Goal: Task Accomplishment & Management: Complete application form

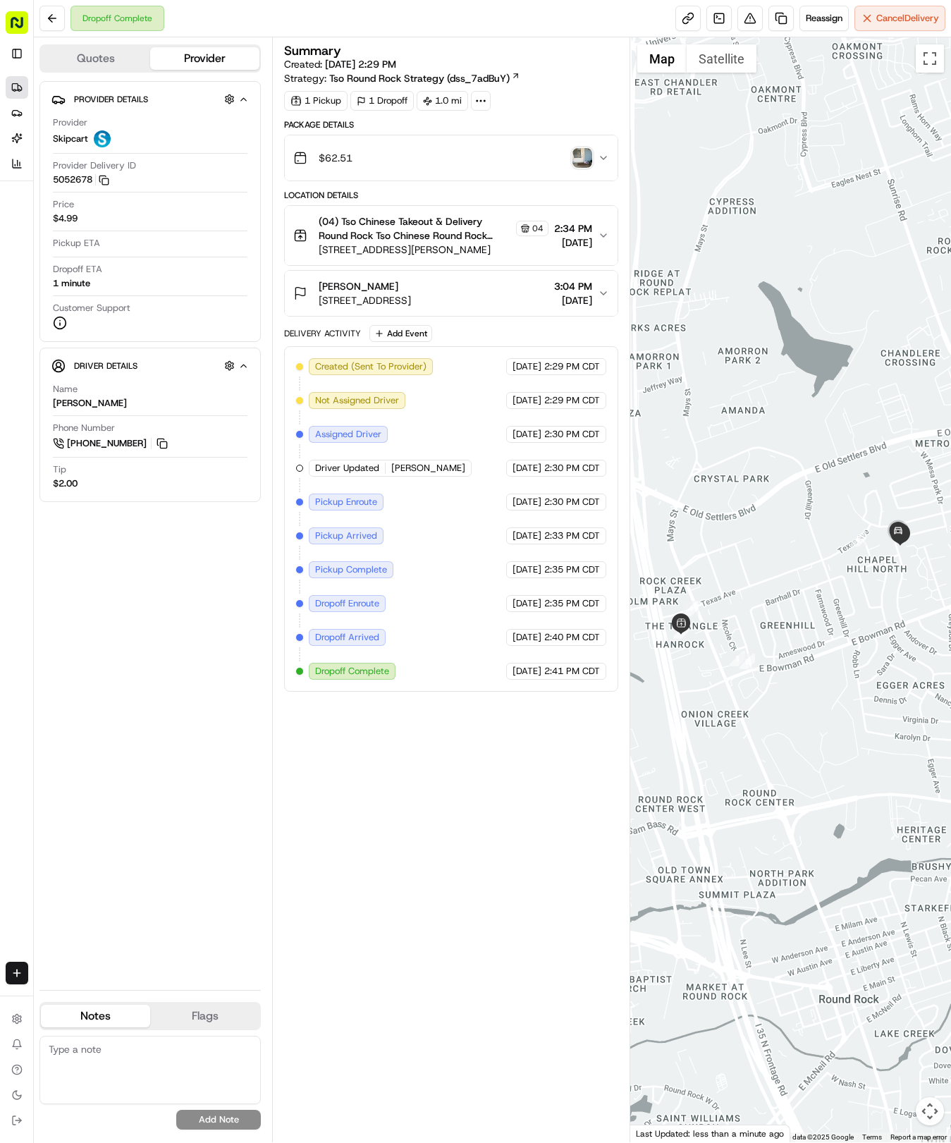
click at [18, 85] on icon at bounding box center [16, 87] width 11 height 11
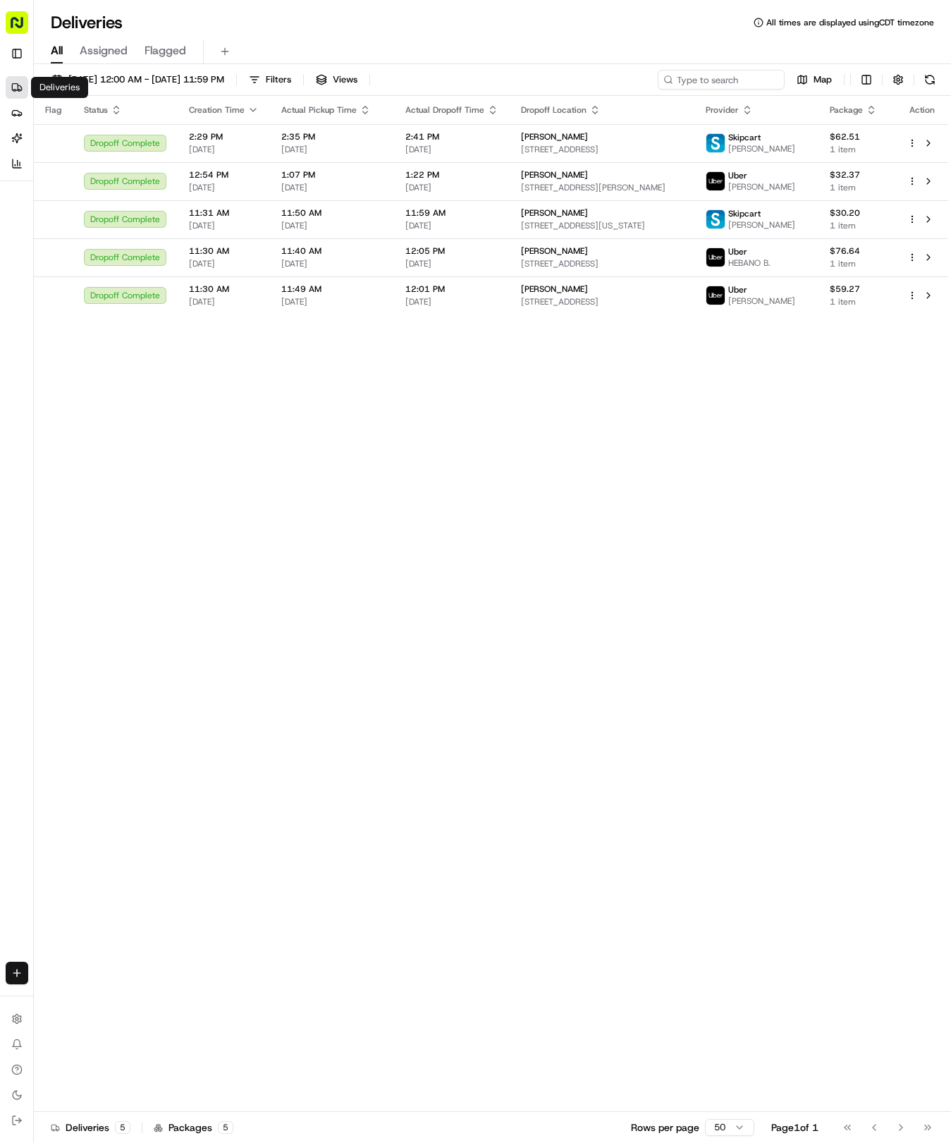
click at [18, 969] on html "Tso Chinese 04 Round Rock [EMAIL_ADDRESS][DOMAIN_NAME] Toggle Sidebar Deliverie…" at bounding box center [475, 571] width 951 height 1143
click at [69, 997] on link "Delivery" at bounding box center [110, 999] width 151 height 25
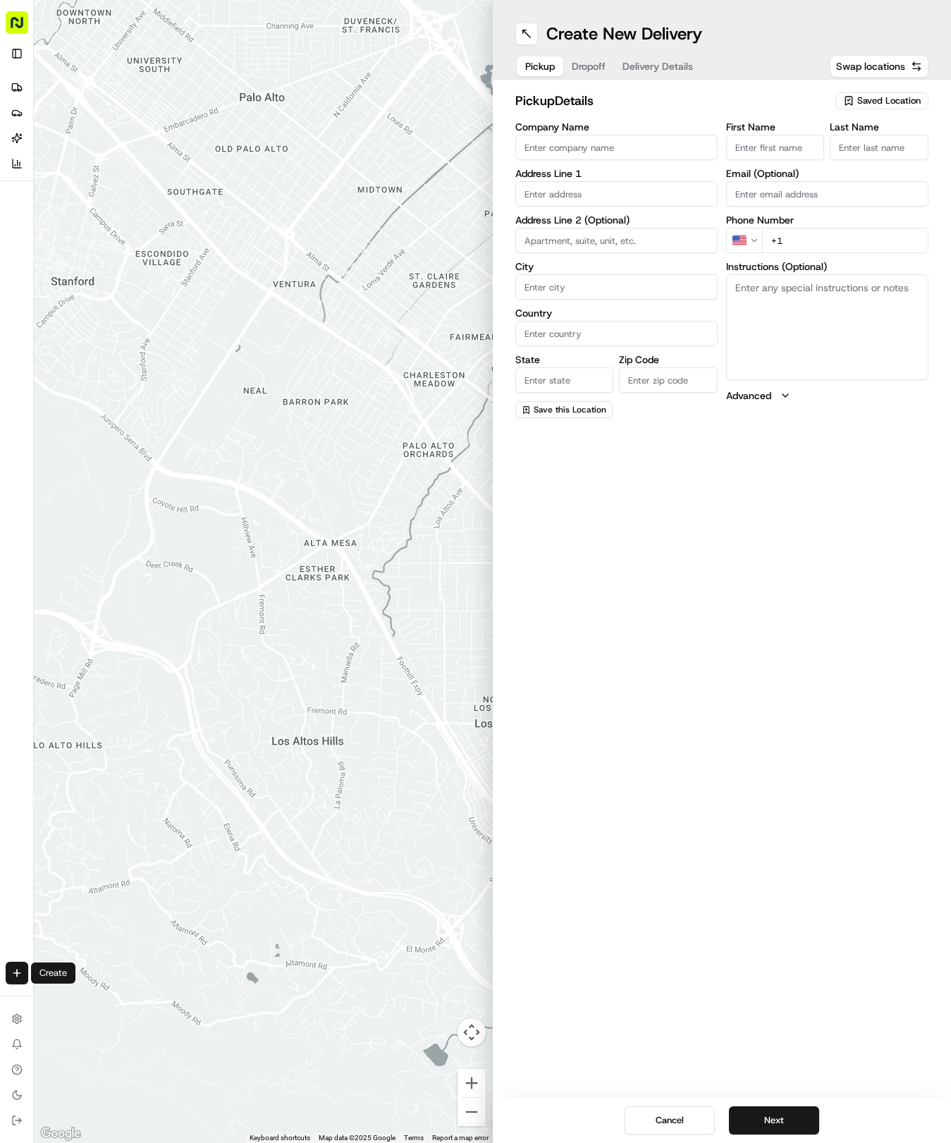
click at [872, 103] on span "Saved Location" at bounding box center [888, 100] width 63 height 13
click at [860, 157] on span "(04) Tso Chinese Takeout & Delivery Round Rock (04)" at bounding box center [857, 159] width 173 height 25
type input "(04) Tso Chinese Takeout & Delivery Round Rock"
type input "2000 N [PERSON_NAME] St"
type input "Ste 108"
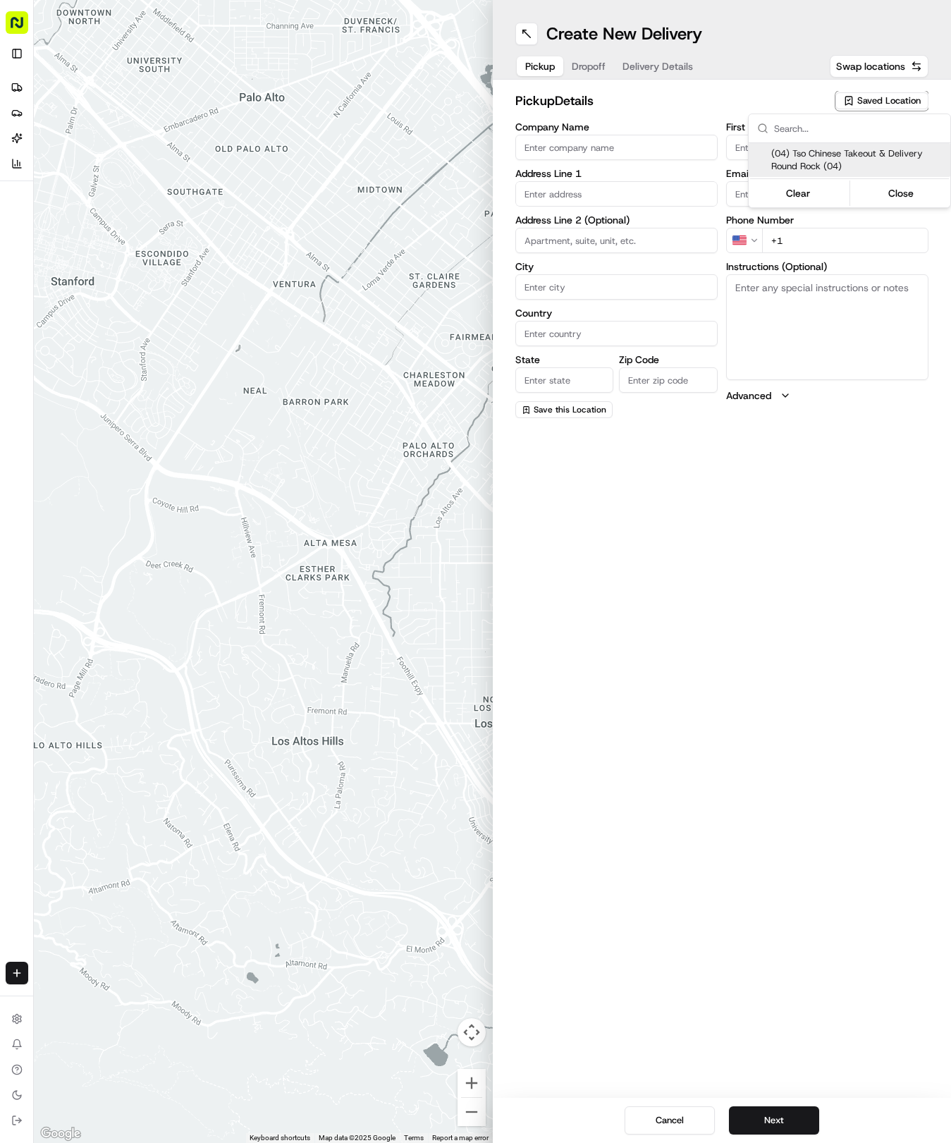
type input "Round Rock"
type input "US"
type input "[GEOGRAPHIC_DATA]"
type input "78664"
type input "Tso Chinese"
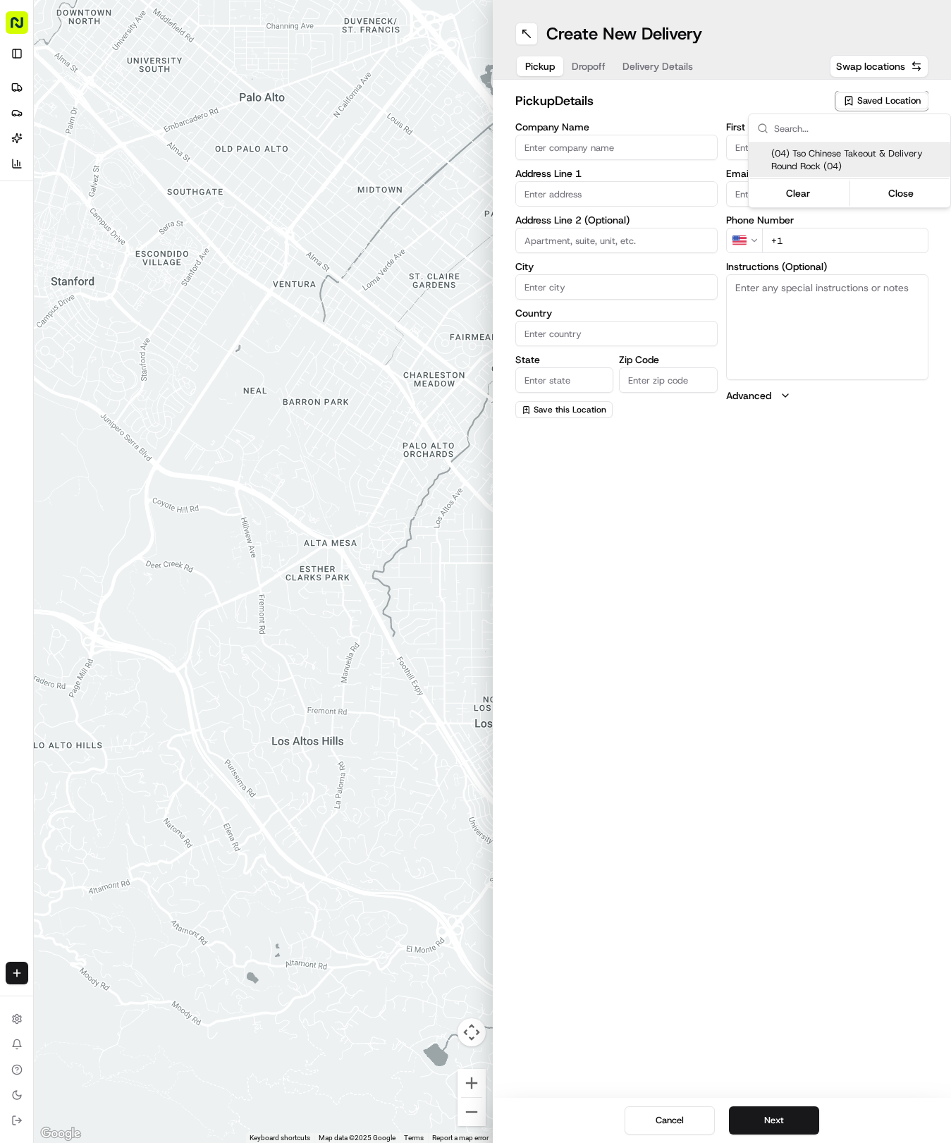
type input "Round Rock Manager"
type input "[EMAIL_ADDRESS][DOMAIN_NAME]"
type input "[PHONE_NUMBER]"
type textarea "Submit a picture displaying address & food as Proof of Delivery. Envía una foto…"
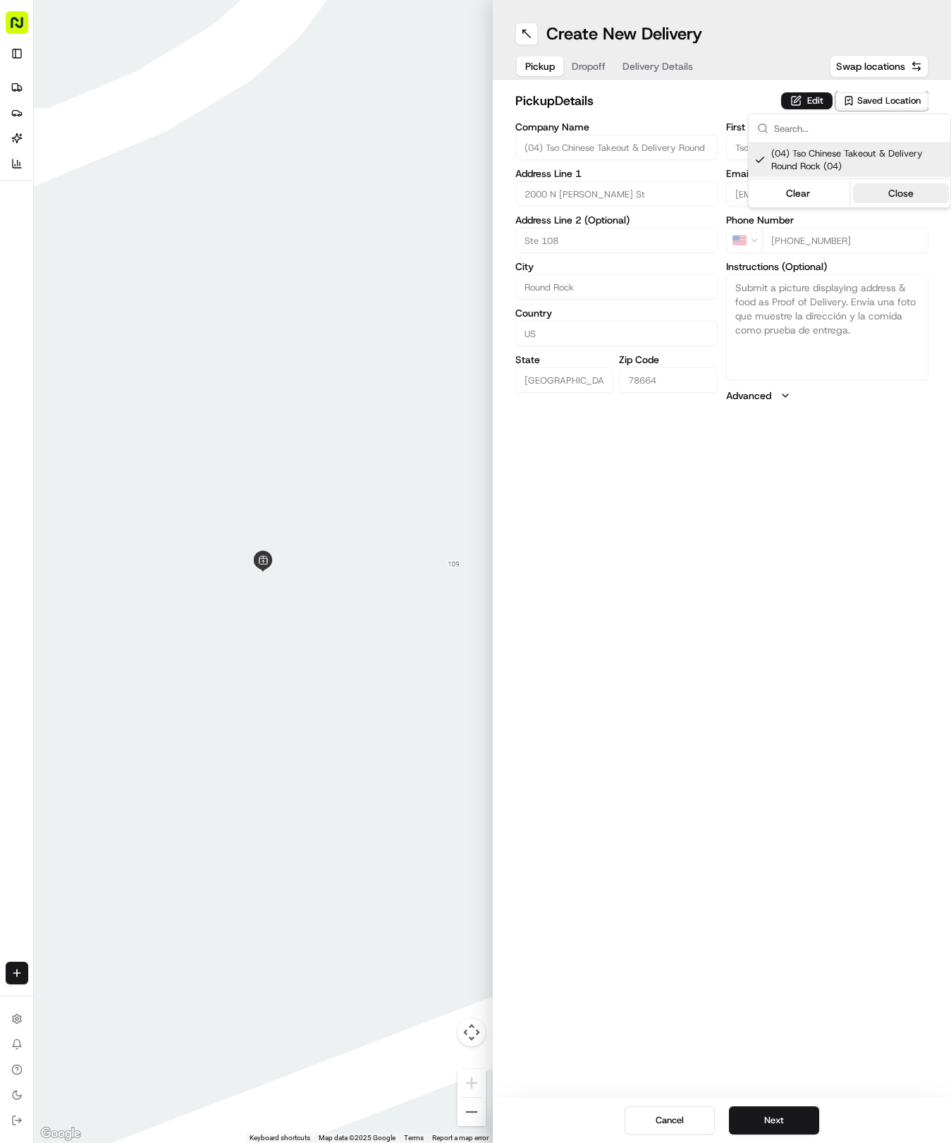
click at [886, 195] on button "Close" at bounding box center [901, 193] width 97 height 20
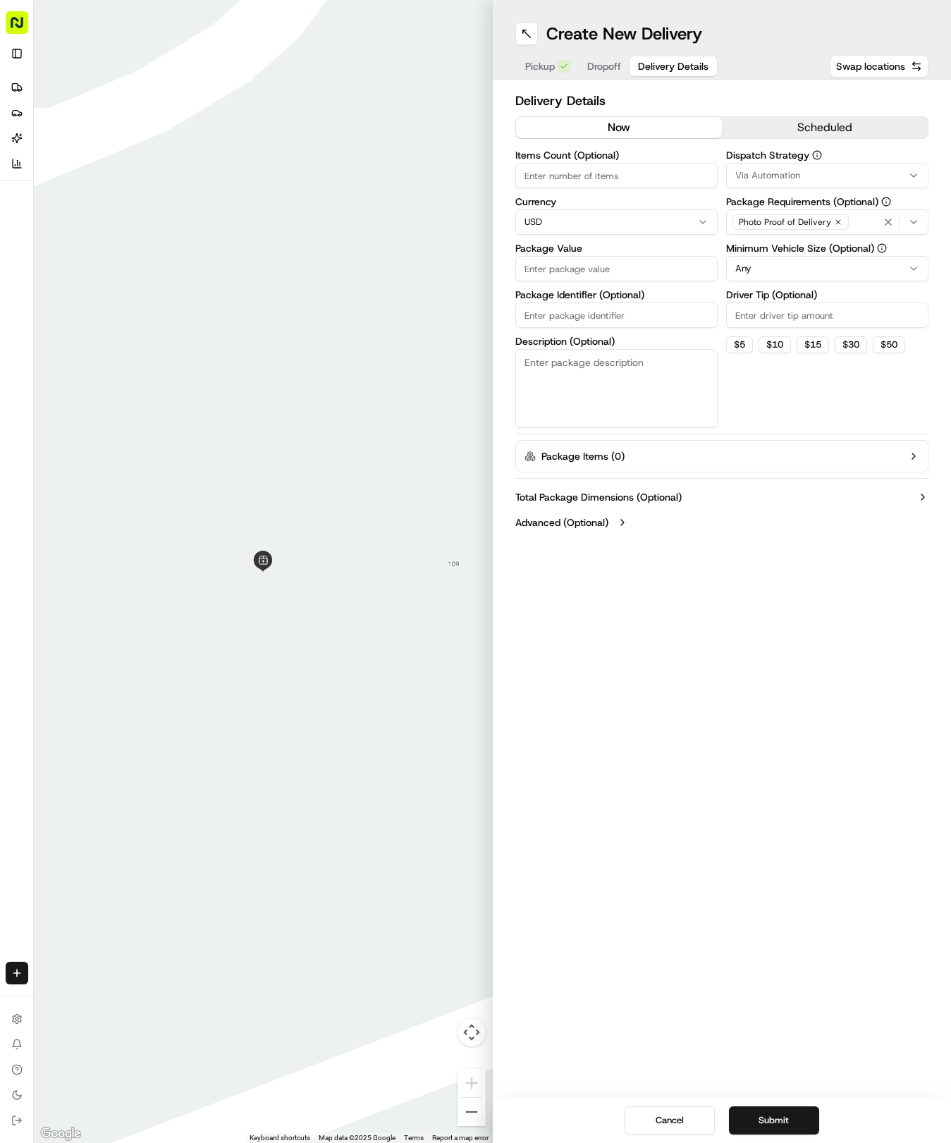
click at [657, 63] on span "Delivery Details" at bounding box center [673, 66] width 71 height 14
click at [563, 327] on input "Package Identifier (Optional)" at bounding box center [616, 315] width 202 height 25
paste input "3POLG5I"
type input "3POLG5I"
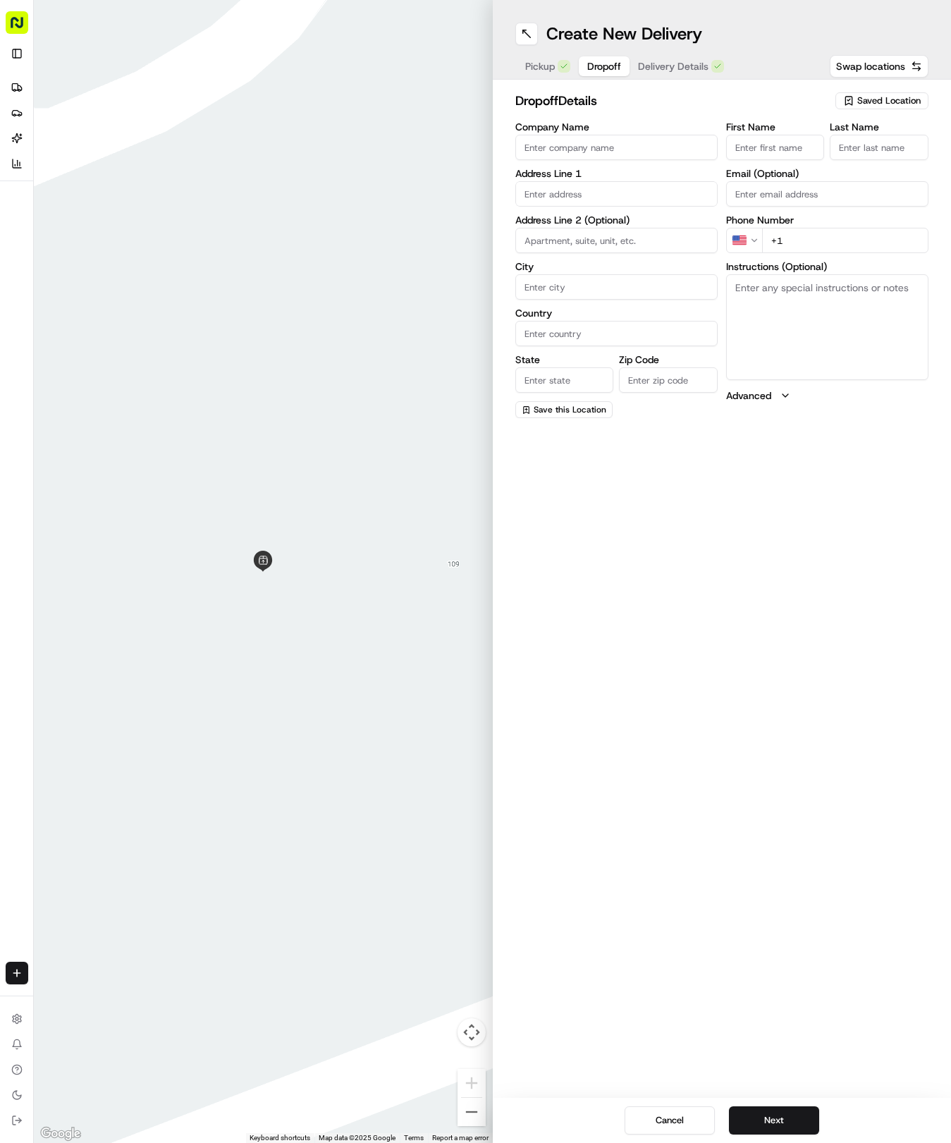
click at [611, 58] on button "Dropoff" at bounding box center [604, 66] width 51 height 20
click at [784, 154] on input "First Name" at bounding box center [775, 147] width 99 height 25
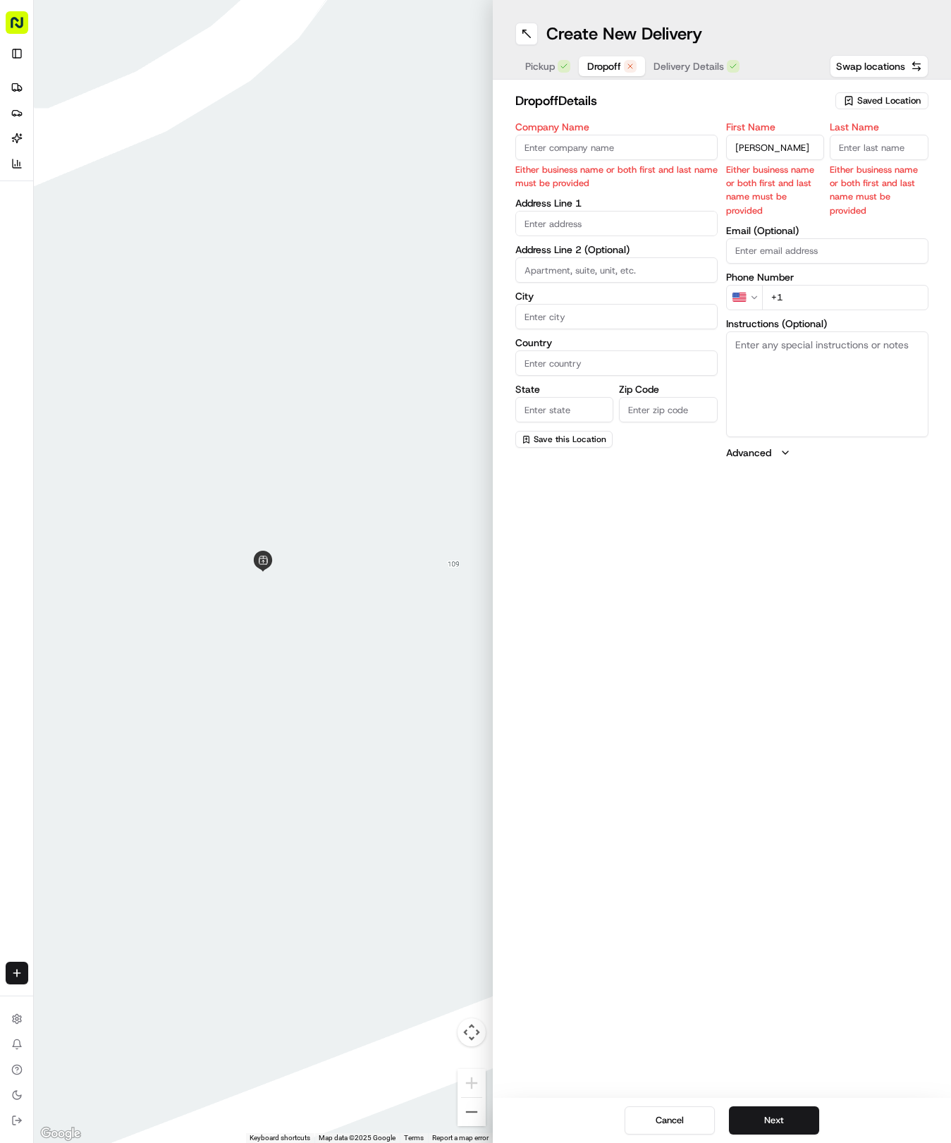
type input "[PERSON_NAME]"
click at [870, 150] on input "Last Name" at bounding box center [879, 147] width 99 height 25
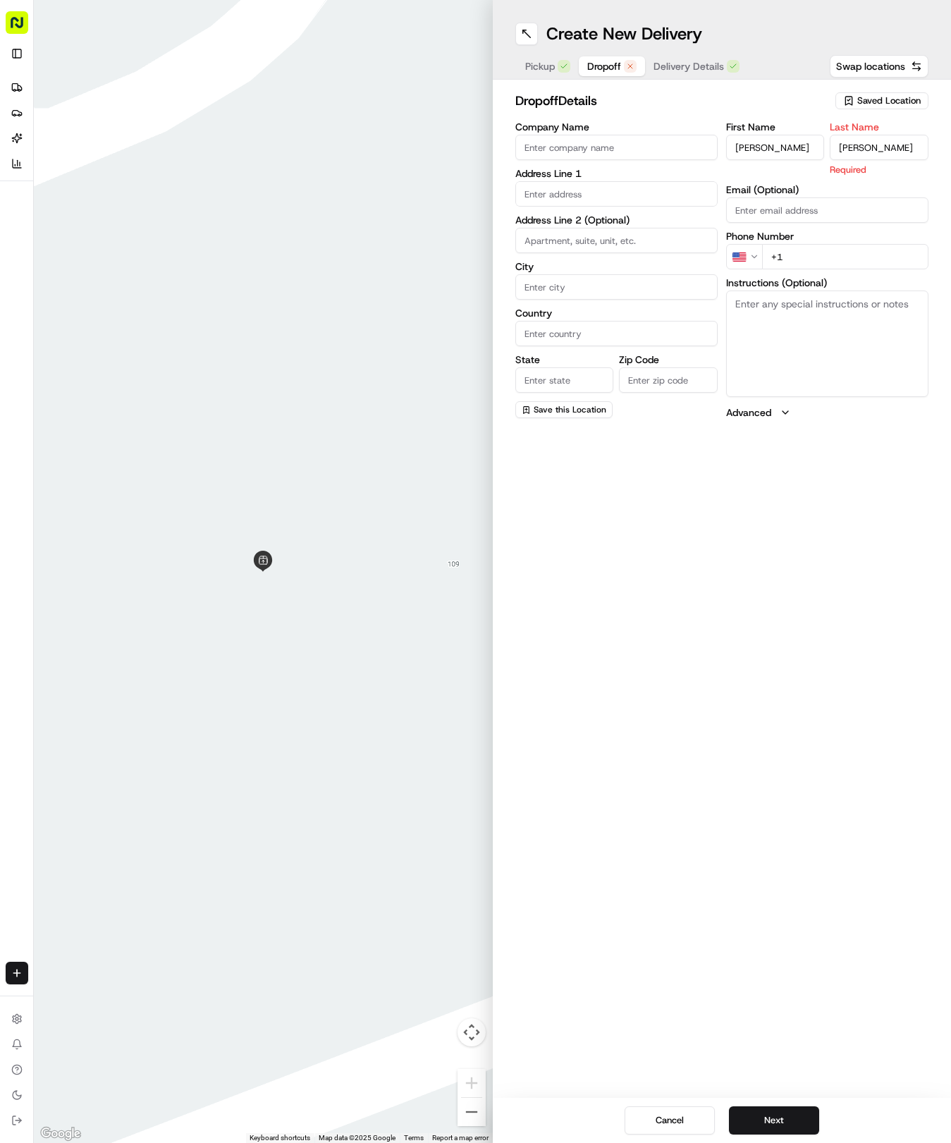
type input "[PERSON_NAME]"
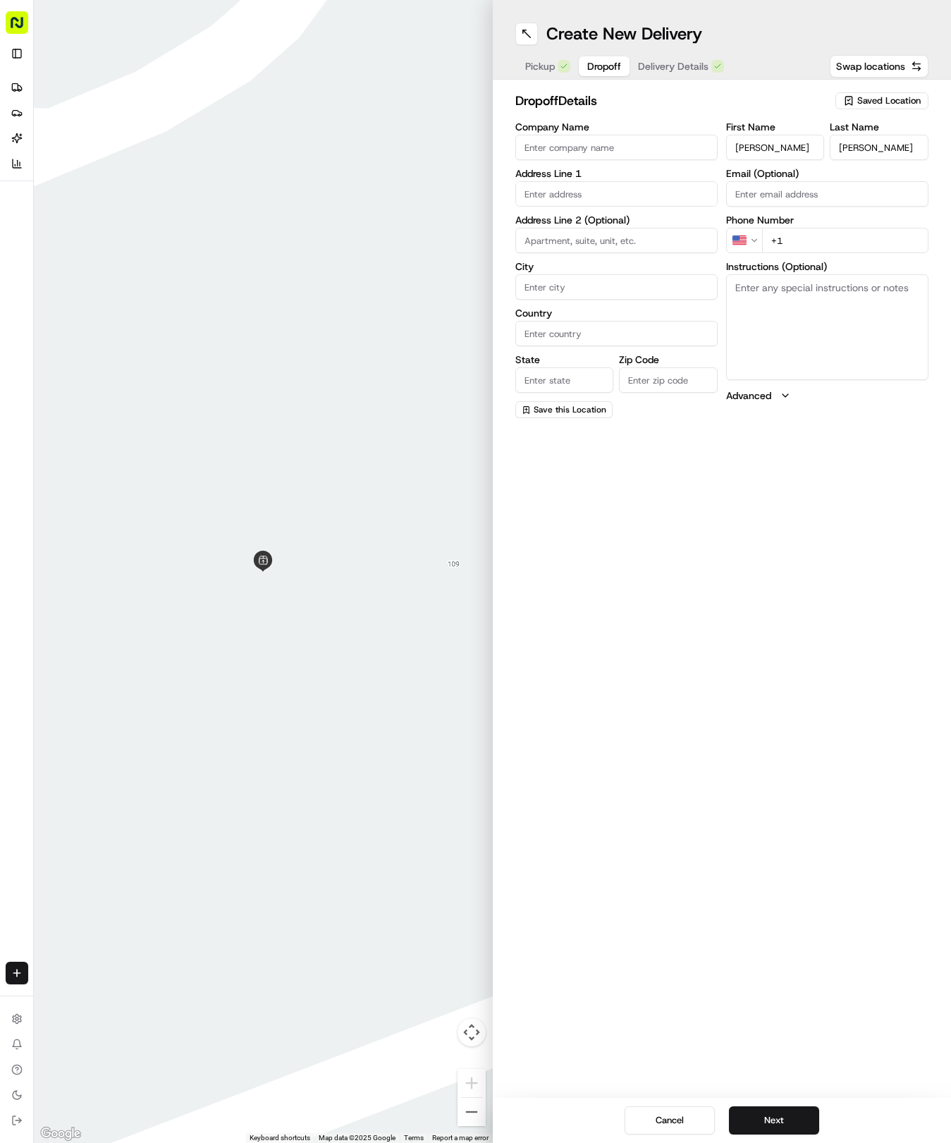
click at [815, 266] on div "First Name [PERSON_NAME] Last Name [PERSON_NAME] Email (Optional) Phone Number …" at bounding box center [827, 270] width 202 height 296
type input "[PHONE_NUMBER]"
click at [573, 197] on input "text" at bounding box center [616, 193] width 202 height 25
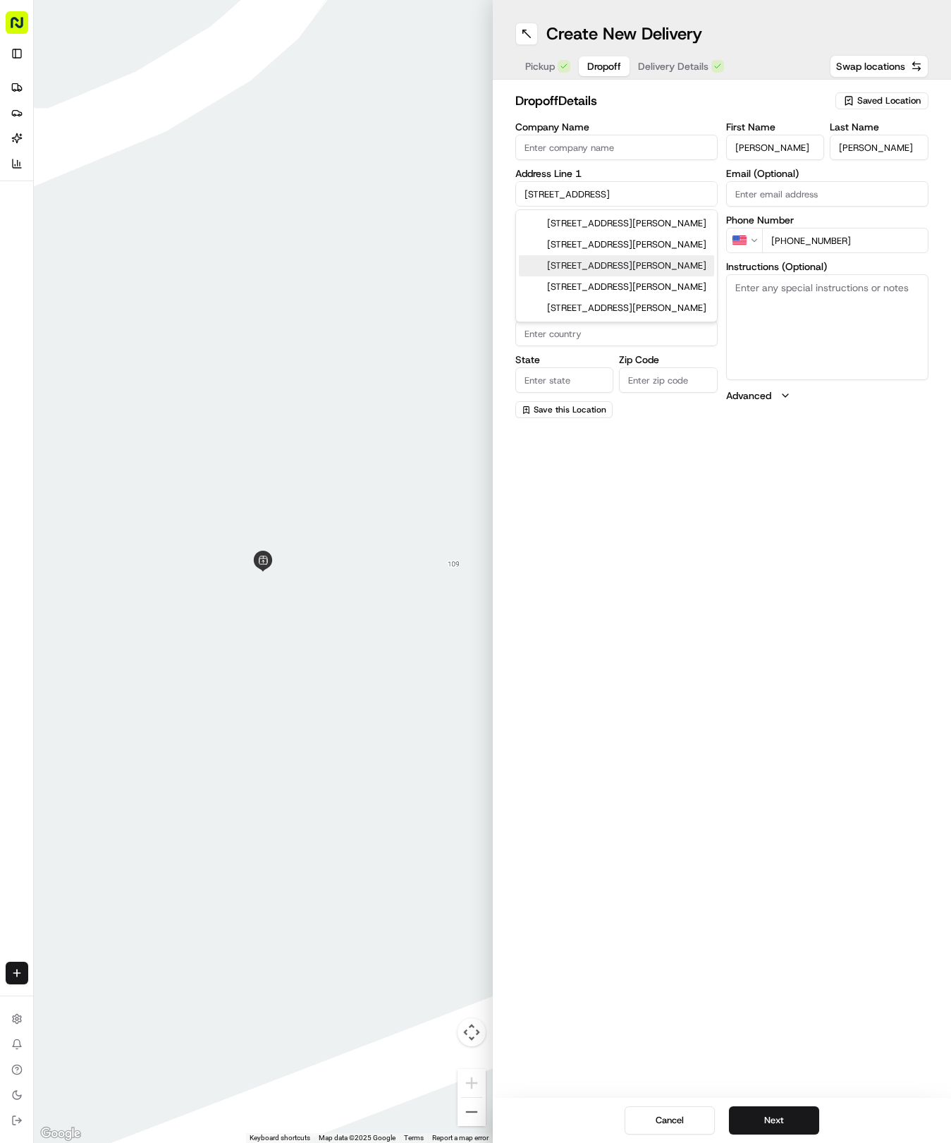
click at [635, 269] on div "[STREET_ADDRESS][PERSON_NAME]" at bounding box center [616, 265] width 195 height 21
type input "[STREET_ADDRESS][PERSON_NAME]"
type input "Lake Isabella"
type input "[GEOGRAPHIC_DATA]"
type input "CA"
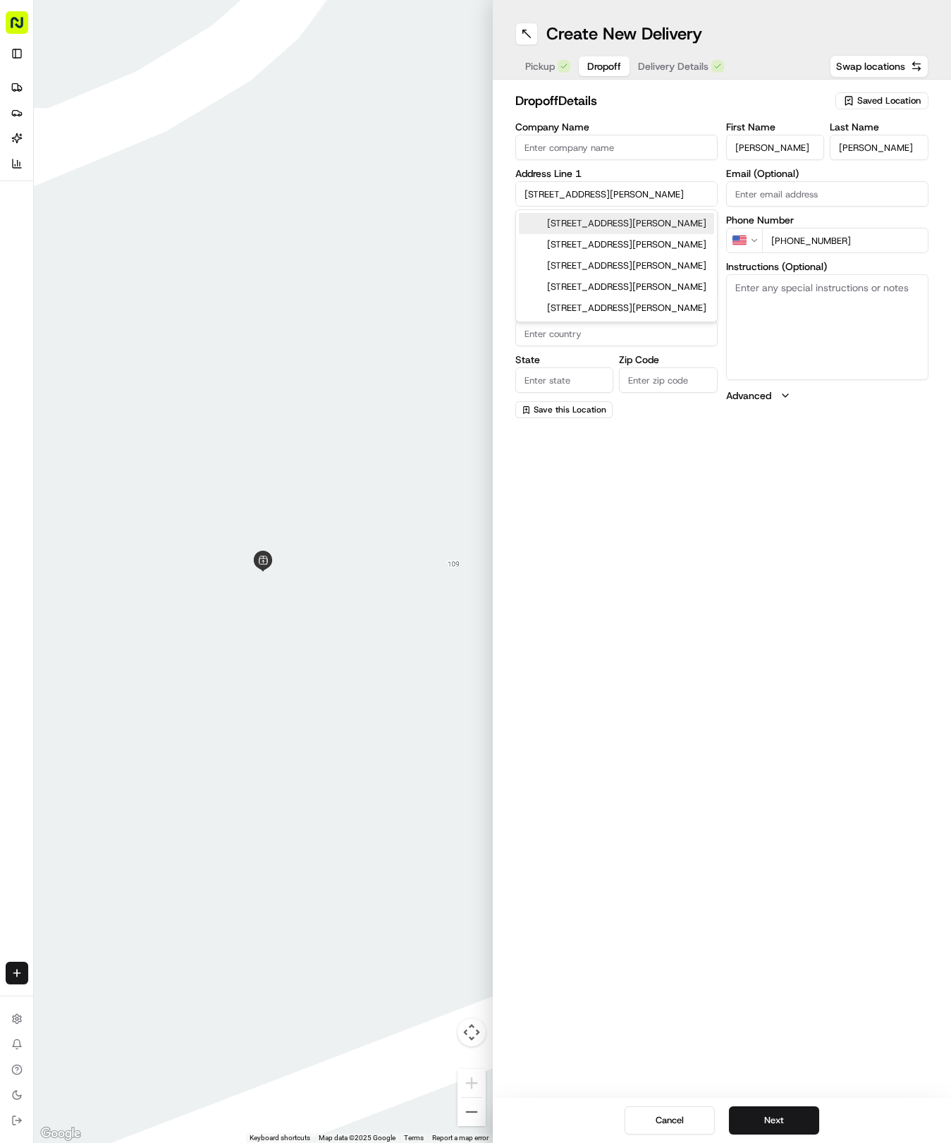
type input "93240"
type input "[STREET_ADDRESS][PERSON_NAME]"
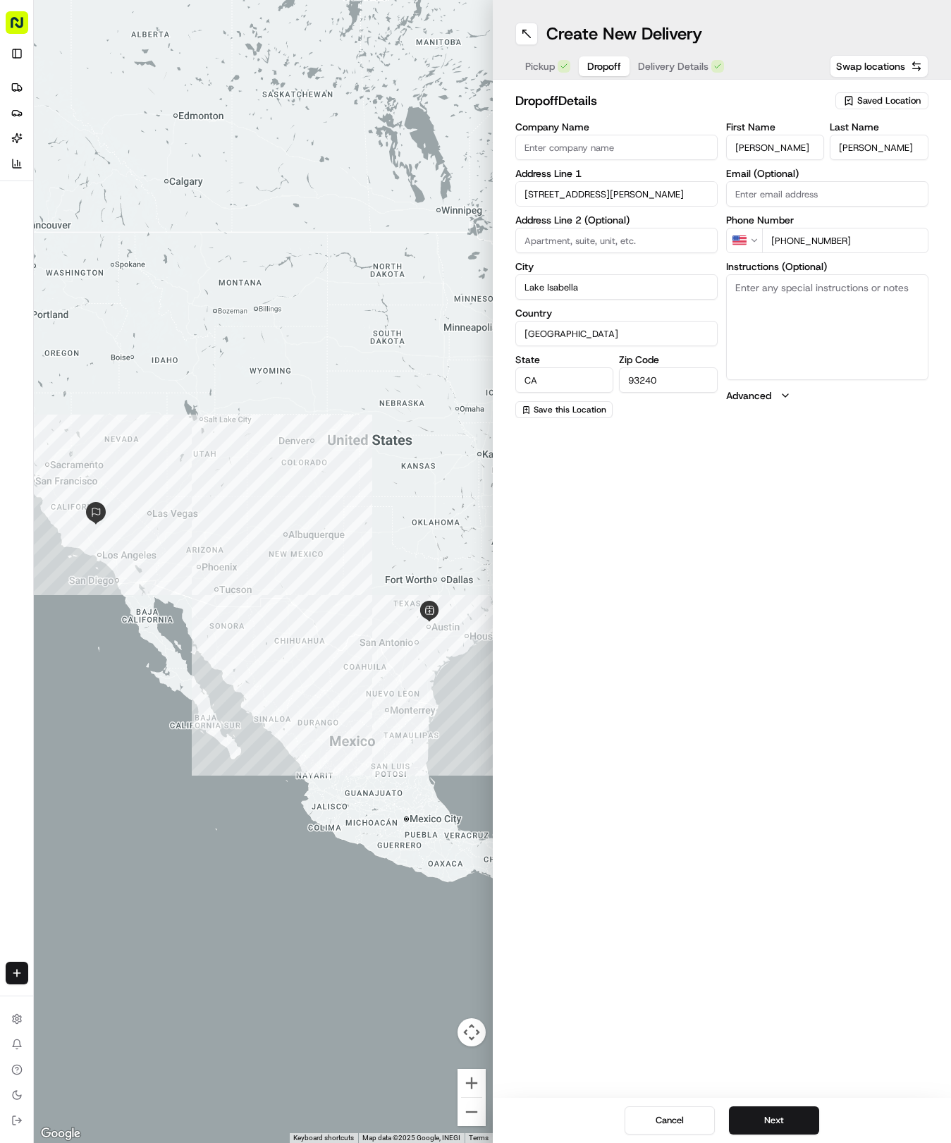
drag, startPoint x: 618, startPoint y: 277, endPoint x: 623, endPoint y: 291, distance: 15.2
click at [619, 281] on input "Lake Isabella" at bounding box center [616, 286] width 202 height 25
type input "Round Rock"
click at [566, 373] on input "CA" at bounding box center [564, 379] width 99 height 25
click at [640, 328] on input "[GEOGRAPHIC_DATA]" at bounding box center [616, 333] width 202 height 25
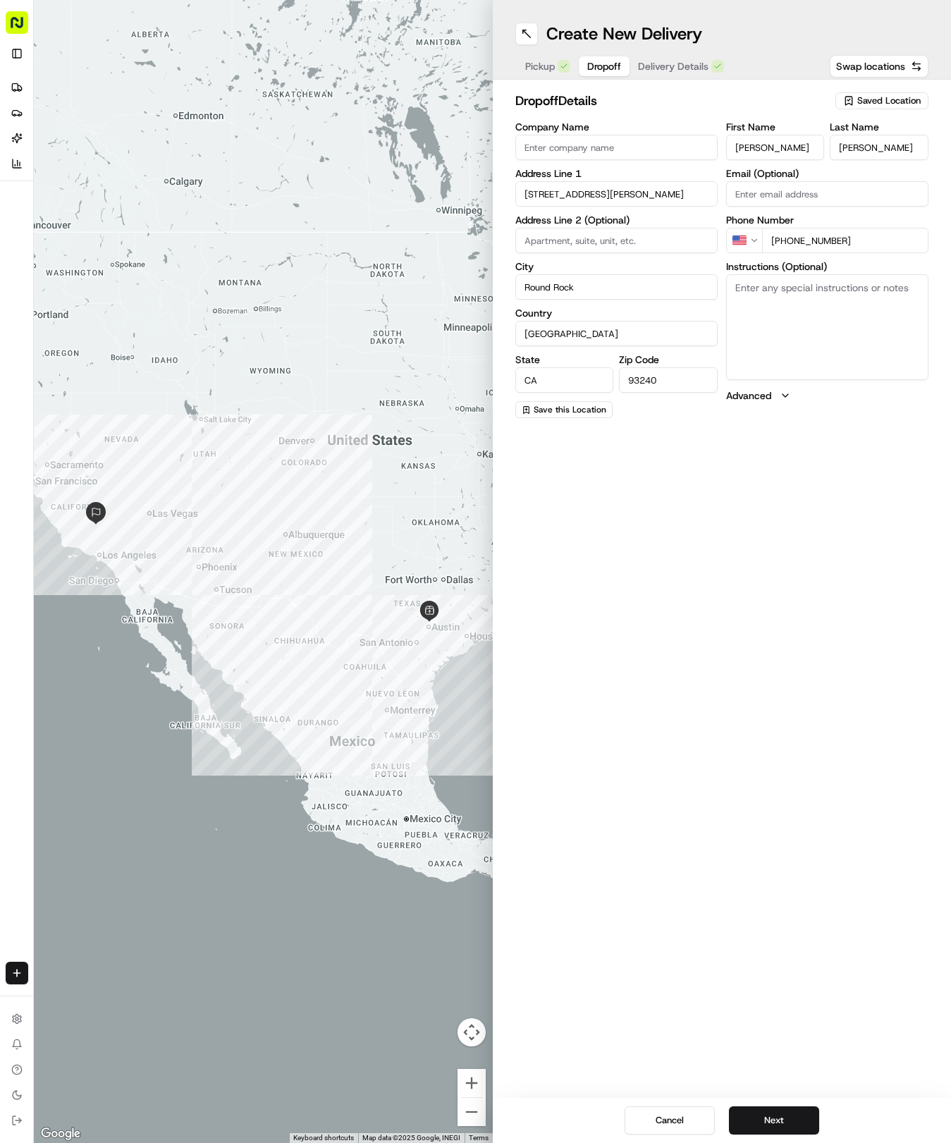
click at [677, 381] on input "93240" at bounding box center [668, 379] width 99 height 25
type input "9"
type input "78665"
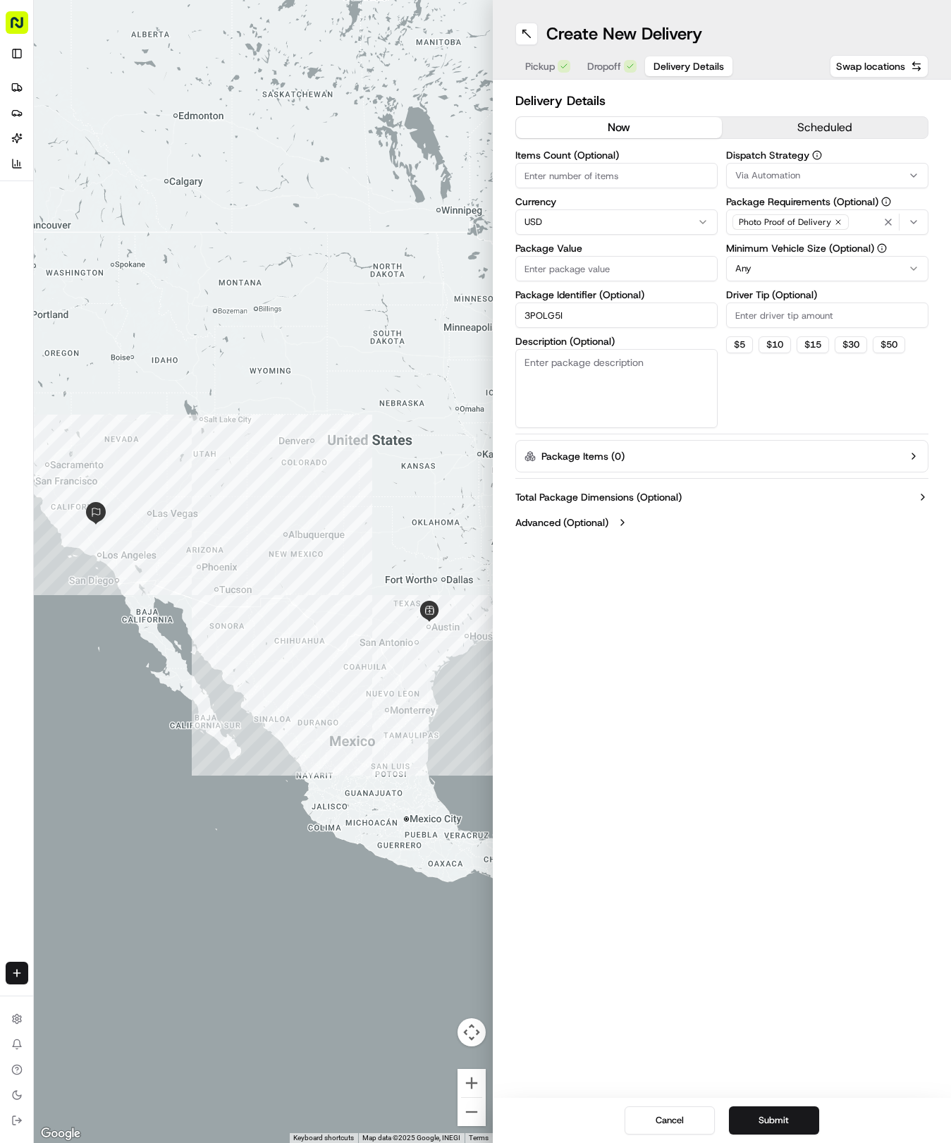
click at [680, 67] on span "Delivery Details" at bounding box center [689, 66] width 71 height 14
click at [912, 176] on icon "button" at bounding box center [914, 175] width 6 height 3
click at [872, 246] on span "Tso Round Rock Strategy" at bounding box center [836, 252] width 173 height 13
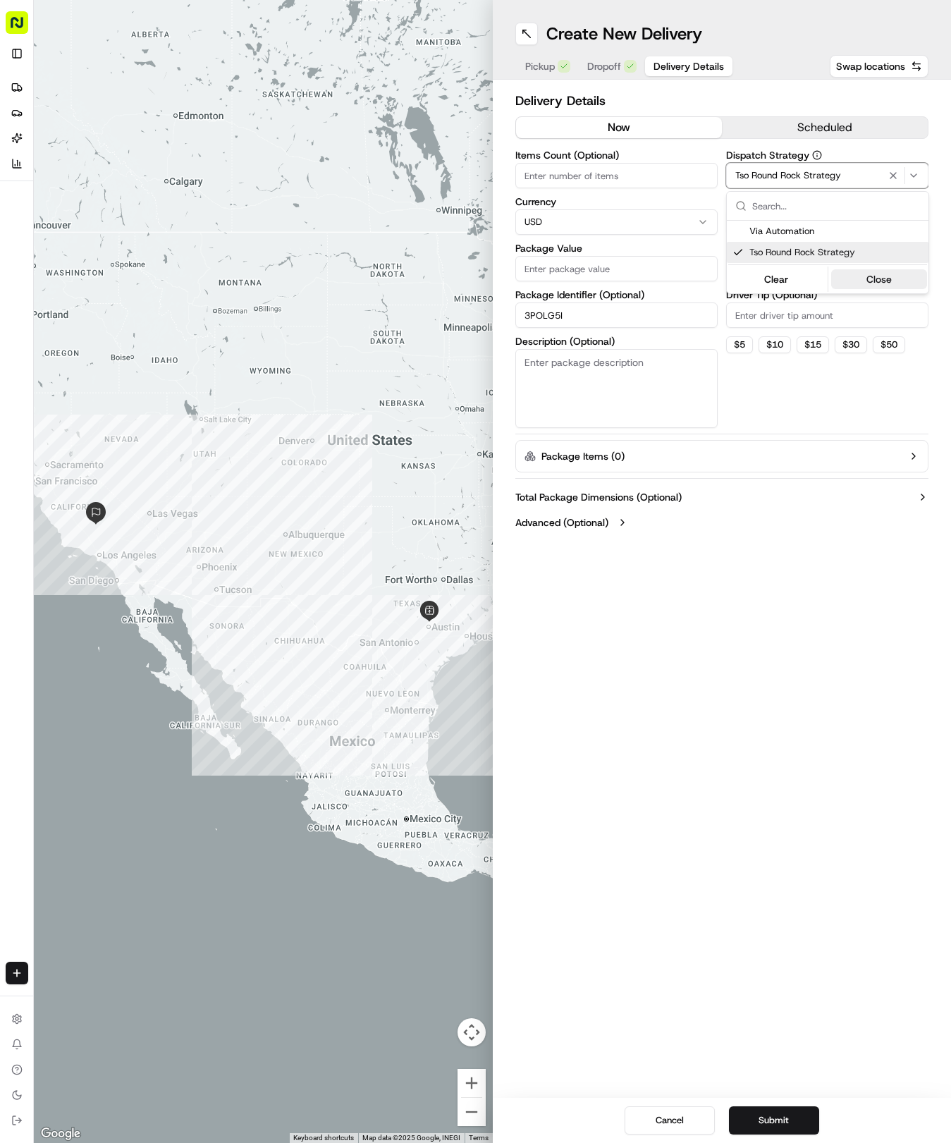
click at [880, 271] on button "Close" at bounding box center [879, 279] width 97 height 20
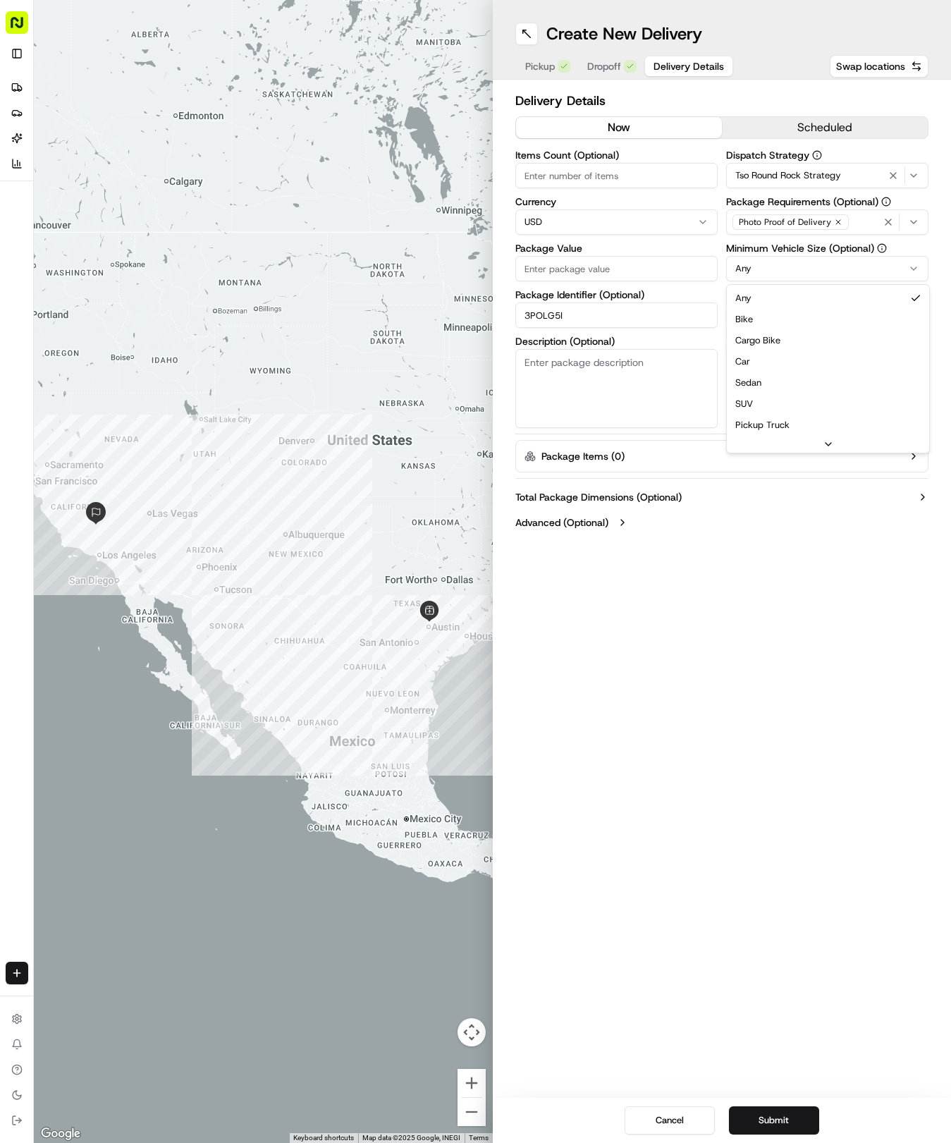
click at [911, 264] on html "Tso Chinese 04 Round Rock [EMAIL_ADDRESS][DOMAIN_NAME] Toggle Sidebar Deliverie…" at bounding box center [475, 571] width 951 height 1143
click at [880, 319] on input "Driver Tip (Optional)" at bounding box center [827, 315] width 202 height 25
type input "2"
click at [568, 271] on input "Package Value" at bounding box center [616, 268] width 202 height 25
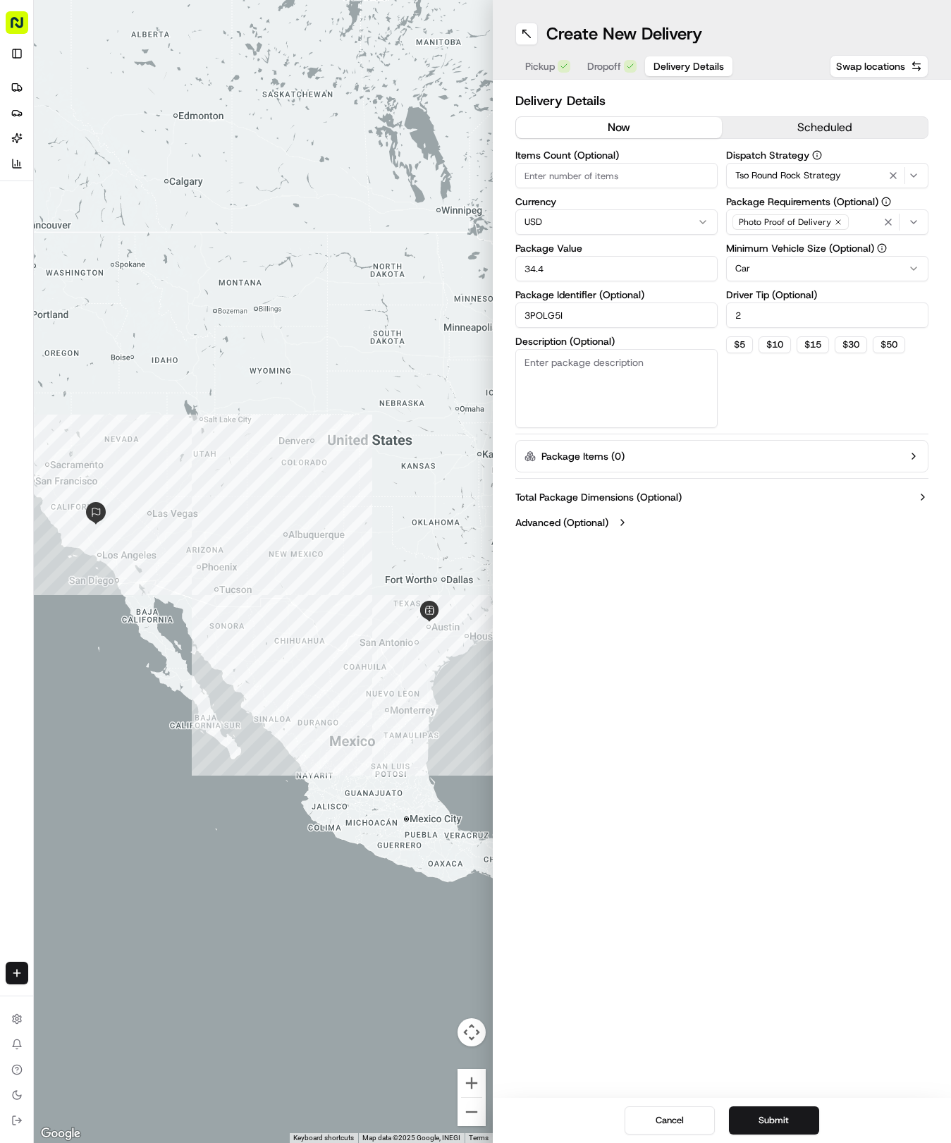
type input "34.48"
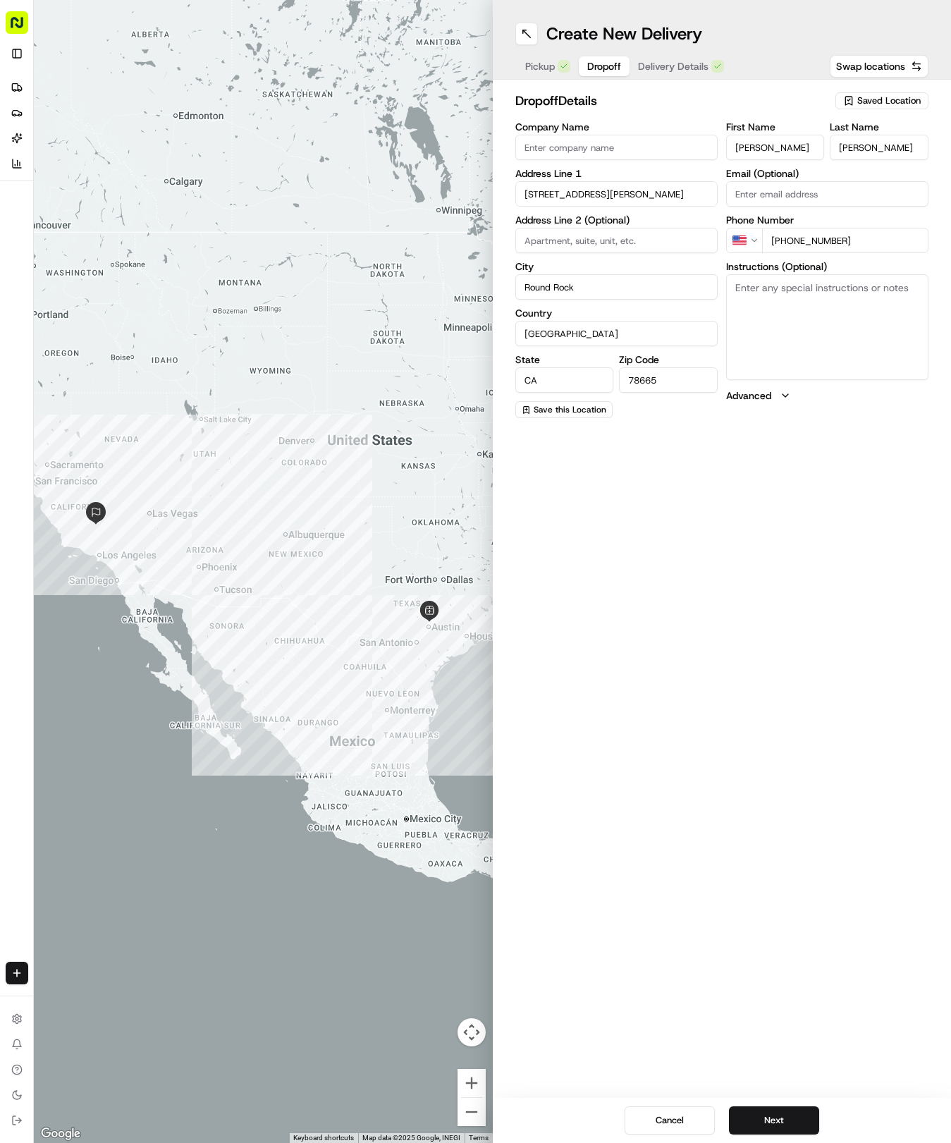
click at [604, 61] on span "Dropoff" at bounding box center [604, 66] width 34 height 14
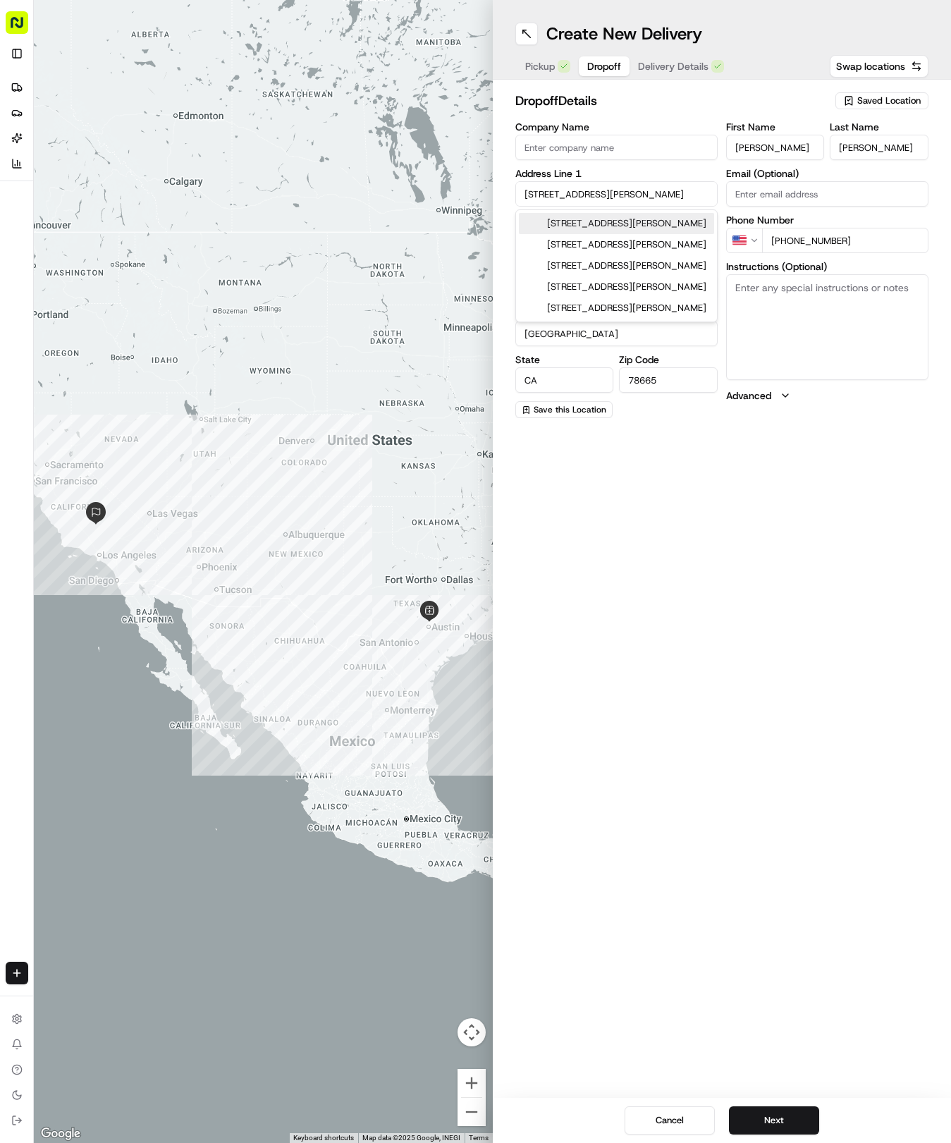
click at [560, 193] on input "[STREET_ADDRESS][PERSON_NAME]" at bounding box center [616, 193] width 202 height 25
click at [566, 191] on input "[STREET_ADDRESS]" at bounding box center [616, 193] width 202 height 25
click at [591, 198] on input "[STREET_ADDRESS]" at bounding box center [616, 193] width 202 height 25
click at [663, 229] on div "[STREET_ADDRESS]" at bounding box center [616, 223] width 195 height 21
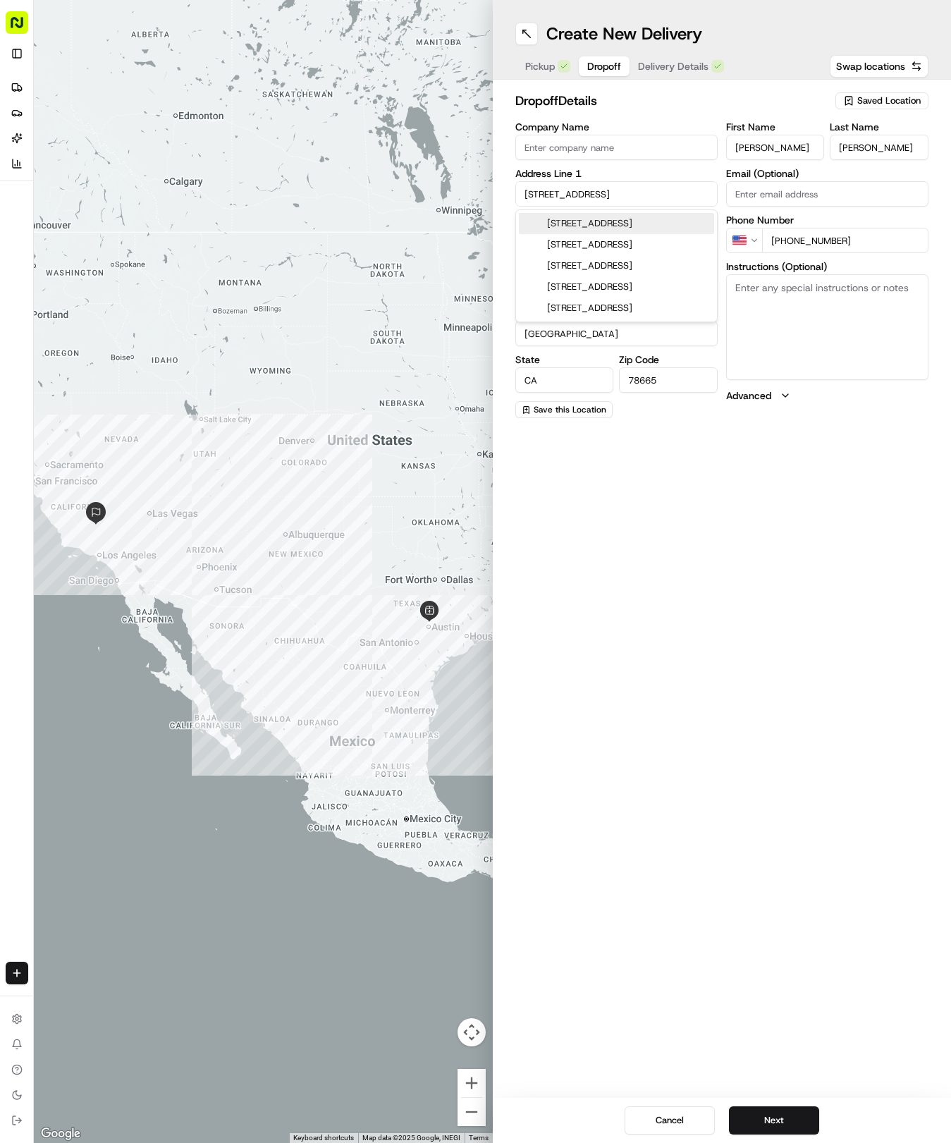
type input "[STREET_ADDRESS]"
type input "[GEOGRAPHIC_DATA]"
type input "[STREET_ADDRESS]"
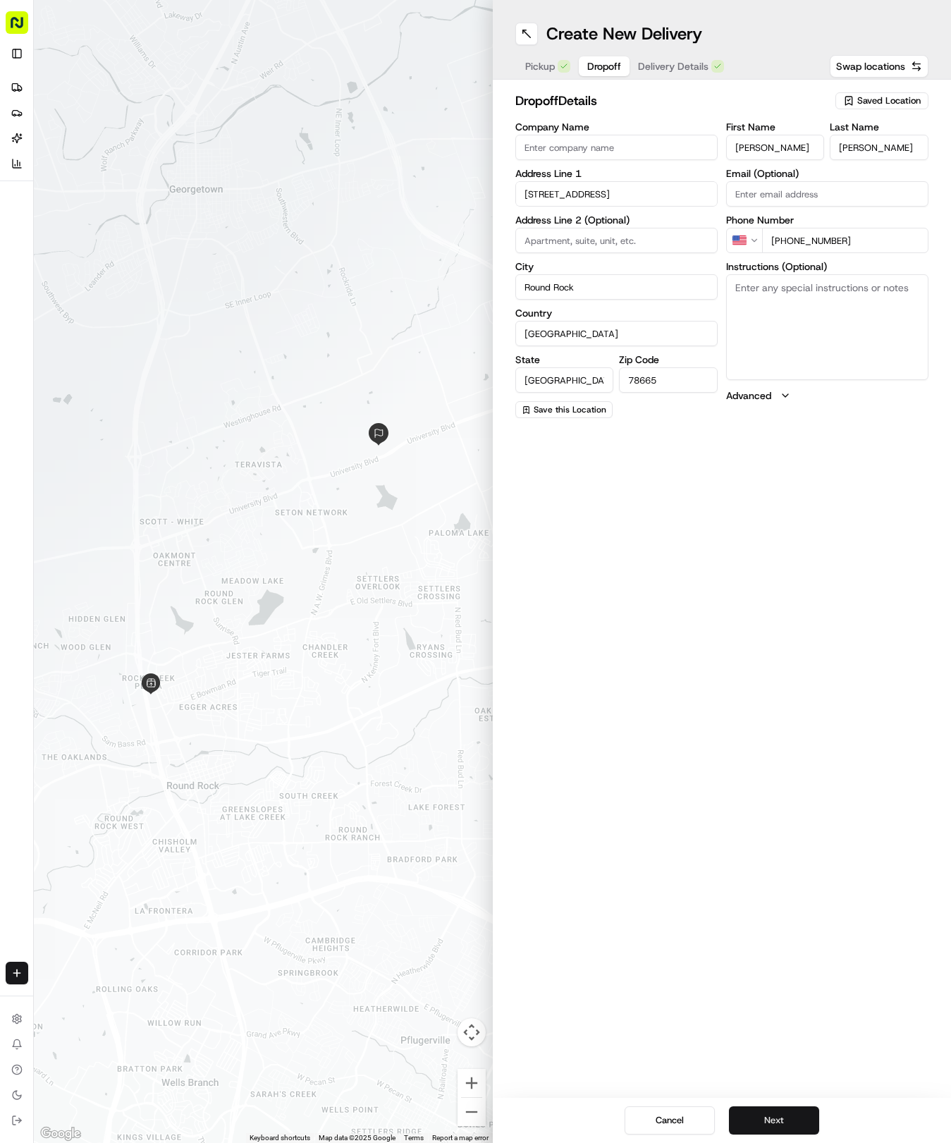
click at [774, 1121] on button "Next" at bounding box center [774, 1120] width 90 height 28
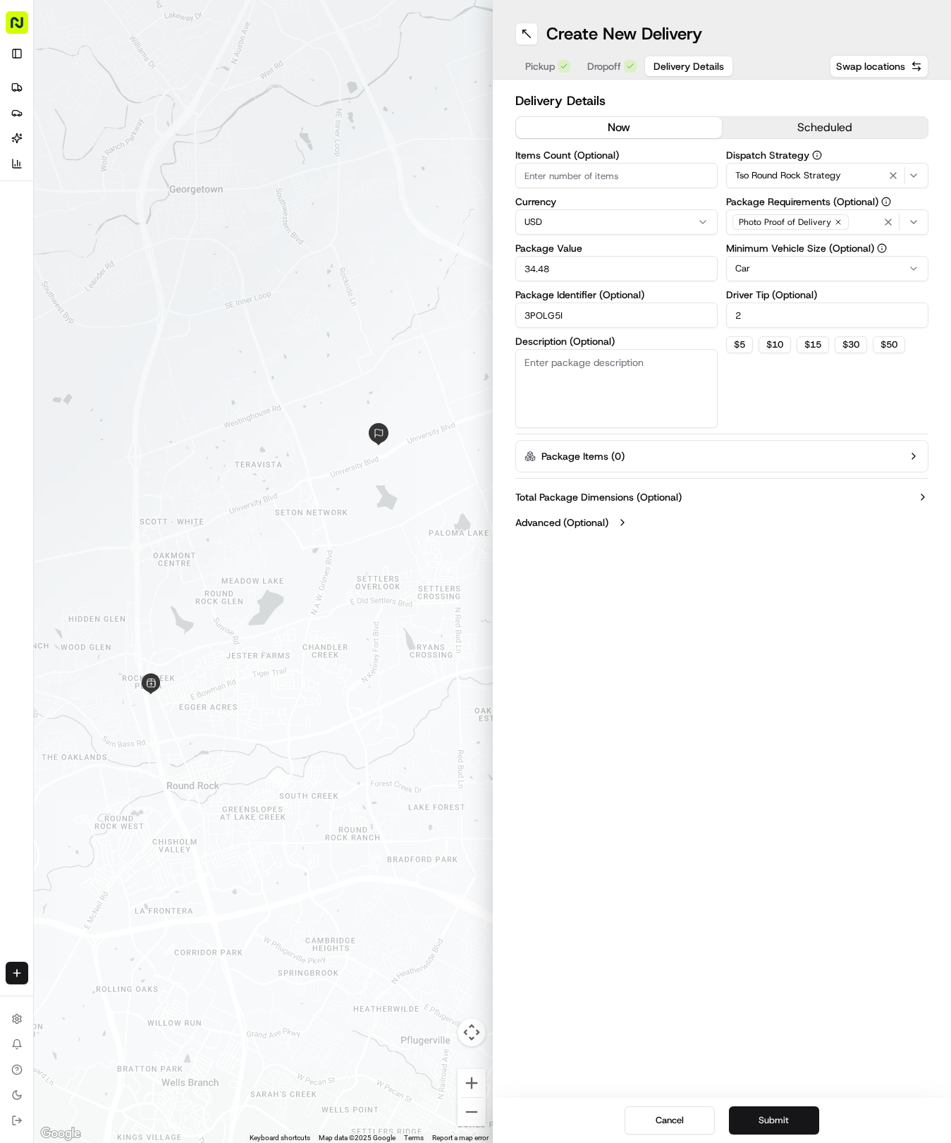
click at [779, 1119] on button "Submit" at bounding box center [774, 1120] width 90 height 28
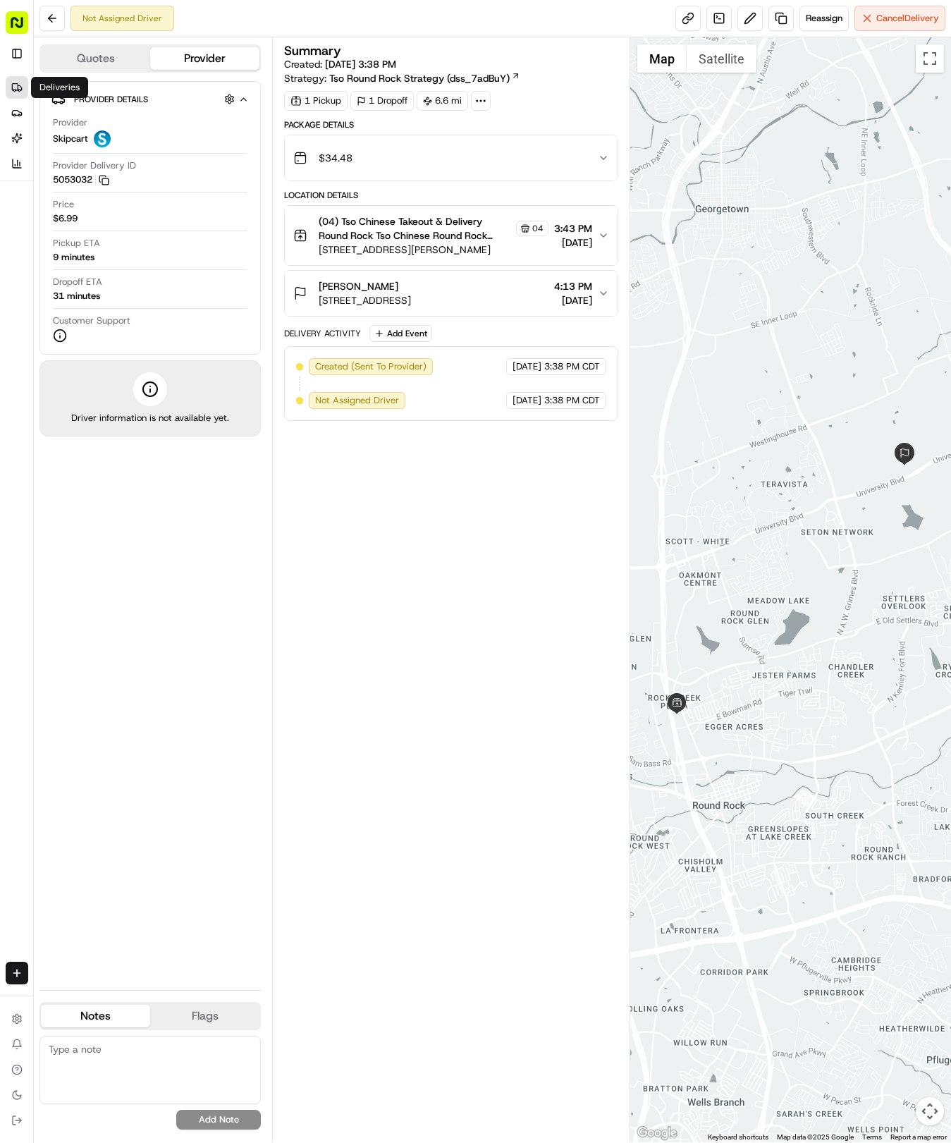
click at [20, 84] on icon at bounding box center [16, 87] width 11 height 11
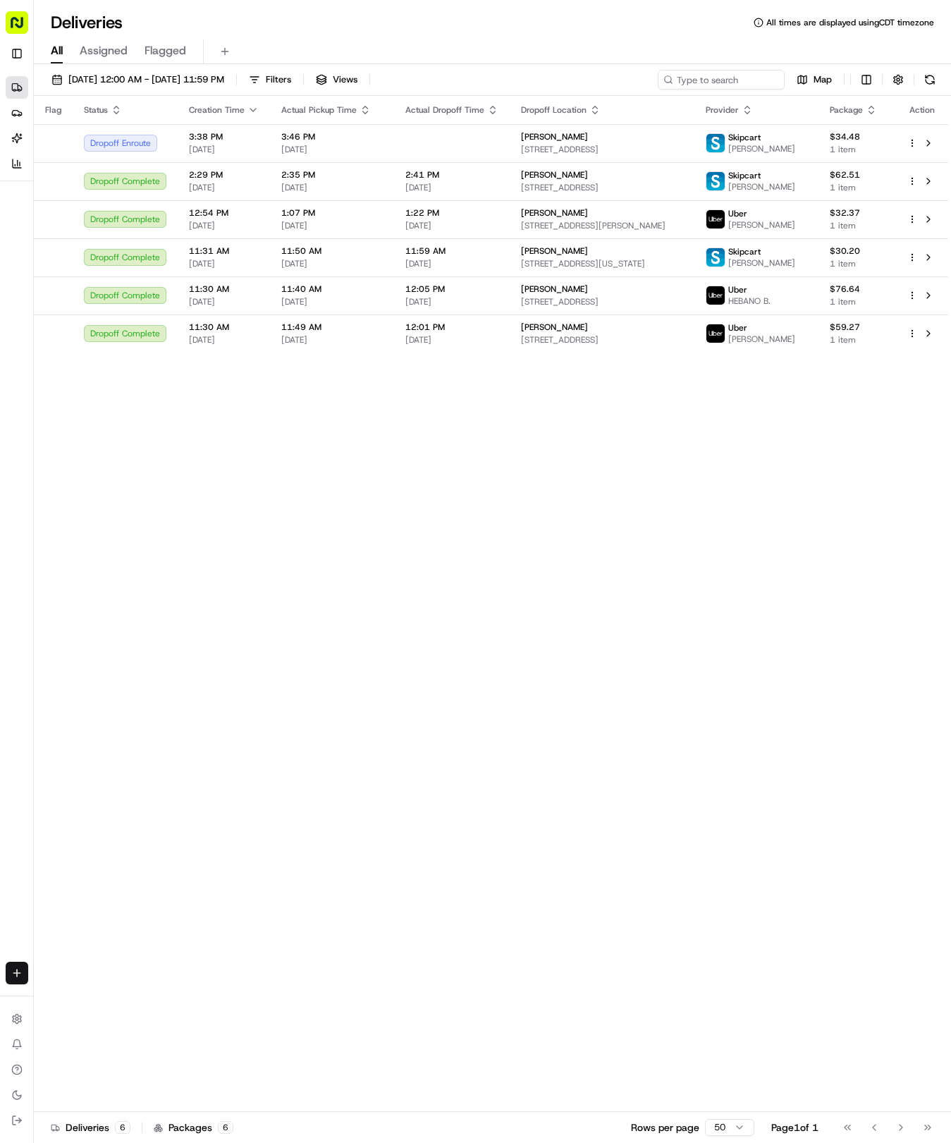
click at [13, 973] on html "Tso Chinese 04 Round Rock [EMAIL_ADDRESS][DOMAIN_NAME] Toggle Sidebar Deliverie…" at bounding box center [475, 571] width 951 height 1143
drag, startPoint x: 73, startPoint y: 994, endPoint x: 82, endPoint y: 979, distance: 17.7
click at [75, 994] on link "Delivery" at bounding box center [110, 999] width 151 height 25
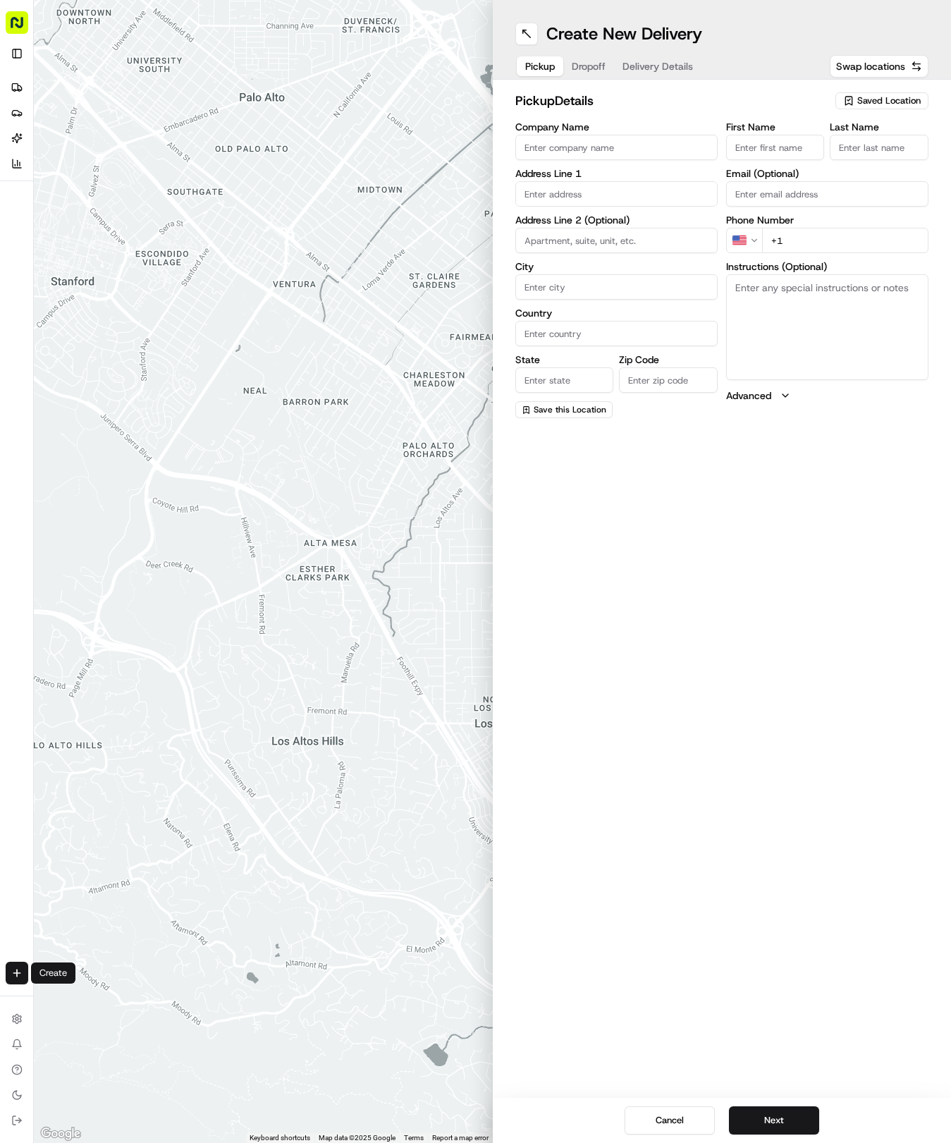
click at [874, 113] on div "pickup Details Saved Location" at bounding box center [722, 103] width 414 height 25
click at [876, 110] on div "pickup Details Saved Location" at bounding box center [722, 103] width 414 height 25
click at [880, 104] on span "Saved Location" at bounding box center [888, 100] width 63 height 13
click at [855, 154] on span "(04) Tso Chinese Takeout & Delivery Round Rock (04)" at bounding box center [857, 159] width 173 height 25
type input "(04) Tso Chinese Takeout & Delivery Round Rock"
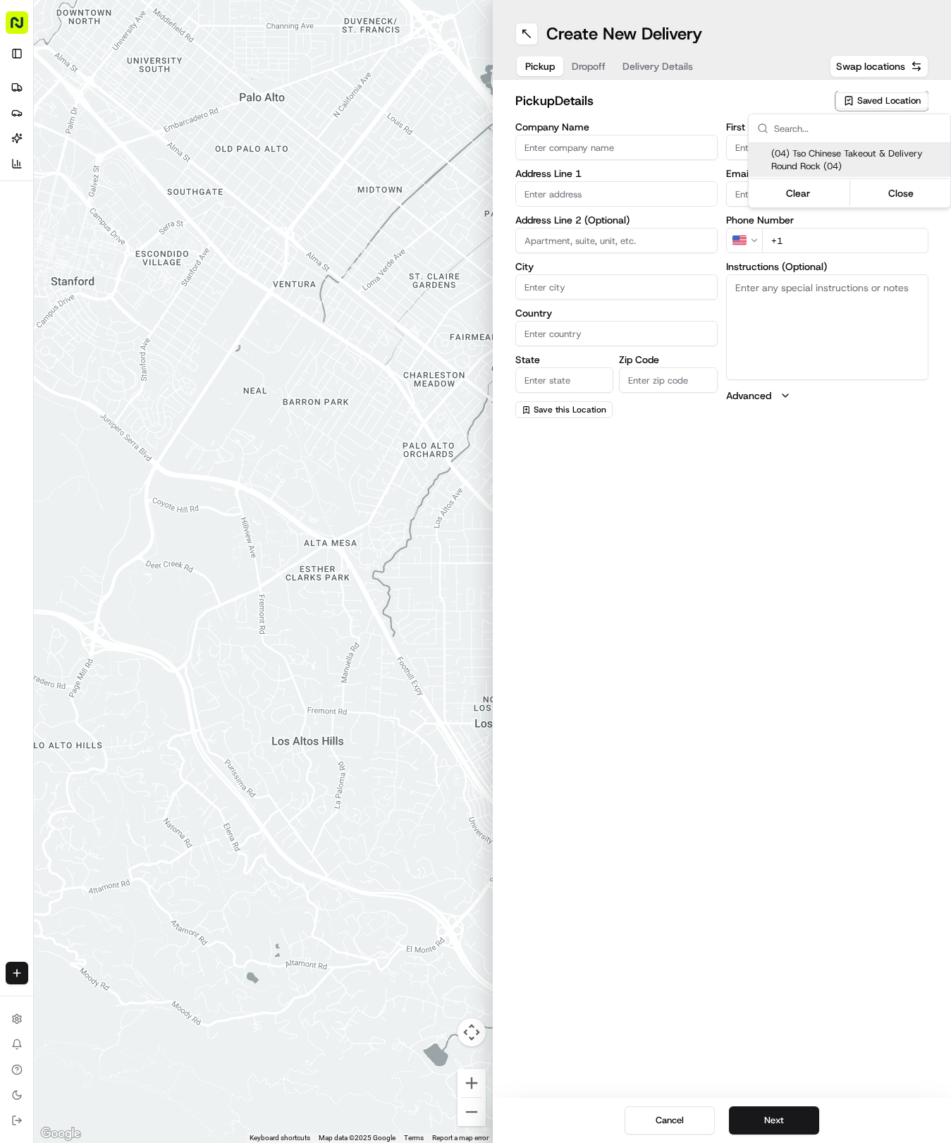
type input "2000 N [PERSON_NAME] St"
type input "Ste 108"
type input "Round Rock"
type input "US"
type input "[GEOGRAPHIC_DATA]"
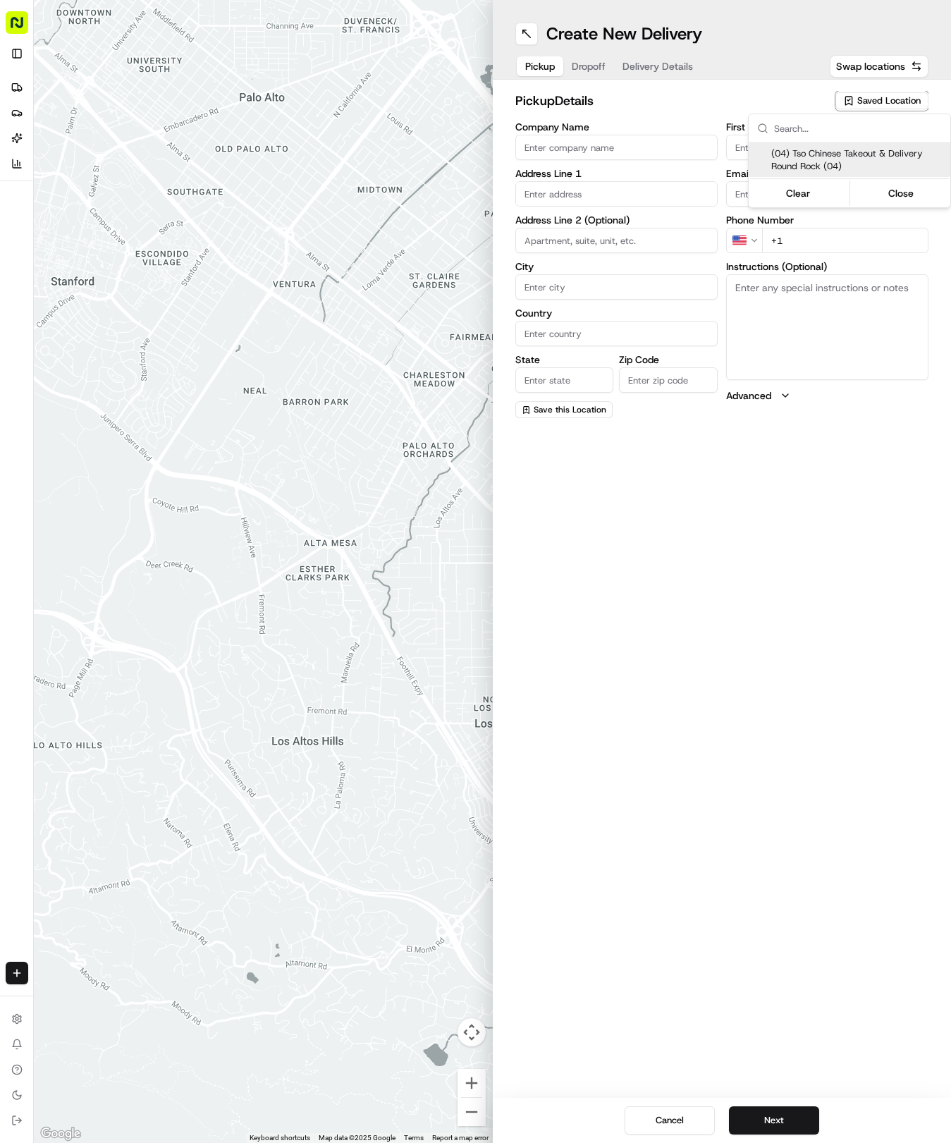
type input "78664"
type input "Tso Chinese"
type input "Round Rock Manager"
type input "[EMAIL_ADDRESS][DOMAIN_NAME]"
type input "[PHONE_NUMBER]"
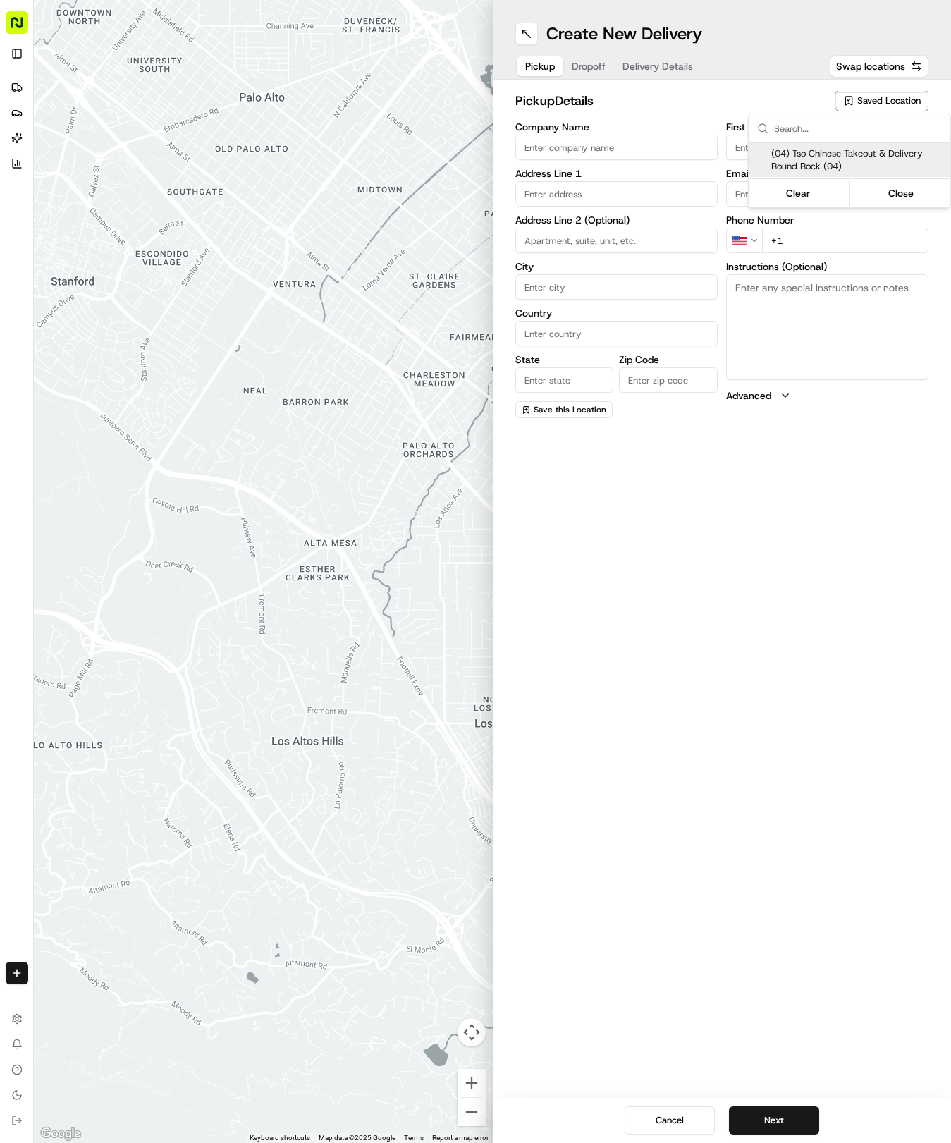
type textarea "Submit a picture displaying address & food as Proof of Delivery. Envía una foto…"
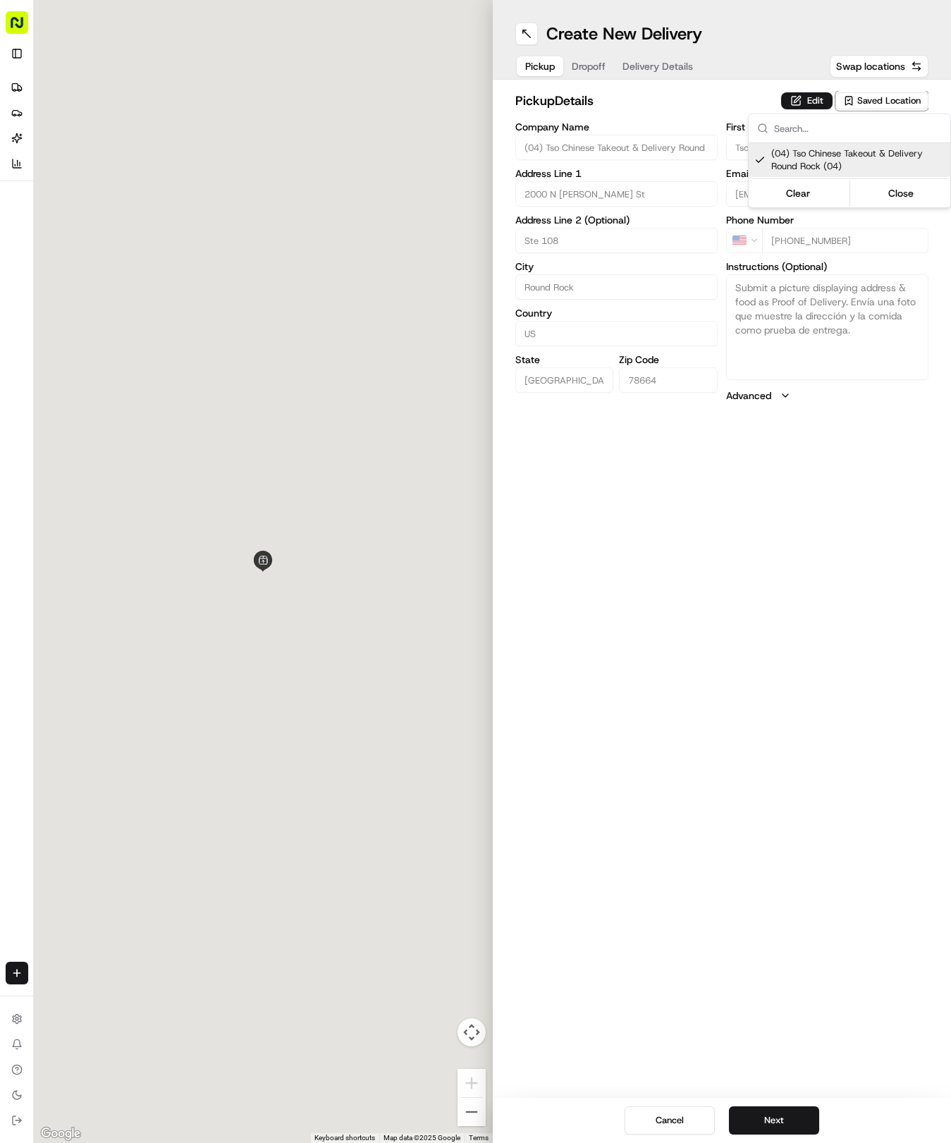
click at [738, 660] on html "Tso Chinese 04 Round Rock [EMAIL_ADDRESS][DOMAIN_NAME] Toggle Sidebar Deliverie…" at bounding box center [475, 571] width 951 height 1143
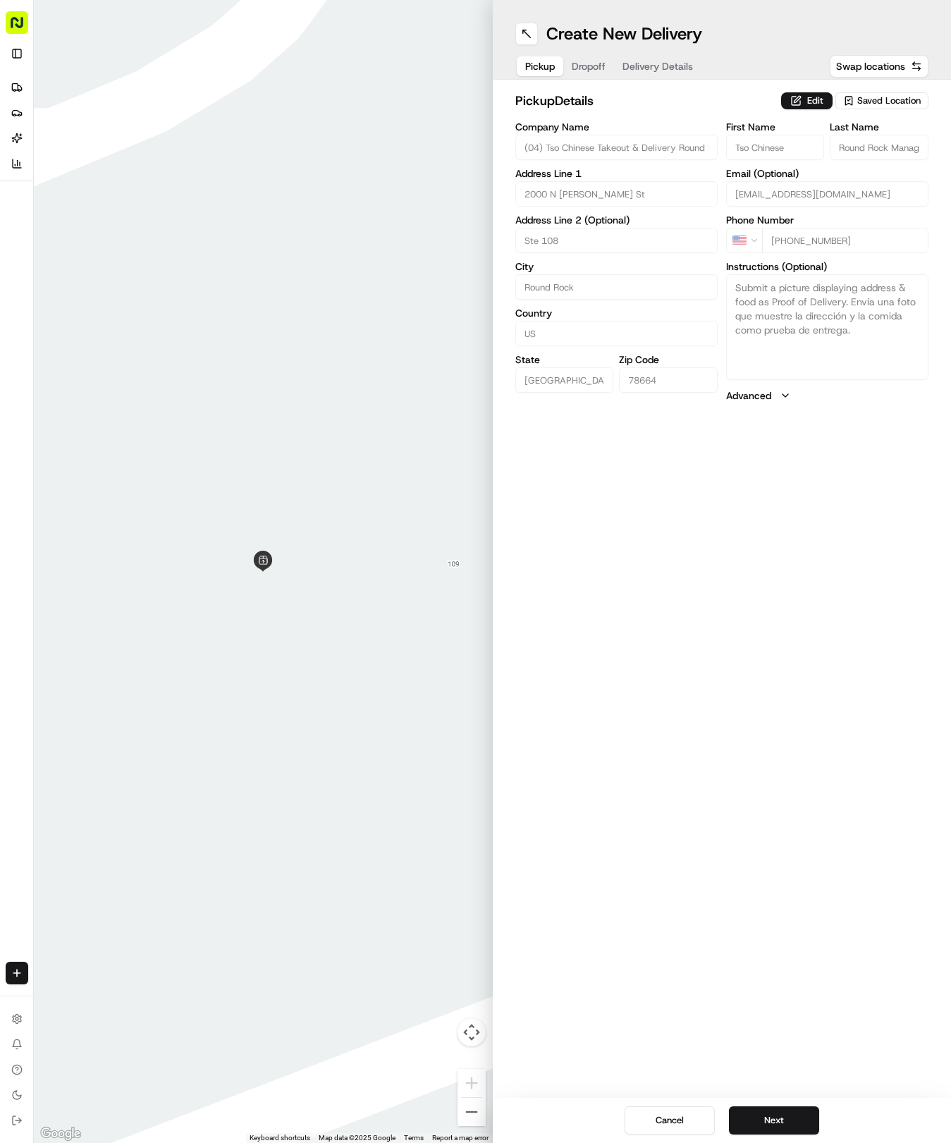
drag, startPoint x: 753, startPoint y: 1117, endPoint x: 760, endPoint y: 979, distance: 138.4
click at [753, 1111] on button "Next" at bounding box center [774, 1120] width 90 height 28
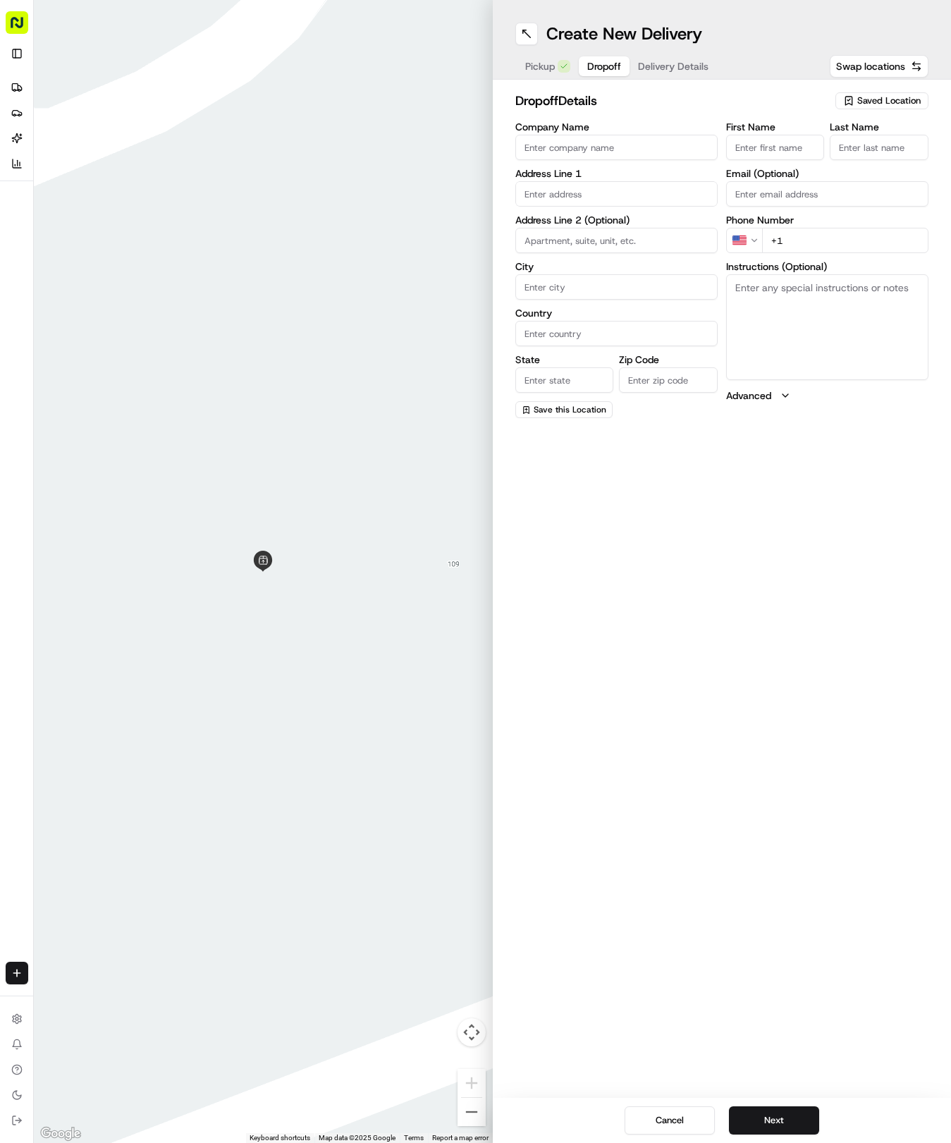
click at [802, 145] on input "First Name" at bounding box center [775, 147] width 99 height 25
type input "[PERSON_NAME]"
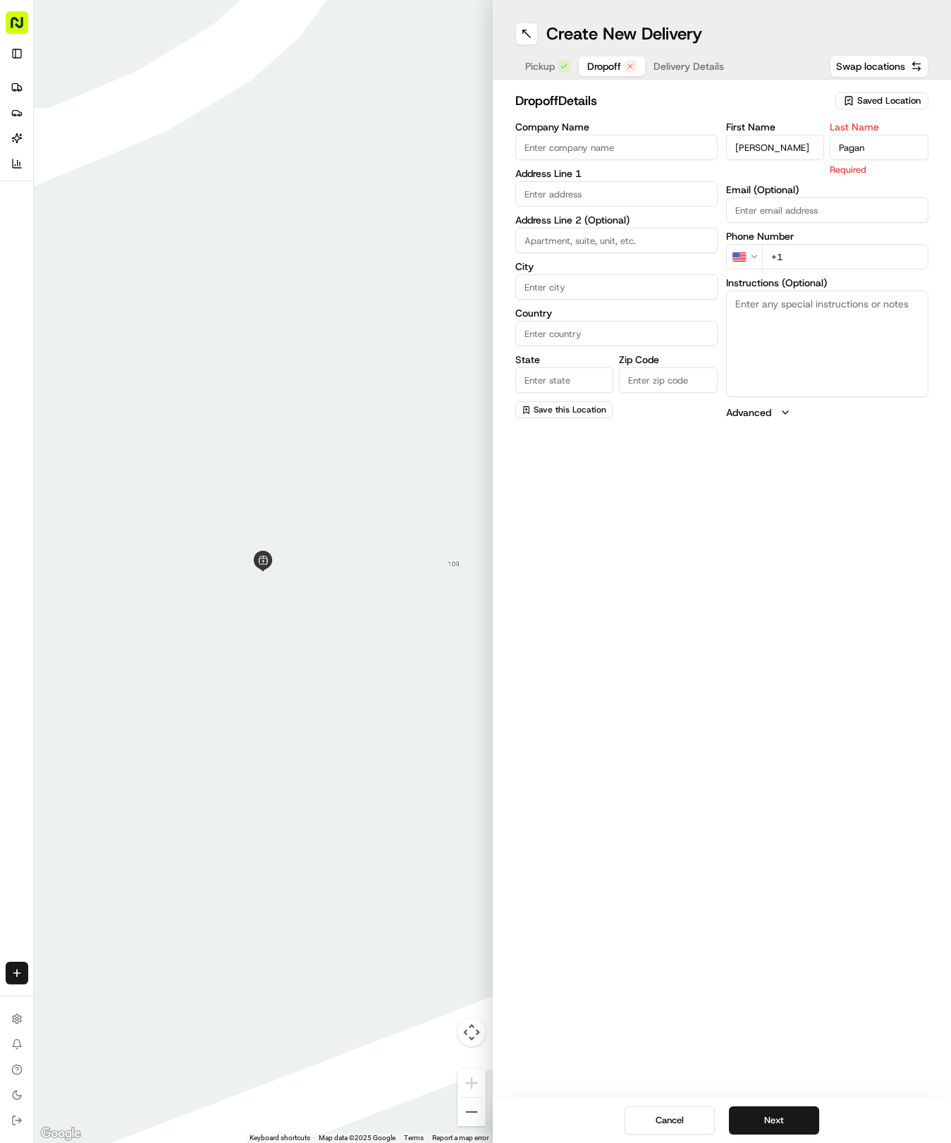
type input "Pagan"
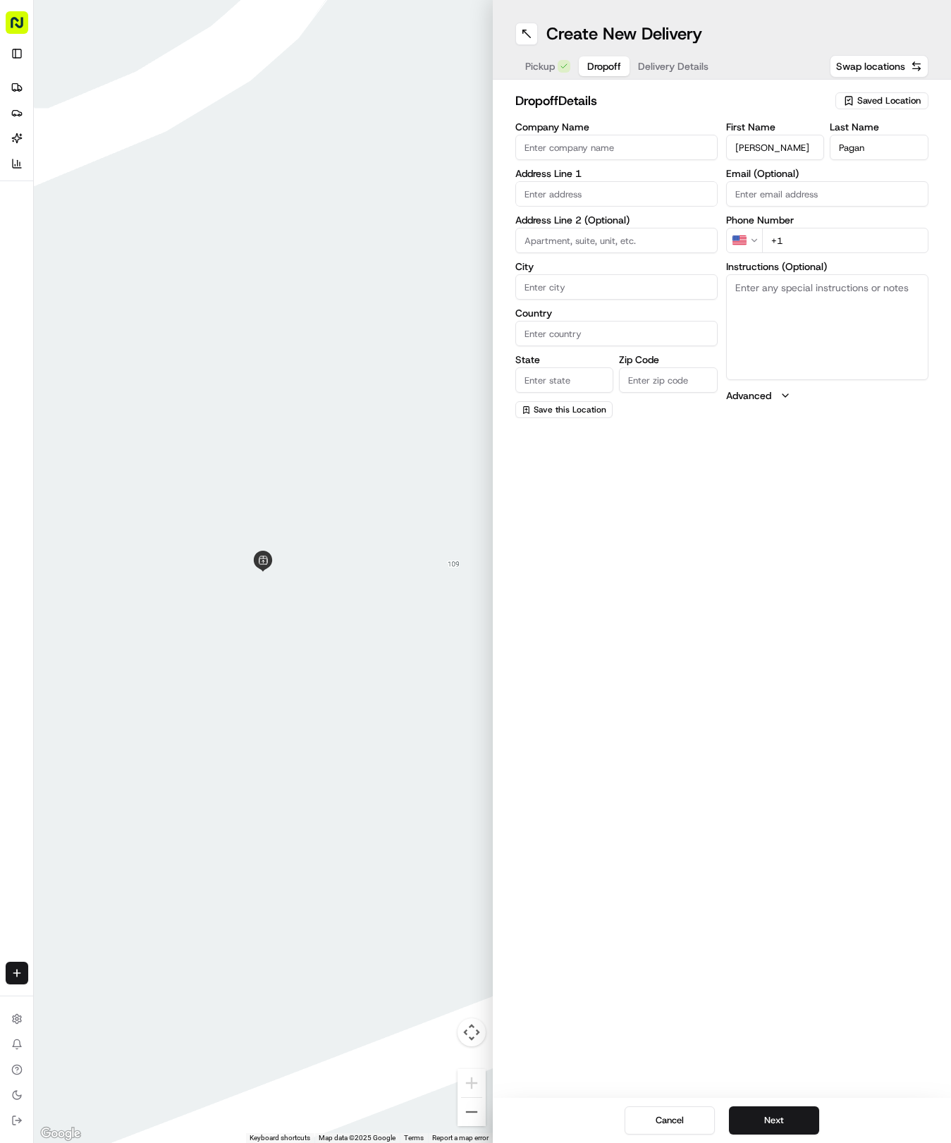
click at [811, 240] on input "+1" at bounding box center [845, 240] width 166 height 25
type input "[PHONE_NUMBER]"
click at [810, 317] on textarea "Instructions (Optional)" at bounding box center [827, 327] width 202 height 106
paste textarea "at round about enter left gate.Gate code is 7913# At the first 4way 30 feet pas…"
type textarea "at round about enter left gate.Gate code is 7913# At the first 4way 30 feet pas…"
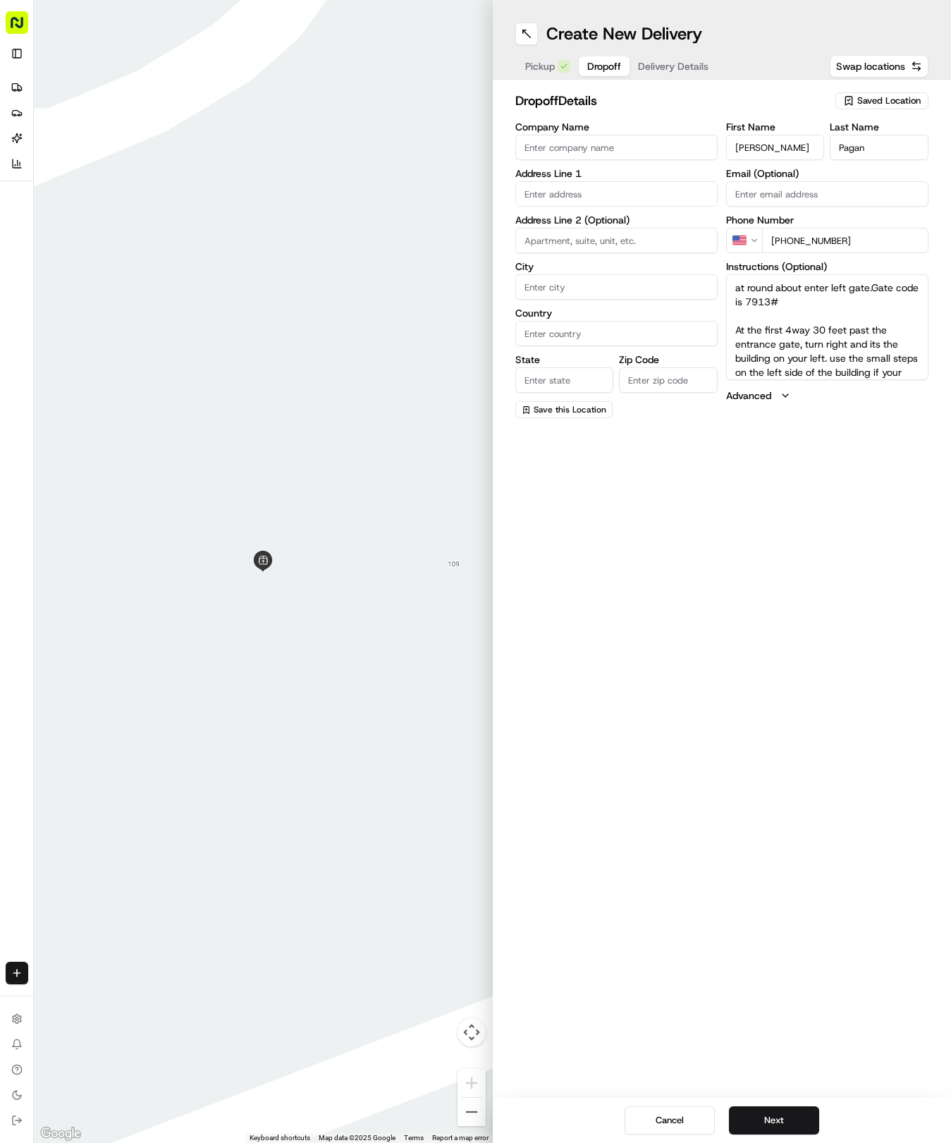
click at [626, 151] on input "Company Name" at bounding box center [616, 147] width 202 height 25
paste input "Bexley at silverado"
type input "Bexley at silverado"
click at [604, 192] on input "text" at bounding box center [616, 193] width 202 height 25
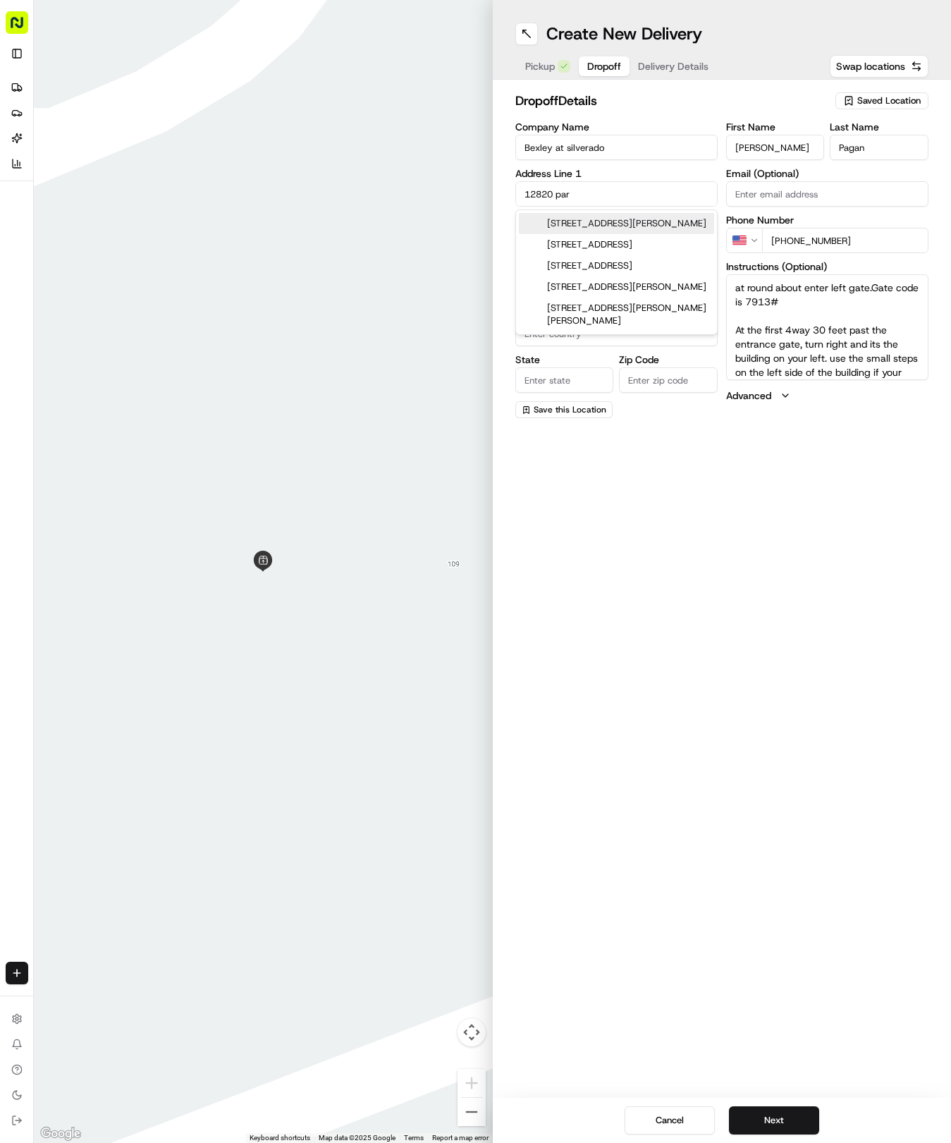
click at [674, 234] on div "[STREET_ADDRESS][PERSON_NAME]" at bounding box center [616, 223] width 195 height 21
type input "[STREET_ADDRESS][PERSON_NAME]"
type input "[GEOGRAPHIC_DATA]"
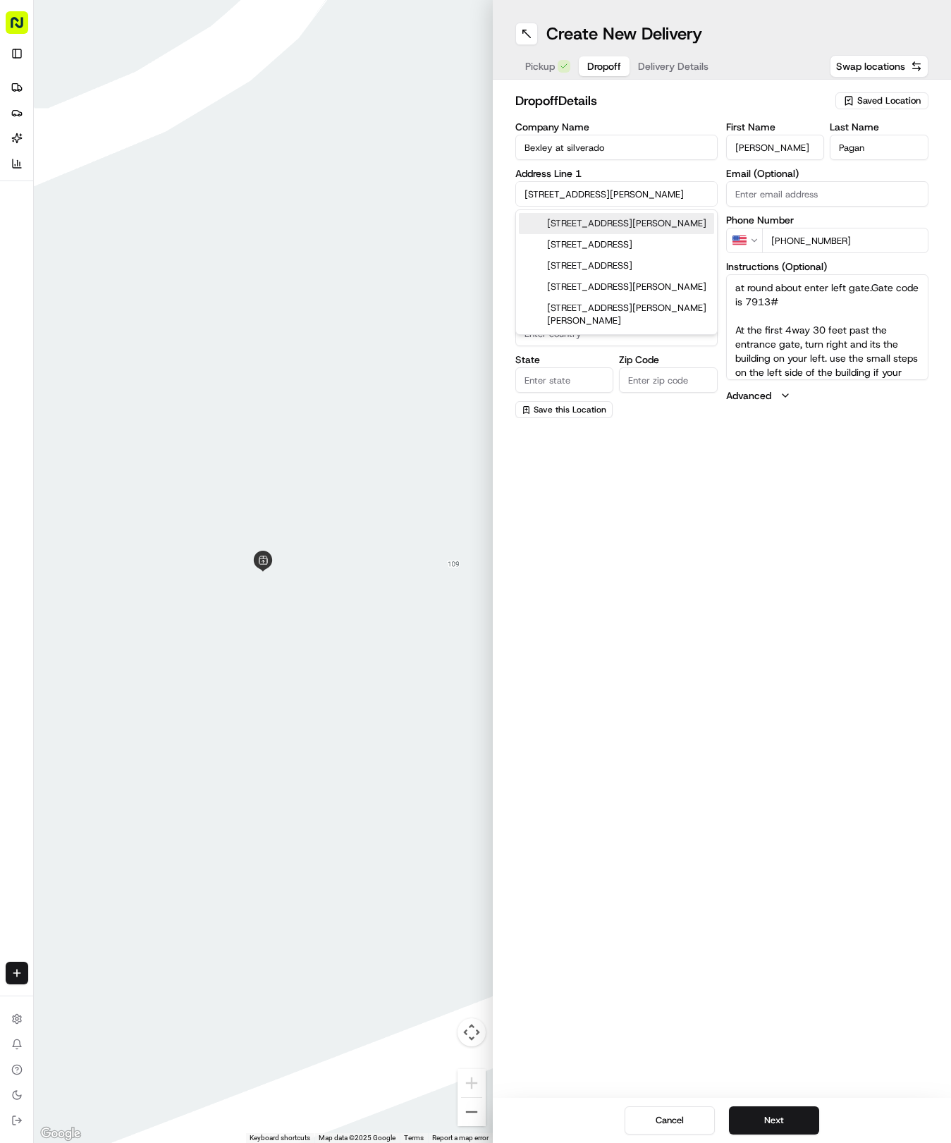
type input "78613"
type input "[STREET_ADDRESS][PERSON_NAME]"
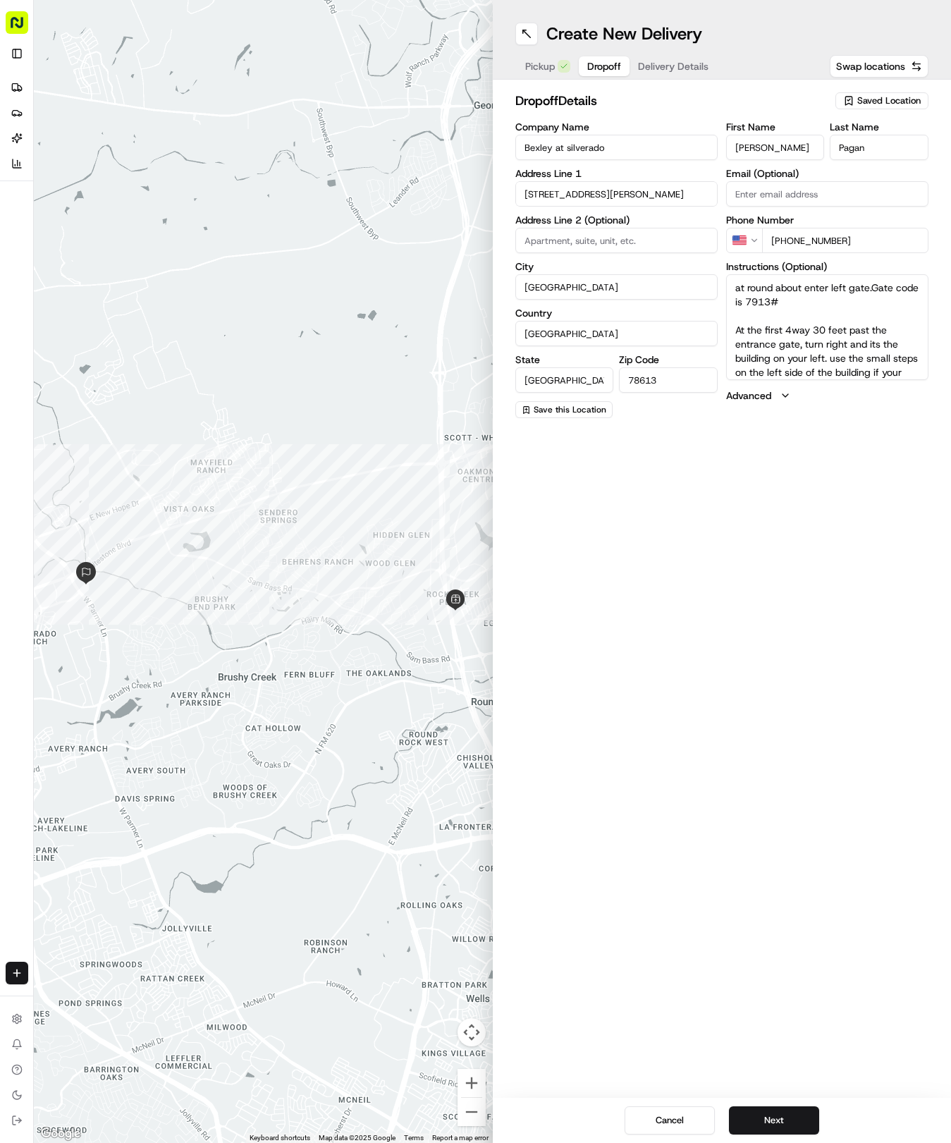
paste input "Bexley at silverado"
type input "Bexley at silverado"
click at [678, 248] on input "Bexley at silverado" at bounding box center [616, 240] width 202 height 25
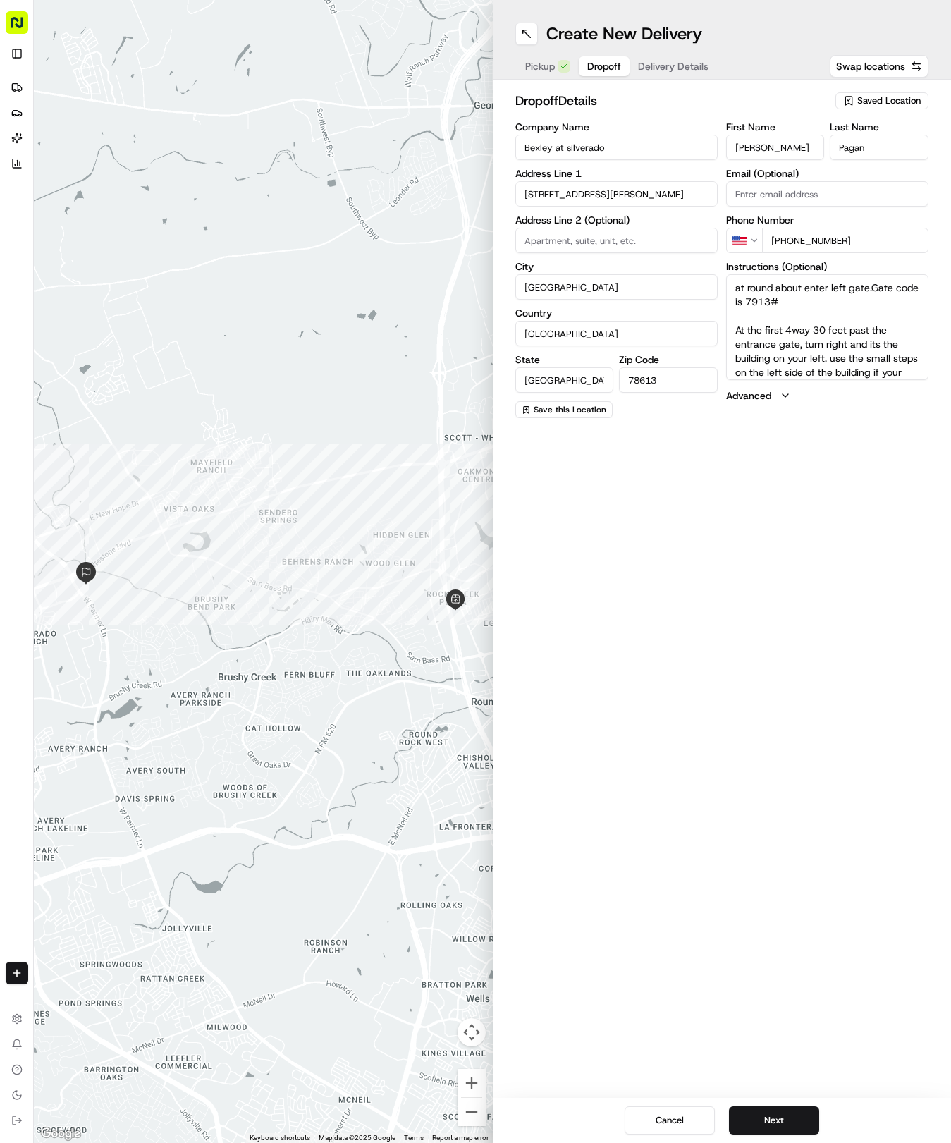
click at [613, 240] on input at bounding box center [616, 240] width 202 height 25
paste input "building 4 apartment"
type input "building 4 apartment 4101"
click at [764, 1128] on button "Next" at bounding box center [774, 1120] width 90 height 28
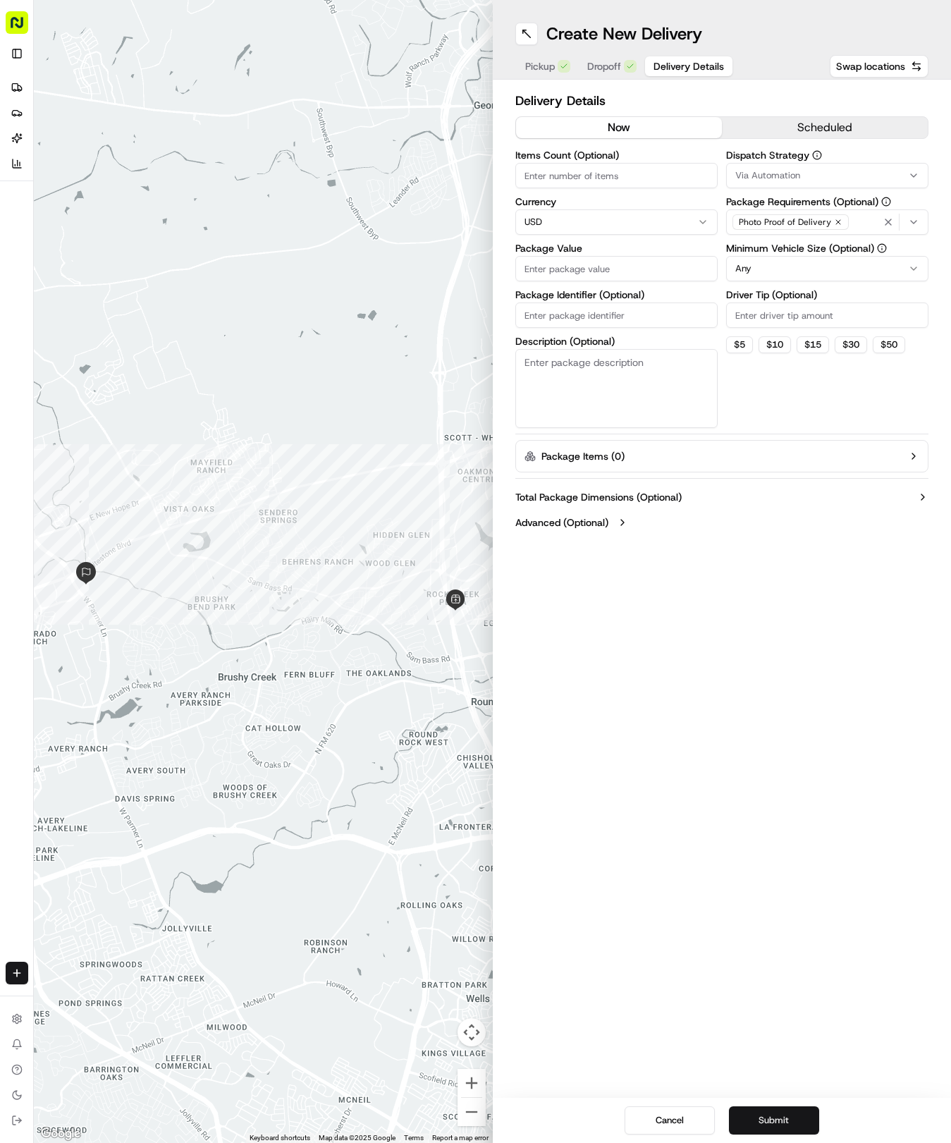
click at [764, 1128] on button "Submit" at bounding box center [774, 1120] width 90 height 28
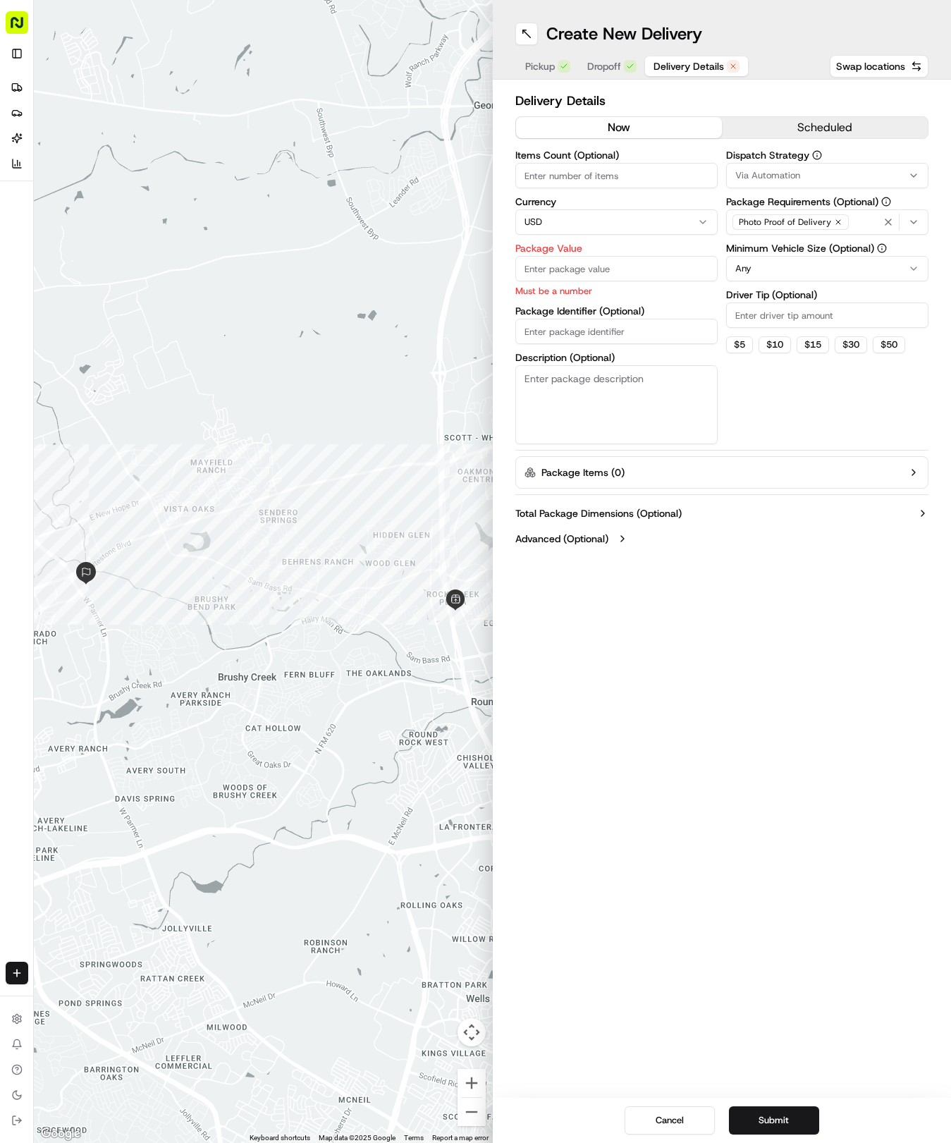
click at [790, 178] on span "Via Automation" at bounding box center [767, 175] width 65 height 13
click at [769, 248] on span "Tso Round Rock Strategy" at bounding box center [836, 252] width 173 height 13
click at [760, 406] on html "Tso Chinese 04 Round Rock [EMAIL_ADDRESS][DOMAIN_NAME] Toggle Sidebar Deliverie…" at bounding box center [475, 571] width 951 height 1143
click at [776, 319] on input "Driver Tip (Optional)" at bounding box center [827, 315] width 202 height 25
type input "2"
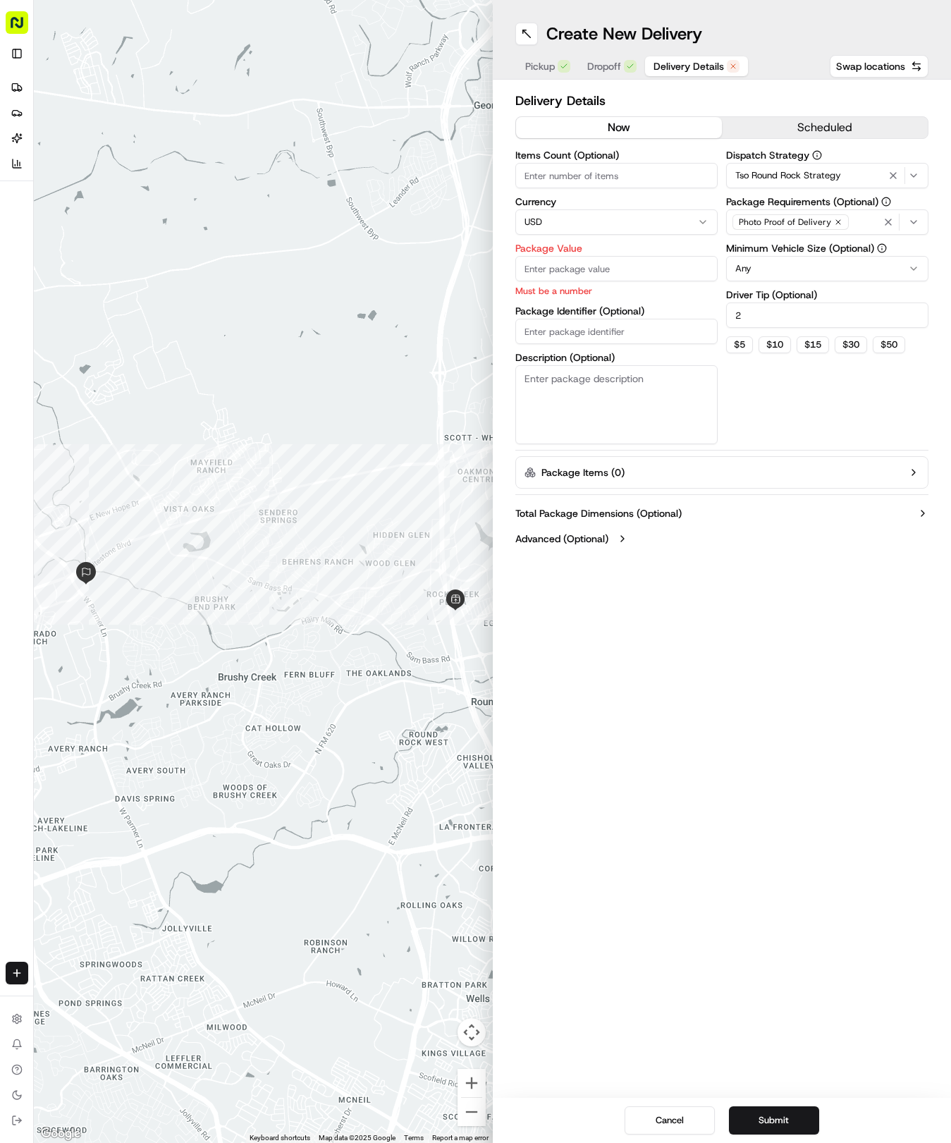
click at [859, 271] on html "Tso Chinese 04 Round Rock [EMAIL_ADDRESS][DOMAIN_NAME] Toggle Sidebar Deliverie…" at bounding box center [475, 571] width 951 height 1143
click at [605, 181] on input "Items Count (Optional)" at bounding box center [616, 175] width 202 height 25
type input "5"
click at [595, 272] on input "Package Value" at bounding box center [616, 268] width 202 height 25
type input "58.18"
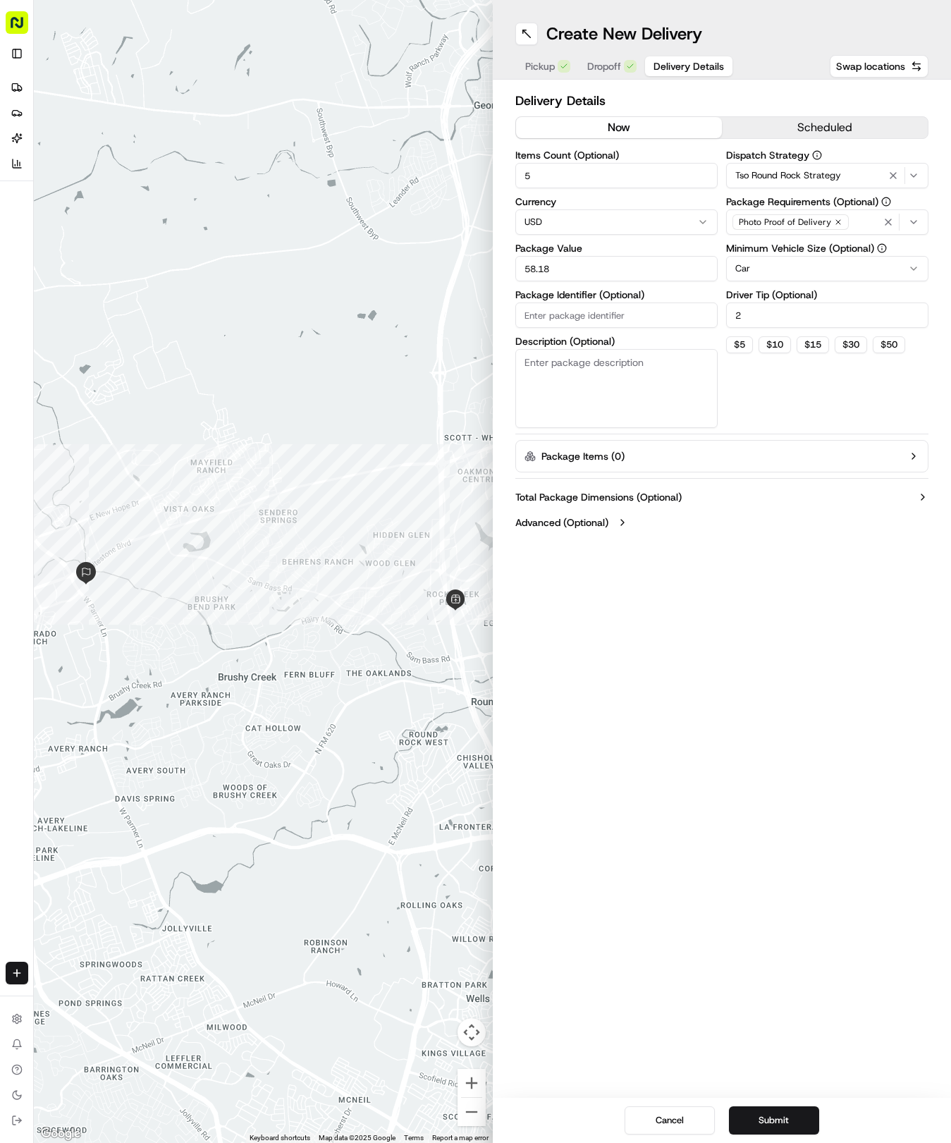
click at [588, 329] on div "Items Count (Optional) 5 Currency USD Package Value 58.18 Package Identifier (O…" at bounding box center [616, 289] width 202 height 278
click at [625, 320] on input "Package Identifier (Optional)" at bounding box center [616, 315] width 202 height 25
paste input "24OISCF"
type input "24OISCF"
click at [783, 1128] on button "Submit" at bounding box center [774, 1120] width 90 height 28
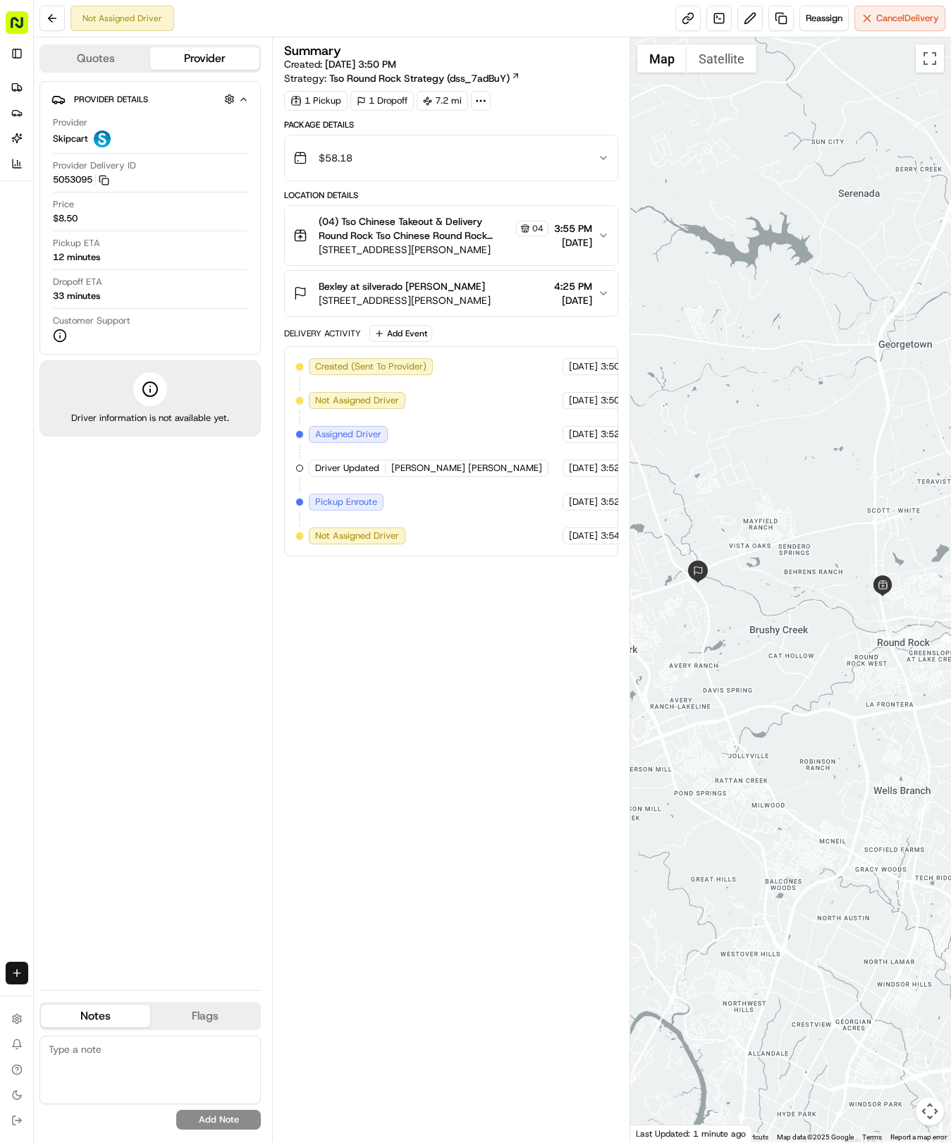
click at [16, 965] on html "Tso Chinese 04 Round Rock [EMAIL_ADDRESS][DOMAIN_NAME] Toggle Sidebar Deliverie…" at bounding box center [475, 571] width 951 height 1143
click at [97, 1001] on link "Delivery" at bounding box center [110, 999] width 151 height 25
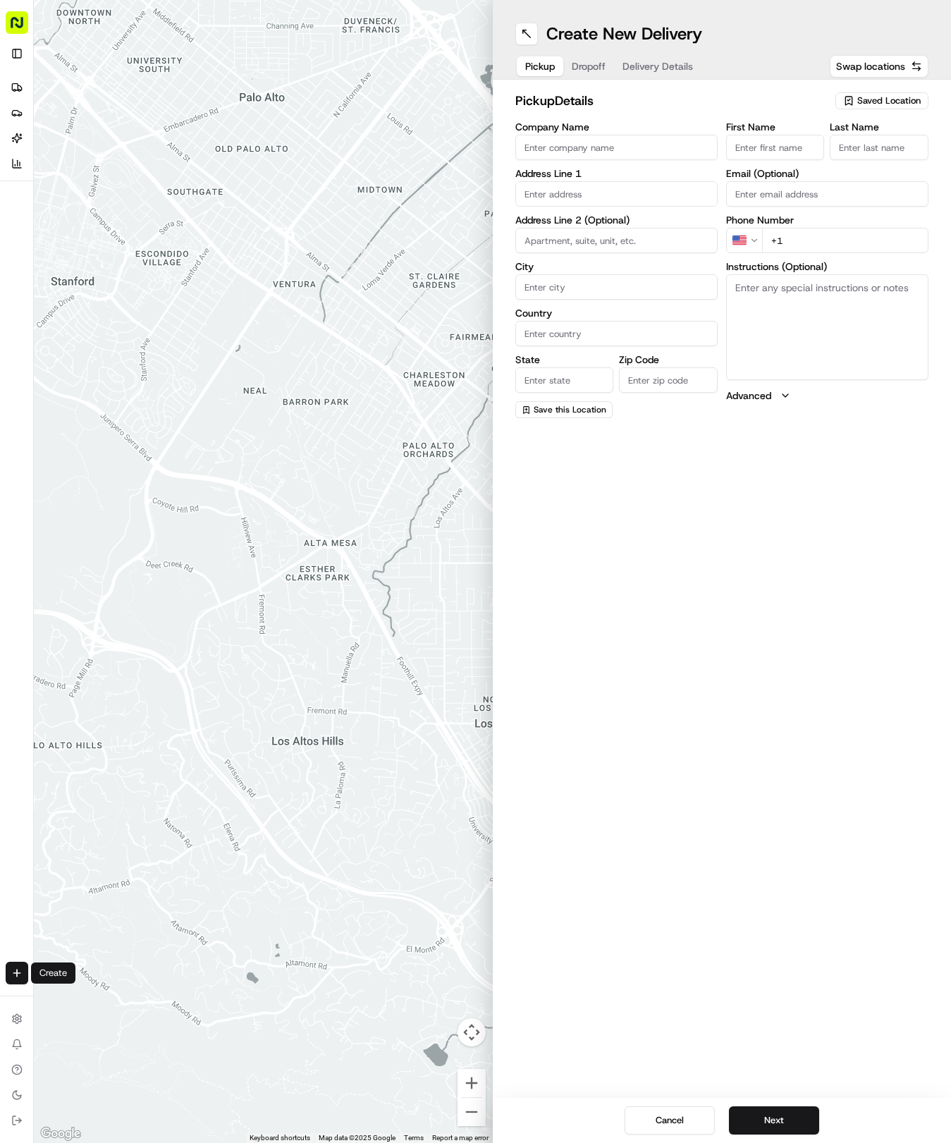
click at [793, 148] on input "First Name" at bounding box center [775, 147] width 99 height 25
click at [886, 89] on div "pickup Details Saved Location Company Name Address Line 1 Address Line 2 (Optio…" at bounding box center [722, 255] width 459 height 350
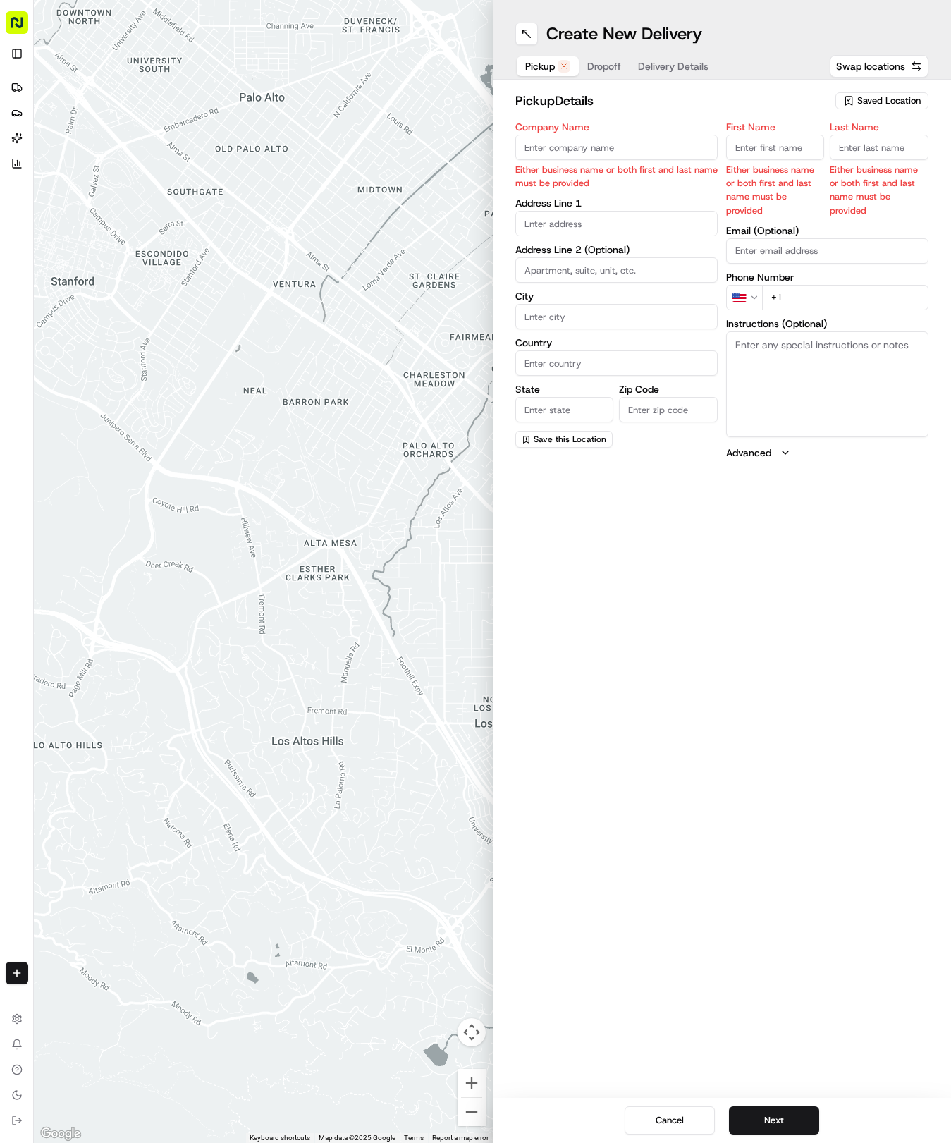
drag, startPoint x: 884, startPoint y: 90, endPoint x: 891, endPoint y: 102, distance: 13.3
click at [884, 92] on div "pickup Details Saved Location Company Name Either business name or both first a…" at bounding box center [722, 275] width 459 height 391
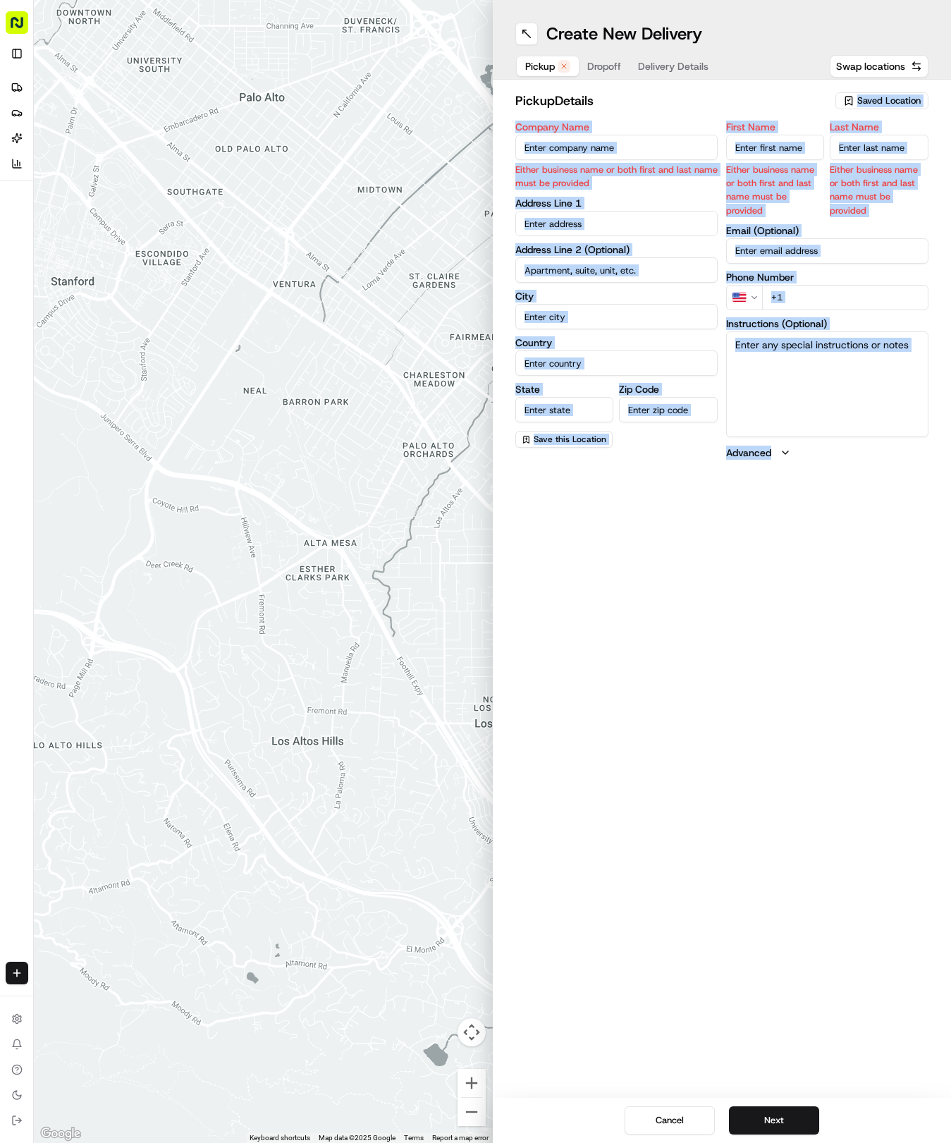
click at [891, 103] on span "Saved Location" at bounding box center [888, 100] width 63 height 13
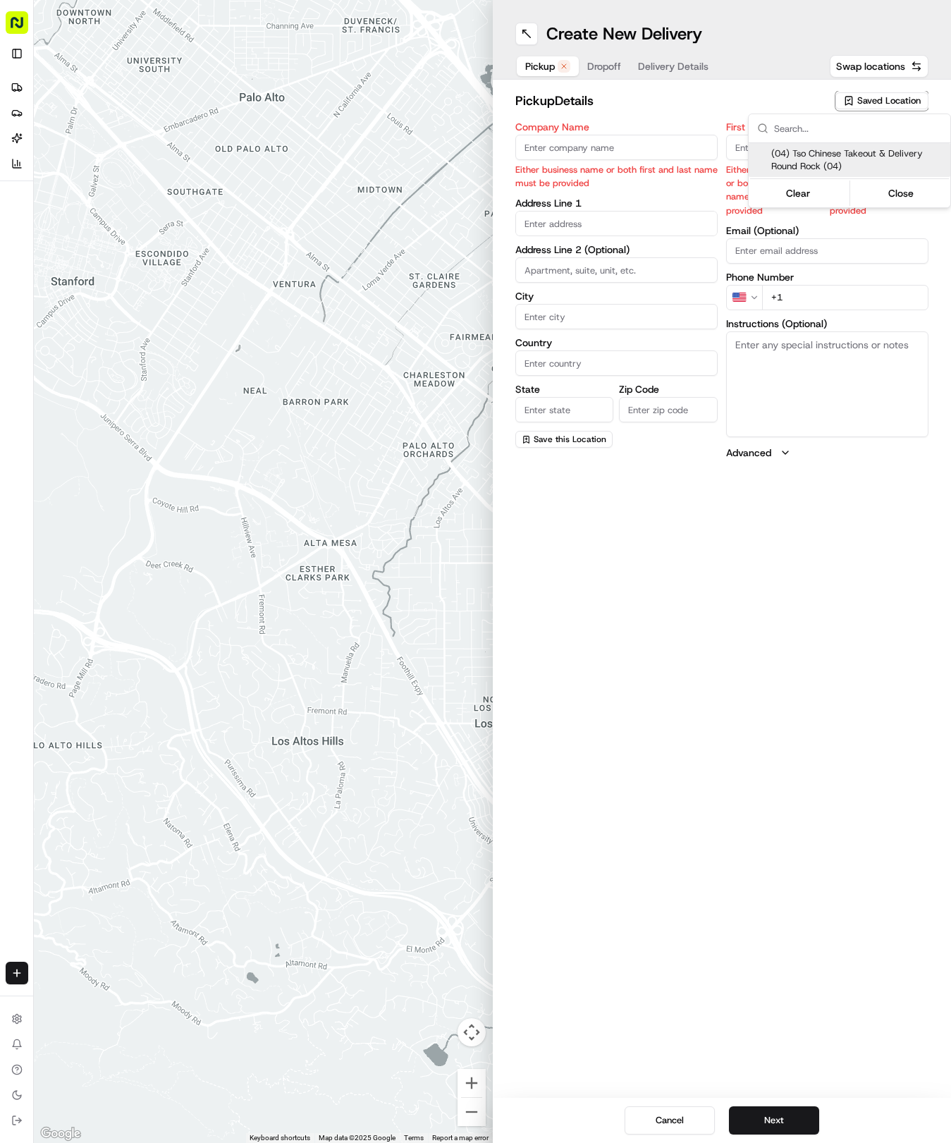
click at [801, 165] on span "(04) Tso Chinese Takeout & Delivery Round Rock (04)" at bounding box center [857, 159] width 173 height 25
type input "(04) Tso Chinese Takeout & Delivery Round Rock"
type input "2000 N [PERSON_NAME] St"
type input "Ste 108"
type input "Round Rock"
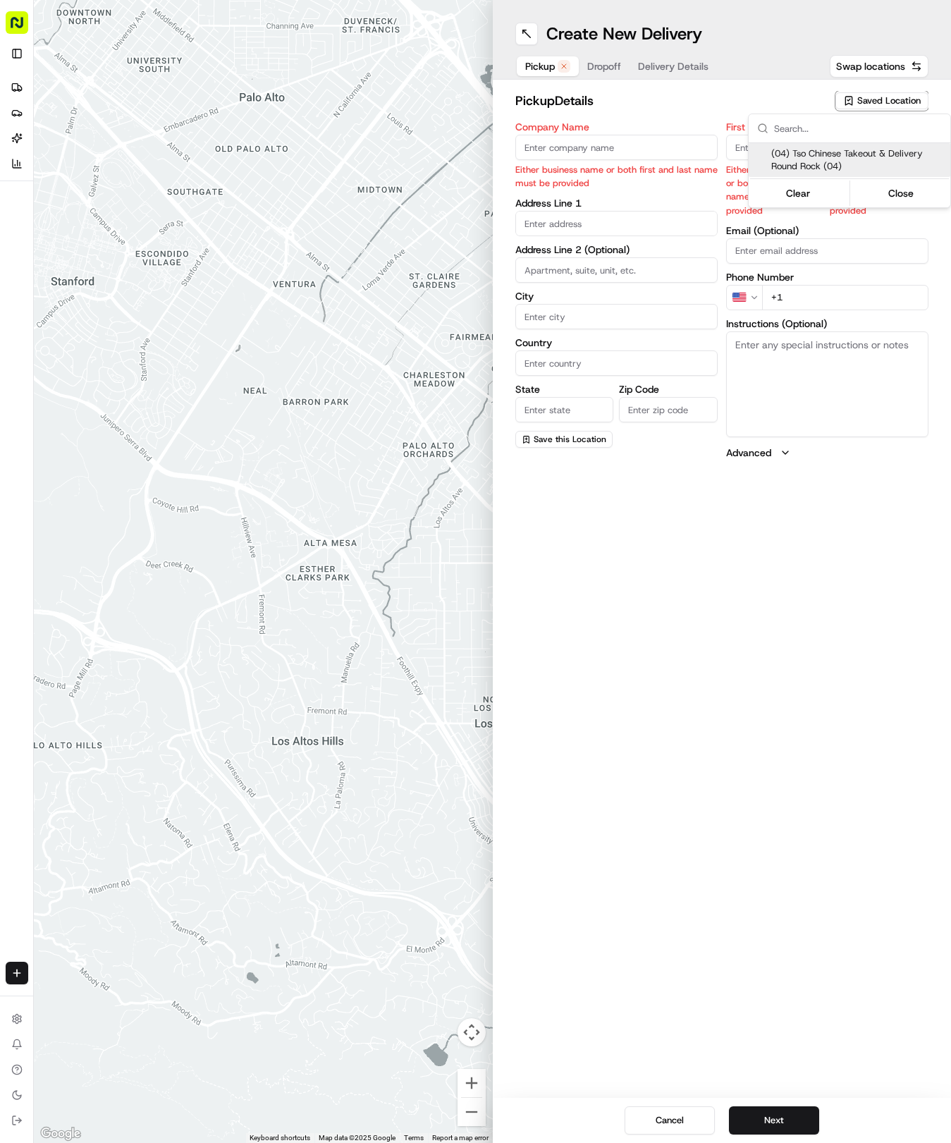
type input "US"
type input "[GEOGRAPHIC_DATA]"
type input "78664"
type input "Tso Chinese"
type input "Round Rock Manager"
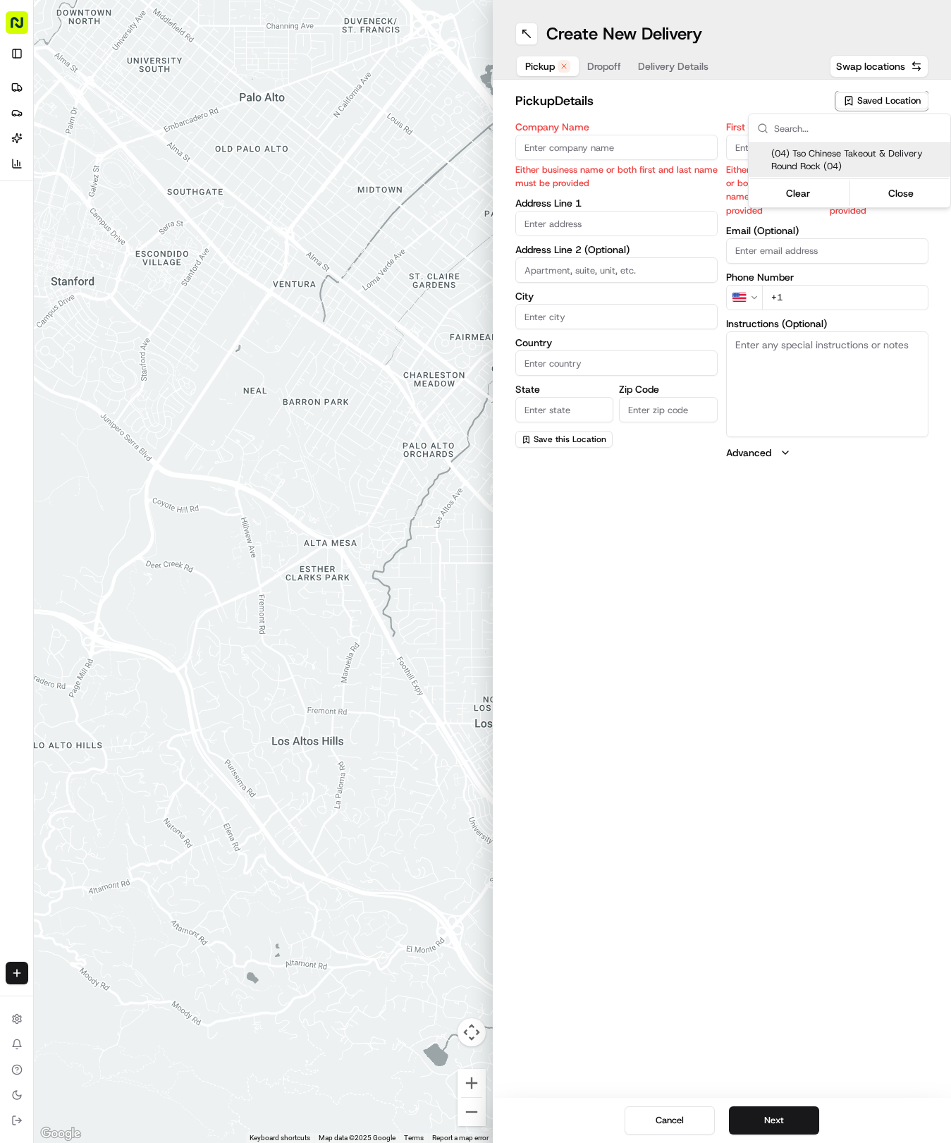
type input "[EMAIL_ADDRESS][DOMAIN_NAME]"
type input "[PHONE_NUMBER]"
type textarea "Submit a picture displaying address & food as Proof of Delivery. Envía una foto…"
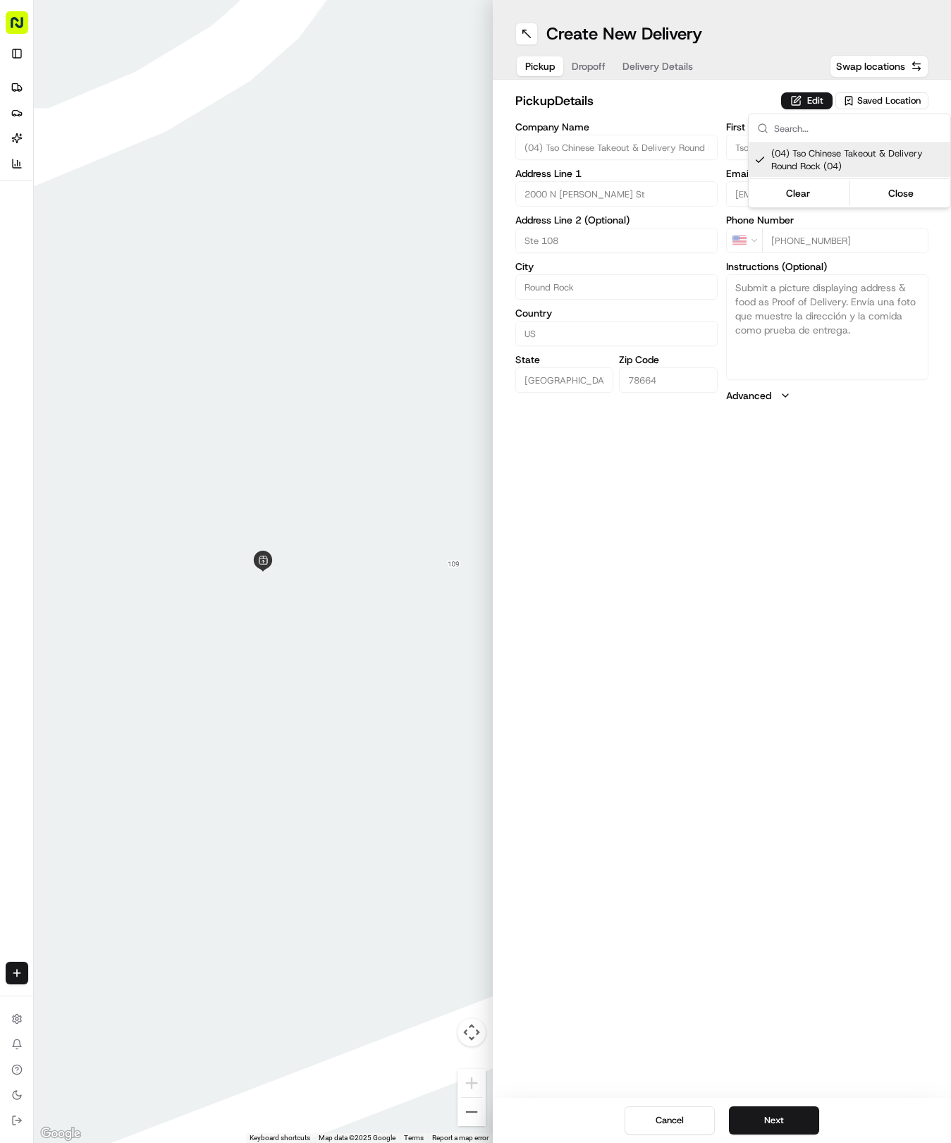
click at [745, 652] on html "Tso Chinese 04 Round Rock [EMAIL_ADDRESS][DOMAIN_NAME] Toggle Sidebar Deliverie…" at bounding box center [475, 571] width 951 height 1143
drag, startPoint x: 777, startPoint y: 1132, endPoint x: 774, endPoint y: 1104, distance: 28.3
click at [774, 1114] on button "Next" at bounding box center [774, 1120] width 90 height 28
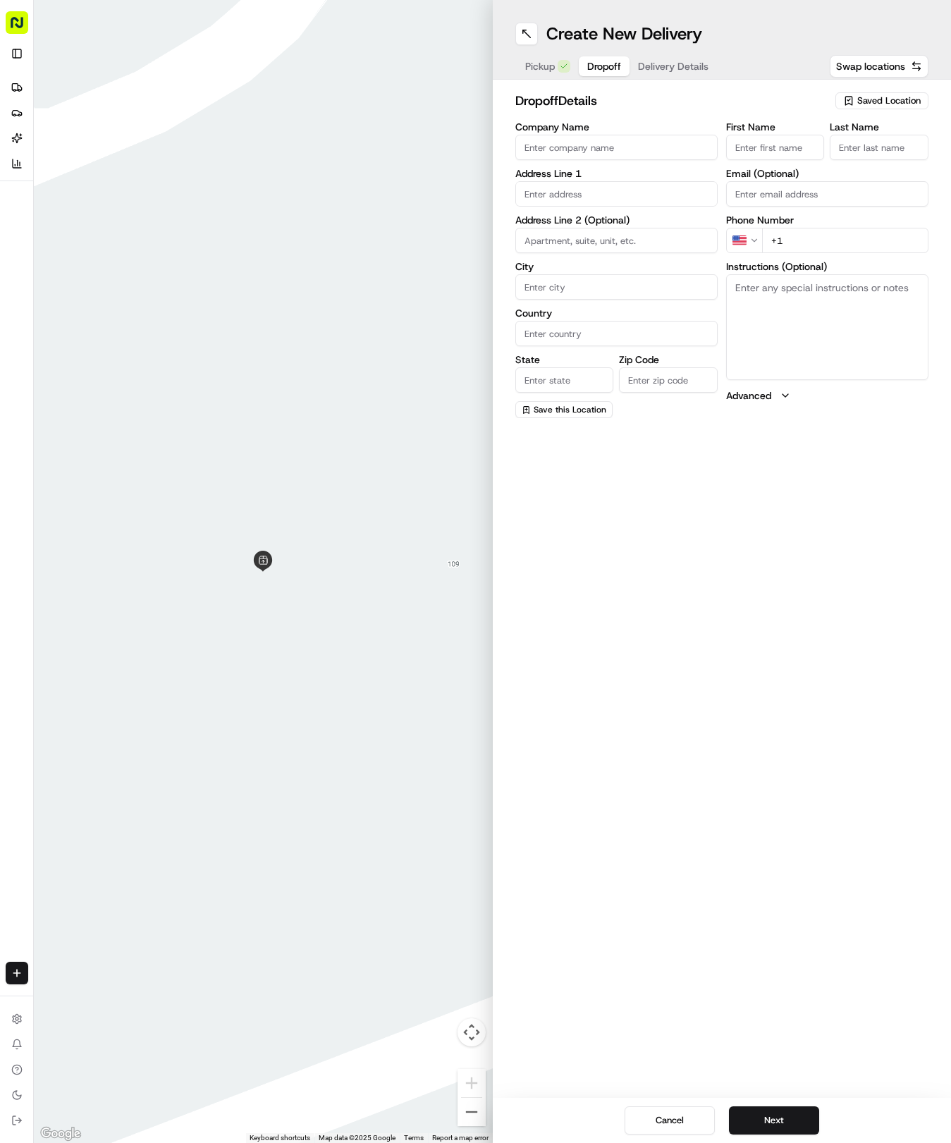
click at [788, 149] on input "First Name" at bounding box center [775, 147] width 99 height 25
type input "[PERSON_NAME]"
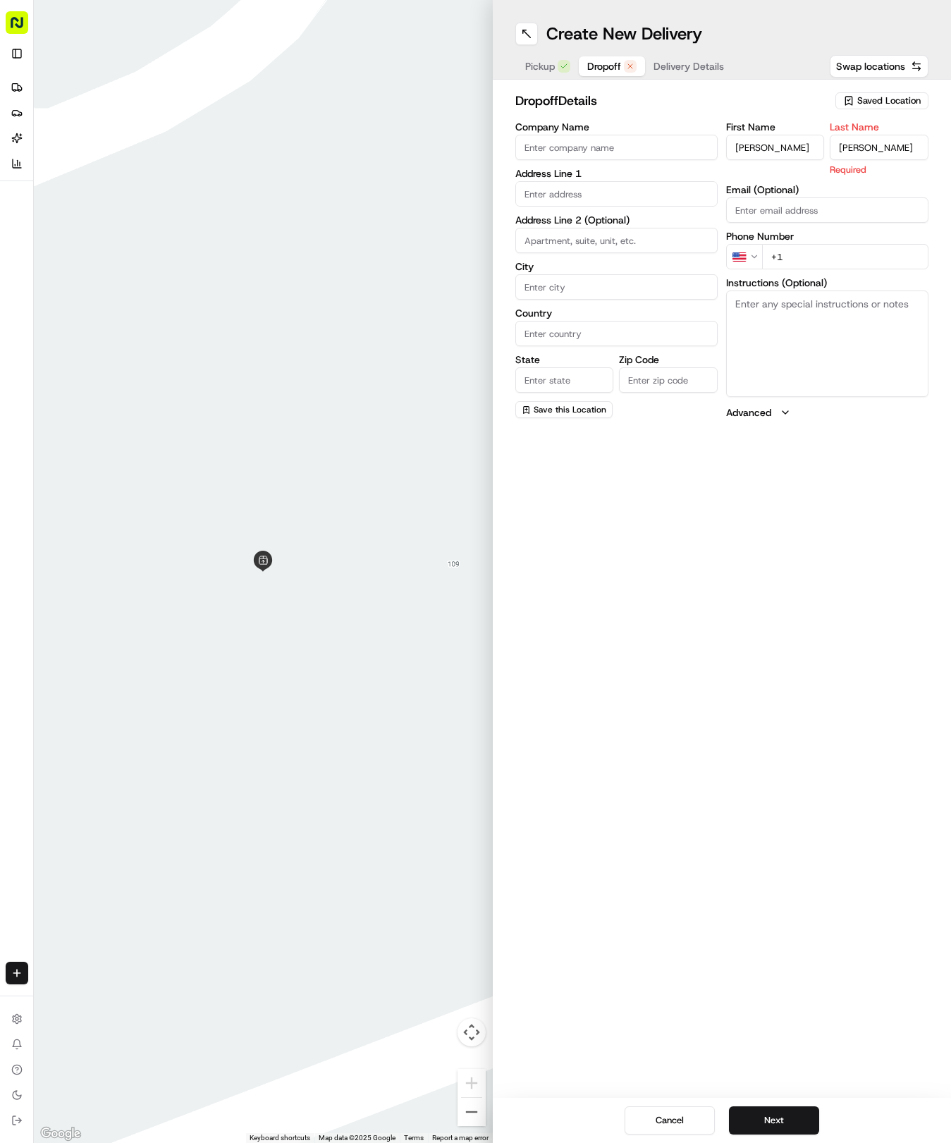
type input "[PERSON_NAME]"
click at [832, 250] on input "+1" at bounding box center [845, 256] width 166 height 25
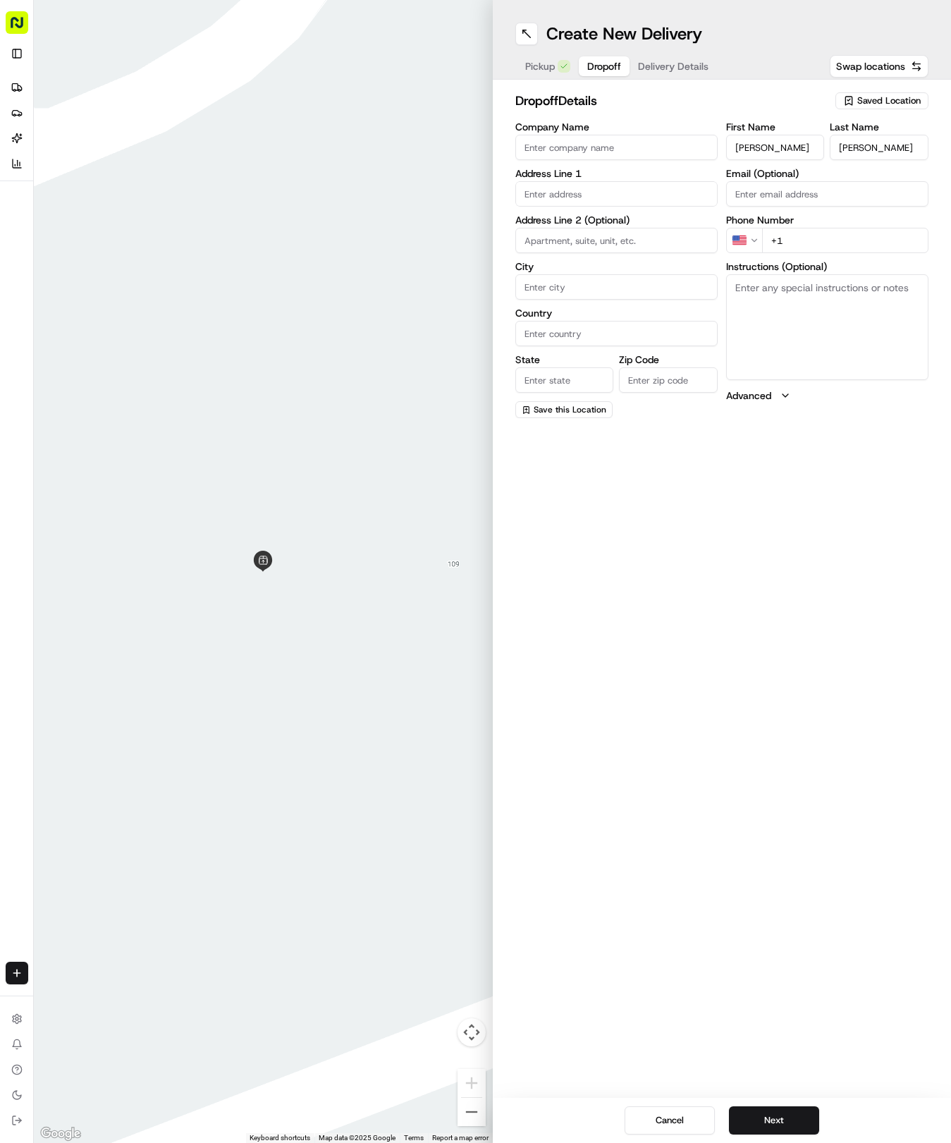
click at [832, 250] on input "+1" at bounding box center [845, 240] width 166 height 25
type input "[PHONE_NUMBER]"
click at [784, 313] on textarea "Instructions (Optional)" at bounding box center [827, 327] width 202 height 106
paste textarea "Please ring bell and leave bag"
type textarea "Please ring bell and leave bag"
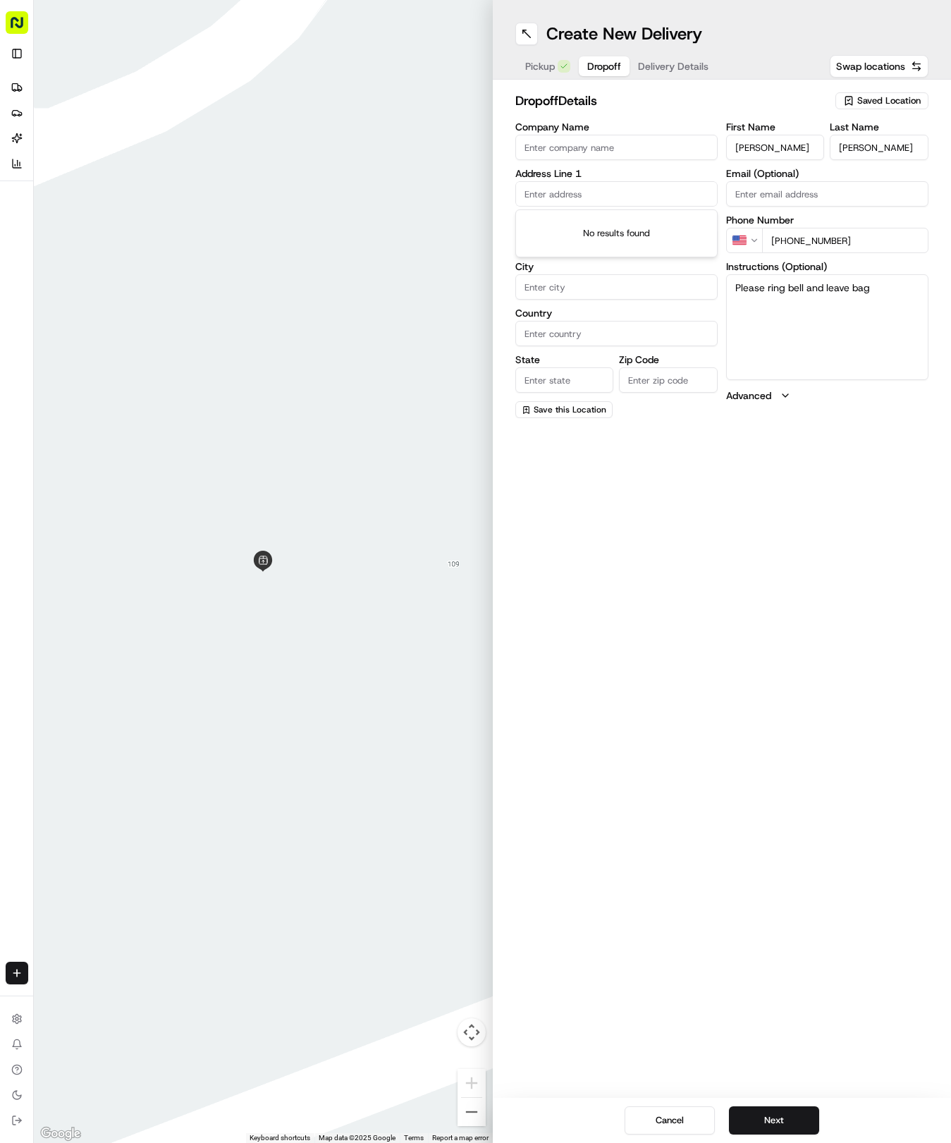
click at [598, 195] on input "text" at bounding box center [616, 193] width 202 height 25
click at [622, 219] on div "[STREET_ADDRESS]" at bounding box center [616, 223] width 195 height 21
type input "[STREET_ADDRESS]"
type input "Round Rock"
type input "[GEOGRAPHIC_DATA]"
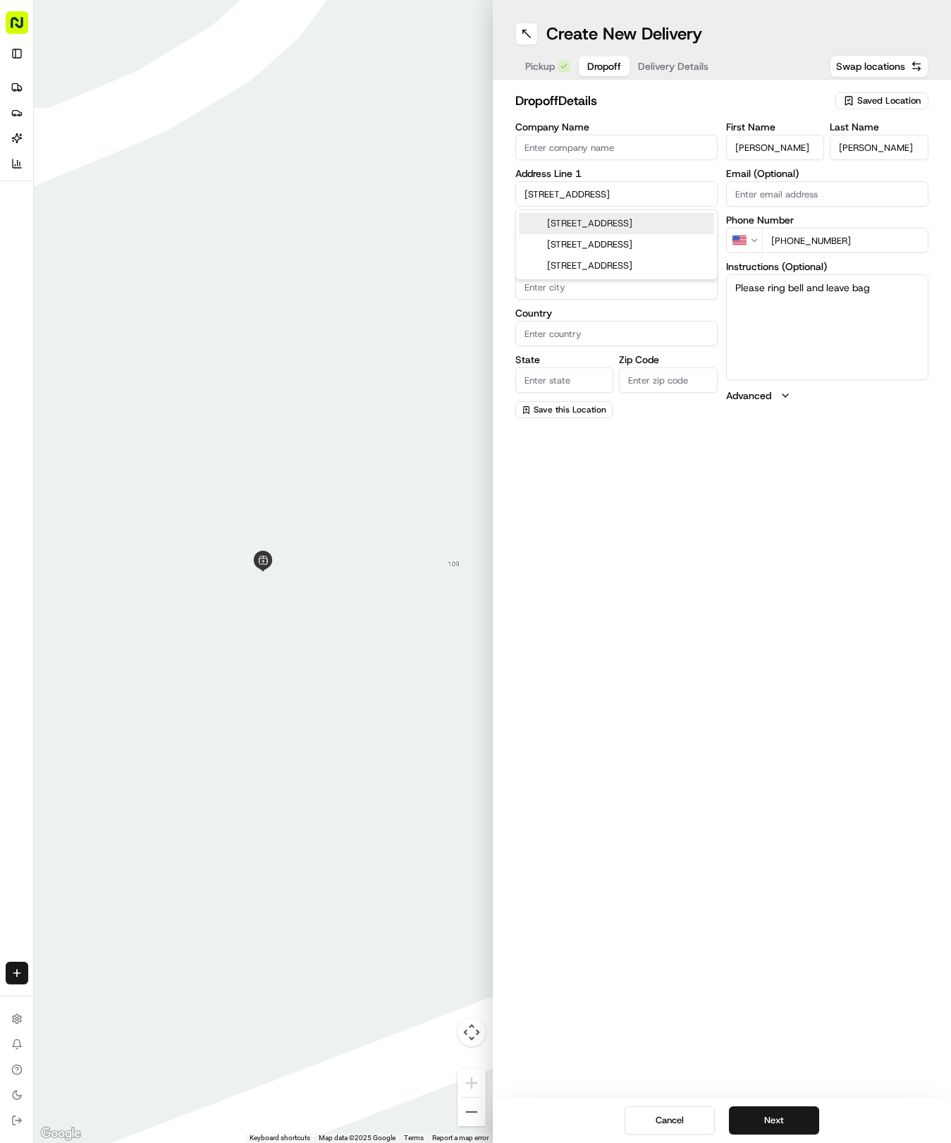
type input "[GEOGRAPHIC_DATA]"
type input "78665"
type input "[GEOGRAPHIC_DATA]"
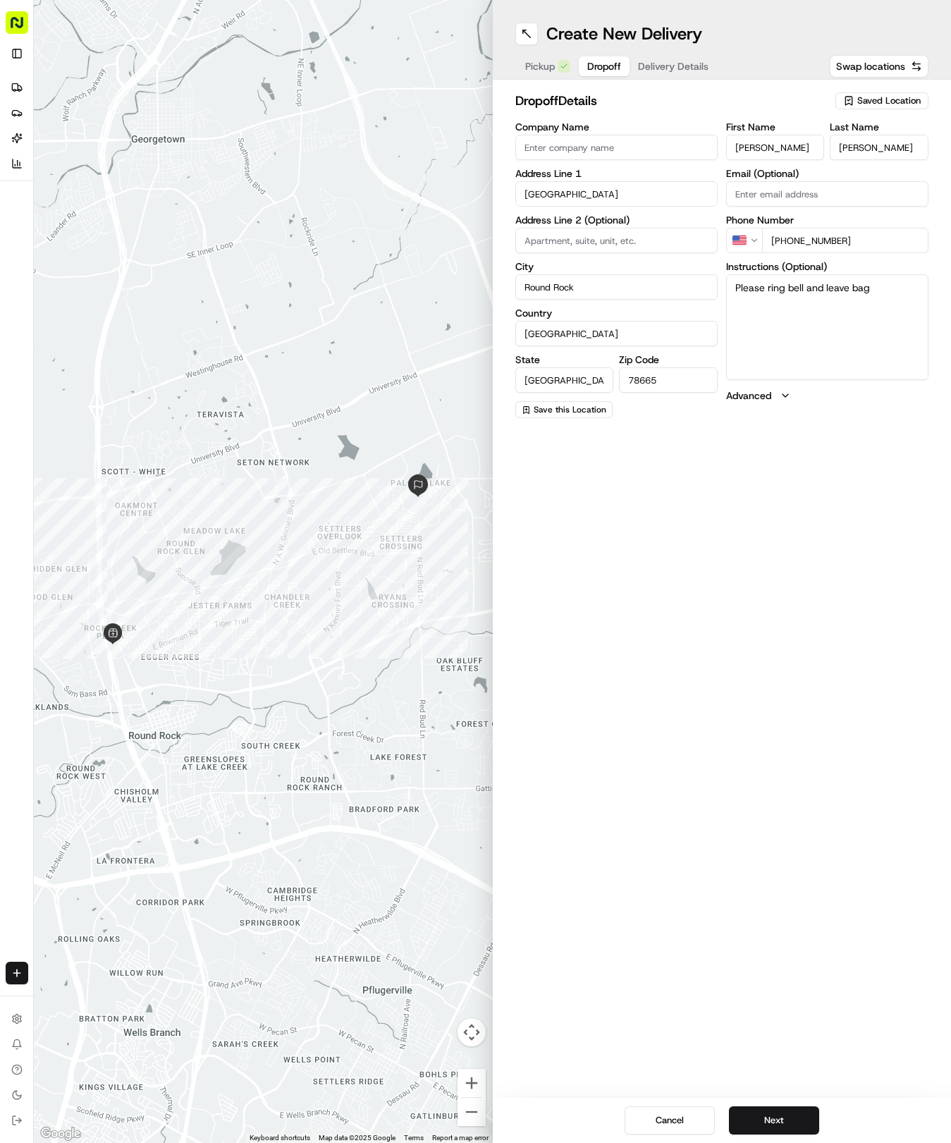
click at [769, 635] on div "Create New Delivery Pickup Dropoff Delivery Details Swap locations dropoff Deta…" at bounding box center [722, 571] width 459 height 1143
click at [786, 1106] on div "Cancel Next" at bounding box center [722, 1120] width 459 height 45
click at [788, 1110] on button "Next" at bounding box center [774, 1120] width 90 height 28
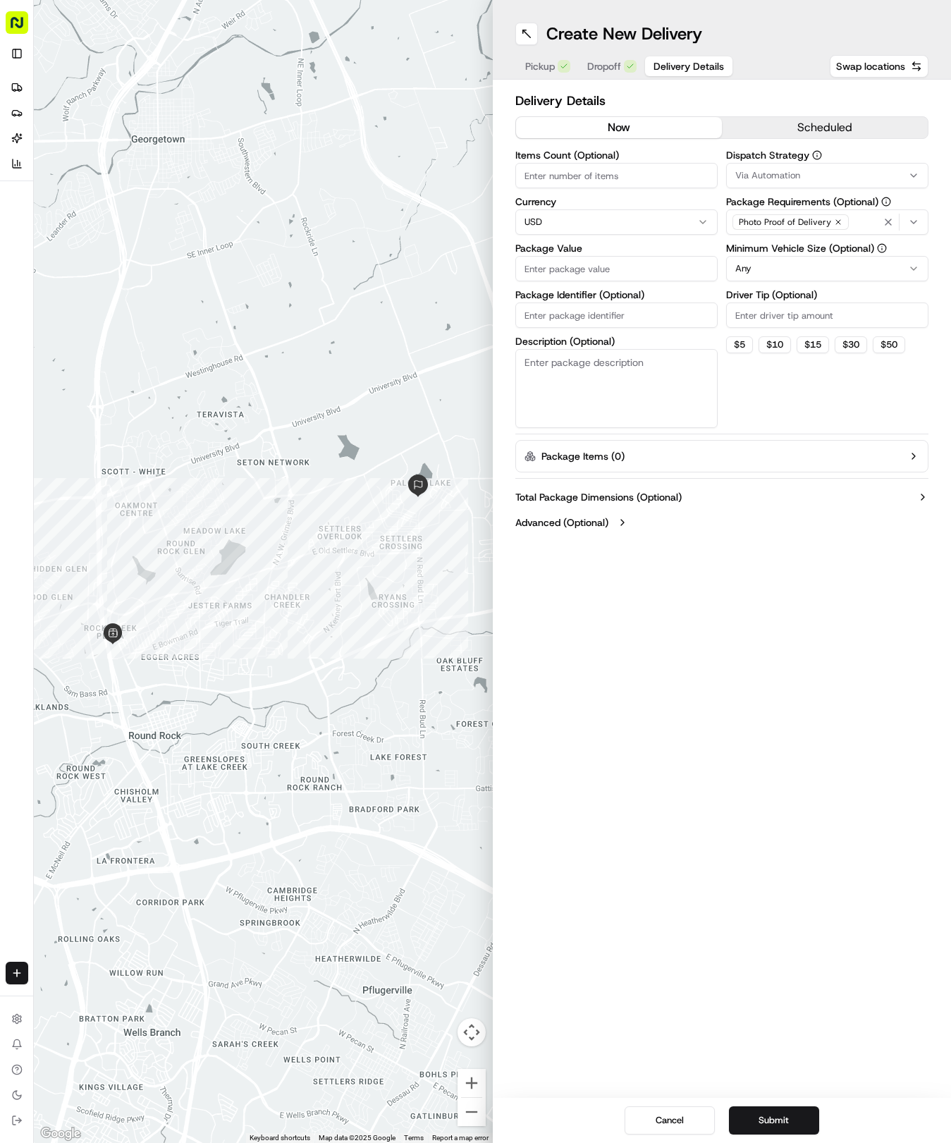
click at [804, 183] on button "Via Automation" at bounding box center [827, 175] width 202 height 25
click at [766, 245] on div "Tso Round Rock Strategy" at bounding box center [828, 252] width 202 height 21
click at [784, 408] on html "Tso Chinese 04 Round Rock [EMAIL_ADDRESS][DOMAIN_NAME] Toggle Sidebar Deliverie…" at bounding box center [475, 571] width 951 height 1143
click at [808, 267] on html "Tso Chinese 04 Round Rock [EMAIL_ADDRESS][DOMAIN_NAME] Toggle Sidebar Deliverie…" at bounding box center [475, 571] width 951 height 1143
click at [811, 312] on input "Driver Tip (Optional)" at bounding box center [827, 315] width 202 height 25
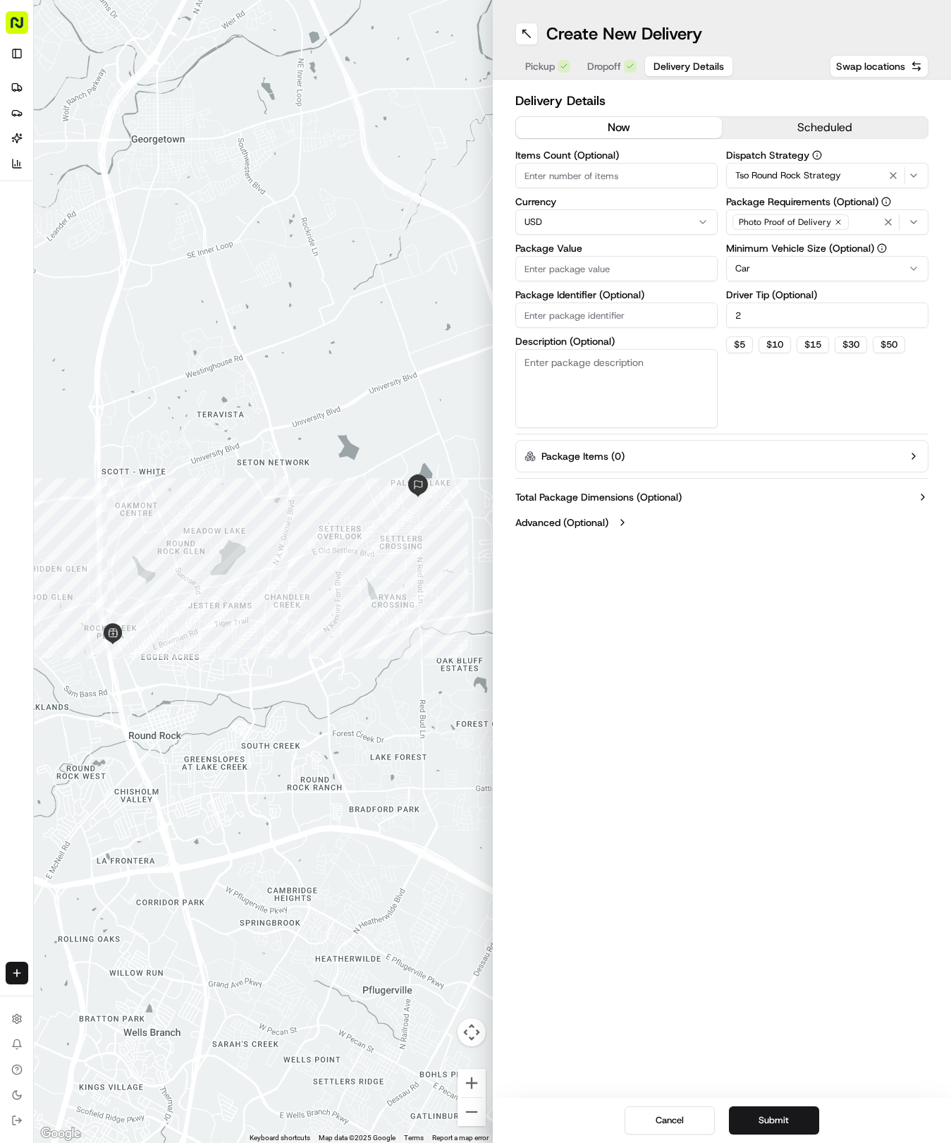
type input "2"
click at [602, 176] on input "Items Count (Optional)" at bounding box center [616, 175] width 202 height 25
click at [613, 173] on input "Items Count (Optional)" at bounding box center [616, 175] width 202 height 25
type input "6"
click at [612, 267] on input "Package Value" at bounding box center [616, 268] width 202 height 25
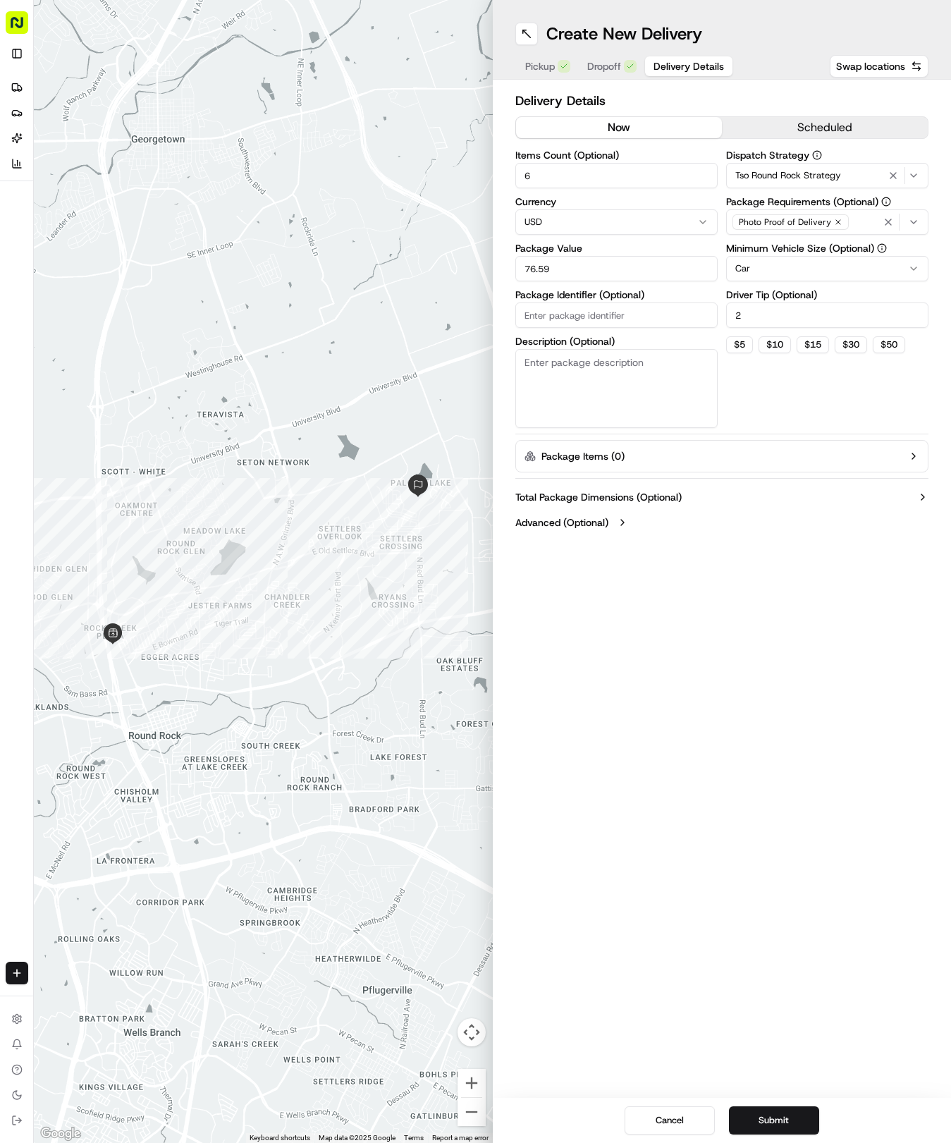
type input "76.59"
click at [577, 306] on input "Package Identifier (Optional)" at bounding box center [616, 315] width 202 height 25
paste input "RPLO693"
type input "RPLO693"
drag, startPoint x: 793, startPoint y: 1118, endPoint x: 814, endPoint y: 1068, distance: 55.0
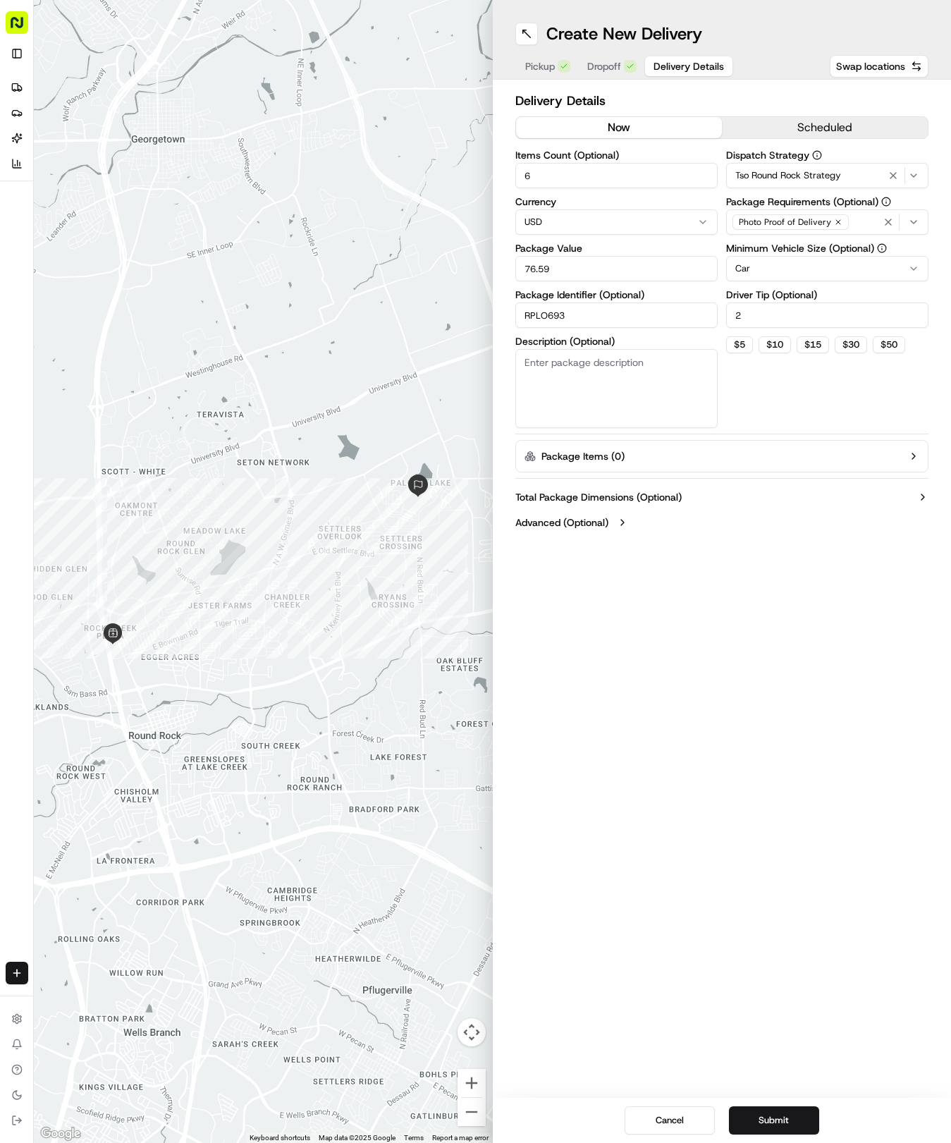
click at [791, 1120] on button "Submit" at bounding box center [774, 1120] width 90 height 28
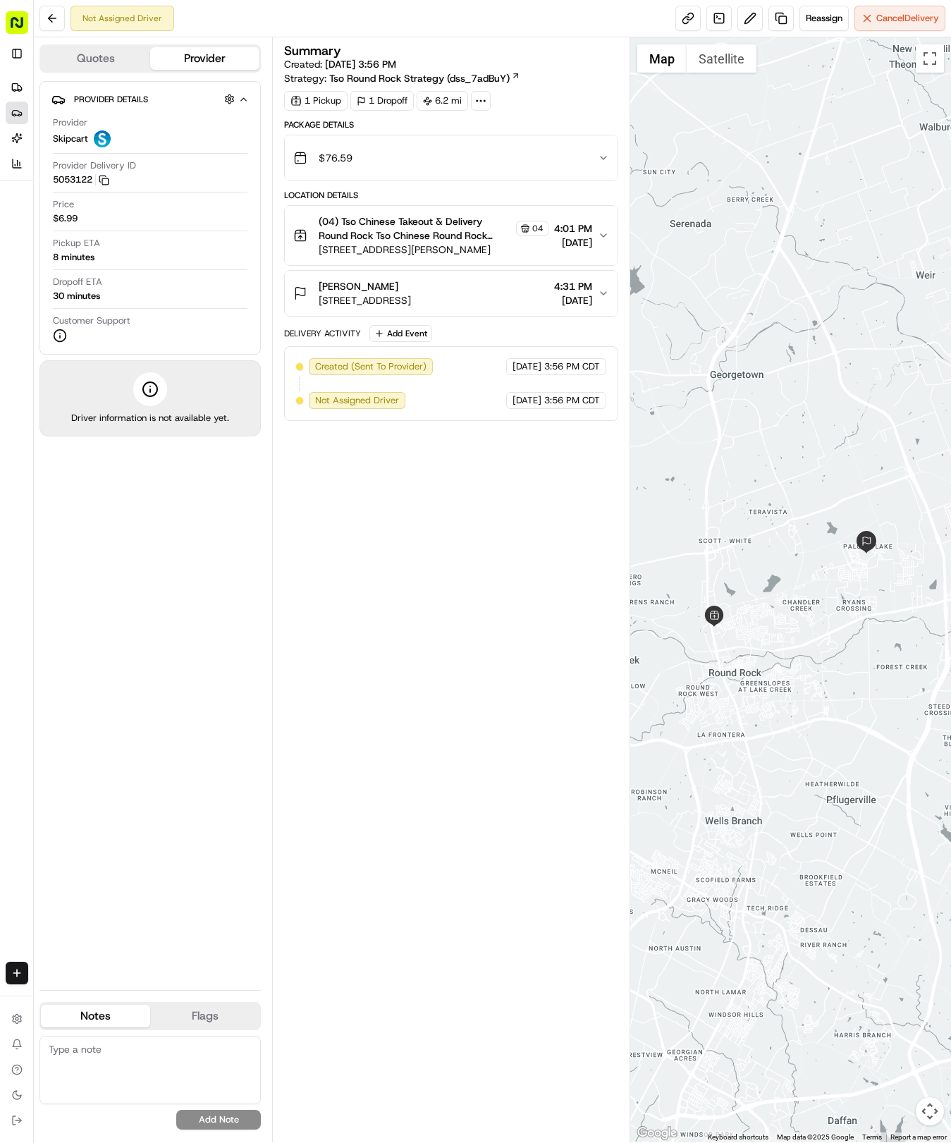
click at [16, 102] on link "Providers" at bounding box center [17, 113] width 23 height 23
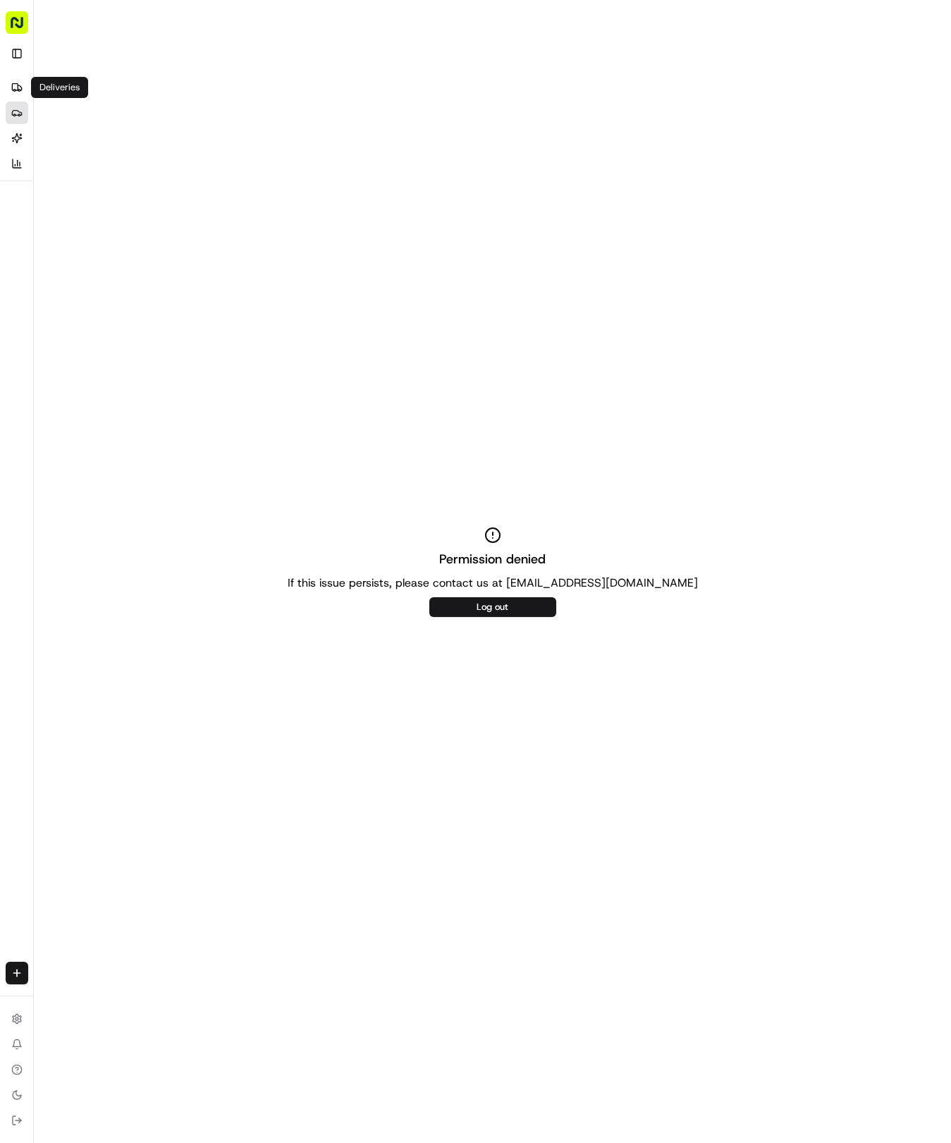
click at [5, 78] on div "Deliveries Providers [PERSON_NAME] Analytics" at bounding box center [29, 126] width 59 height 110
click at [18, 86] on icon at bounding box center [15, 87] width 6 height 6
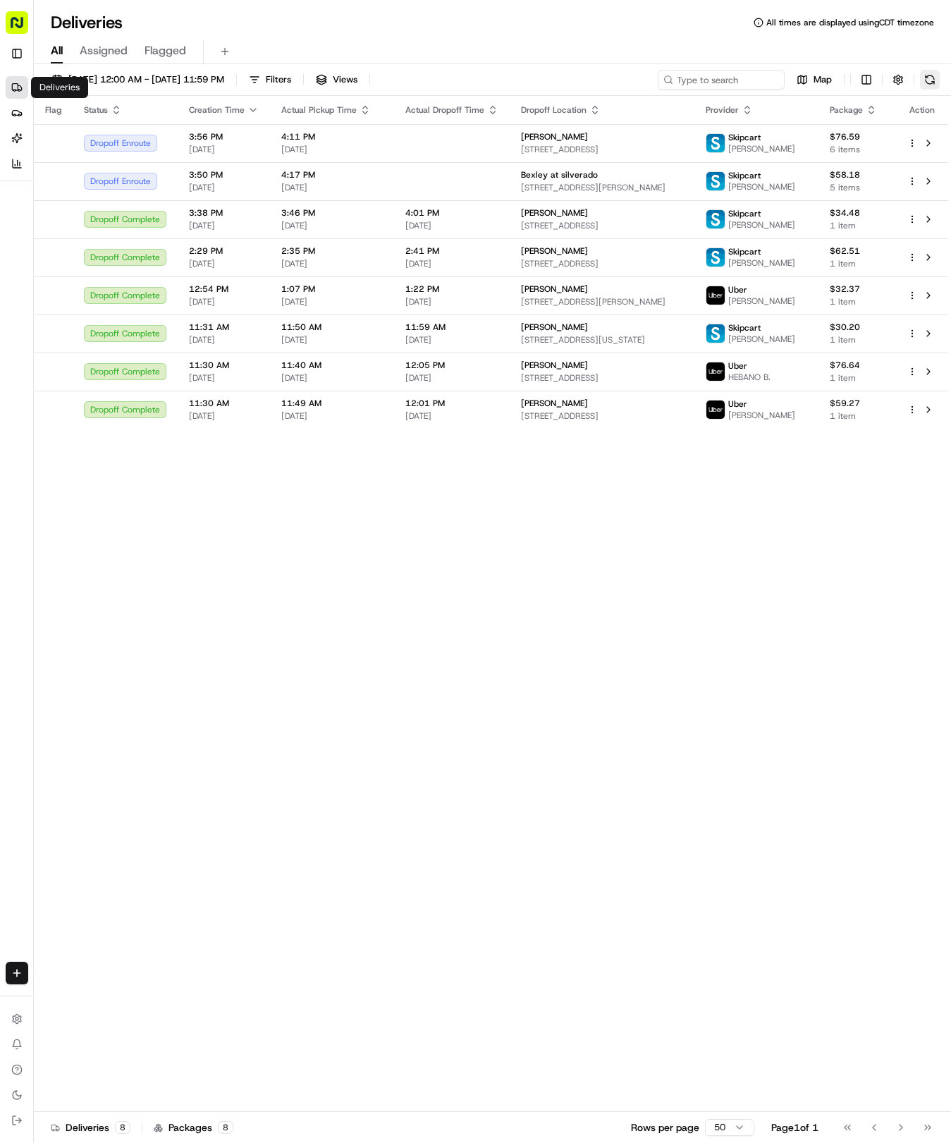
click at [929, 80] on button at bounding box center [930, 80] width 20 height 20
click at [929, 80] on div "Map" at bounding box center [799, 80] width 282 height 20
click at [936, 85] on button at bounding box center [930, 80] width 20 height 20
click at [18, 972] on html "Tso Chinese 04 Round Rock [EMAIL_ADDRESS][DOMAIN_NAME] Toggle Sidebar Deliverie…" at bounding box center [475, 571] width 951 height 1143
click at [62, 993] on link "Delivery" at bounding box center [110, 999] width 151 height 25
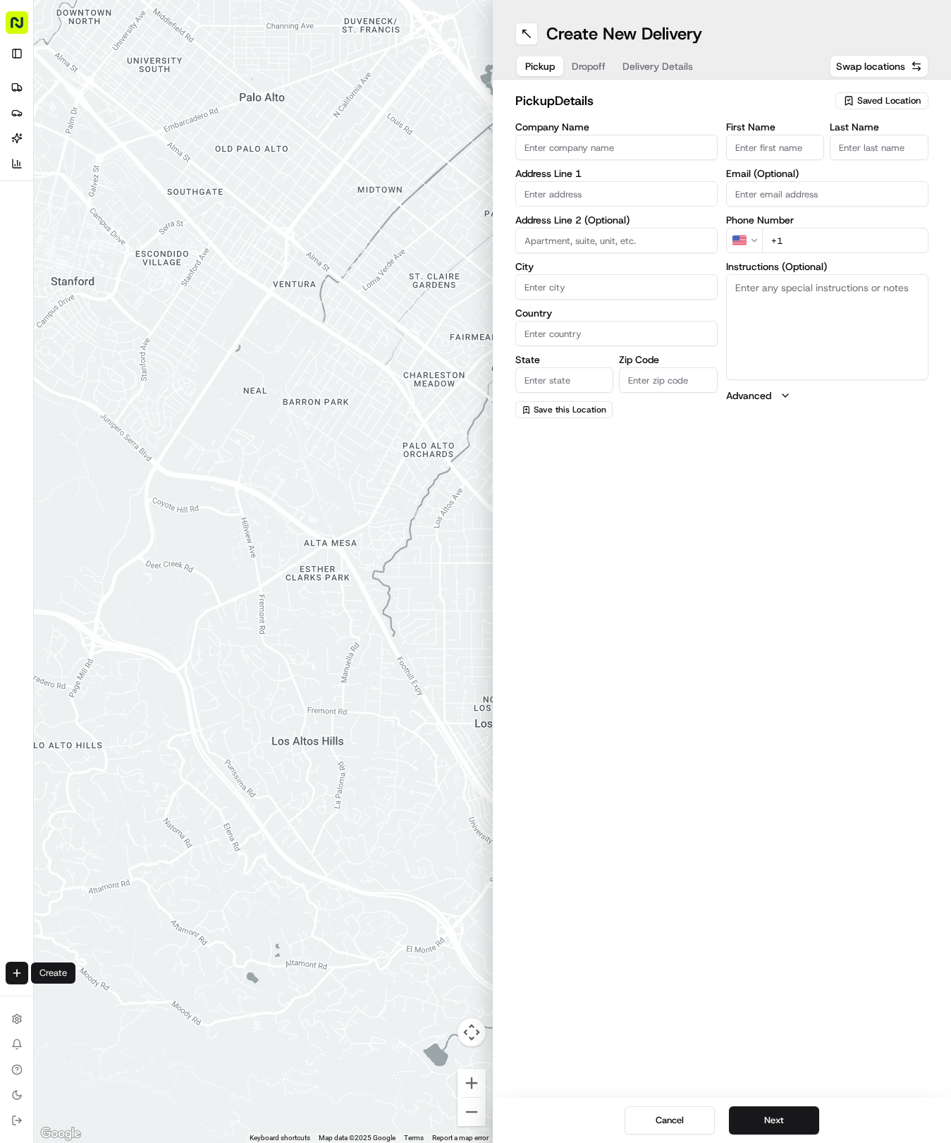
click at [867, 92] on button "Saved Location" at bounding box center [882, 101] width 93 height 20
click at [876, 158] on span "(04) Tso Chinese Takeout & Delivery Round Rock (04)" at bounding box center [857, 159] width 173 height 25
type input "(04) Tso Chinese Takeout & Delivery Round Rock"
type input "2000 N [PERSON_NAME] St"
type input "Ste 108"
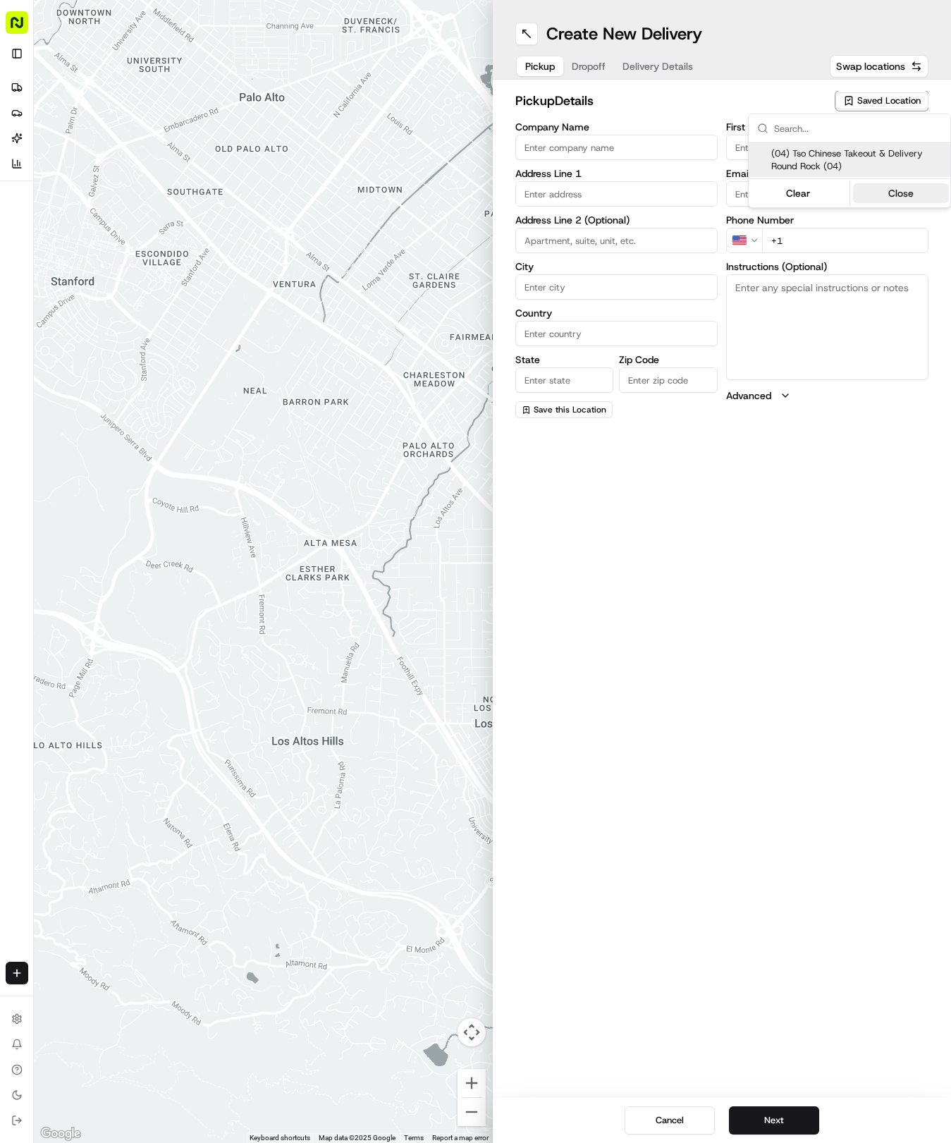
type input "Round Rock"
type input "US"
type input "[GEOGRAPHIC_DATA]"
type input "78664"
type input "Tso Chinese"
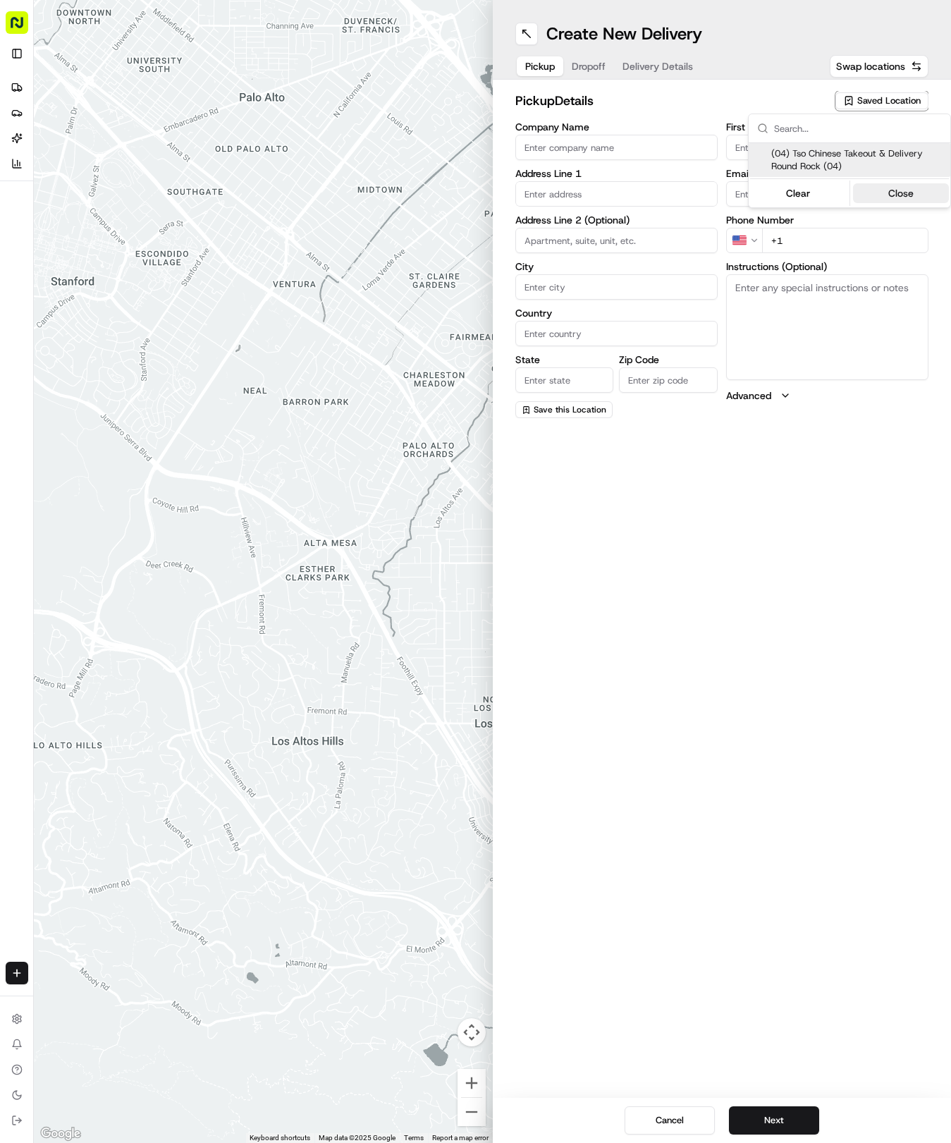
type input "Round Rock Manager"
type input "[EMAIL_ADDRESS][DOMAIN_NAME]"
type input "[PHONE_NUMBER]"
type textarea "Submit a picture displaying address & food as Proof of Delivery. Envía una foto…"
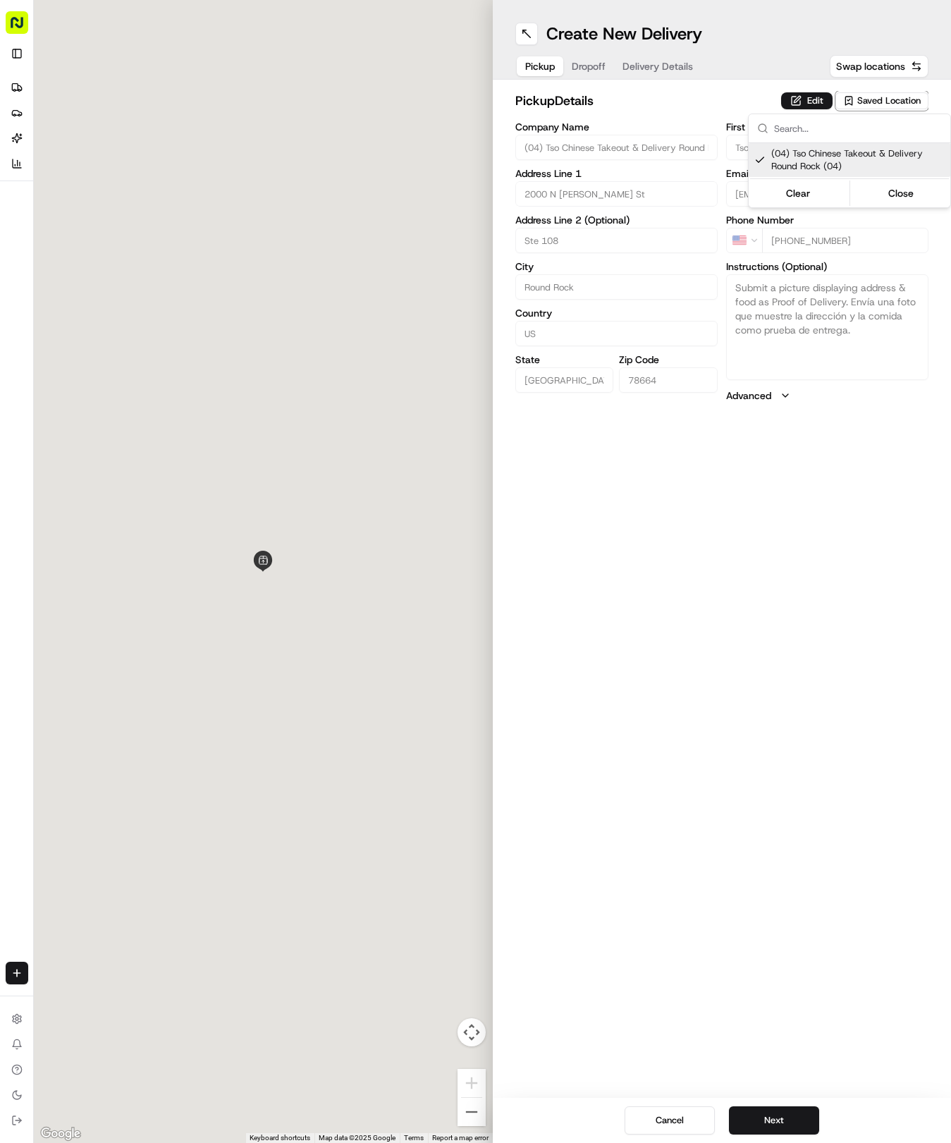
click at [773, 719] on html "Tso Chinese 04 Round Rock [EMAIL_ADDRESS][DOMAIN_NAME] Toggle Sidebar Deliverie…" at bounding box center [475, 571] width 951 height 1143
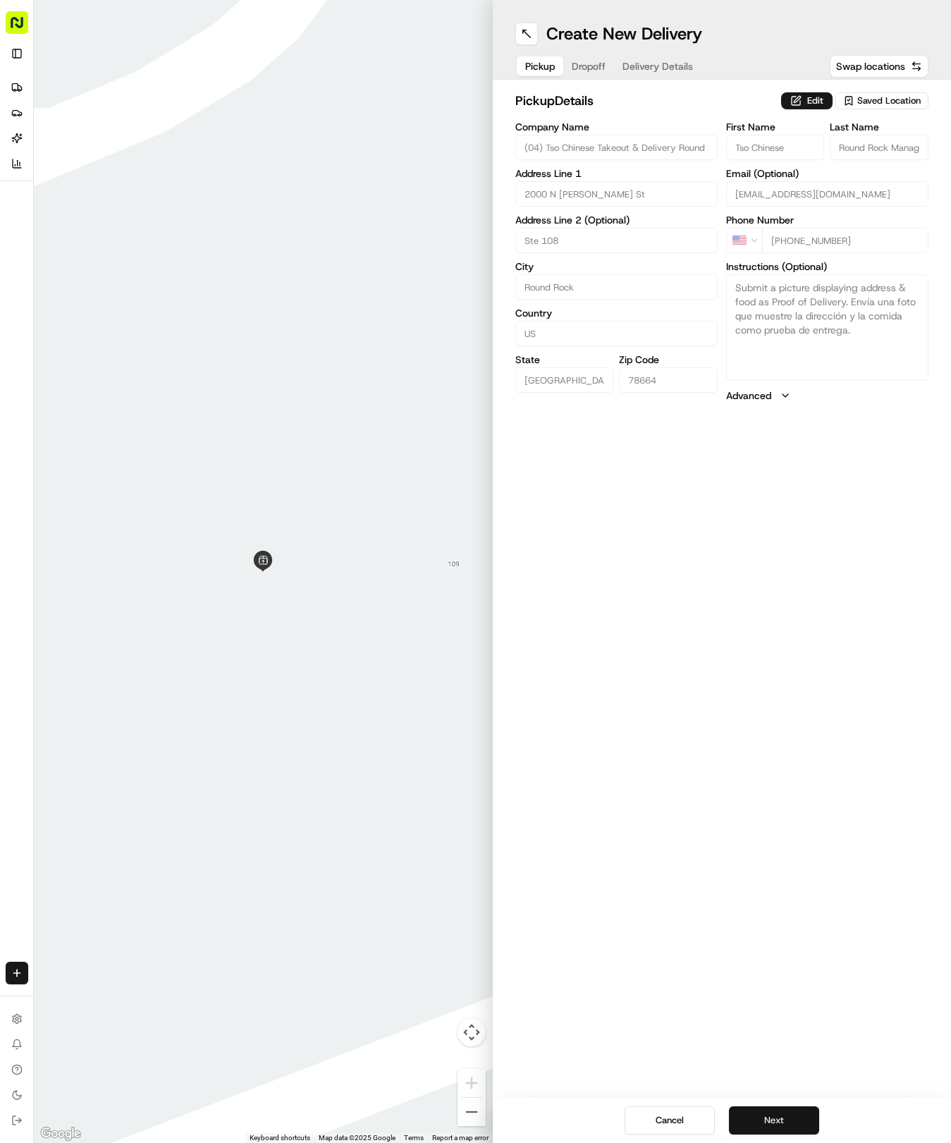
click at [786, 1114] on button "Next" at bounding box center [774, 1120] width 90 height 28
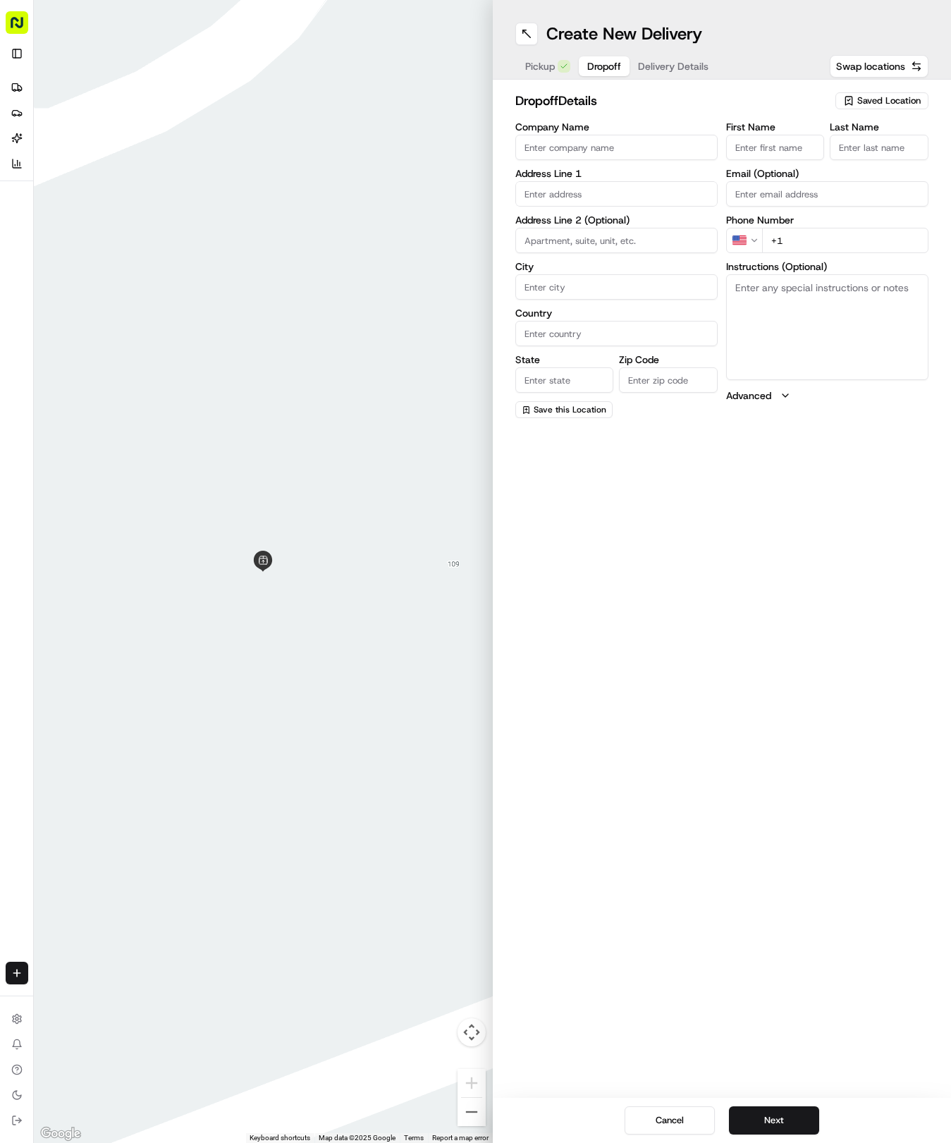
click at [787, 142] on input "First Name" at bounding box center [775, 147] width 99 height 25
type input "[PERSON_NAME]"
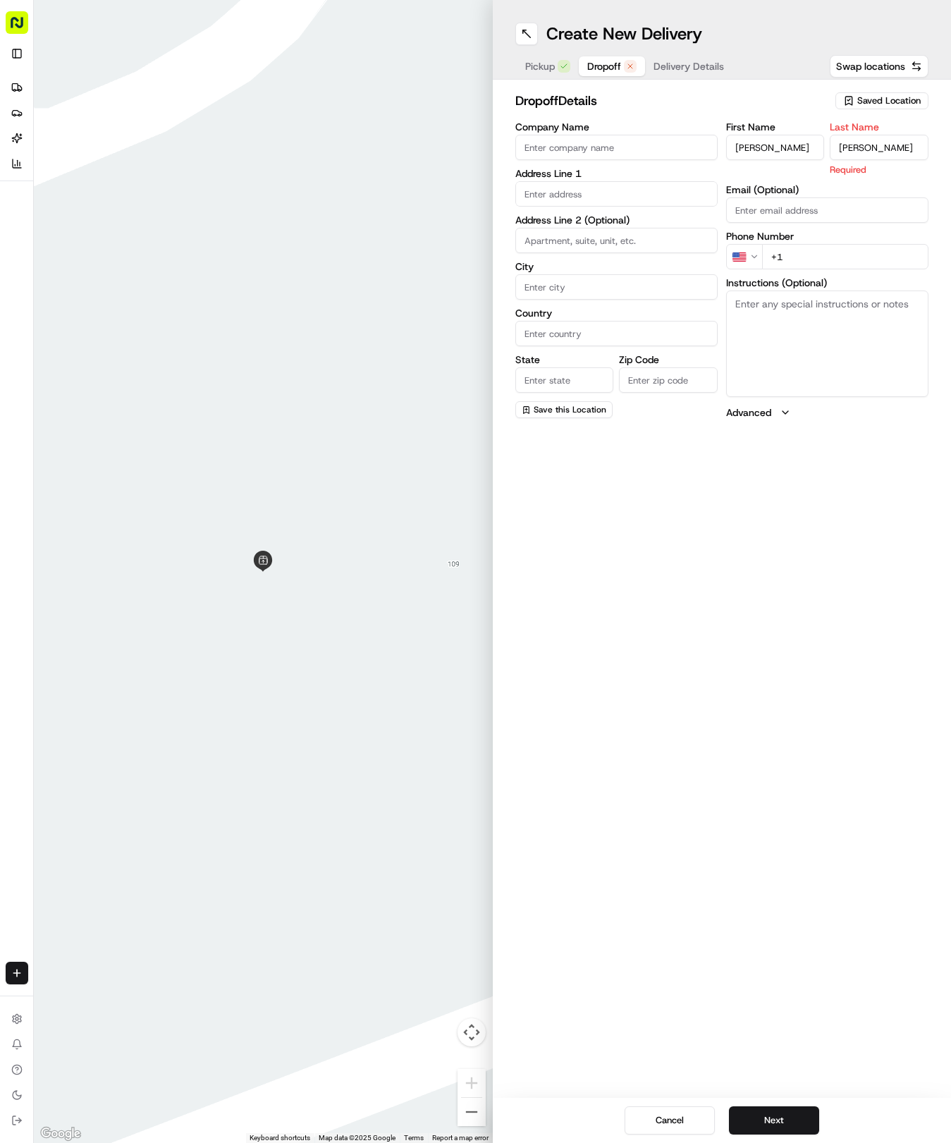
type input "[PERSON_NAME]"
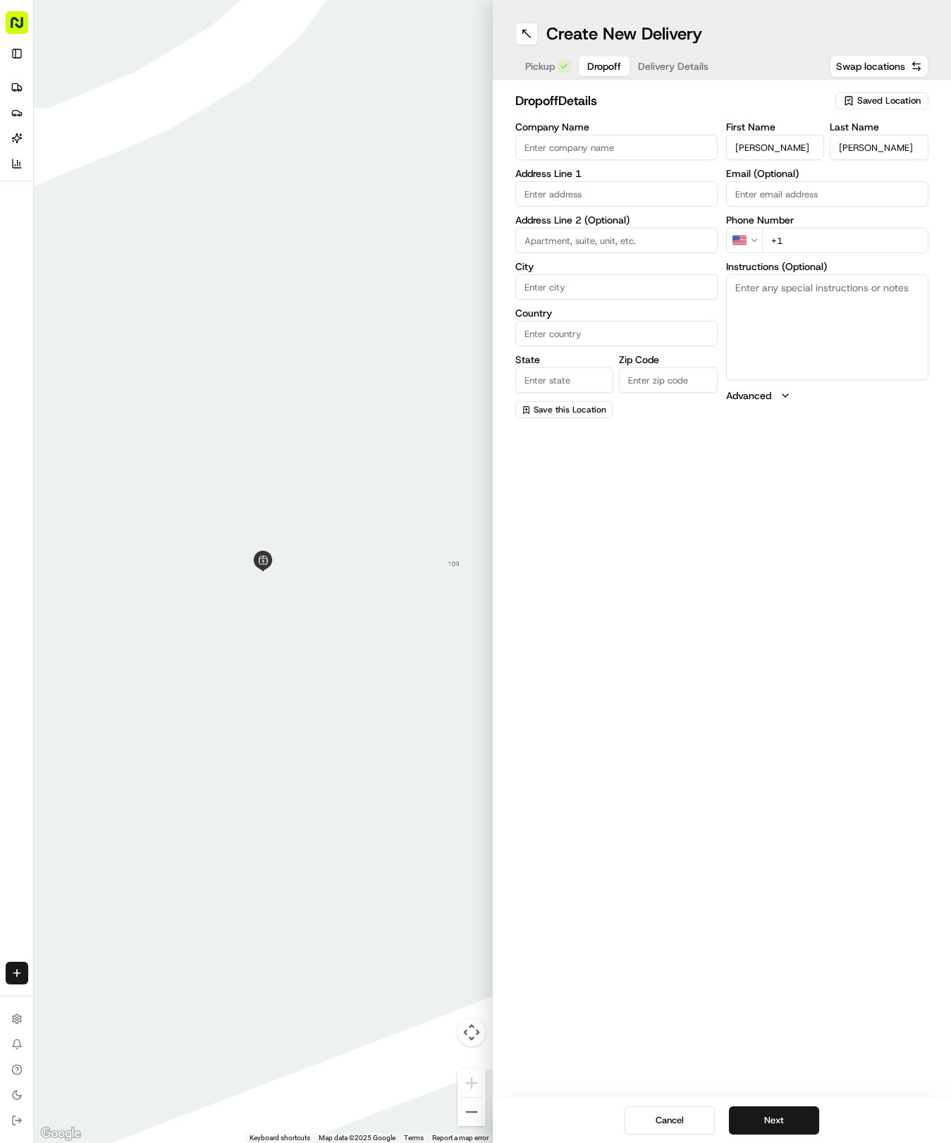
click at [826, 244] on input "+1" at bounding box center [845, 240] width 166 height 25
click at [818, 240] on input "+1" at bounding box center [845, 240] width 166 height 25
type input "[PHONE_NUMBER]"
click at [560, 193] on input "text" at bounding box center [616, 193] width 202 height 25
click at [613, 228] on div "[STREET_ADDRESS]" at bounding box center [616, 223] width 195 height 21
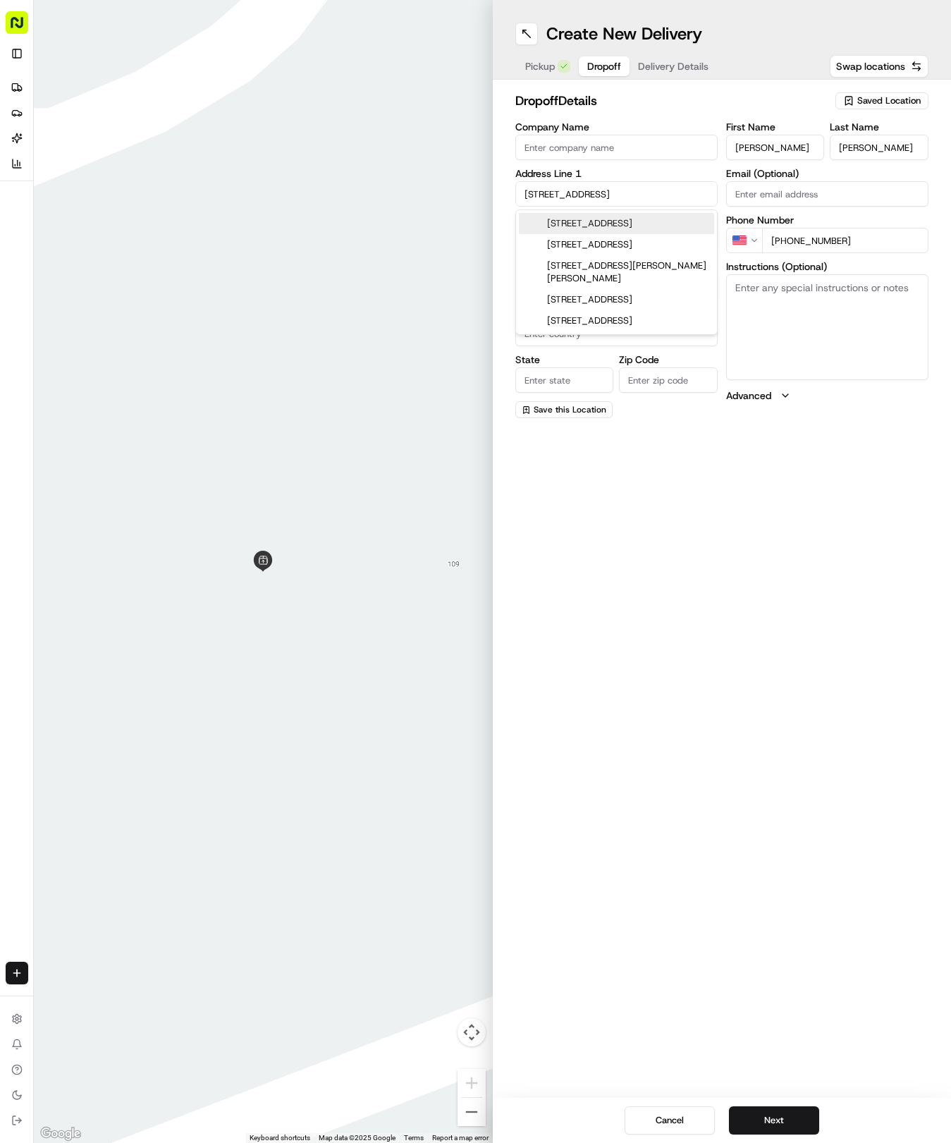
type input "[STREET_ADDRESS]"
type input "Round Rock"
type input "[GEOGRAPHIC_DATA]"
type input "78664"
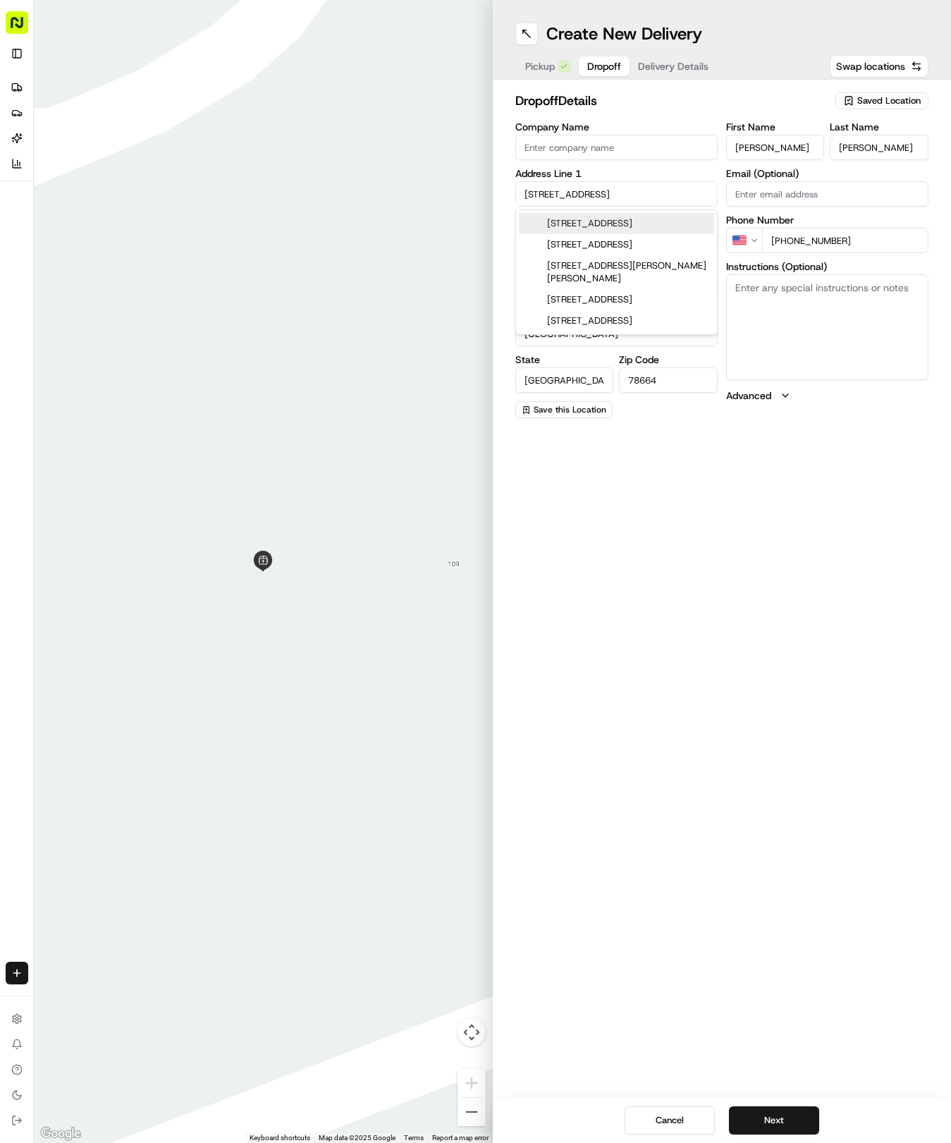
type input "[STREET_ADDRESS]"
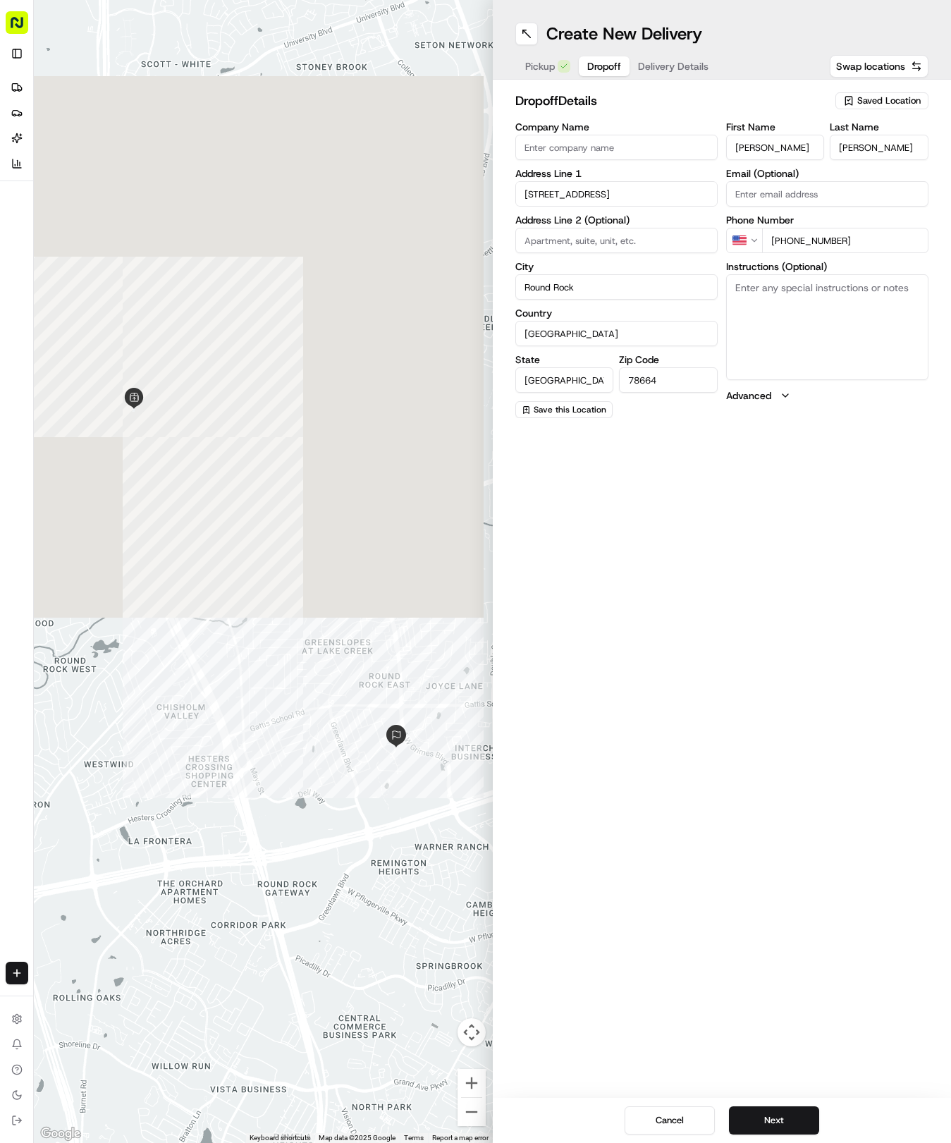
click at [690, 818] on div "Create New Delivery Pickup Dropoff Delivery Details Swap locations dropoff Deta…" at bounding box center [722, 571] width 459 height 1143
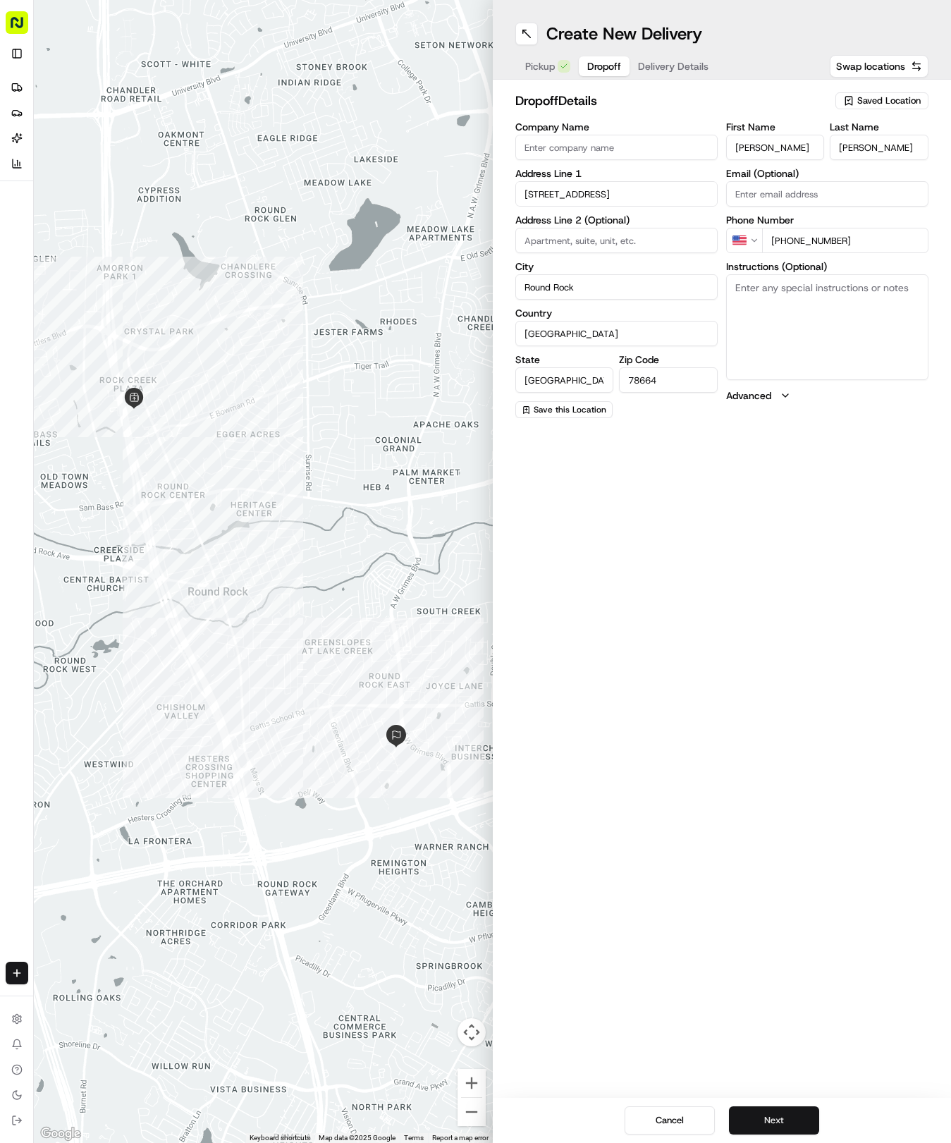
click at [774, 1116] on button "Next" at bounding box center [774, 1120] width 90 height 28
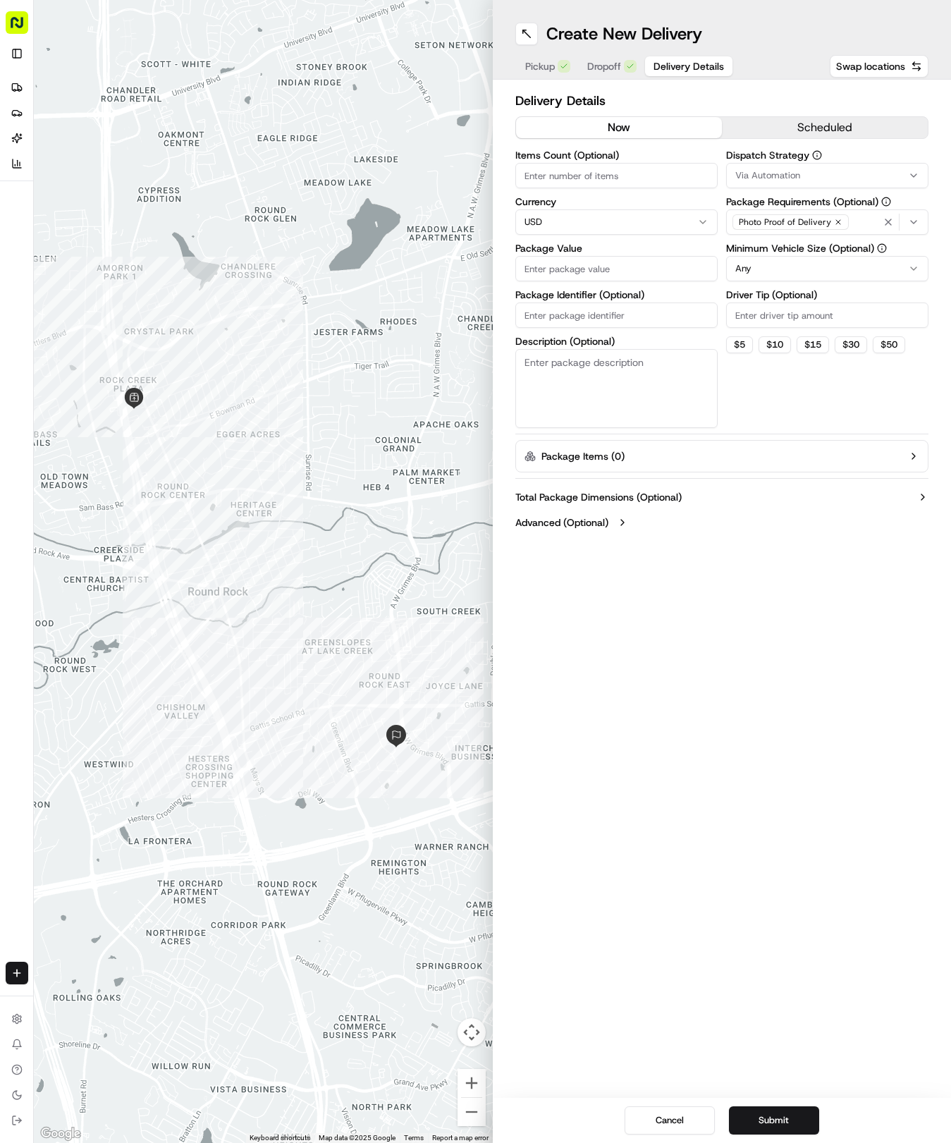
click at [829, 166] on button "Via Automation" at bounding box center [827, 175] width 202 height 25
click at [777, 254] on span "Tso Round Rock Strategy" at bounding box center [836, 252] width 173 height 13
drag, startPoint x: 807, startPoint y: 433, endPoint x: 794, endPoint y: 313, distance: 120.5
click at [805, 423] on html "Tso Chinese 04 Round Rock [EMAIL_ADDRESS][DOMAIN_NAME] Toggle Sidebar Deliverie…" at bounding box center [475, 571] width 951 height 1143
click at [795, 274] on html "Tso Chinese 04 Round Rock [EMAIL_ADDRESS][DOMAIN_NAME] Toggle Sidebar Deliverie…" at bounding box center [475, 571] width 951 height 1143
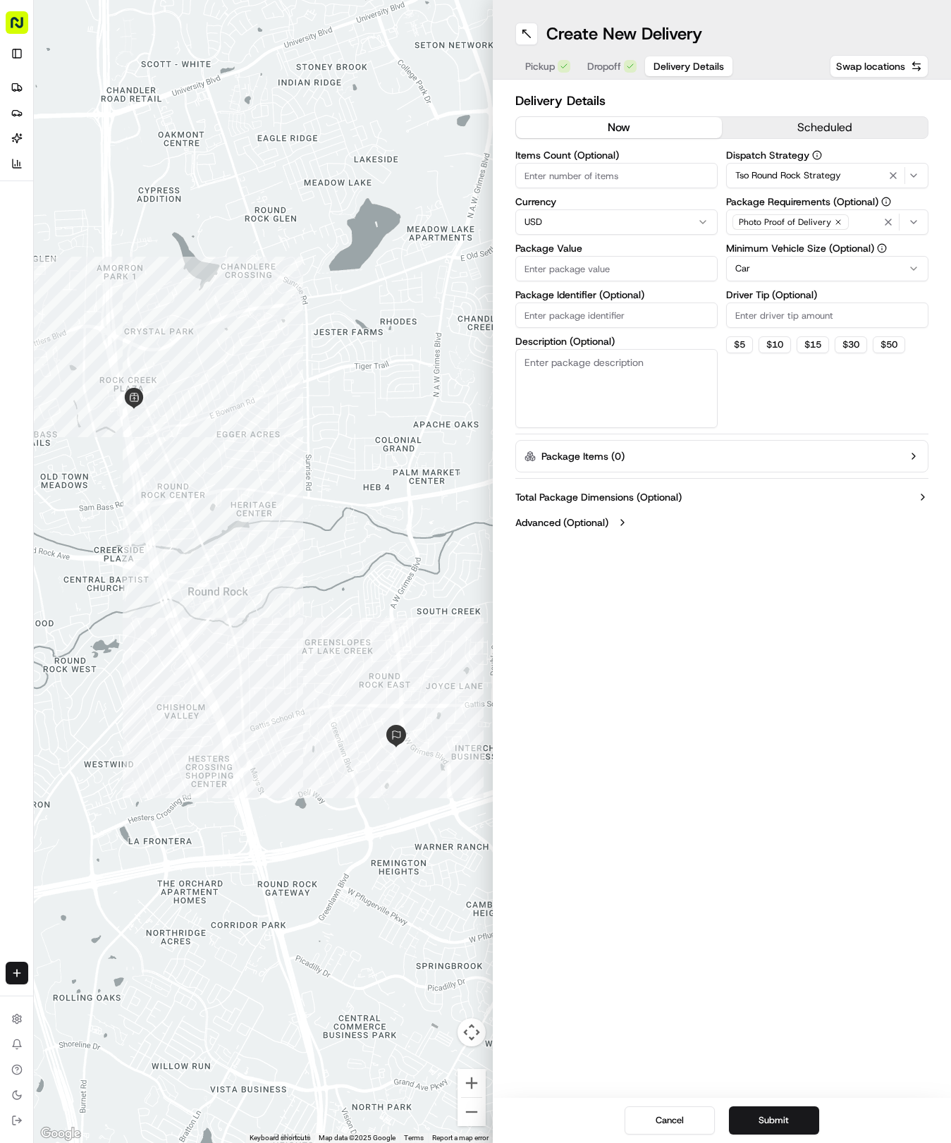
click at [786, 310] on input "Driver Tip (Optional)" at bounding box center [827, 315] width 202 height 25
type input "2"
click at [591, 179] on input "Items Count (Optional)" at bounding box center [616, 175] width 202 height 25
type input "2"
click at [626, 274] on input "Package Value" at bounding box center [616, 268] width 202 height 25
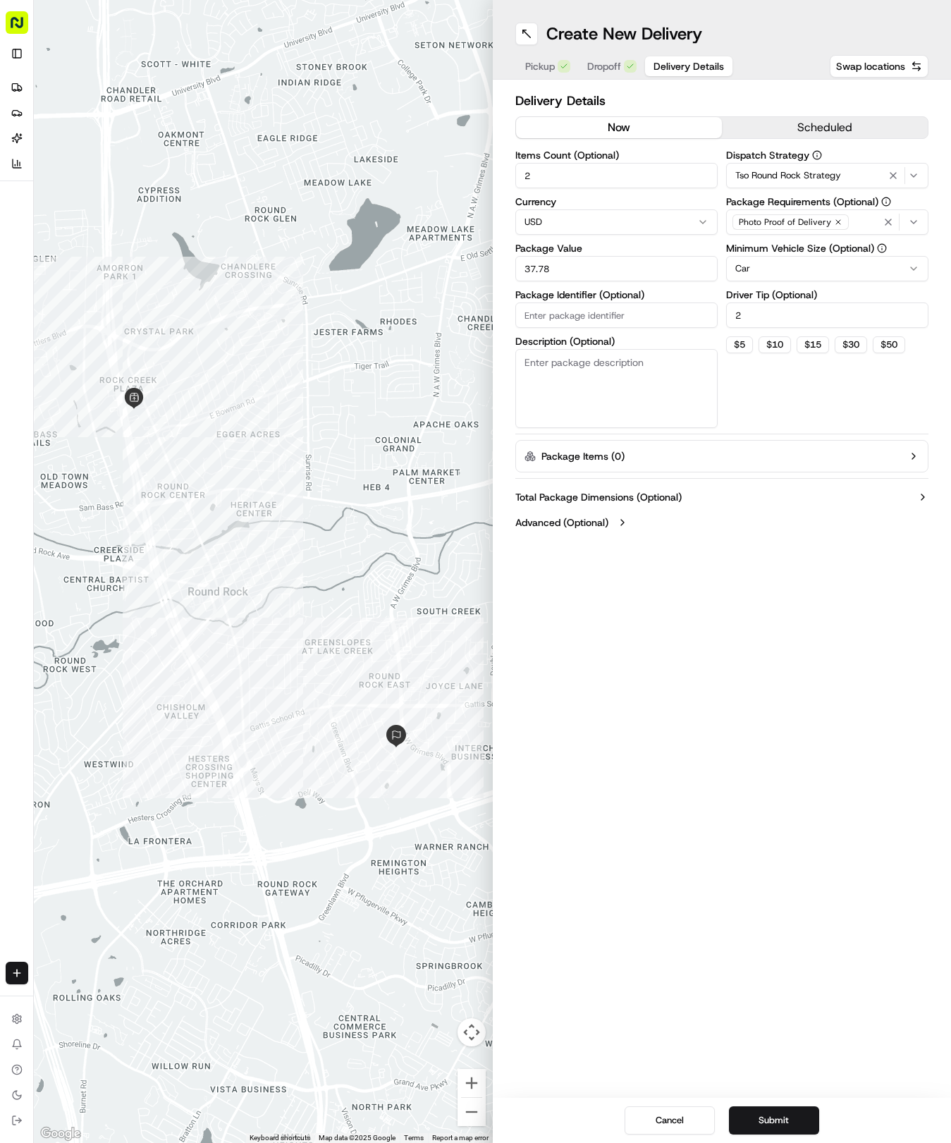
type input "37.78"
click at [628, 322] on input "Package Identifier (Optional)" at bounding box center [616, 315] width 202 height 25
paste input "MG5KX9D"
type input "MG5KX9D"
click at [783, 1123] on button "Submit" at bounding box center [774, 1120] width 90 height 28
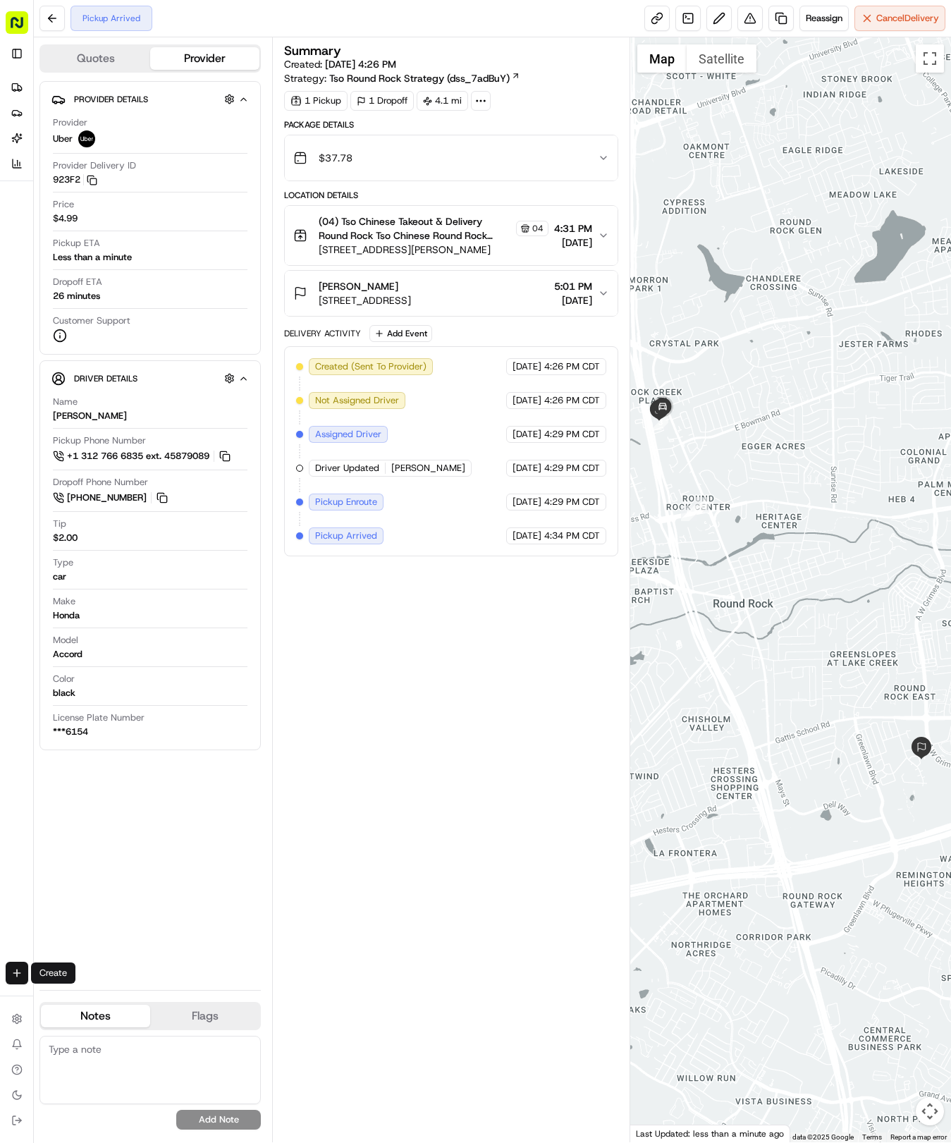
click at [24, 967] on html "Tso Chinese 04 Round Rock [EMAIL_ADDRESS][DOMAIN_NAME] Toggle Sidebar Deliverie…" at bounding box center [475, 571] width 951 height 1143
click at [65, 989] on link "Delivery" at bounding box center [110, 999] width 151 height 25
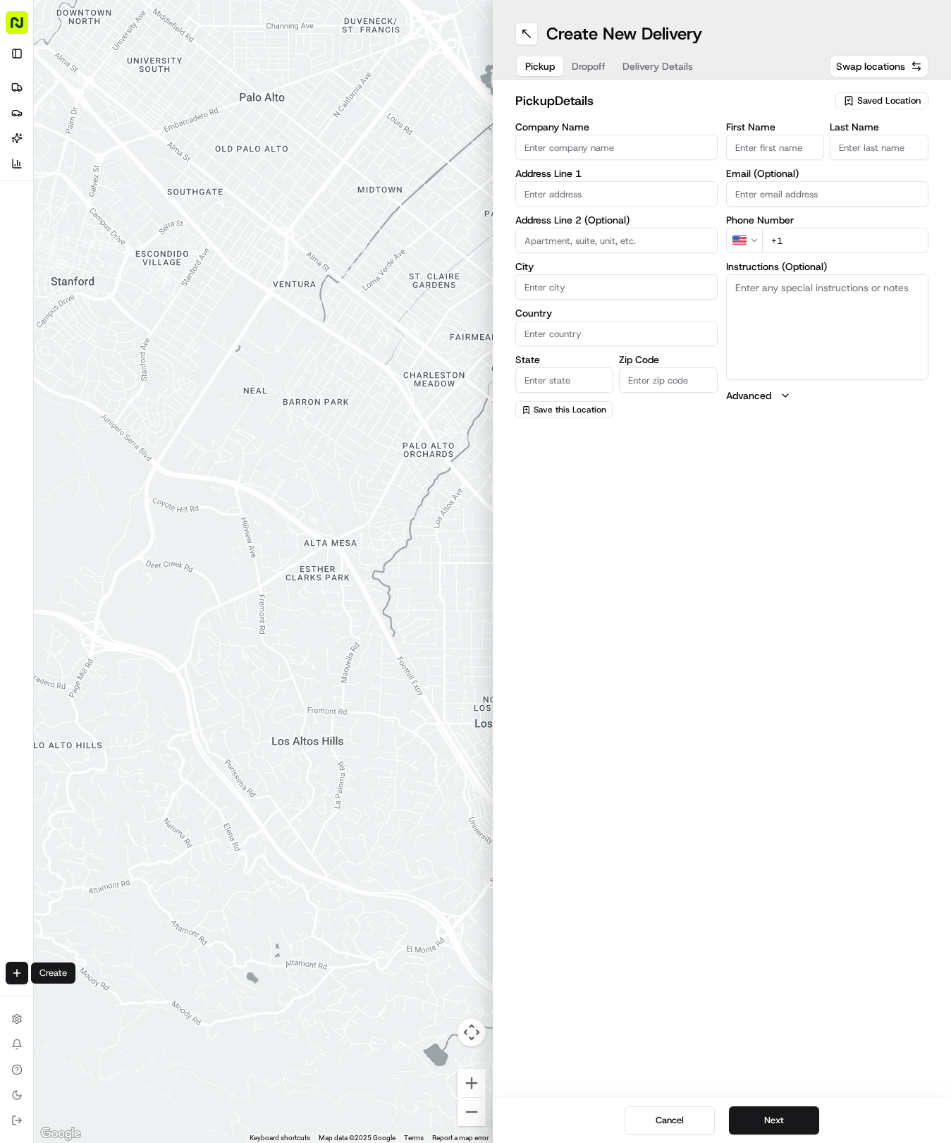
click at [857, 103] on span "Saved Location" at bounding box center [888, 100] width 63 height 13
click at [866, 159] on span "(04) Tso Chinese Takeout & Delivery Round Rock (04)" at bounding box center [857, 159] width 173 height 25
type input "(04) Tso Chinese Takeout & Delivery Round Rock"
type input "2000 N [PERSON_NAME] St"
type input "Ste 108"
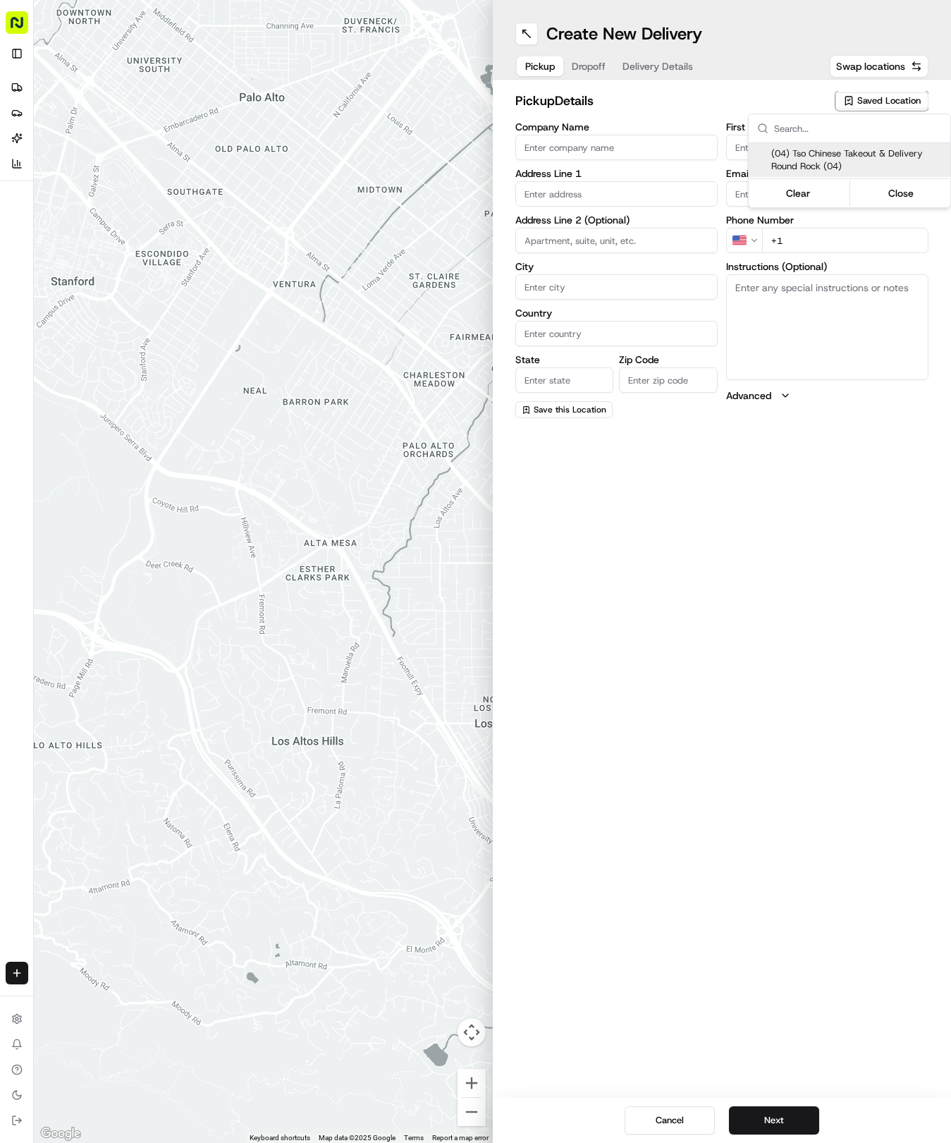
type input "Round Rock"
type input "US"
type input "[GEOGRAPHIC_DATA]"
type input "78664"
type input "Tso Chinese"
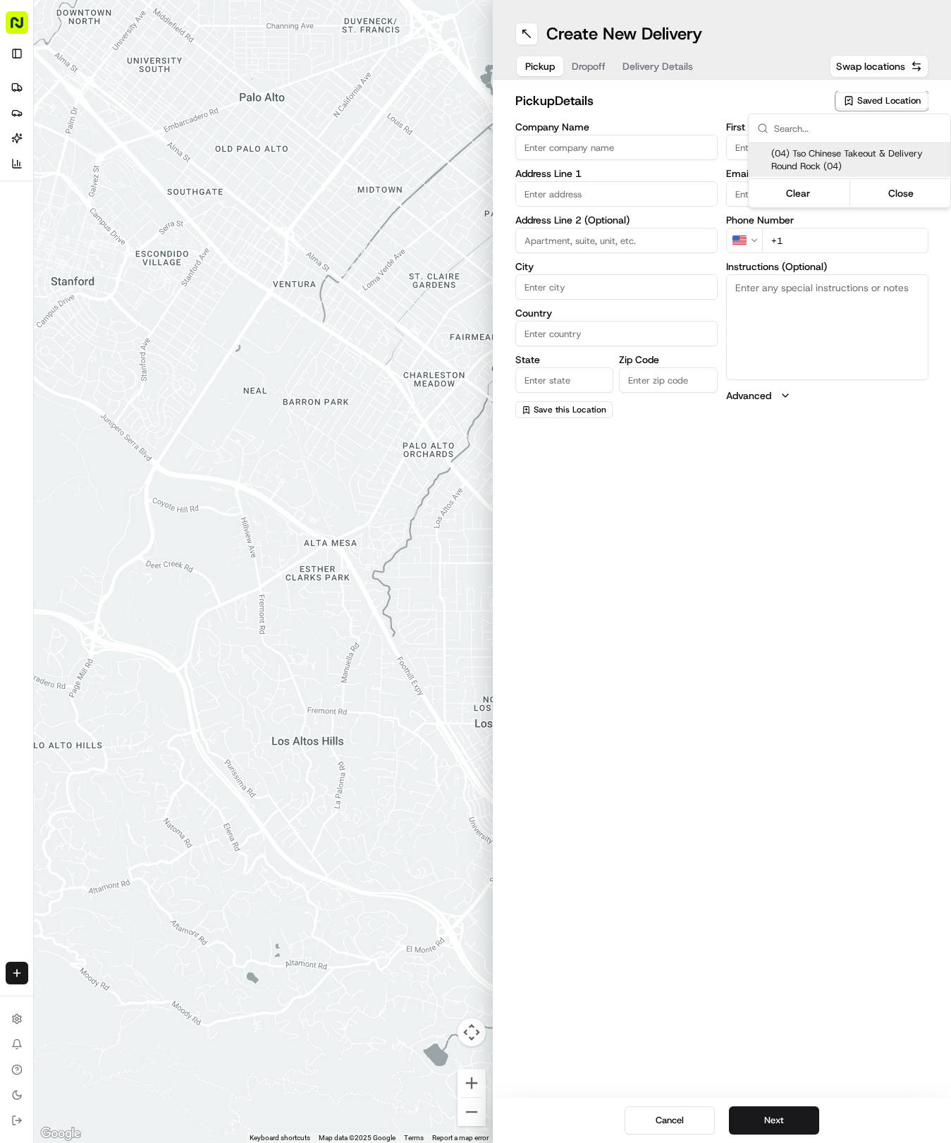
type input "Round Rock Manager"
type input "[EMAIL_ADDRESS][DOMAIN_NAME]"
type input "[PHONE_NUMBER]"
type textarea "Submit a picture displaying address & food as Proof of Delivery. Envía una foto…"
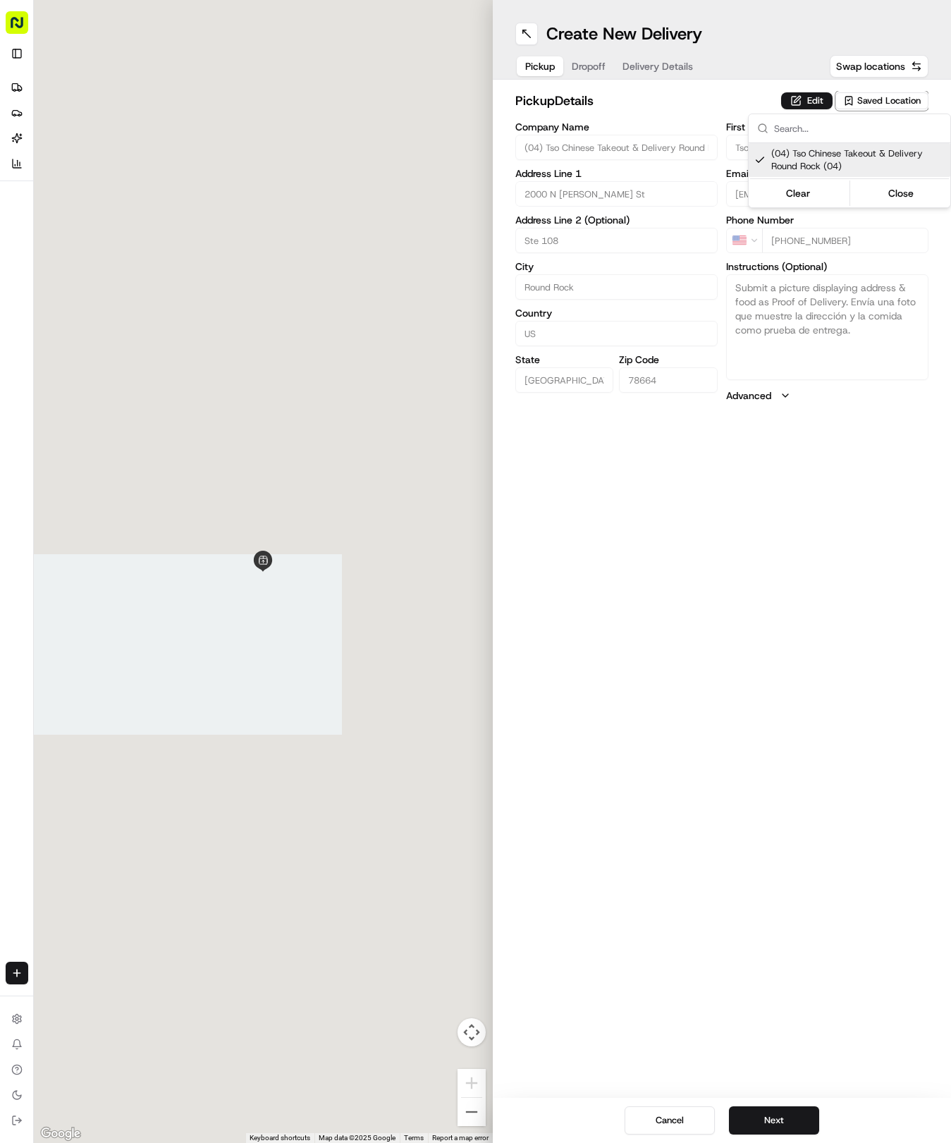
drag, startPoint x: 756, startPoint y: 657, endPoint x: 753, endPoint y: 712, distance: 55.1
click at [755, 646] on html "Tso Chinese 04 Round Rock [EMAIL_ADDRESS][DOMAIN_NAME] Toggle Sidebar Deliverie…" at bounding box center [475, 571] width 951 height 1143
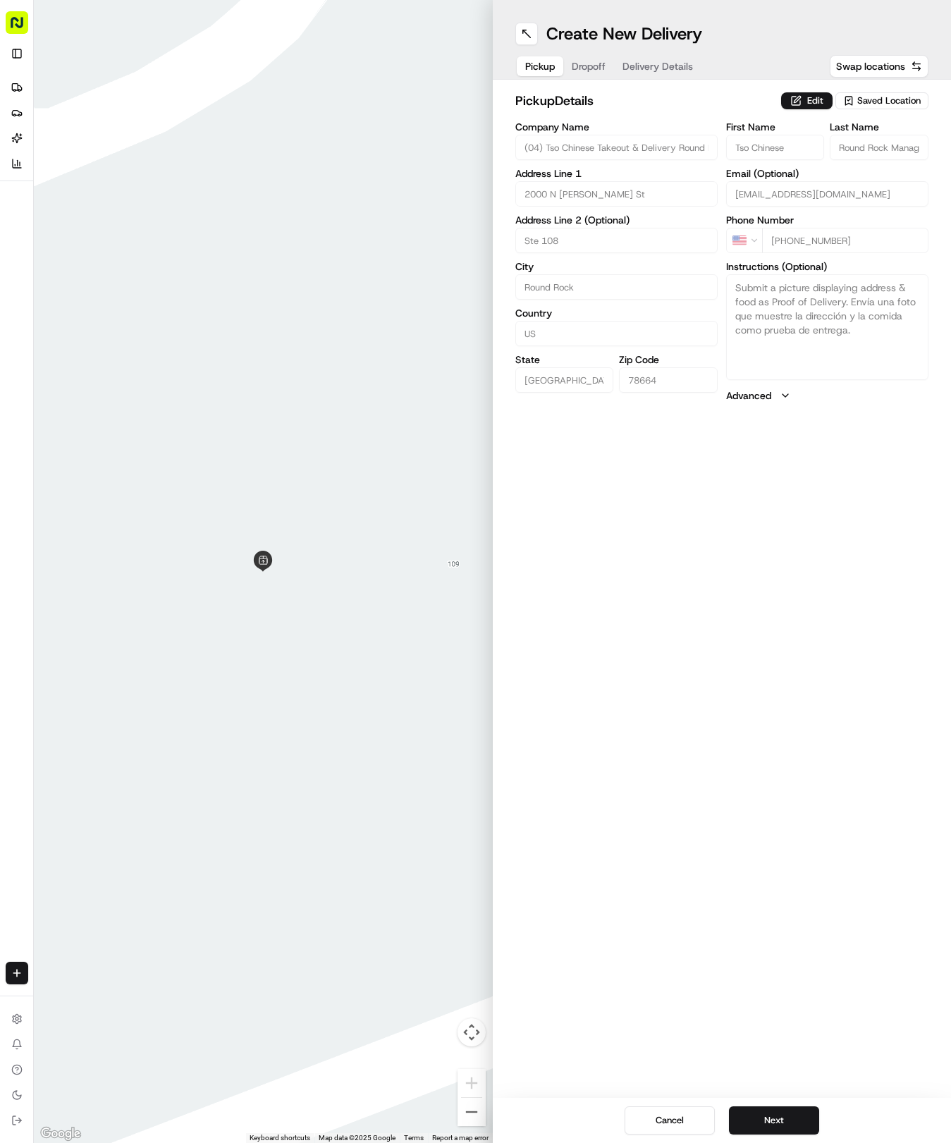
click at [783, 1106] on div "Cancel Next" at bounding box center [722, 1120] width 459 height 45
click at [781, 1114] on button "Next" at bounding box center [774, 1120] width 90 height 28
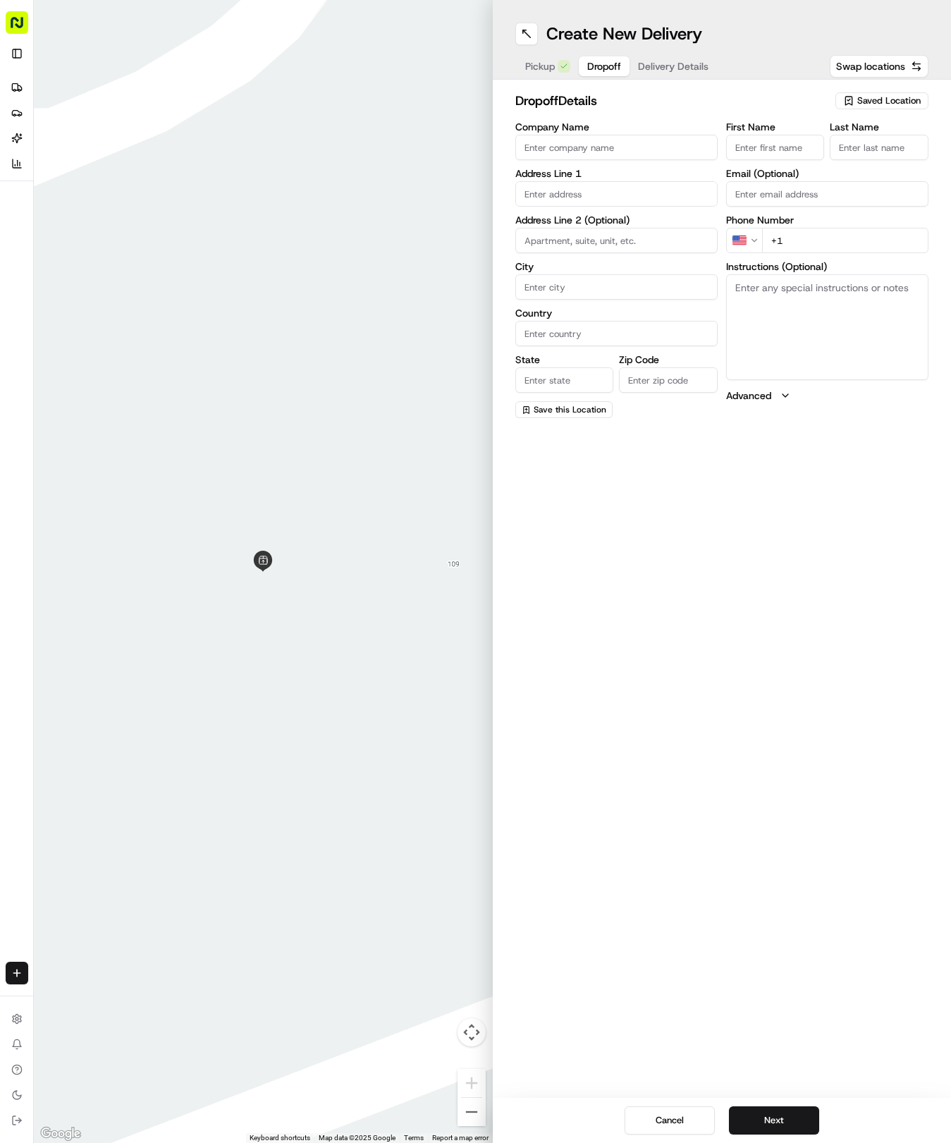
click at [788, 154] on input "First Name" at bounding box center [775, 147] width 99 height 25
type input "[PERSON_NAME]"
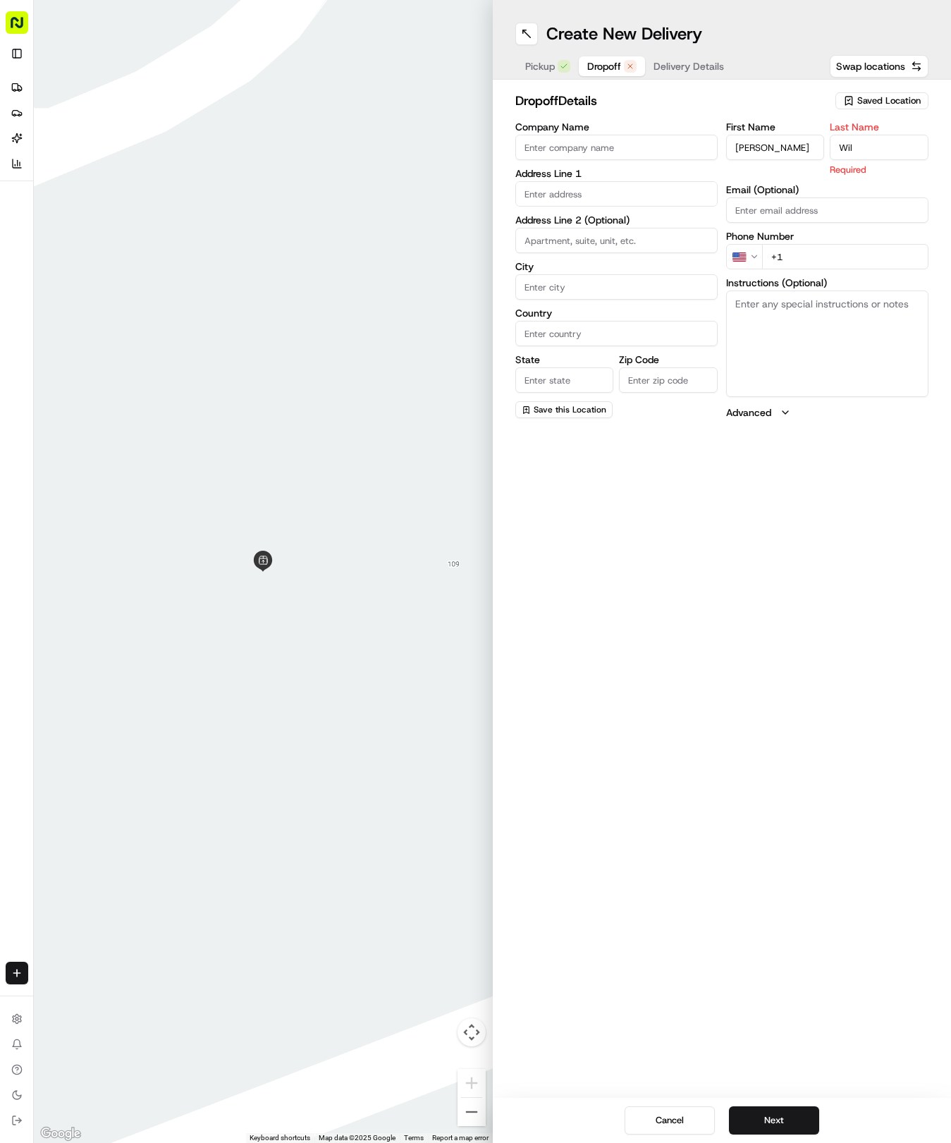
type input "[PERSON_NAME]"
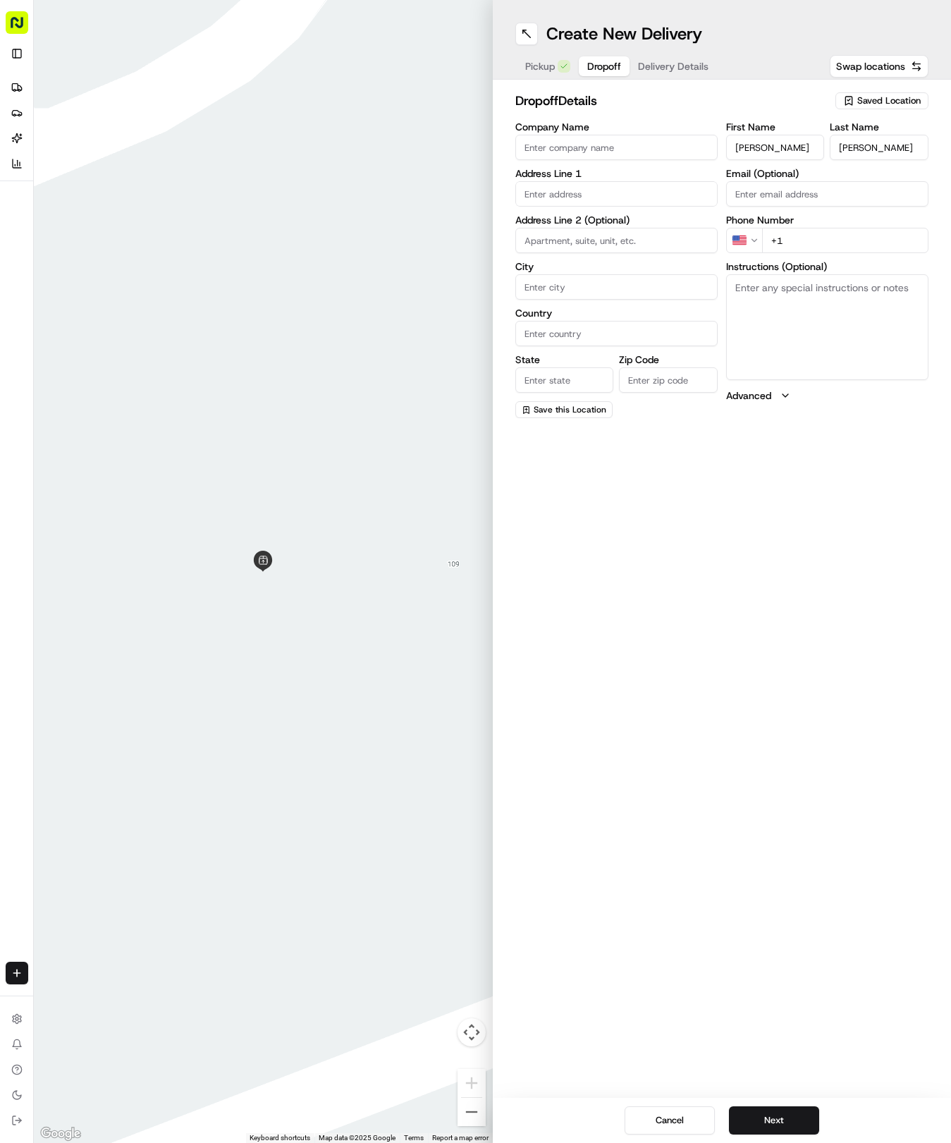
click at [831, 237] on input "+1" at bounding box center [845, 240] width 166 height 25
type input "[PHONE_NUMBER]"
click at [578, 197] on input "text" at bounding box center [616, 193] width 202 height 25
click at [649, 221] on div "[STREET_ADDRESS]" at bounding box center [616, 223] width 195 height 21
type input "[STREET_ADDRESS]"
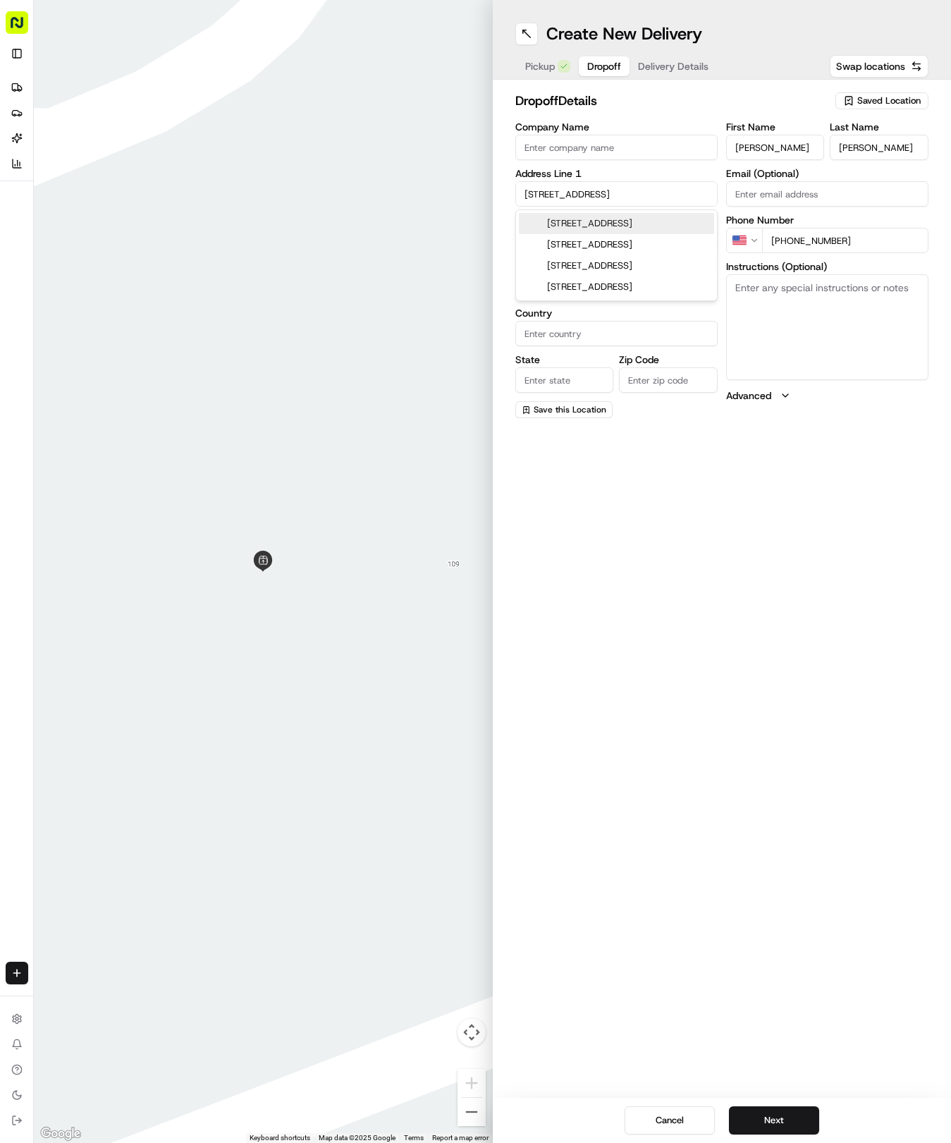
type input "Round Rock"
type input "[GEOGRAPHIC_DATA]"
type input "78681"
type input "[STREET_ADDRESS]"
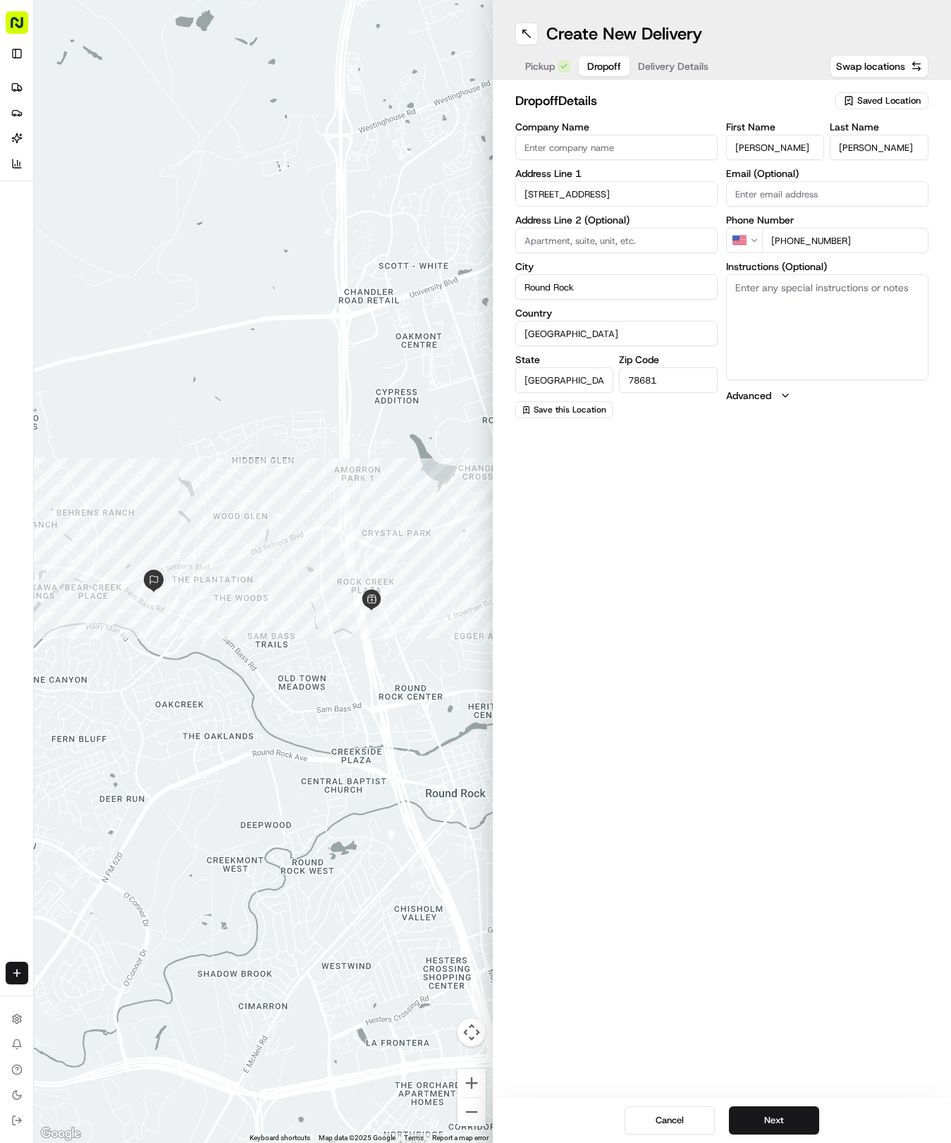
click at [587, 825] on div "Create New Delivery Pickup Dropoff Delivery Details Swap locations dropoff Deta…" at bounding box center [722, 571] width 459 height 1143
click at [762, 1117] on button "Next" at bounding box center [774, 1120] width 90 height 28
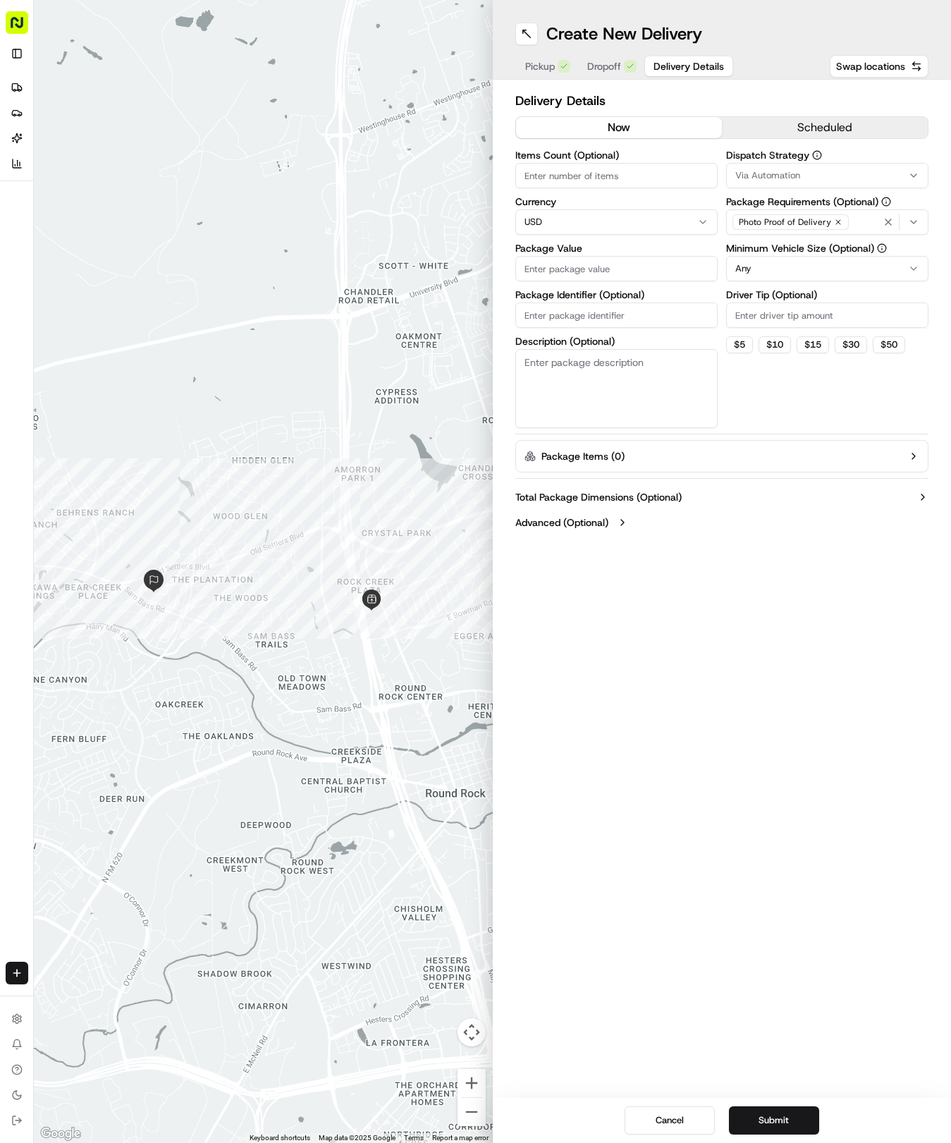
click at [841, 172] on div "Via Automation" at bounding box center [827, 175] width 195 height 13
click at [774, 257] on span "Tso Round Rock Strategy" at bounding box center [836, 252] width 173 height 13
drag, startPoint x: 766, startPoint y: 409, endPoint x: 769, endPoint y: 382, distance: 26.9
click at [766, 402] on html "Tso Chinese 04 Round Rock [EMAIL_ADDRESS][DOMAIN_NAME] Toggle Sidebar Deliverie…" at bounding box center [475, 571] width 951 height 1143
click at [786, 269] on html "Tso Chinese 04 Round Rock [EMAIL_ADDRESS][DOMAIN_NAME] Toggle Sidebar Deliverie…" at bounding box center [475, 571] width 951 height 1143
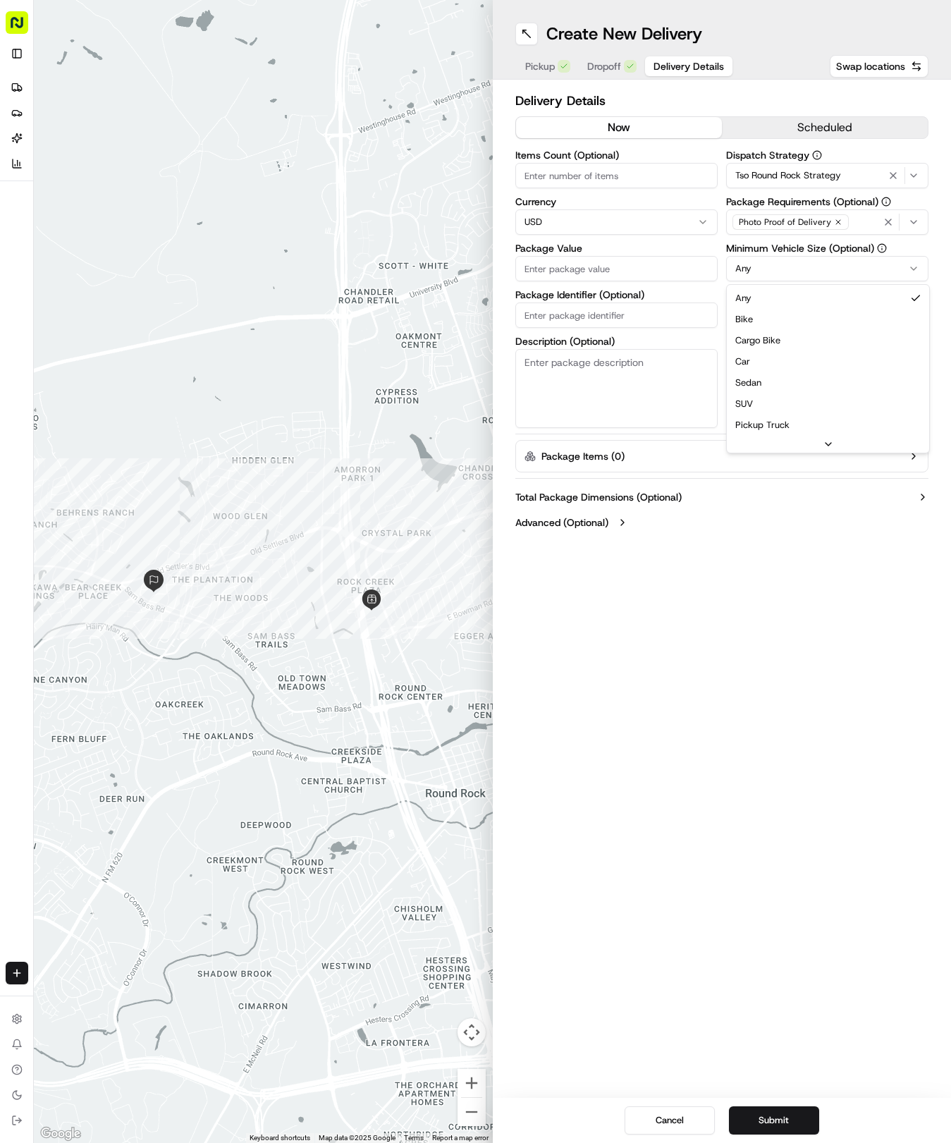
drag, startPoint x: 759, startPoint y: 368, endPoint x: 769, endPoint y: 329, distance: 40.7
click at [779, 324] on input "Driver Tip (Optional)" at bounding box center [827, 315] width 202 height 25
type input "2"
click at [602, 178] on input "Items Count (Optional)" at bounding box center [616, 175] width 202 height 25
type input "5"
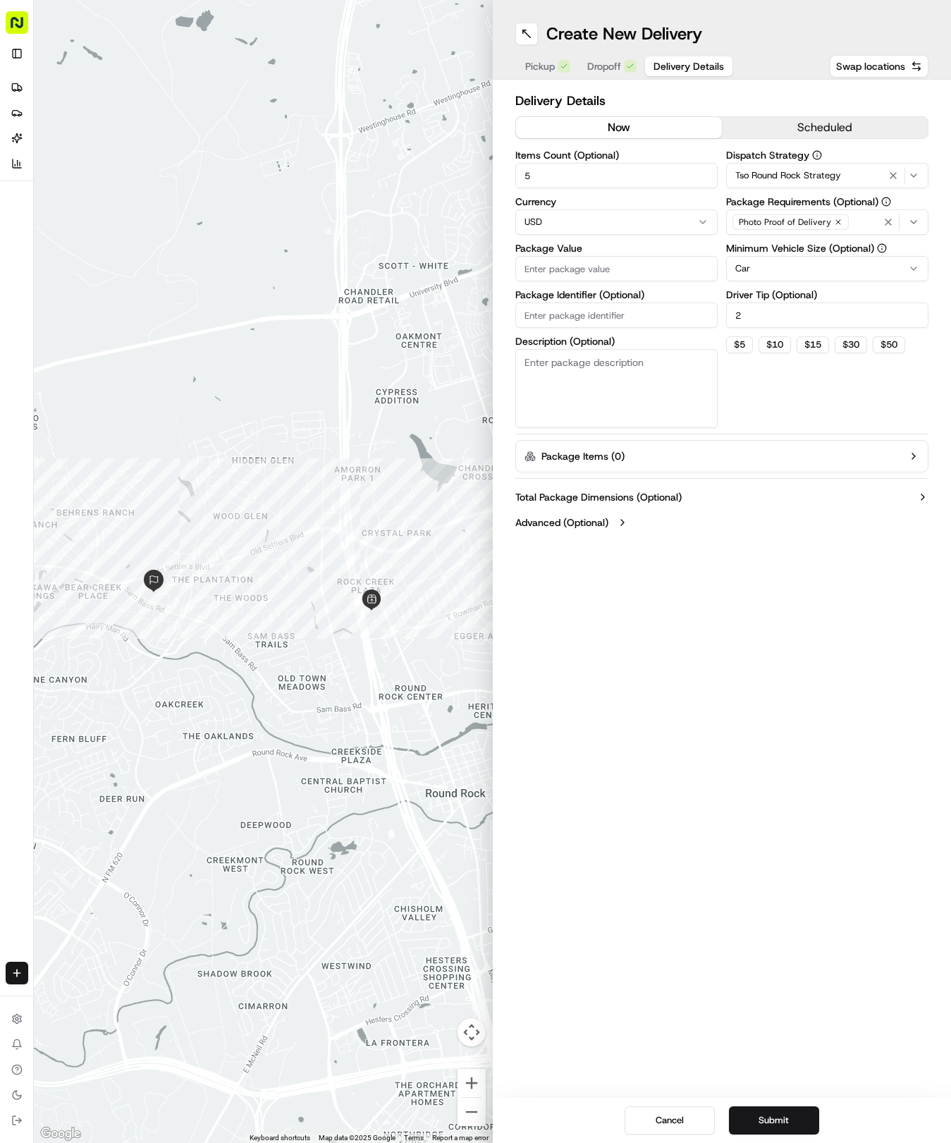
click at [606, 265] on input "Package Value" at bounding box center [616, 268] width 202 height 25
type input "61.43"
click at [640, 327] on input "Package Identifier (Optional)" at bounding box center [616, 315] width 202 height 25
click at [598, 309] on input "Package Identifier (Optional)" at bounding box center [616, 315] width 202 height 25
paste input "WZGFKYN"
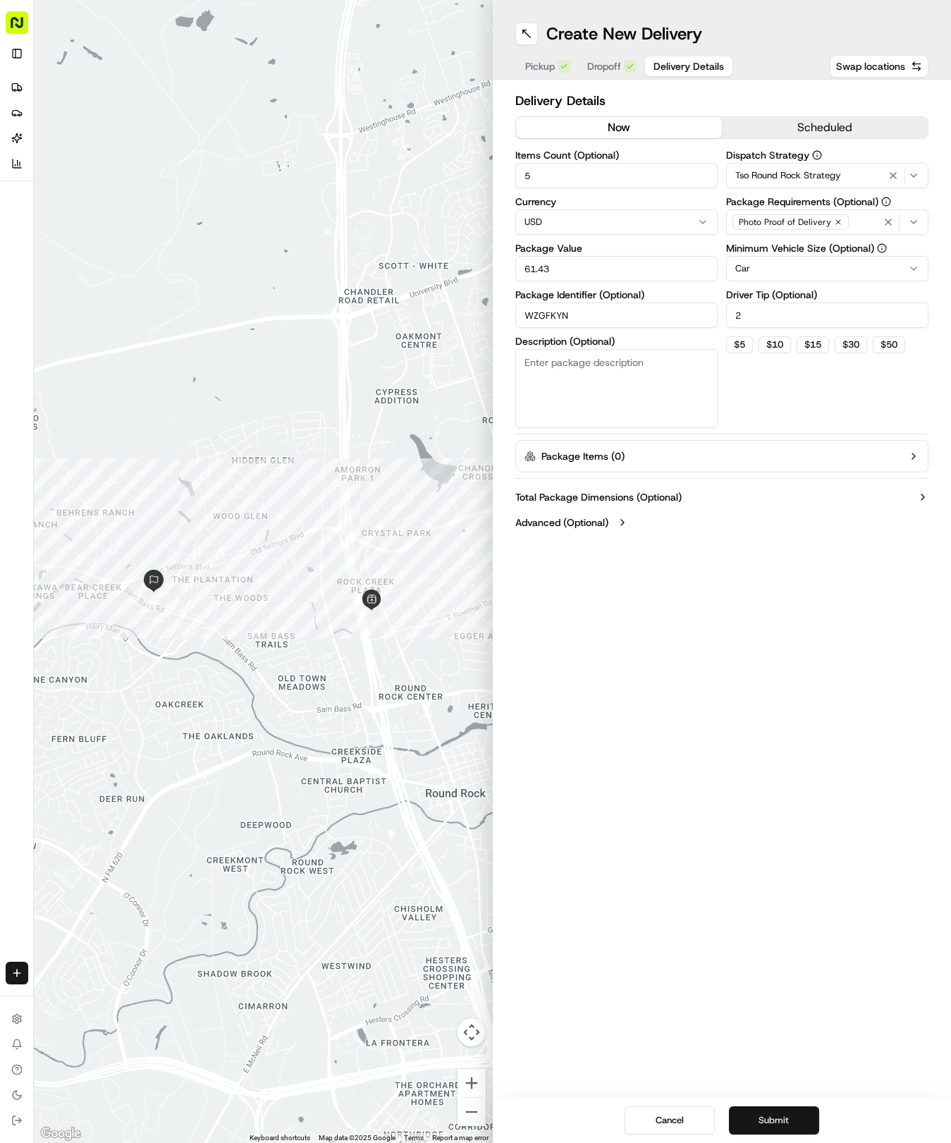
type input "WZGFKYN"
click at [774, 1127] on button "Submit" at bounding box center [774, 1120] width 90 height 28
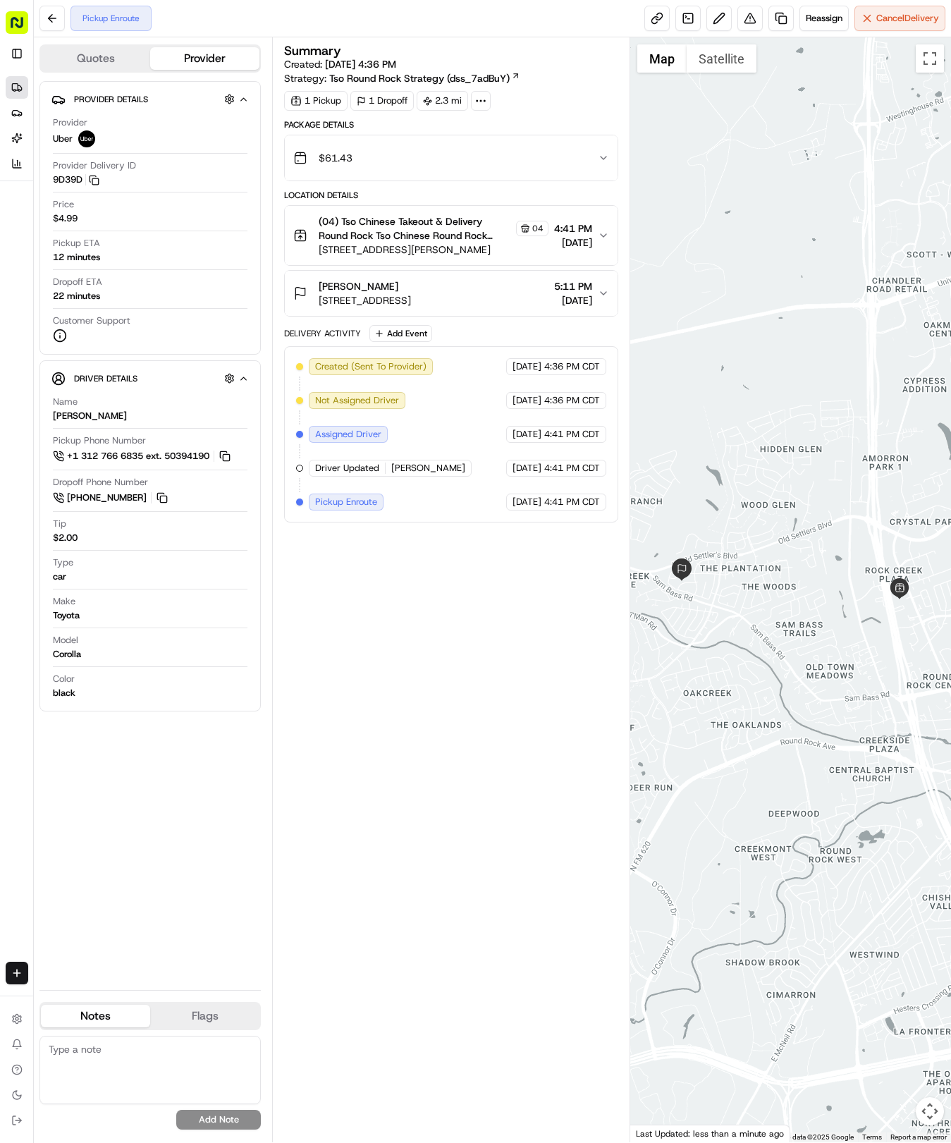
click at [13, 75] on div "Deliveries Providers [PERSON_NAME] Analytics" at bounding box center [29, 126] width 59 height 110
click at [17, 87] on div "Deliveries Providers [PERSON_NAME] Analytics" at bounding box center [29, 126] width 59 height 110
click at [17, 87] on icon at bounding box center [15, 87] width 6 height 6
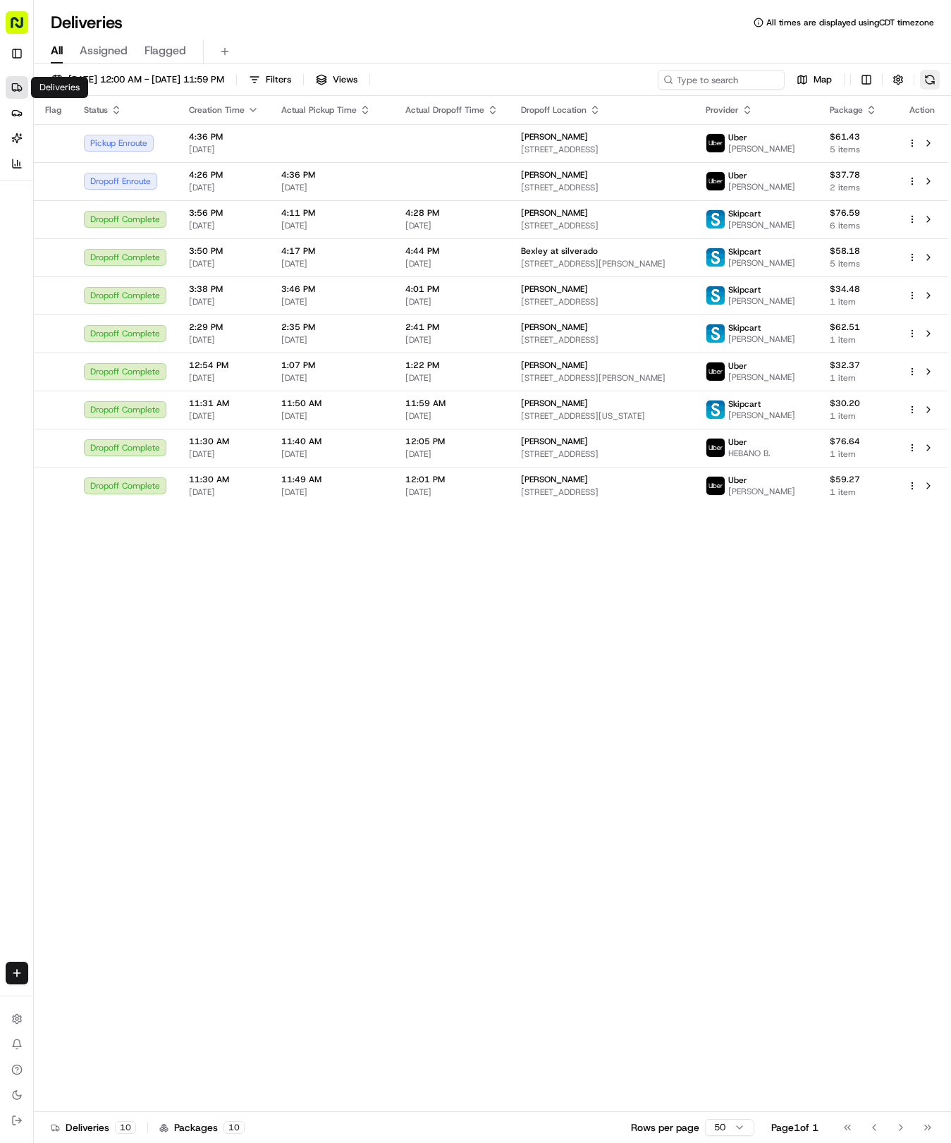
click at [924, 78] on button at bounding box center [930, 80] width 20 height 20
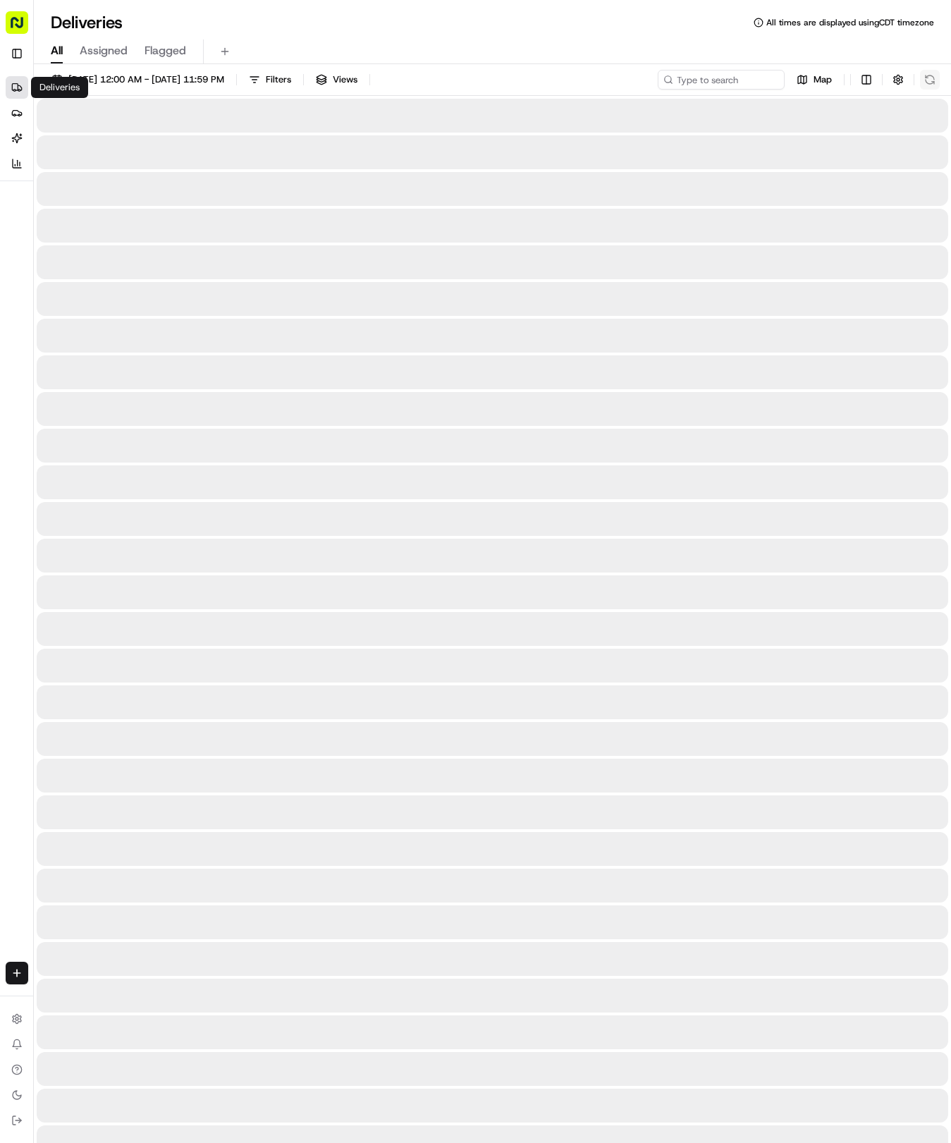
click at [924, 78] on div "Map" at bounding box center [799, 80] width 282 height 20
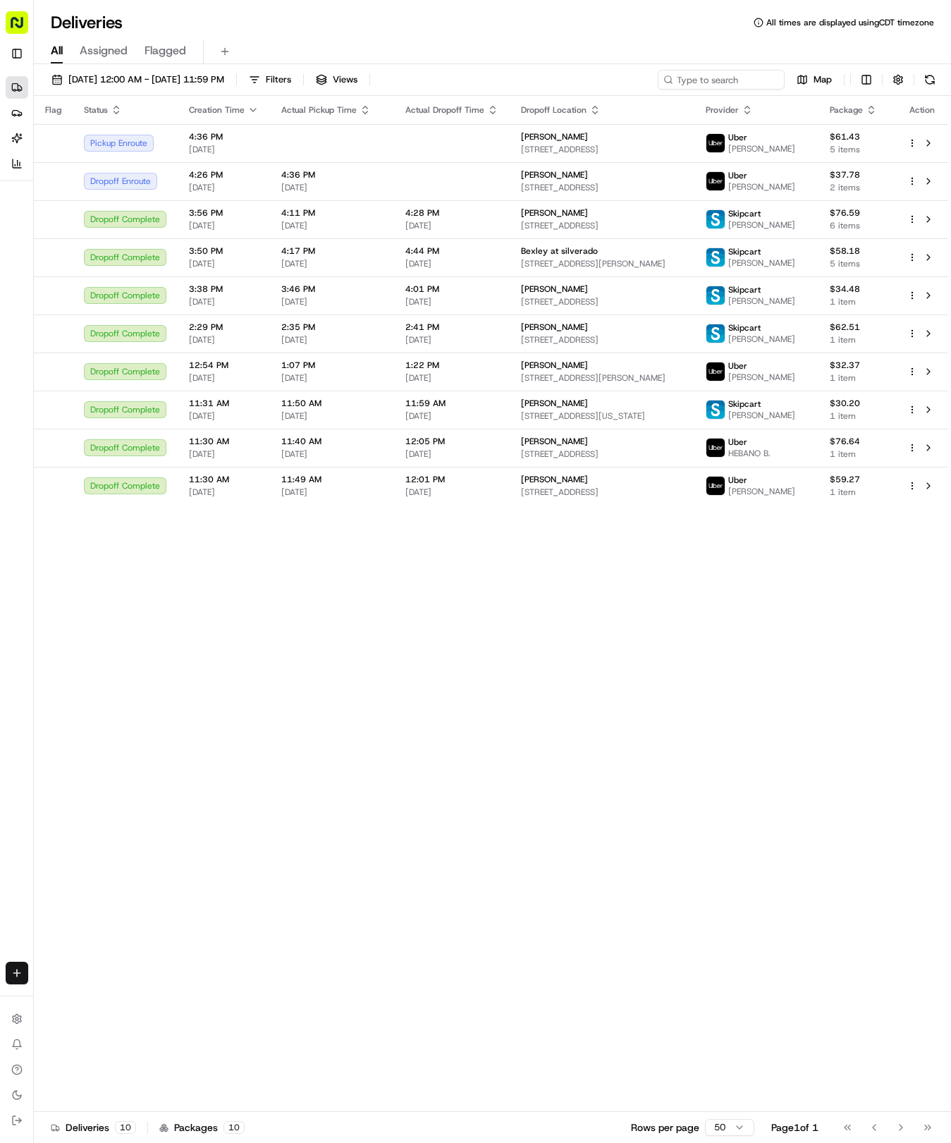
click at [16, 973] on html "Tso Chinese 04 Round Rock [EMAIL_ADDRESS][DOMAIN_NAME] Toggle Sidebar Deliverie…" at bounding box center [475, 571] width 951 height 1143
click at [93, 1006] on link "Delivery" at bounding box center [110, 999] width 151 height 25
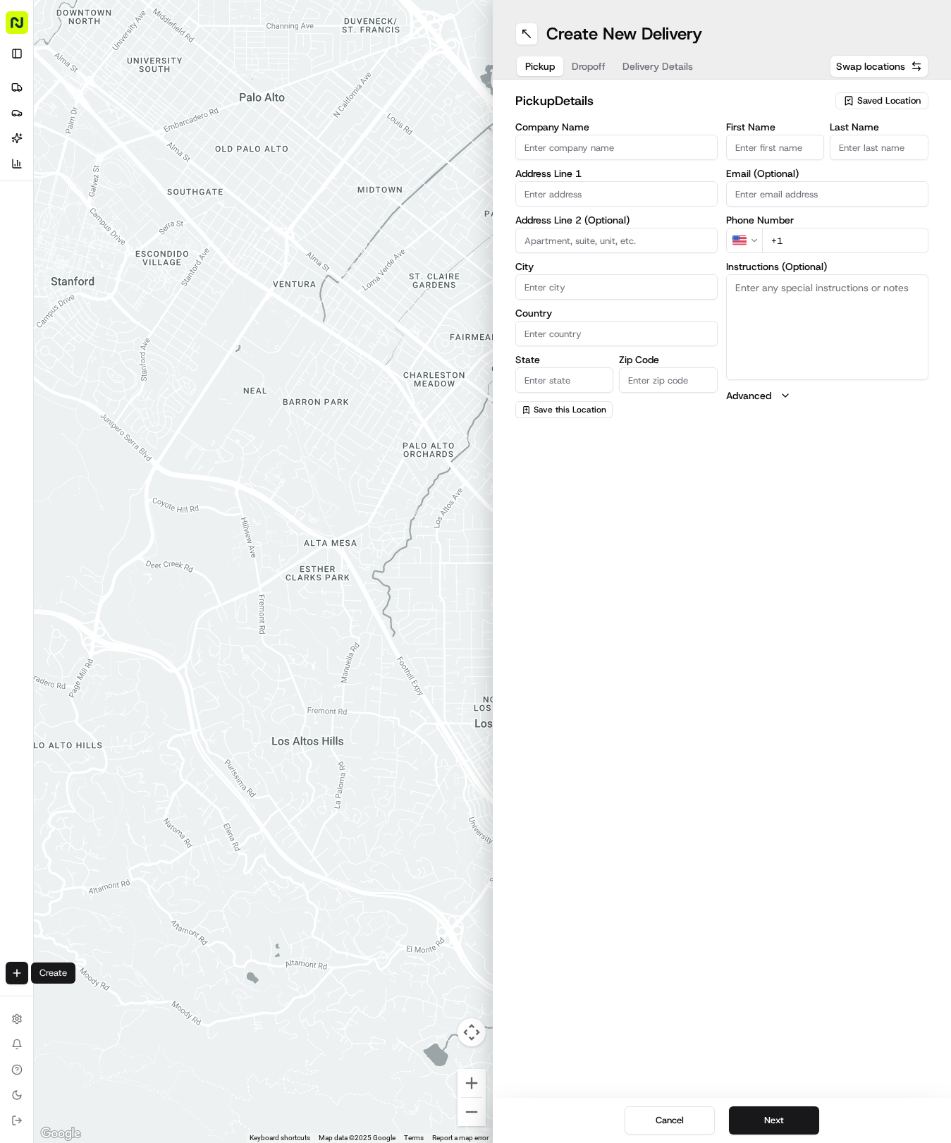
click at [879, 99] on span "Saved Location" at bounding box center [888, 100] width 63 height 13
click at [852, 152] on span "(04) Tso Chinese Takeout & Delivery Round Rock (04)" at bounding box center [857, 159] width 173 height 25
type input "(04) Tso Chinese Takeout & Delivery Round Rock"
type input "2000 N [PERSON_NAME] St"
type input "Ste 108"
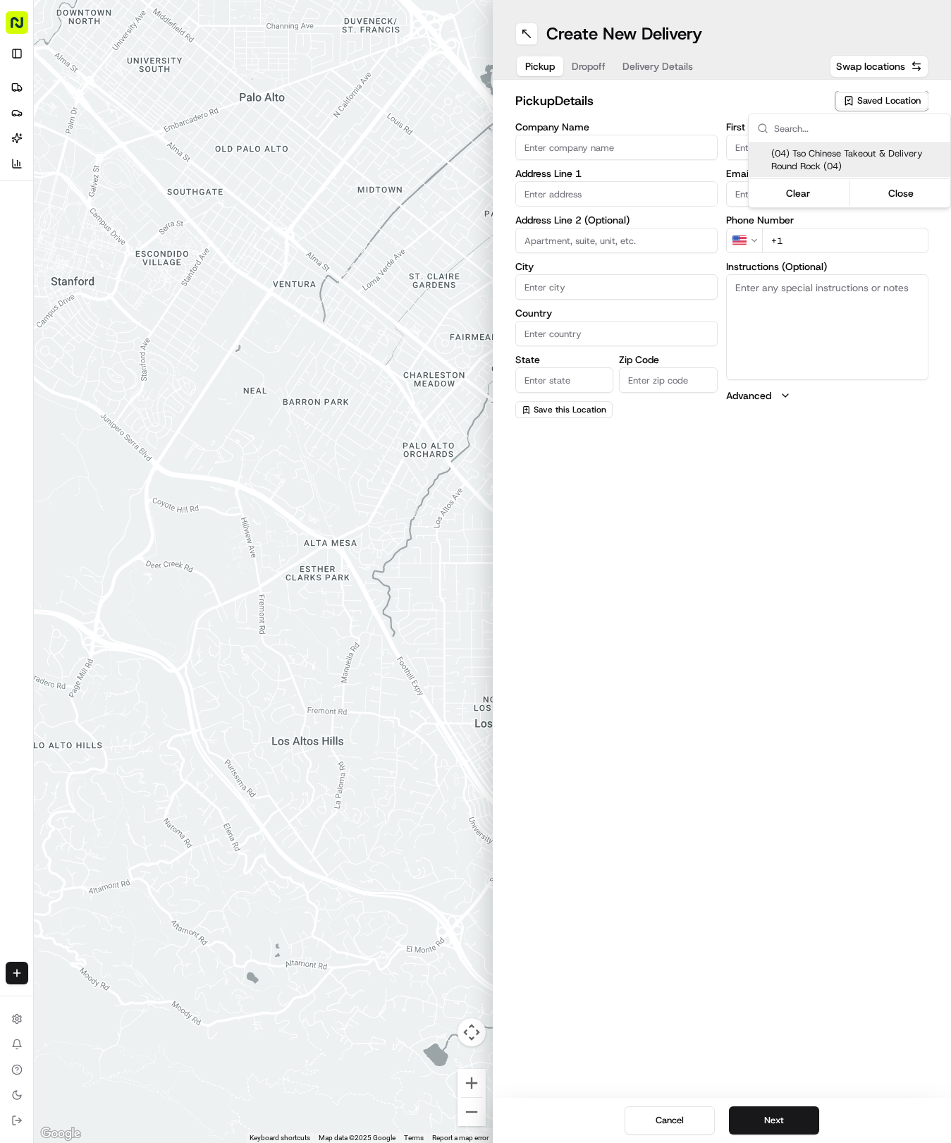
type input "Round Rock"
type input "US"
type input "[GEOGRAPHIC_DATA]"
type input "78664"
type input "Tso Chinese"
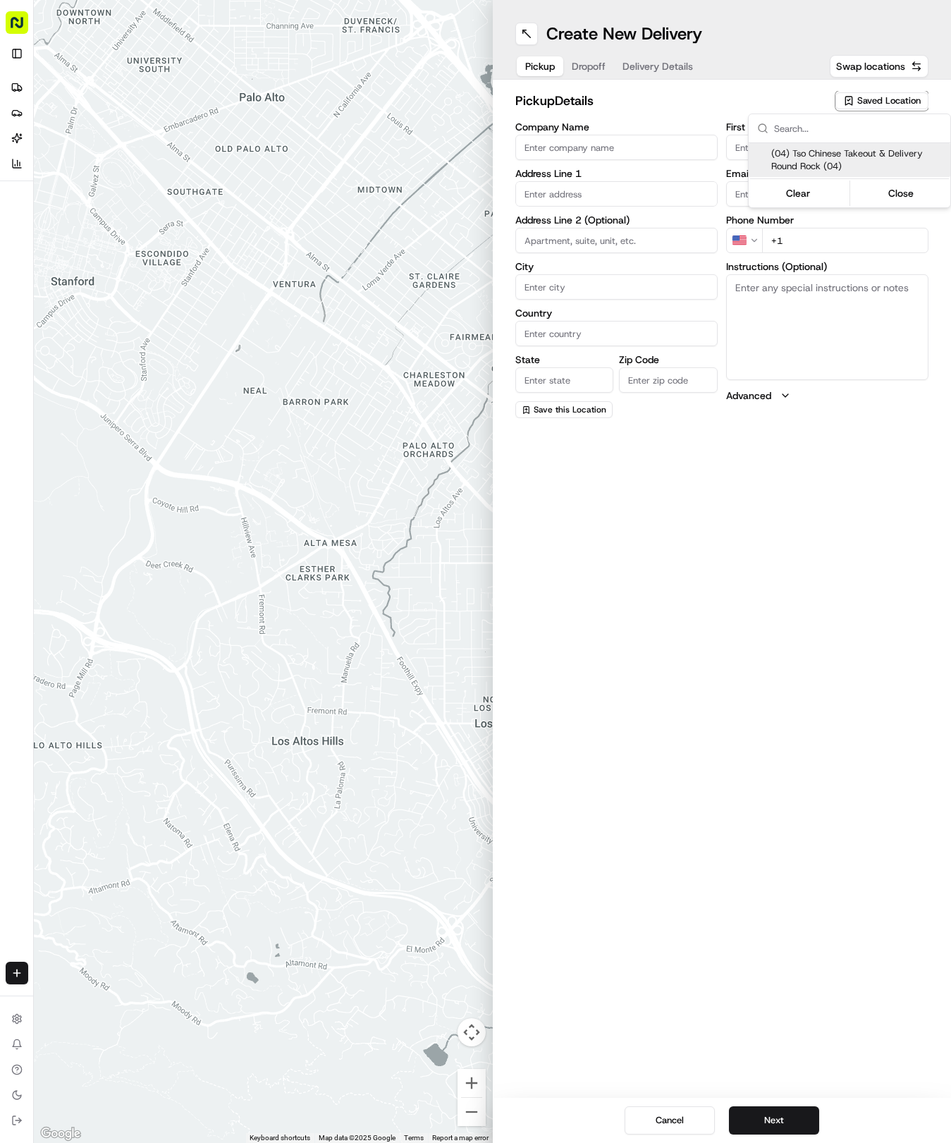
type input "Round Rock Manager"
type input "[EMAIL_ADDRESS][DOMAIN_NAME]"
type input "[PHONE_NUMBER]"
type textarea "Submit a picture displaying address & food as Proof of Delivery. Envía una foto…"
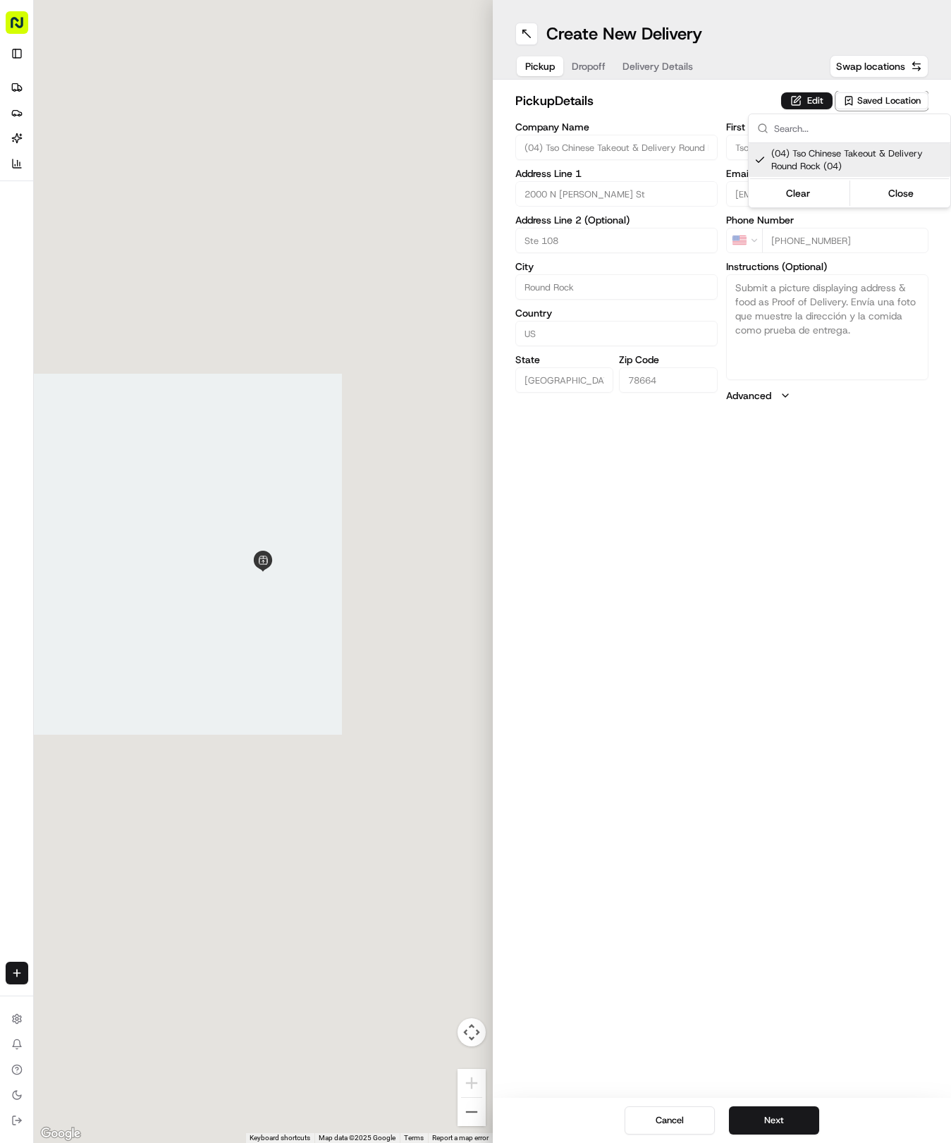
click at [764, 563] on html "Tso Chinese 04 Round Rock [EMAIL_ADDRESS][DOMAIN_NAME] Toggle Sidebar Deliverie…" at bounding box center [475, 571] width 951 height 1143
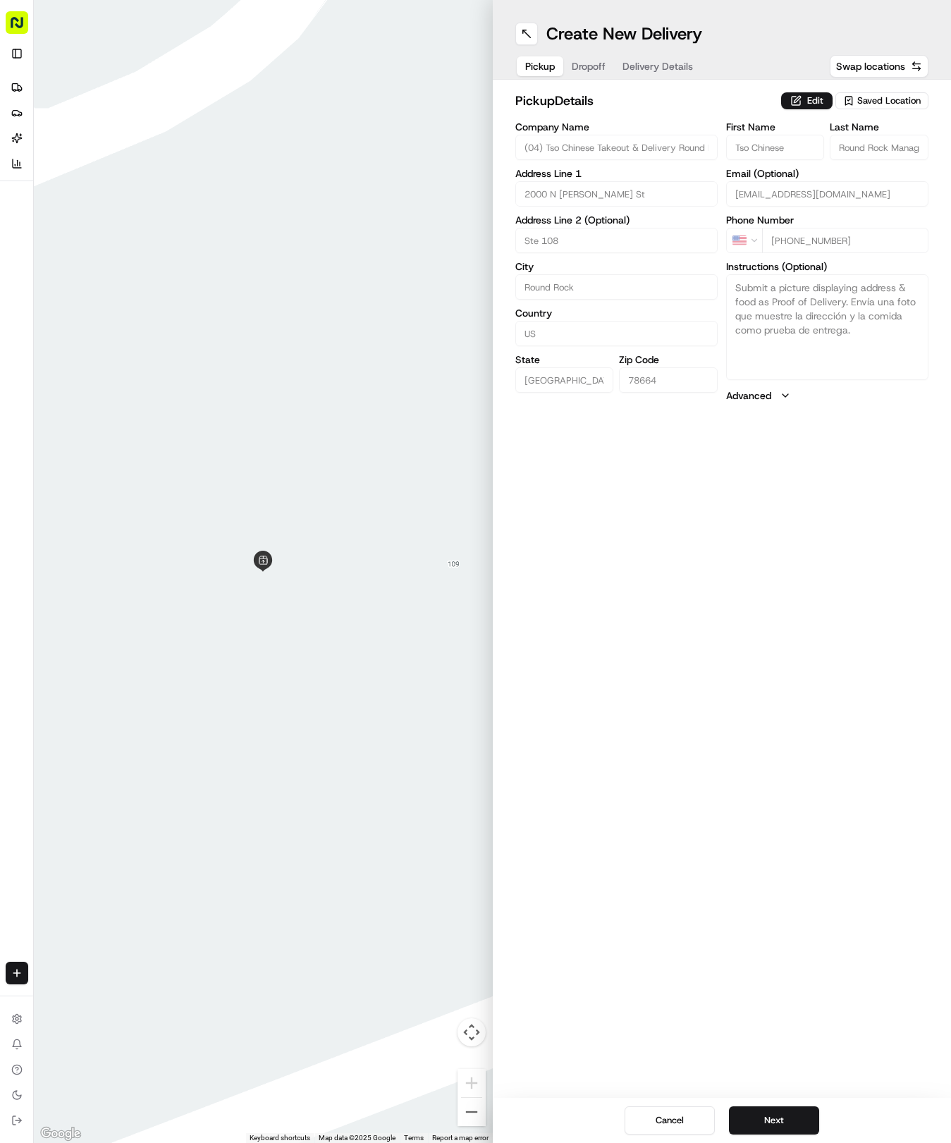
click at [742, 1140] on div "Cancel Next" at bounding box center [722, 1120] width 459 height 45
click at [739, 1113] on button "Next" at bounding box center [774, 1120] width 90 height 28
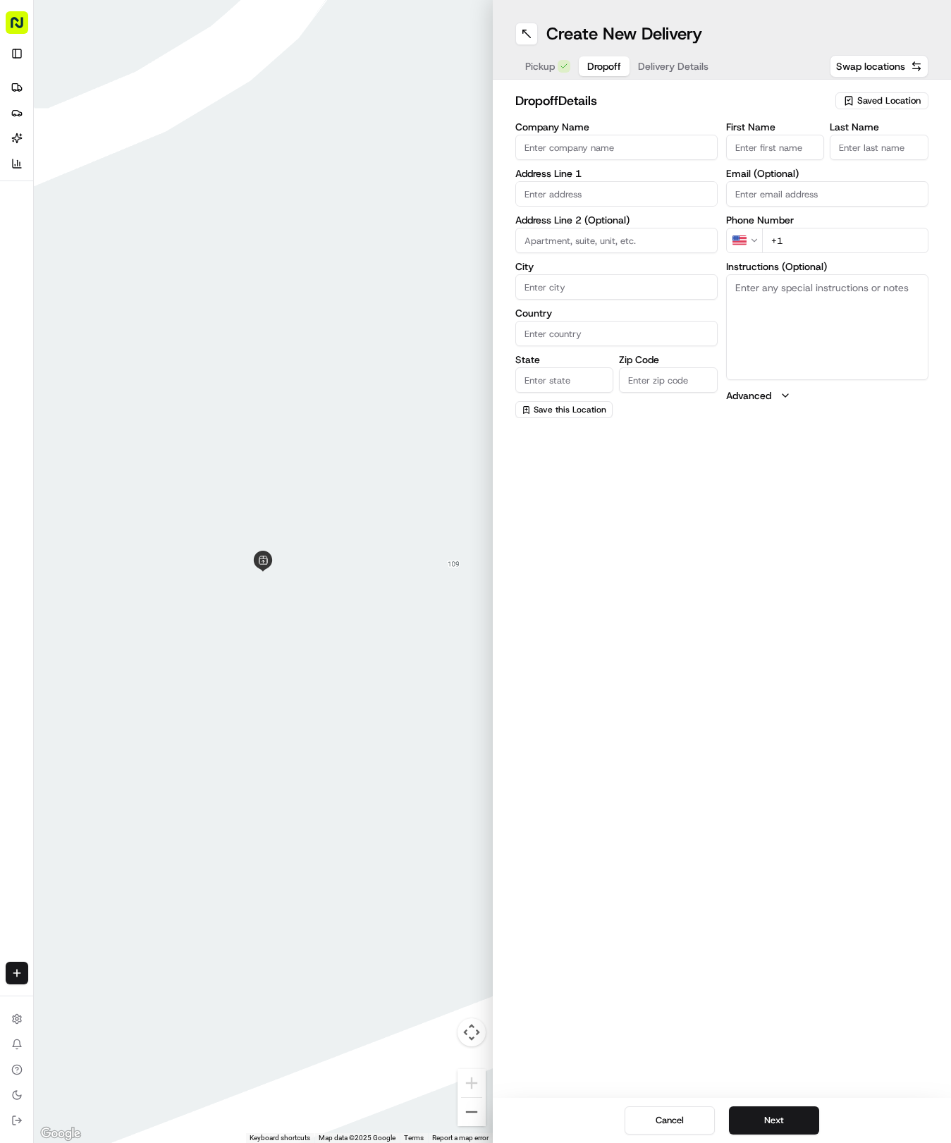
click at [779, 145] on input "First Name" at bounding box center [775, 147] width 99 height 25
type input "l"
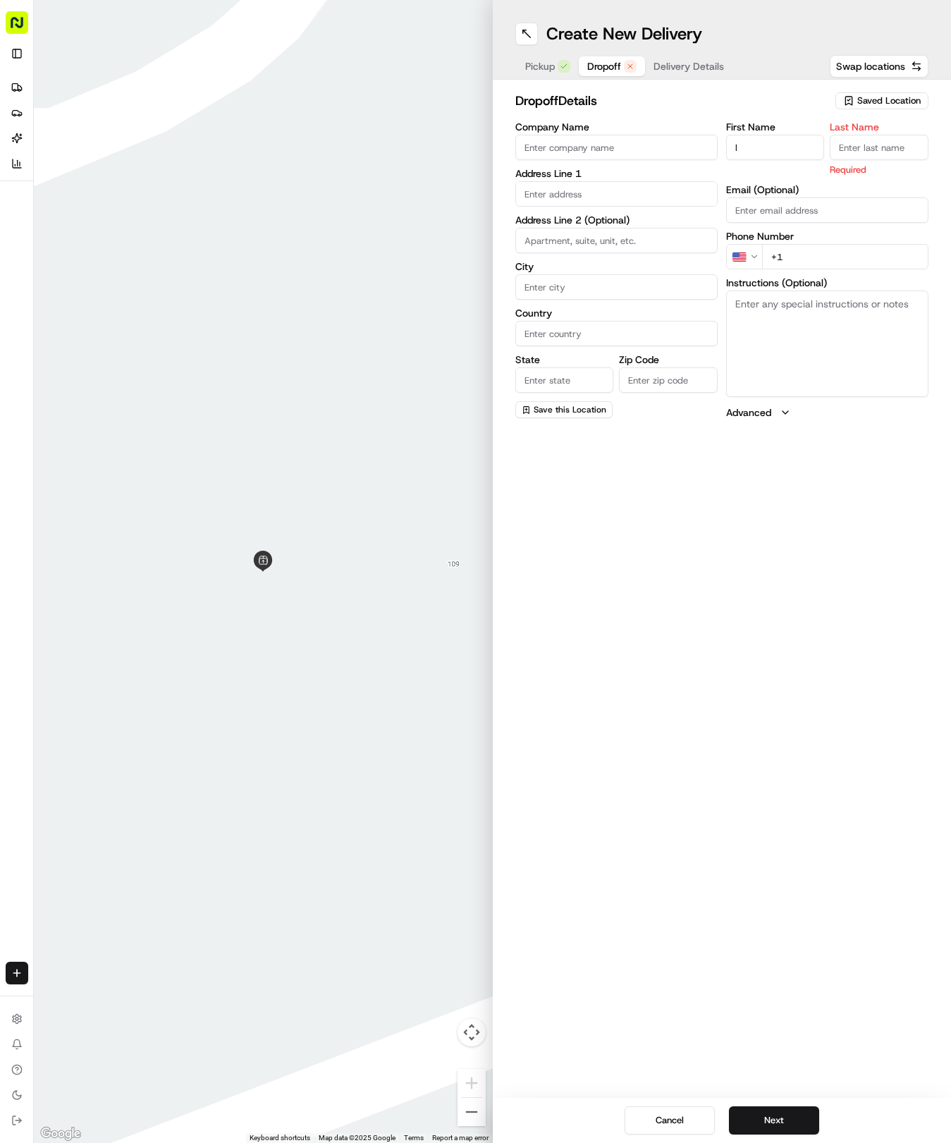
click at [757, 147] on input "l" at bounding box center [775, 147] width 99 height 25
type input "L"
click at [874, 131] on label "Last Name" at bounding box center [879, 127] width 99 height 10
click at [874, 135] on input "Last Name" at bounding box center [879, 147] width 99 height 25
click at [873, 142] on input "Last Name" at bounding box center [879, 147] width 99 height 25
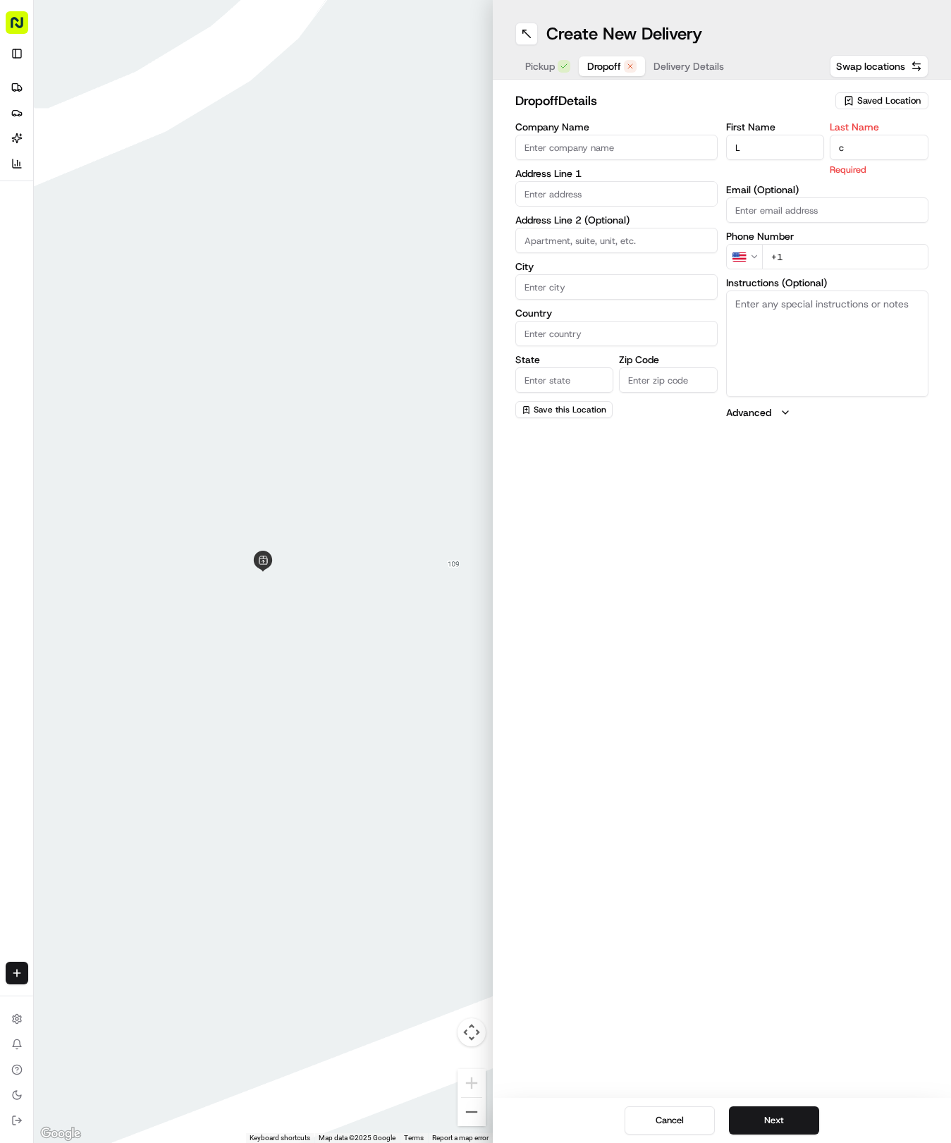
type input "C"
click at [846, 251] on input "+1" at bounding box center [845, 256] width 166 height 25
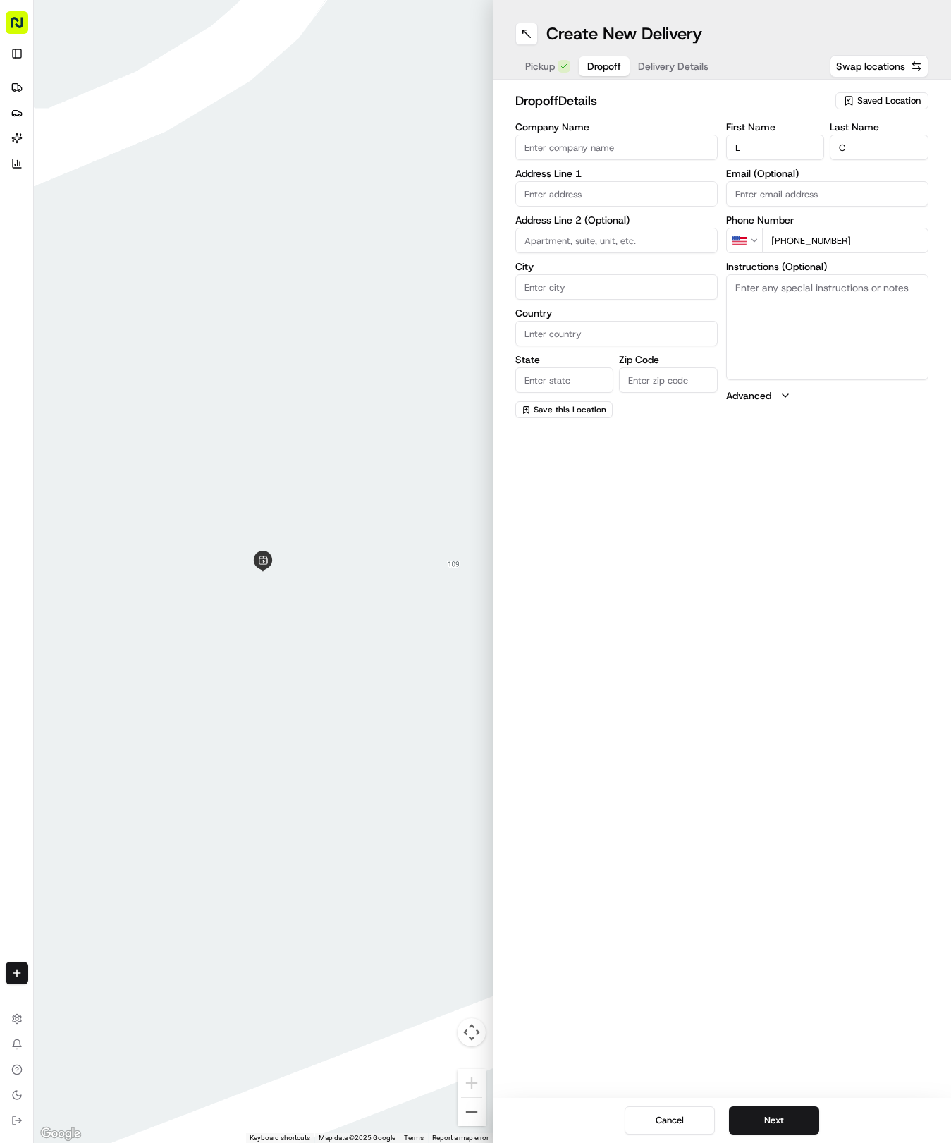
type input "[PHONE_NUMBER]"
click at [574, 197] on input "text" at bounding box center [616, 193] width 202 height 25
click at [659, 227] on div "[STREET_ADDRESS][PERSON_NAME]" at bounding box center [616, 223] width 195 height 21
type input "[STREET_ADDRESS][PERSON_NAME]"
type input "Austin"
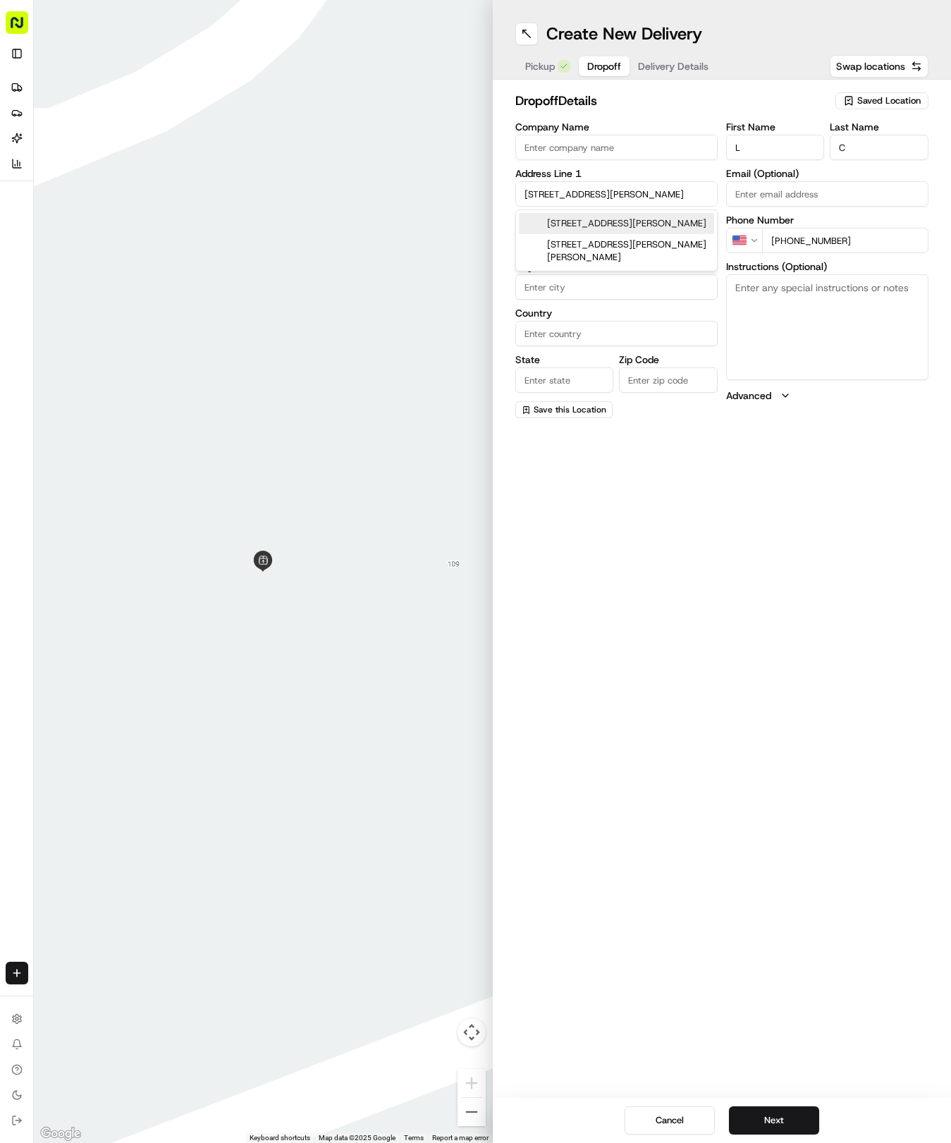
type input "[GEOGRAPHIC_DATA]"
type input "78728"
type input "[STREET_ADDRESS][PERSON_NAME]"
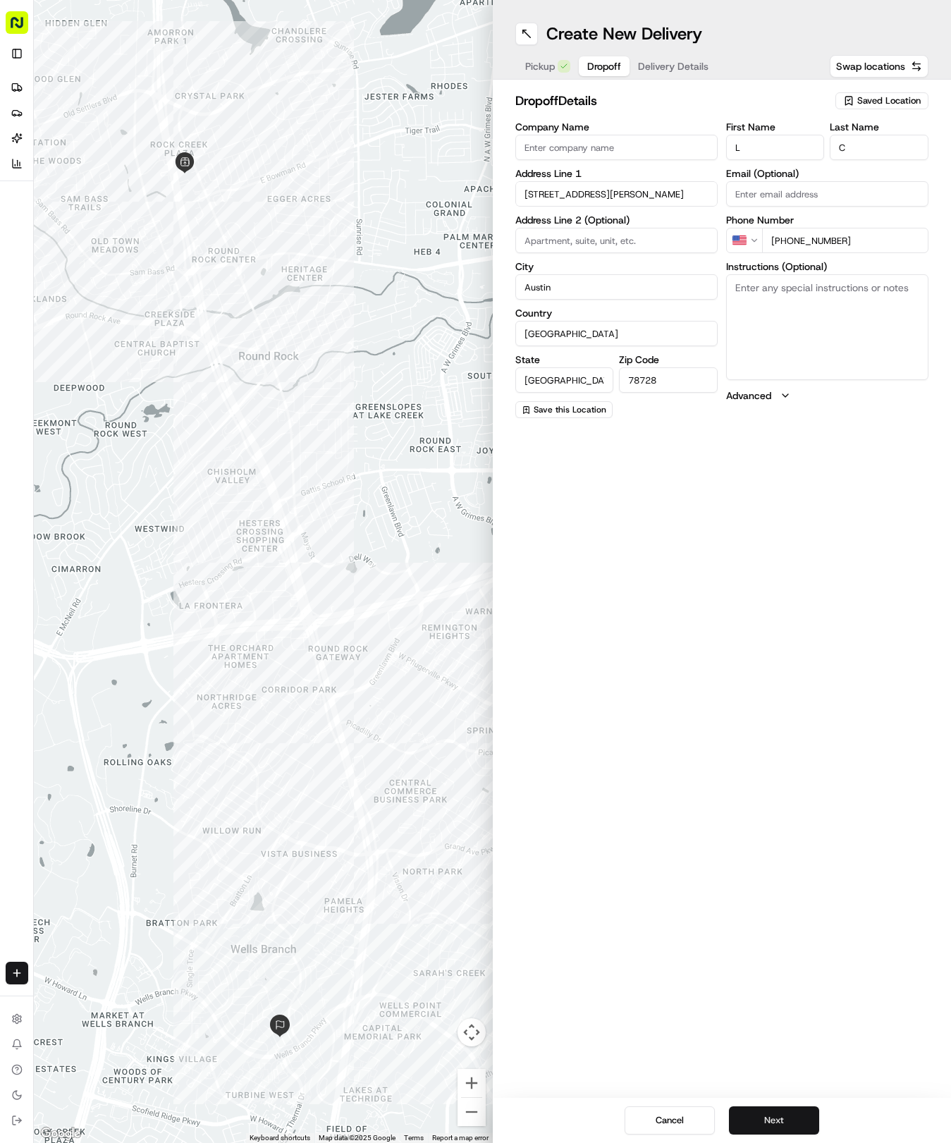
click at [774, 1117] on button "Next" at bounding box center [774, 1120] width 90 height 28
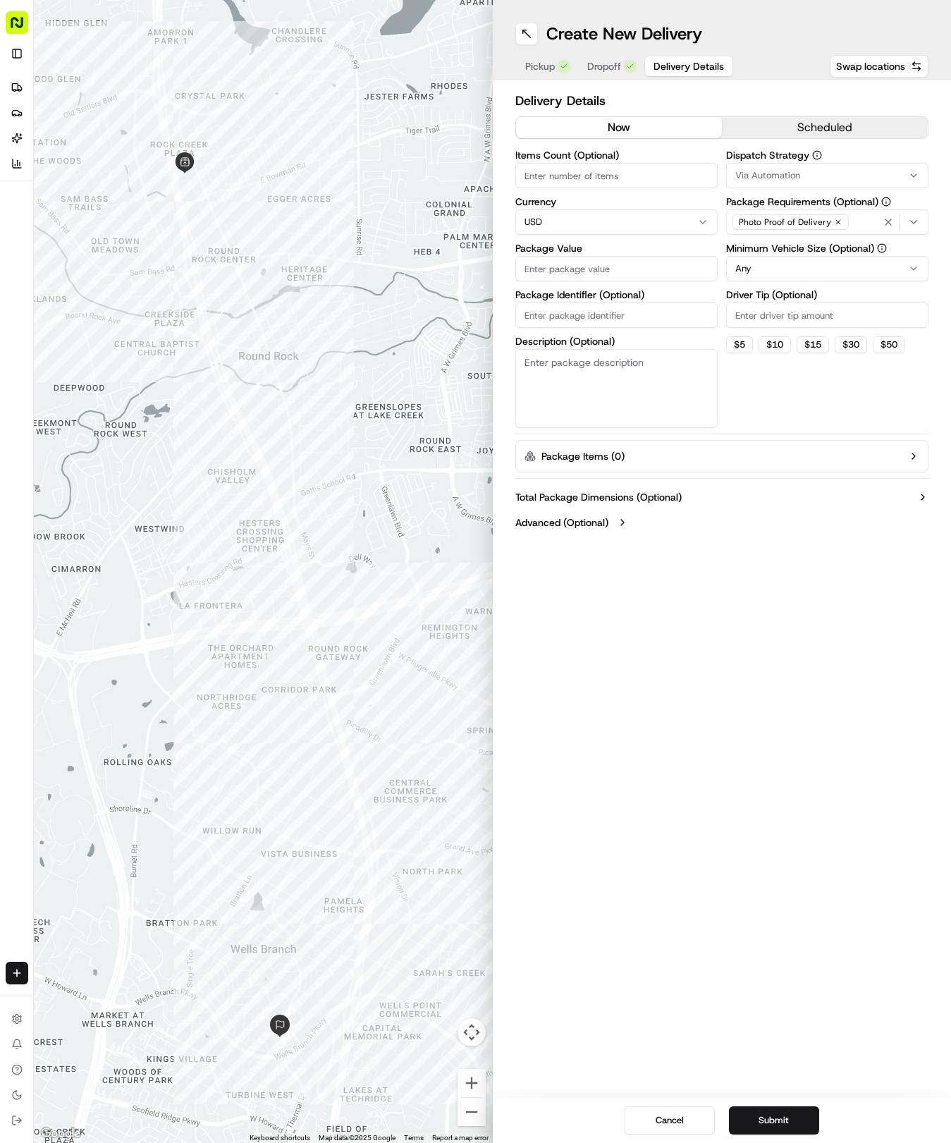
click at [784, 171] on span "Via Automation" at bounding box center [767, 175] width 65 height 13
click at [795, 250] on span "Tso Round Rock Strategy" at bounding box center [836, 252] width 173 height 13
click at [801, 408] on html "Tso Chinese 04 Round Rock [EMAIL_ADDRESS][DOMAIN_NAME] Toggle Sidebar Deliverie…" at bounding box center [475, 571] width 951 height 1143
click at [797, 274] on html "Tso Chinese 04 Round Rock [EMAIL_ADDRESS][DOMAIN_NAME] Toggle Sidebar Deliverie…" at bounding box center [475, 571] width 951 height 1143
click at [807, 309] on input "Driver Tip (Optional)" at bounding box center [827, 315] width 202 height 25
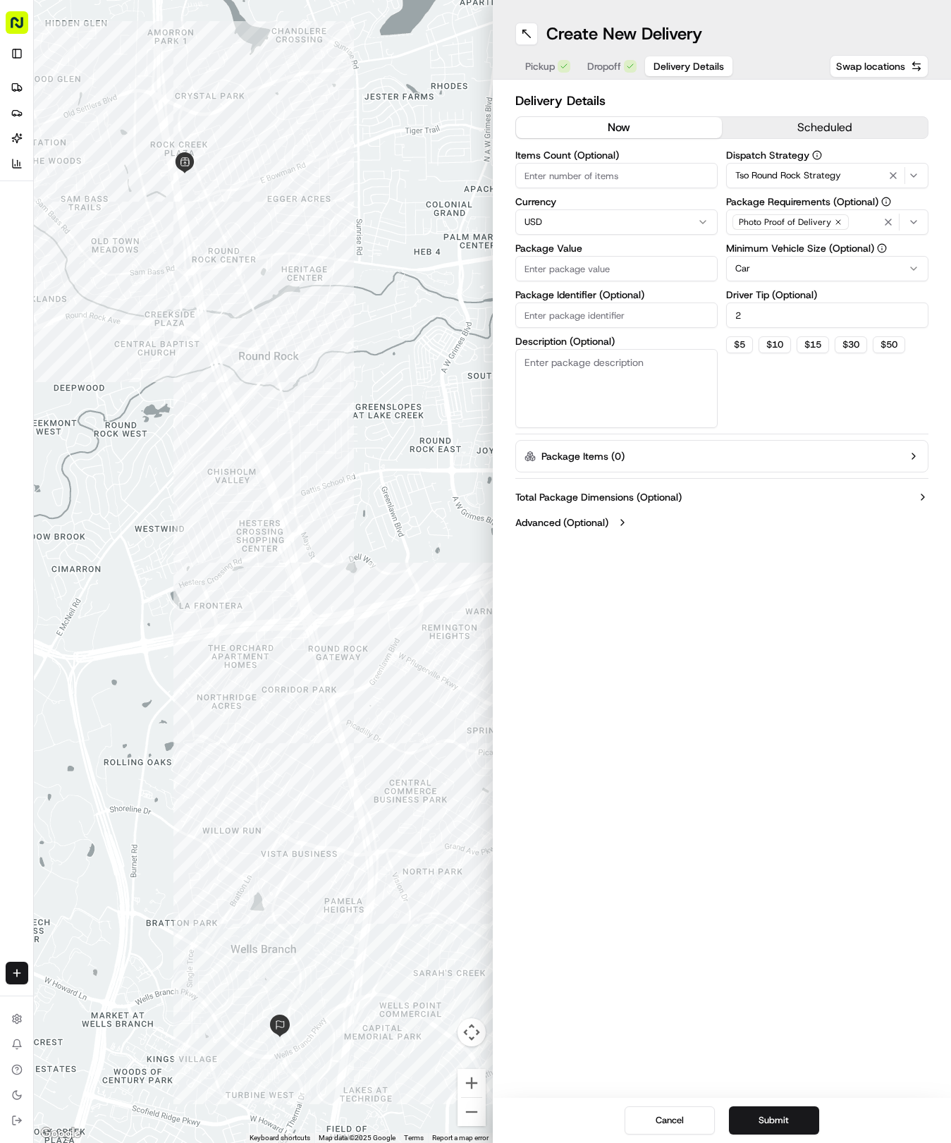
type input "2"
click at [613, 185] on input "Items Count (Optional)" at bounding box center [616, 175] width 202 height 25
type input "5"
click at [667, 265] on input "Package Value" at bounding box center [616, 268] width 202 height 25
type input "32.26"
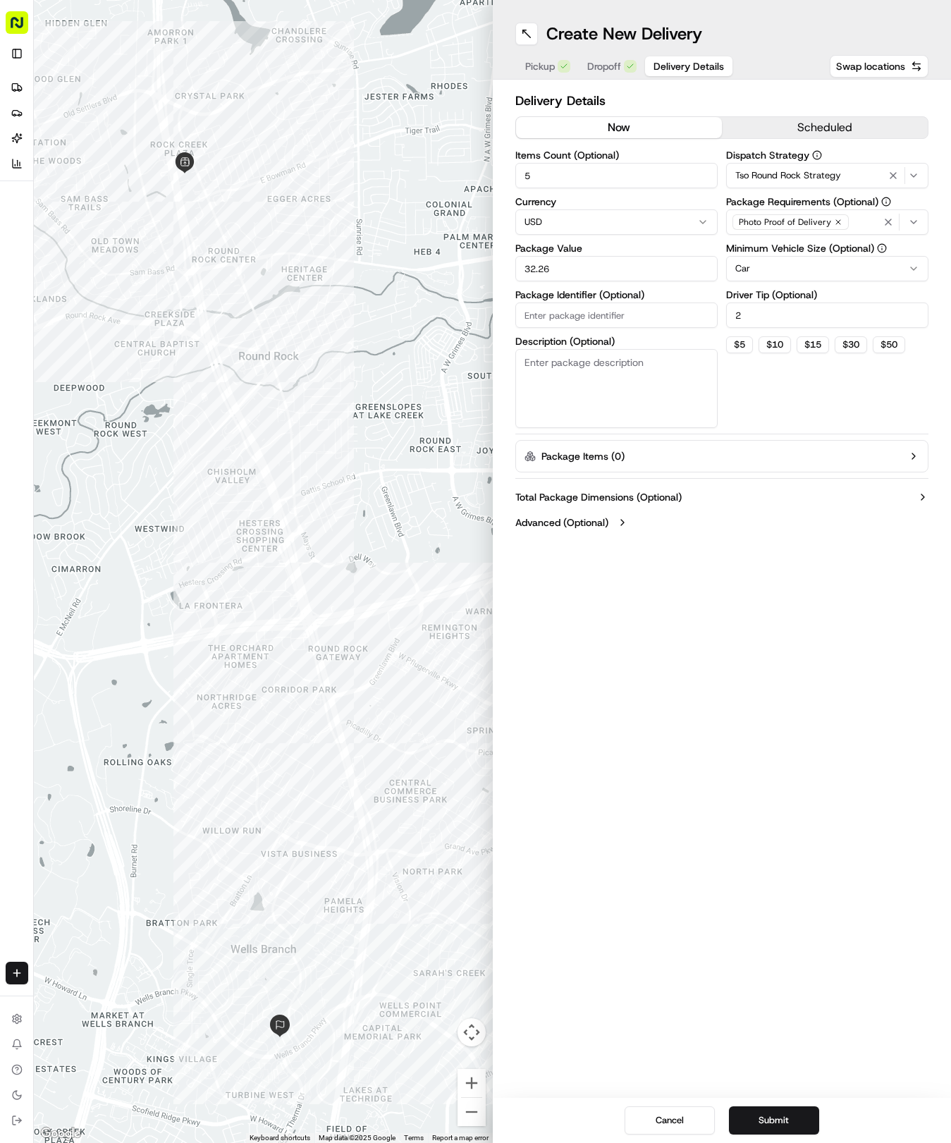
click at [649, 310] on input "Package Identifier (Optional)" at bounding box center [616, 315] width 202 height 25
paste input "PBBIE3S"
type input "PBBIE3S"
click at [780, 1121] on button "Submit" at bounding box center [774, 1120] width 90 height 28
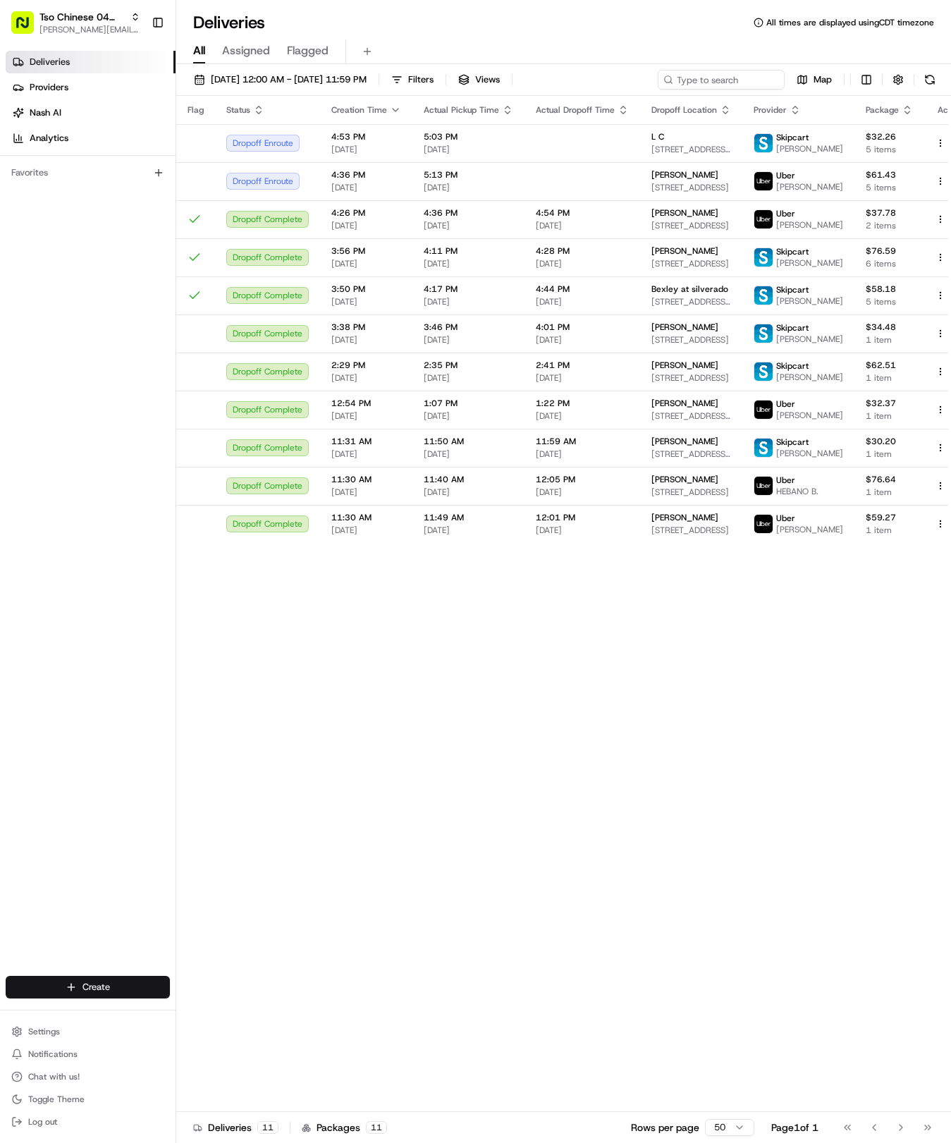
click at [103, 989] on html "Tso Chinese 04 Round Rock hayden@tsochinese.com Toggle Sidebar Deliveries Provi…" at bounding box center [475, 571] width 951 height 1143
click at [228, 1003] on div "Create Delivery CSV Upload" at bounding box center [255, 1015] width 164 height 79
click at [231, 1004] on link "Delivery" at bounding box center [254, 1013] width 157 height 25
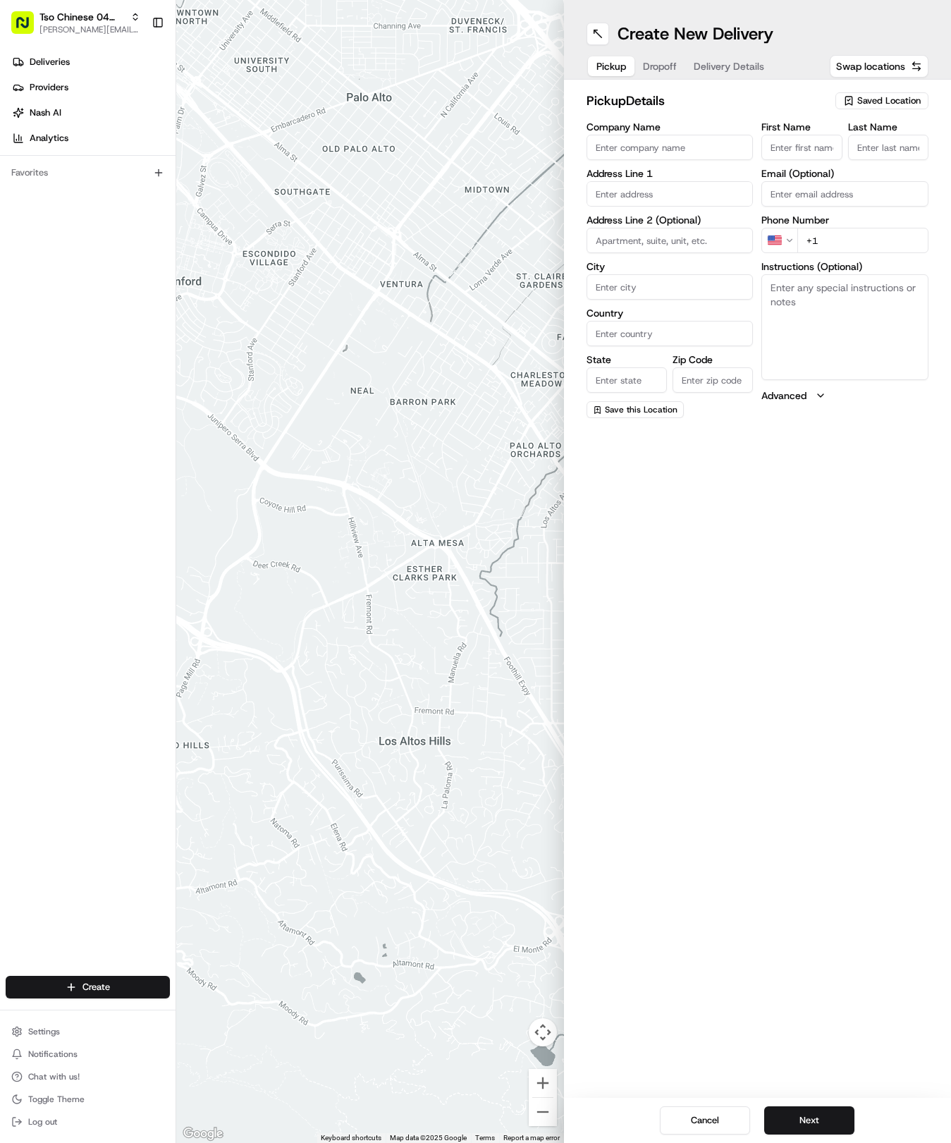
click at [866, 104] on span "Saved Location" at bounding box center [888, 100] width 63 height 13
click at [866, 104] on html "Tso Chinese 04 Round Rock hayden@tsochinese.com Toggle Sidebar Deliveries Provi…" at bounding box center [475, 571] width 951 height 1143
click at [866, 151] on span "(04) Tso Chinese Takeout & Delivery Round Rock (04)" at bounding box center [857, 159] width 173 height 25
type input "(04) Tso Chinese Takeout & Delivery Round Rock"
type input "2000 N [PERSON_NAME] St"
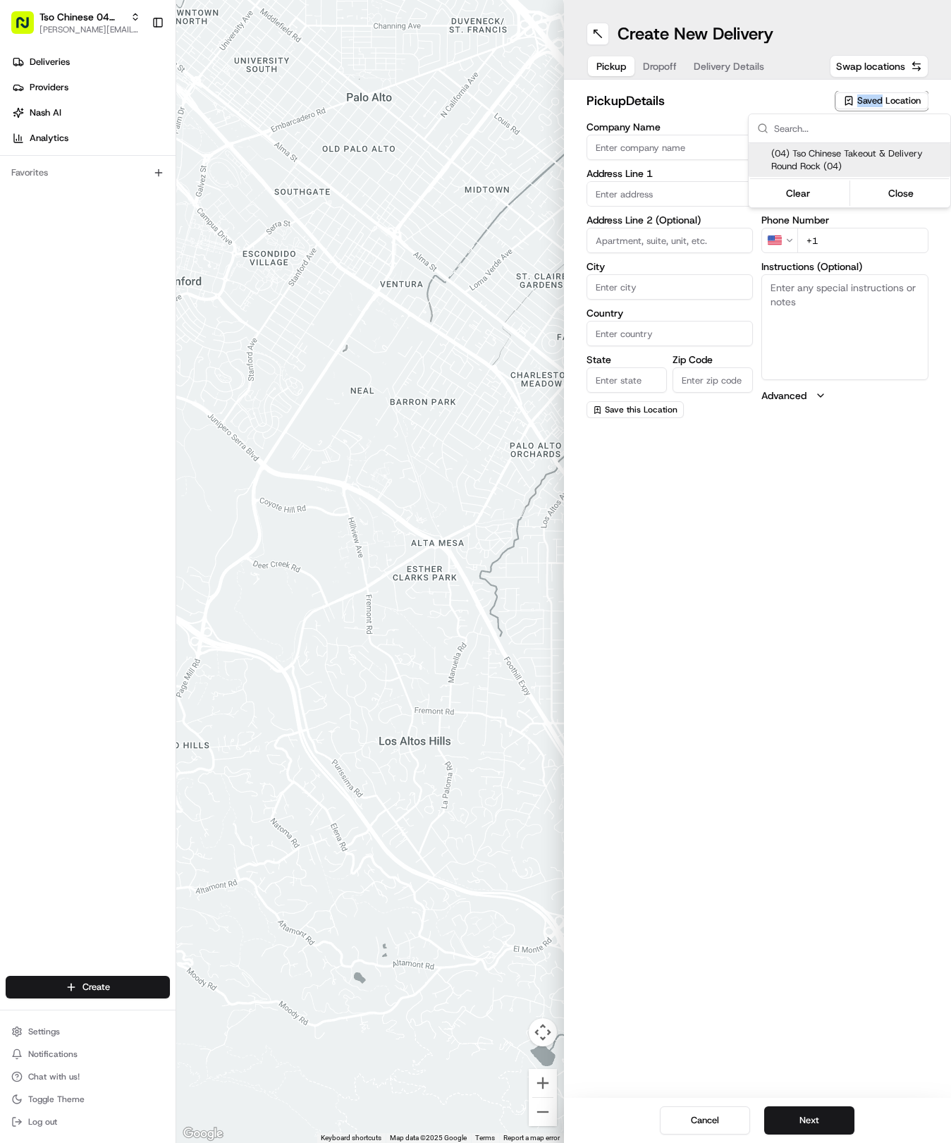
type input "Ste 108"
type input "Round Rock"
type input "US"
type input "[GEOGRAPHIC_DATA]"
type input "78664"
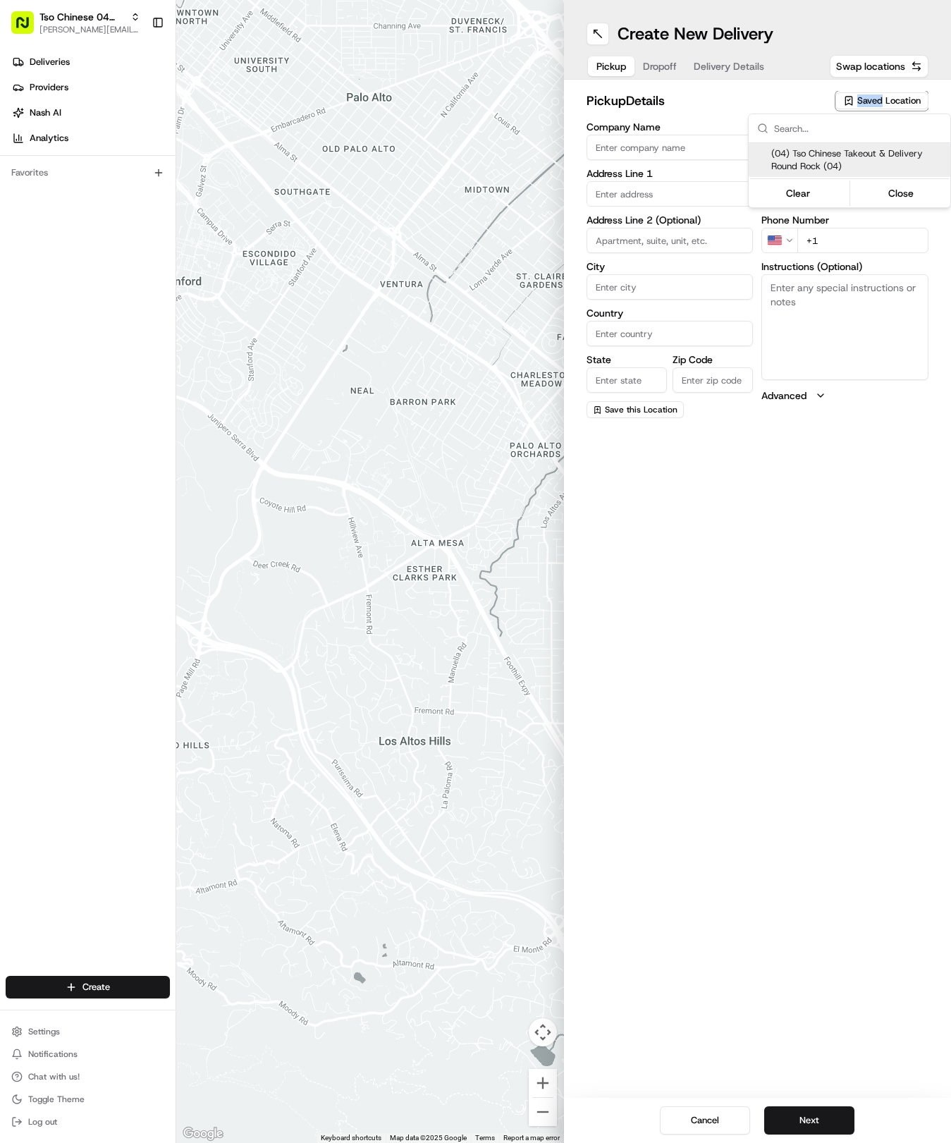
type input "Tso Chinese"
type input "Round Rock Manager"
type input "[EMAIL_ADDRESS][DOMAIN_NAME]"
type input "[PHONE_NUMBER]"
type textarea "Submit a picture displaying address & food as Proof of Delivery. Envía una foto…"
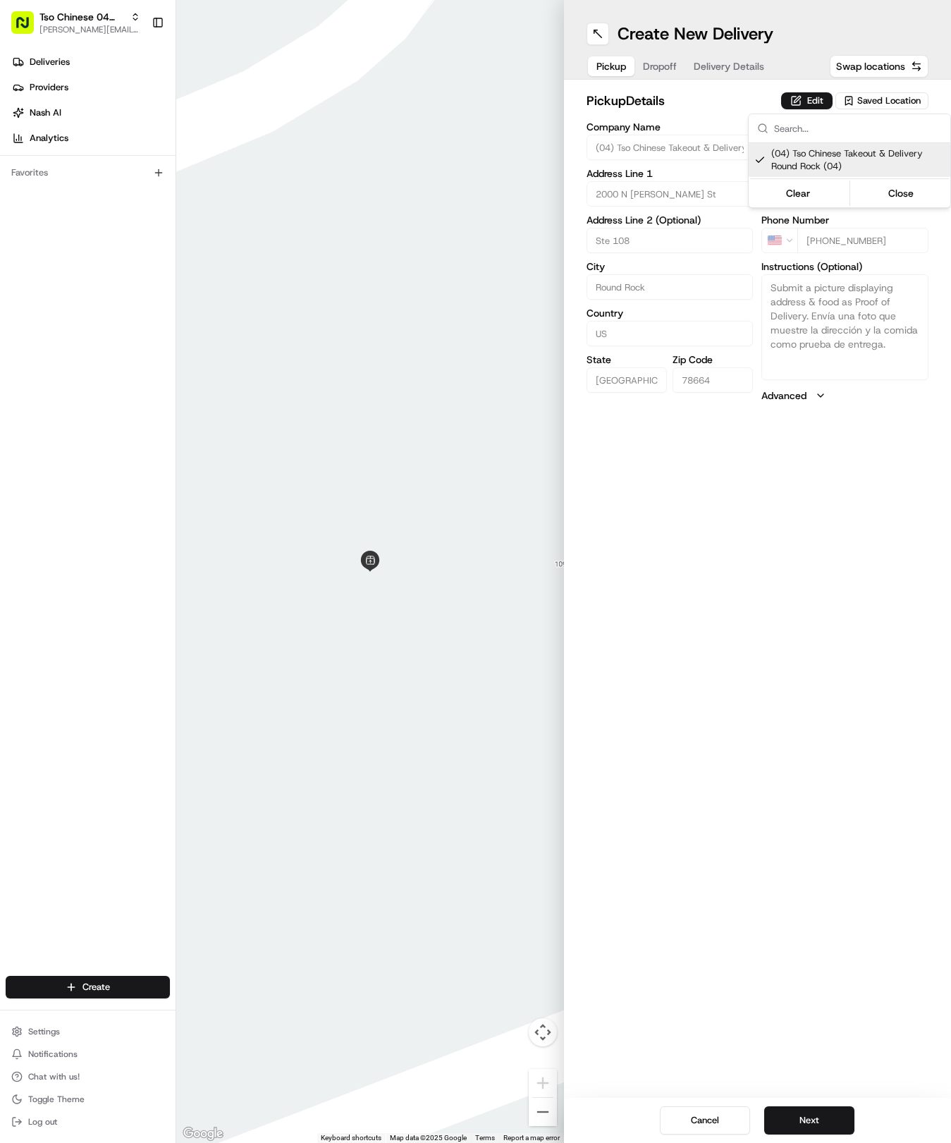
click at [664, 615] on html "Tso Chinese 04 Round Rock [EMAIL_ADDRESS][DOMAIN_NAME] Toggle Sidebar Deliverie…" at bounding box center [475, 571] width 951 height 1143
click at [825, 1110] on button "Next" at bounding box center [809, 1120] width 90 height 28
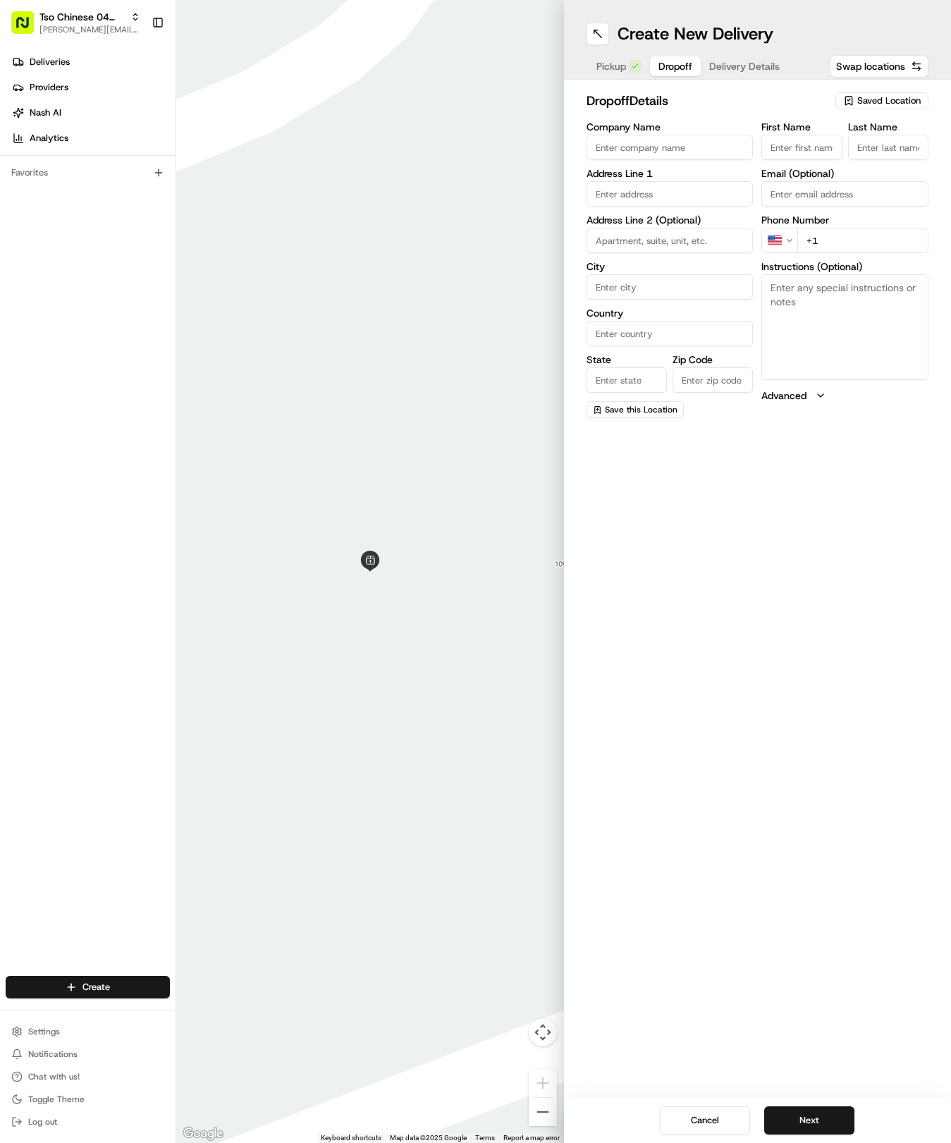
click at [795, 144] on input "First Name" at bounding box center [802, 147] width 80 height 25
type input "Liz"
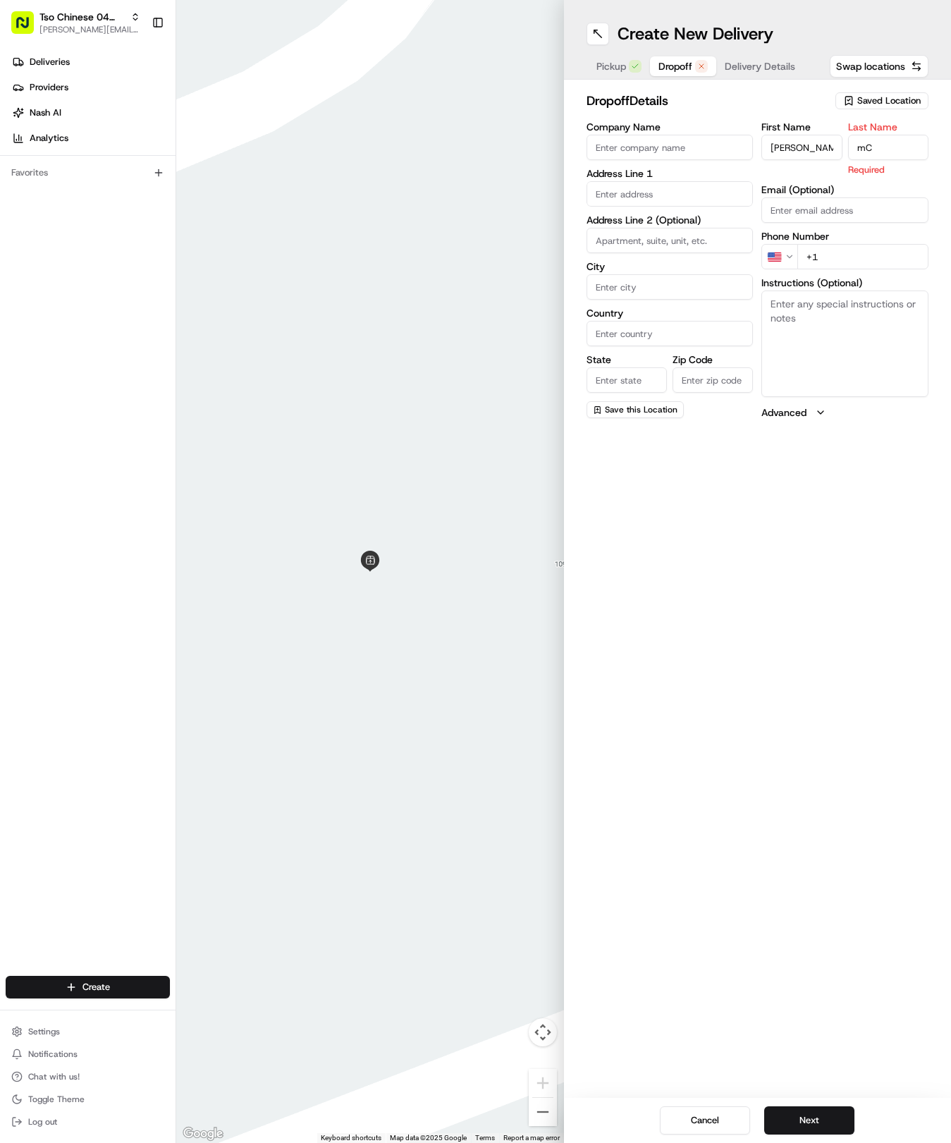
type input "m"
click at [834, 0] on html "Tso Chinese 04 Round Rock hayden@tsochinese.com Toggle Sidebar Deliveries Provi…" at bounding box center [475, 571] width 951 height 1143
click at [898, 151] on input "McQ" at bounding box center [888, 147] width 80 height 25
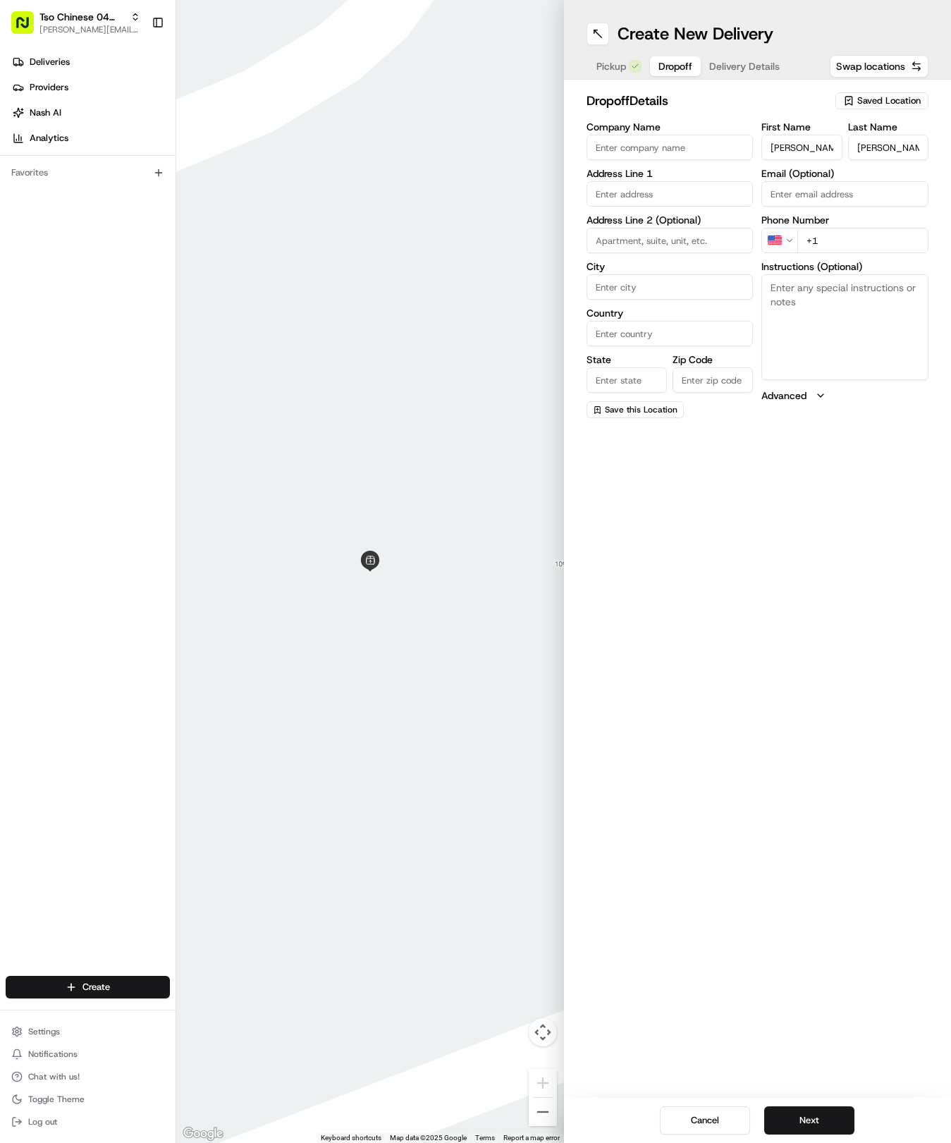
type input "McQuade"
click at [877, 255] on div "First Name Liz Last Name McQuade Email (Optional) Phone Number US +1 Instructio…" at bounding box center [845, 270] width 167 height 296
click at [879, 231] on input "+1" at bounding box center [863, 240] width 131 height 25
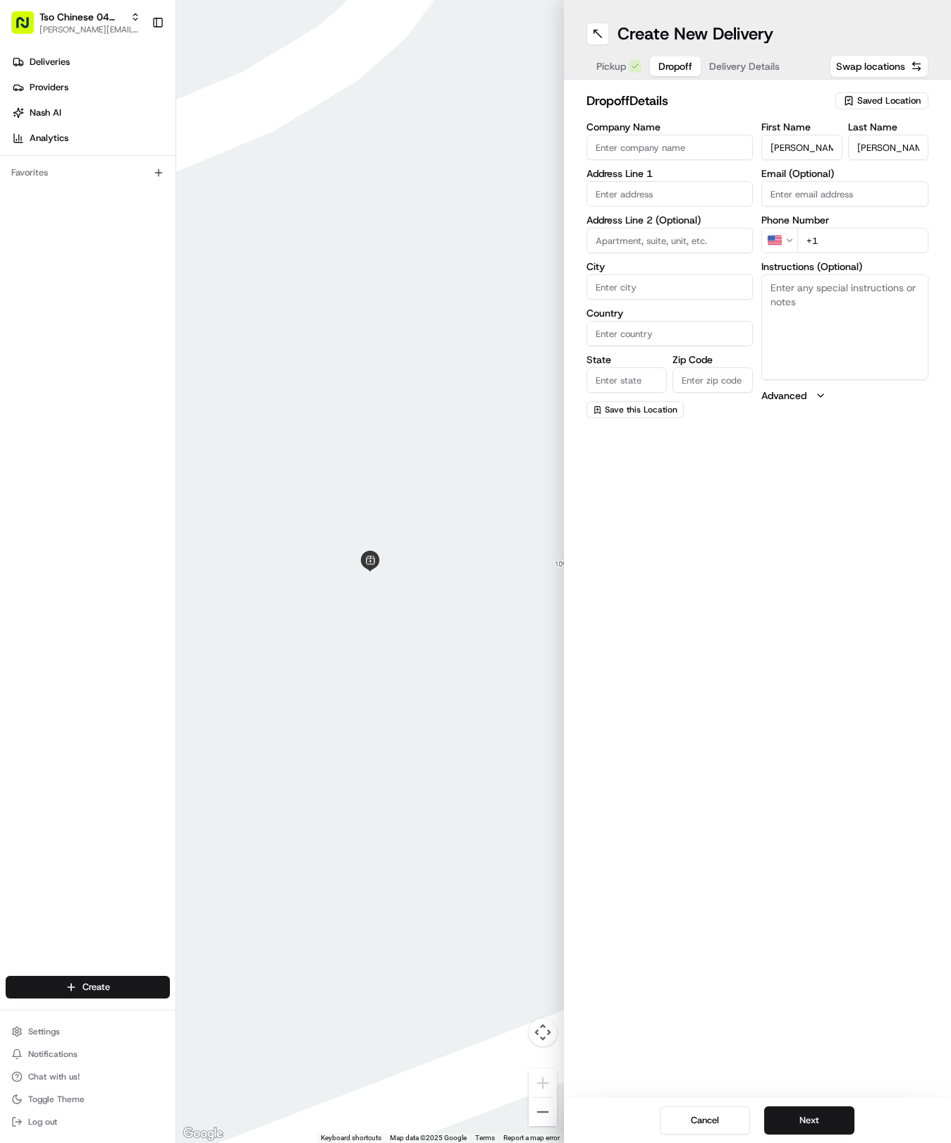
click at [879, 231] on input "+1" at bounding box center [863, 240] width 131 height 25
click at [879, 255] on div "First Name Liz Last Name McQuade Email (Optional) Phone Number US +1 Instructio…" at bounding box center [845, 270] width 167 height 296
click at [880, 250] on input "+1" at bounding box center [863, 240] width 131 height 25
type input "+1 214 918 8489"
click at [802, 322] on textarea "Instructions (Optional)" at bounding box center [845, 327] width 167 height 106
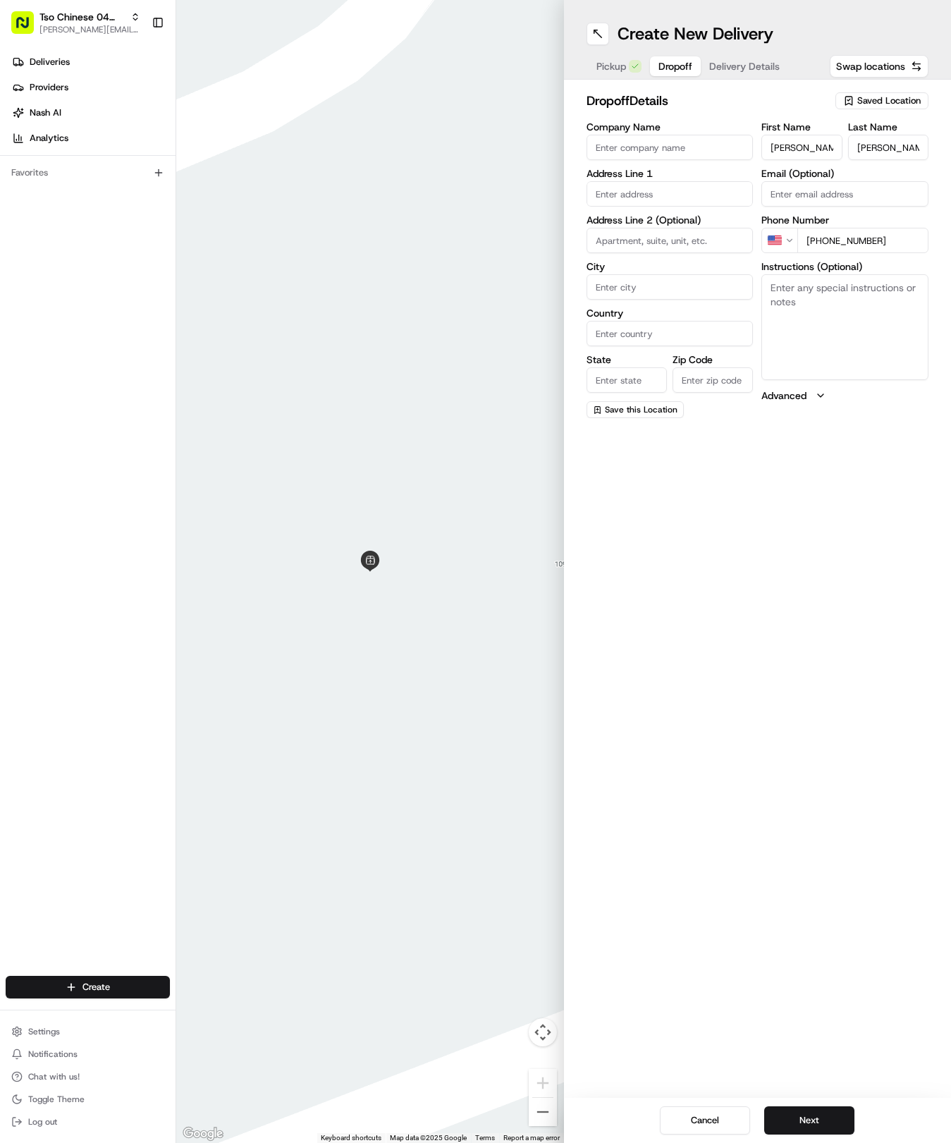
paste textarea "Ring Bell and leave on front porch. Thank you."
type textarea "Ring Bell and leave on front porch. Thank you."
click at [657, 188] on input "text" at bounding box center [670, 193] width 167 height 25
click at [709, 220] on div "2304 Chi Chi's Cove, Round Rock, TX" at bounding box center [670, 223] width 160 height 21
type input "2304 Chi Chi's Cove, Round Rock, TX 78664, USA"
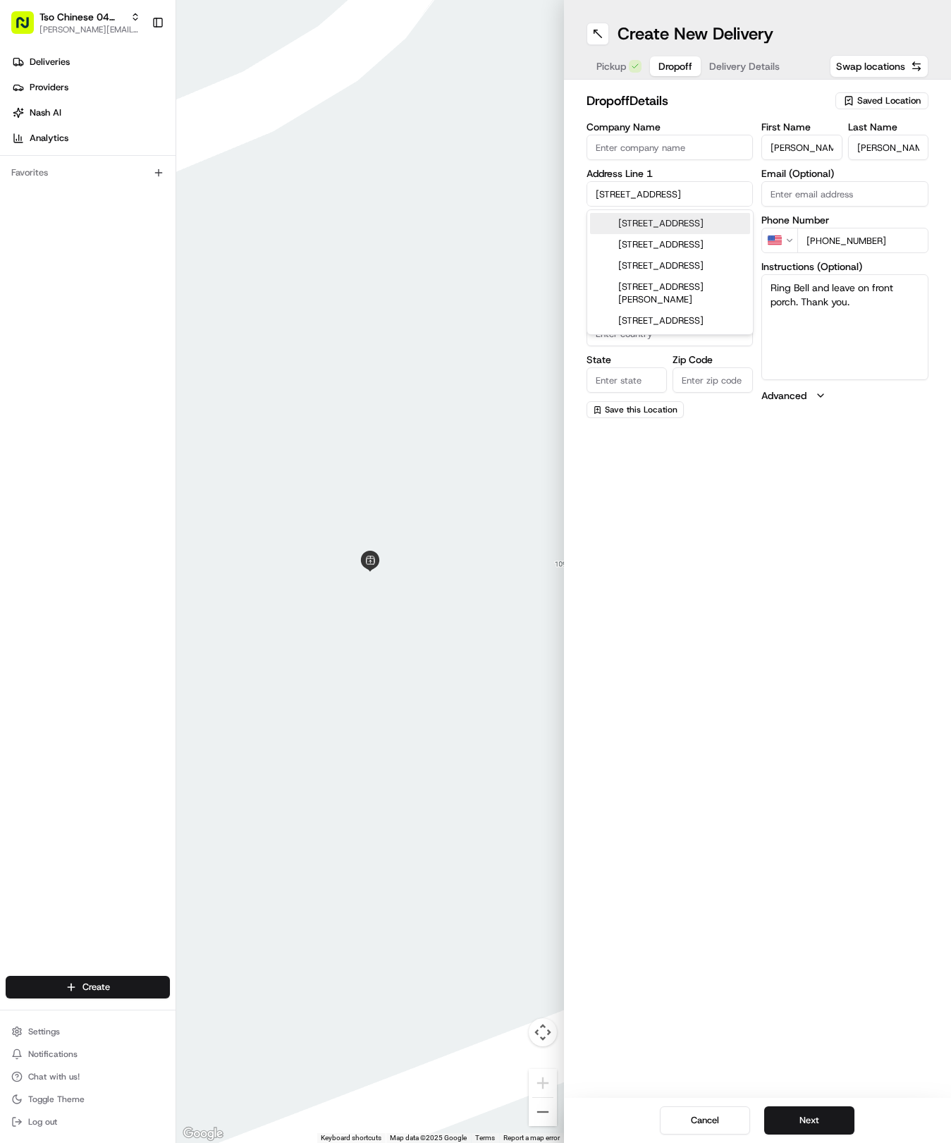
type input "Round Rock"
type input "[GEOGRAPHIC_DATA]"
type input "78664"
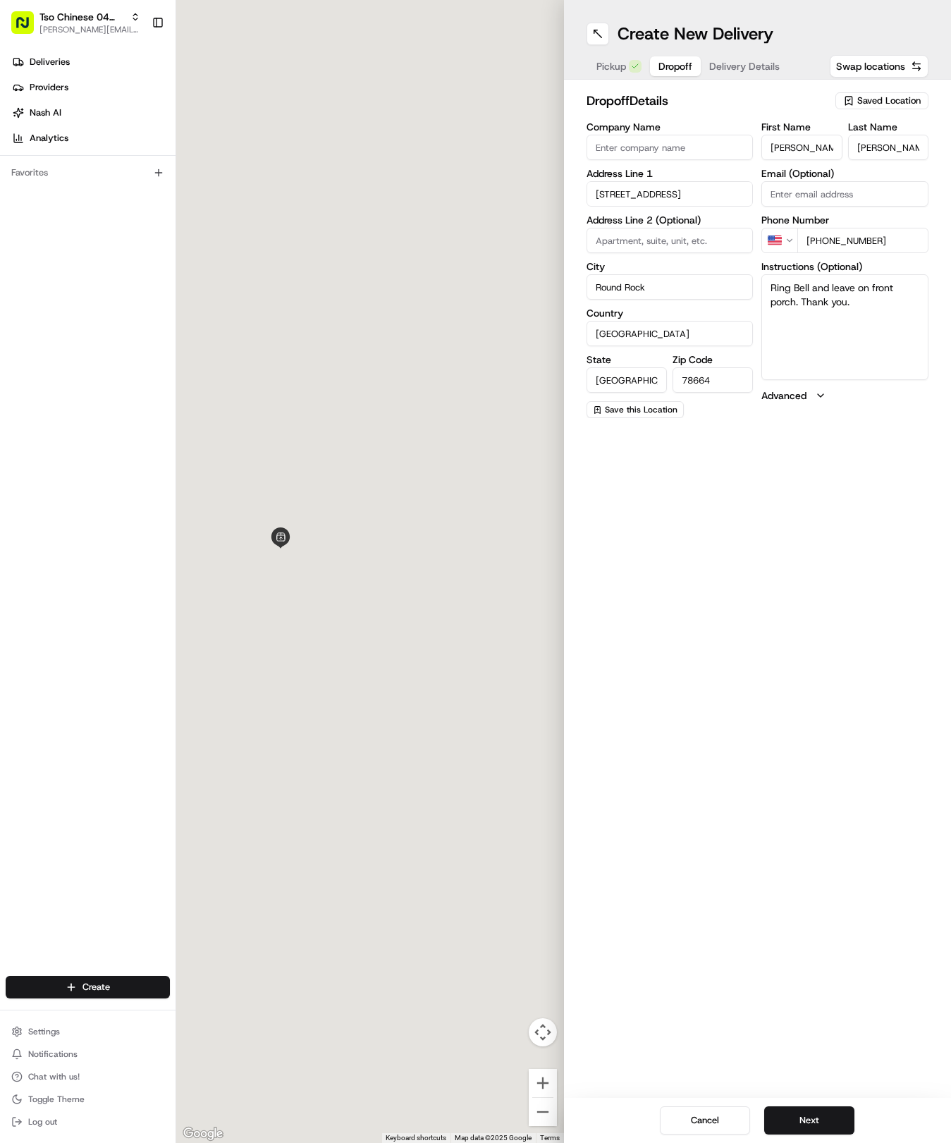
type input "2304 Chi Chi's Cove"
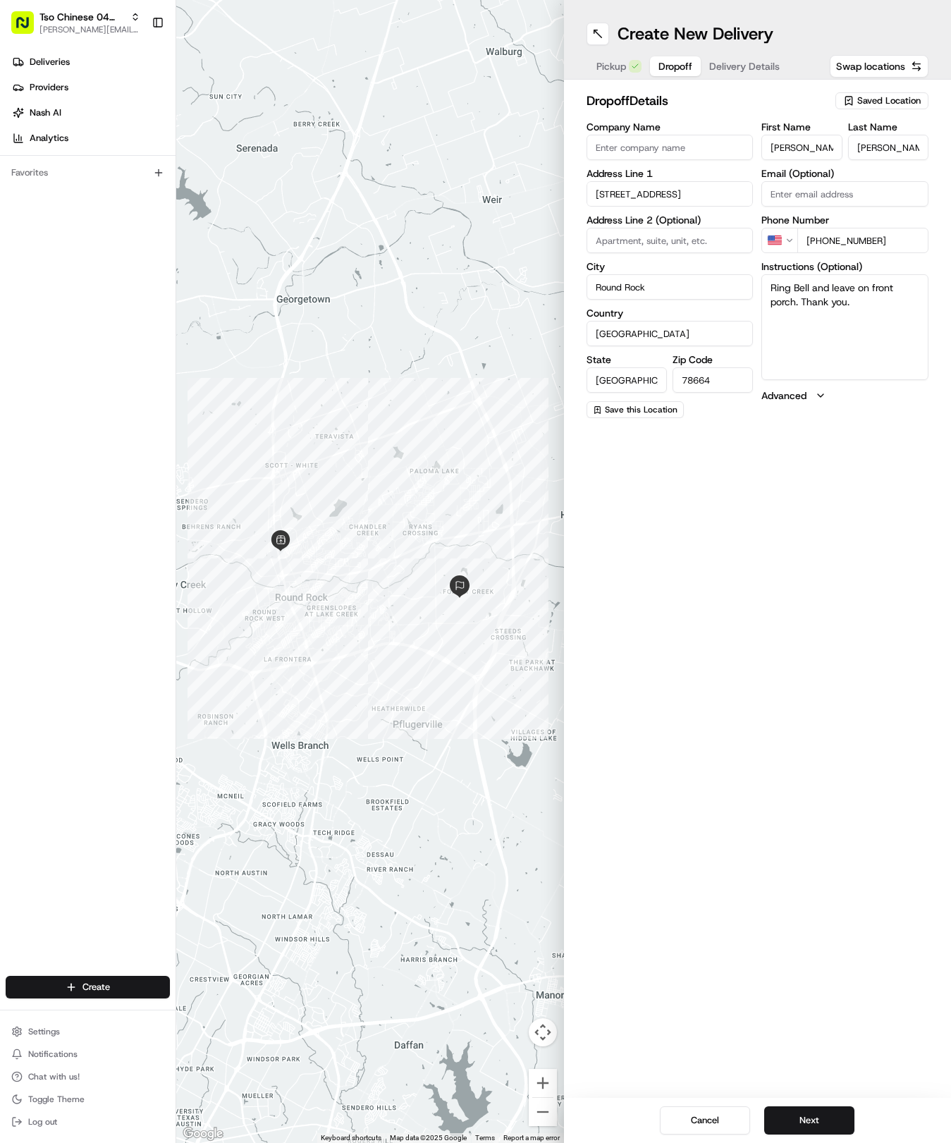
click at [835, 932] on div "Create New Delivery Pickup Dropoff Delivery Details Swap locations dropoff Deta…" at bounding box center [758, 571] width 388 height 1143
drag, startPoint x: 821, startPoint y: 1116, endPoint x: 821, endPoint y: 1124, distance: 8.5
click at [821, 1124] on button "Next" at bounding box center [809, 1120] width 90 height 28
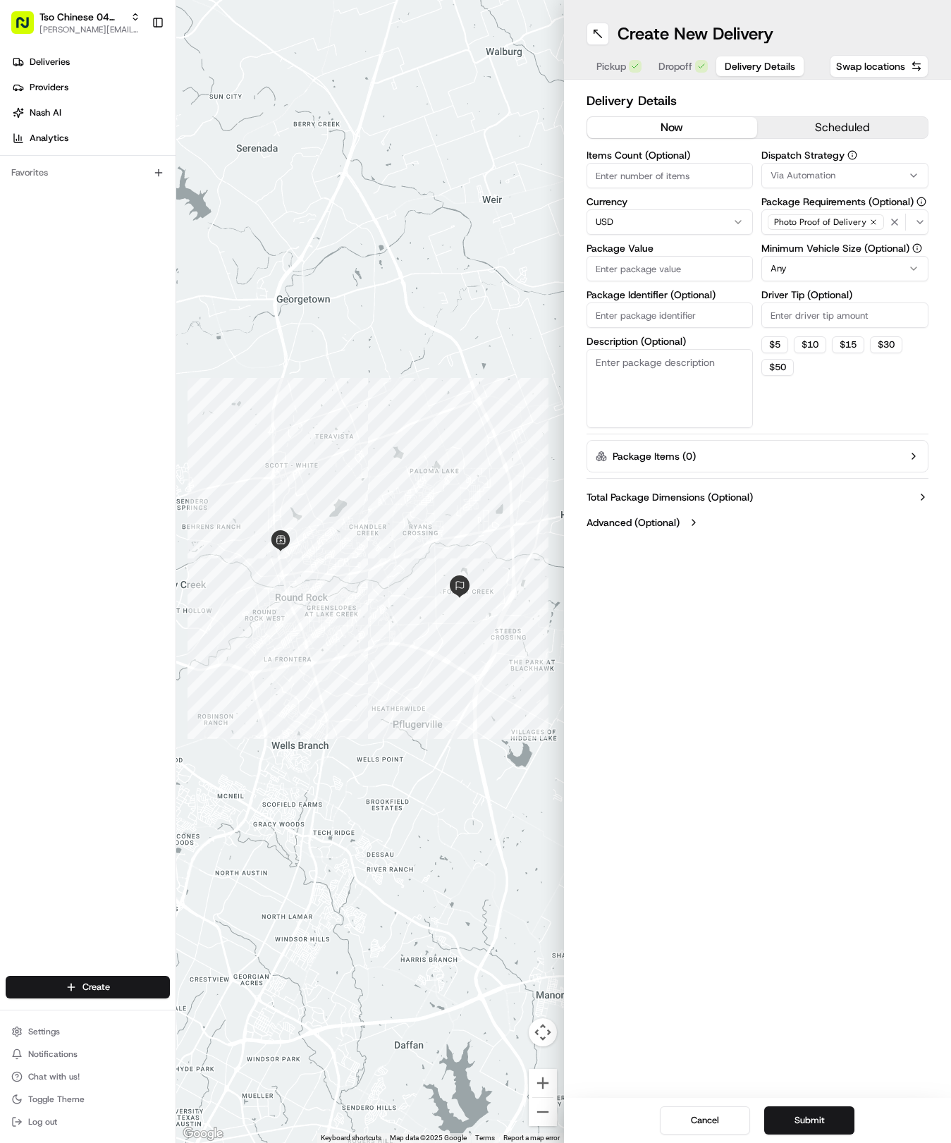
click at [876, 179] on div "Via Automation" at bounding box center [845, 175] width 160 height 13
click at [832, 255] on span "Tso Round Rock Strategy" at bounding box center [857, 252] width 173 height 13
click at [829, 391] on html "Tso Chinese 04 Round Rock hayden@tsochinese.com Toggle Sidebar Deliveries Provi…" at bounding box center [475, 571] width 951 height 1143
click at [817, 309] on input "Driver Tip (Optional)" at bounding box center [845, 315] width 167 height 25
type input "2"
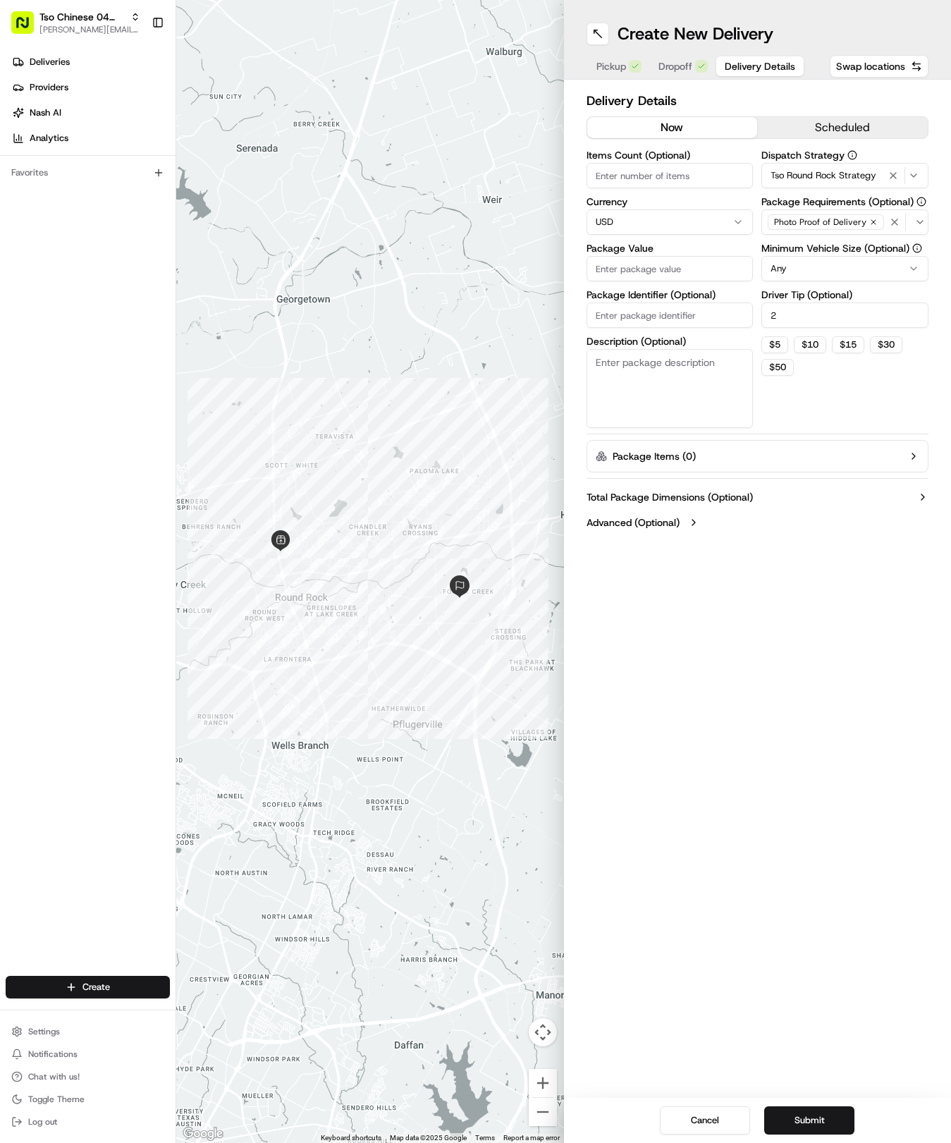
click at [876, 244] on label "Minimum Vehicle Size (Optional)" at bounding box center [845, 248] width 167 height 10
click at [873, 260] on html "Tso Chinese 04 Round Rock hayden@tsochinese.com Toggle Sidebar Deliveries Provi…" at bounding box center [475, 571] width 951 height 1143
click at [676, 171] on input "Items Count (Optional)" at bounding box center [670, 175] width 167 height 25
type input "4"
click at [673, 254] on div "Package Value" at bounding box center [670, 262] width 167 height 38
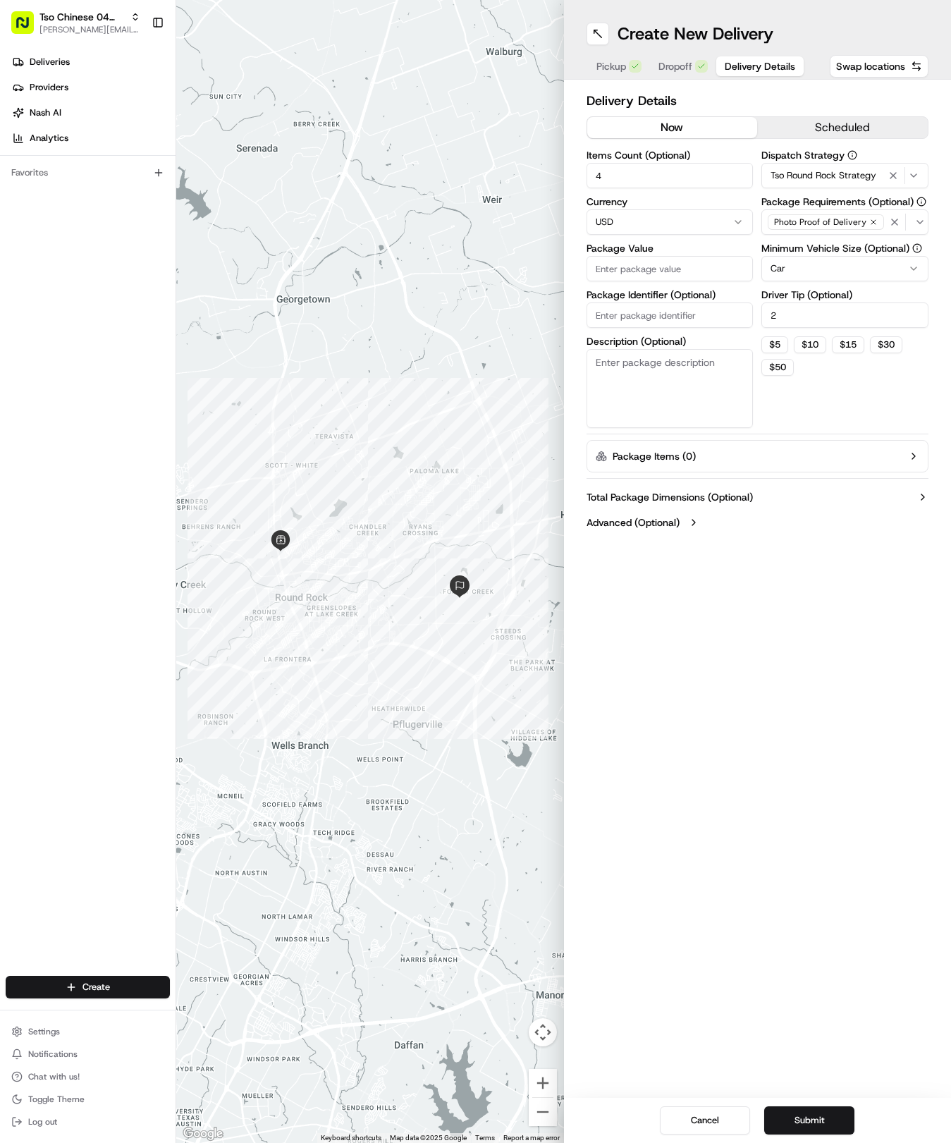
click at [674, 267] on input "Package Value" at bounding box center [670, 268] width 167 height 25
type input "59.32"
click at [671, 310] on input "Package Identifier (Optional)" at bounding box center [670, 315] width 167 height 25
paste input "TVOBVK4"
type input "TVOBVK4"
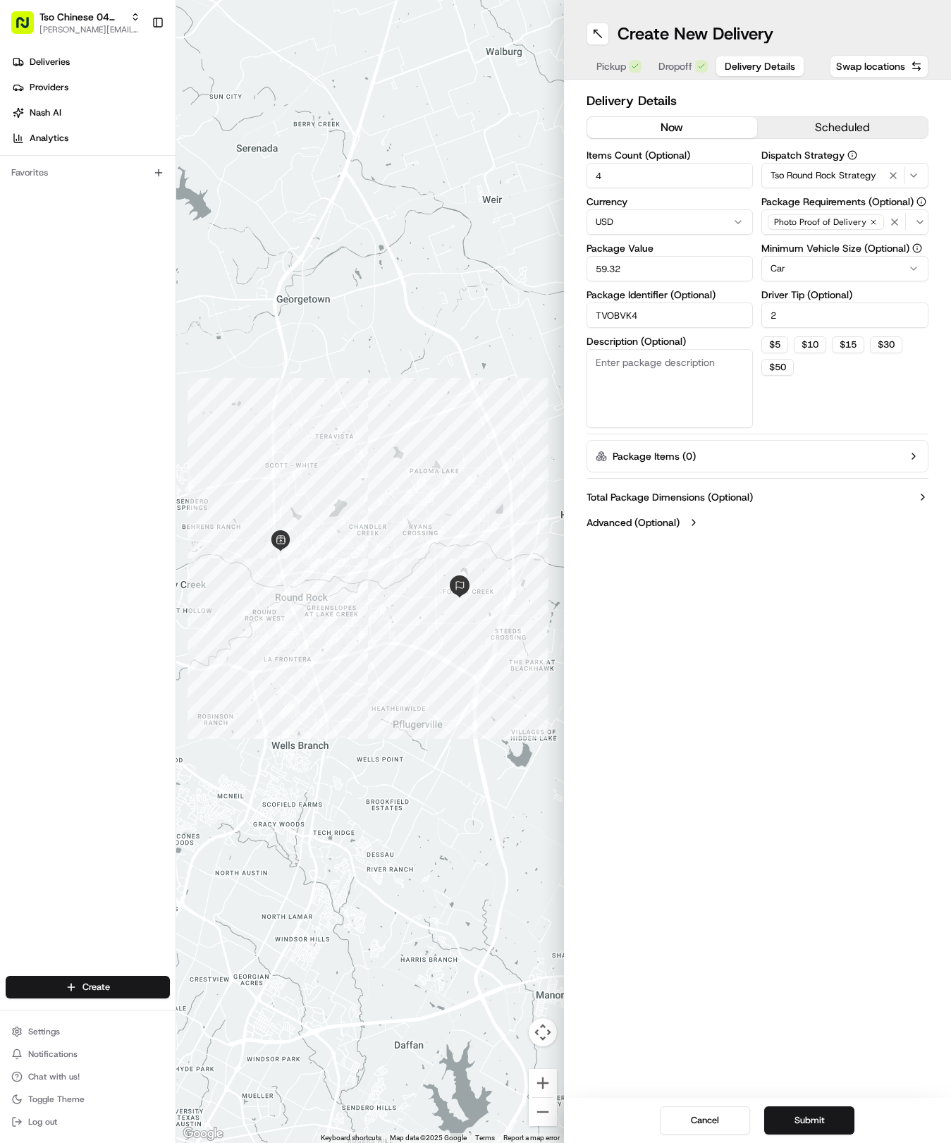
click at [801, 1103] on div "Cancel Submit" at bounding box center [758, 1120] width 388 height 45
click at [805, 1116] on button "Submit" at bounding box center [809, 1120] width 90 height 28
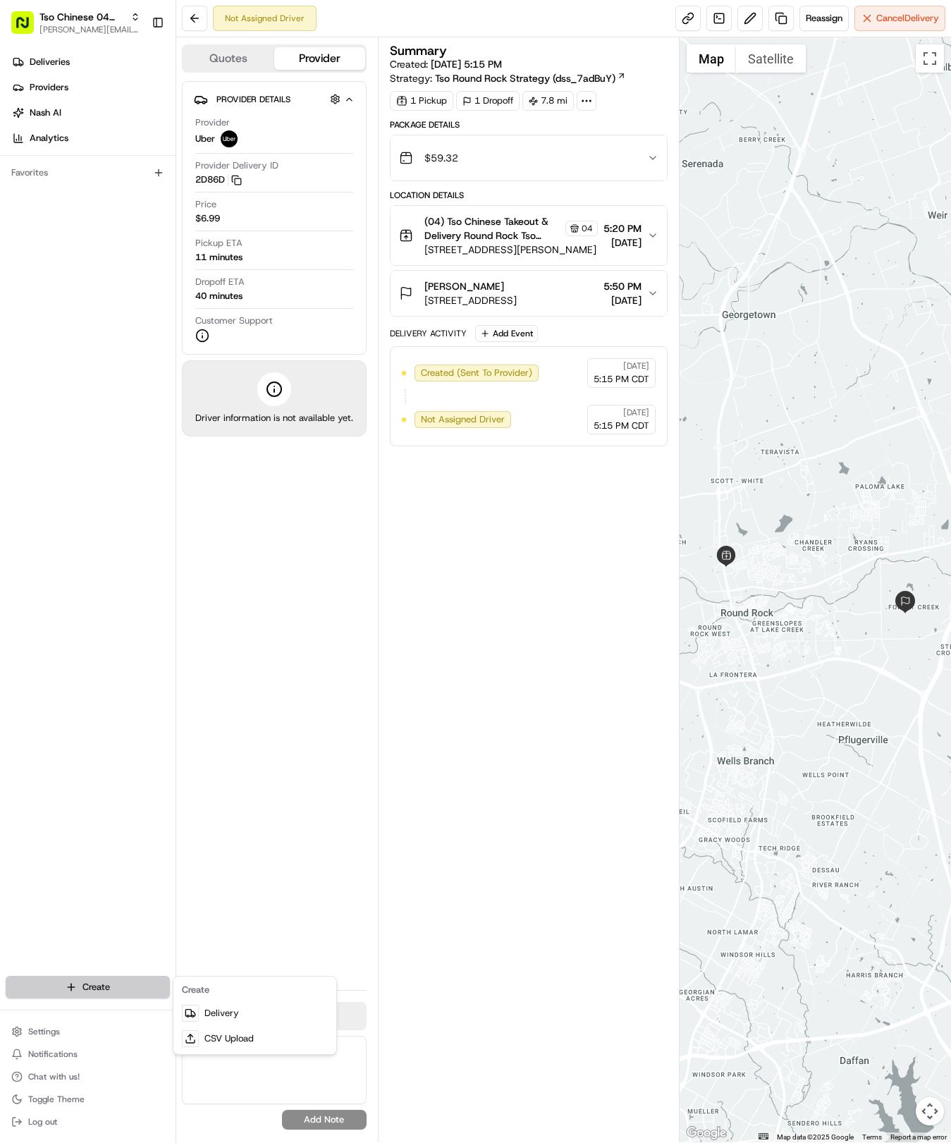
click at [107, 987] on html "Tso Chinese 04 Round Rock hayden@tsochinese.com Toggle Sidebar Deliveries Provi…" at bounding box center [475, 571] width 951 height 1143
click at [276, 1021] on link "Delivery" at bounding box center [254, 1013] width 157 height 25
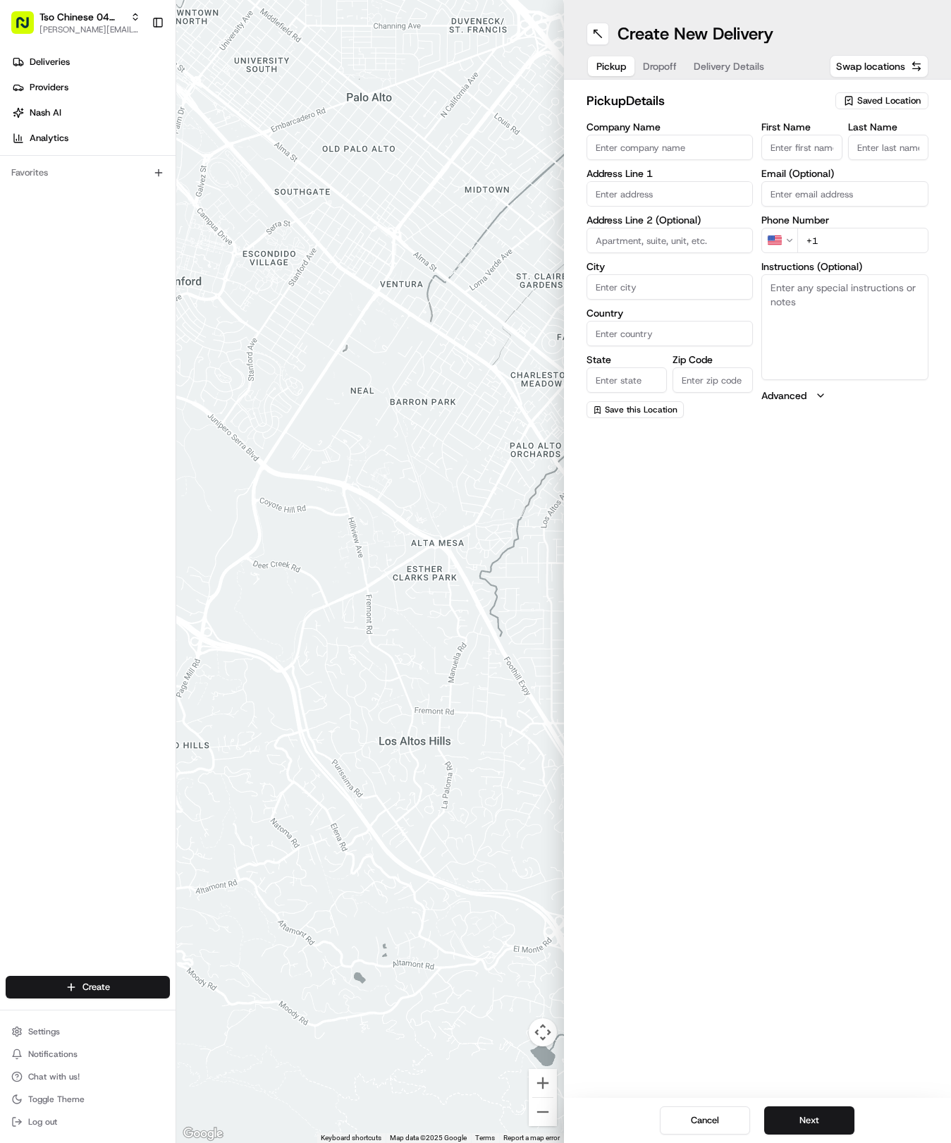
click at [894, 96] on span "Saved Location" at bounding box center [888, 100] width 63 height 13
click at [883, 169] on span "(04) Tso Chinese Takeout & Delivery Round Rock (04)" at bounding box center [857, 159] width 173 height 25
type input "(04) Tso Chinese Takeout & Delivery Round Rock"
type input "2000 N [PERSON_NAME] St"
type input "Ste 108"
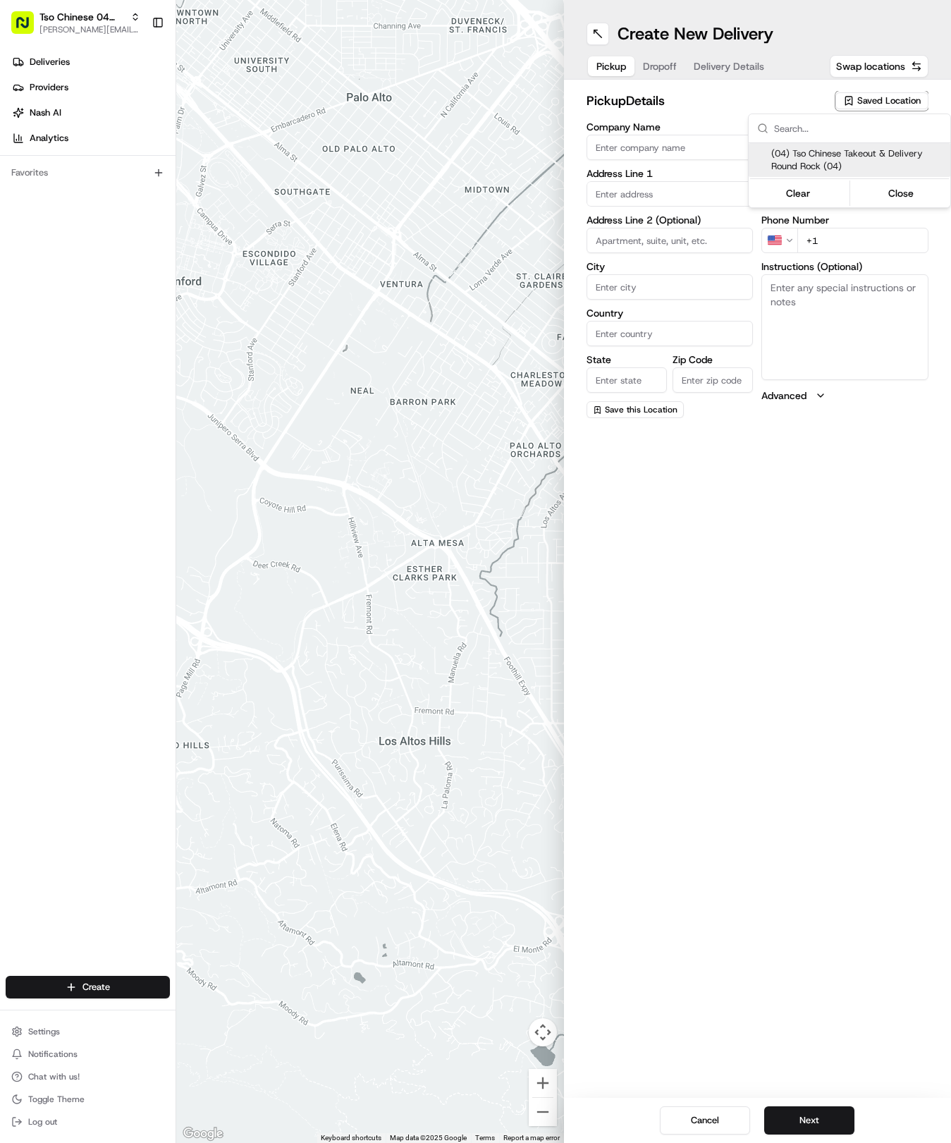
type input "Round Rock"
type input "US"
type input "[GEOGRAPHIC_DATA]"
type input "78664"
type input "Tso Chinese"
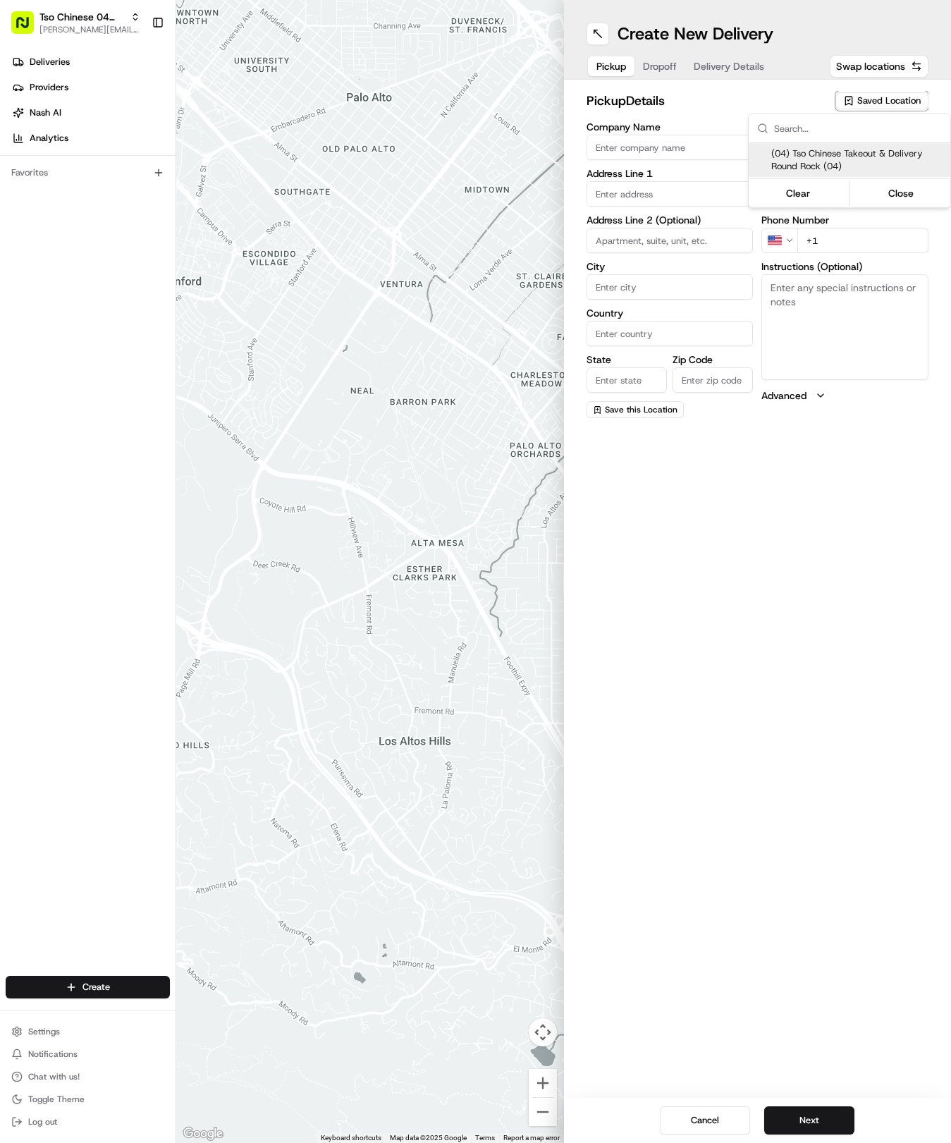
type input "Round Rock Manager"
type input "[EMAIL_ADDRESS][DOMAIN_NAME]"
type input "[PHONE_NUMBER]"
type textarea "Submit a picture displaying address & food as Proof of Delivery. Envía una foto…"
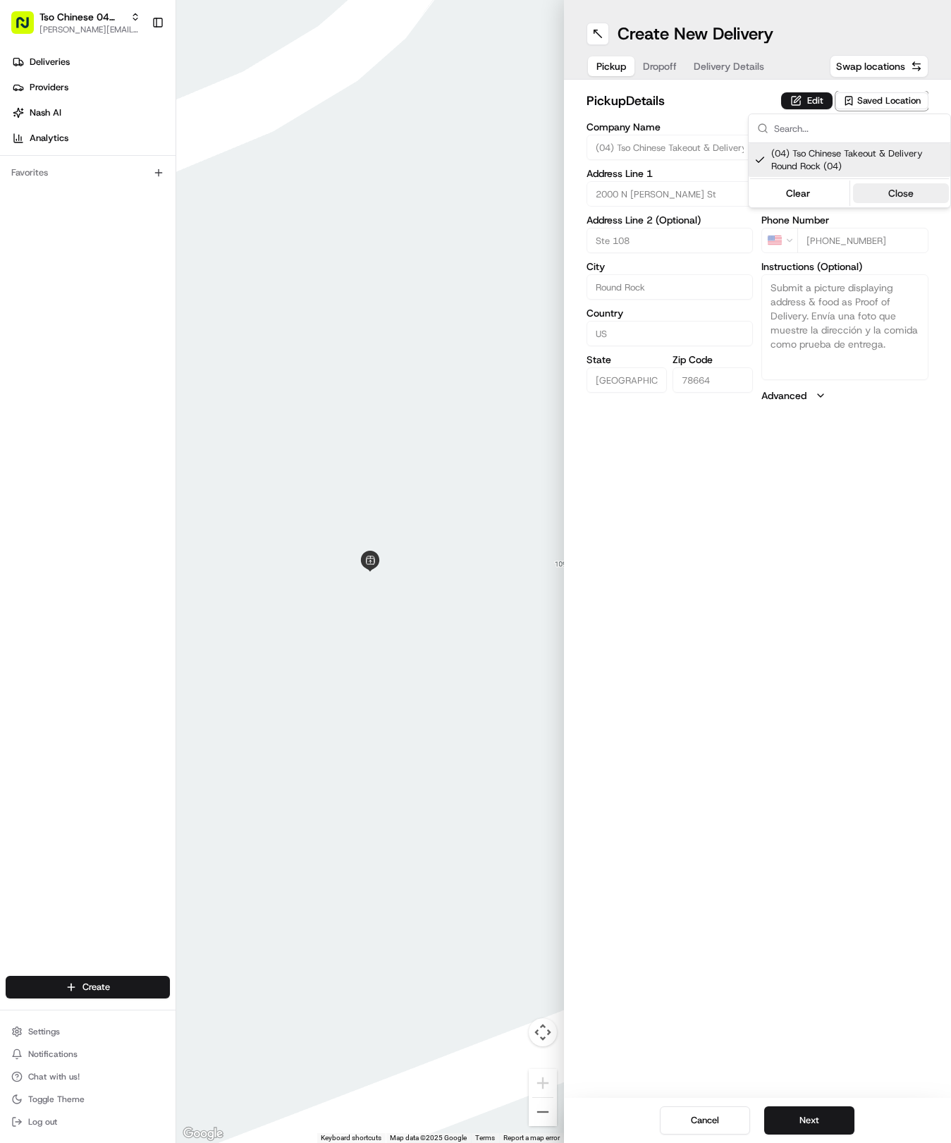
click at [887, 196] on button "Close" at bounding box center [901, 193] width 97 height 20
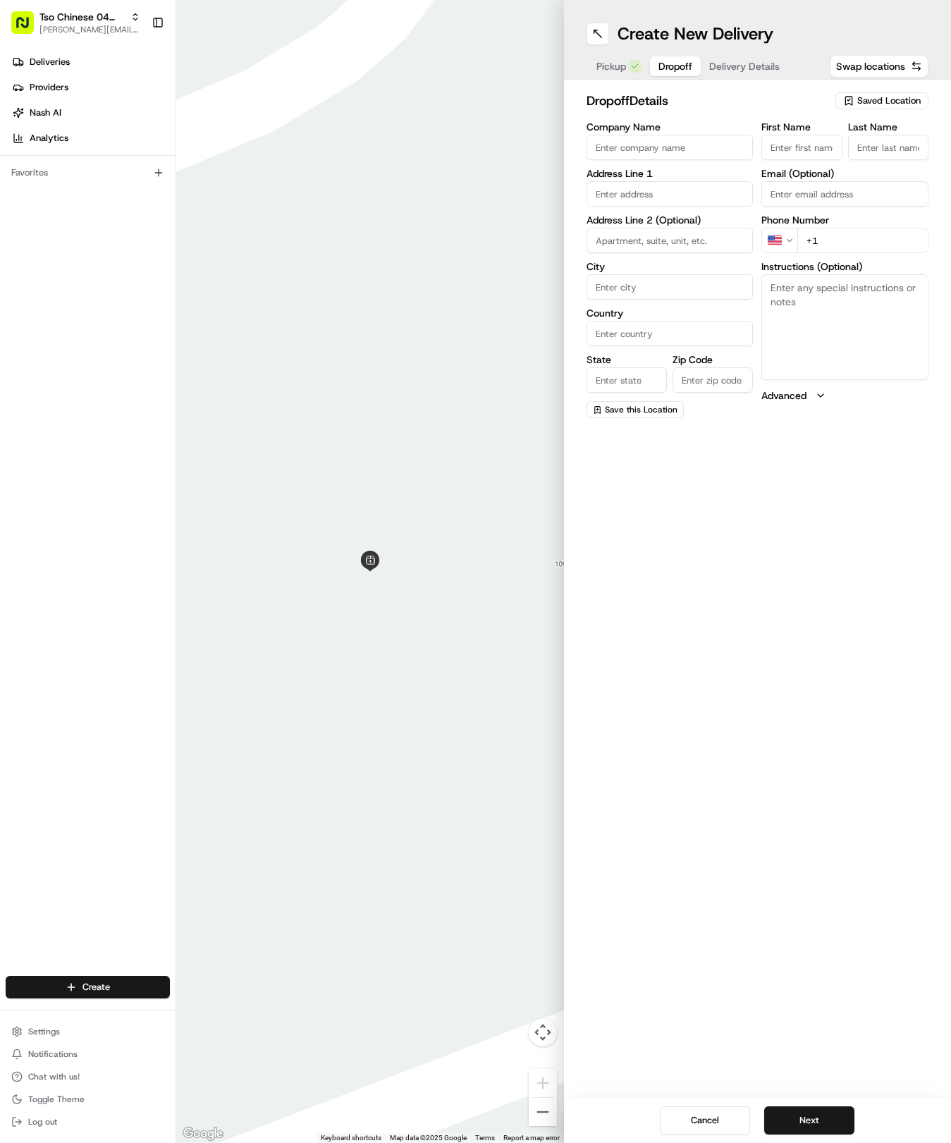
click at [671, 66] on span "Dropoff" at bounding box center [676, 66] width 34 height 14
click at [779, 145] on input "First Name" at bounding box center [802, 147] width 80 height 25
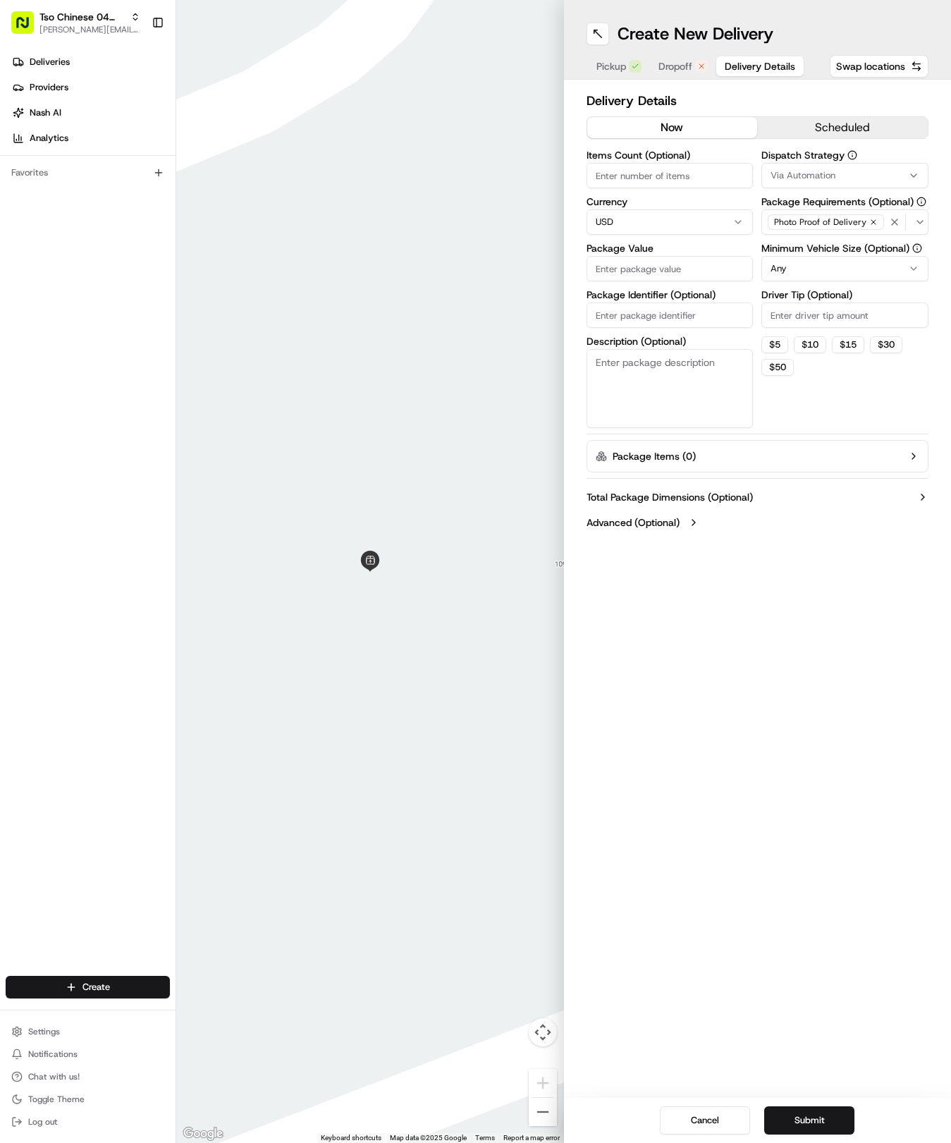
click at [766, 61] on span "Delivery Details" at bounding box center [760, 66] width 71 height 14
click at [608, 312] on input "Package Identifier (Optional)" at bounding box center [670, 315] width 167 height 25
paste input "PNOIONJ"
type input "PNOIONJ"
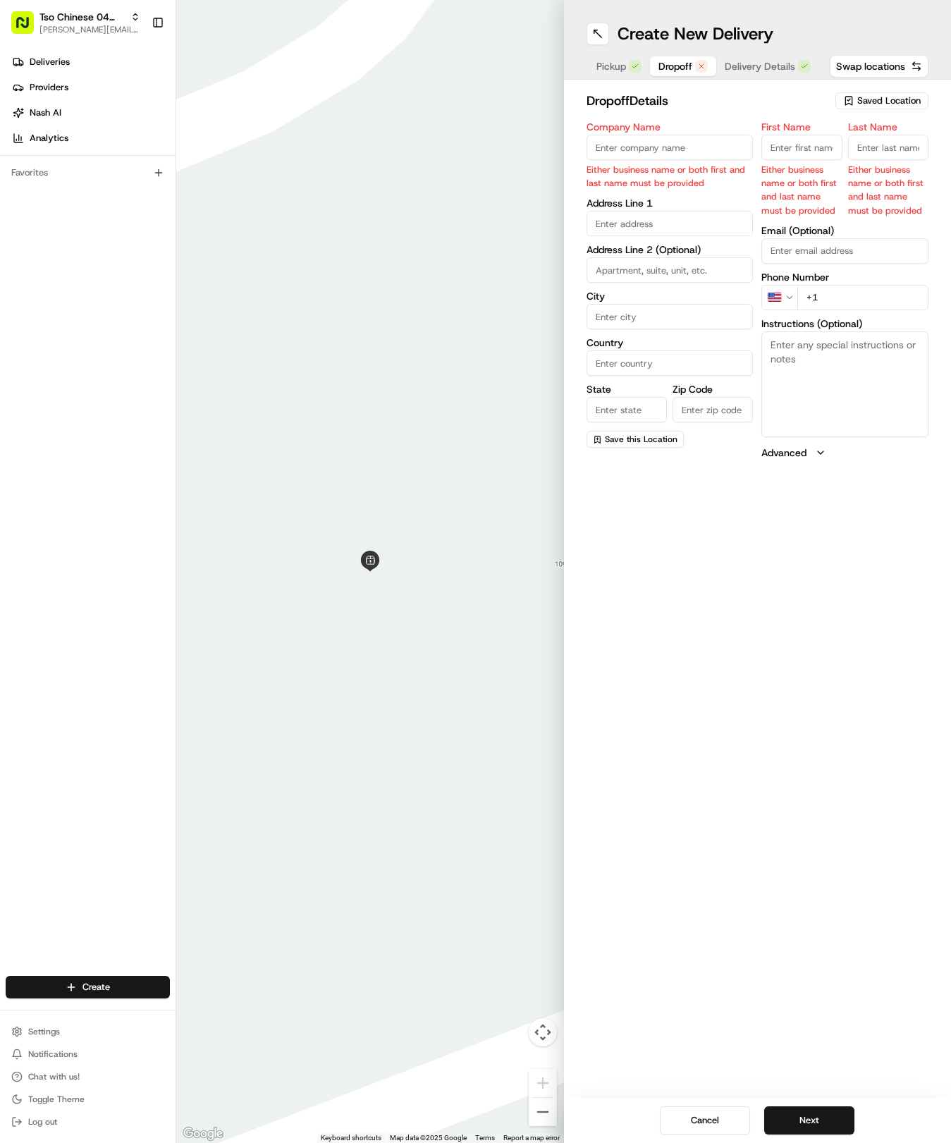
click at [661, 62] on span "Dropoff" at bounding box center [676, 66] width 34 height 14
click at [794, 149] on input "First Name" at bounding box center [802, 147] width 80 height 25
type input "Brandi"
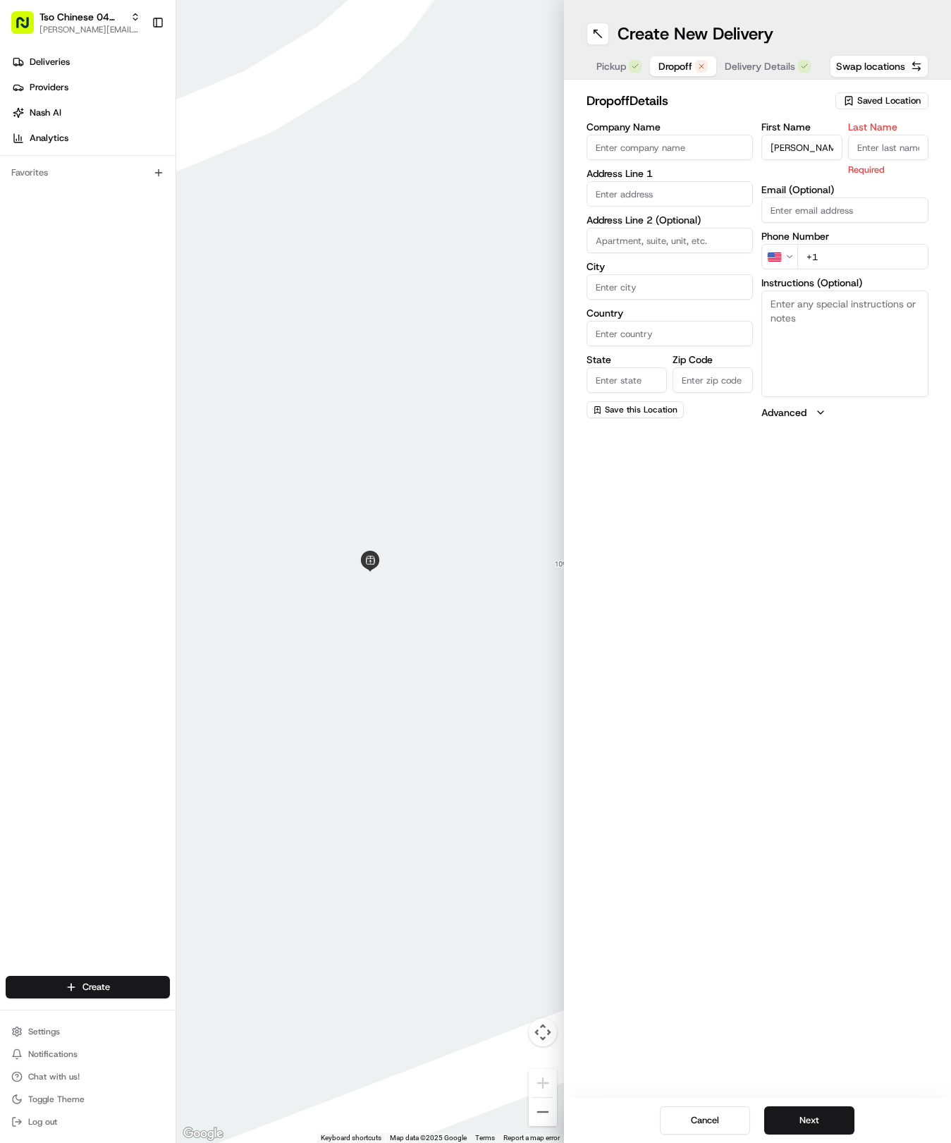
click at [886, 155] on input "Last Name" at bounding box center [888, 147] width 80 height 25
type input "Bonnet"
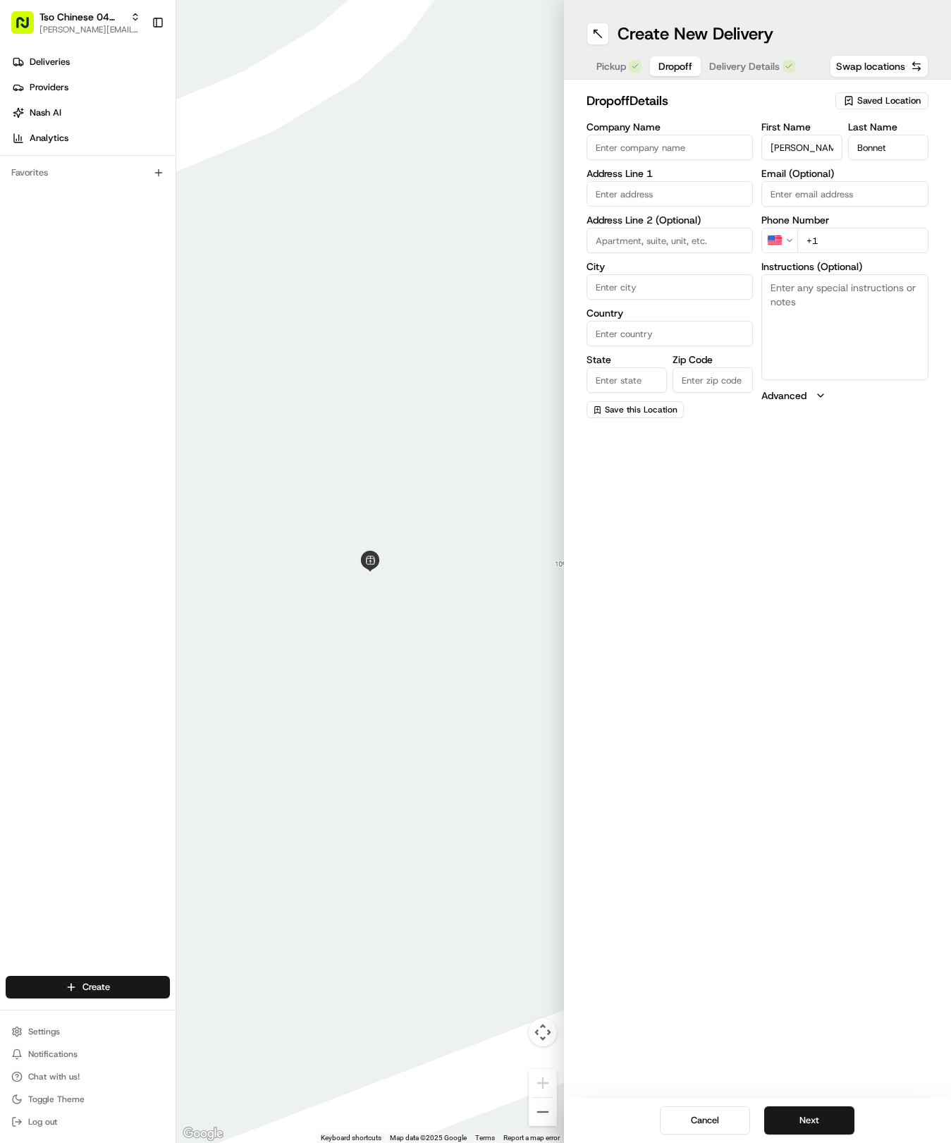
click at [798, 213] on div "First Name Brandi Last Name Bonnet Email (Optional) Phone Number US +1 Instruct…" at bounding box center [845, 270] width 167 height 296
drag, startPoint x: 808, startPoint y: 567, endPoint x: 856, endPoint y: 494, distance: 87.6
click at [818, 558] on div "Create New Delivery Pickup Dropoff Delivery Details Swap locations dropoff Deta…" at bounding box center [758, 571] width 388 height 1143
click at [850, 230] on input "+1" at bounding box center [863, 240] width 131 height 25
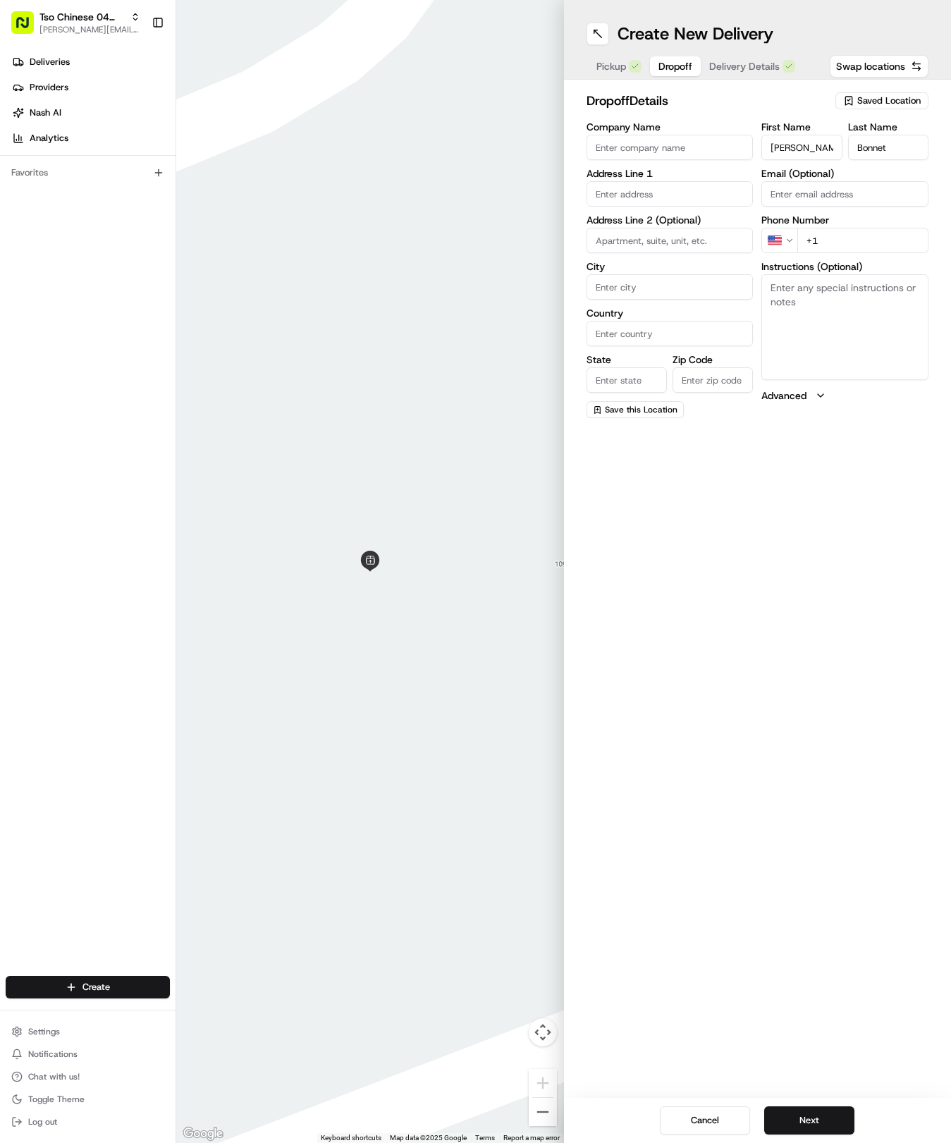
click at [842, 245] on input "+1" at bounding box center [863, 240] width 131 height 25
type input "+1 512 876 5015"
click at [642, 233] on input at bounding box center [670, 240] width 167 height 25
type input "1"
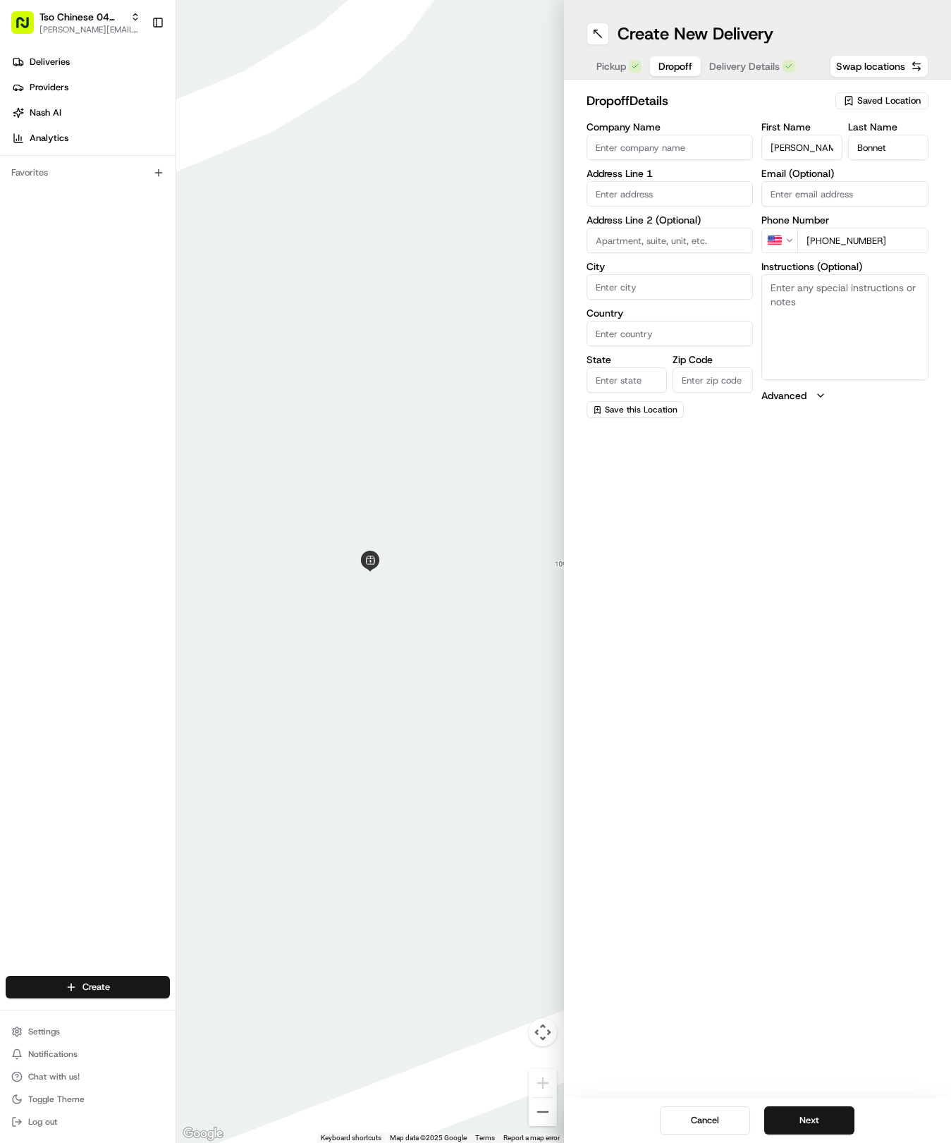
click at [609, 175] on label "Address Line 1" at bounding box center [670, 174] width 167 height 10
click at [680, 192] on input "text" at bounding box center [670, 193] width 167 height 25
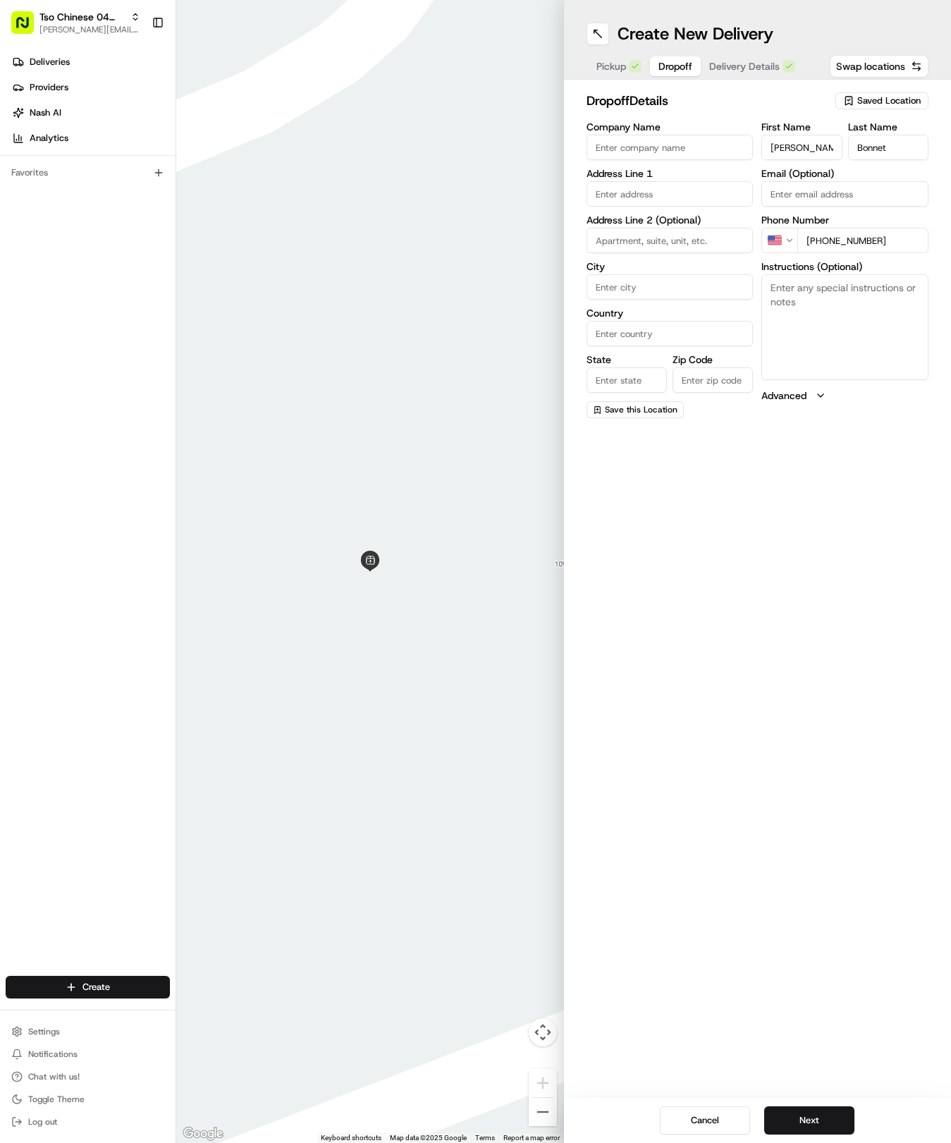
click at [680, 192] on input "text" at bounding box center [670, 193] width 167 height 25
type input "1"
click at [691, 221] on div "1401 Sunny Meadows Loop, Georgetown, TX" at bounding box center [670, 230] width 160 height 34
type input "1401 Sunny Meadows Loop, Georgetown, TX 78626, USA"
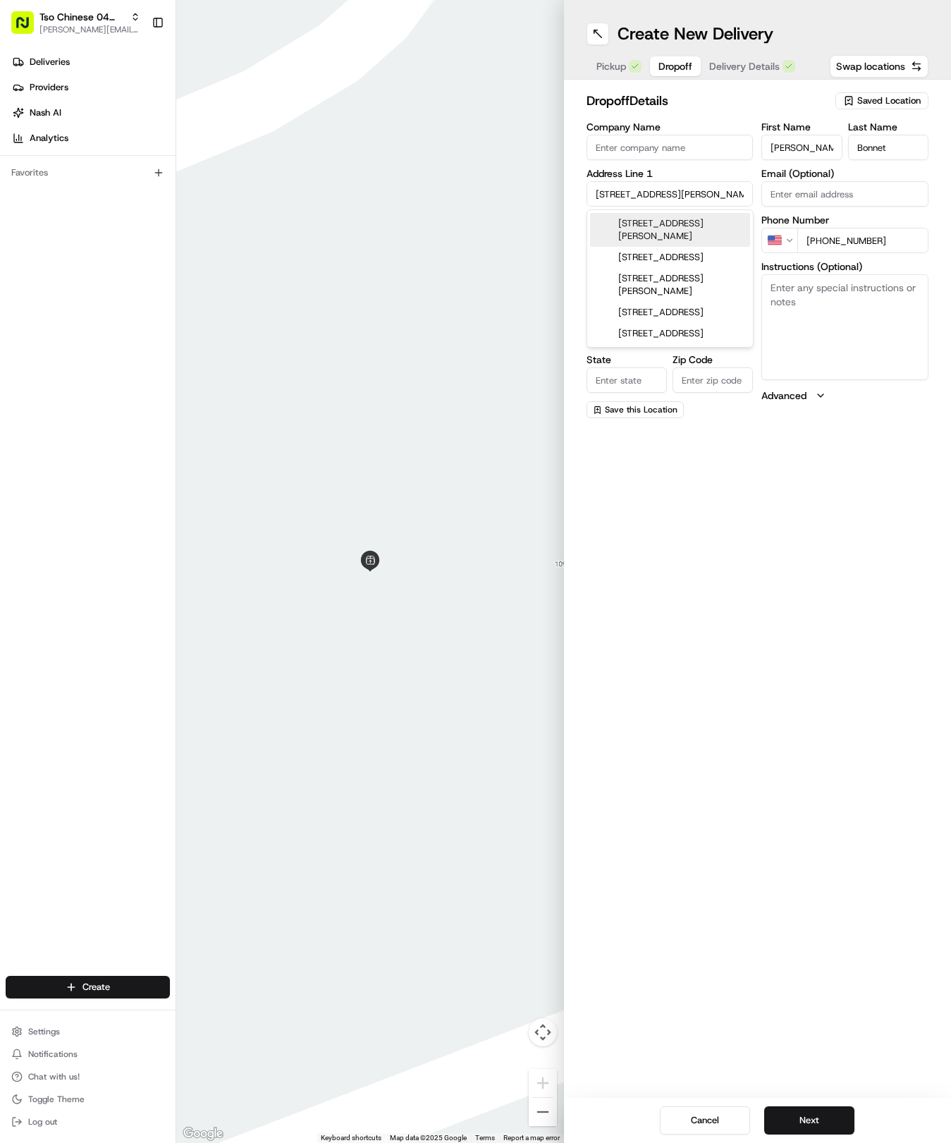
type input "Georgetown"
type input "[GEOGRAPHIC_DATA]"
type input "78626"
type input "1401 Sunny Meadows Loop"
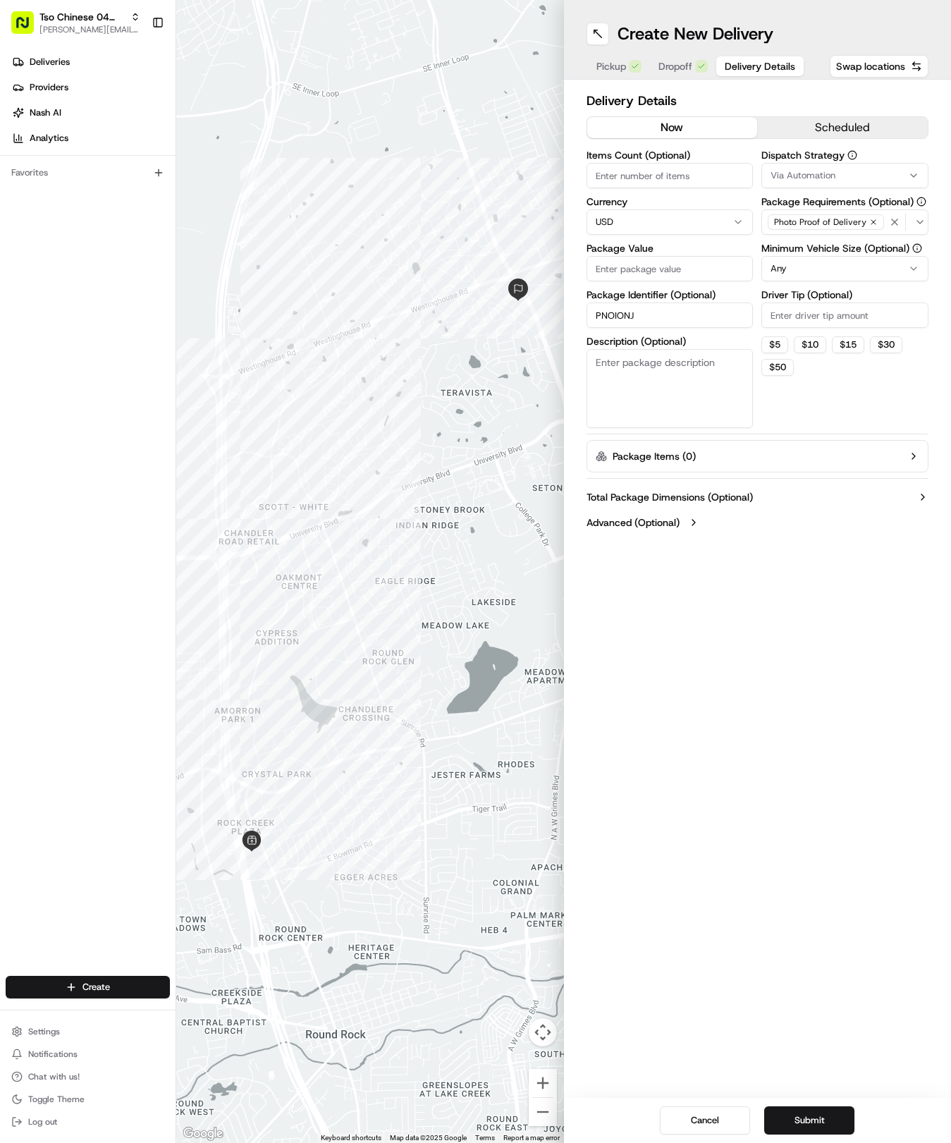
click at [747, 68] on span "Delivery Details" at bounding box center [760, 66] width 71 height 14
click at [912, 173] on icon "button" at bounding box center [913, 175] width 11 height 11
click at [886, 240] on div "Via Automation" at bounding box center [850, 231] width 202 height 21
click at [886, 254] on span "Tso Round Rock Strategy" at bounding box center [857, 252] width 173 height 13
click at [897, 274] on button "Close" at bounding box center [901, 279] width 97 height 20
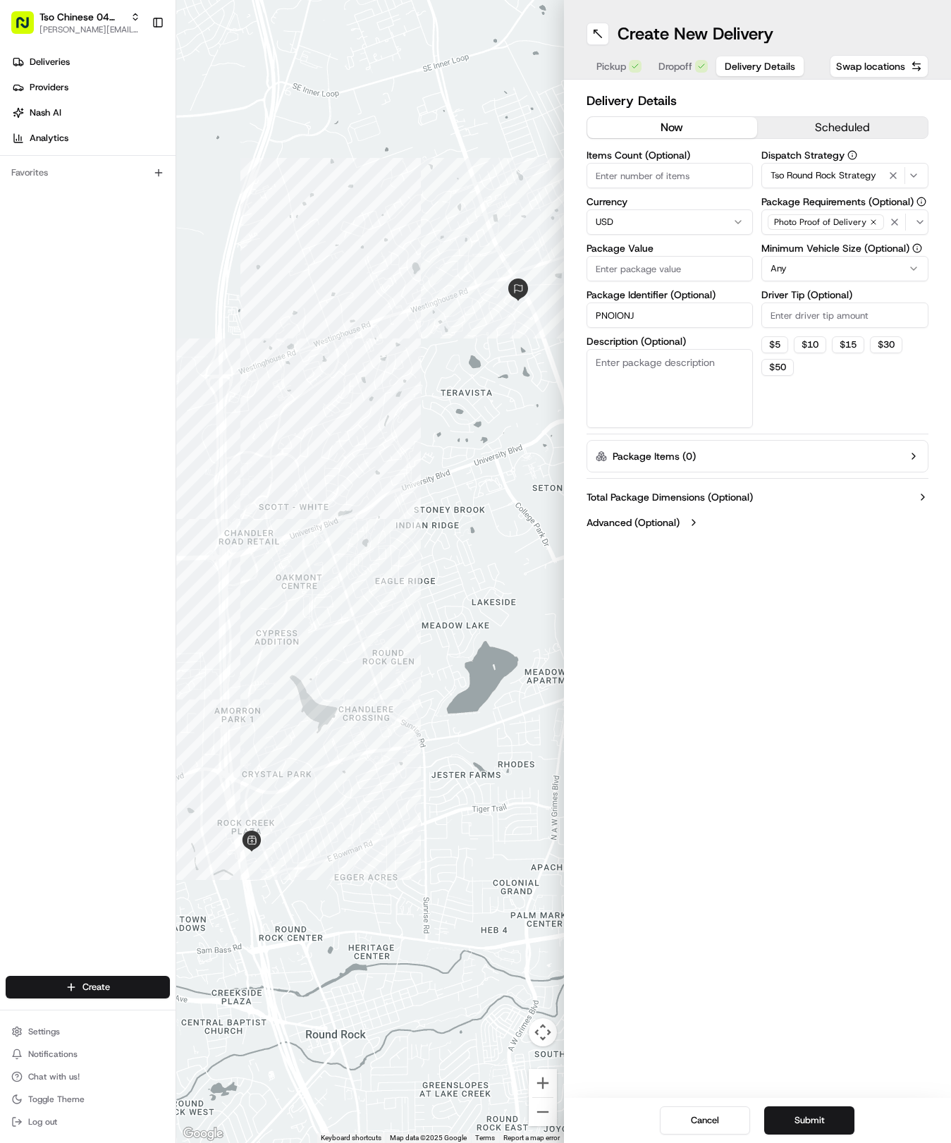
click at [842, 260] on html "Tso Chinese 04 Round Rock hayden@tsochinese.com Toggle Sidebar Deliveries Provi…" at bounding box center [475, 571] width 951 height 1143
click at [811, 312] on input "Driver Tip (Optional)" at bounding box center [845, 315] width 167 height 25
type input "2"
click at [636, 264] on input "Package Value" at bounding box center [670, 268] width 167 height 25
click at [613, 258] on input "Package Value" at bounding box center [670, 268] width 167 height 25
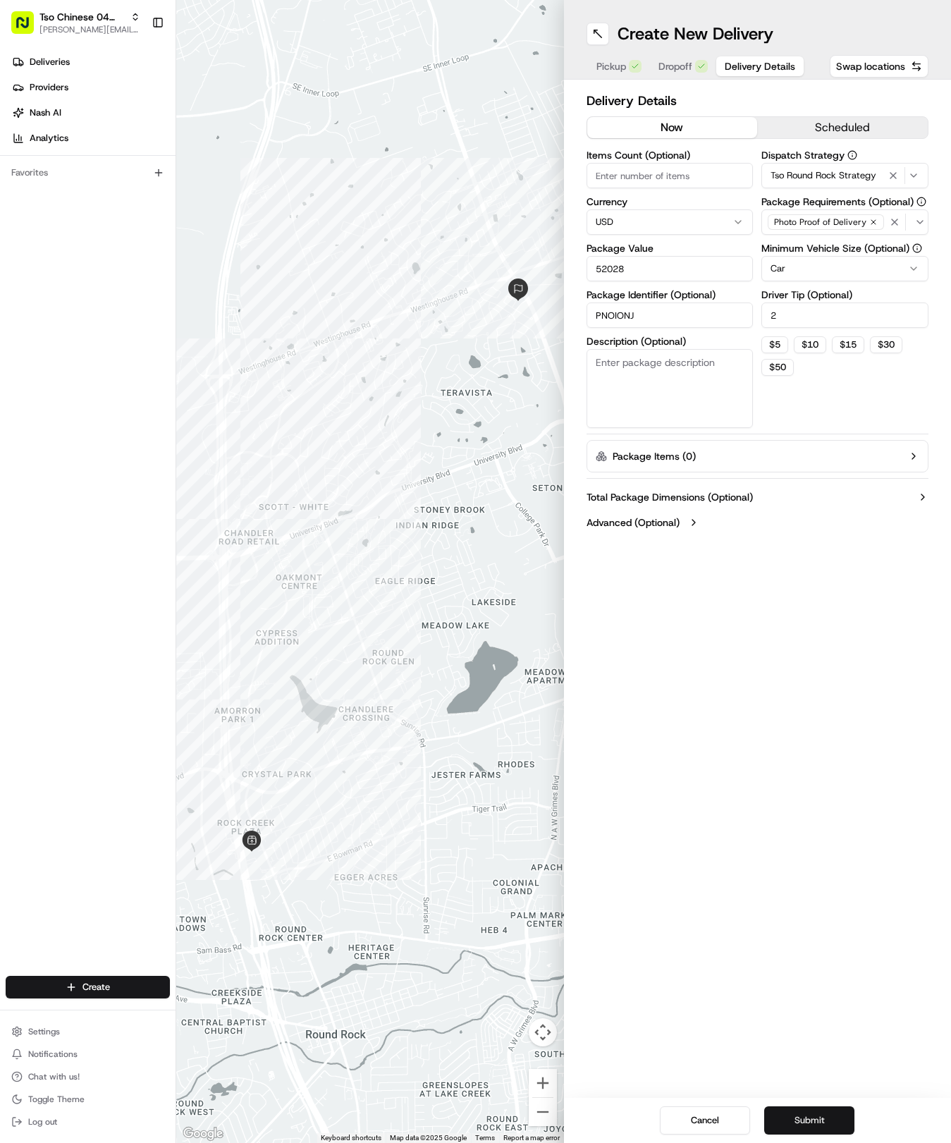
type input "52028"
click at [831, 1117] on button "Submit" at bounding box center [809, 1120] width 90 height 28
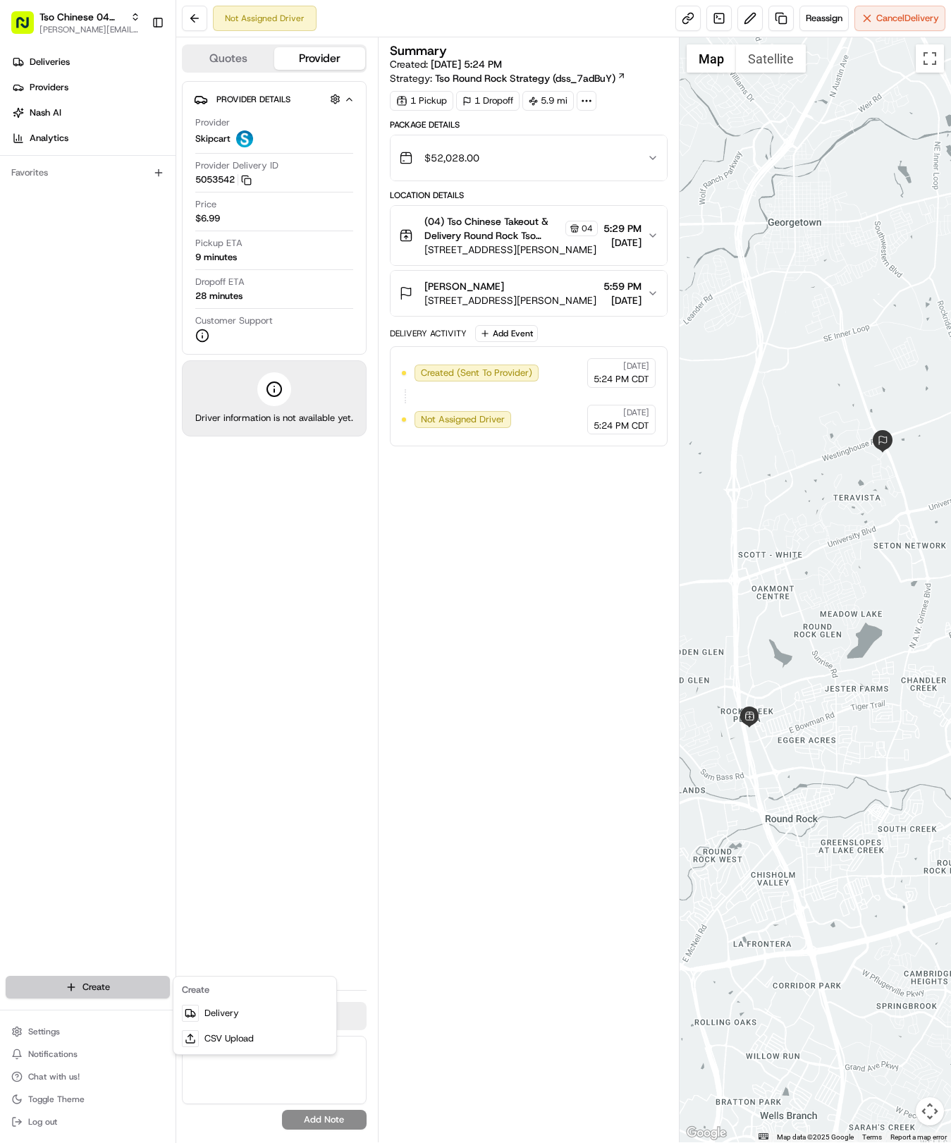
click at [103, 977] on html "Tso Chinese 04 Round Rock hayden@tsochinese.com Toggle Sidebar Deliveries Provi…" at bounding box center [475, 571] width 951 height 1143
click at [230, 1024] on link "Delivery" at bounding box center [254, 1013] width 157 height 25
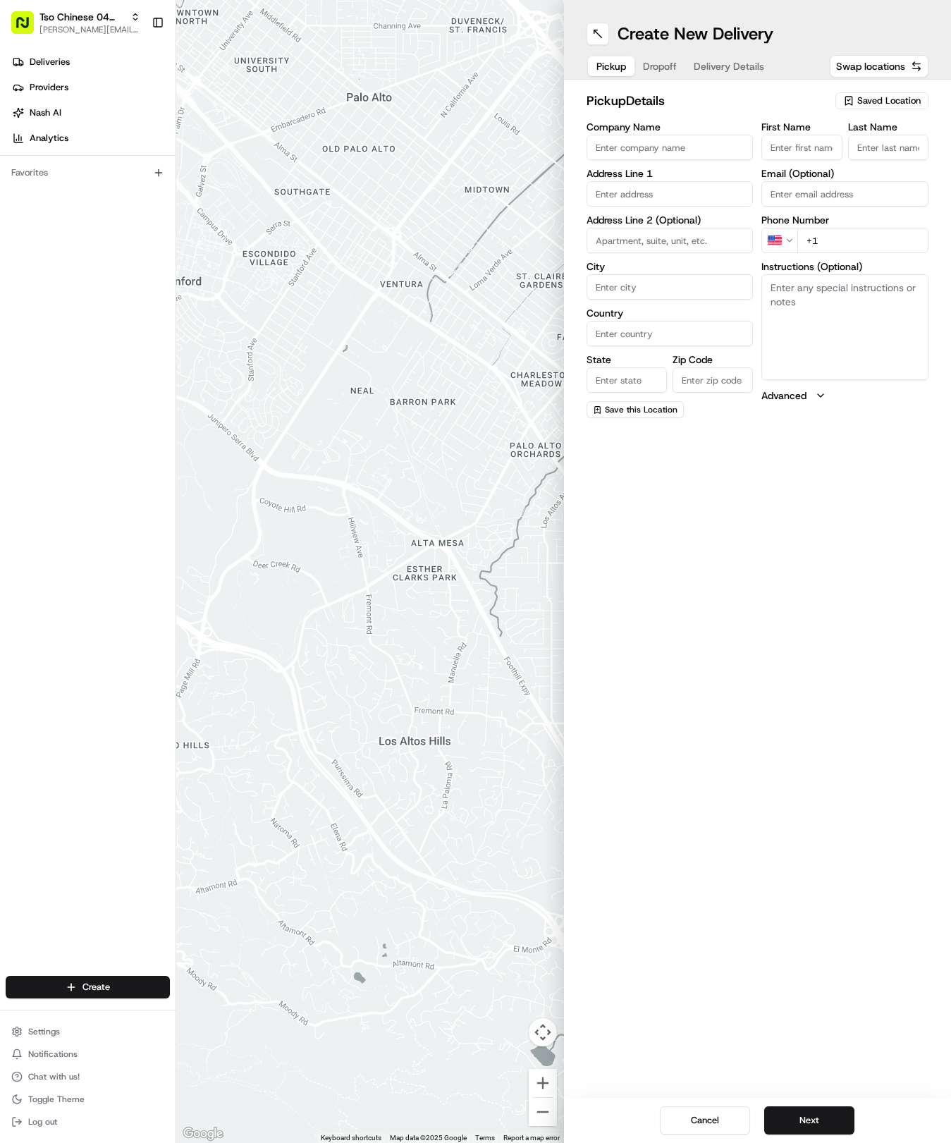
click at [874, 96] on span "Saved Location" at bounding box center [888, 100] width 63 height 13
click at [876, 152] on span "(04) Tso Chinese Takeout & Delivery Round Rock (04)" at bounding box center [857, 159] width 173 height 25
type input "(04) Tso Chinese Takeout & Delivery Round Rock"
type input "2000 N [PERSON_NAME] St"
type input "Ste 108"
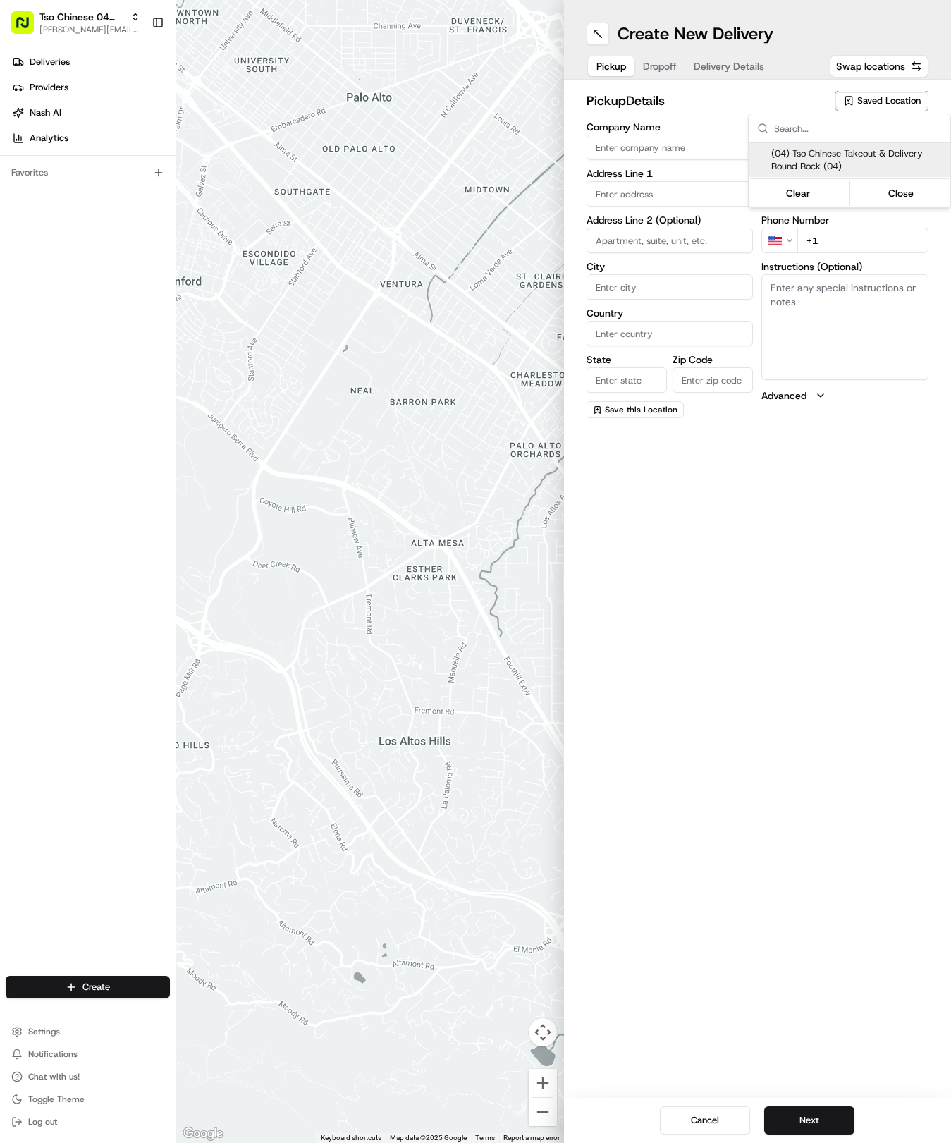
type input "Round Rock"
type input "US"
type input "[GEOGRAPHIC_DATA]"
type input "78664"
type input "Tso Chinese"
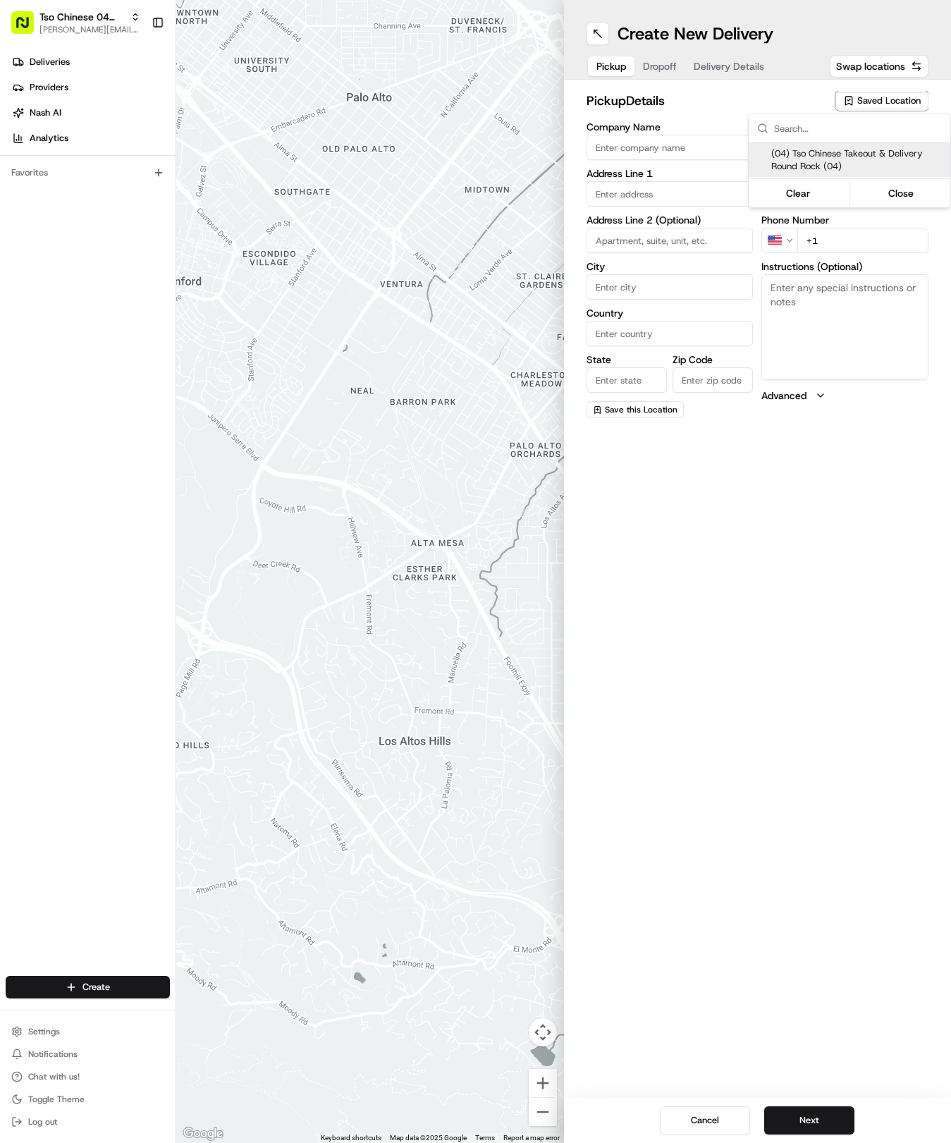
type input "Round Rock Manager"
type input "[EMAIL_ADDRESS][DOMAIN_NAME]"
type input "[PHONE_NUMBER]"
type textarea "Submit a picture displaying address & food as Proof of Delivery. Envía una foto…"
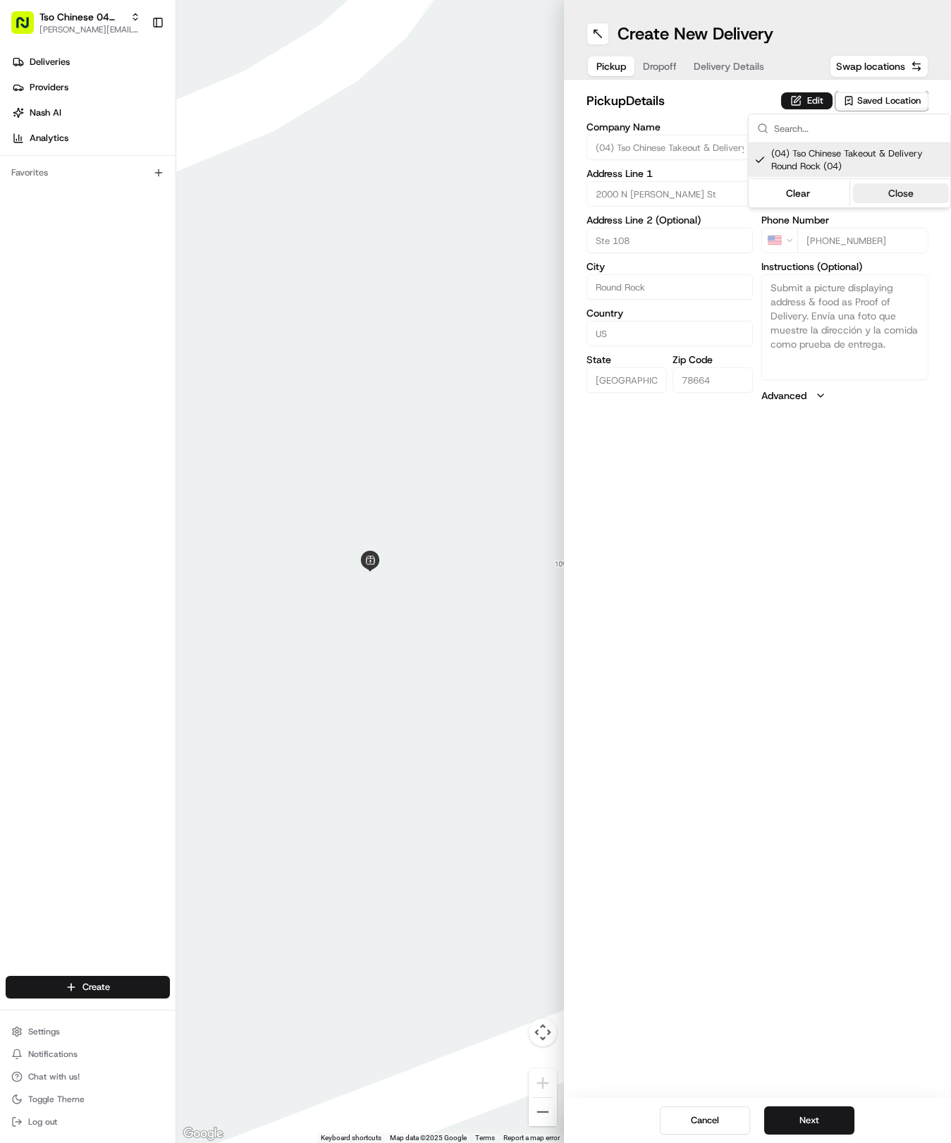
click at [891, 185] on button "Close" at bounding box center [901, 193] width 97 height 20
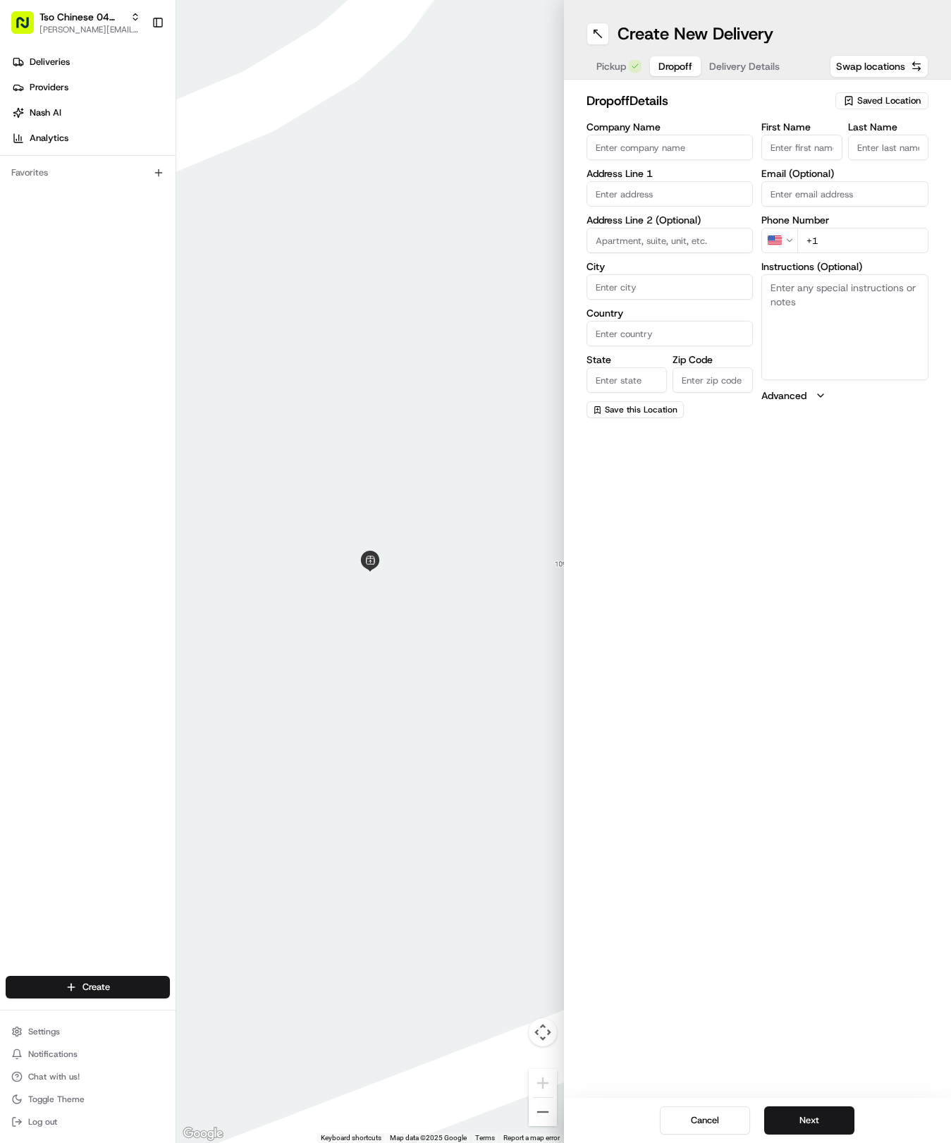
click at [659, 56] on button "Dropoff" at bounding box center [675, 66] width 51 height 20
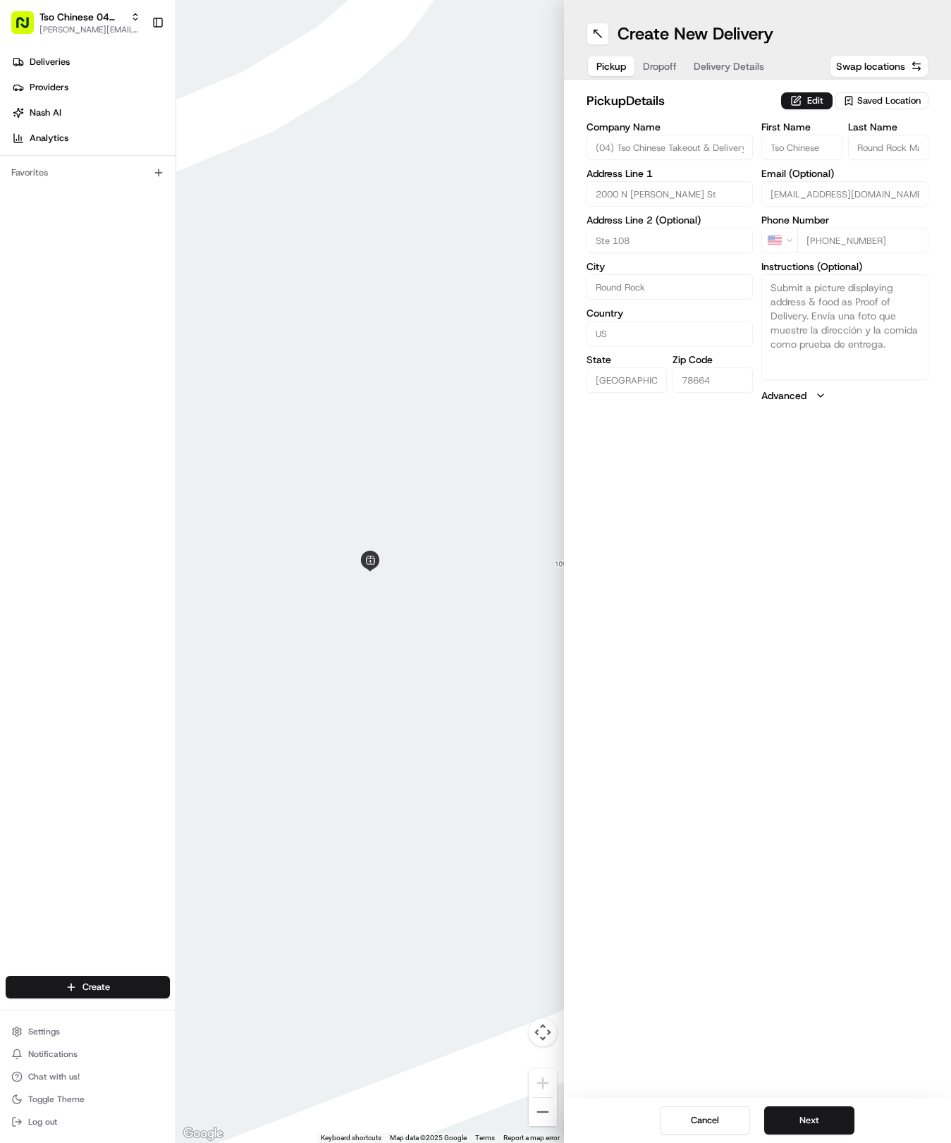
click at [622, 61] on span "Pickup" at bounding box center [612, 66] width 30 height 14
click at [873, 100] on span "Saved Location" at bounding box center [888, 100] width 63 height 13
click at [667, 58] on html "Tso Chinese 04 Round Rock [EMAIL_ADDRESS][DOMAIN_NAME] Toggle Sidebar Deliverie…" at bounding box center [475, 571] width 951 height 1143
click at [667, 58] on button "Dropoff" at bounding box center [660, 66] width 51 height 20
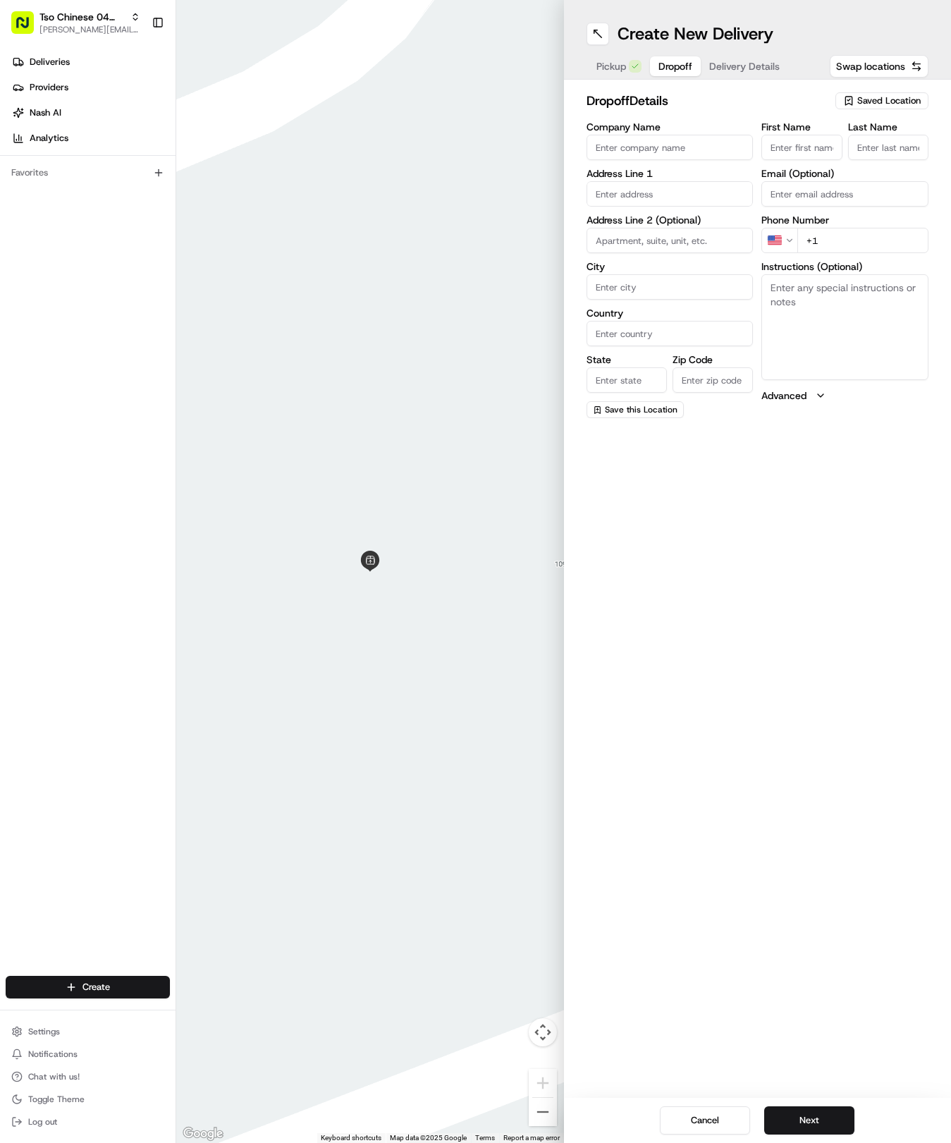
click at [776, 140] on input "First Name" at bounding box center [802, 147] width 80 height 25
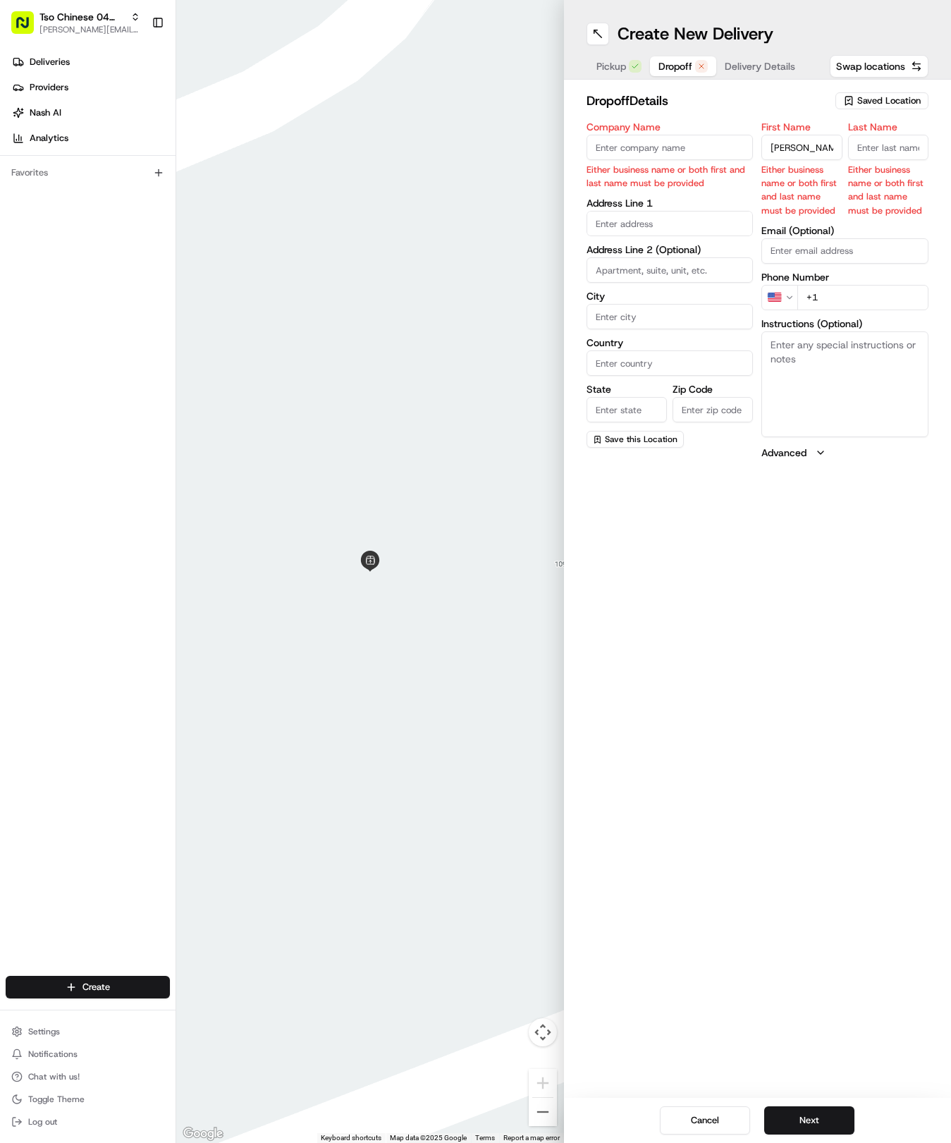
type input "Brandi"
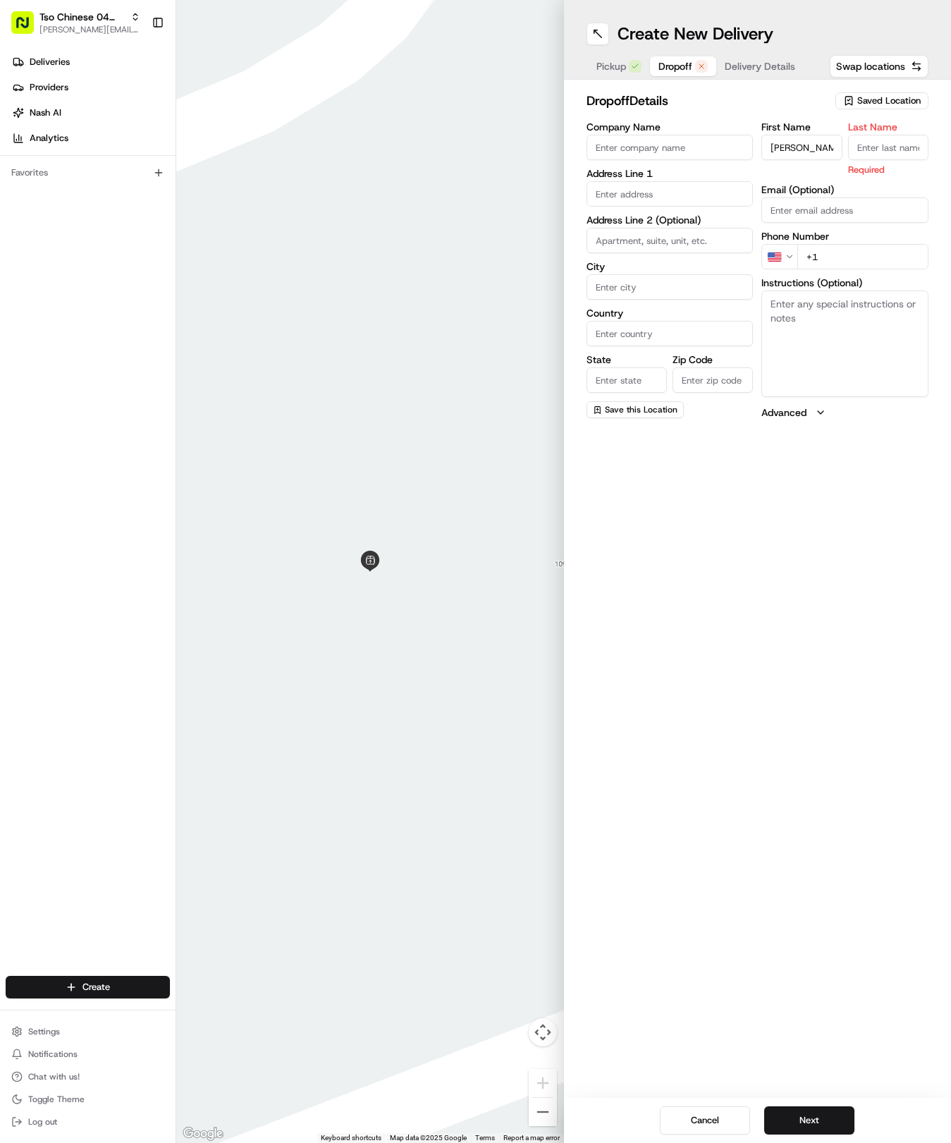
click at [893, 159] on input "Last Name" at bounding box center [888, 147] width 80 height 25
type input "b"
type input "Bonnet"
drag, startPoint x: 828, startPoint y: 250, endPoint x: 835, endPoint y: 257, distance: 10.0
click at [835, 257] on div "First Name Brandi Last Name Bonnet Required Email (Optional) Phone Number US +1…" at bounding box center [845, 271] width 167 height 298
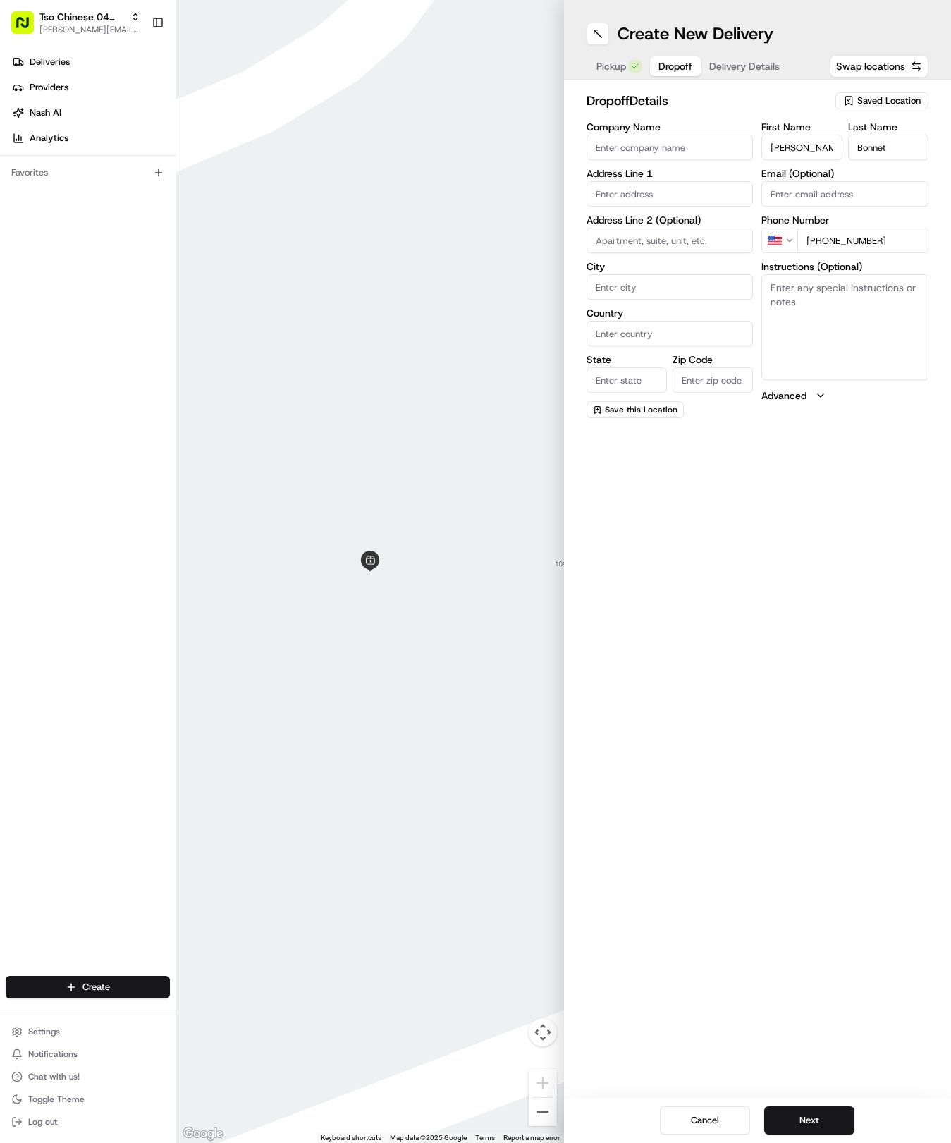
type input "+1 512 876 5015"
click at [649, 185] on input "text" at bounding box center [670, 193] width 167 height 25
type input "1404"
drag, startPoint x: 728, startPoint y: 168, endPoint x: 735, endPoint y: 171, distance: 7.6
click at [730, 169] on div "Company Name Address Line 1 1404 Address Line 2 (Optional) City Country State Z…" at bounding box center [670, 270] width 167 height 296
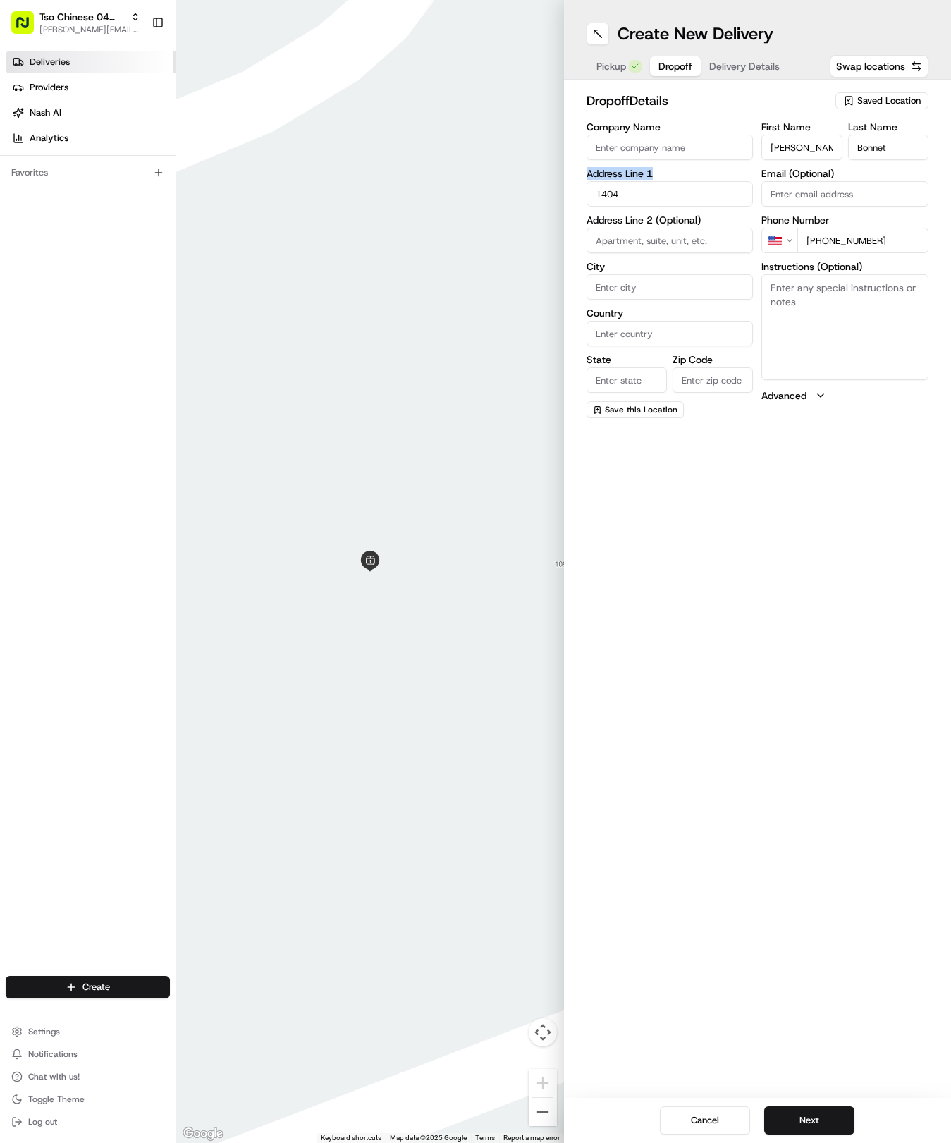
click at [71, 72] on link "Deliveries" at bounding box center [91, 62] width 170 height 23
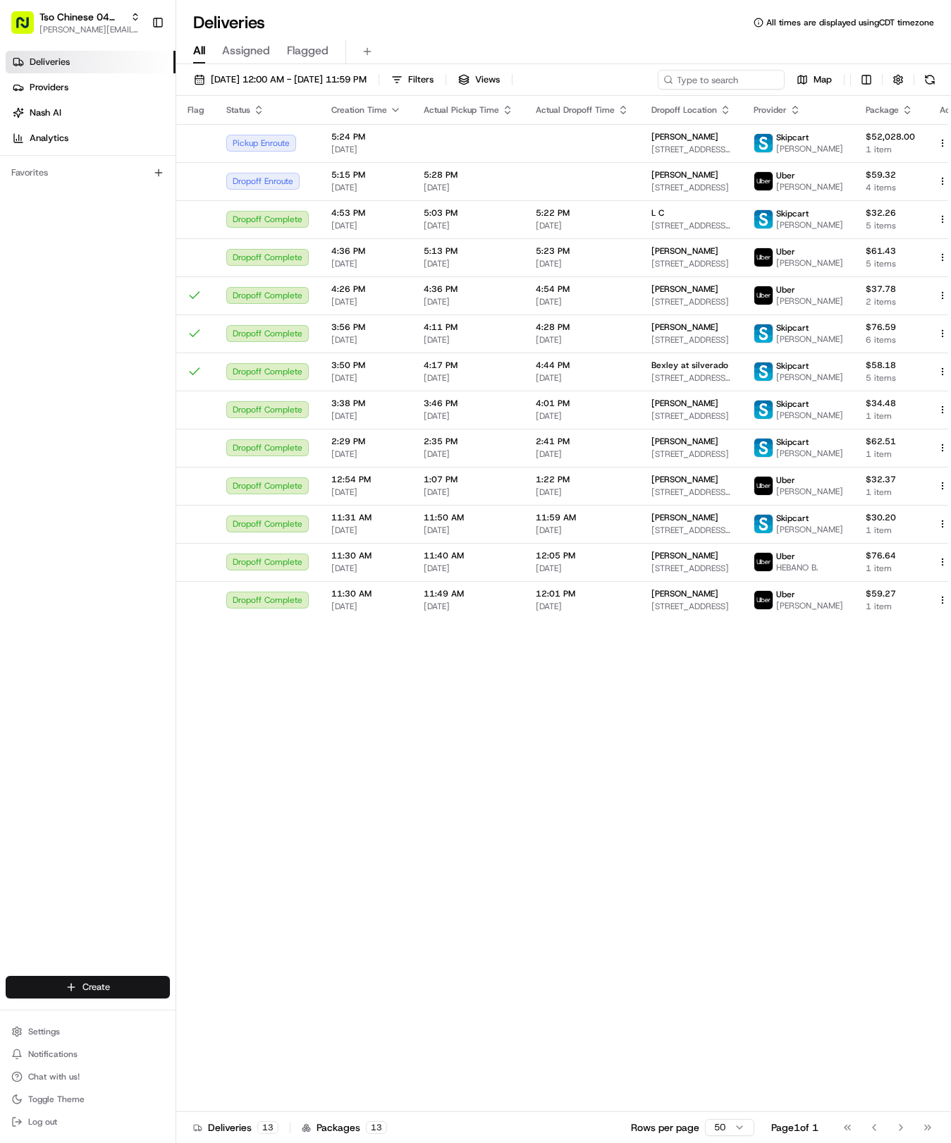
click at [98, 986] on html "Tso Chinese 04 Round Rock hayden@tsochinese.com Toggle Sidebar Deliveries Provi…" at bounding box center [475, 571] width 951 height 1143
click at [248, 1014] on link "Delivery" at bounding box center [254, 1013] width 157 height 25
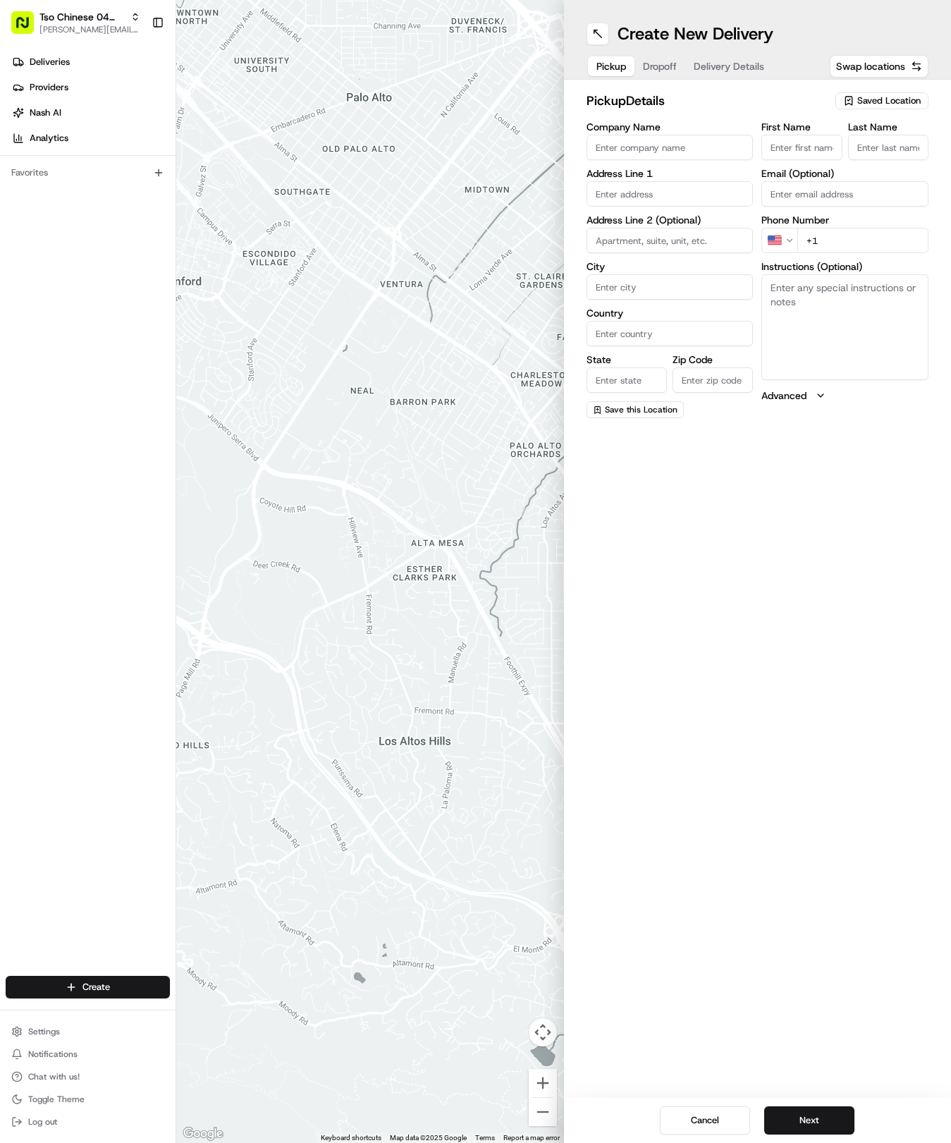
click at [864, 95] on span "Saved Location" at bounding box center [888, 100] width 63 height 13
click at [836, 152] on span "(04) Tso Chinese Takeout & Delivery Round Rock (04)" at bounding box center [857, 159] width 173 height 25
type input "(04) Tso Chinese Takeout & Delivery Round Rock"
type input "2000 N [PERSON_NAME] St"
type input "Ste 108"
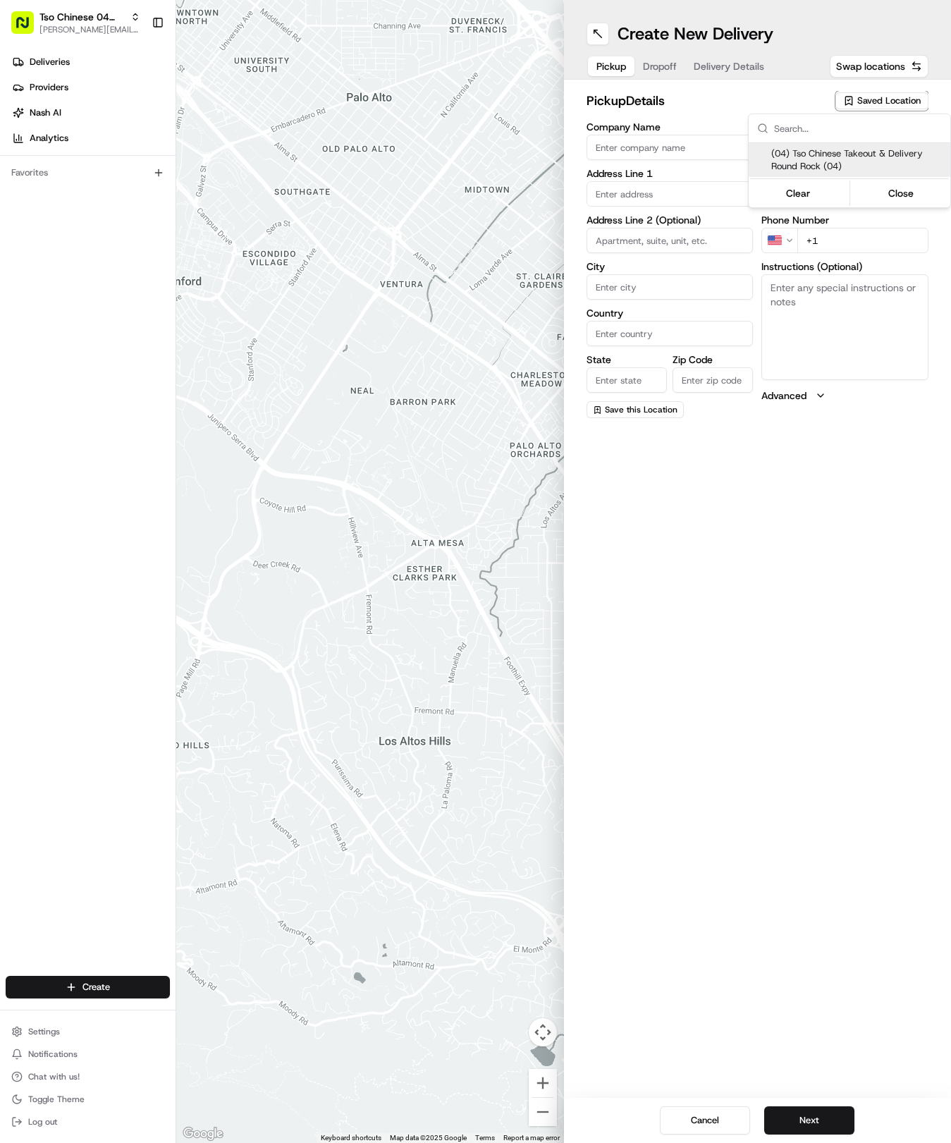
type input "Round Rock"
type input "US"
type input "[GEOGRAPHIC_DATA]"
type input "78664"
type input "Tso Chinese"
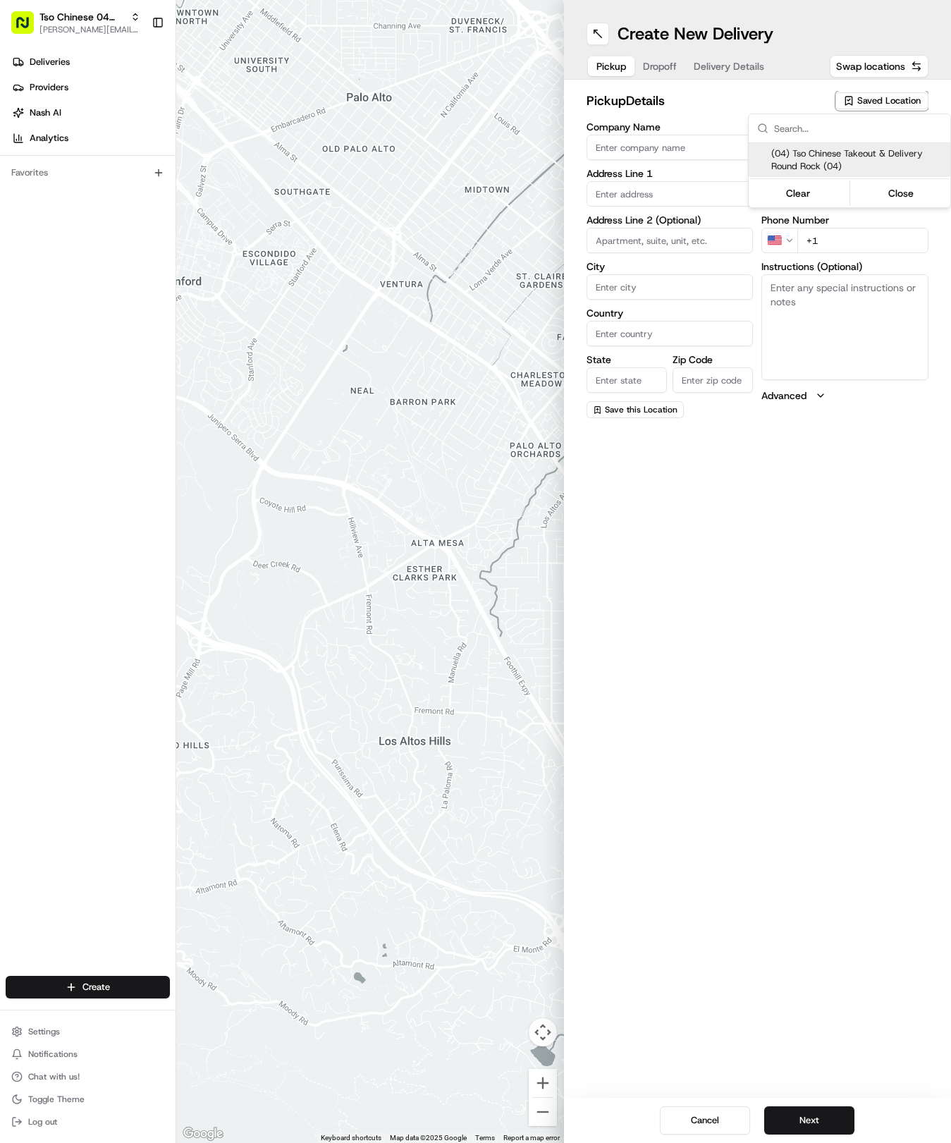
type input "Round Rock Manager"
type input "[EMAIL_ADDRESS][DOMAIN_NAME]"
type input "[PHONE_NUMBER]"
type textarea "Submit a picture displaying address & food as Proof of Delivery. Envía una foto…"
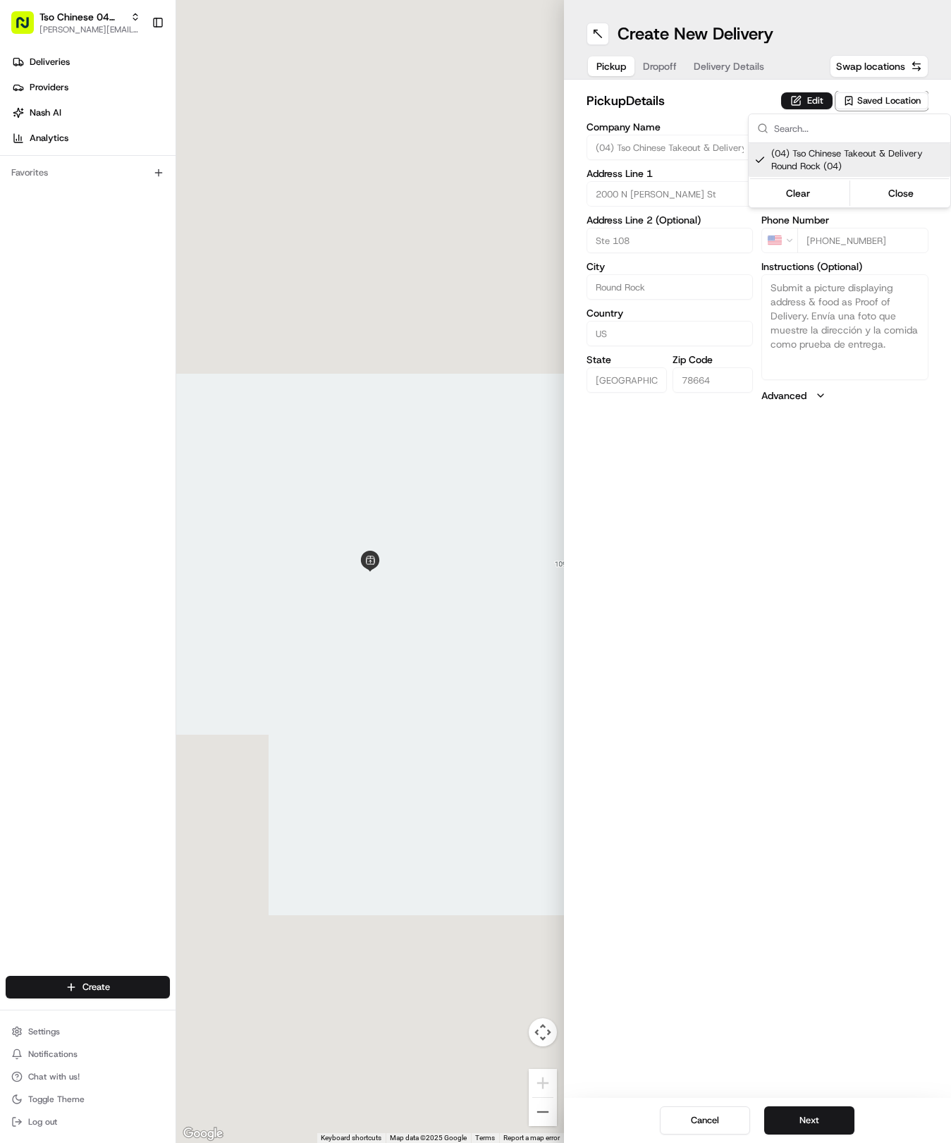
click at [737, 1102] on html "Tso Chinese 04 Round Rock [EMAIL_ADDRESS][DOMAIN_NAME] Toggle Sidebar Deliverie…" at bounding box center [475, 571] width 951 height 1143
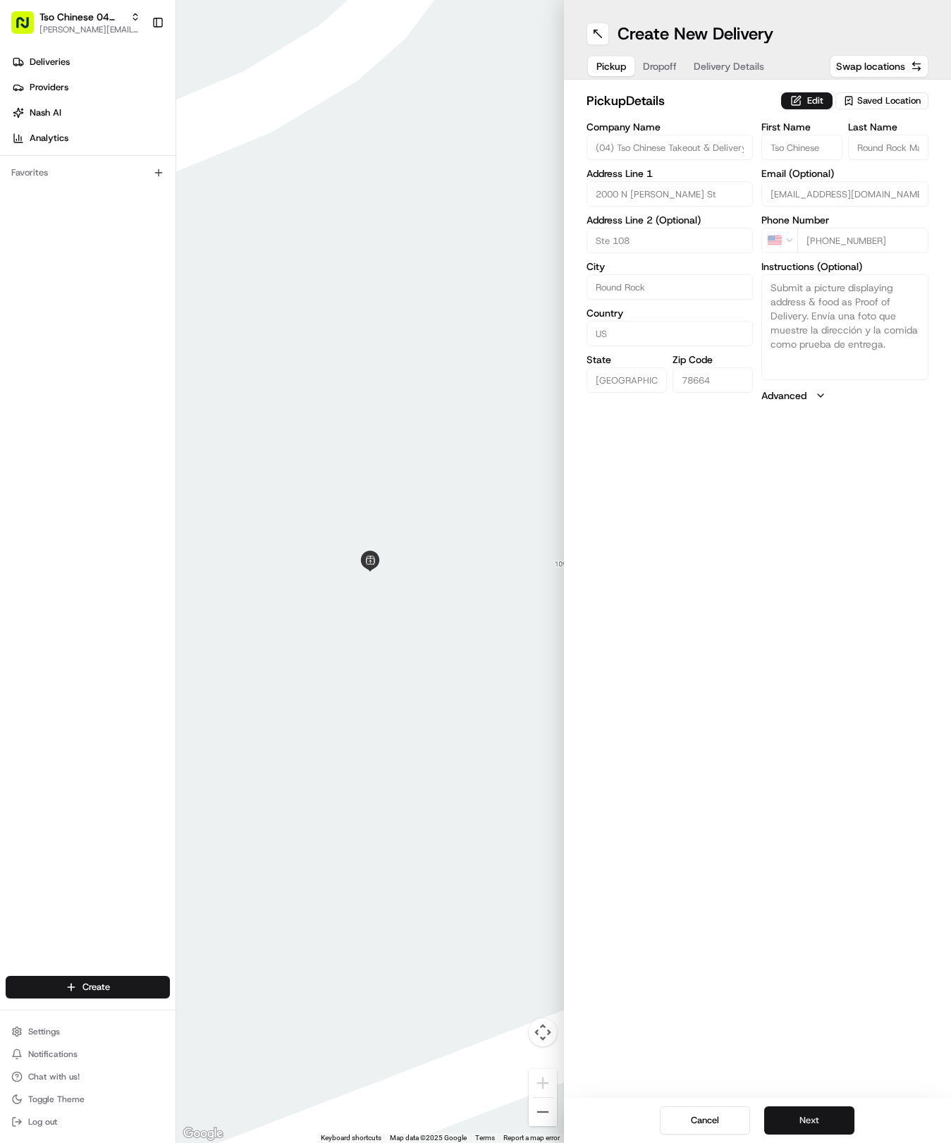
click at [813, 1126] on button "Next" at bounding box center [809, 1120] width 90 height 28
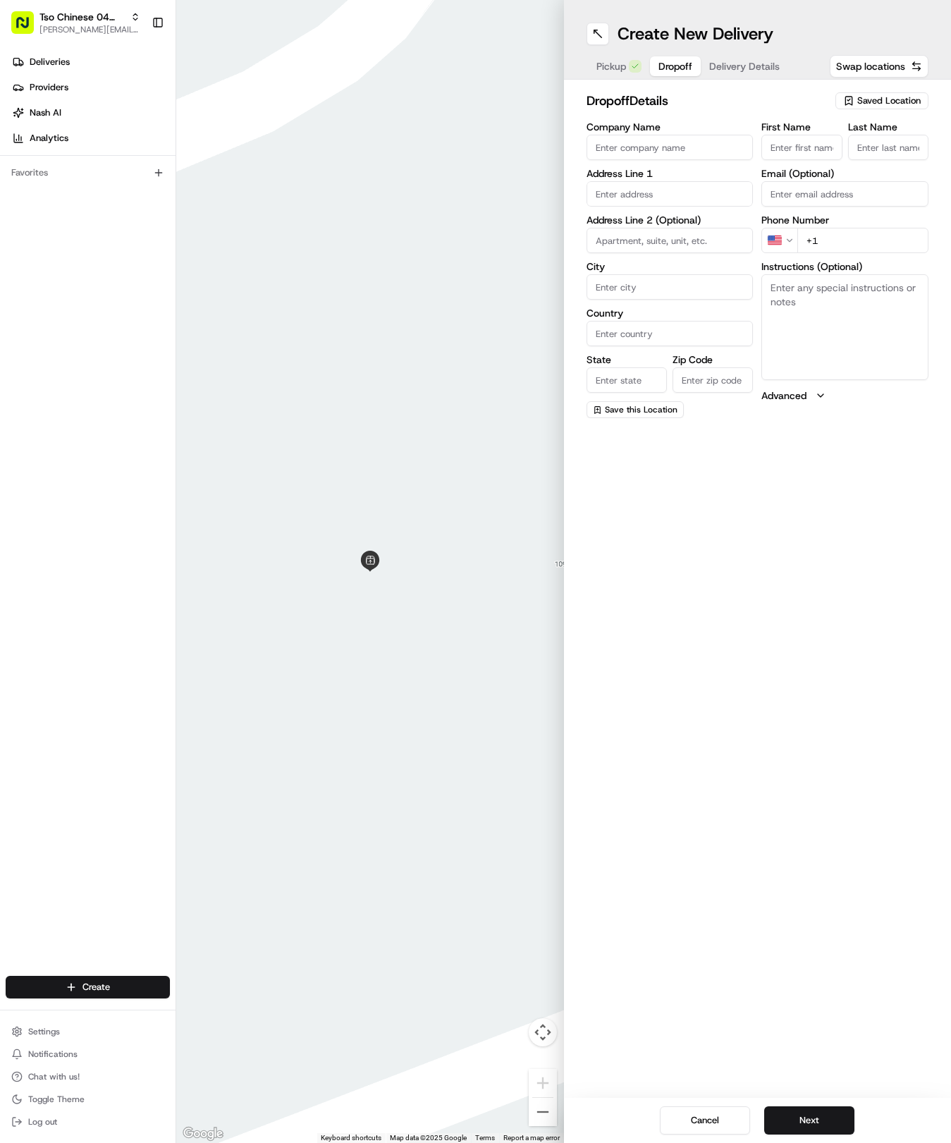
click at [823, 157] on input "First Name" at bounding box center [802, 147] width 80 height 25
type input "Angela"
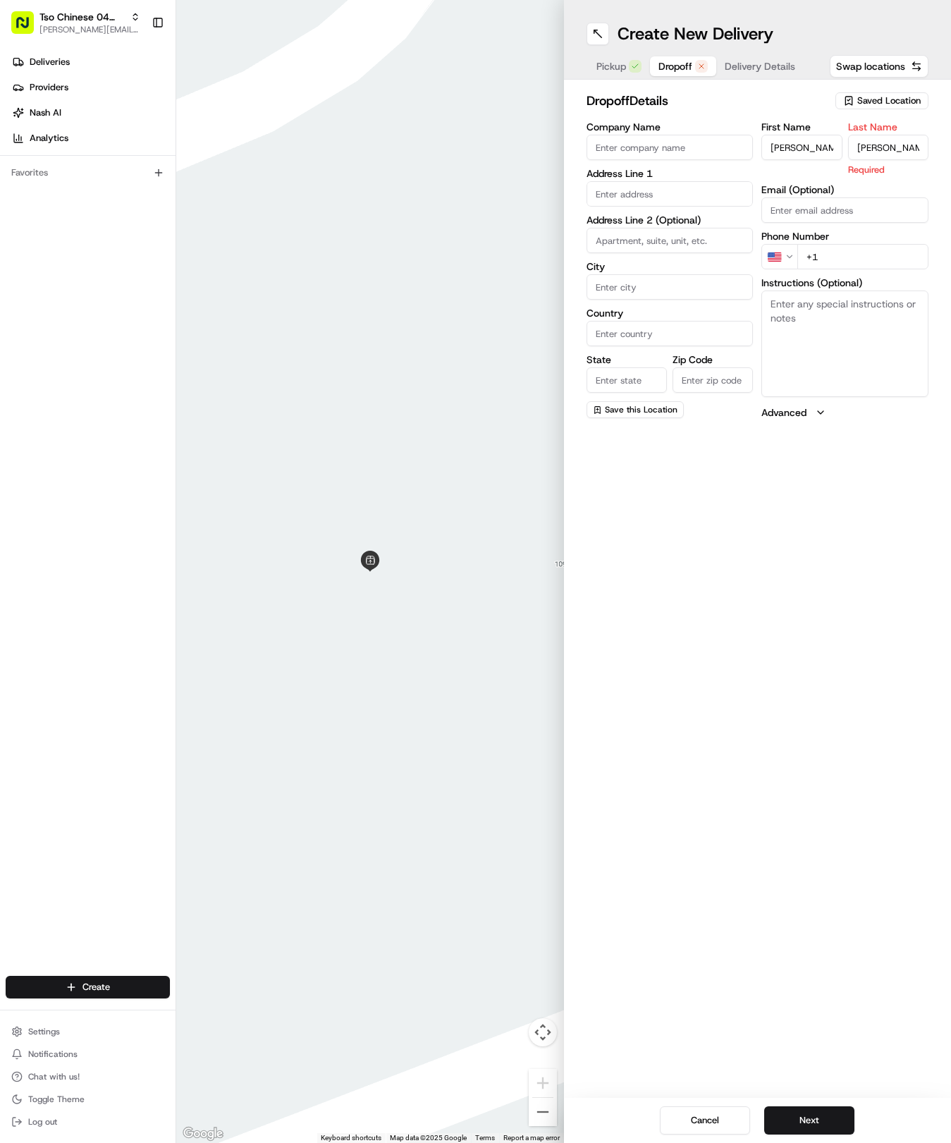
type input "Coltharp"
click at [851, 253] on div "First Name Angela Last Name Coltharp Email (Optional) Phone Number US +1 Instru…" at bounding box center [845, 270] width 167 height 296
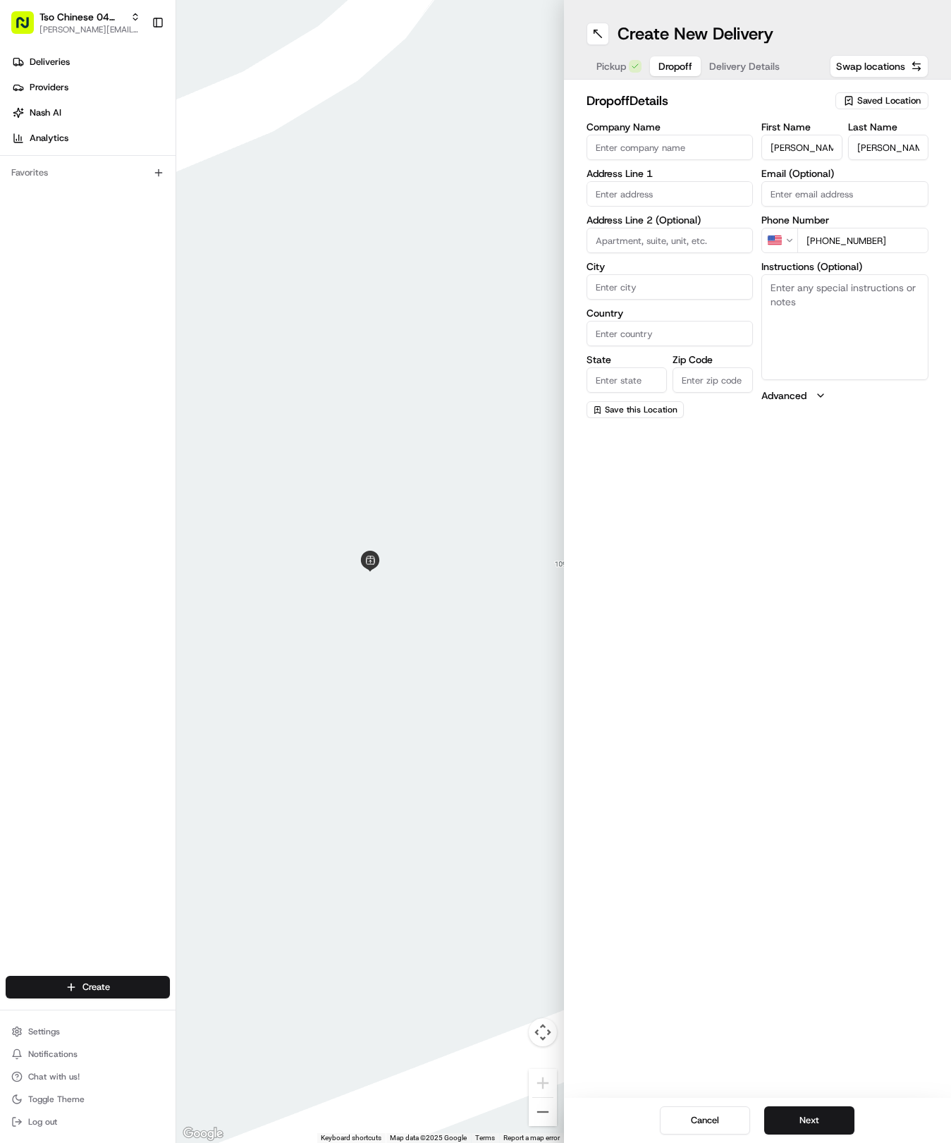
type input "+1 512 585 7386"
click at [676, 191] on input "text" at bounding box center [670, 193] width 167 height 25
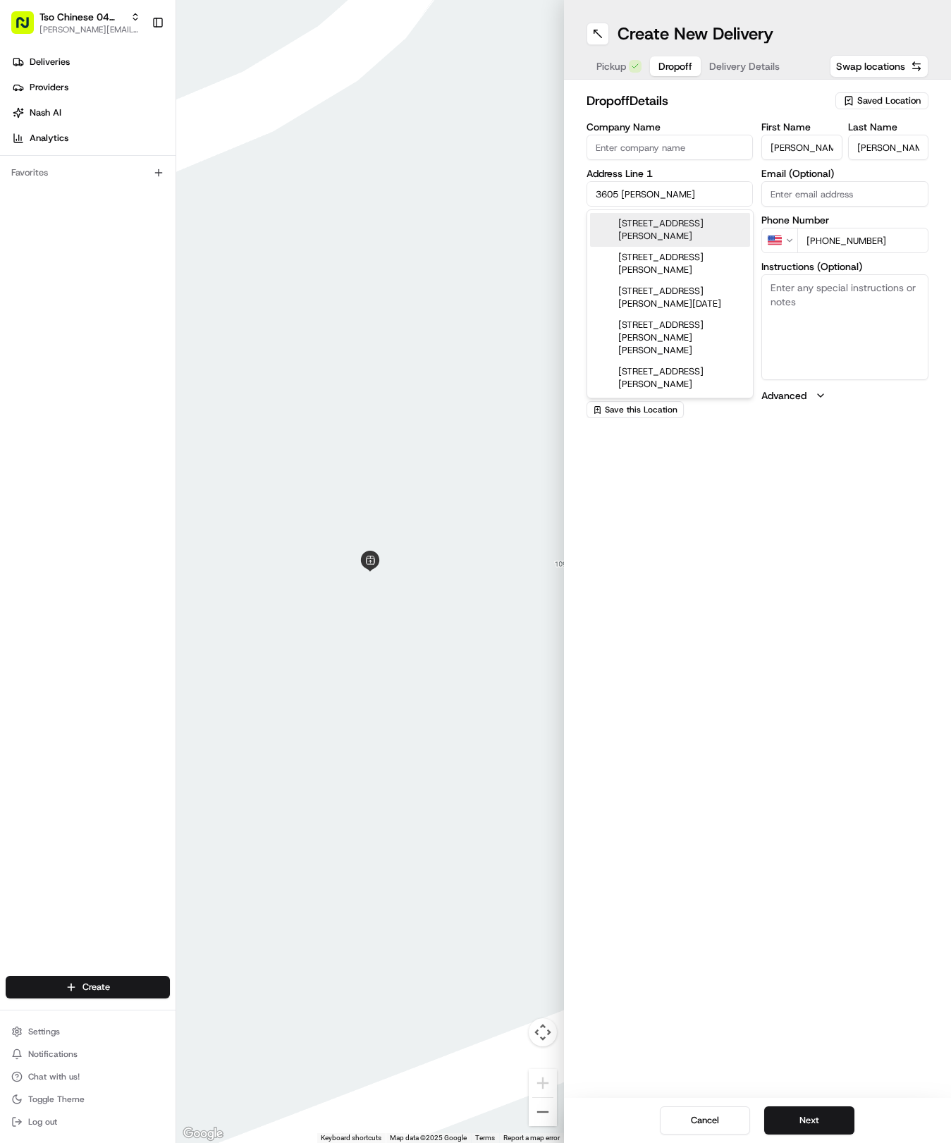
click at [673, 232] on div "3605 Bratton Heights Drive, Austin, TX" at bounding box center [670, 230] width 160 height 34
type input "3605 Bratton Heights Dr, Austin, TX 78728, USA"
type input "Austin"
type input "[GEOGRAPHIC_DATA]"
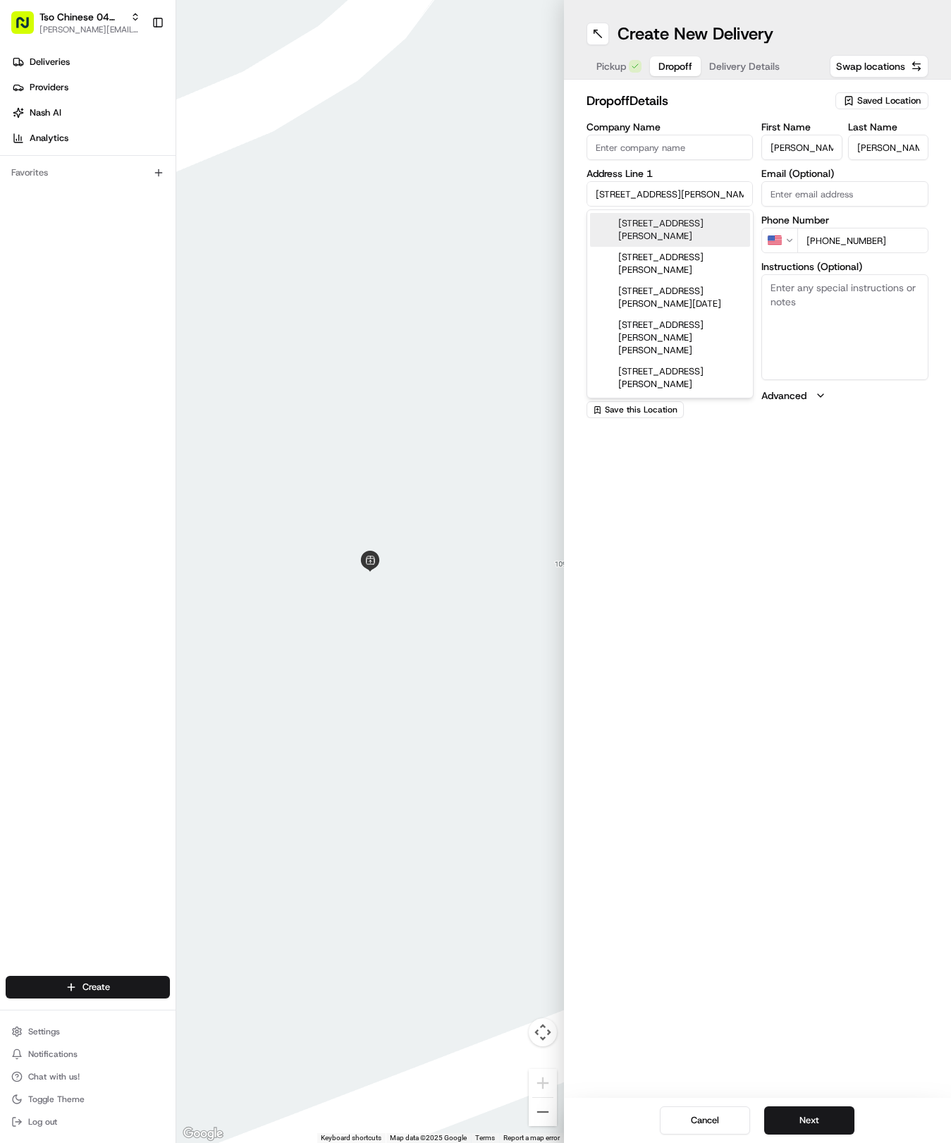
type input "78728"
type input "3605 Bratton Heights Drive"
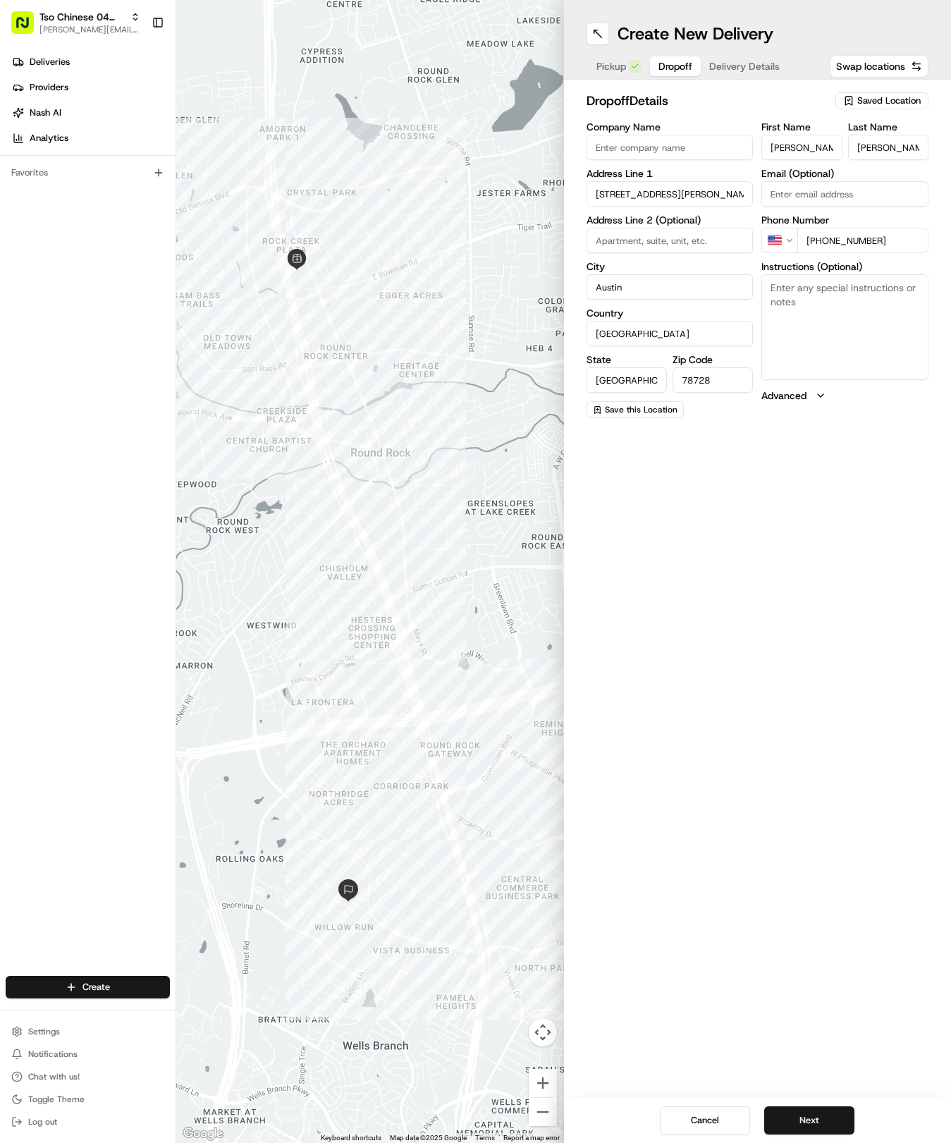
click at [782, 889] on div "Create New Delivery Pickup Dropoff Delivery Details Swap locations dropoff Deta…" at bounding box center [758, 571] width 388 height 1143
click at [810, 1111] on button "Next" at bounding box center [809, 1120] width 90 height 28
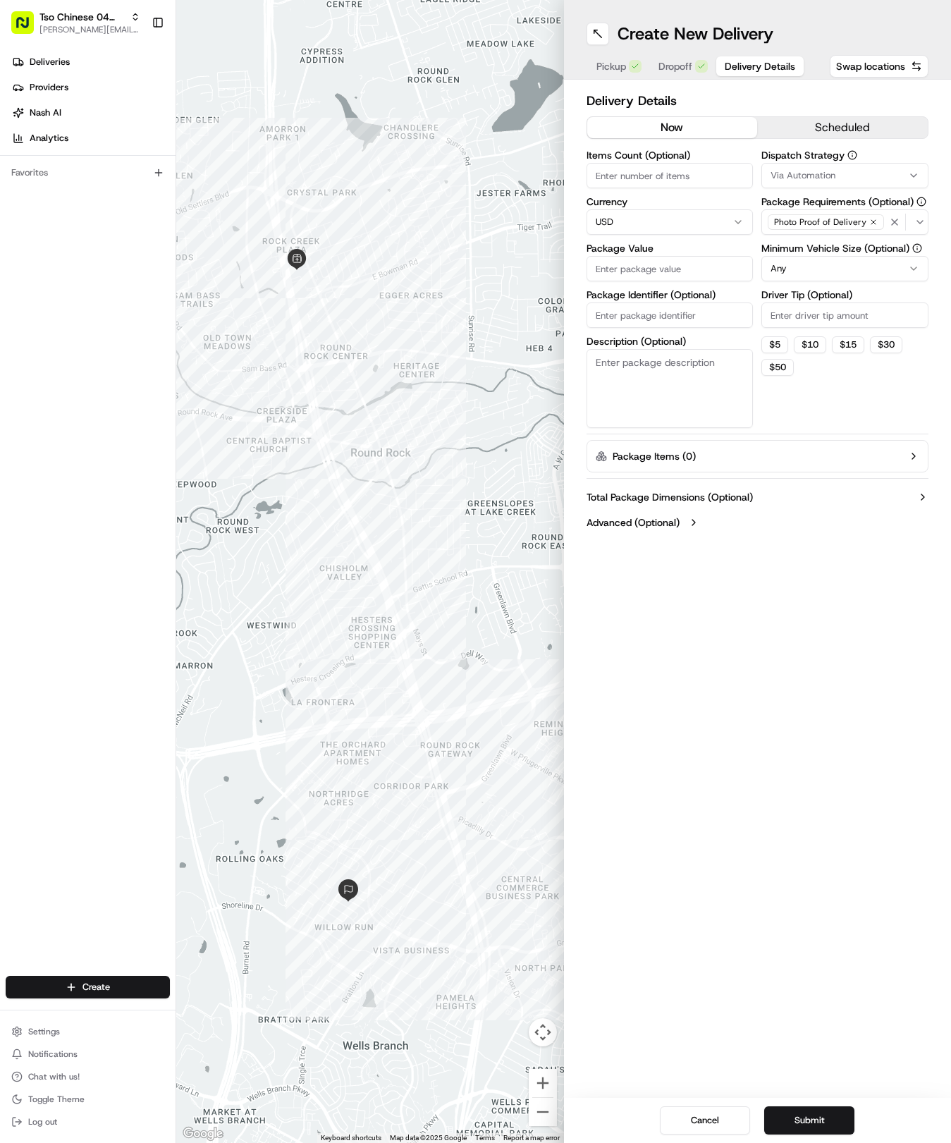
click at [830, 184] on button "Via Automation" at bounding box center [845, 175] width 167 height 25
click at [817, 250] on span "Tso Round Rock Strategy" at bounding box center [857, 252] width 173 height 13
drag, startPoint x: 838, startPoint y: 405, endPoint x: 848, endPoint y: 319, distance: 86.6
click at [837, 405] on html "Tso Chinese 04 Round Rock [EMAIL_ADDRESS][DOMAIN_NAME] Toggle Sidebar Deliverie…" at bounding box center [475, 571] width 951 height 1143
click at [838, 269] on html "Tso Chinese 04 Round Rock [EMAIL_ADDRESS][DOMAIN_NAME] Toggle Sidebar Deliverie…" at bounding box center [475, 571] width 951 height 1143
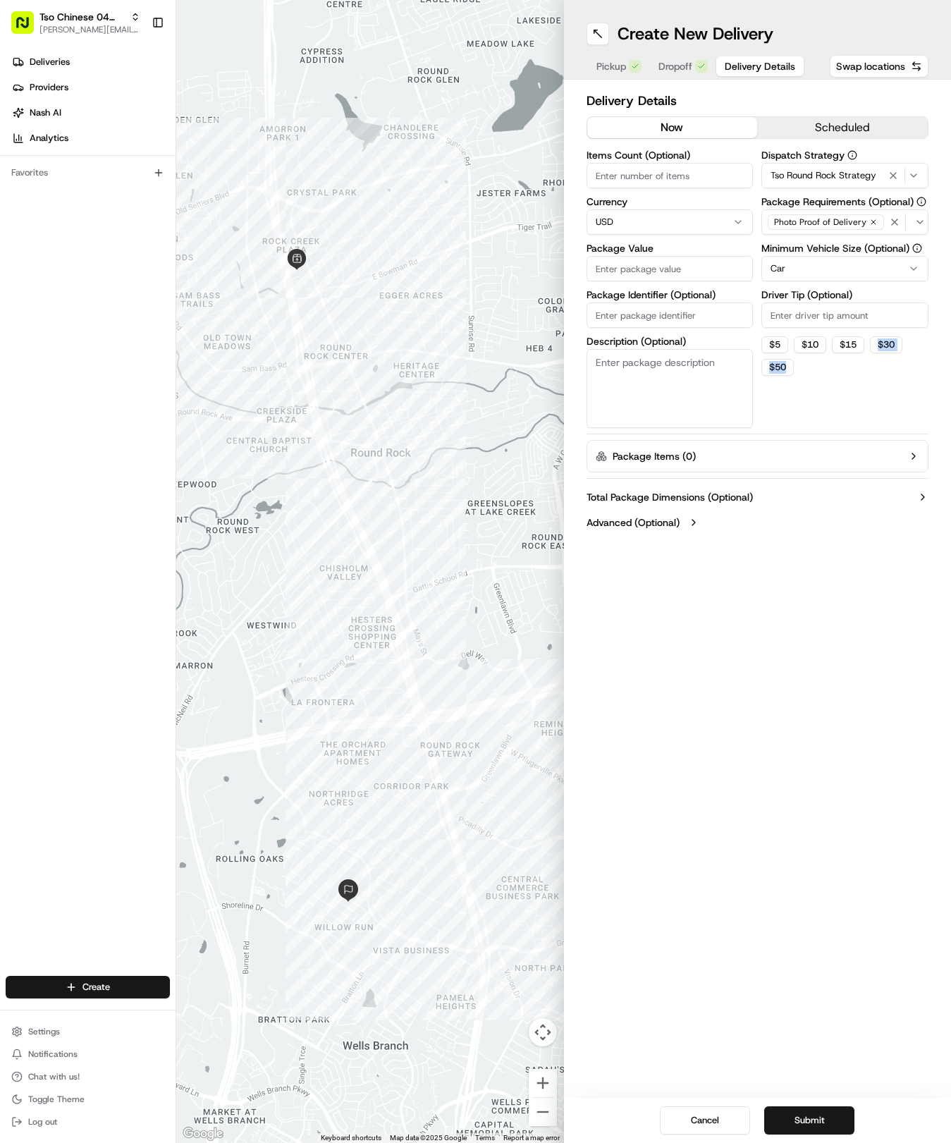
click at [800, 421] on div "Dispatch Strategy Tso Round Rock Strategy Package Requirements (Optional) Photo…" at bounding box center [845, 289] width 167 height 278
click at [826, 311] on input "Driver Tip (Optional)" at bounding box center [845, 315] width 167 height 25
type input "2"
click at [712, 157] on label "Items Count (Optional)" at bounding box center [670, 155] width 167 height 10
click at [712, 163] on input "Items Count (Optional)" at bounding box center [670, 175] width 167 height 25
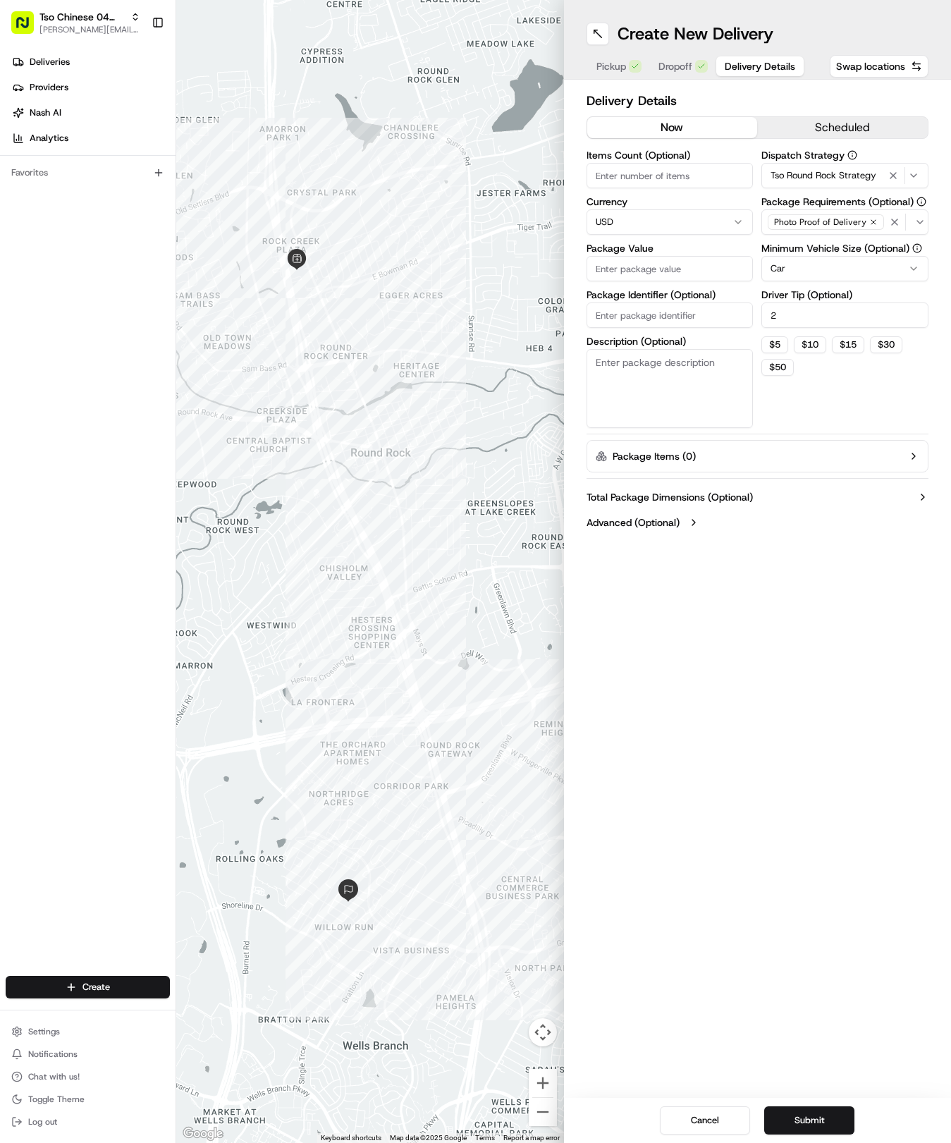
click at [709, 170] on input "Items Count (Optional)" at bounding box center [670, 175] width 167 height 25
click at [668, 263] on input "Package Value" at bounding box center [670, 268] width 167 height 25
type input "54.94"
click at [648, 315] on input "Package Identifier (Optional)" at bounding box center [670, 315] width 167 height 25
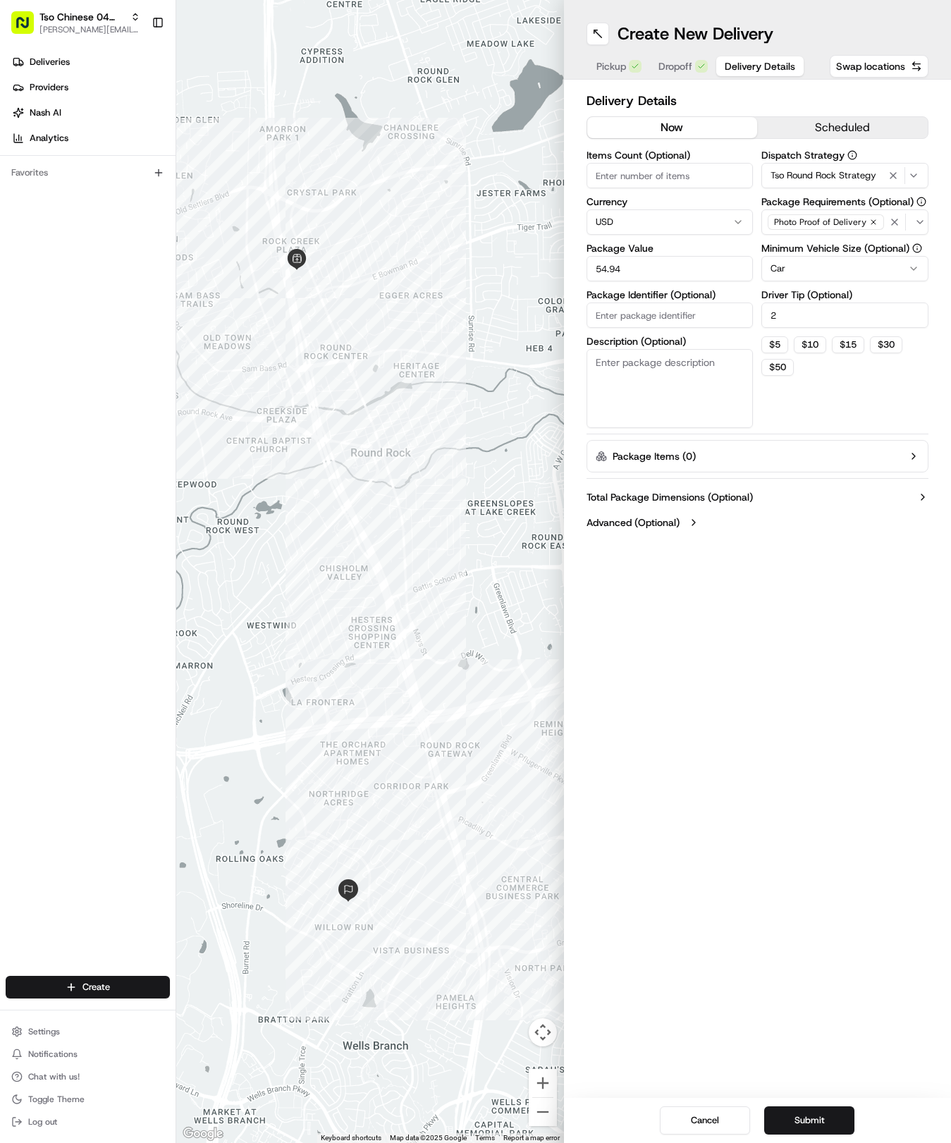
paste input "1QGFLPJ"
type input "1QGFLPJ"
click at [802, 1122] on button "Submit" at bounding box center [809, 1120] width 90 height 28
click at [796, 1122] on div "Cancel Submit" at bounding box center [758, 1120] width 388 height 45
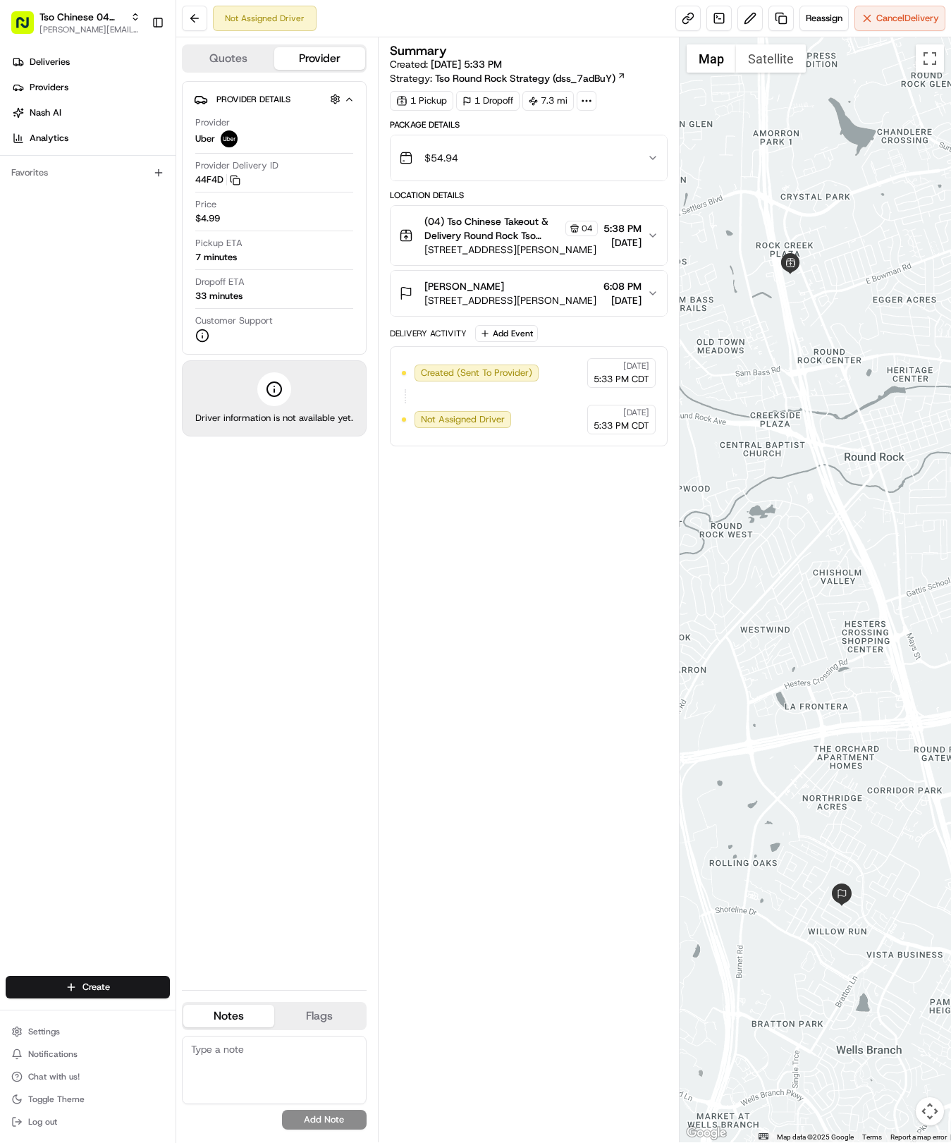
click at [99, 999] on div "Create" at bounding box center [88, 987] width 176 height 34
click at [99, 998] on html "Tso Chinese 04 Round Rock hayden@tsochinese.com Toggle Sidebar Deliveries Provi…" at bounding box center [475, 571] width 951 height 1143
click at [225, 1012] on link "Delivery" at bounding box center [254, 1013] width 157 height 25
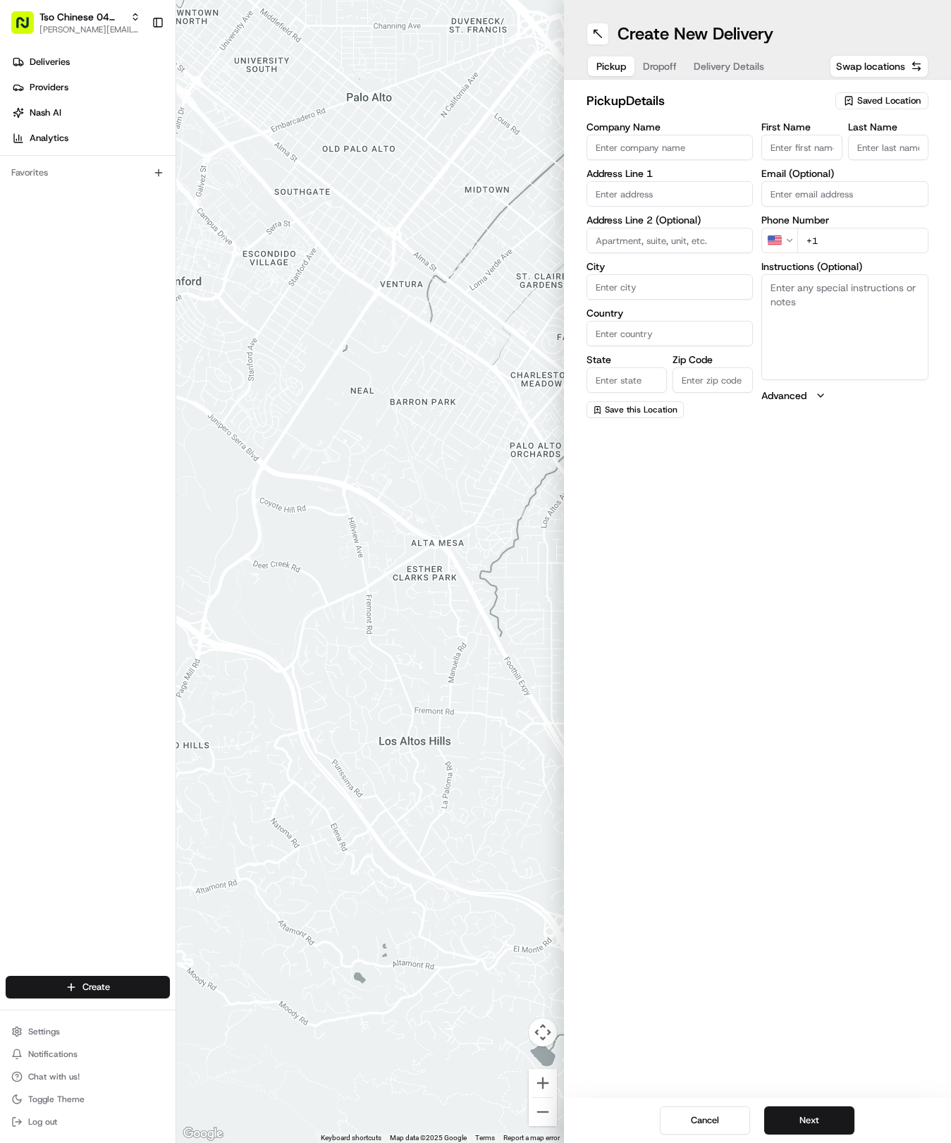
click at [885, 98] on span "Saved Location" at bounding box center [888, 100] width 63 height 13
click at [869, 169] on span "(04) Tso Chinese Takeout & Delivery Round Rock (04)" at bounding box center [857, 159] width 173 height 25
type input "(04) Tso Chinese Takeout & Delivery Round Rock"
type input "2000 N [PERSON_NAME] St"
type input "Ste 108"
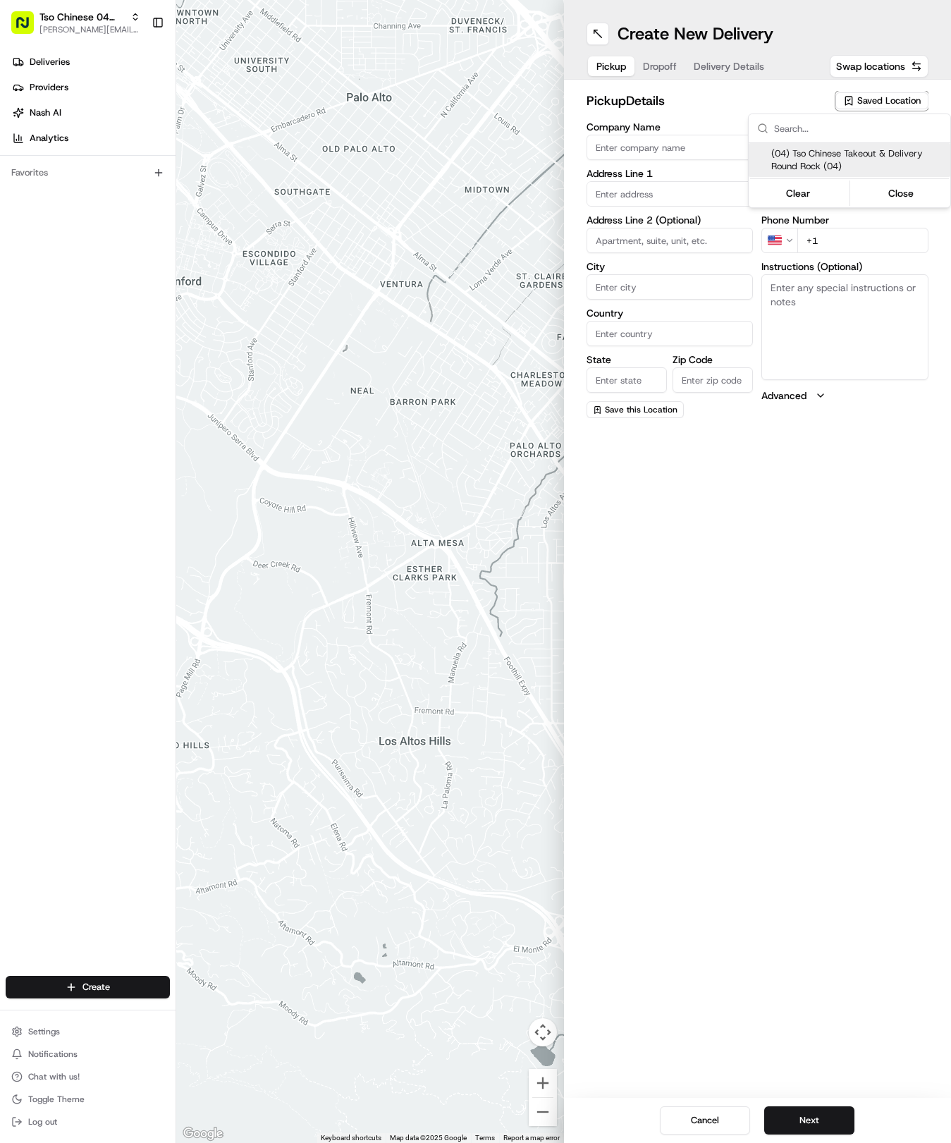
type input "Round Rock"
type input "US"
type input "[GEOGRAPHIC_DATA]"
type input "78664"
type input "Tso Chinese"
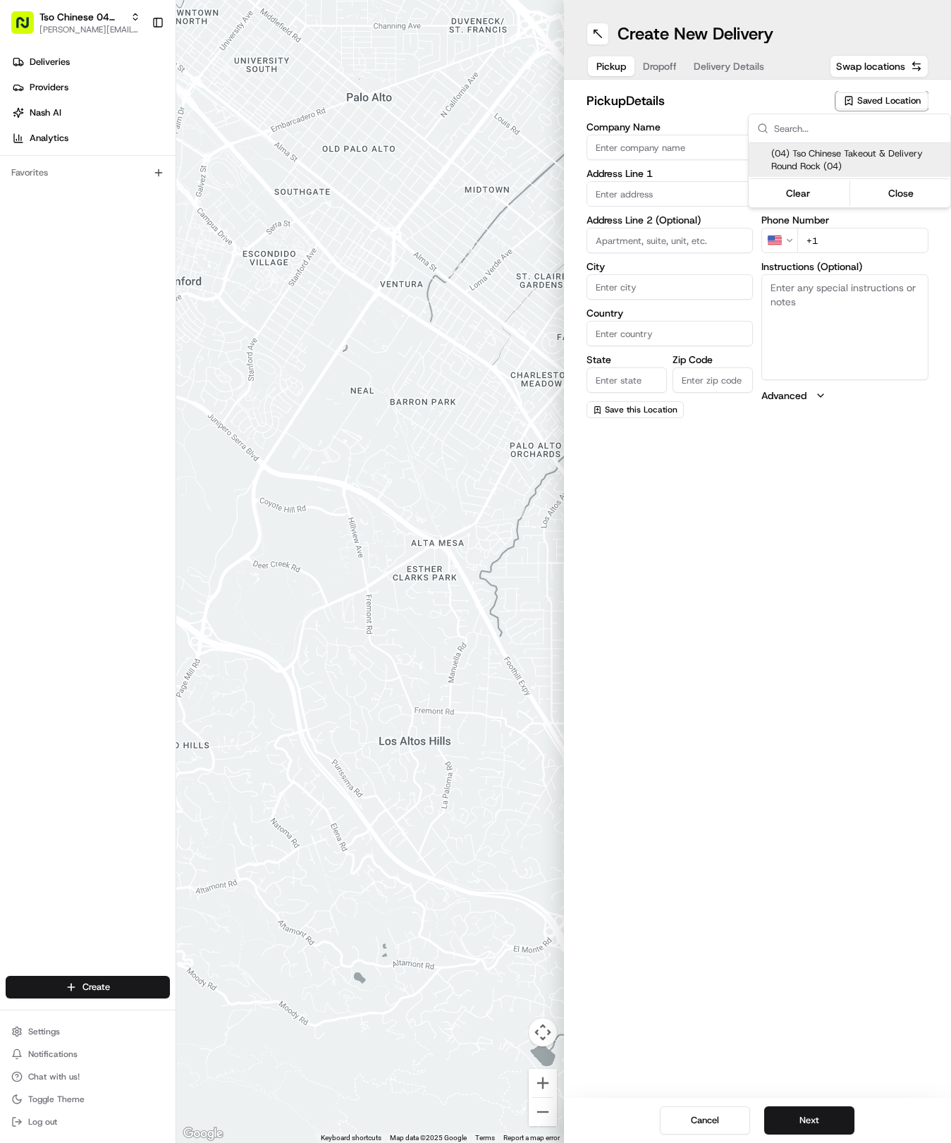
type input "Round Rock Manager"
type input "[EMAIL_ADDRESS][DOMAIN_NAME]"
type input "[PHONE_NUMBER]"
type textarea "Submit a picture displaying address & food as Proof of Delivery. Envía una foto…"
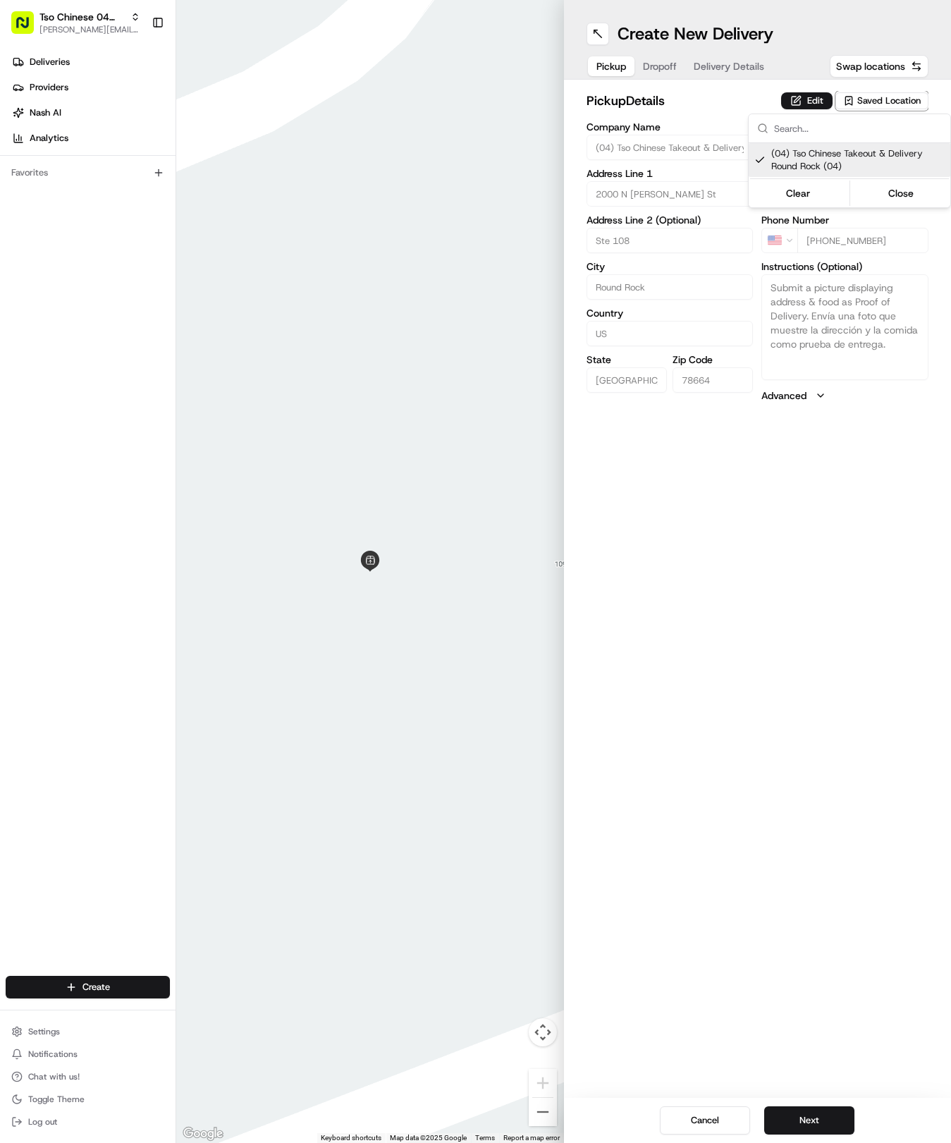
click at [765, 596] on html "Tso Chinese 04 Round Rock [EMAIL_ADDRESS][DOMAIN_NAME] Toggle Sidebar Deliverie…" at bounding box center [475, 571] width 951 height 1143
click at [809, 1102] on div "Cancel Next" at bounding box center [758, 1120] width 388 height 45
click at [806, 1112] on button "Next" at bounding box center [809, 1120] width 90 height 28
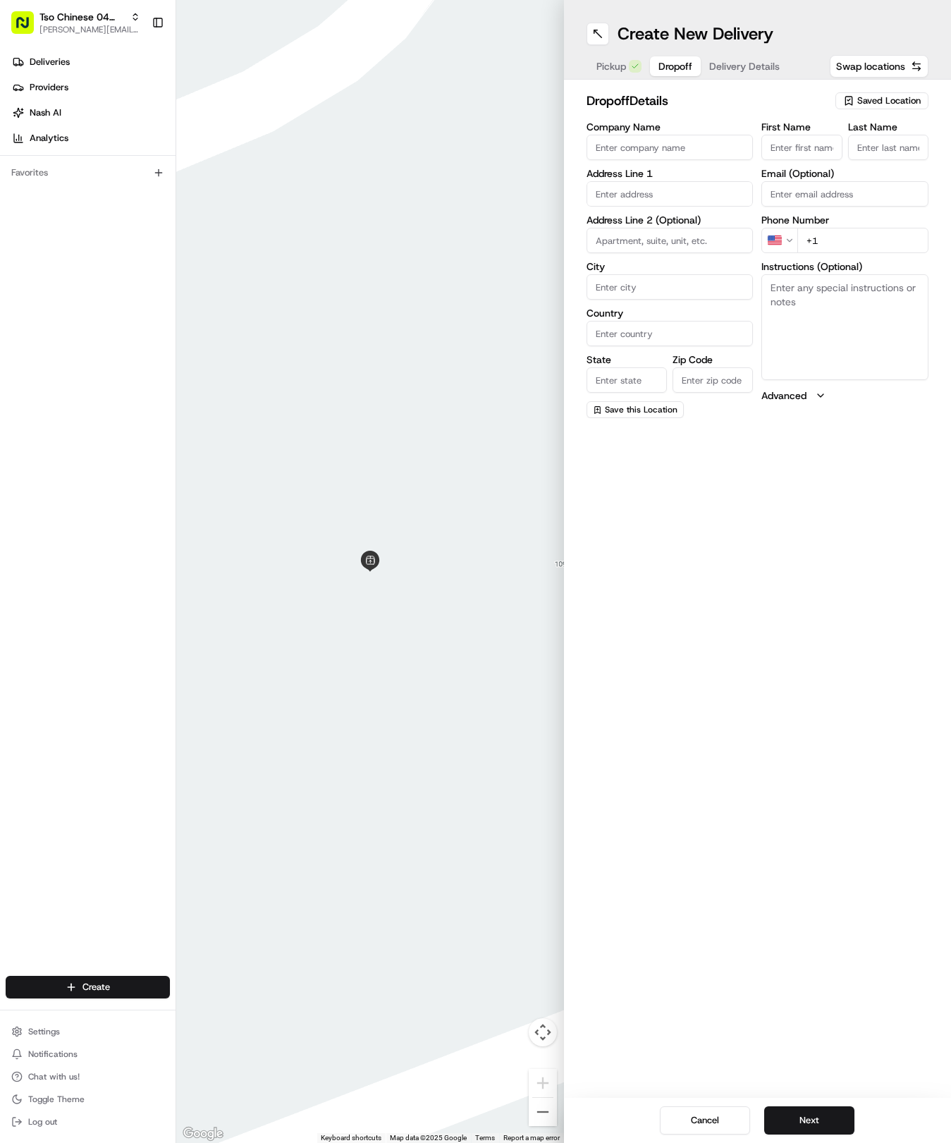
click at [803, 157] on input "First Name" at bounding box center [802, 147] width 80 height 25
type input "Mark"
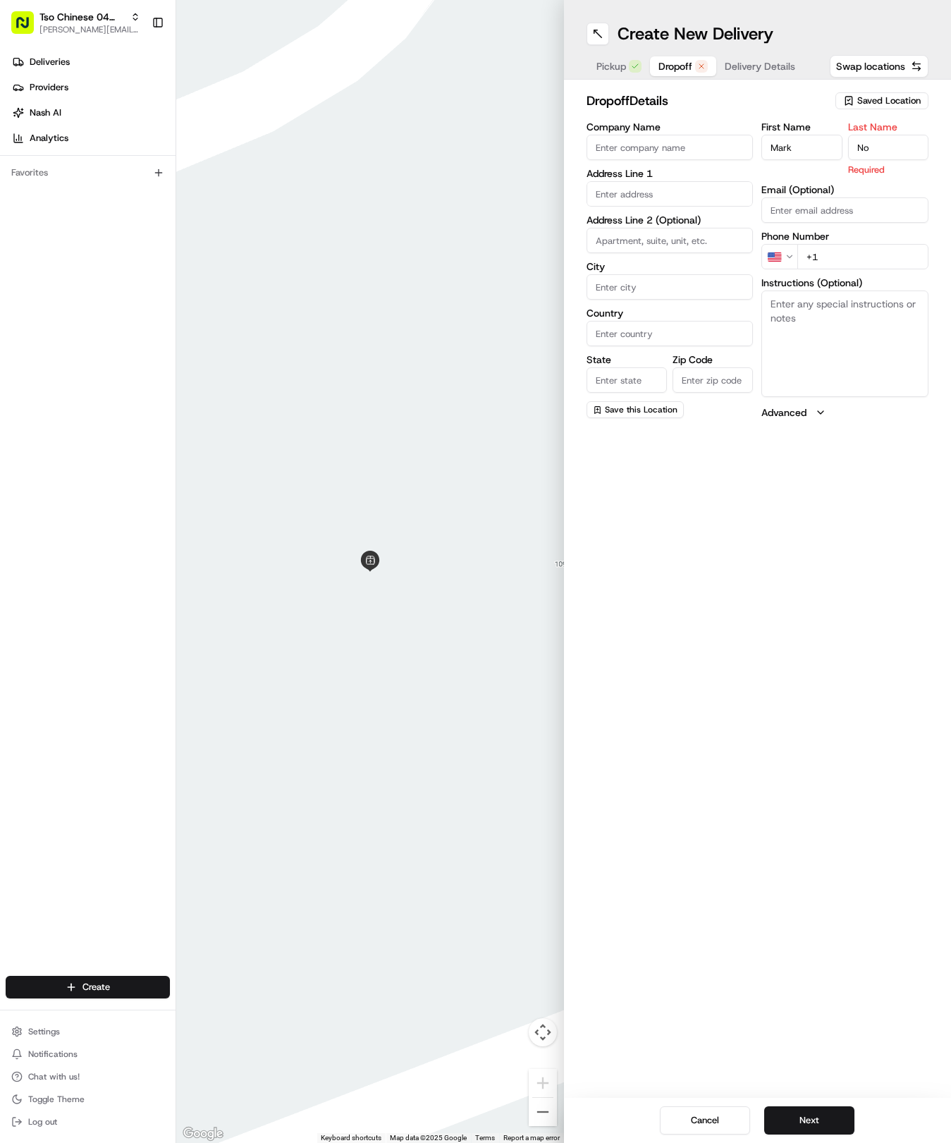
type input "N"
type input "m"
type input "Morales"
click at [843, 253] on div "First Name Mark Last Name Morales Required Email (Optional) Phone Number US +1 …" at bounding box center [845, 271] width 167 height 298
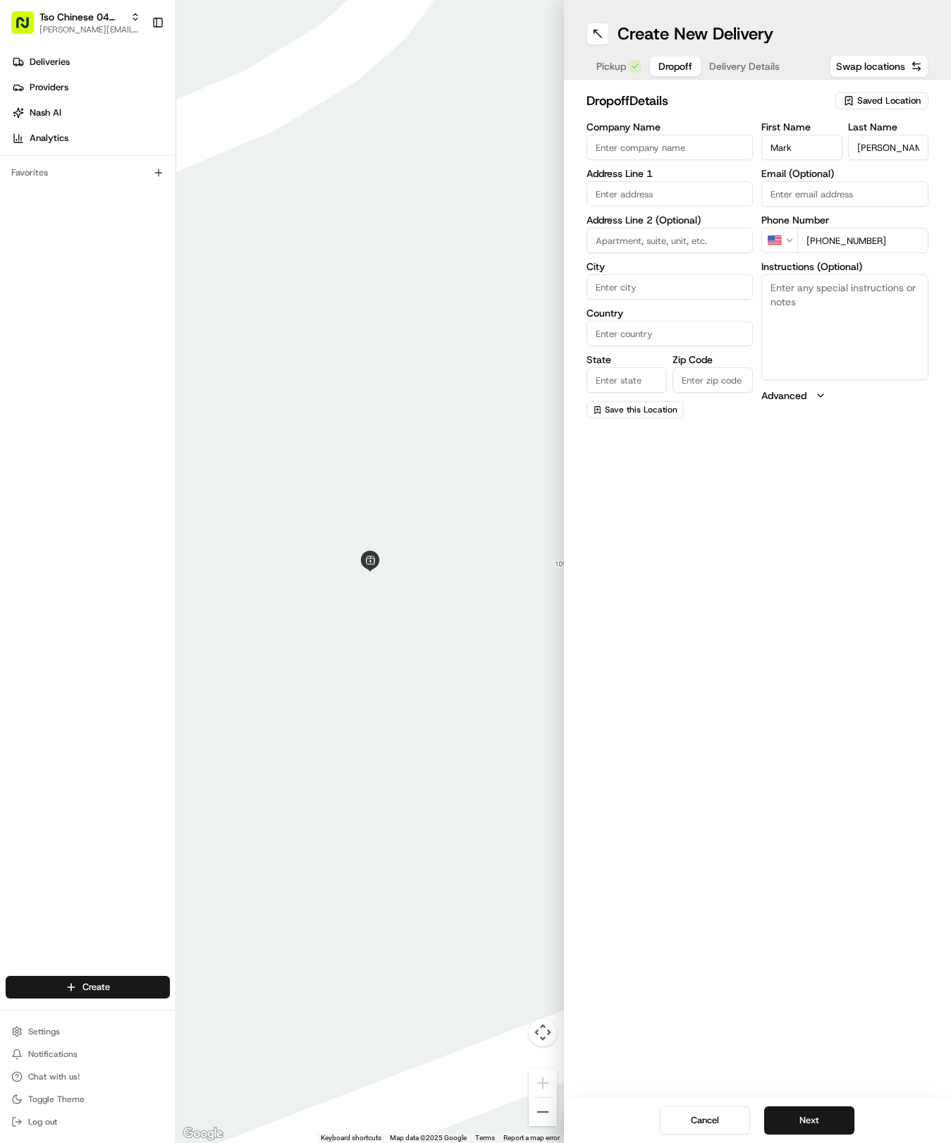
type input "+1 512 422 6110"
click at [671, 191] on input "text" at bounding box center [670, 193] width 167 height 25
click at [721, 228] on div "740 Trailside Bend, Round Rock, TX" at bounding box center [670, 223] width 160 height 21
type input "740 Trailside Bend, Round Rock, TX 78665, USA"
type input "Round Rock"
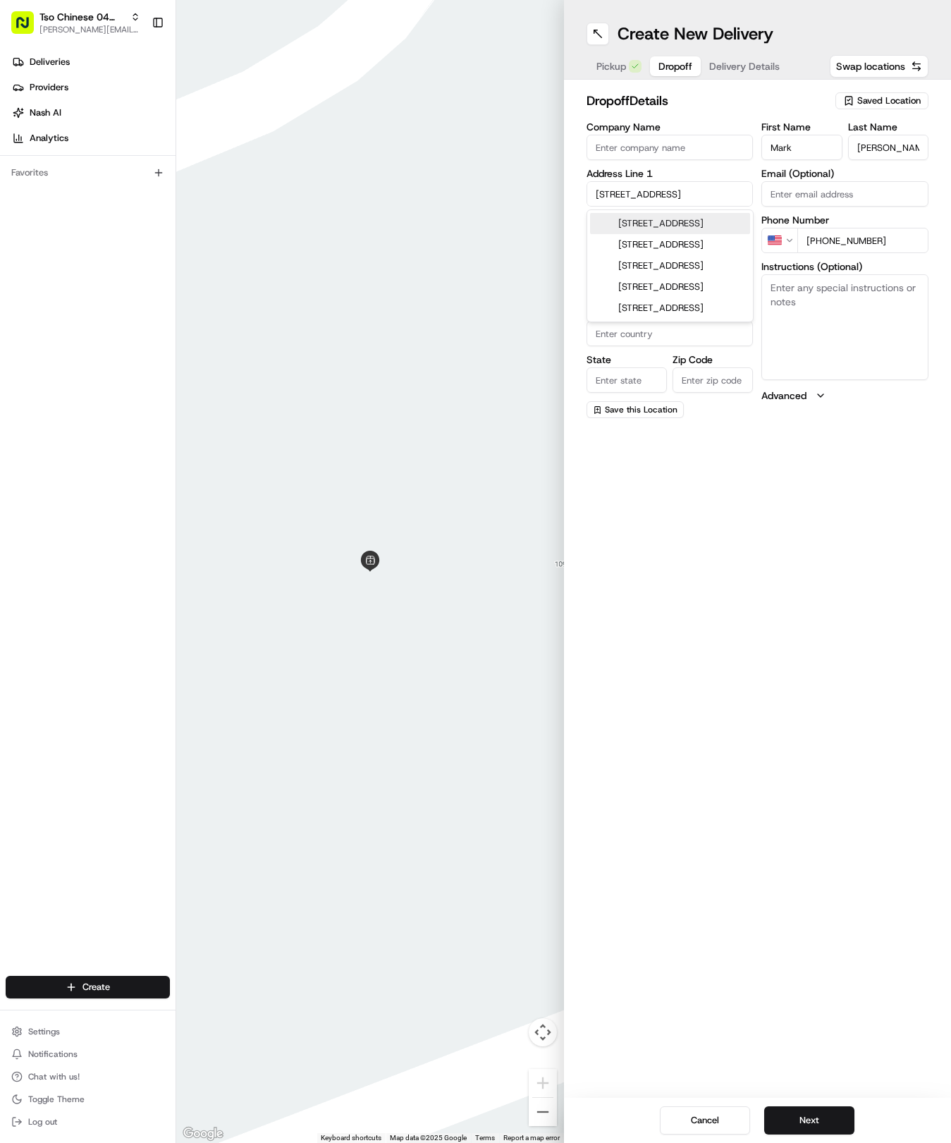
type input "[GEOGRAPHIC_DATA]"
type input "78665"
type input "740 Trailside Bend"
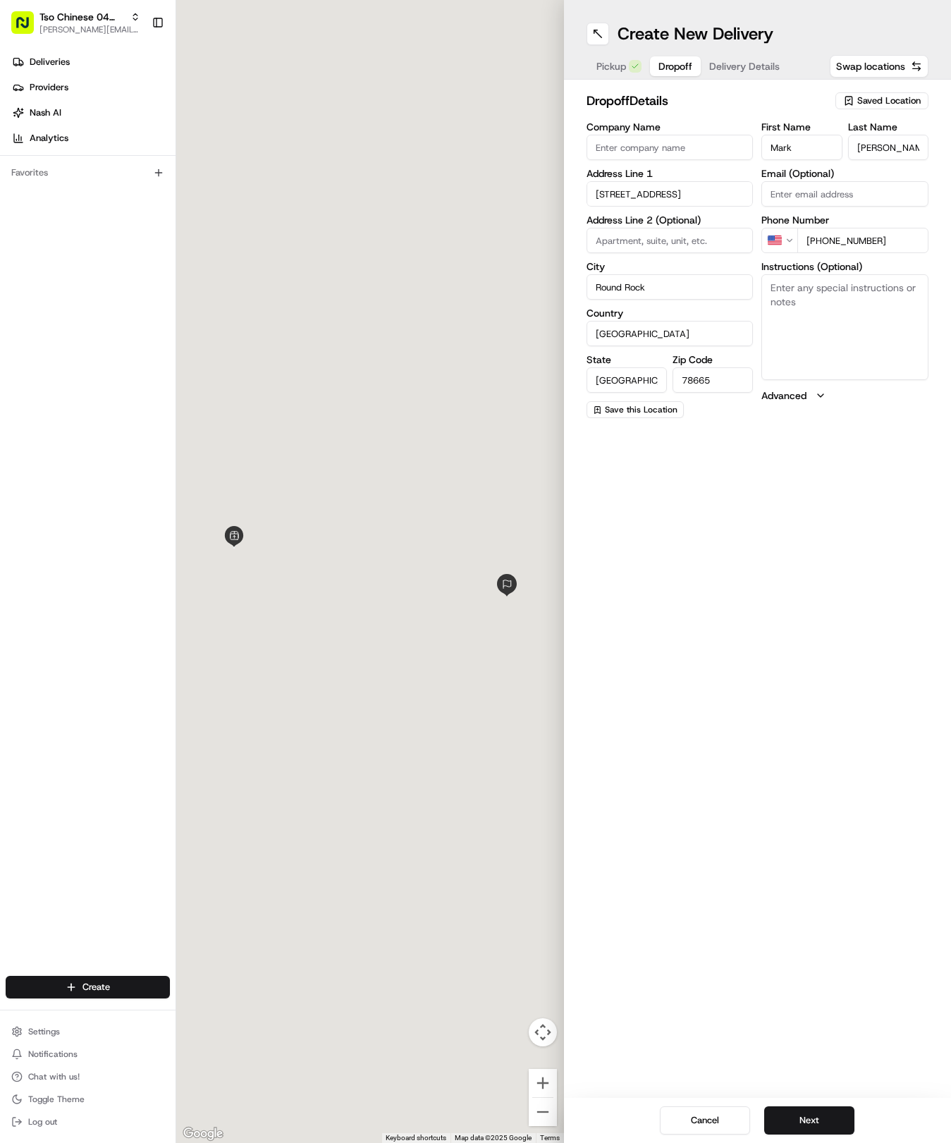
click at [827, 662] on div "Create New Delivery Pickup Dropoff Delivery Details Swap locations dropoff Deta…" at bounding box center [758, 571] width 388 height 1143
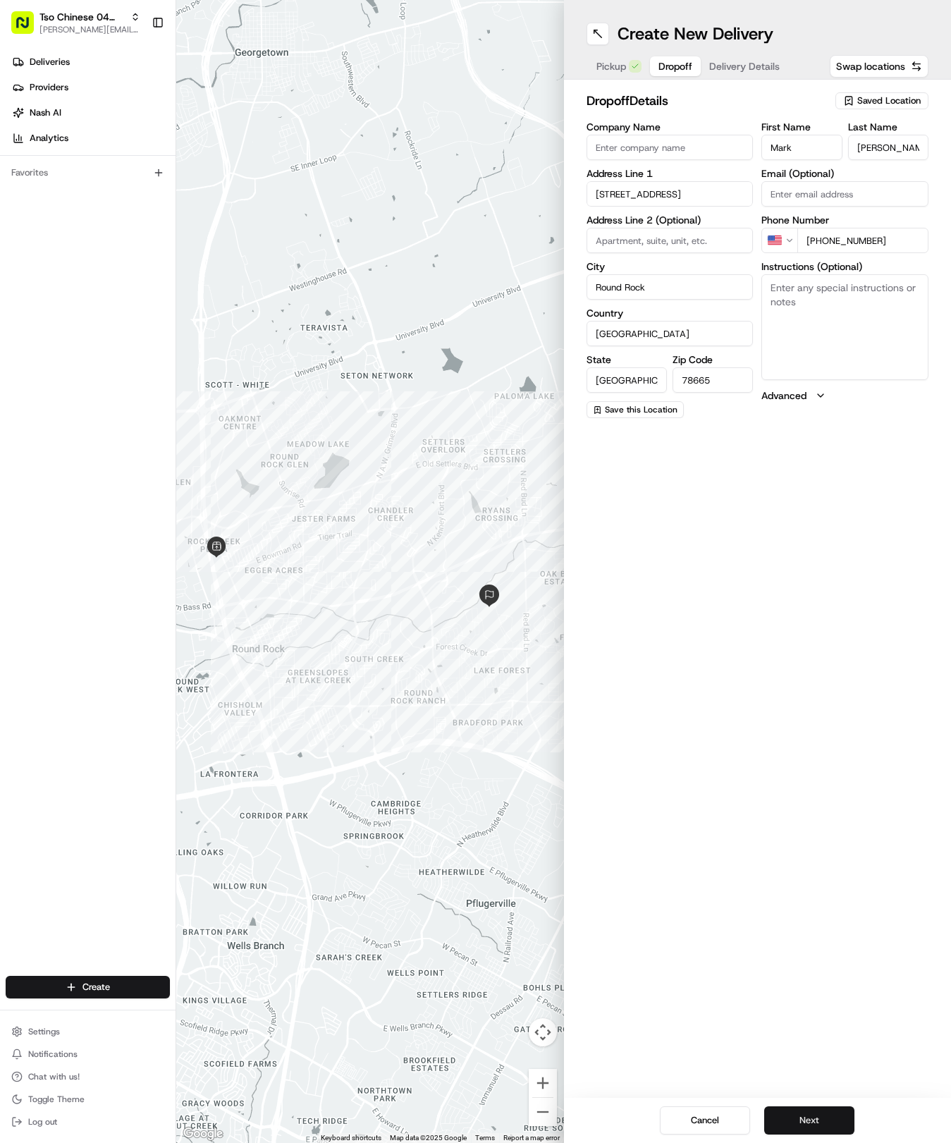
click at [820, 1111] on button "Next" at bounding box center [809, 1120] width 90 height 28
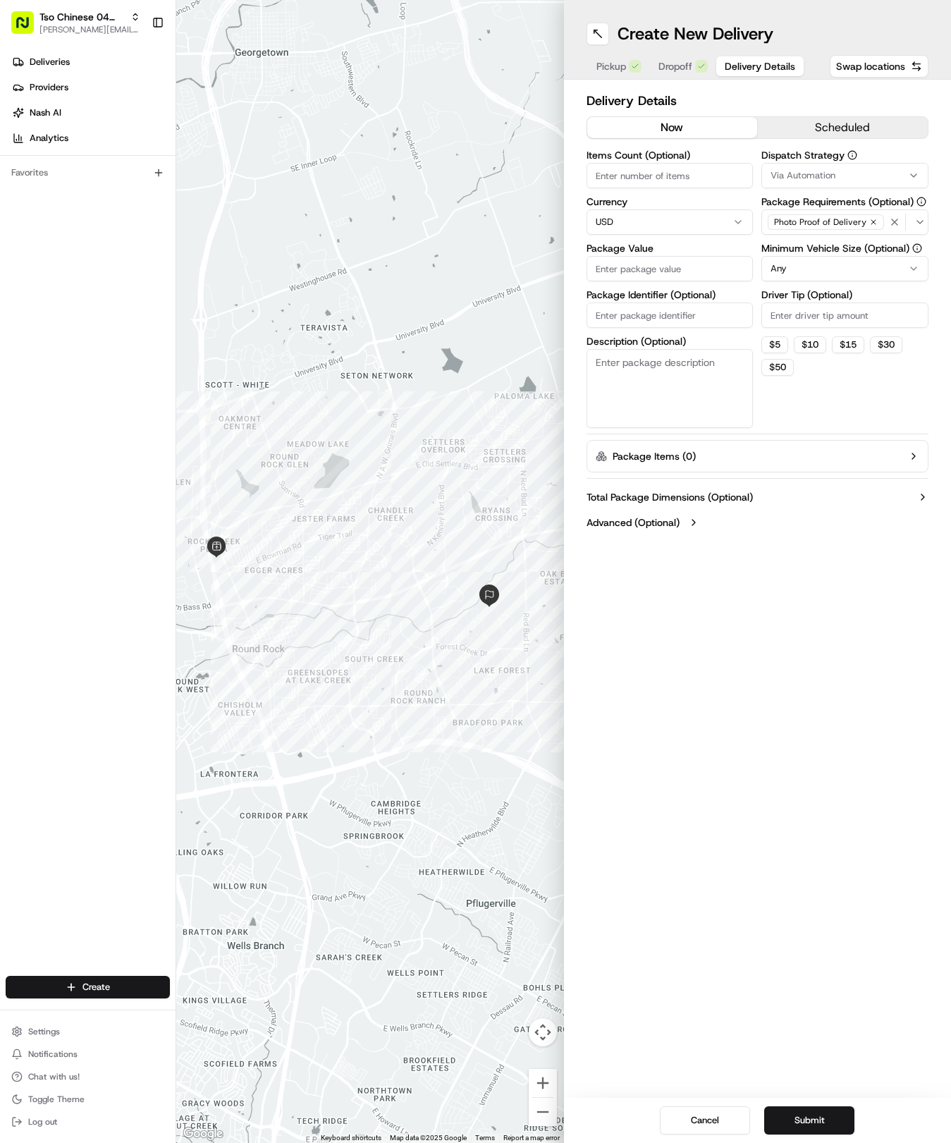
click at [826, 171] on span "Via Automation" at bounding box center [803, 175] width 65 height 13
click at [813, 249] on span "Tso Round Rock Strategy" at bounding box center [857, 252] width 173 height 13
click at [820, 383] on html "Tso Chinese 04 Round Rock [EMAIL_ADDRESS][DOMAIN_NAME] Toggle Sidebar Deliverie…" at bounding box center [475, 571] width 951 height 1143
click at [816, 269] on html "Tso Chinese 04 Round Rock [EMAIL_ADDRESS][DOMAIN_NAME] Toggle Sidebar Deliverie…" at bounding box center [475, 571] width 951 height 1143
click at [826, 315] on input "Driver Tip (Optional)" at bounding box center [845, 315] width 167 height 25
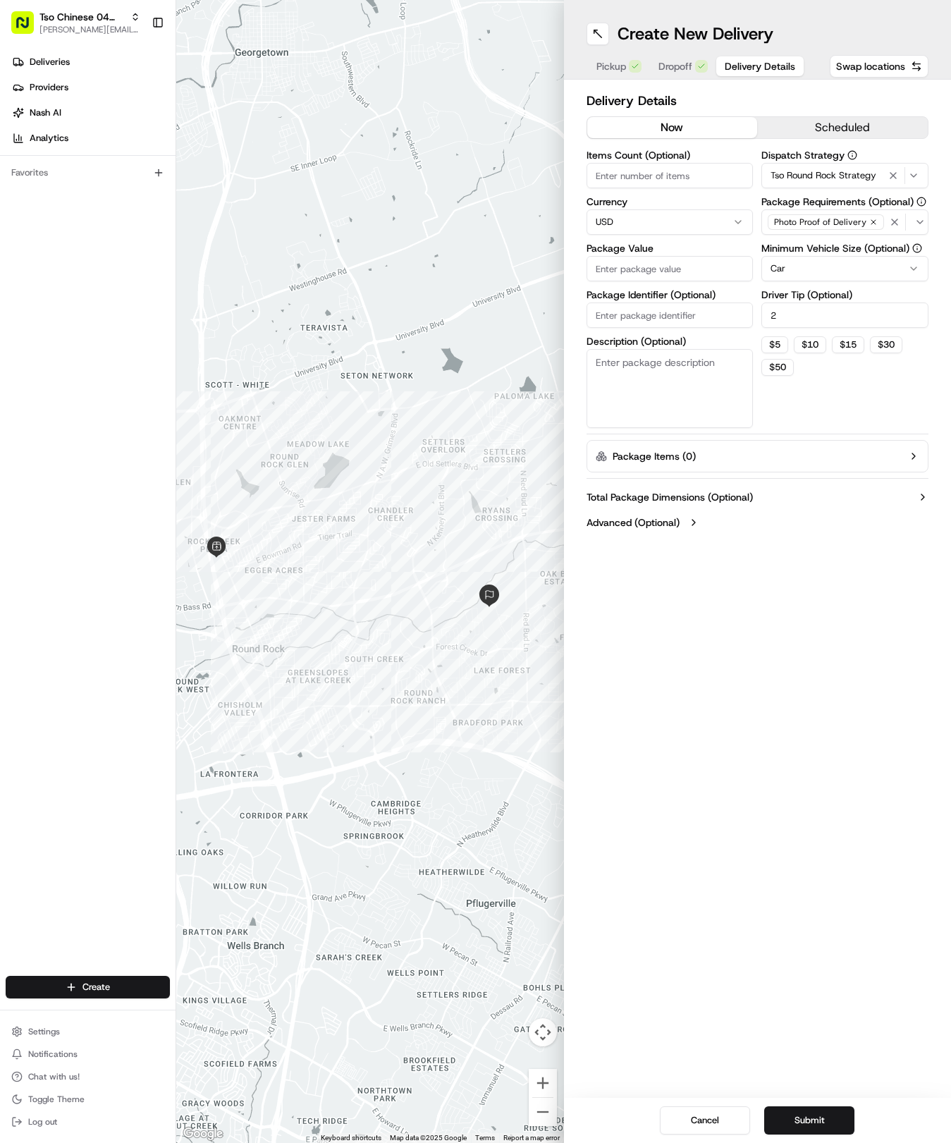
type input "2"
click at [640, 185] on input "Items Count (Optional)" at bounding box center [670, 175] width 167 height 25
type input "5"
click at [637, 276] on input "Package Value" at bounding box center [670, 268] width 167 height 25
type input "66.9"
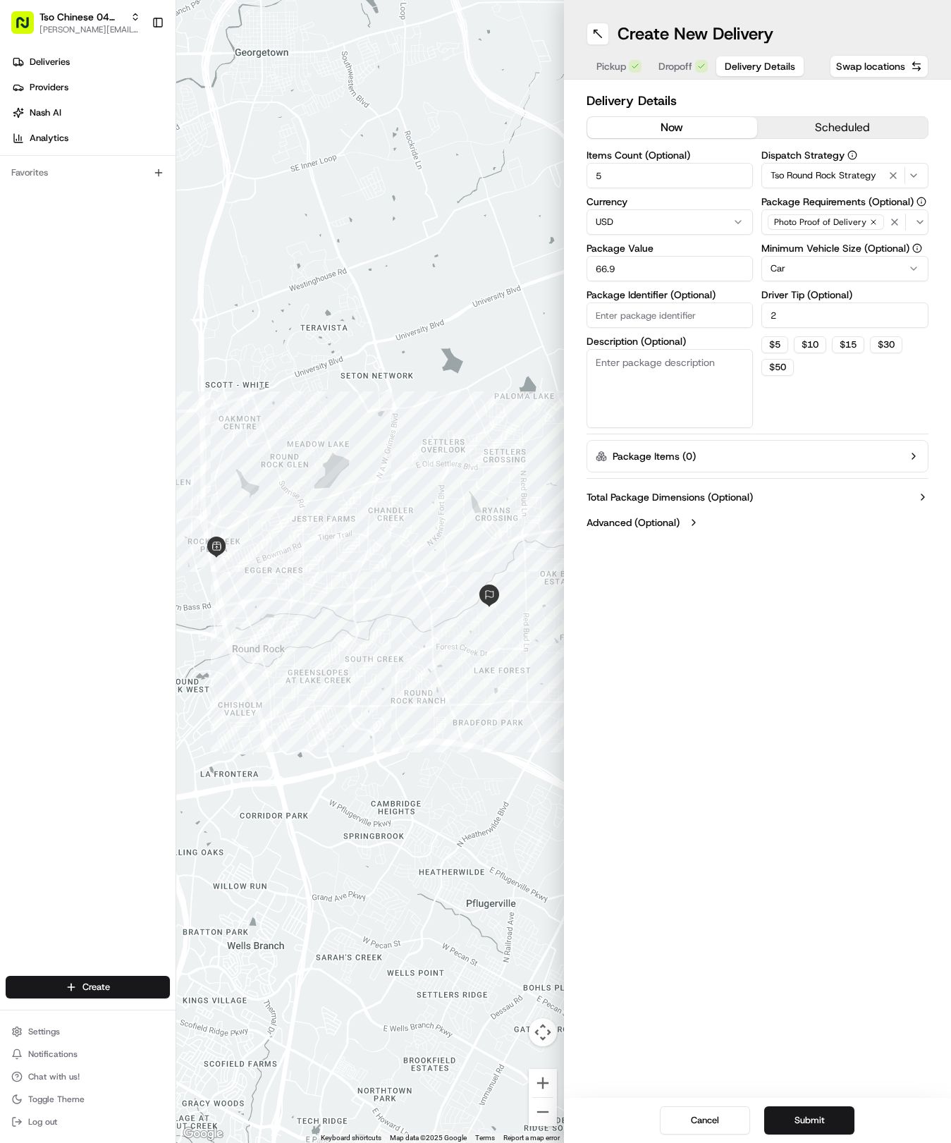
click at [611, 312] on input "Package Identifier (Optional)" at bounding box center [670, 315] width 167 height 25
paste input "YFCEIT9"
type input "YFCEIT9"
drag, startPoint x: 824, startPoint y: 1125, endPoint x: 831, endPoint y: 1121, distance: 8.2
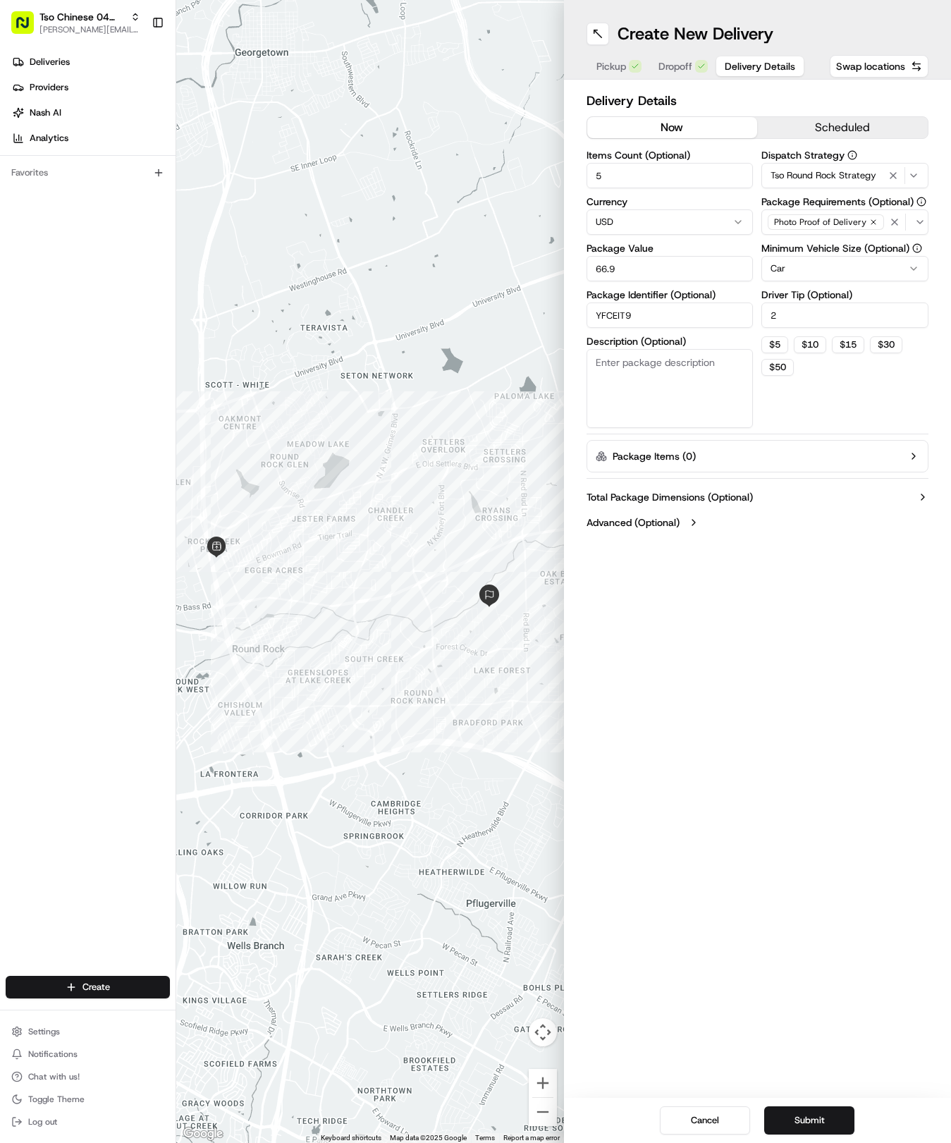
click at [826, 1125] on button "Submit" at bounding box center [809, 1120] width 90 height 28
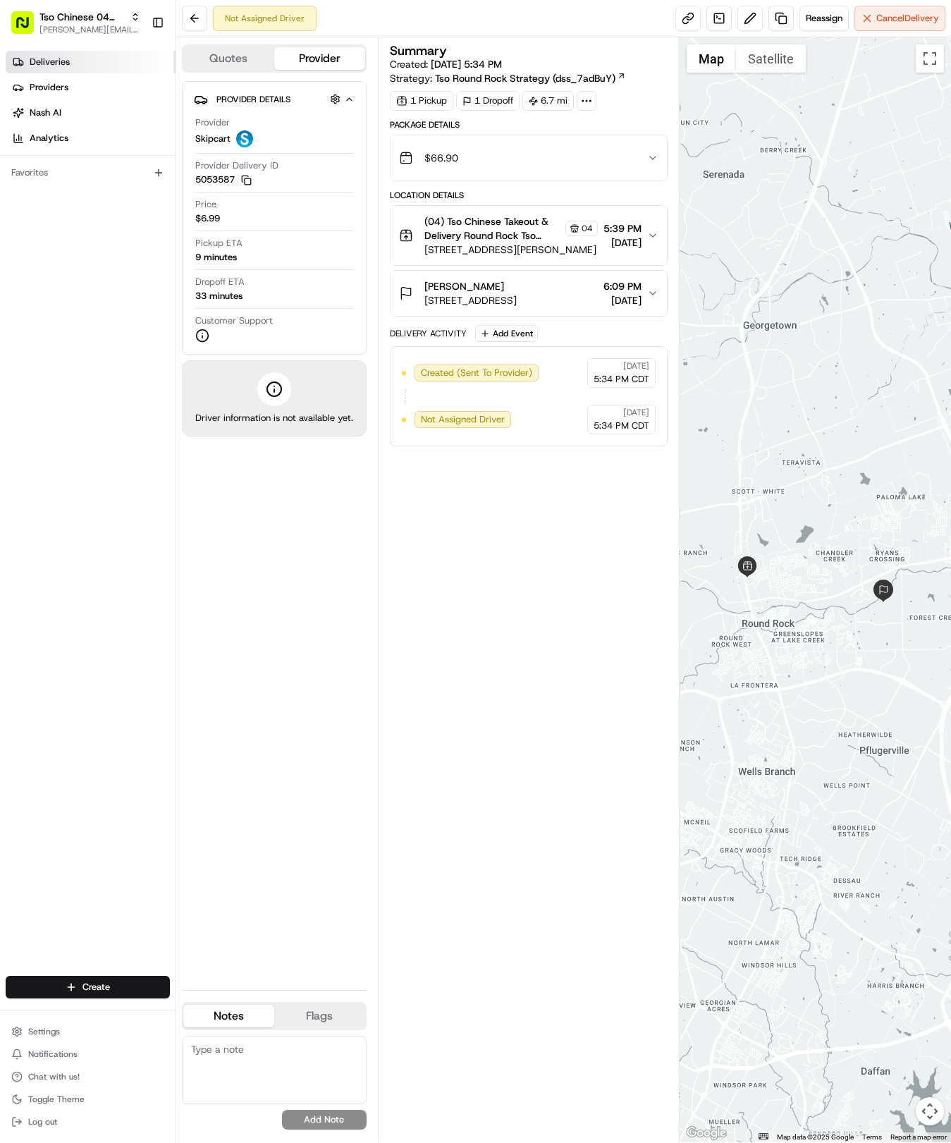
click at [70, 65] on link "Deliveries" at bounding box center [91, 62] width 170 height 23
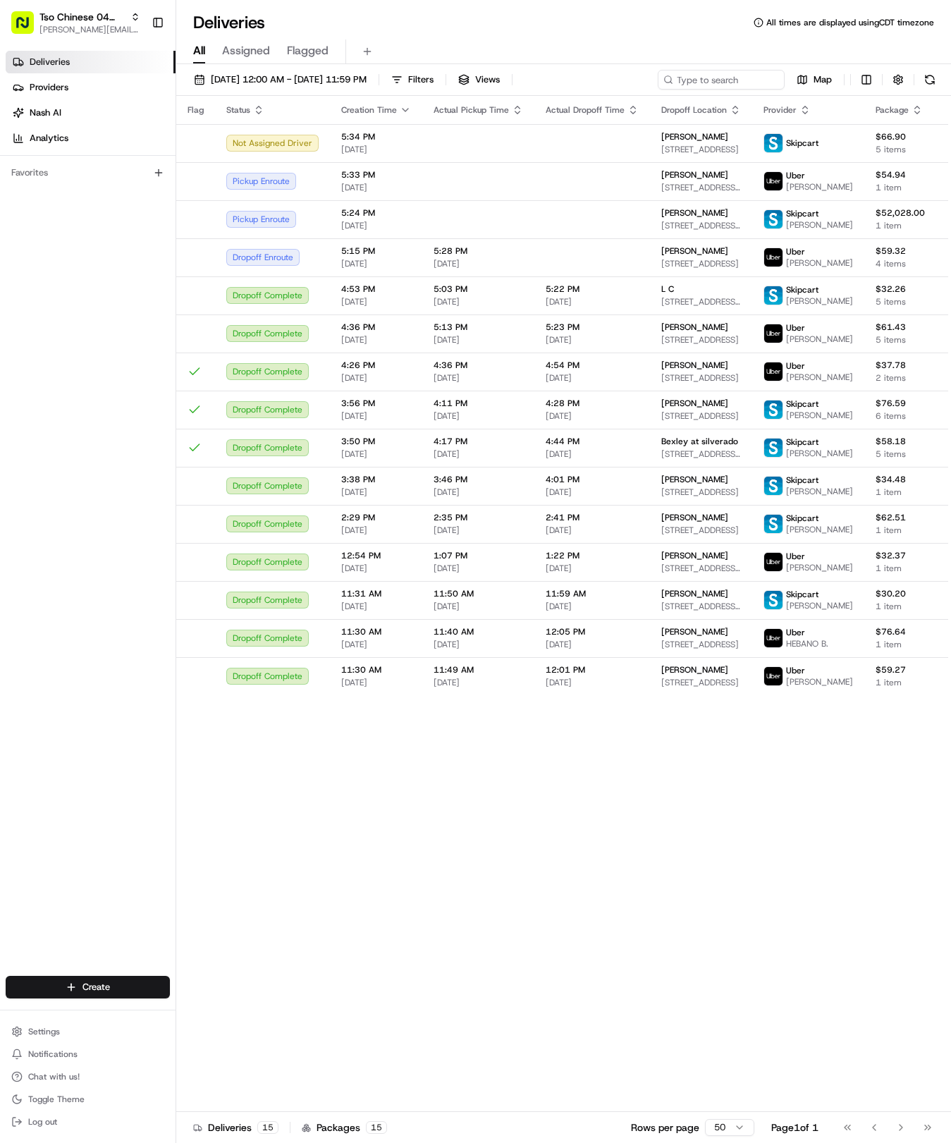
click at [936, 76] on button at bounding box center [930, 80] width 20 height 20
click at [90, 989] on html "Tso Chinese 04 Round Rock hayden@tsochinese.com Toggle Sidebar Deliveries Provi…" at bounding box center [475, 571] width 951 height 1143
click at [236, 1010] on link "Delivery" at bounding box center [254, 1013] width 157 height 25
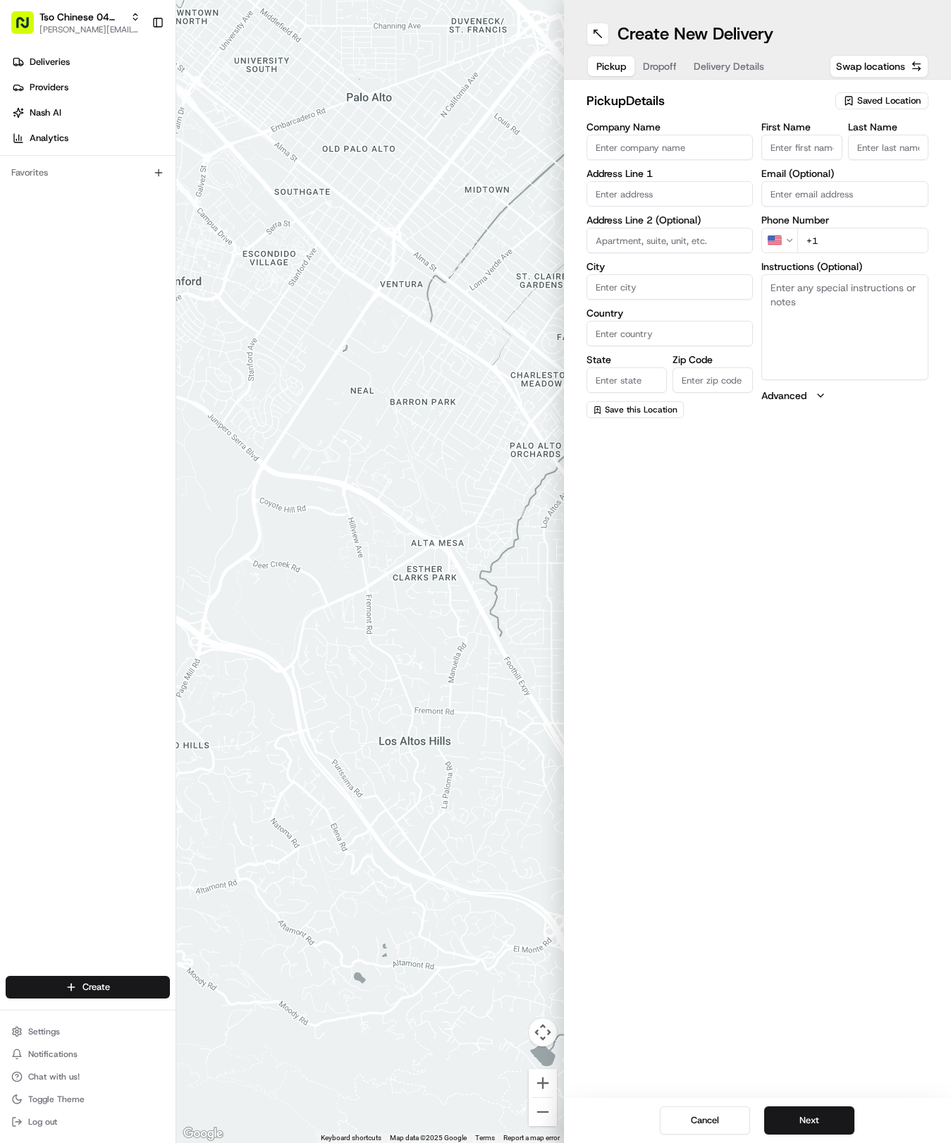
click at [885, 113] on div "pickup Details Saved Location" at bounding box center [758, 103] width 343 height 25
click at [902, 103] on span "Saved Location" at bounding box center [888, 100] width 63 height 13
click at [879, 154] on span "(04) Tso Chinese Takeout & Delivery Round Rock (04)" at bounding box center [857, 159] width 173 height 25
type input "(04) Tso Chinese Takeout & Delivery Round Rock"
type input "2000 N [PERSON_NAME] St"
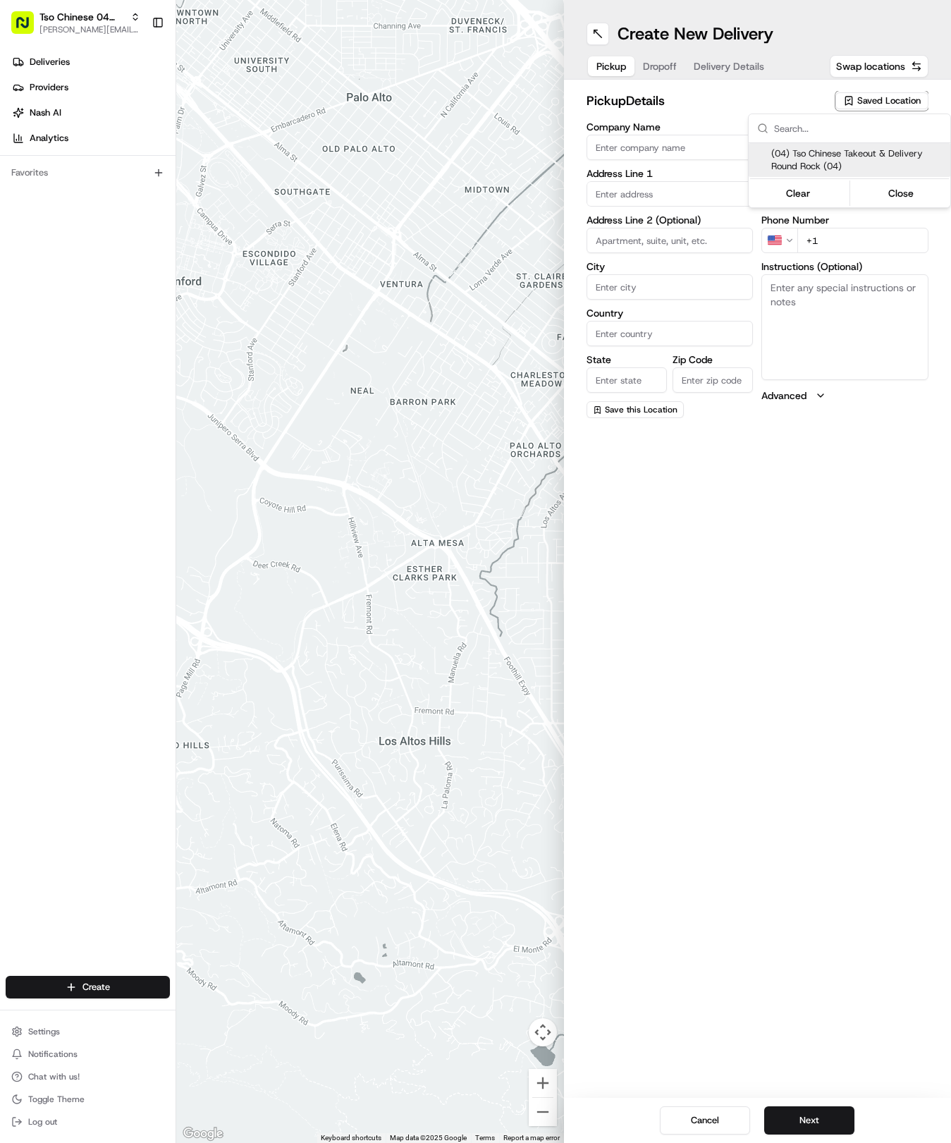
type input "Ste 108"
type input "Round Rock"
type input "US"
type input "[GEOGRAPHIC_DATA]"
type input "78664"
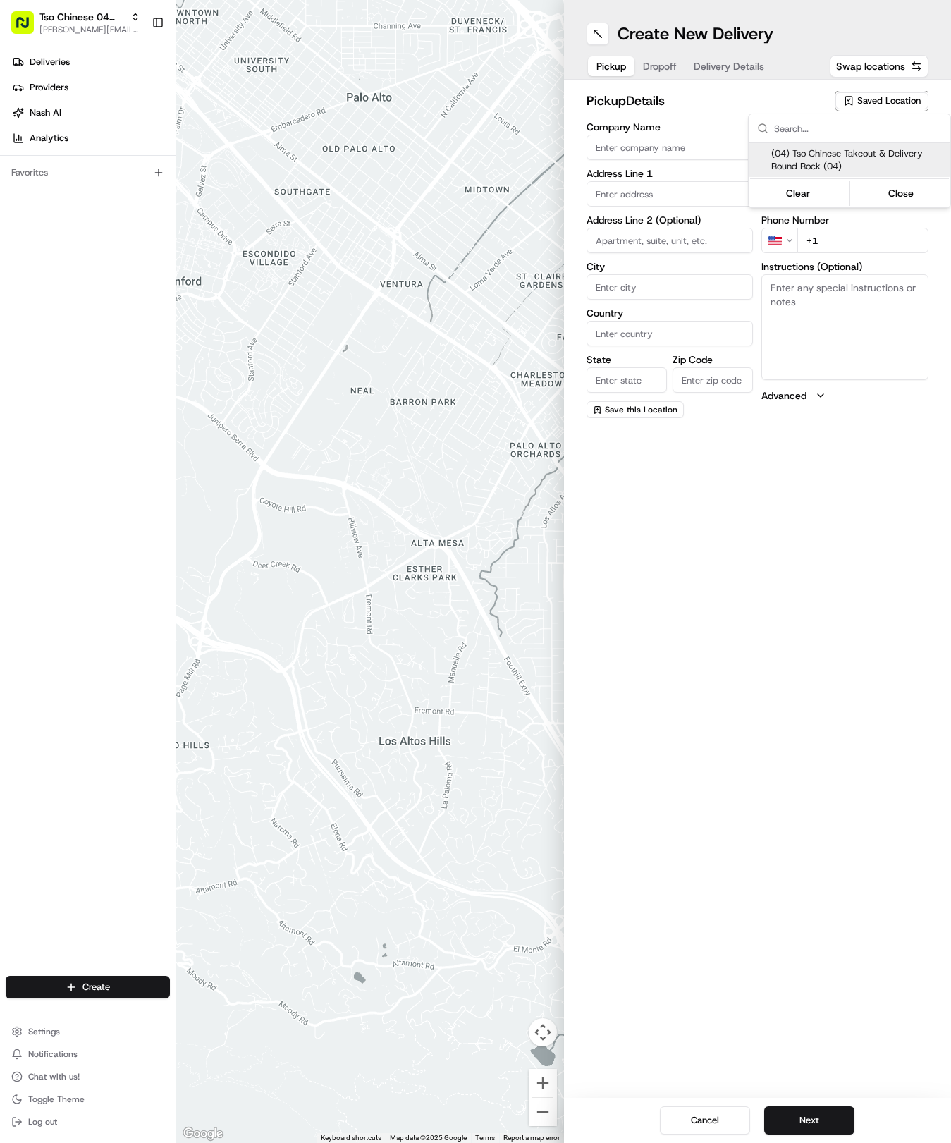
type input "Tso Chinese"
type input "Round Rock Manager"
type input "[EMAIL_ADDRESS][DOMAIN_NAME]"
type input "[PHONE_NUMBER]"
type textarea "Submit a picture displaying address & food as Proof of Delivery. Envía una foto…"
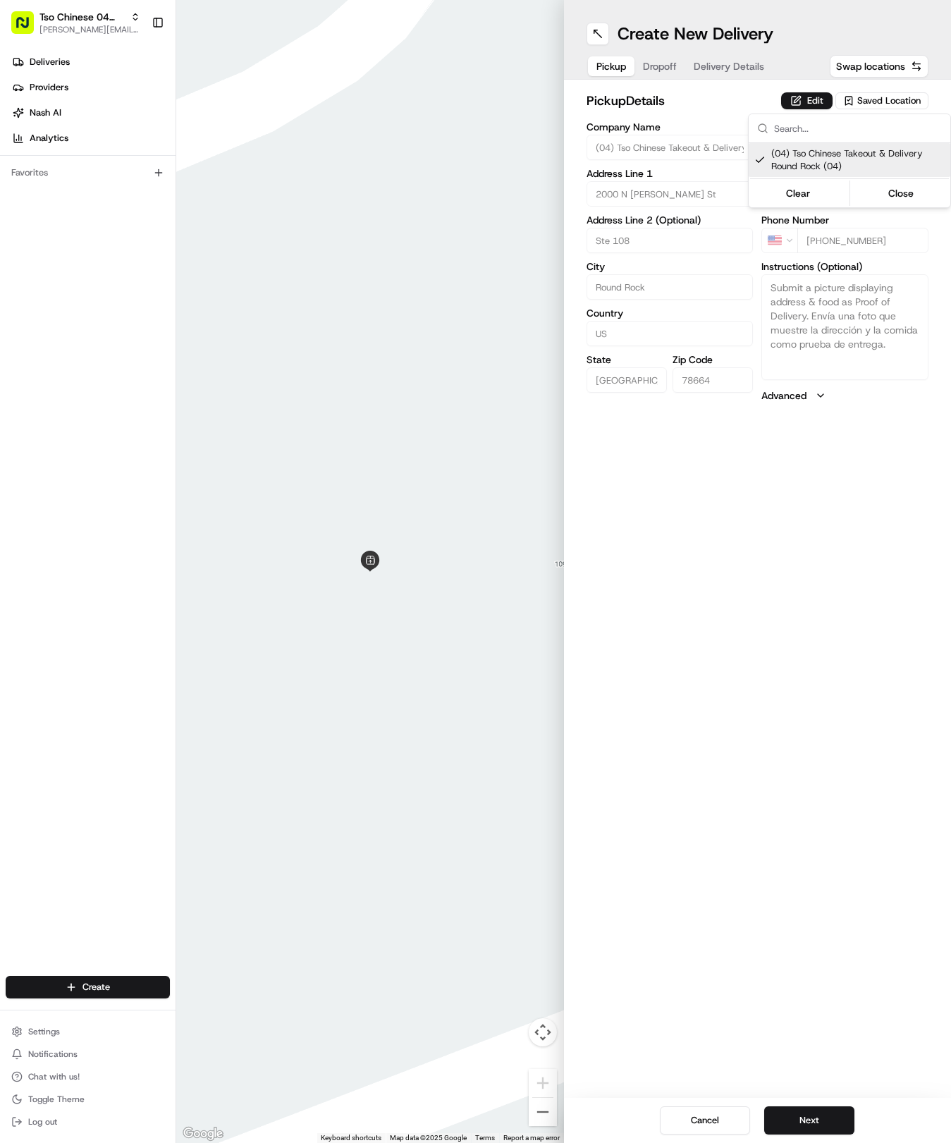
click at [800, 1127] on html "Tso Chinese 04 Round Rock [EMAIL_ADDRESS][DOMAIN_NAME] Toggle Sidebar Deliverie…" at bounding box center [475, 571] width 951 height 1143
click at [796, 1116] on button "Next" at bounding box center [809, 1120] width 90 height 28
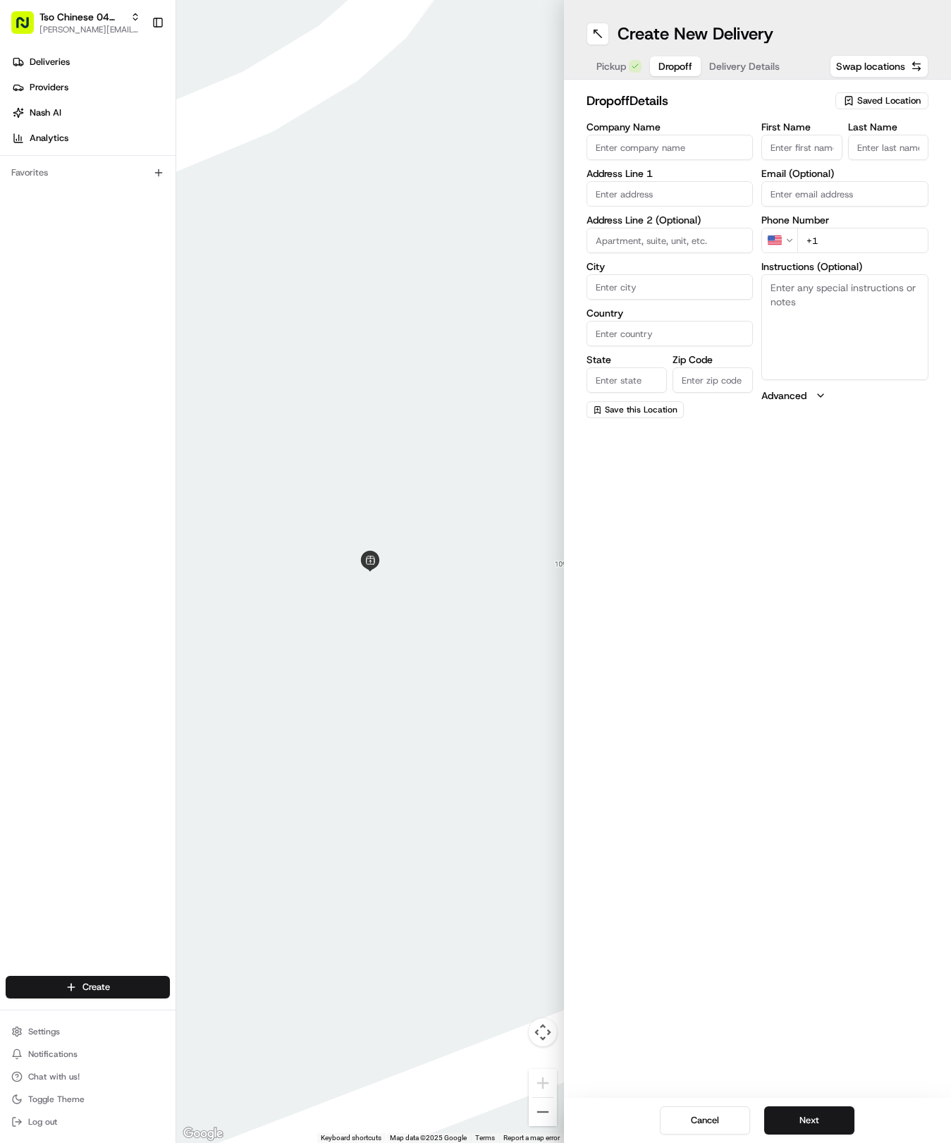
click at [823, 145] on input "First Name" at bounding box center [802, 147] width 80 height 25
type input "a"
type input "Alan"
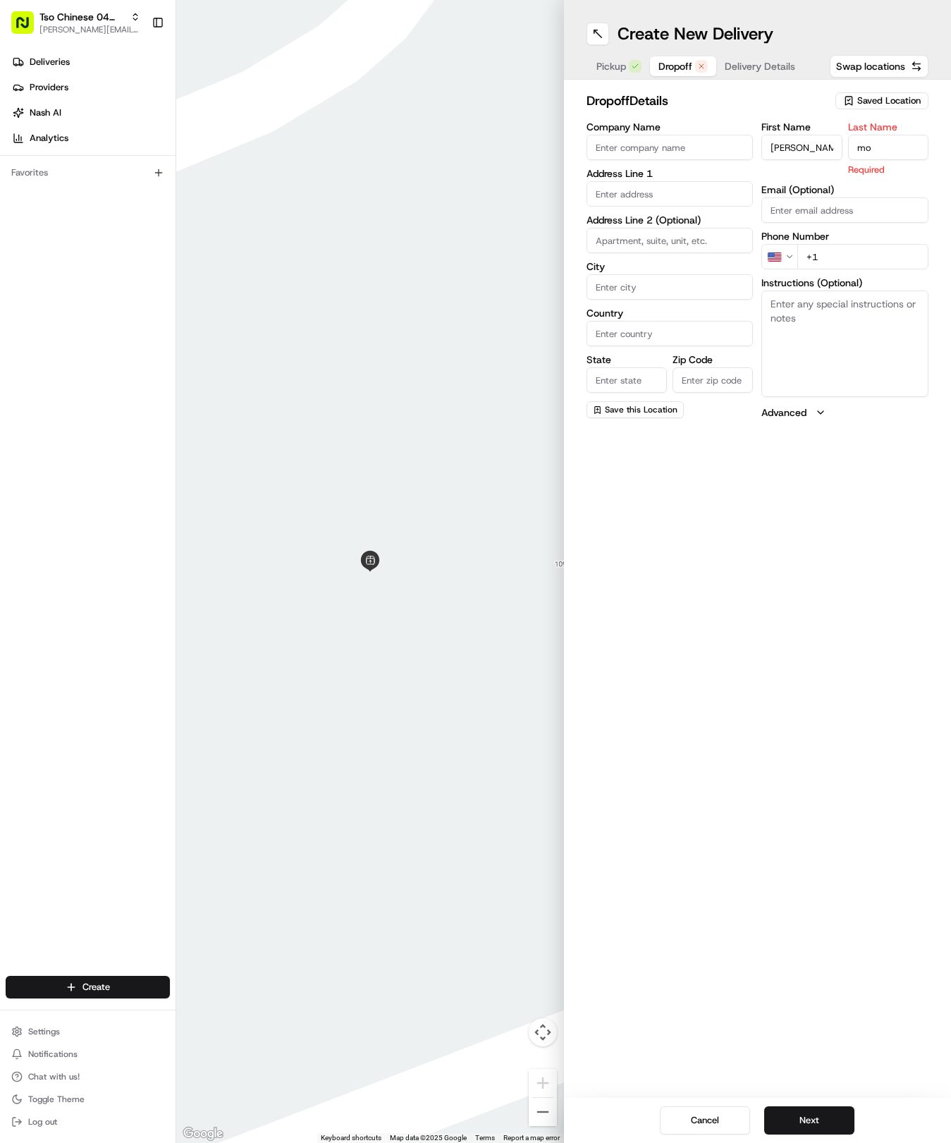
type input "m"
type input "Morgan"
click at [847, 260] on div "First Name Alan Last Name Morgan Required Email (Optional) Phone Number US +1 I…" at bounding box center [845, 271] width 167 height 298
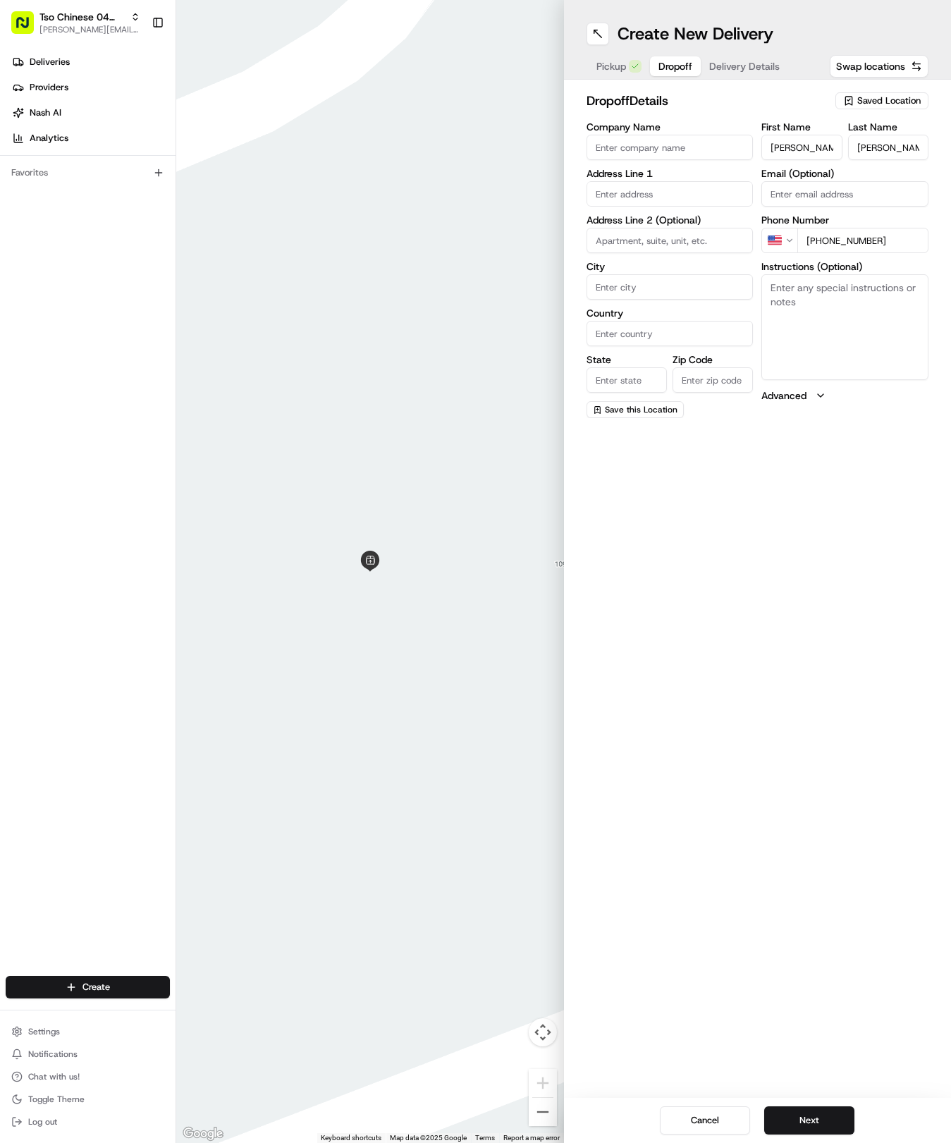
type input "+1 443 904 9882"
click at [661, 199] on input "text" at bounding box center [670, 193] width 167 height 25
click at [716, 226] on div "9017 Brimstone Ln, Austin, TX" at bounding box center [670, 223] width 160 height 21
type input "9017 Brimstone Ln, Austin, TX 78717, USA"
type input "Austin"
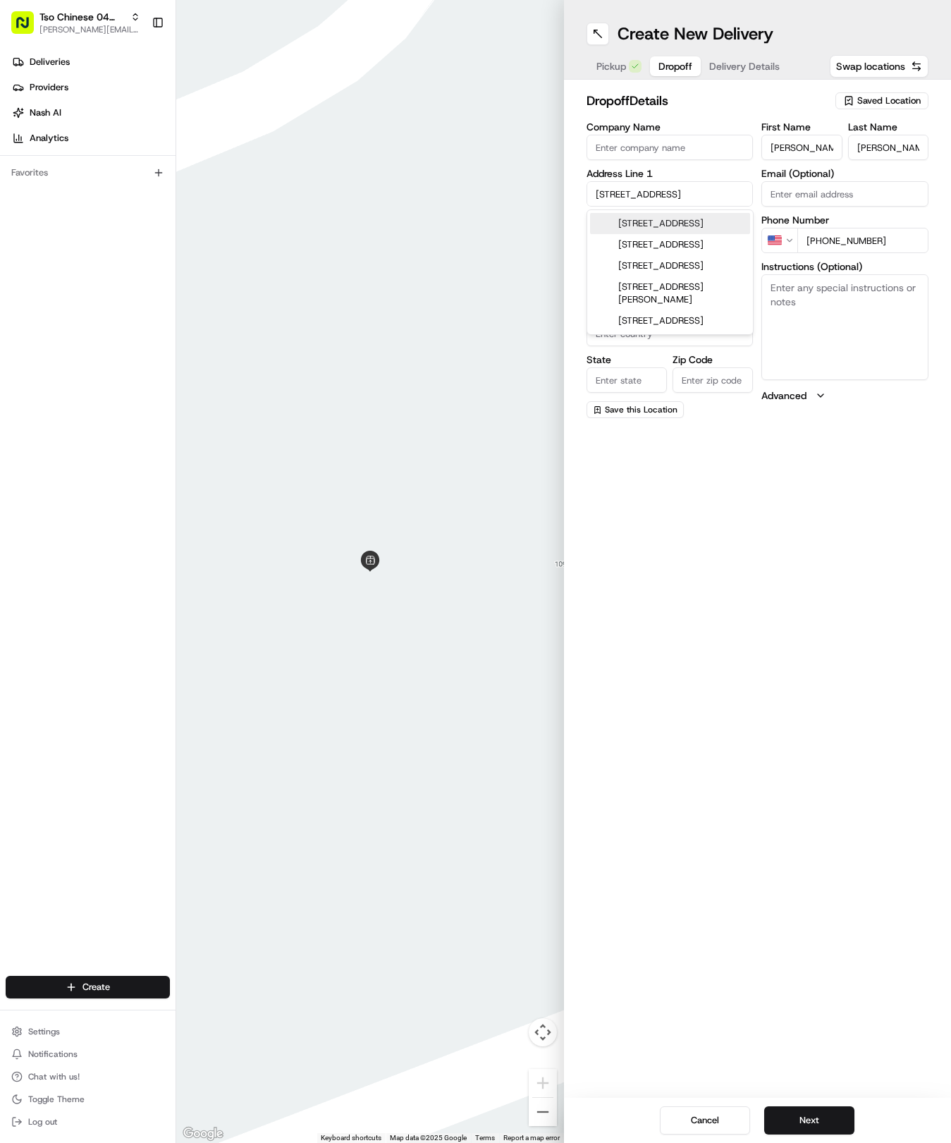
type input "[GEOGRAPHIC_DATA]"
type input "78717"
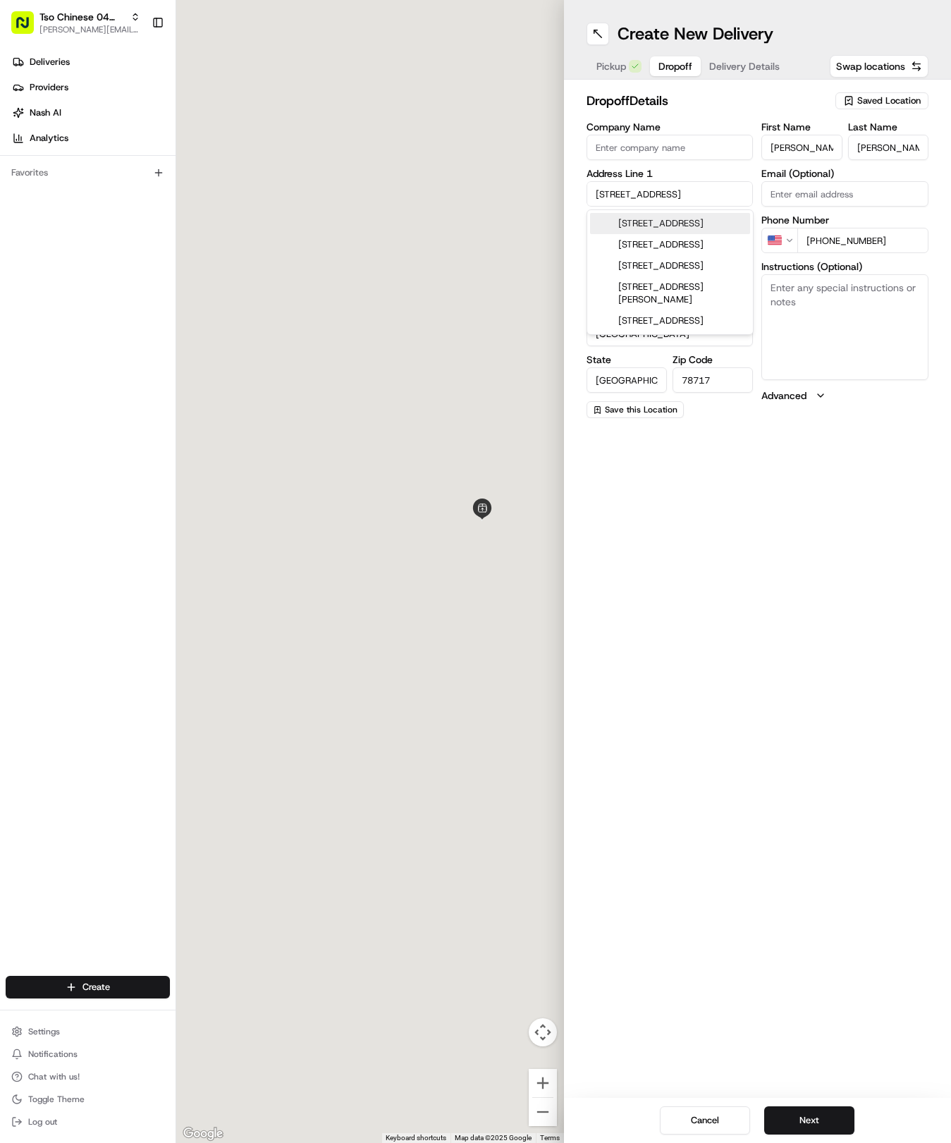
type input "9017 Brimstone Lane"
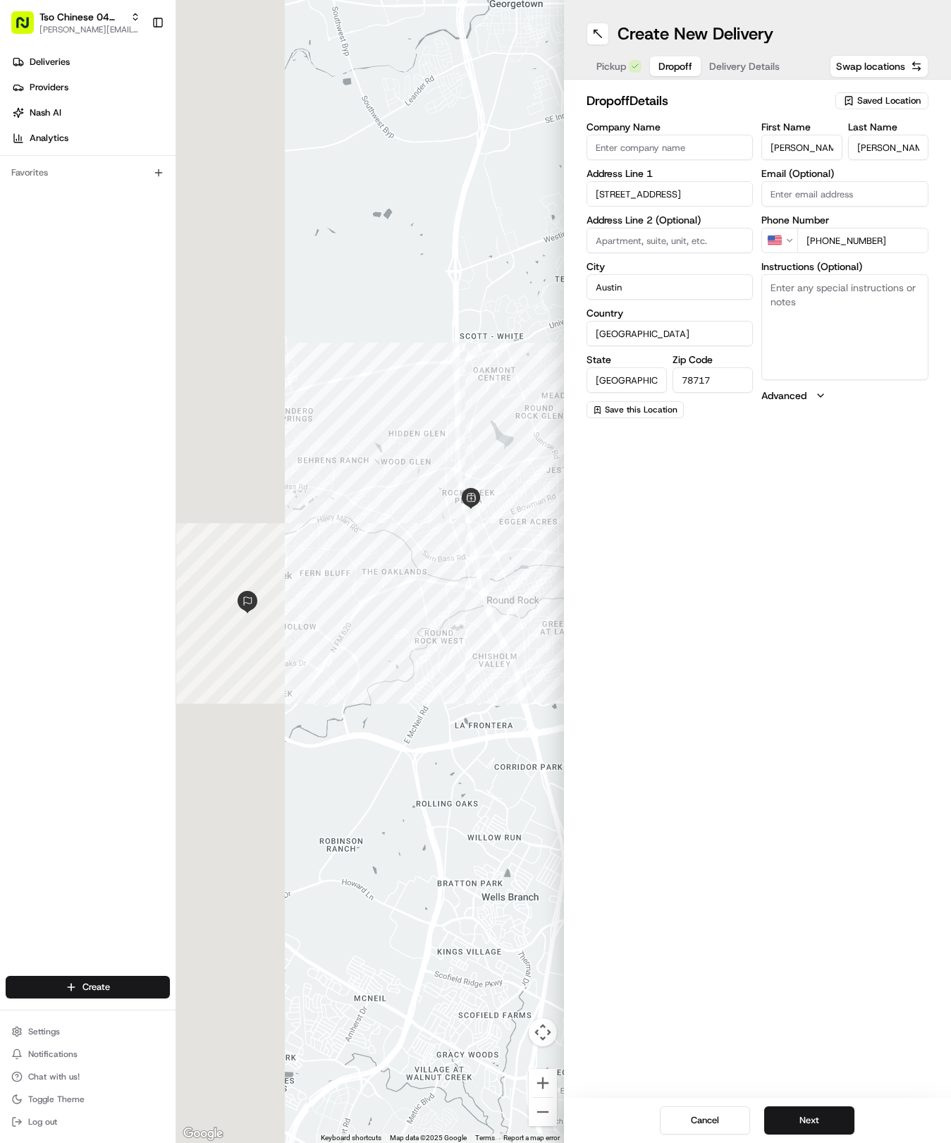
click at [774, 784] on div "Create New Delivery Pickup Dropoff Delivery Details Swap locations dropoff Deta…" at bounding box center [758, 571] width 388 height 1143
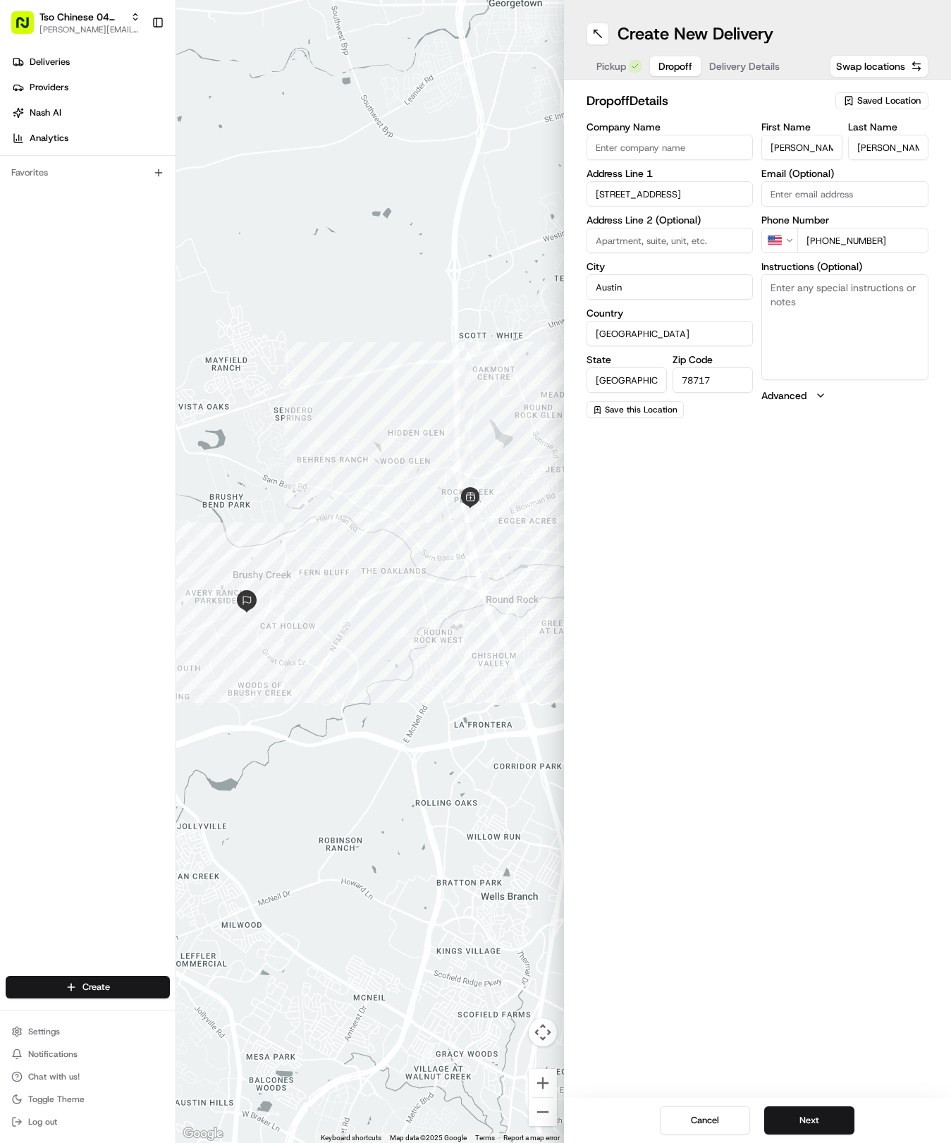
click at [833, 1103] on div "Cancel Next" at bounding box center [758, 1120] width 388 height 45
click at [827, 1121] on button "Next" at bounding box center [809, 1120] width 90 height 28
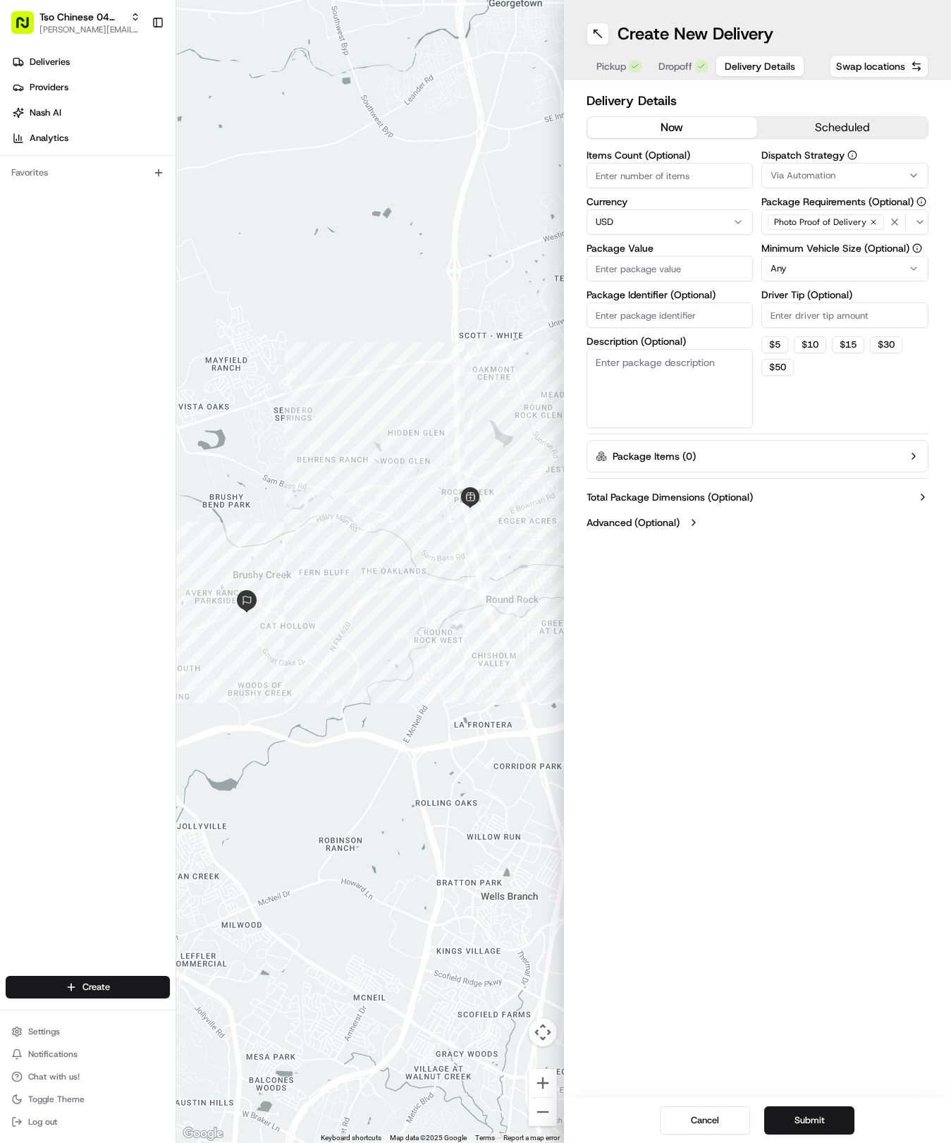
click at [813, 178] on span "Via Automation" at bounding box center [803, 175] width 65 height 13
click at [824, 250] on span "Tso Round Rock Strategy" at bounding box center [857, 252] width 173 height 13
click at [824, 396] on html "Tso Chinese 04 Round Rock [EMAIL_ADDRESS][DOMAIN_NAME] Toggle Sidebar Deliverie…" at bounding box center [475, 571] width 951 height 1143
click at [813, 265] on html "Tso Chinese 04 Round Rock [EMAIL_ADDRESS][DOMAIN_NAME] Toggle Sidebar Deliverie…" at bounding box center [475, 571] width 951 height 1143
click at [824, 307] on div "Driver Tip (Optional)" at bounding box center [845, 309] width 167 height 38
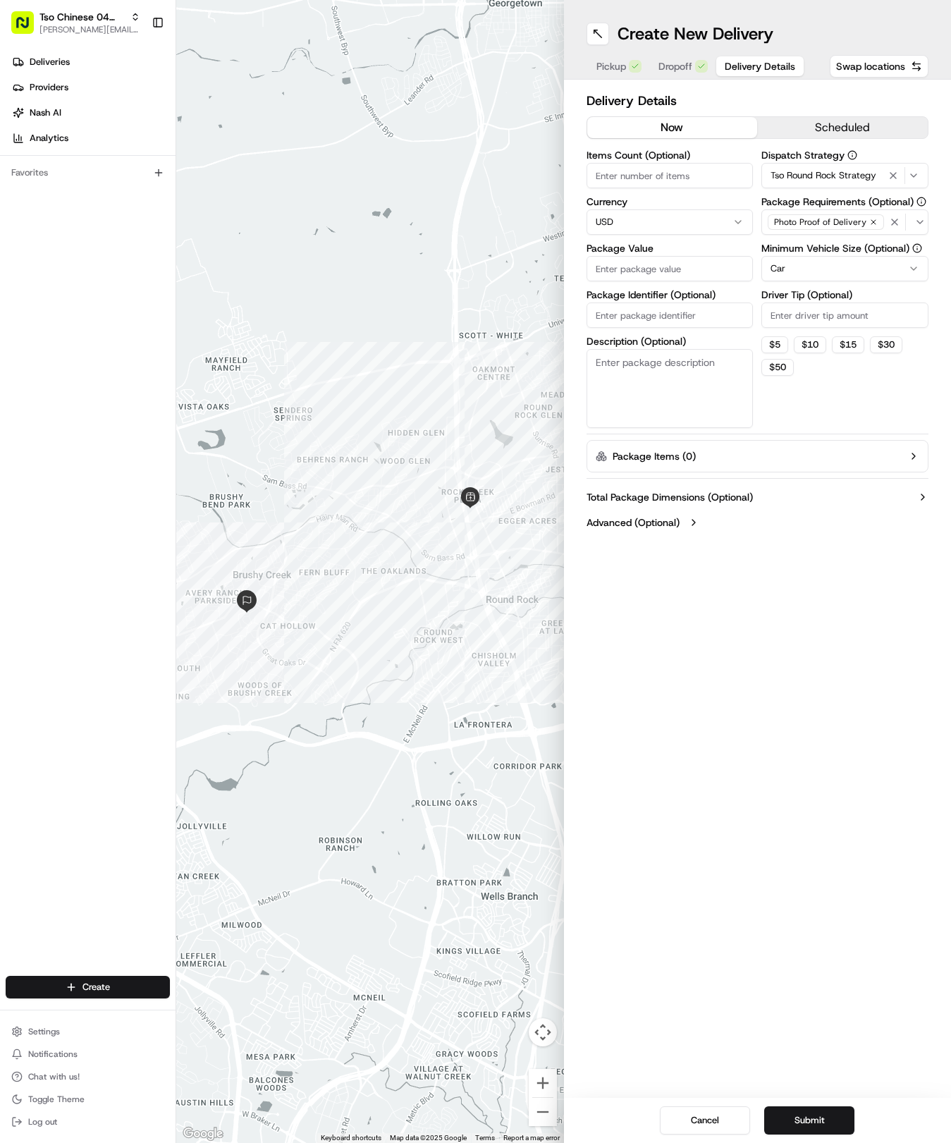
click at [824, 307] on input "Driver Tip (Optional)" at bounding box center [845, 315] width 167 height 25
type input "2"
click at [679, 173] on input "Items Count (Optional)" at bounding box center [670, 175] width 167 height 25
type input "7"
click at [728, 258] on input "Package Value" at bounding box center [670, 268] width 167 height 25
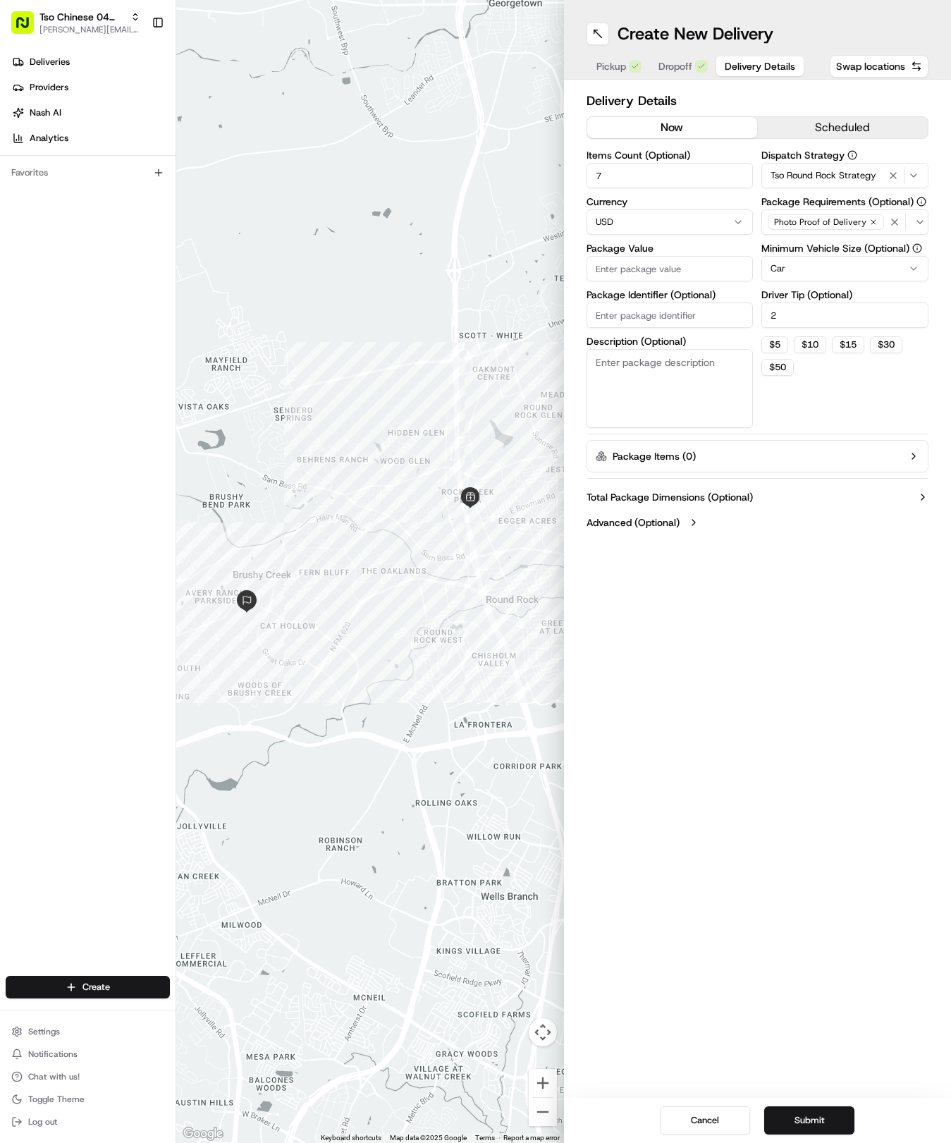
click at [707, 281] on input "Package Value" at bounding box center [670, 268] width 167 height 25
type input "87.41"
click at [702, 316] on input "Package Identifier (Optional)" at bounding box center [670, 315] width 167 height 25
click at [697, 317] on input "Package Identifier (Optional)" at bounding box center [670, 315] width 167 height 25
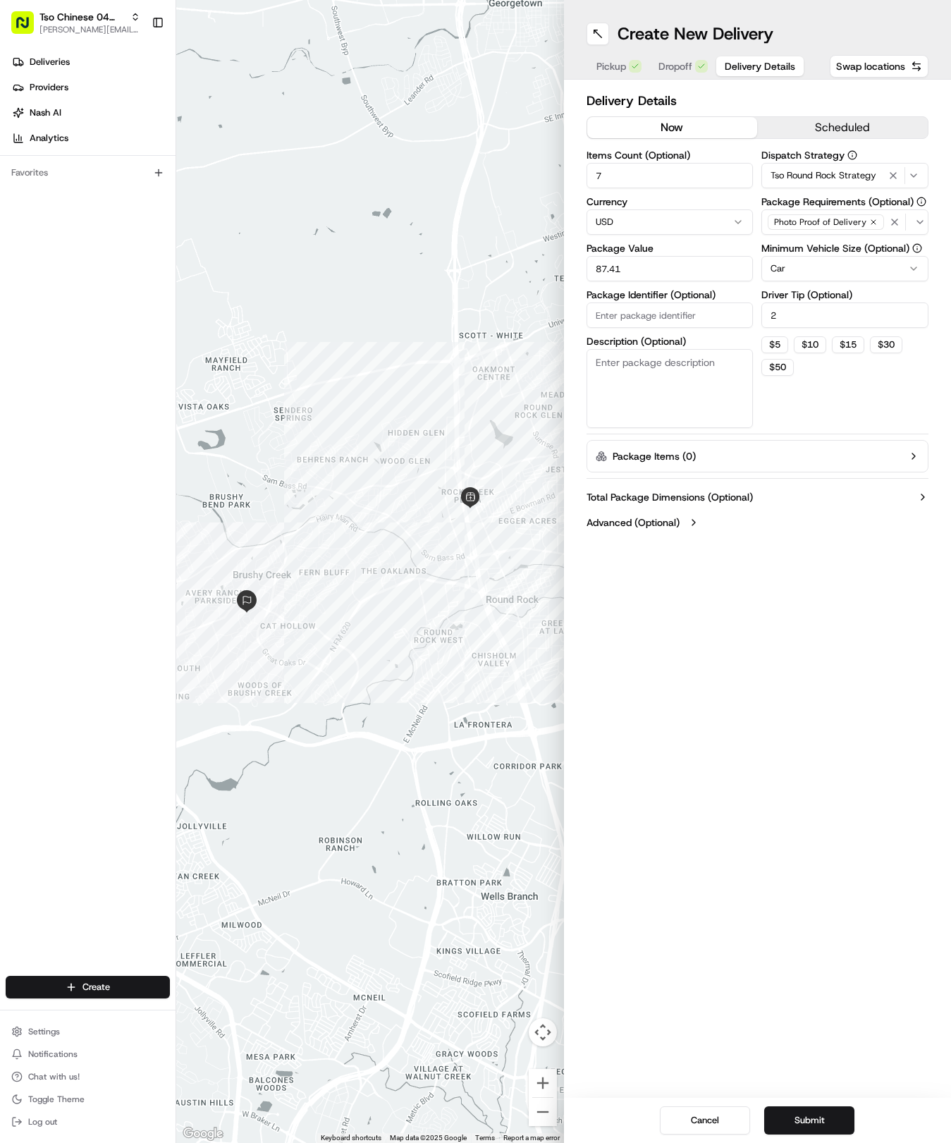
paste input "DTVVBHW"
type input "DTVVBHW"
click at [816, 1113] on button "Submit" at bounding box center [809, 1120] width 90 height 28
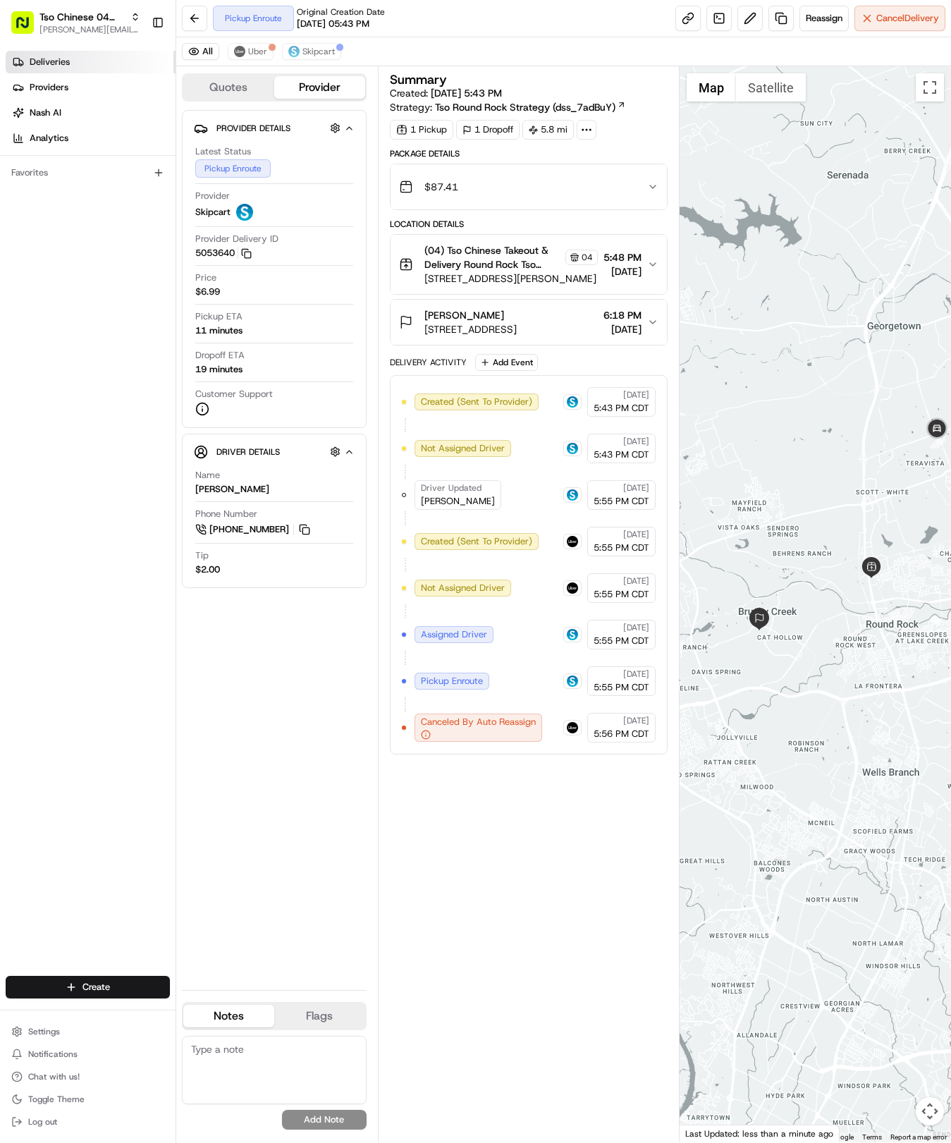
click at [87, 51] on link "Deliveries" at bounding box center [91, 62] width 170 height 23
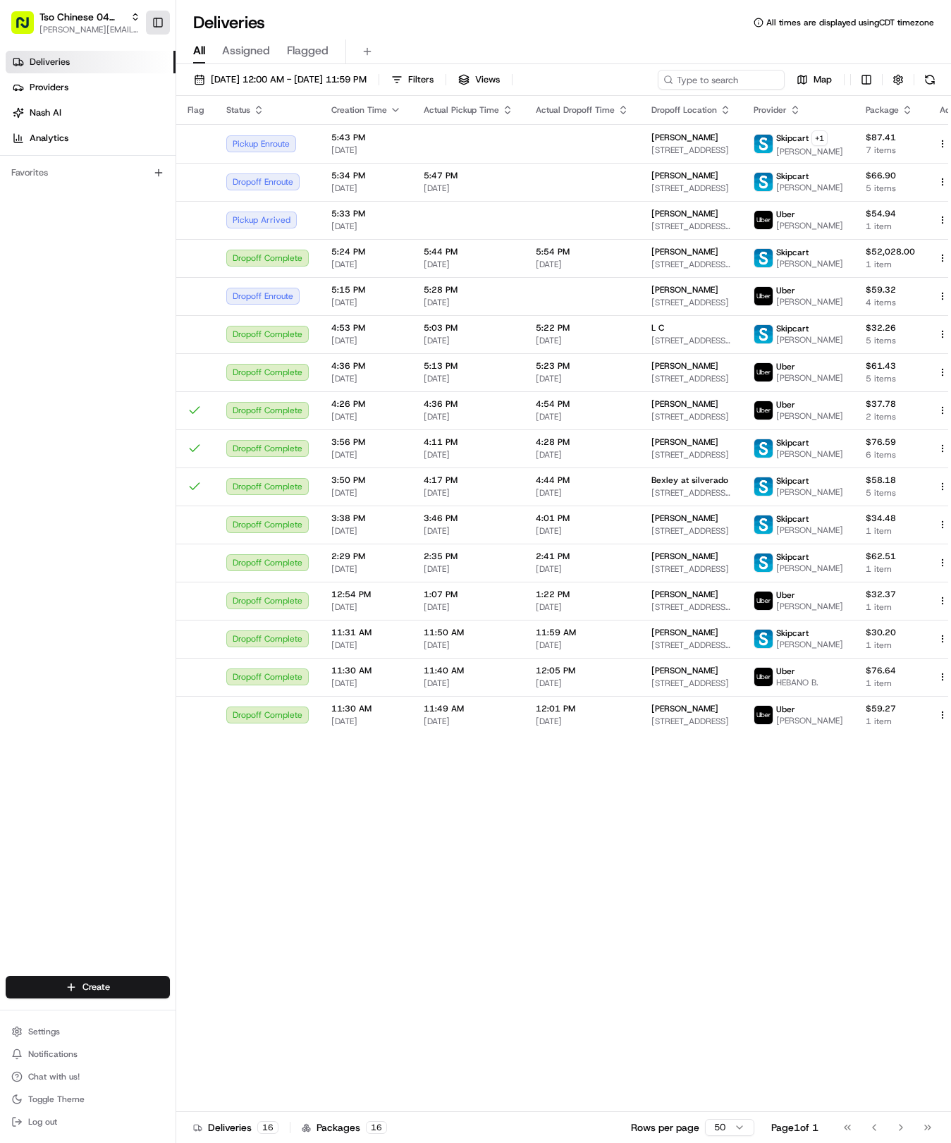
click at [163, 23] on button "Toggle Sidebar" at bounding box center [158, 23] width 24 height 24
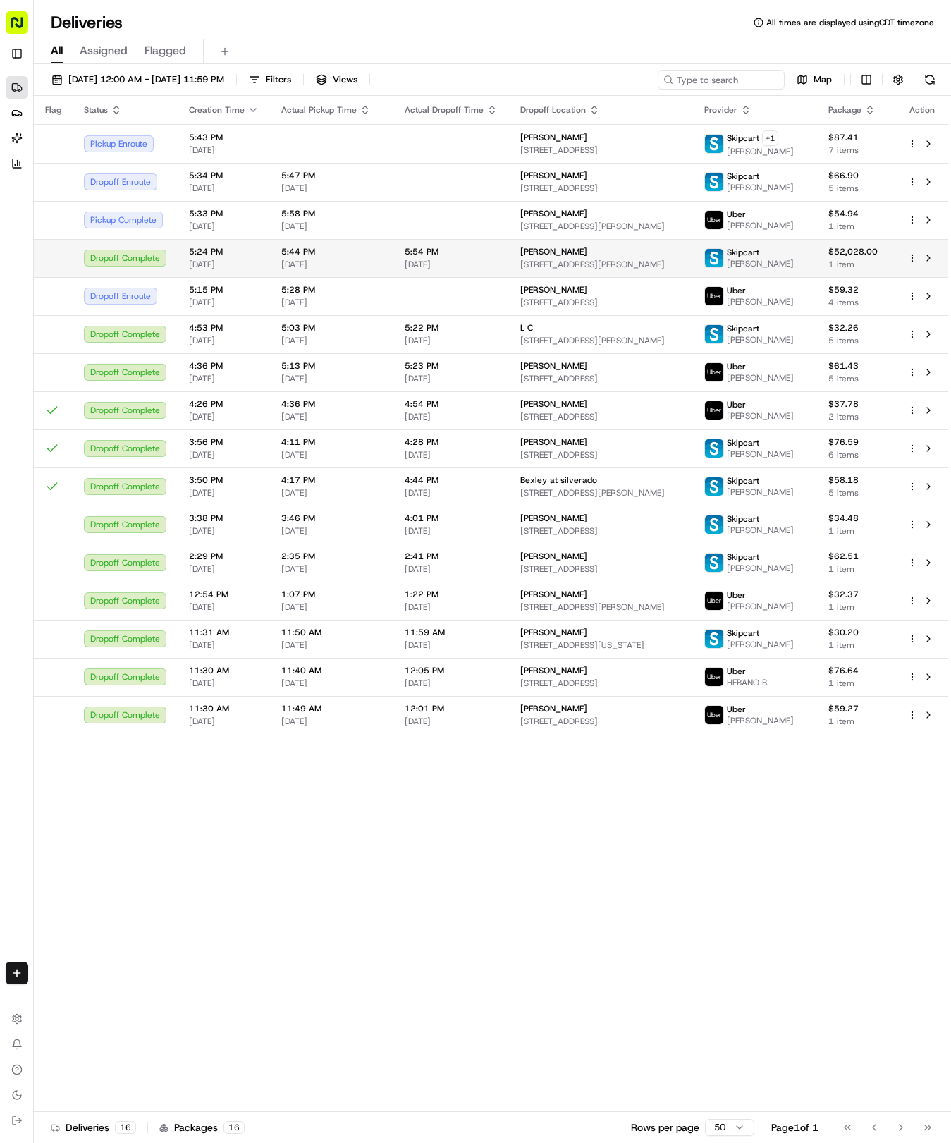
click at [434, 248] on td "5:54 PM 08/22/2025" at bounding box center [451, 258] width 116 height 38
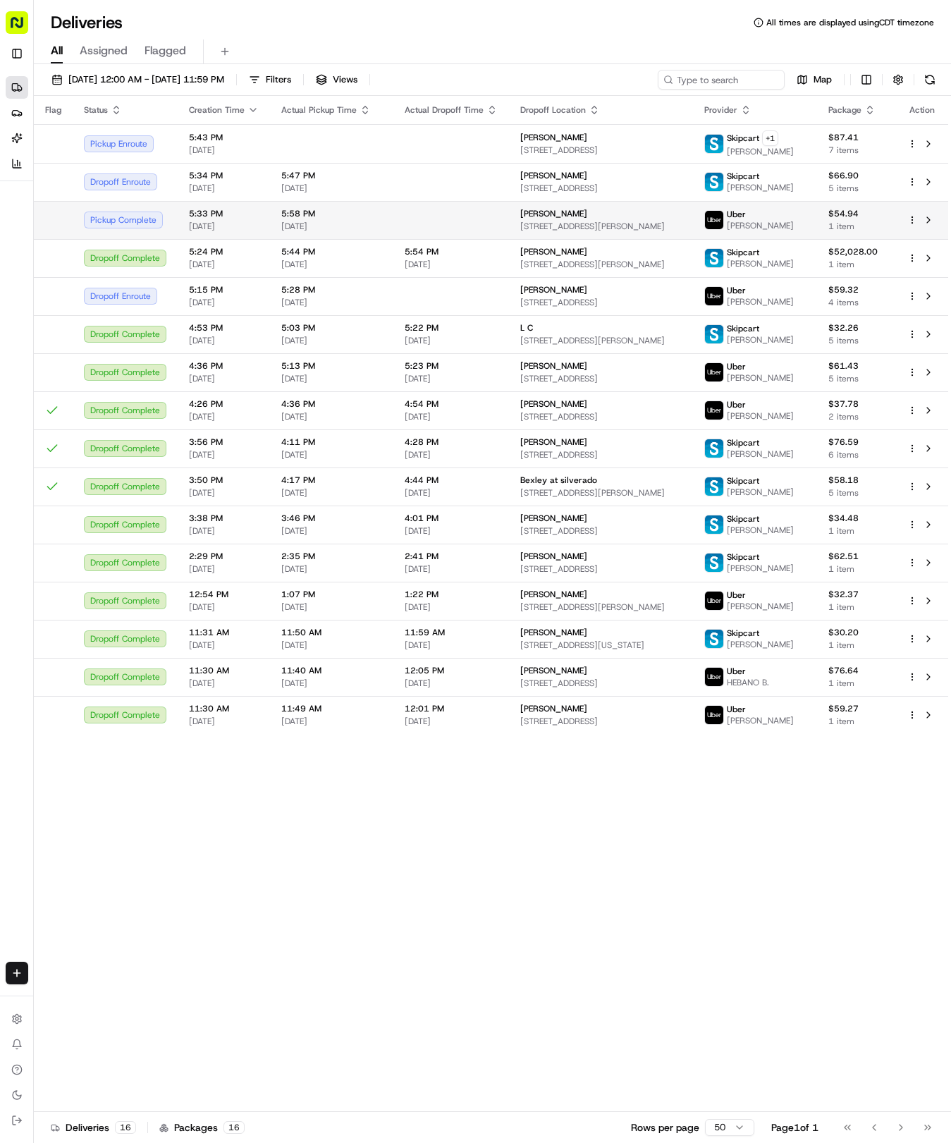
click at [416, 239] on td at bounding box center [451, 220] width 116 height 38
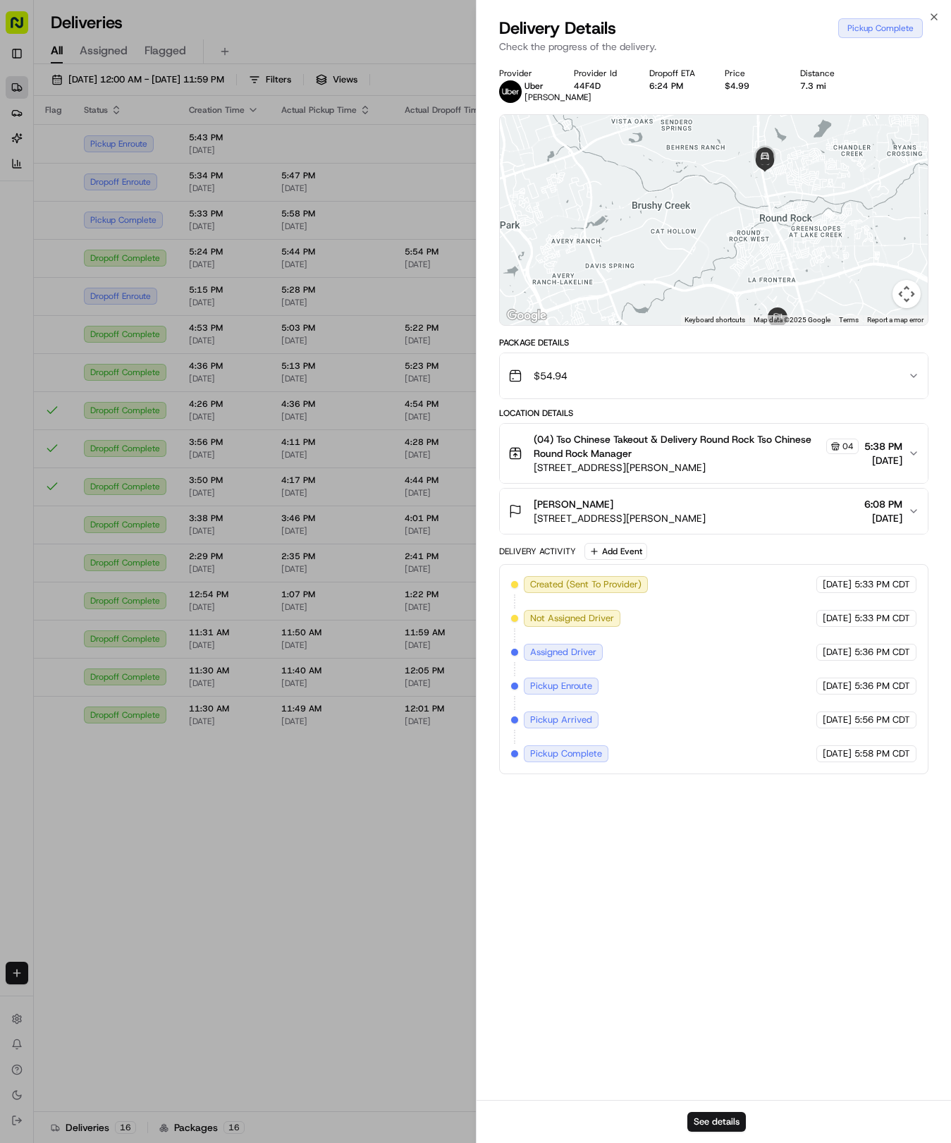
drag, startPoint x: 637, startPoint y: 223, endPoint x: 697, endPoint y: 254, distance: 66.9
click at [697, 254] on div at bounding box center [714, 220] width 429 height 210
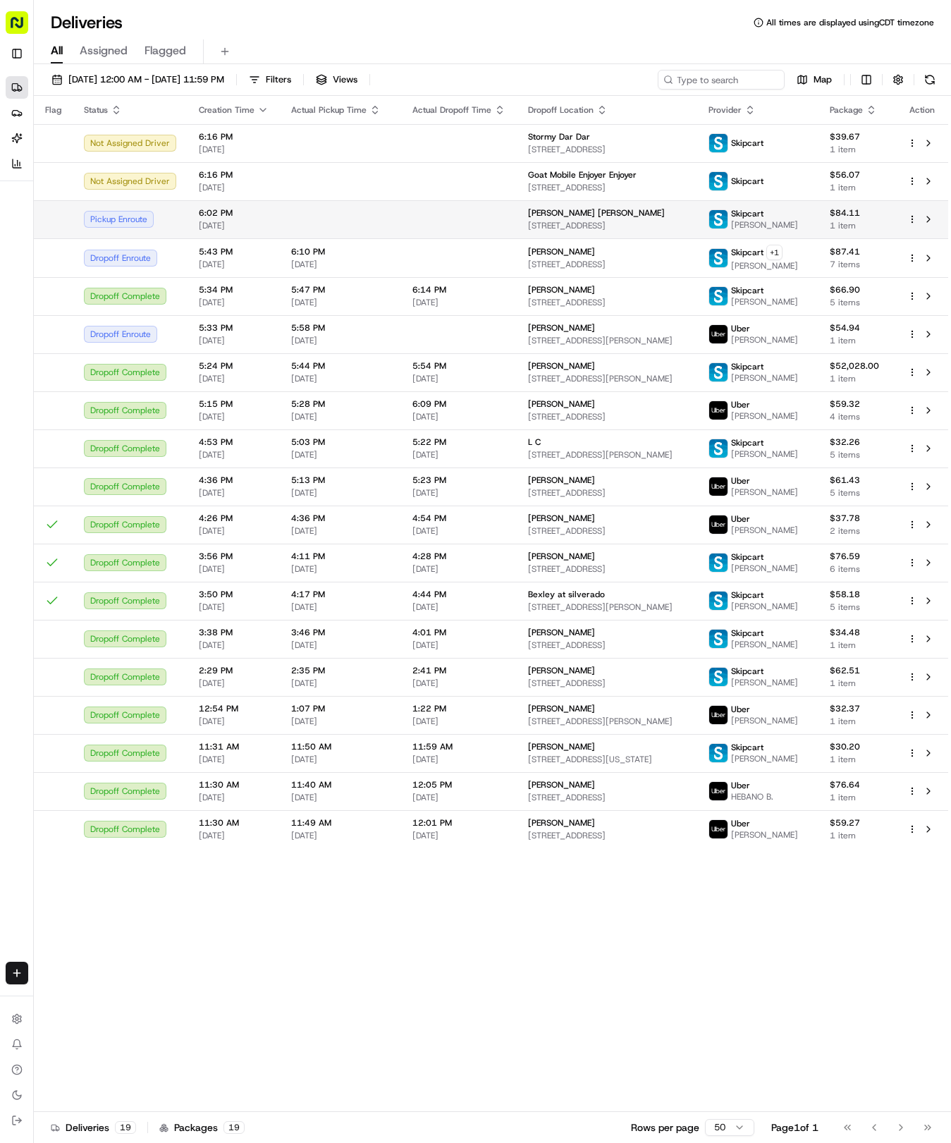
click at [468, 233] on td at bounding box center [459, 219] width 116 height 38
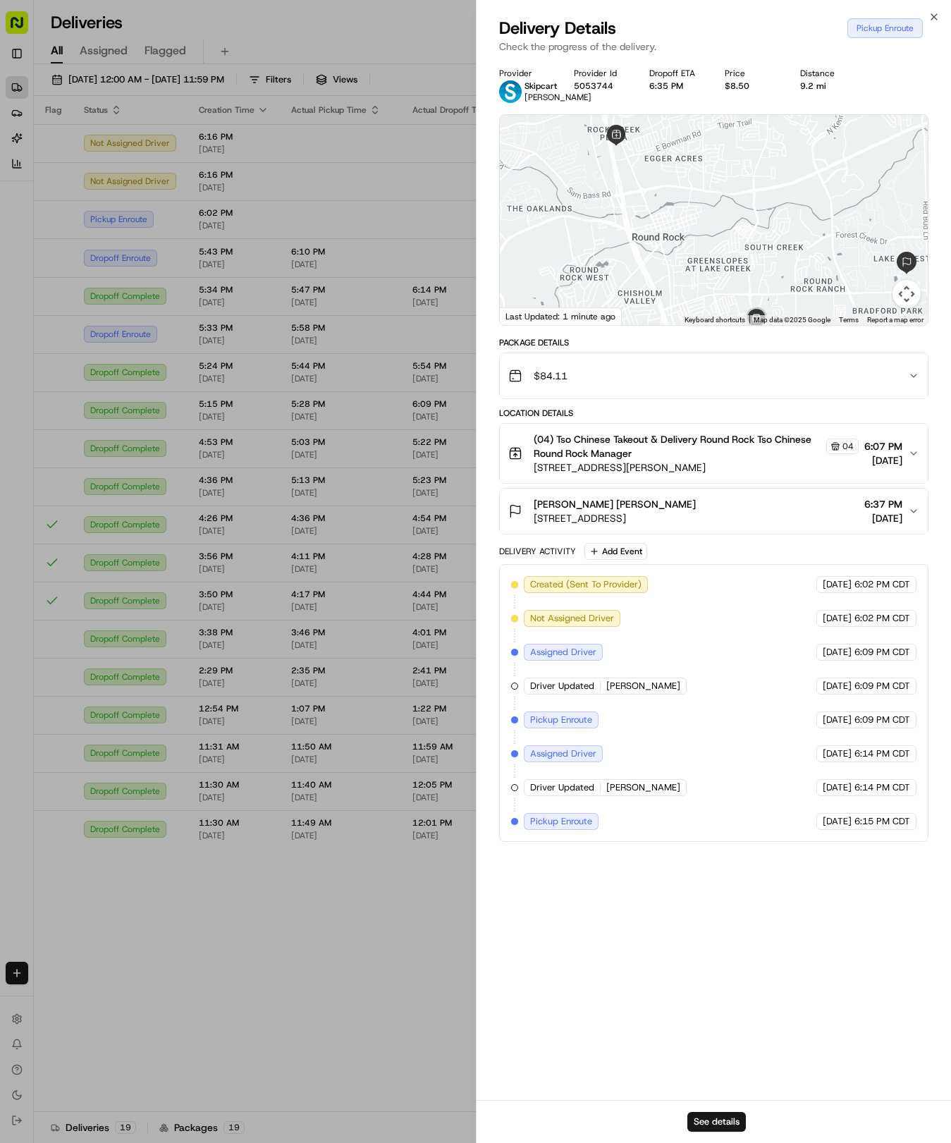
drag, startPoint x: 554, startPoint y: 209, endPoint x: 598, endPoint y: 204, distance: 43.9
click at [598, 204] on div at bounding box center [714, 220] width 429 height 210
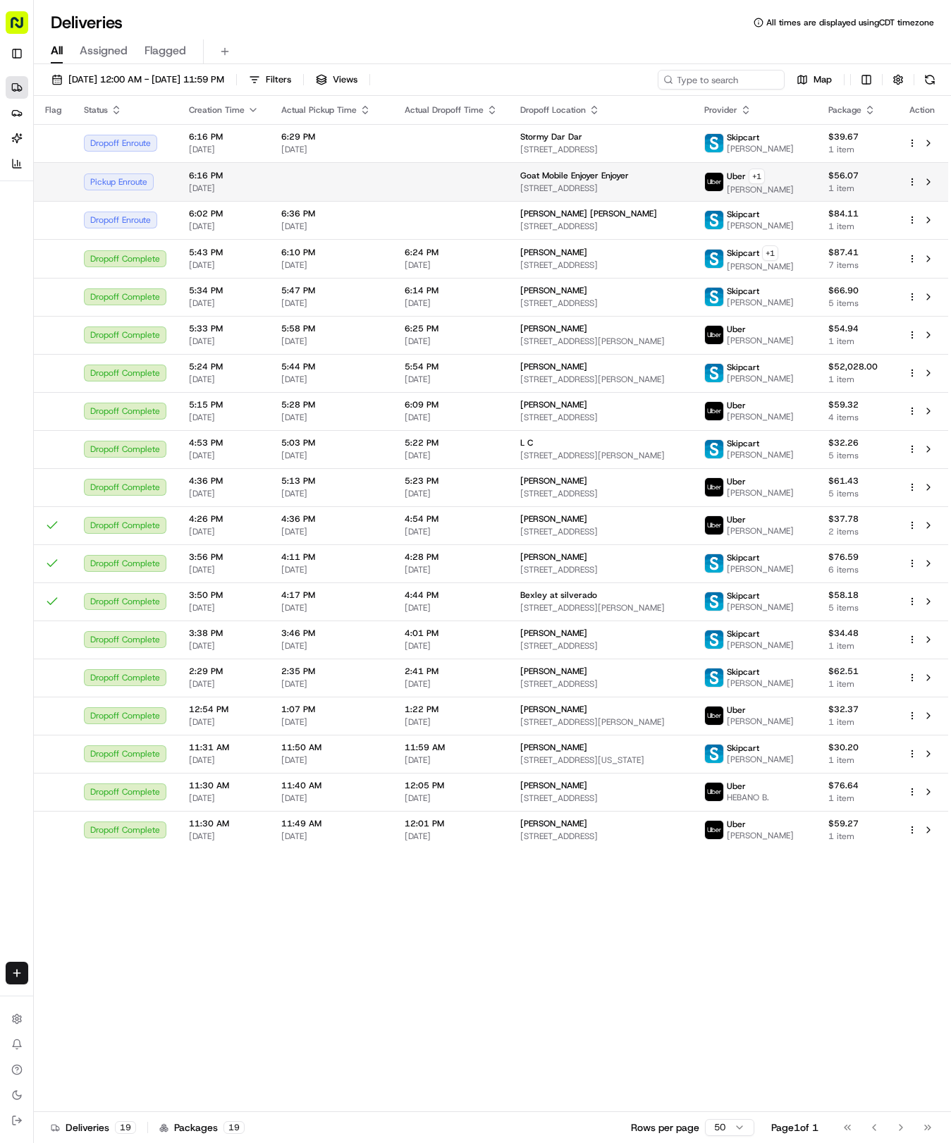
click at [374, 185] on td at bounding box center [331, 181] width 123 height 39
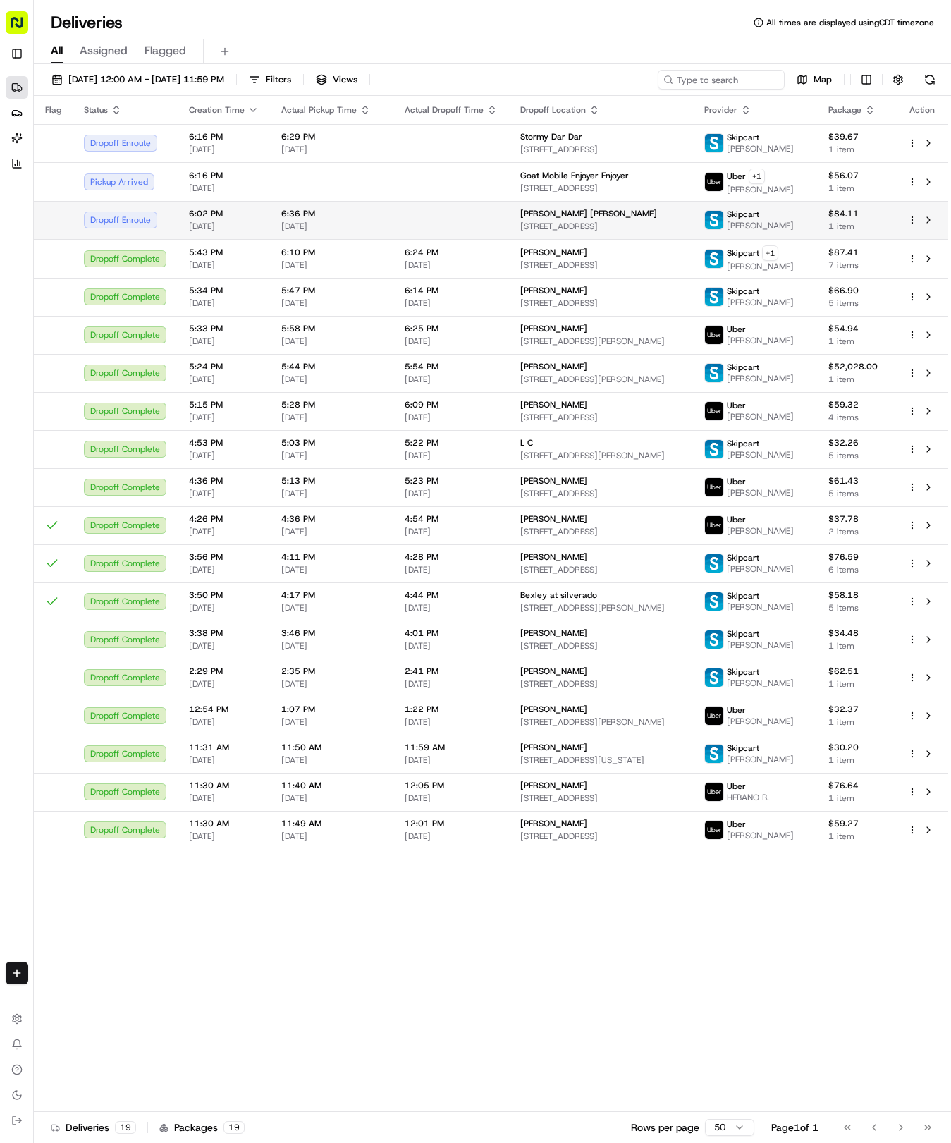
click at [434, 231] on td at bounding box center [451, 220] width 116 height 38
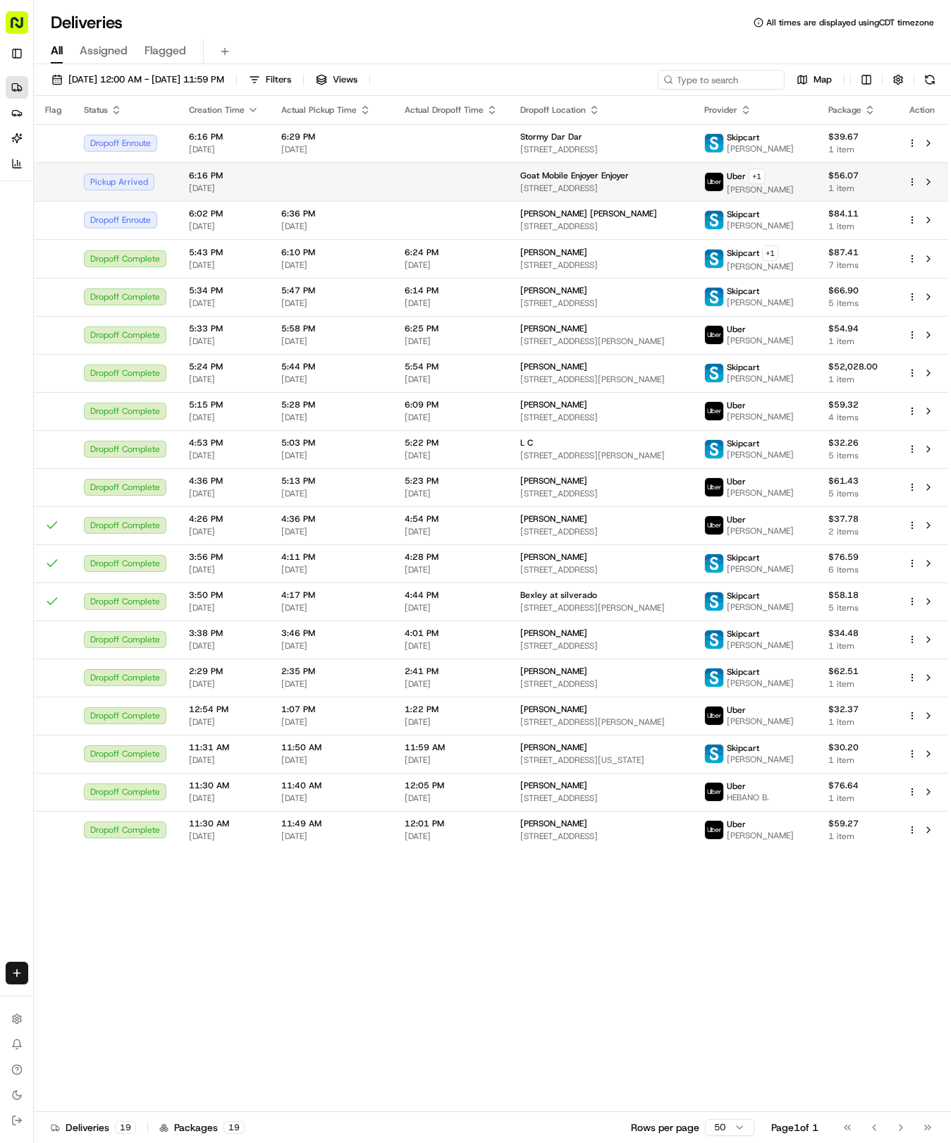
click at [316, 190] on td at bounding box center [331, 181] width 123 height 39
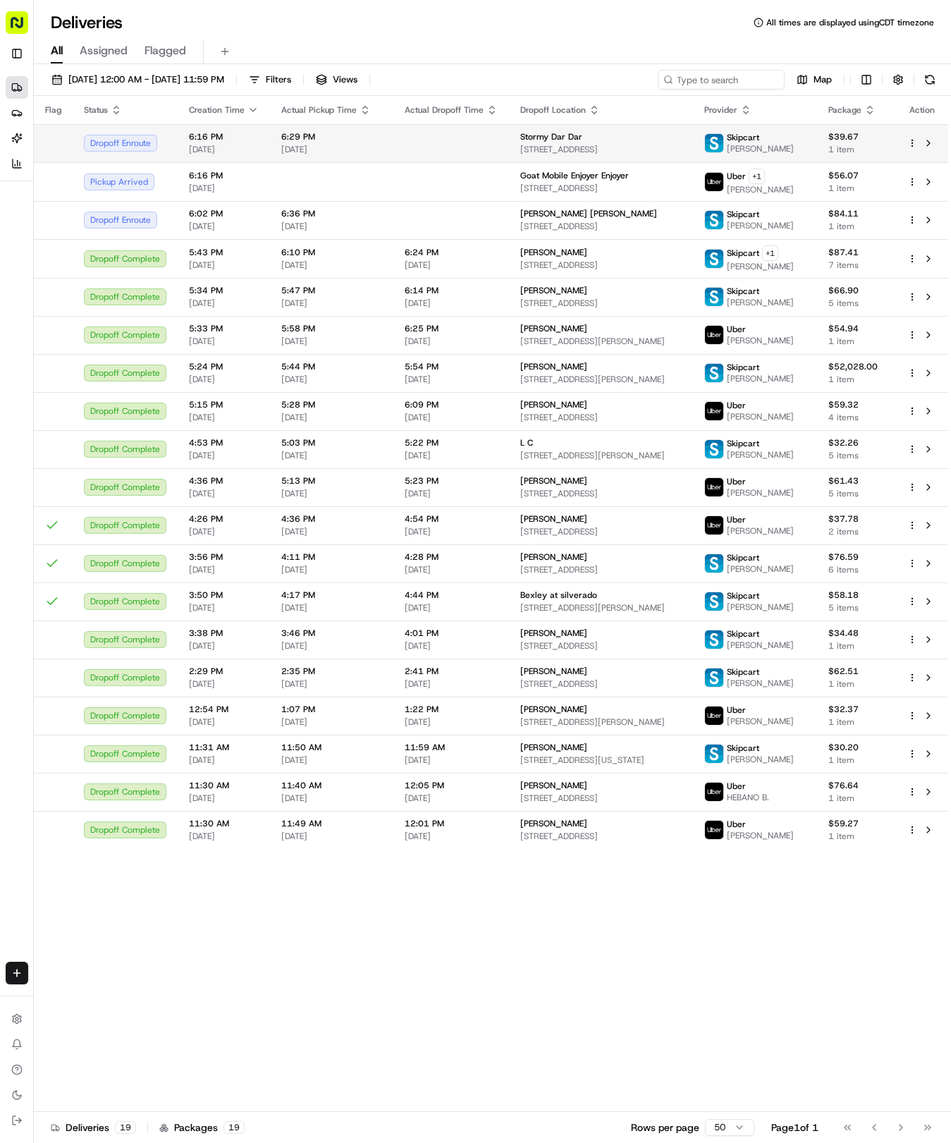
click at [309, 159] on td "6:29 PM 08/22/2025" at bounding box center [331, 143] width 123 height 38
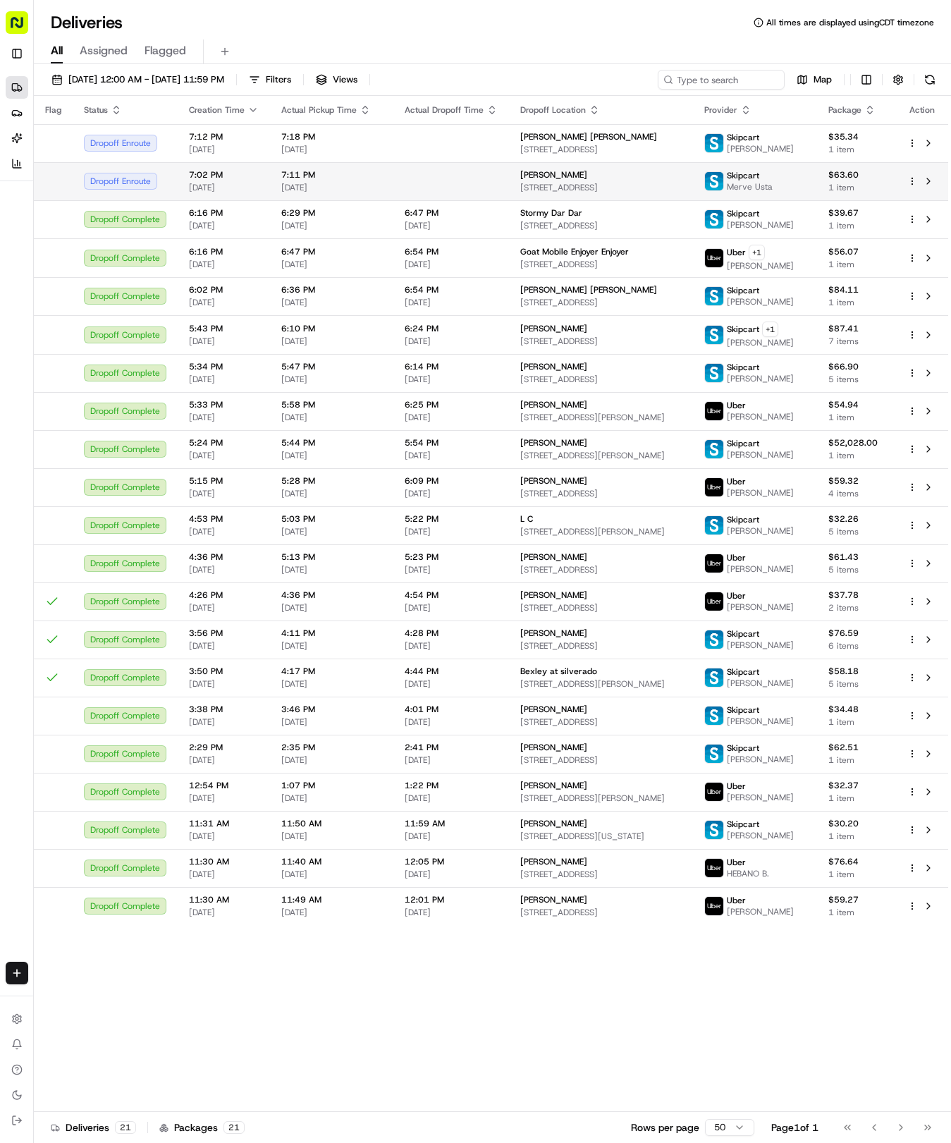
click at [529, 176] on span "Jeri Holmes Holmes" at bounding box center [553, 174] width 67 height 11
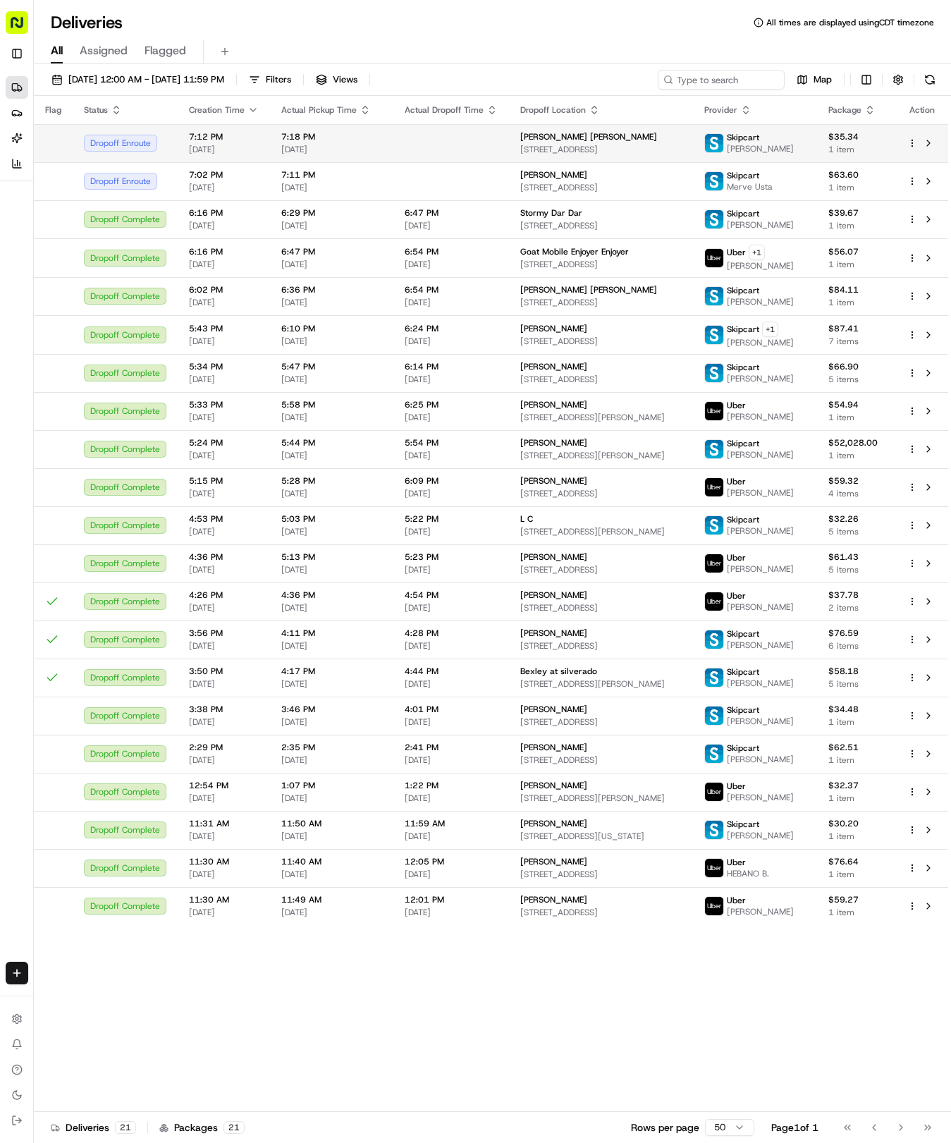
click at [358, 127] on td "7:18 PM 08/22/2025" at bounding box center [331, 143] width 123 height 38
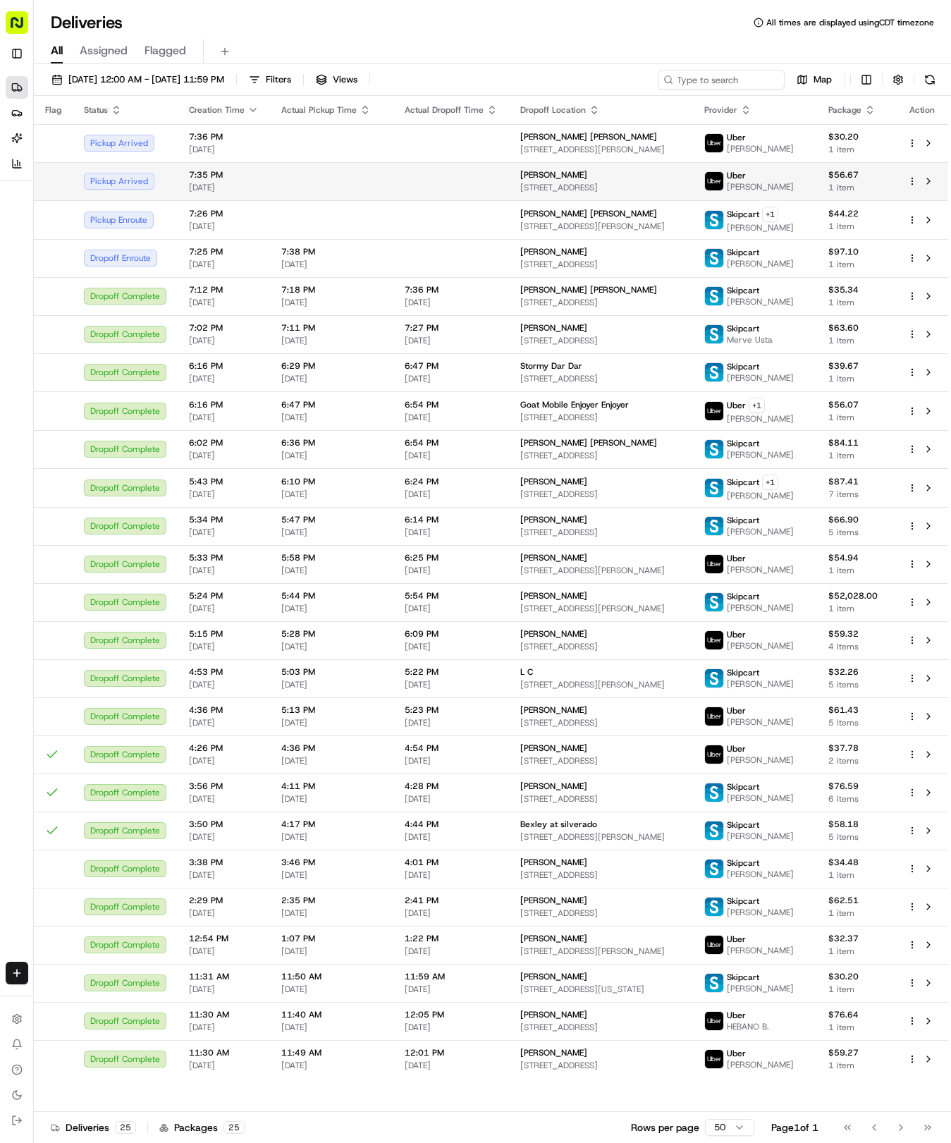
click at [393, 169] on td at bounding box center [451, 181] width 116 height 38
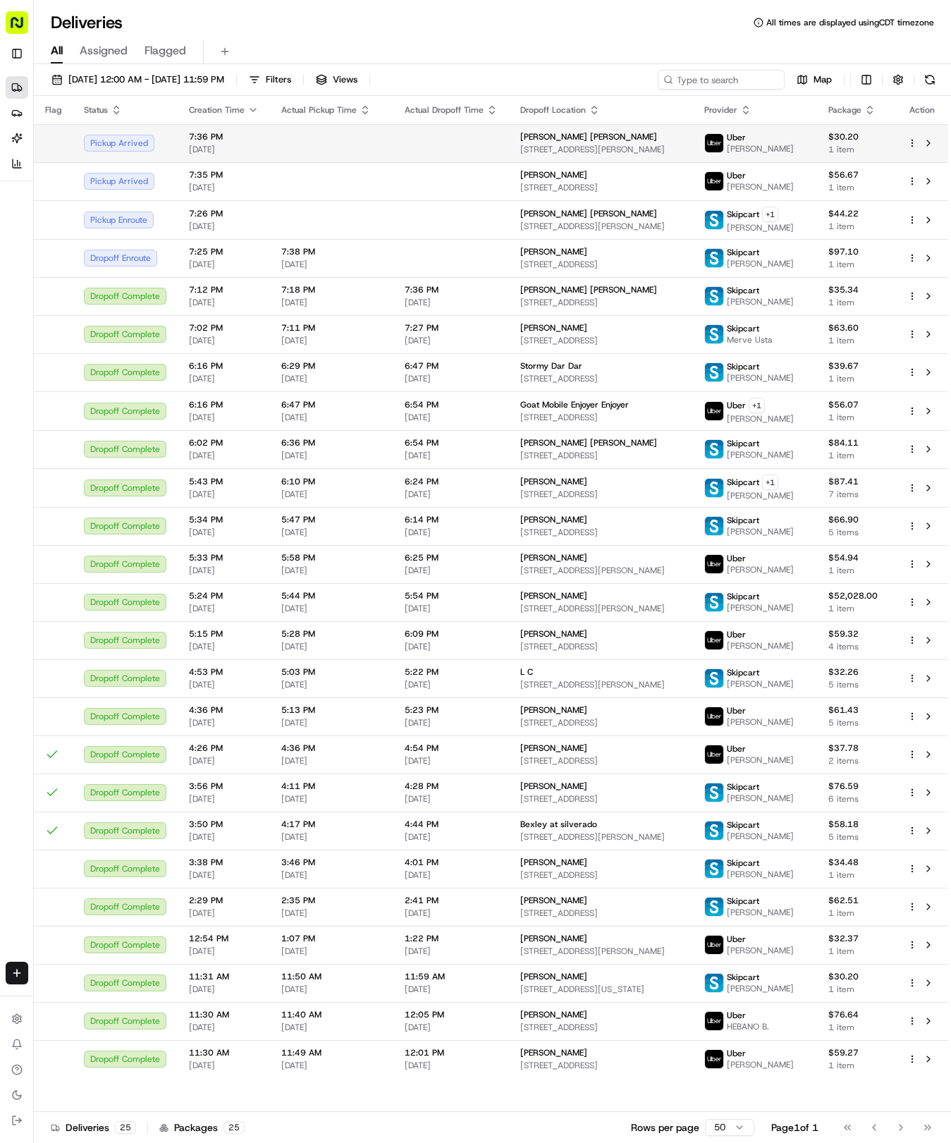
click at [376, 156] on td at bounding box center [331, 143] width 123 height 38
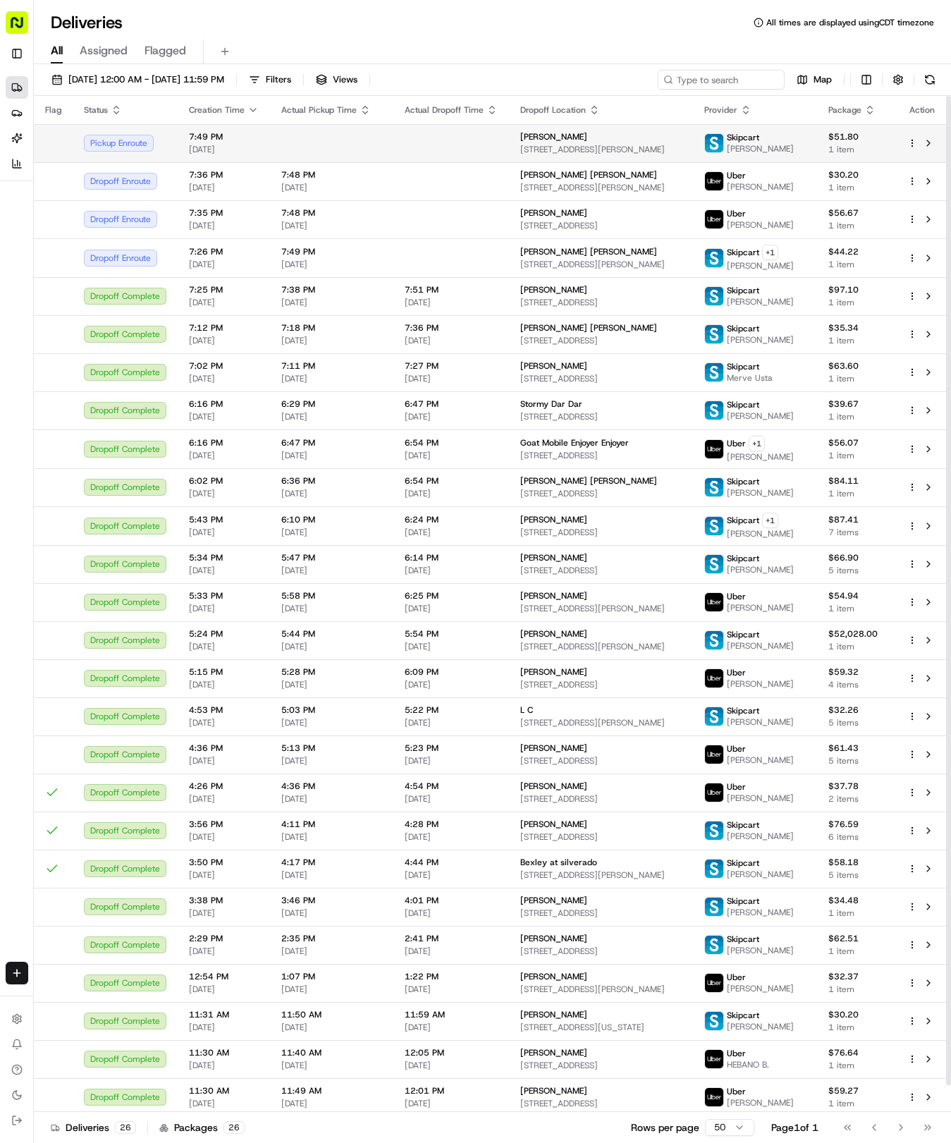
click at [436, 151] on td at bounding box center [451, 143] width 116 height 38
click at [298, 138] on td at bounding box center [331, 143] width 123 height 38
click at [475, 134] on td at bounding box center [451, 143] width 116 height 38
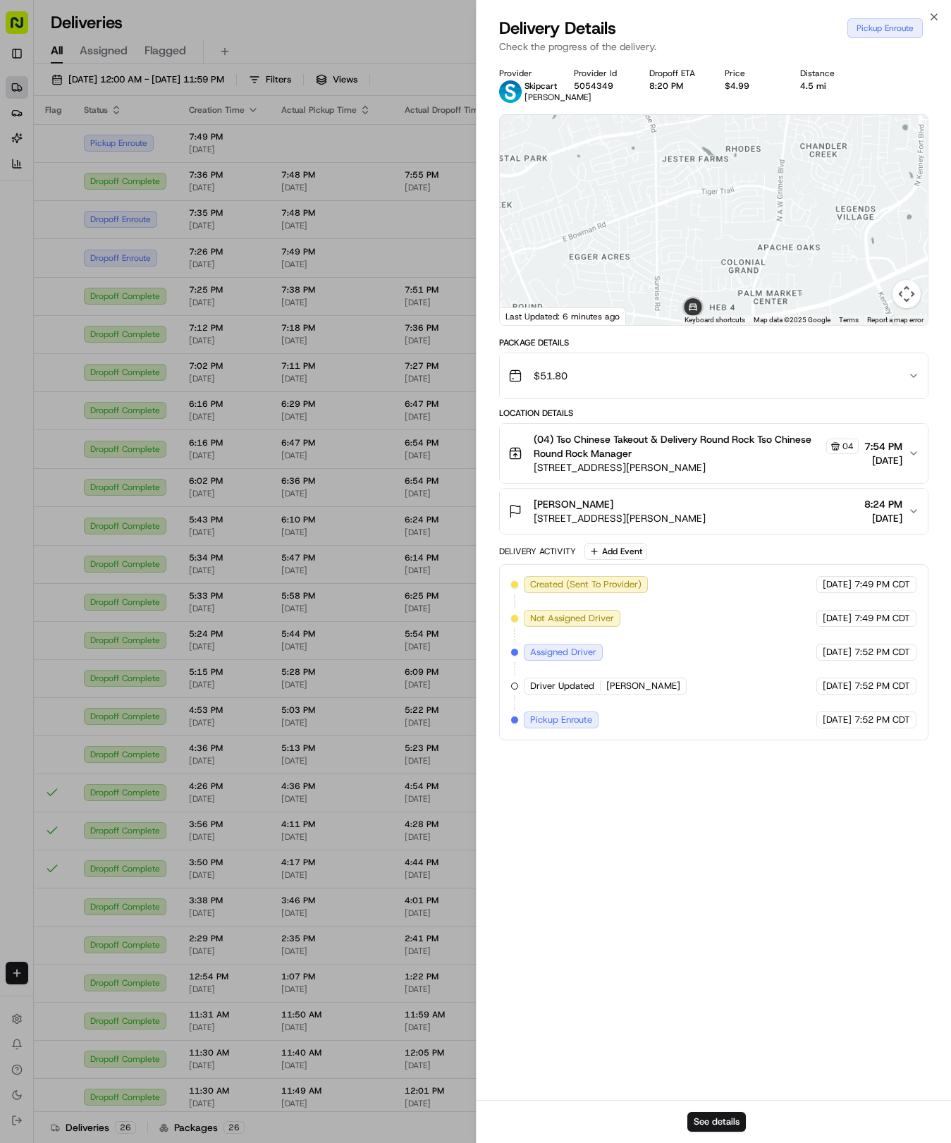
drag, startPoint x: 690, startPoint y: 293, endPoint x: 676, endPoint y: 219, distance: 76.1
click at [676, 219] on div at bounding box center [714, 220] width 429 height 210
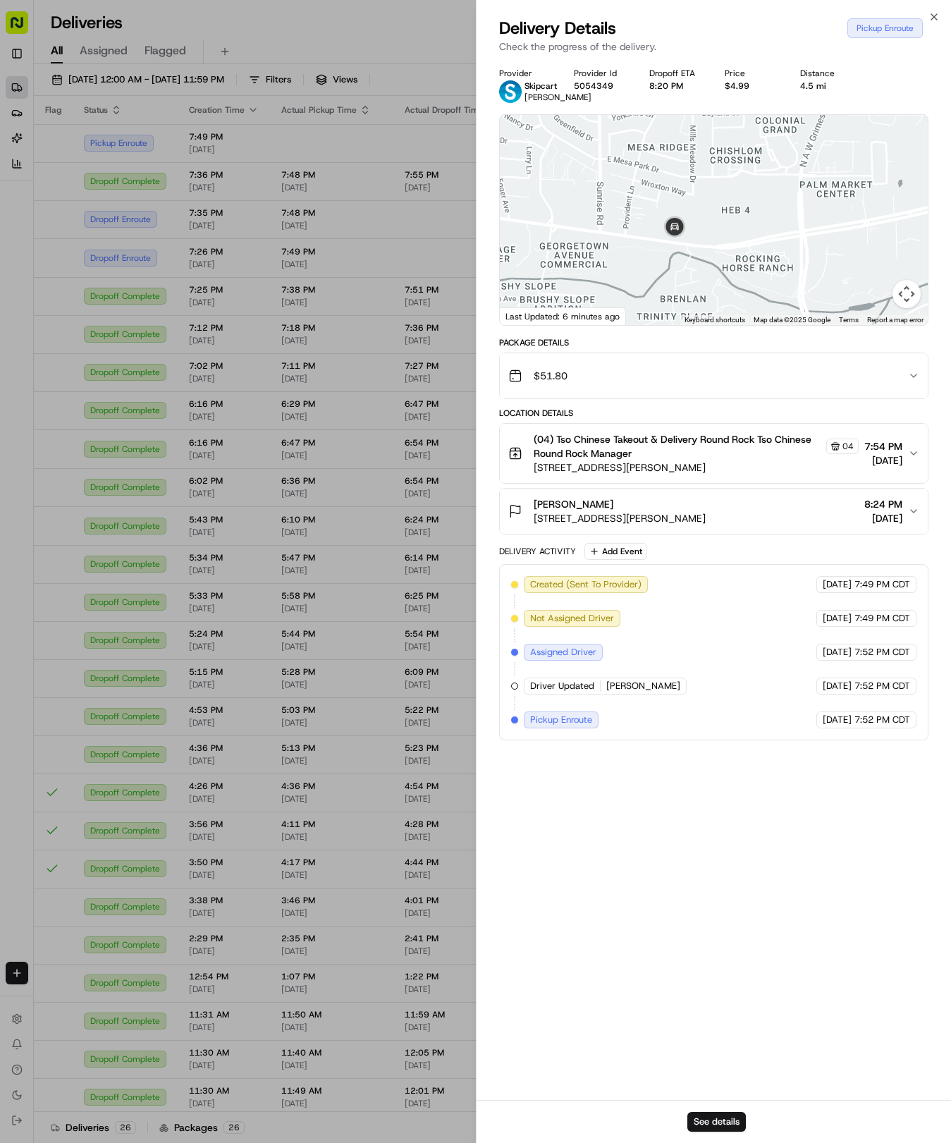
drag, startPoint x: 671, startPoint y: 233, endPoint x: 662, endPoint y: 200, distance: 33.5
click at [662, 200] on div at bounding box center [714, 220] width 429 height 210
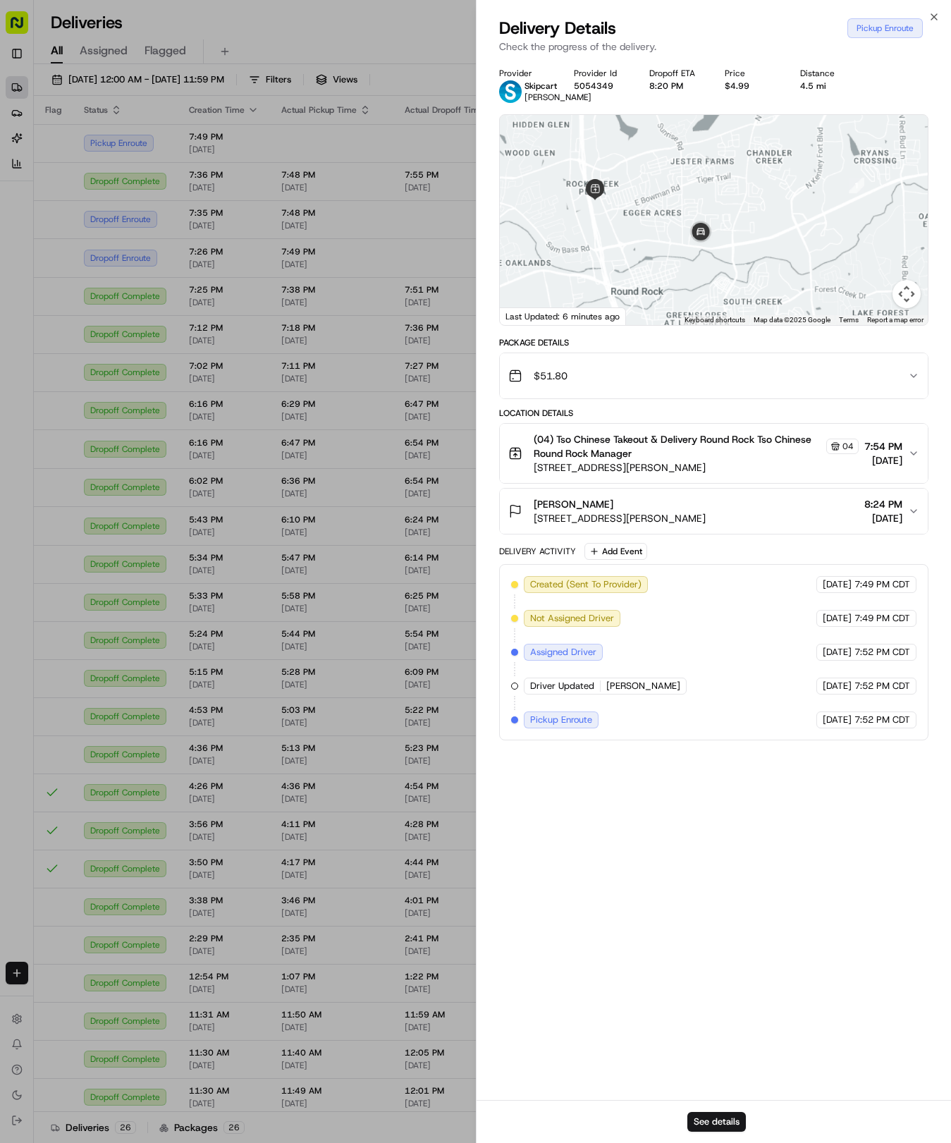
drag, startPoint x: 669, startPoint y: 248, endPoint x: 713, endPoint y: 261, distance: 45.5
click at [713, 261] on div at bounding box center [714, 220] width 429 height 210
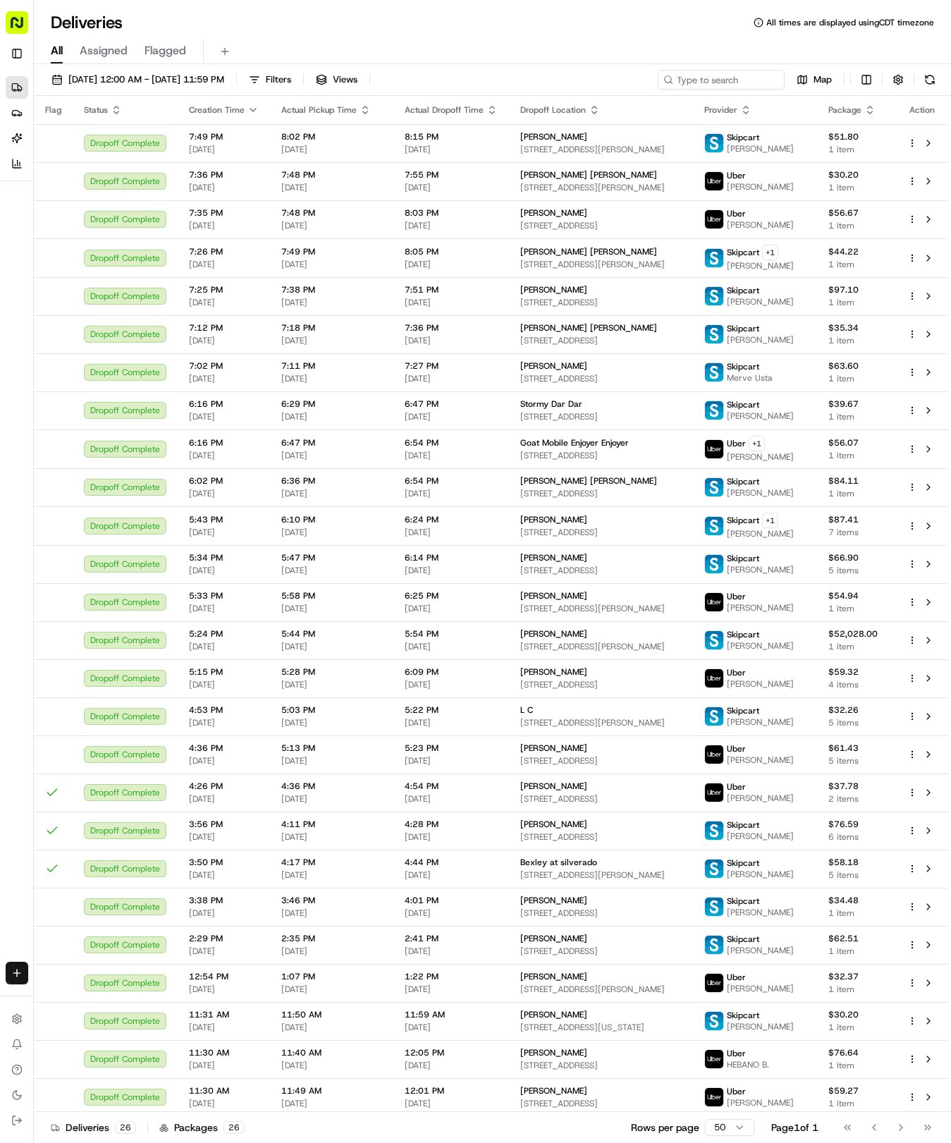
click at [16, 975] on html "Tso Chinese 04 Round Rock hayden@tsochinese.com Toggle Sidebar Deliveries Provi…" at bounding box center [475, 571] width 951 height 1143
click at [105, 1000] on link "Delivery" at bounding box center [110, 999] width 151 height 25
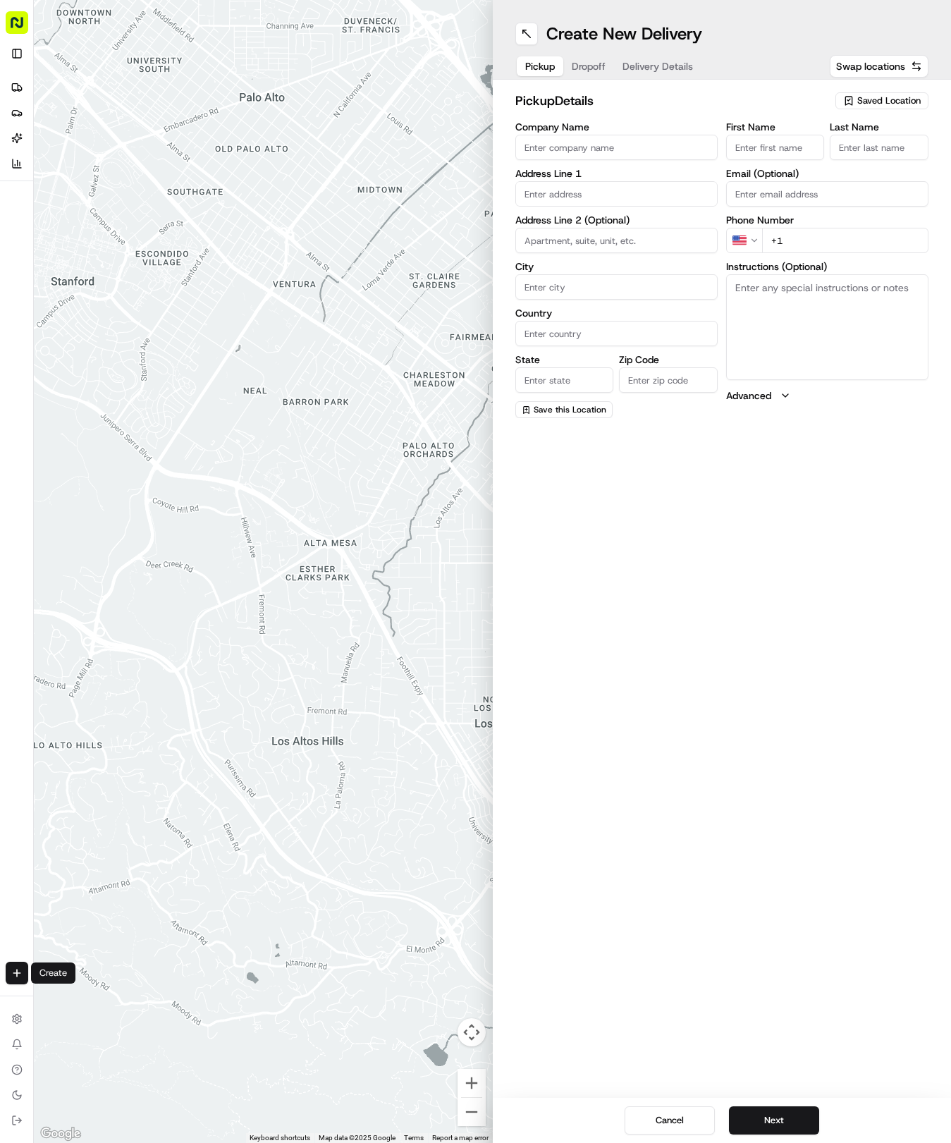
click at [884, 93] on div "Saved Location" at bounding box center [882, 100] width 93 height 17
click at [884, 171] on span "(04) Tso Chinese Takeout & Delivery Round Rock (04)" at bounding box center [857, 159] width 173 height 25
type input "(04) Tso Chinese Takeout & Delivery Round Rock"
type input "2000 N [PERSON_NAME] St"
type input "Ste 108"
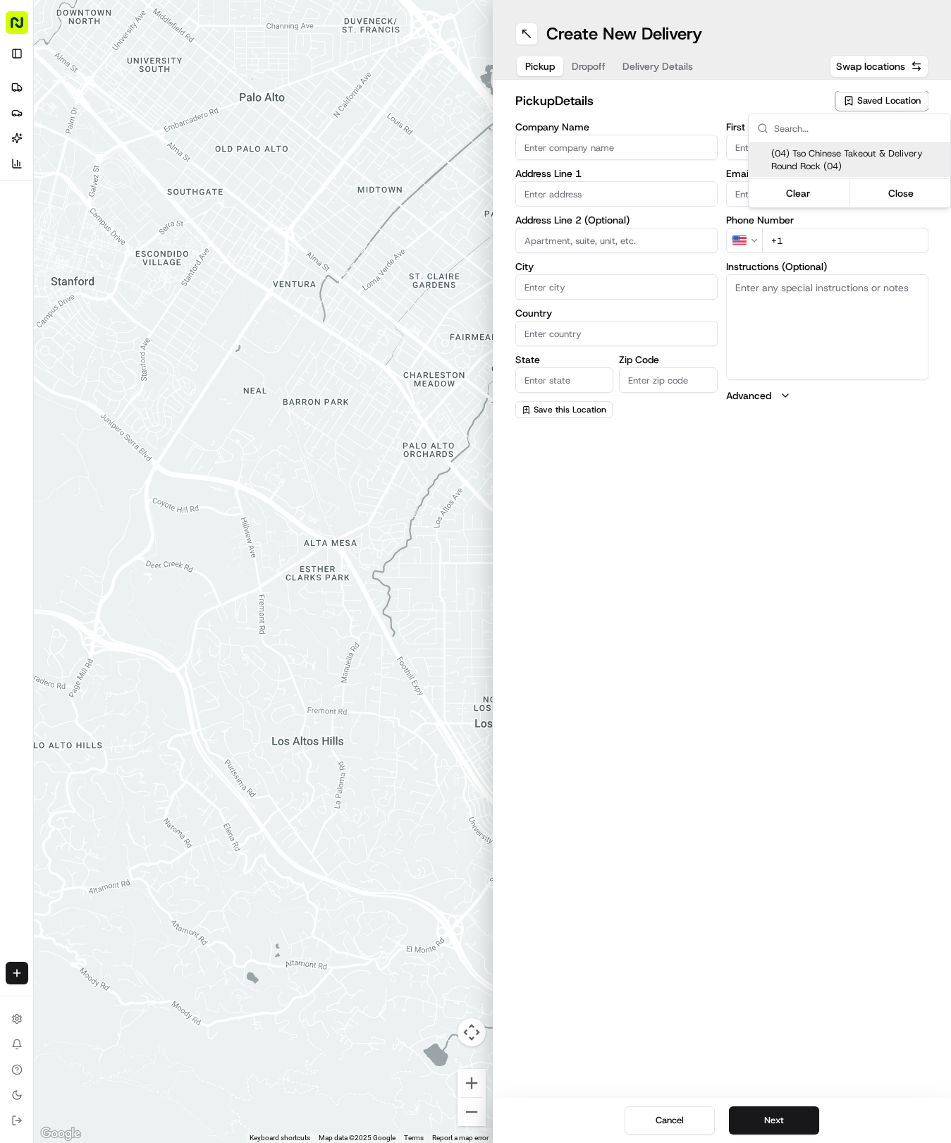
type input "Round Rock"
type input "US"
type input "[GEOGRAPHIC_DATA]"
type input "78664"
type input "Tso Chinese"
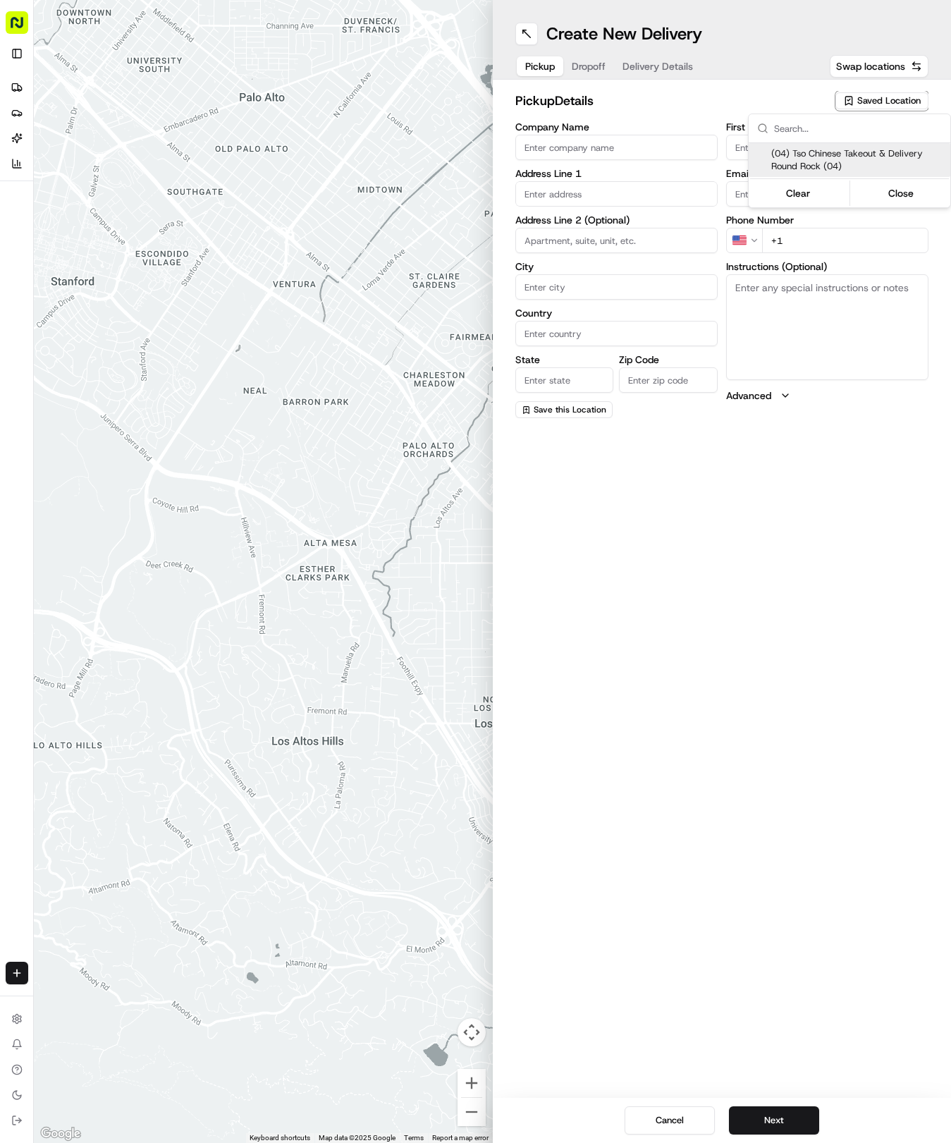
type input "Round Rock Manager"
type input "[EMAIL_ADDRESS][DOMAIN_NAME]"
type input "[PHONE_NUMBER]"
type textarea "Submit a picture displaying address & food as Proof of Delivery. Envía una foto…"
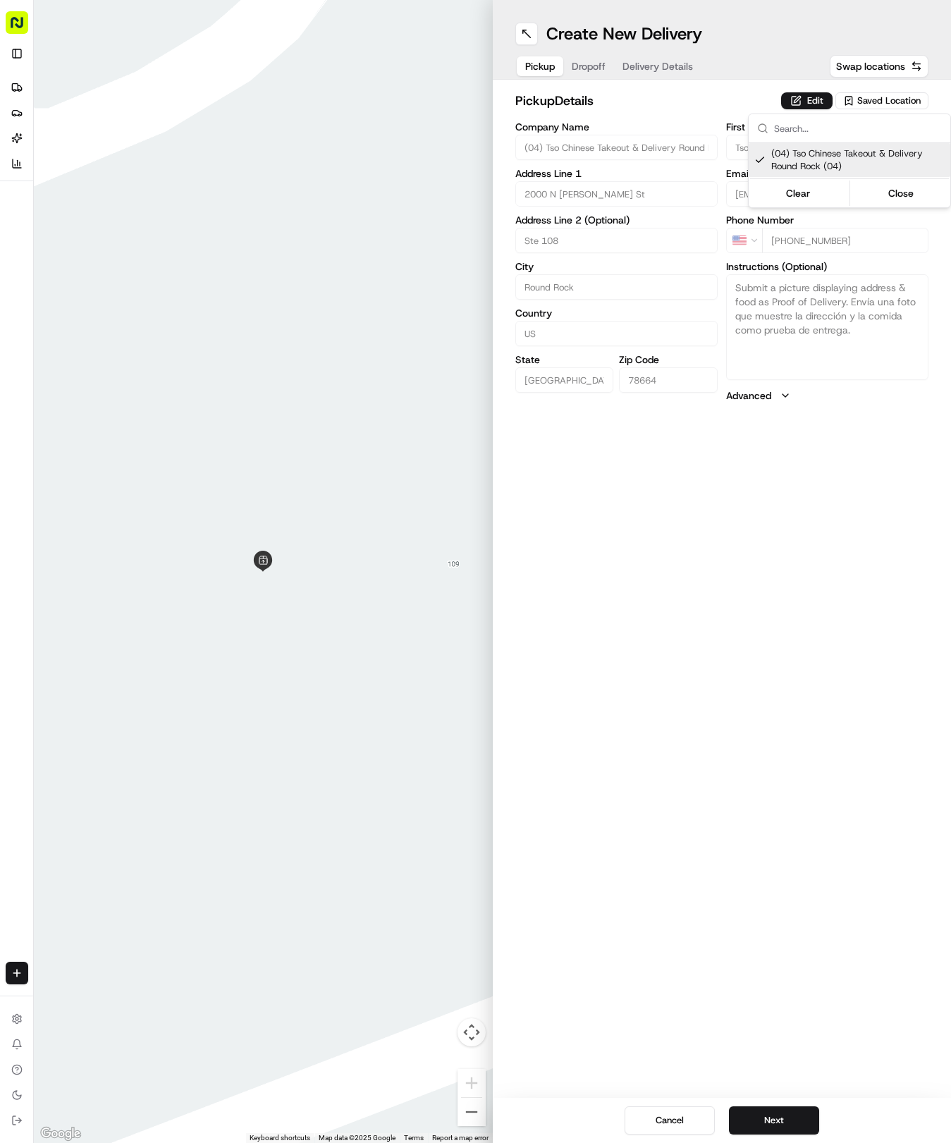
drag, startPoint x: 848, startPoint y: 523, endPoint x: 824, endPoint y: 573, distance: 54.9
click at [854, 515] on html "Tso Chinese 04 Round Rock [EMAIL_ADDRESS][DOMAIN_NAME] Toggle Sidebar Deliverie…" at bounding box center [475, 571] width 951 height 1143
click at [792, 1117] on button "Next" at bounding box center [774, 1120] width 90 height 28
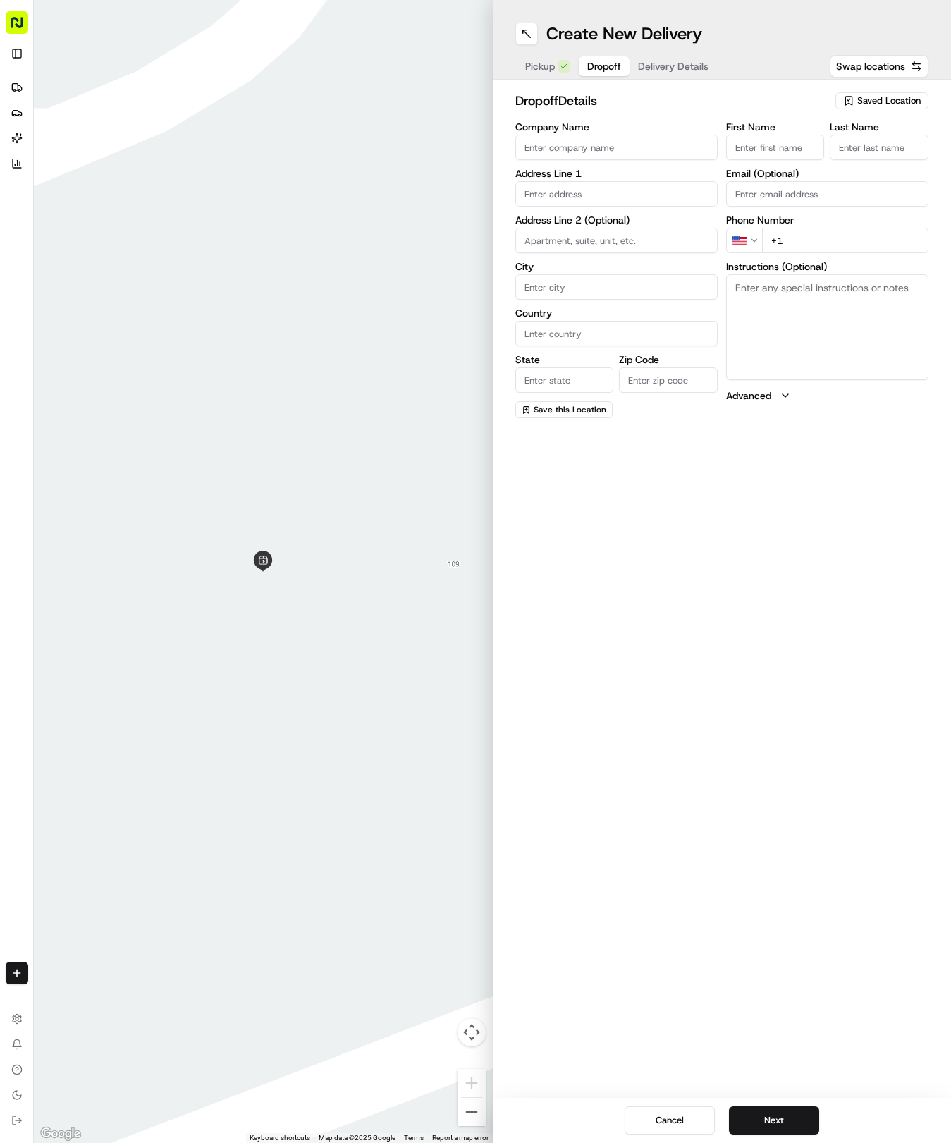
click at [788, 155] on input "First Name" at bounding box center [775, 147] width 99 height 25
type input "Tiara"
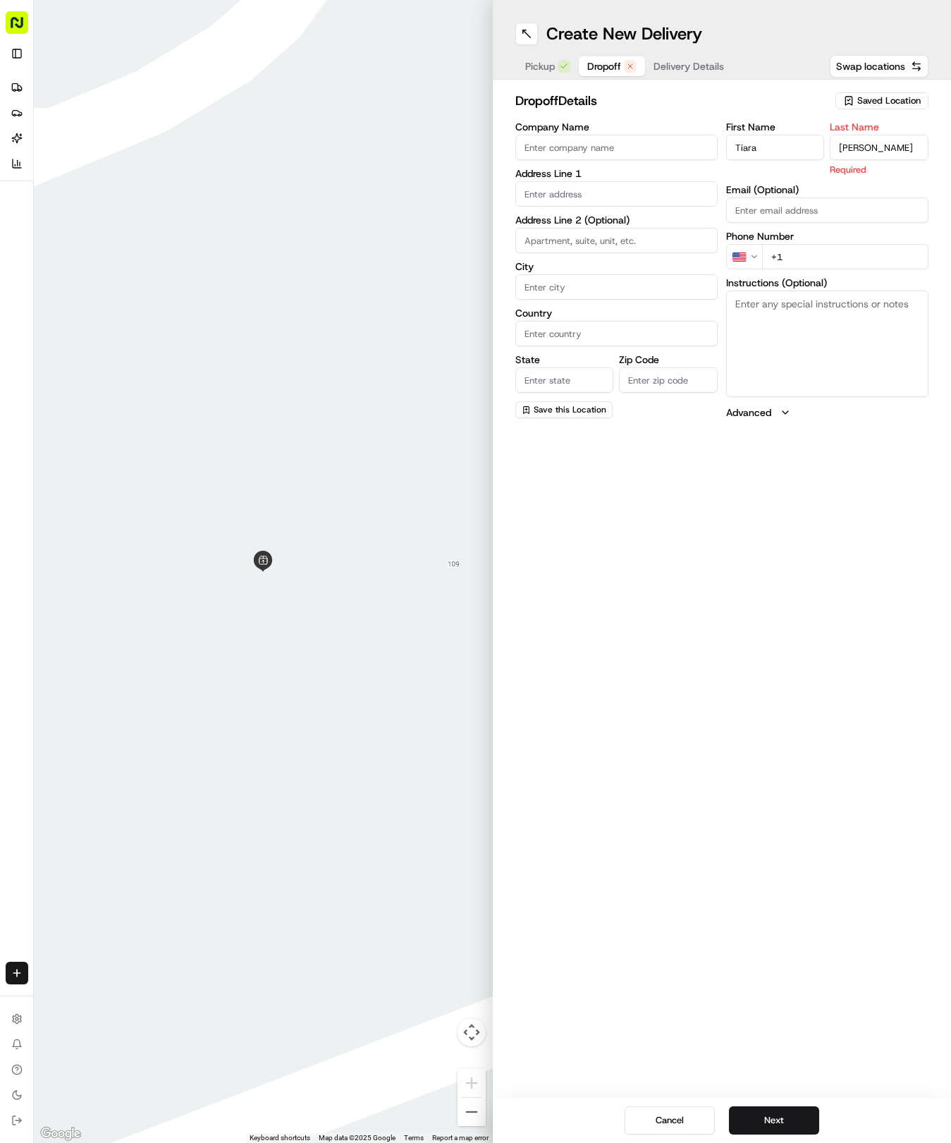
type input "Underwood"
click at [810, 248] on input "+1" at bounding box center [845, 256] width 166 height 25
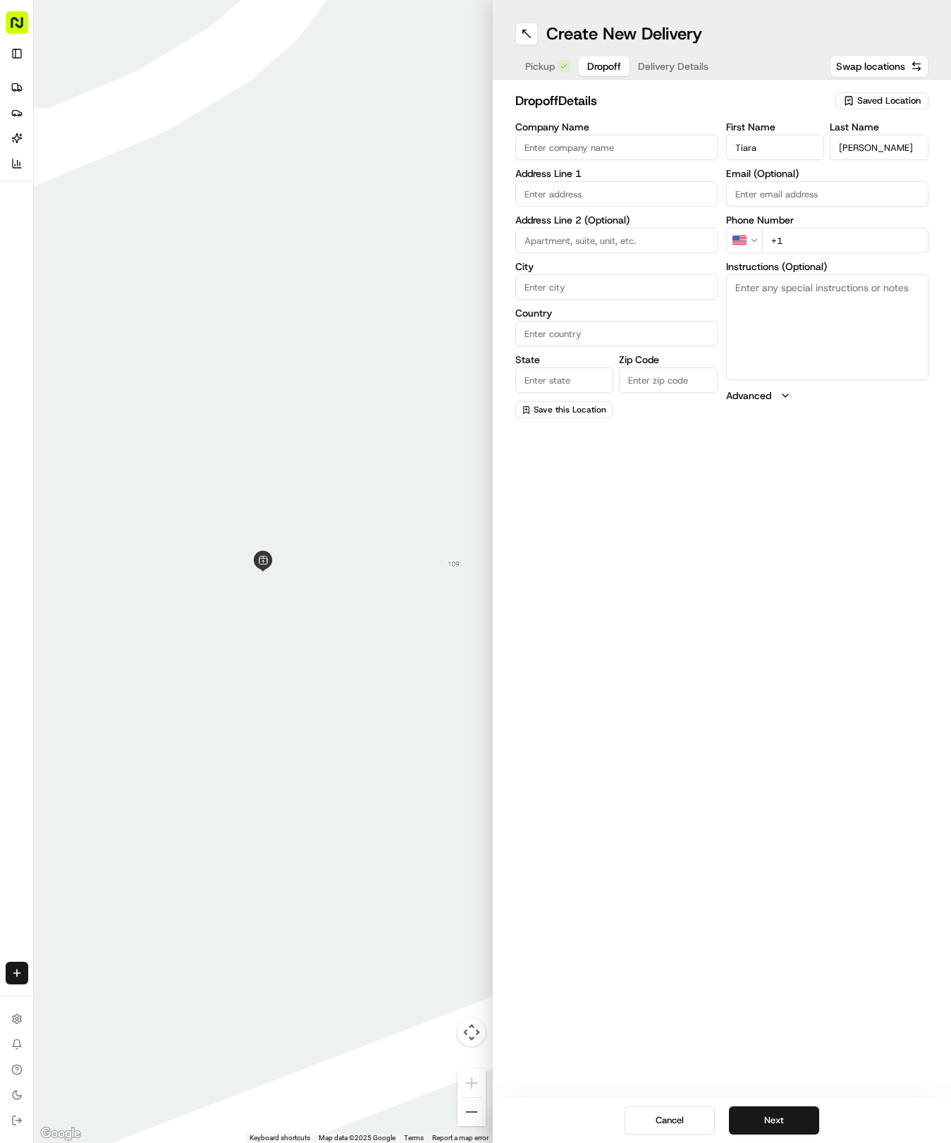
click at [810, 248] on input "+1" at bounding box center [845, 240] width 166 height 25
type input "+1 619 971 8686"
click at [793, 302] on textarea "Instructions (Optional)" at bounding box center [827, 327] width 202 height 106
paste textarea "call when here so may open gate. door on third floor building 5 5330"
type textarea "call when here so may open gate. door on third floor building 5 5330"
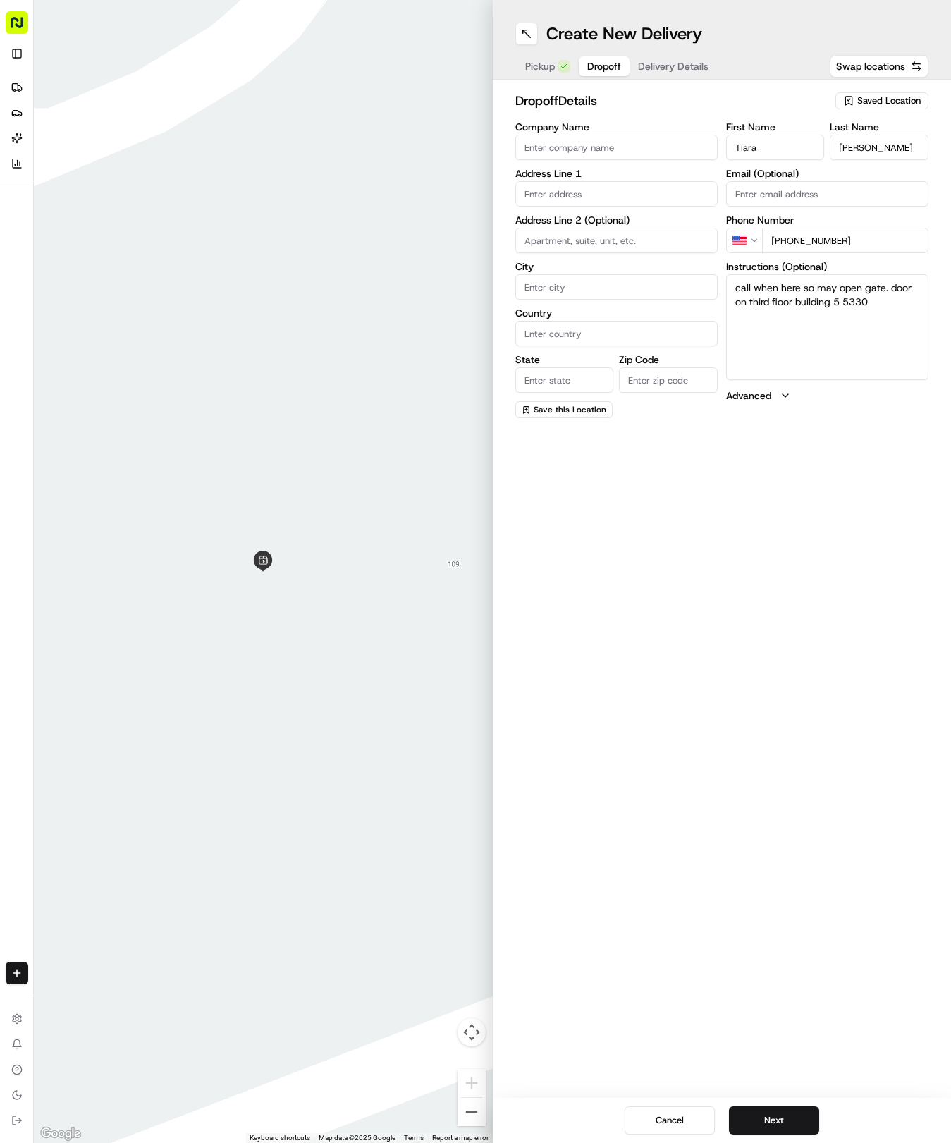
click at [652, 152] on input "Company Name" at bounding box center [616, 147] width 202 height 25
paste input "Aura 36"
type input "Aura 36"
click at [592, 238] on input at bounding box center [616, 240] width 202 height 25
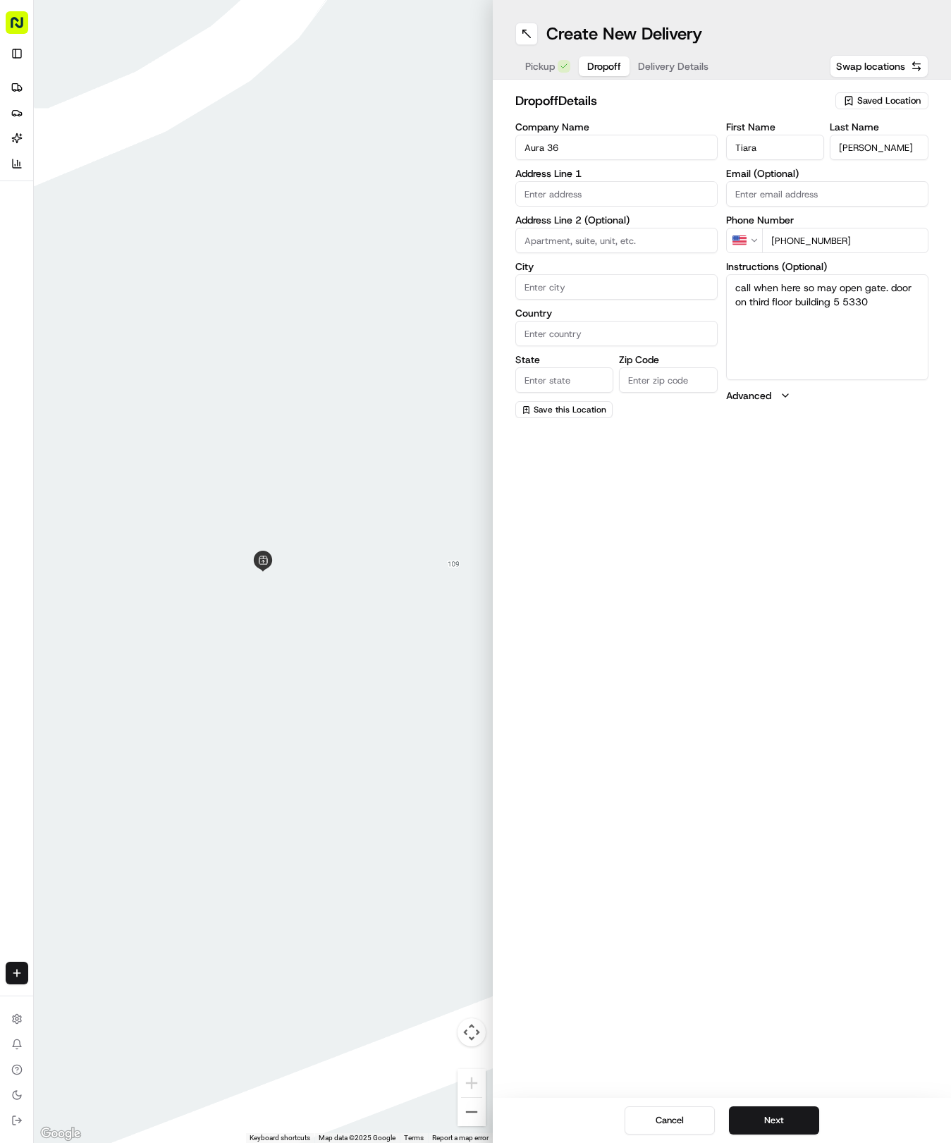
paste input "5330"
type input "5330"
click at [583, 202] on input "text" at bounding box center [616, 193] width 202 height 25
type input "b"
click at [613, 195] on input "b" at bounding box center [616, 193] width 202 height 25
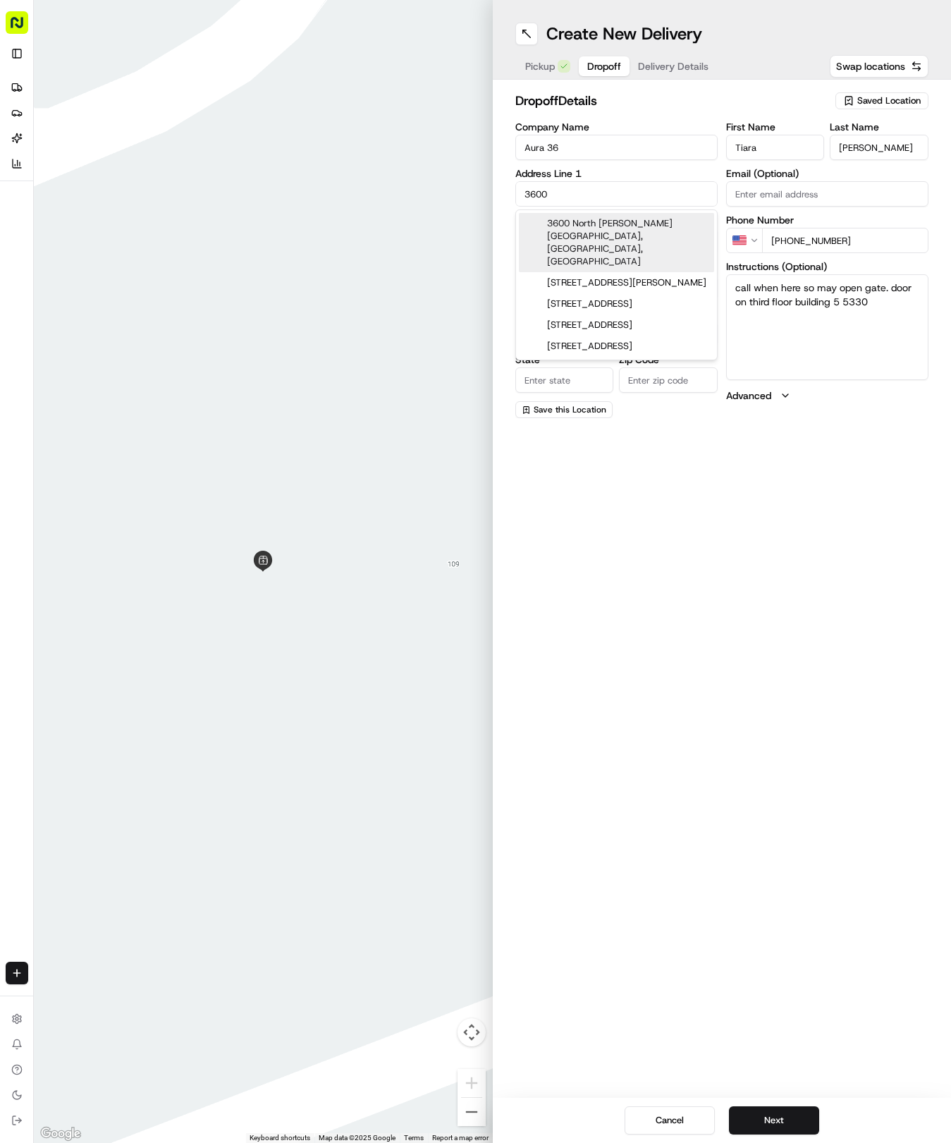
click at [683, 238] on div "3600 North A.W. Grimes Boulevard, Round Rock, TX" at bounding box center [616, 242] width 195 height 59
type input "3600 N A.W. Grimes Blvd, Round Rock, TX 78665, USA"
type input "Round Rock"
type input "[GEOGRAPHIC_DATA]"
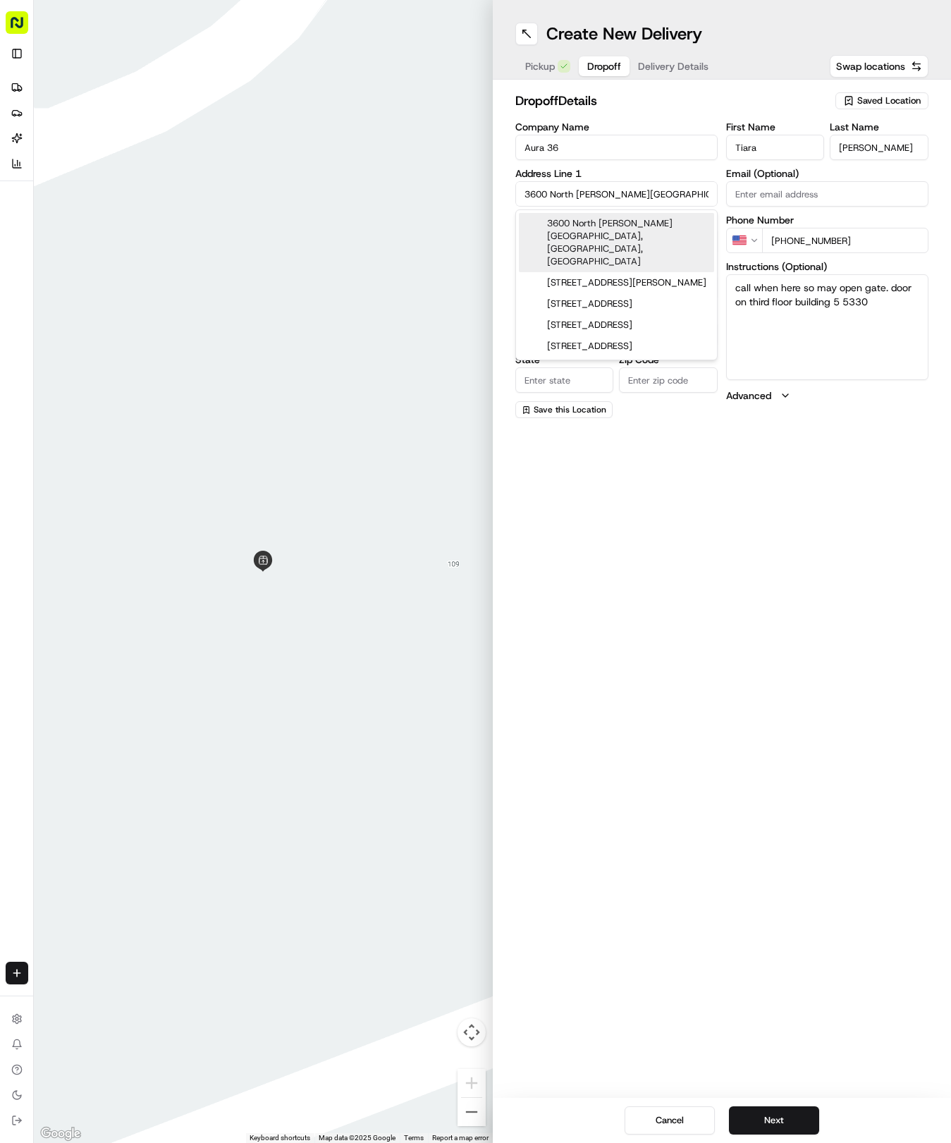
type input "78665"
type input "3600 North A.W. Grimes Boulevard"
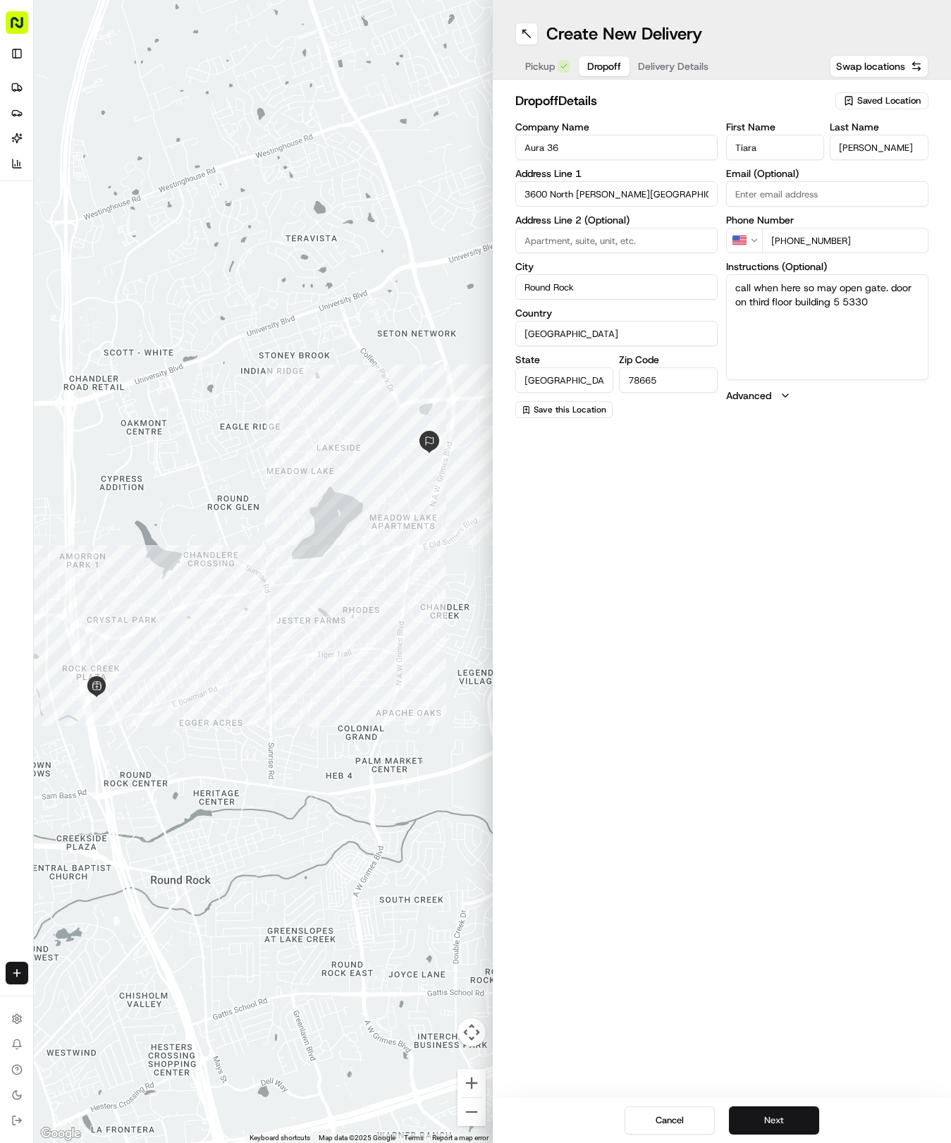
drag, startPoint x: 786, startPoint y: 1117, endPoint x: 788, endPoint y: 1110, distance: 7.2
click at [788, 1113] on button "Next" at bounding box center [774, 1120] width 90 height 28
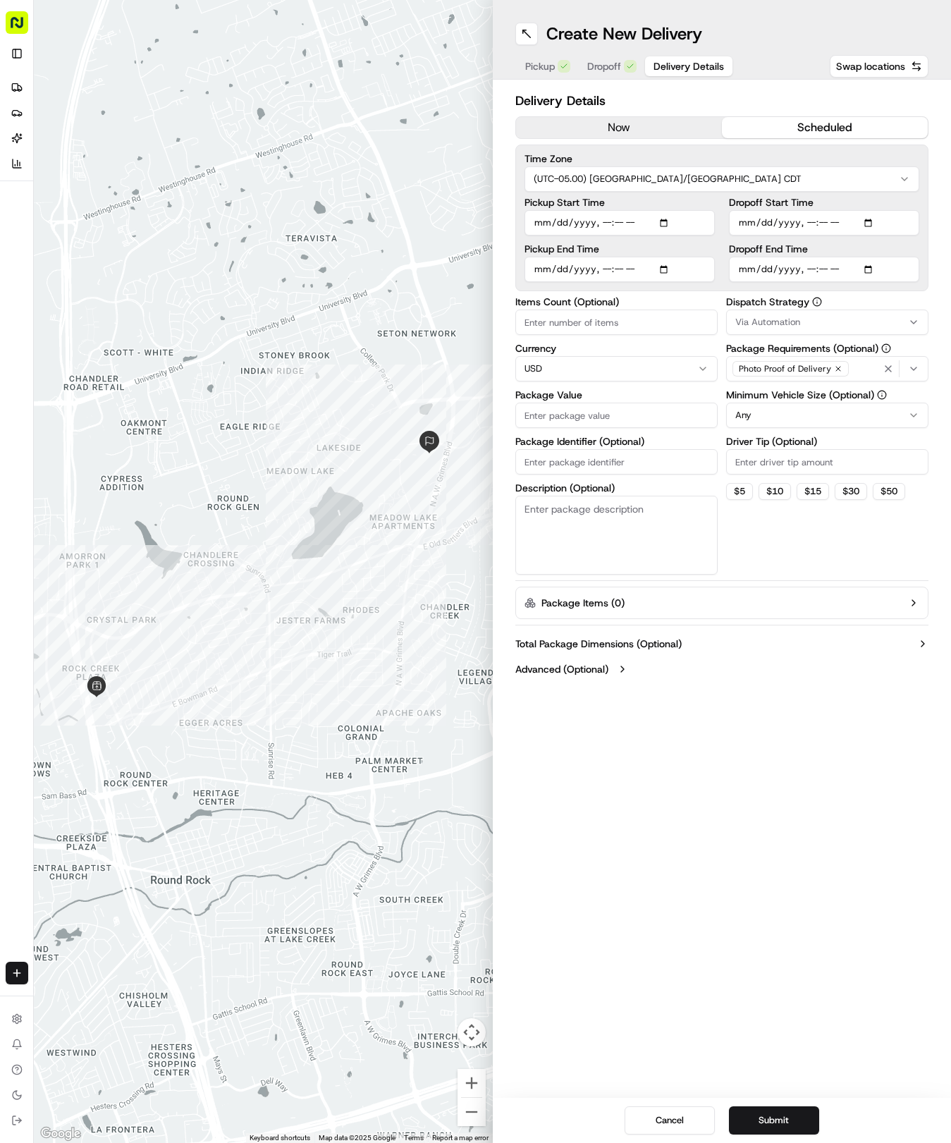
click at [820, 128] on button "scheduled" at bounding box center [825, 127] width 206 height 21
click at [680, 123] on button "now" at bounding box center [619, 127] width 206 height 21
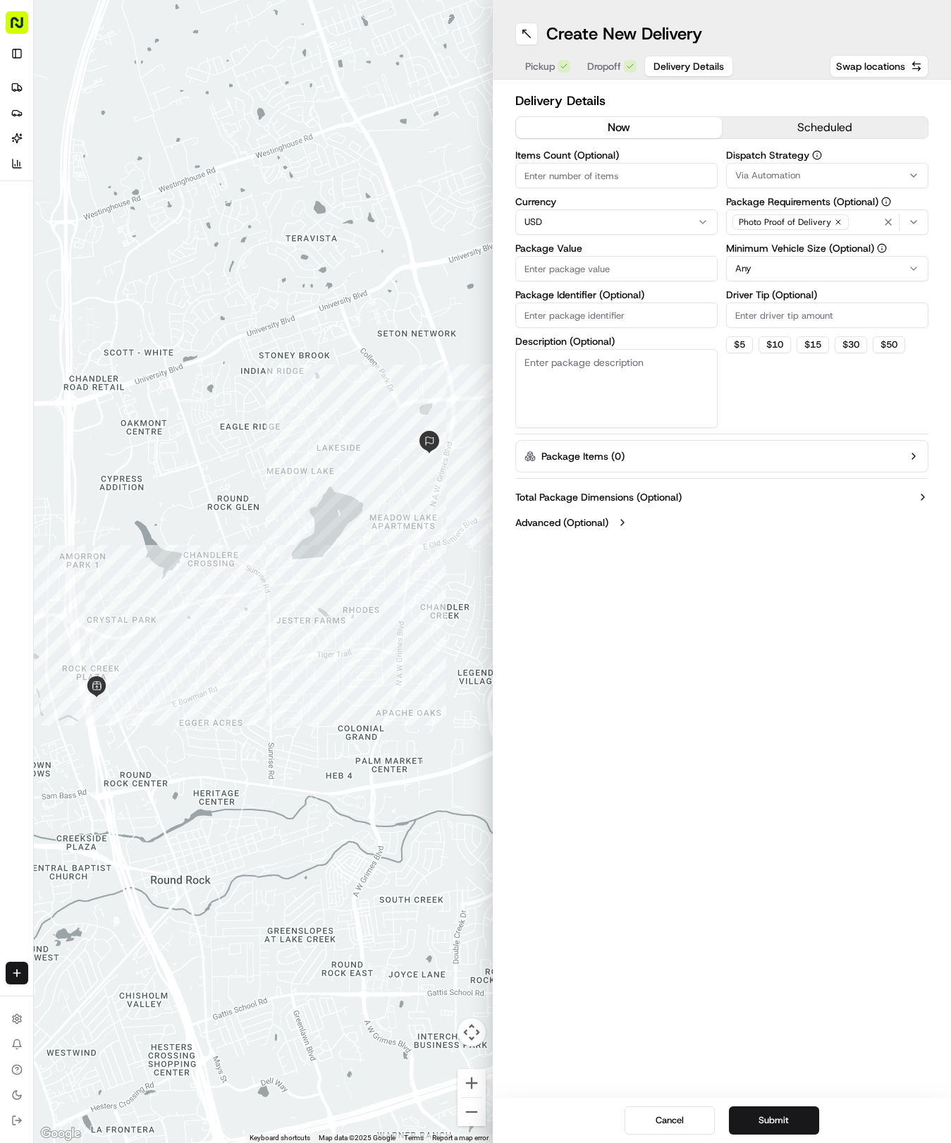
click at [851, 183] on button "Via Automation" at bounding box center [827, 175] width 202 height 25
click at [812, 248] on span "Tso Round Rock Strategy" at bounding box center [836, 252] width 173 height 13
click at [783, 456] on html "Tso Chinese 04 Round Rock [EMAIL_ADDRESS][DOMAIN_NAME] Toggle Sidebar Deliverie…" at bounding box center [475, 571] width 951 height 1143
click at [807, 253] on label "Minimum Vehicle Size (Optional)" at bounding box center [827, 248] width 202 height 10
click at [806, 267] on html "Tso Chinese 04 Round Rock [EMAIL_ADDRESS][DOMAIN_NAME] Toggle Sidebar Deliverie…" at bounding box center [475, 571] width 951 height 1143
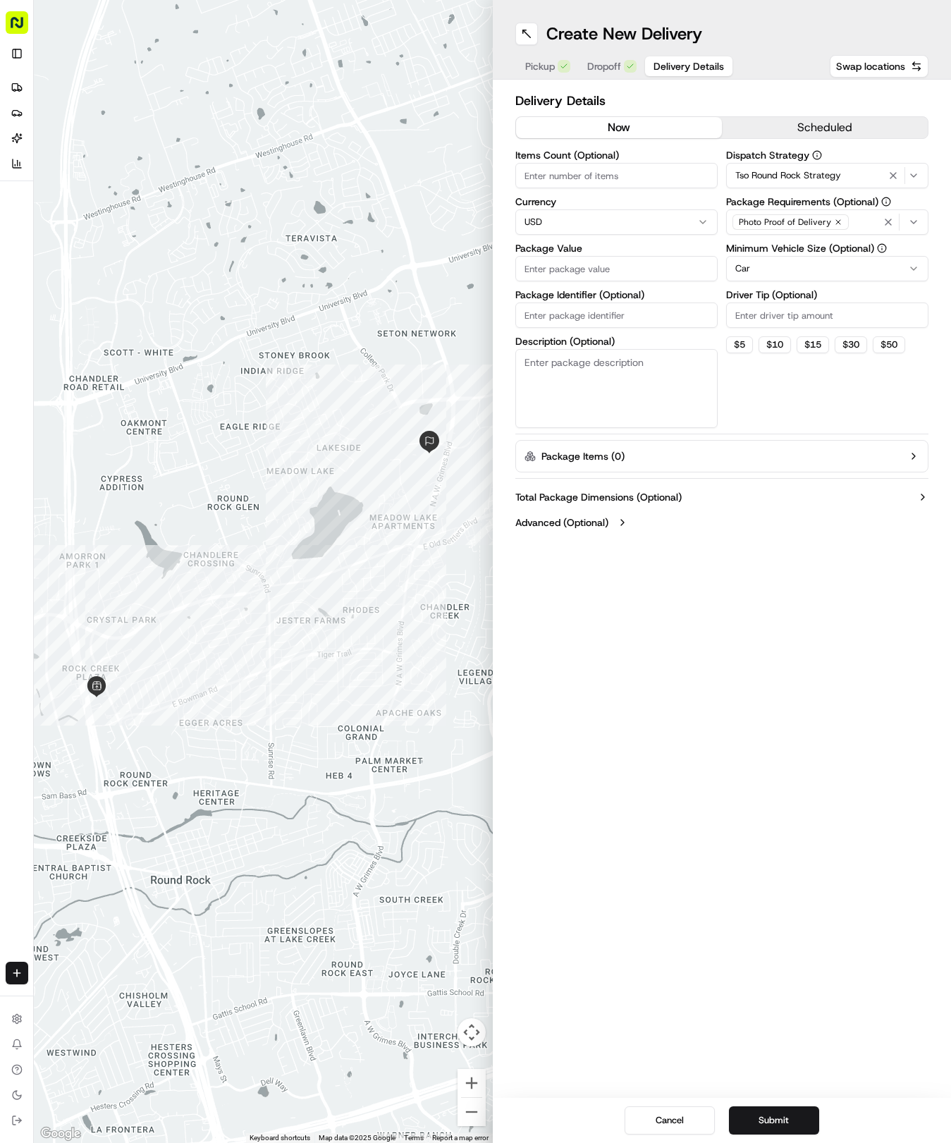
click at [816, 320] on input "Driver Tip (Optional)" at bounding box center [827, 315] width 202 height 25
type input "2"
click at [635, 182] on input "Items Count (Optional)" at bounding box center [616, 175] width 202 height 25
type input "3"
click at [594, 260] on input "Package Value" at bounding box center [616, 268] width 202 height 25
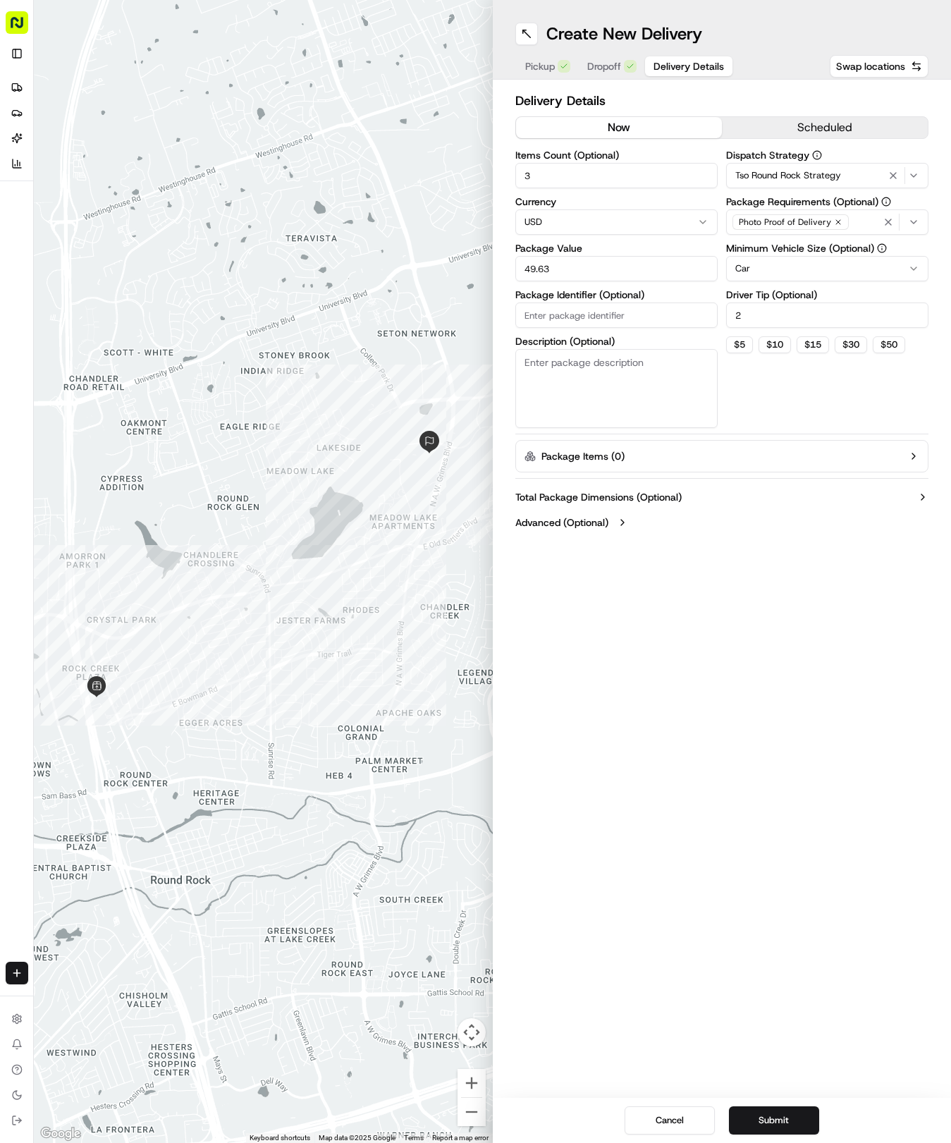
type input "49.63"
click at [597, 319] on input "Package Identifier (Optional)" at bounding box center [616, 315] width 202 height 25
paste input "GEZCUFU"
type input "GEZCUFU"
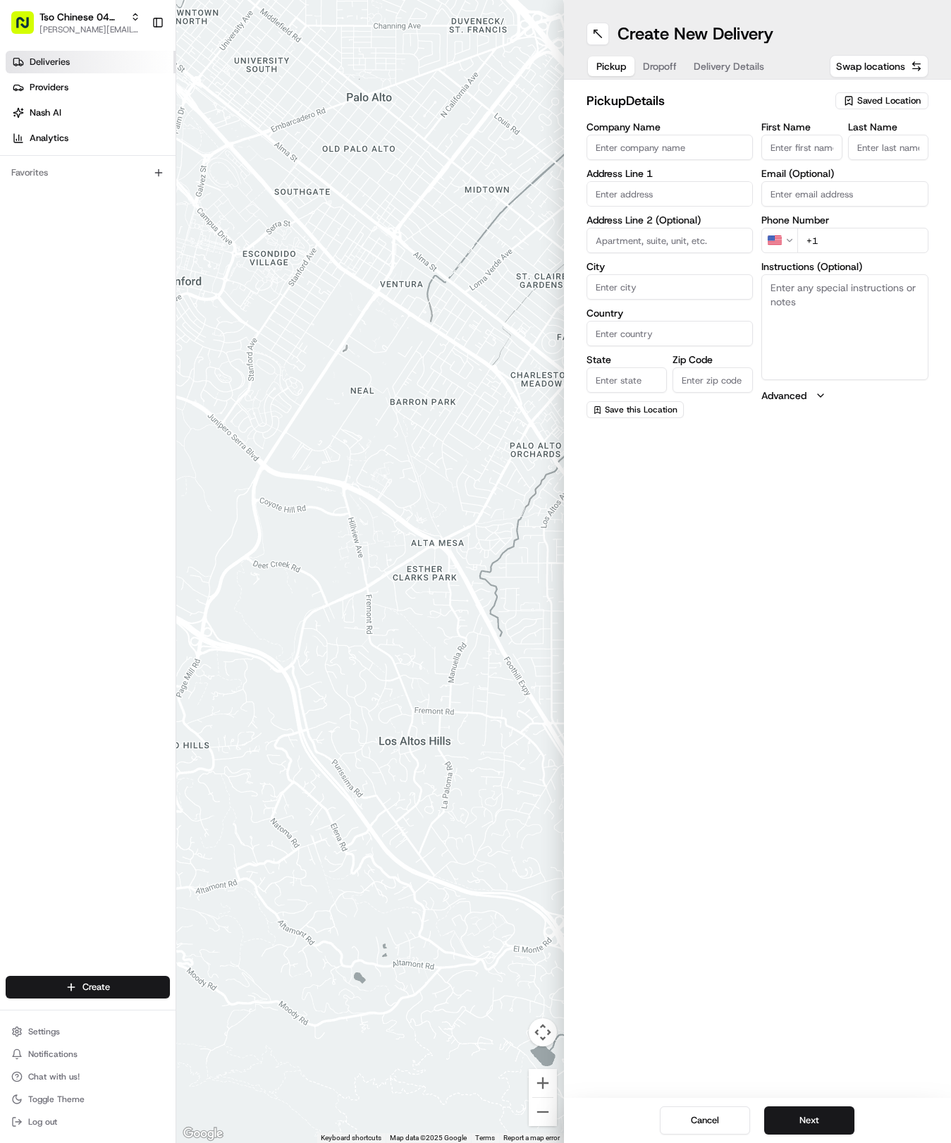
click at [94, 69] on link "Deliveries" at bounding box center [91, 62] width 170 height 23
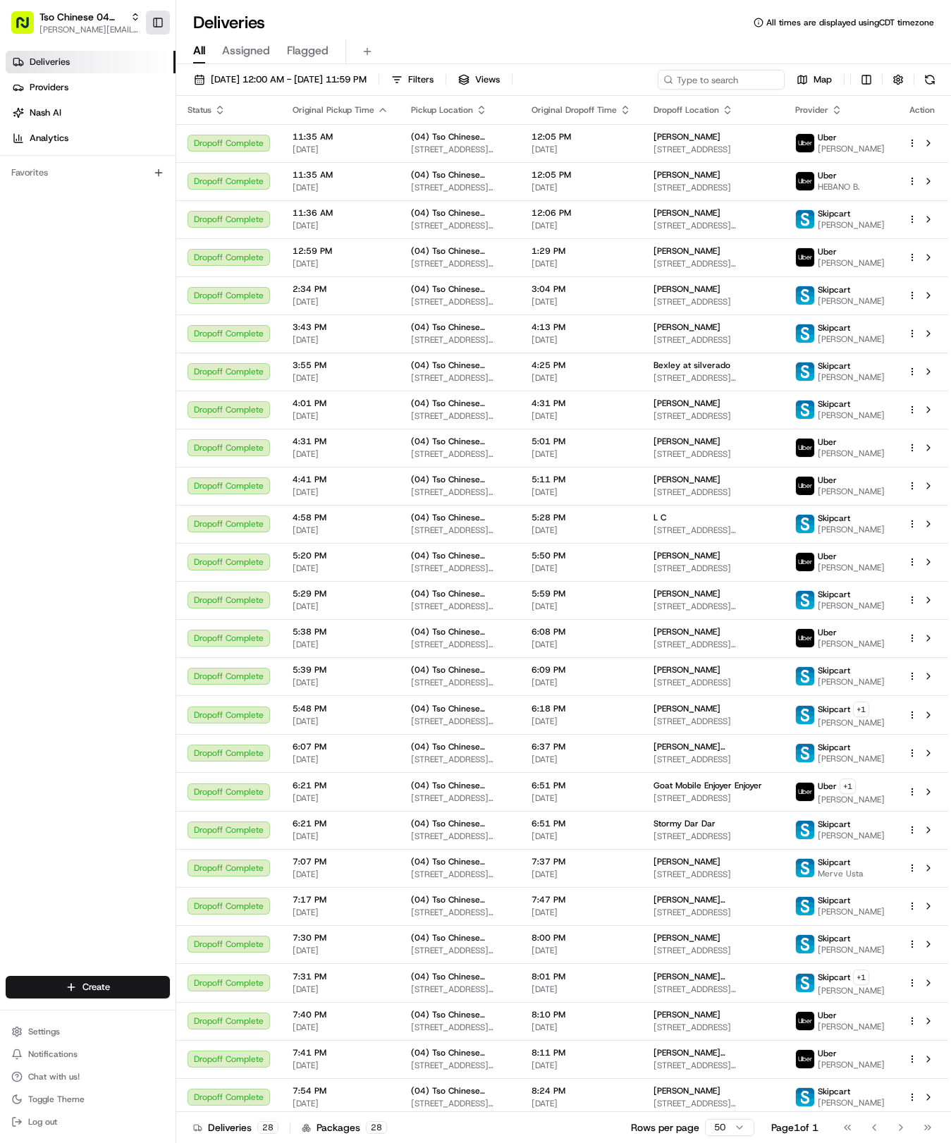
click at [159, 21] on button "Toggle Sidebar" at bounding box center [158, 23] width 24 height 24
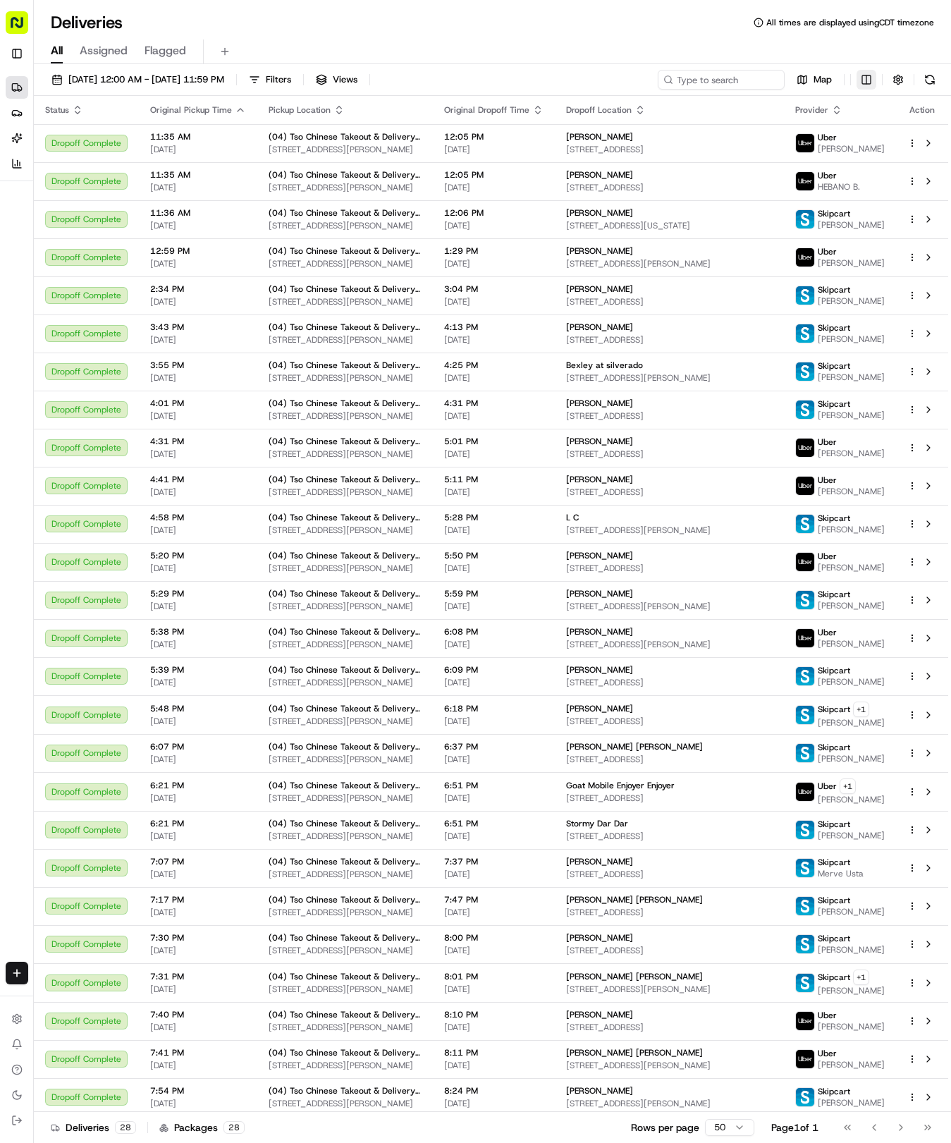
click at [863, 82] on html "Tso Chinese 04 Round Rock hayden@tsochinese.com Toggle Sidebar Deliveries Provi…" at bounding box center [475, 571] width 951 height 1143
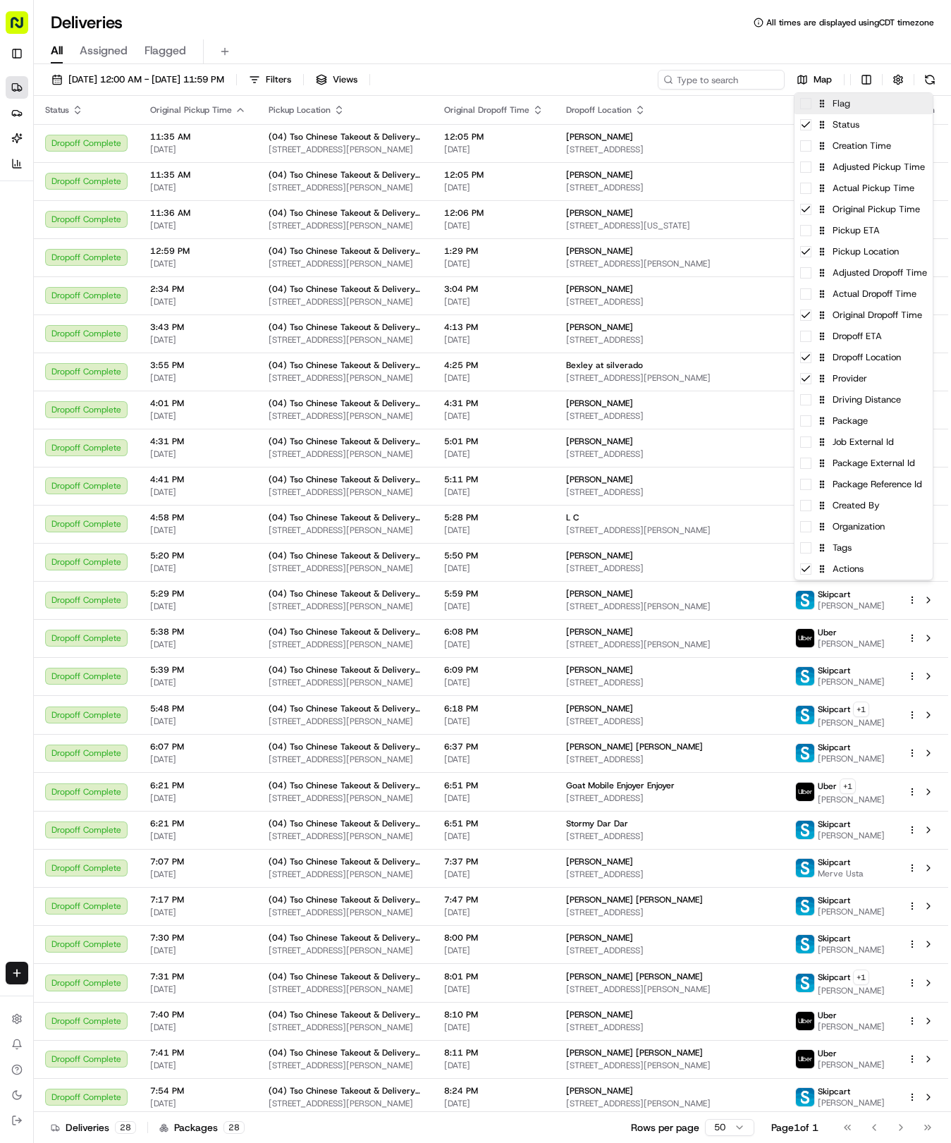
click at [874, 111] on div "Flag" at bounding box center [864, 103] width 138 height 21
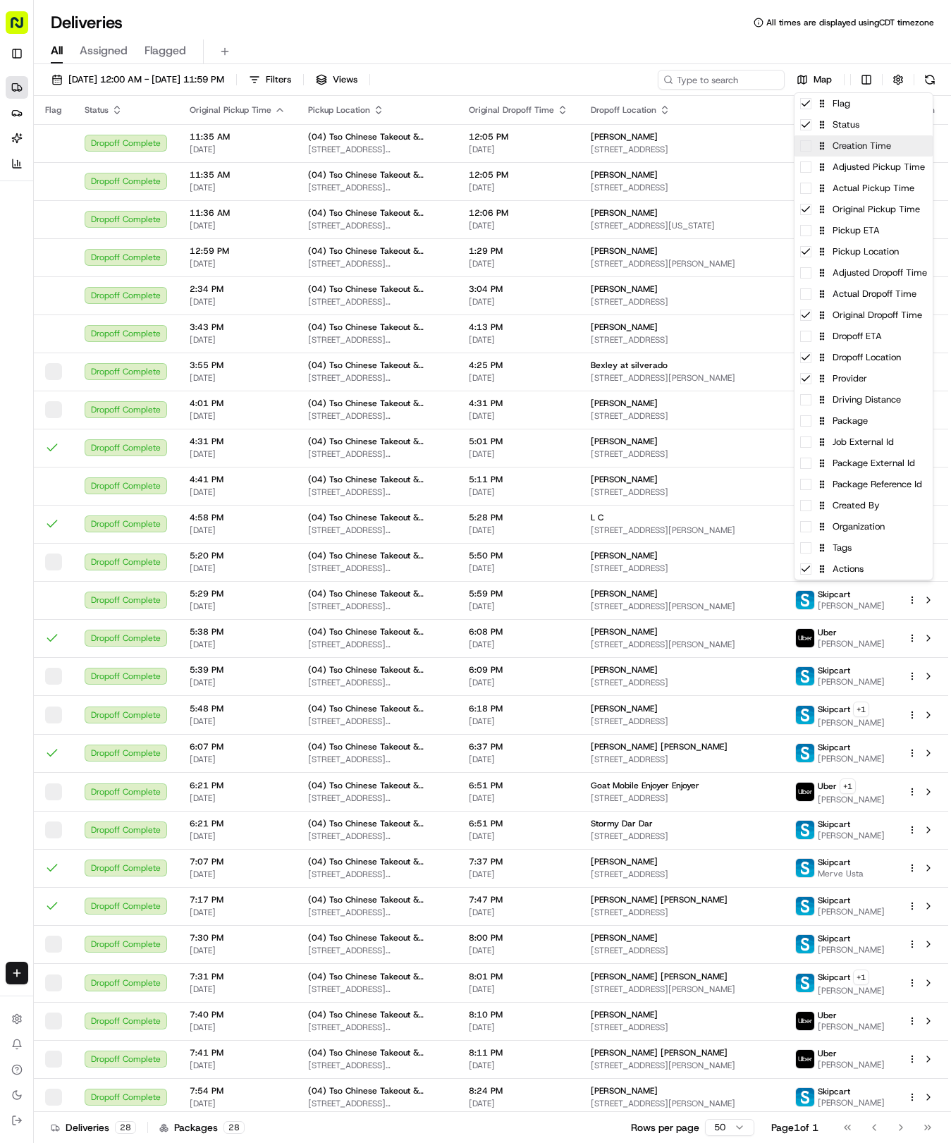
click at [879, 148] on div "Creation Time" at bounding box center [864, 145] width 138 height 21
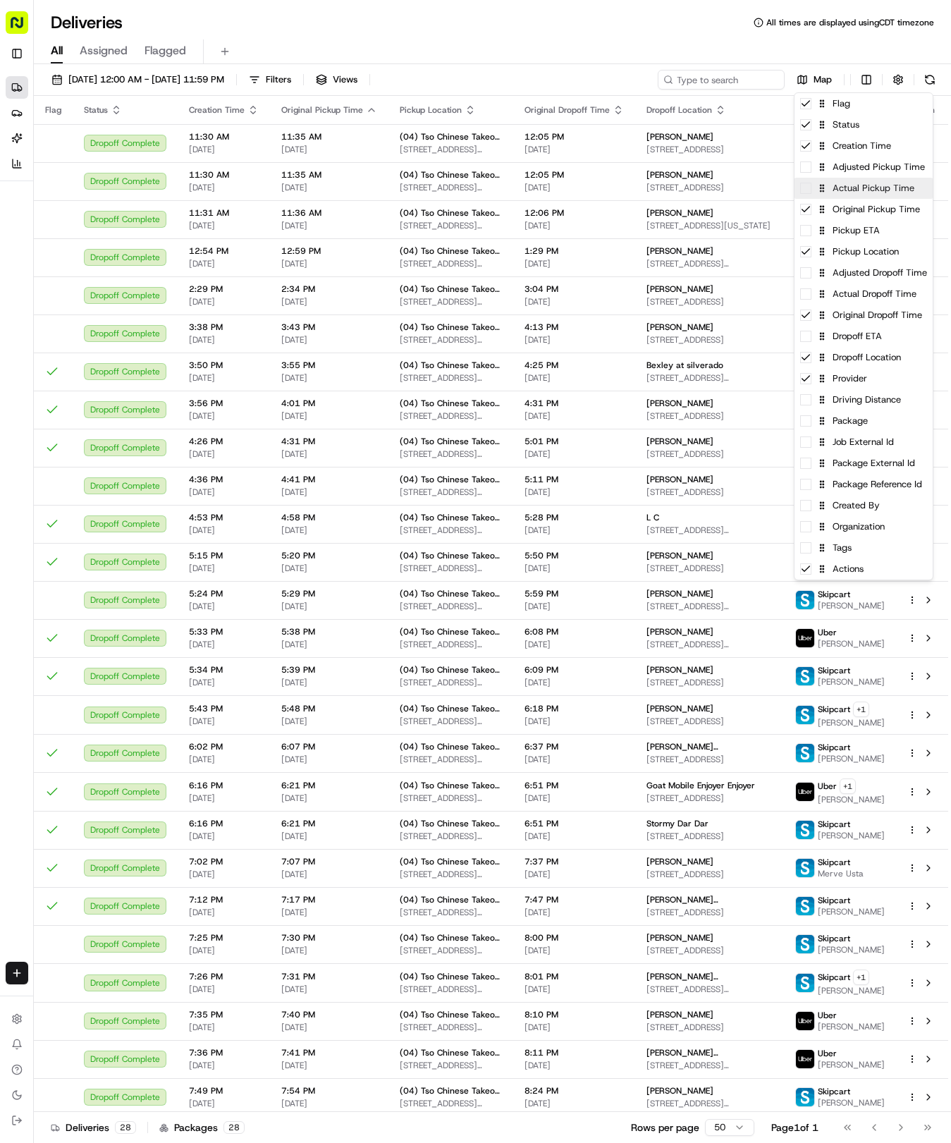
click at [879, 192] on div "Actual Pickup Time" at bounding box center [864, 188] width 138 height 21
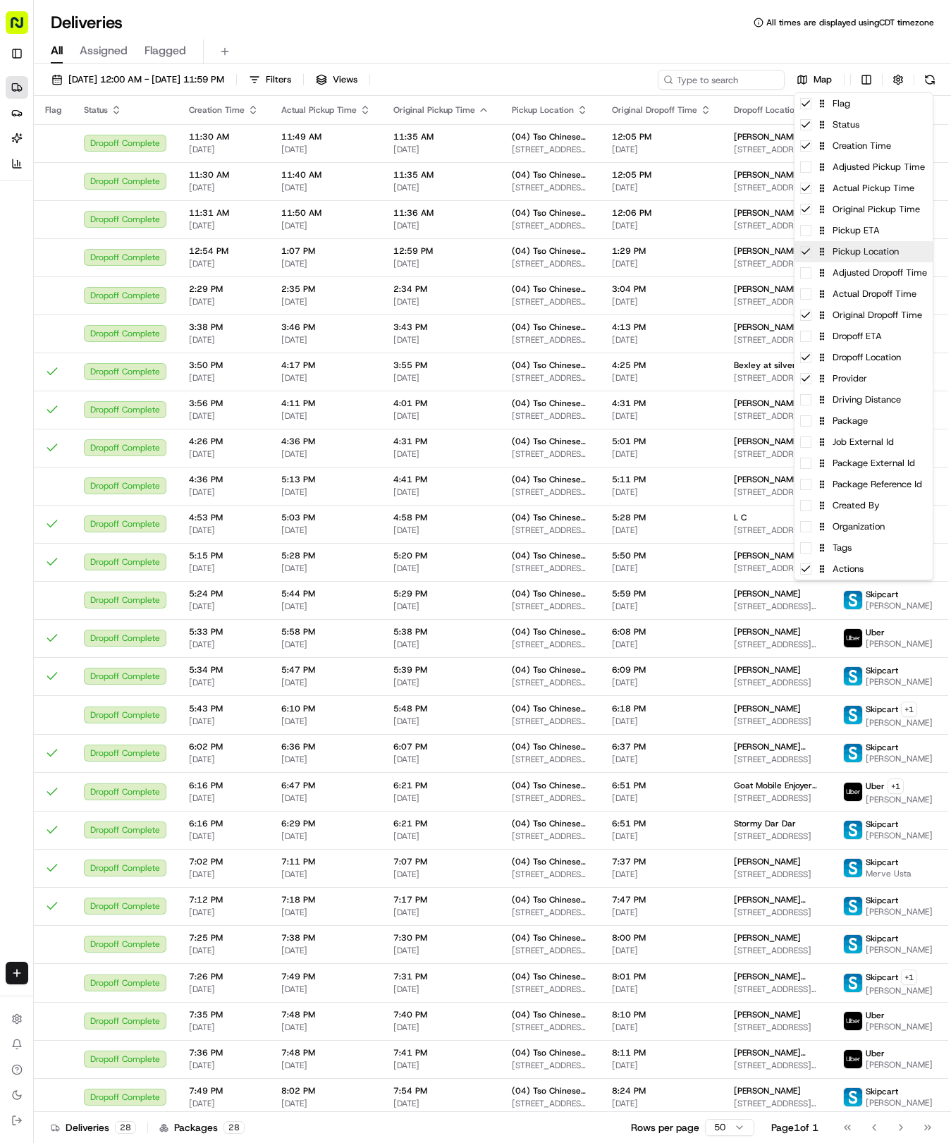
click at [870, 250] on div "Pickup Location" at bounding box center [864, 251] width 138 height 21
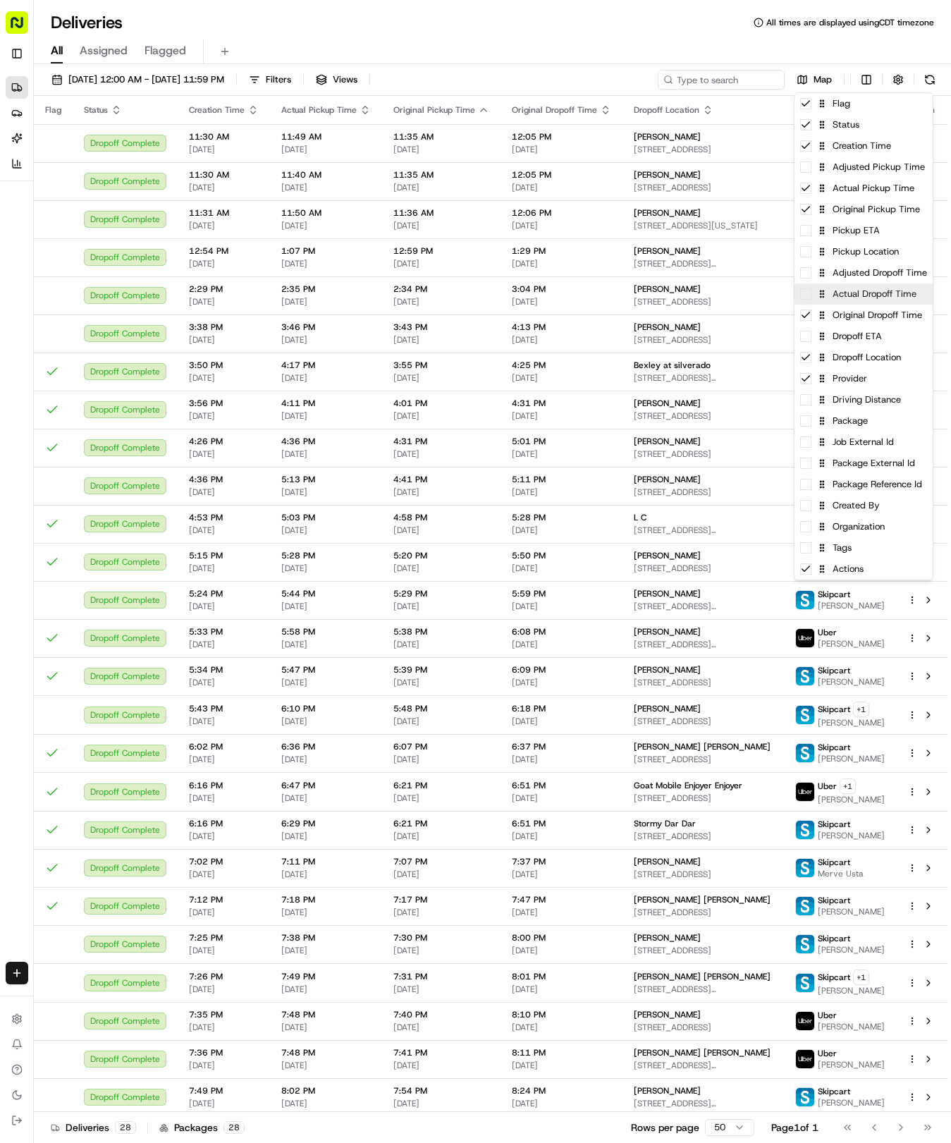
click at [863, 292] on div "Actual Dropoff Time" at bounding box center [864, 293] width 138 height 21
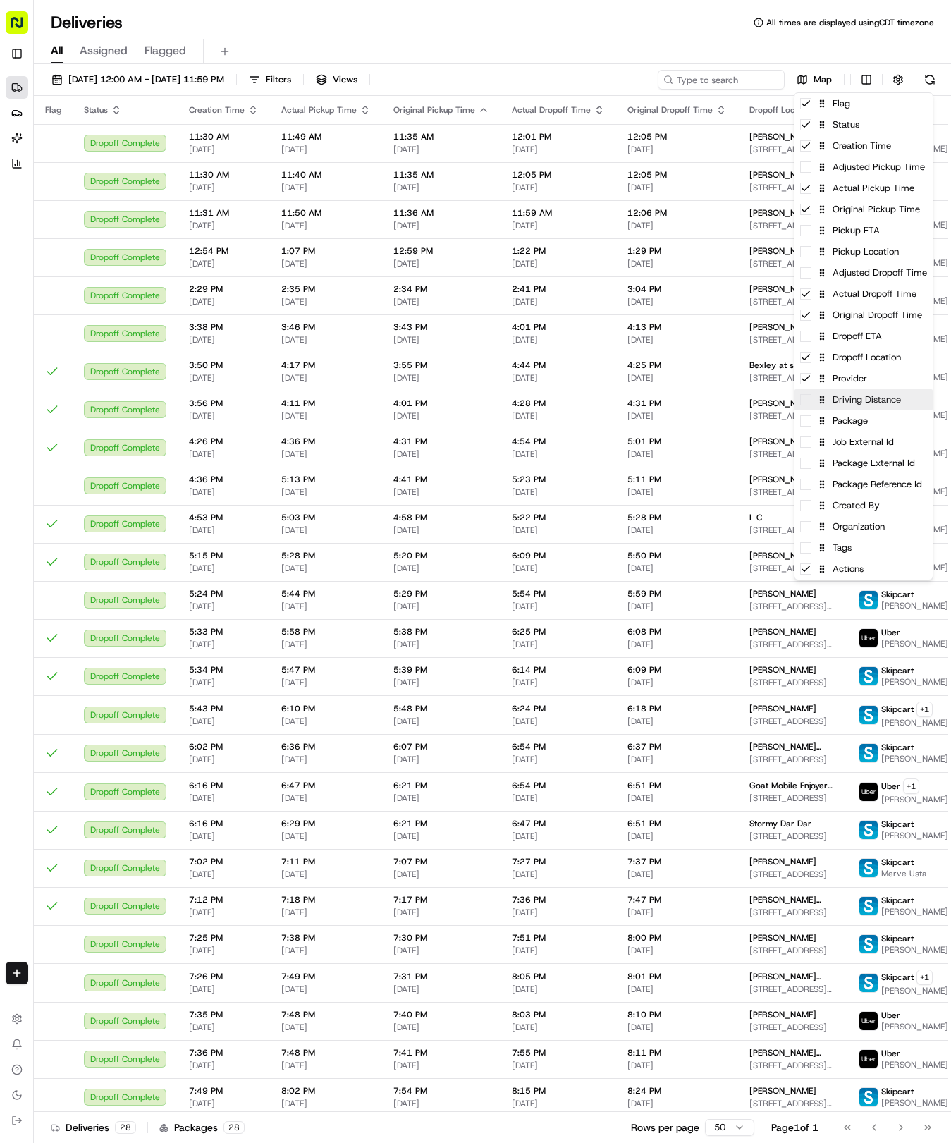
click at [850, 408] on div "Driving Distance" at bounding box center [864, 399] width 138 height 21
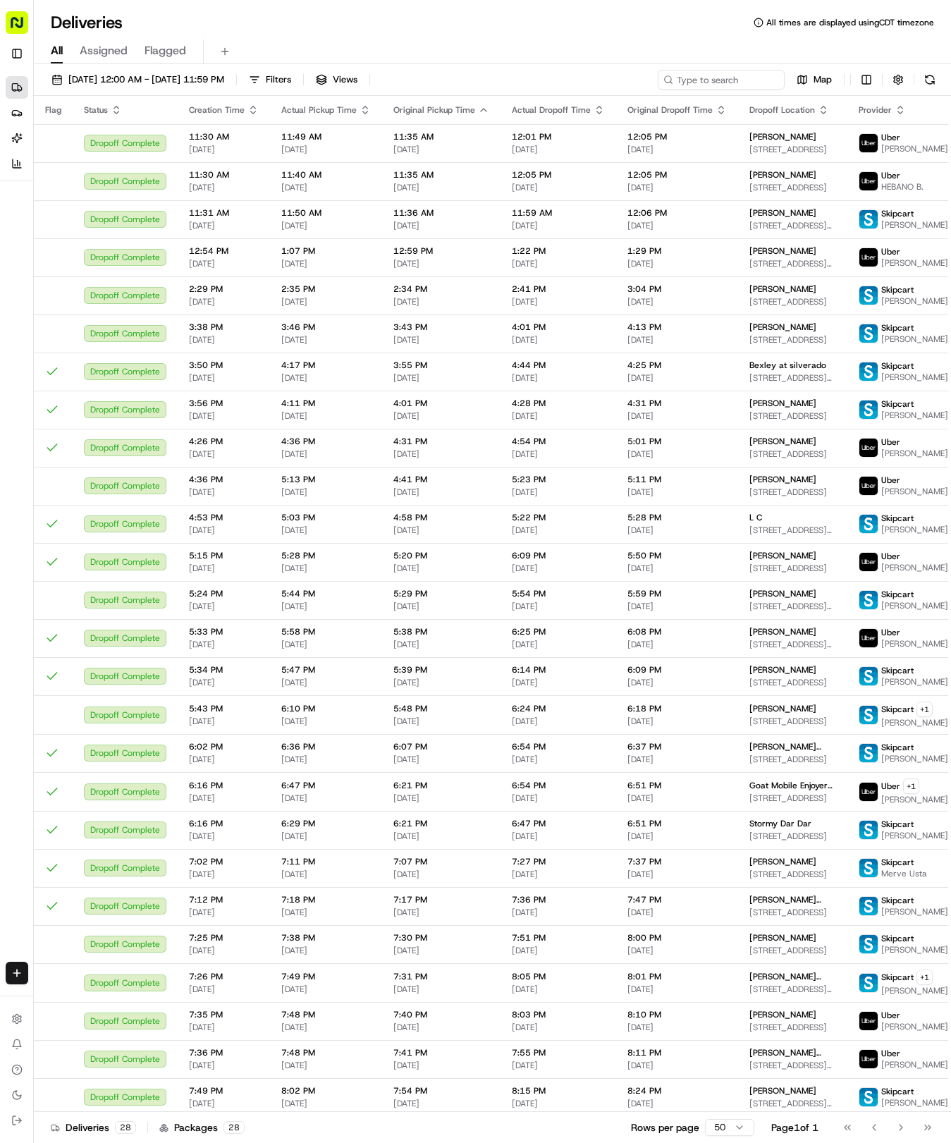
click at [512, 31] on html "Tso Chinese 04 Round Rock hayden@tsochinese.com Toggle Sidebar Deliveries Provi…" at bounding box center [475, 571] width 951 height 1143
click at [857, 76] on html "Tso Chinese 04 Round Rock hayden@tsochinese.com Toggle Sidebar Deliveries Provi…" at bounding box center [475, 571] width 951 height 1143
click at [244, 111] on html "Tso Chinese 04 Round Rock hayden@tsochinese.com Toggle Sidebar Deliveries Provi…" at bounding box center [475, 571] width 951 height 1143
click at [250, 109] on icon "button" at bounding box center [253, 109] width 11 height 11
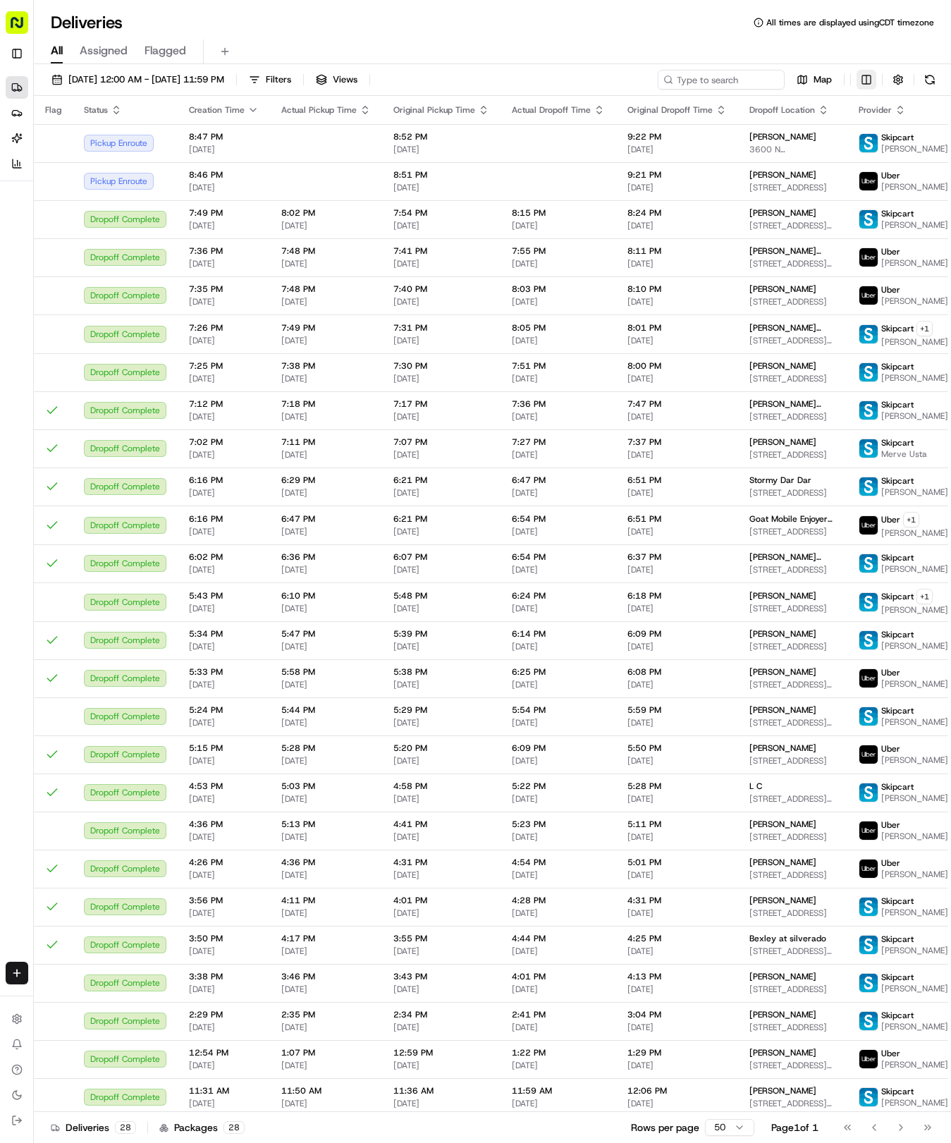
click at [872, 76] on html "Tso Chinese 04 Round Rock hayden@tsochinese.com Toggle Sidebar Deliveries Provi…" at bounding box center [475, 571] width 951 height 1143
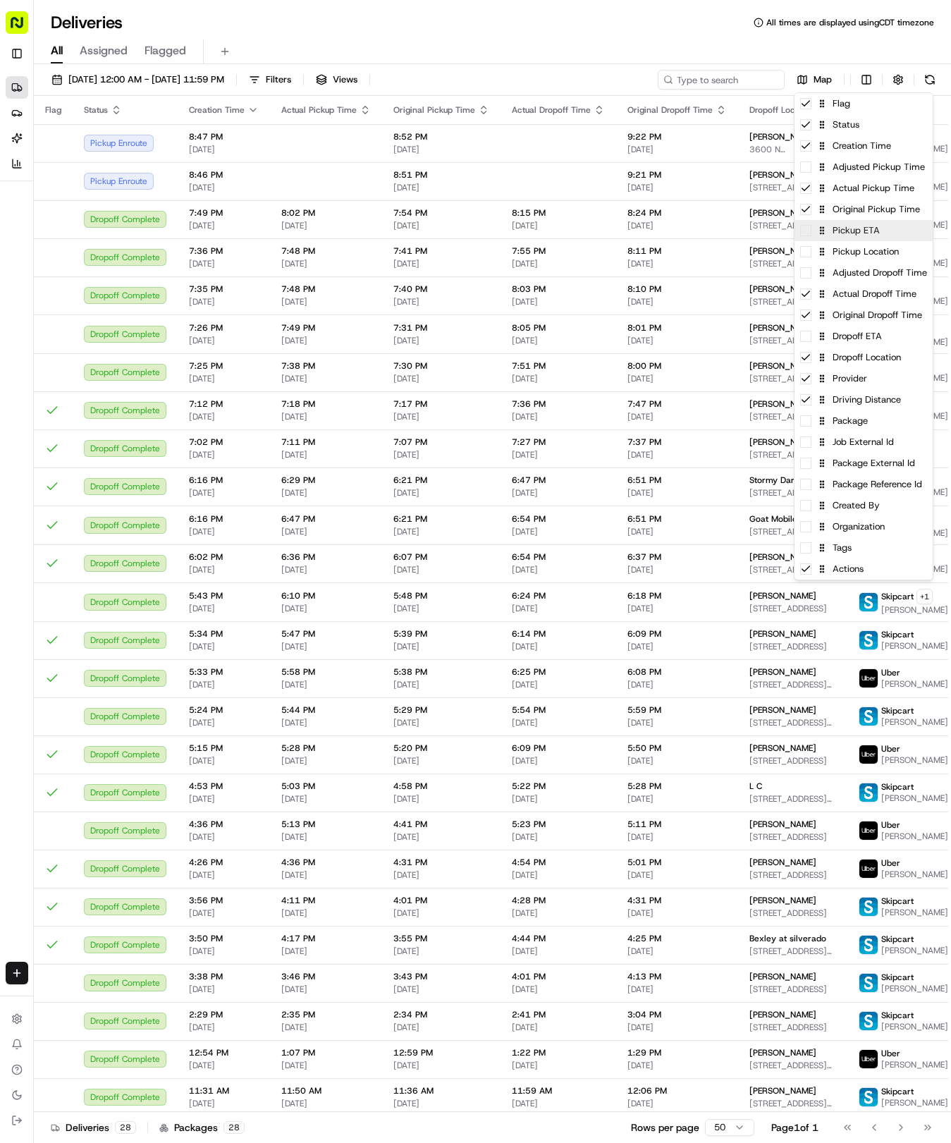
click at [889, 223] on div "Pickup ETA" at bounding box center [864, 230] width 138 height 21
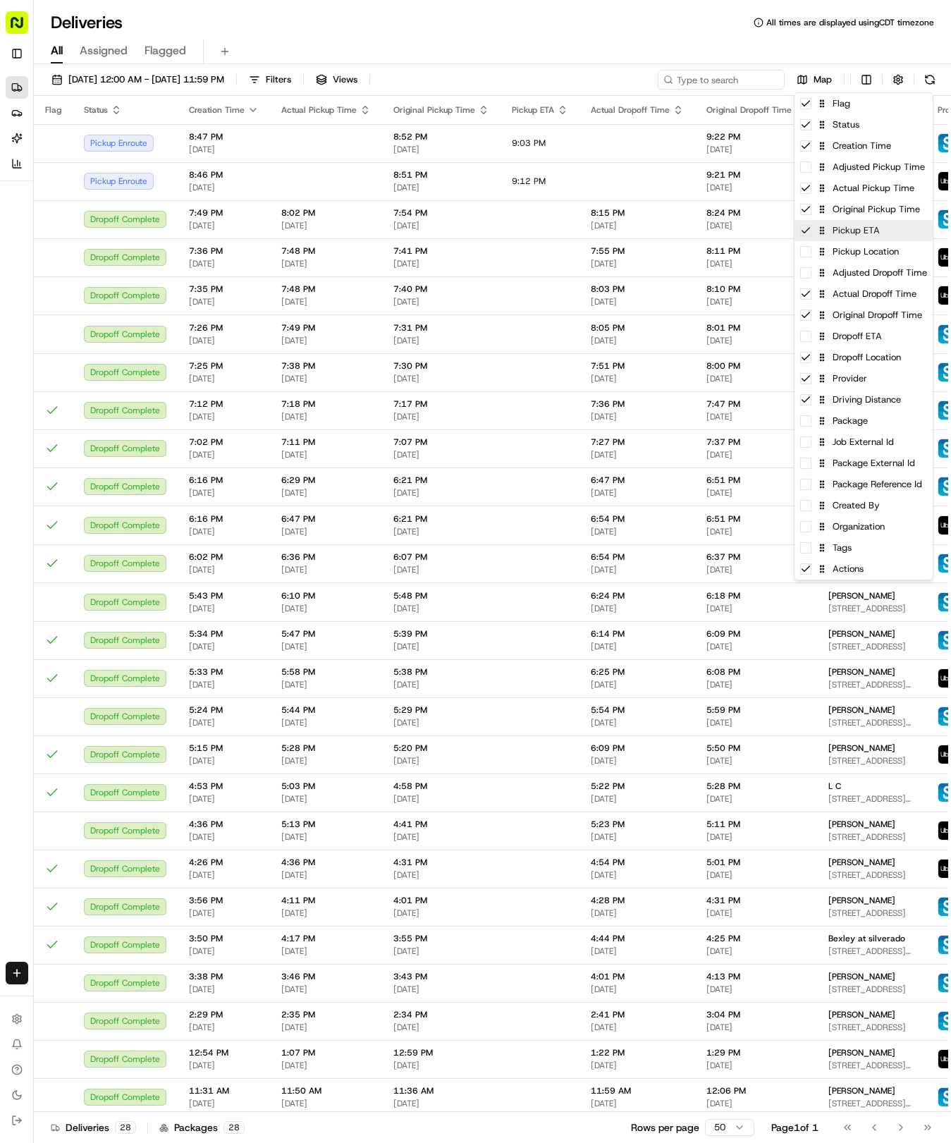
click at [889, 223] on div "Pickup ETA" at bounding box center [864, 230] width 138 height 21
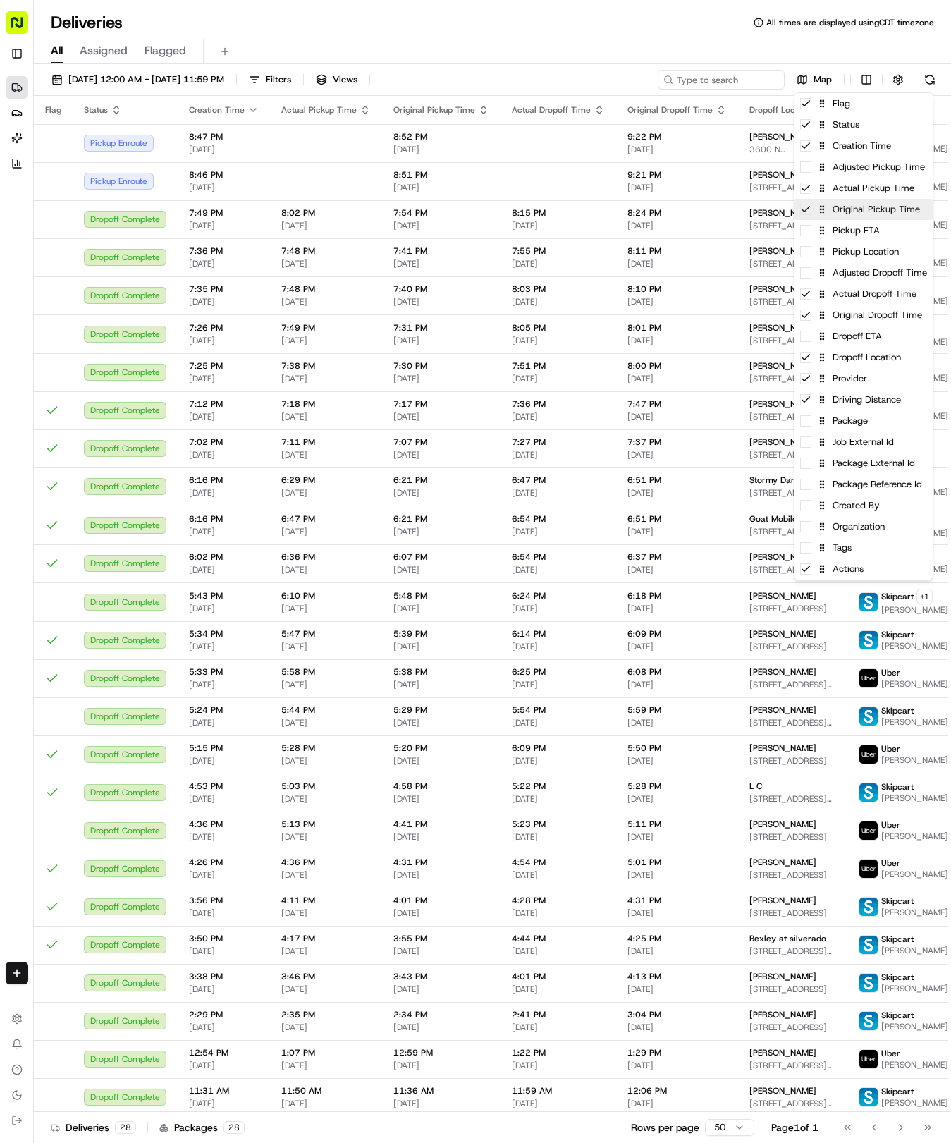
click at [889, 207] on div "Original Pickup Time" at bounding box center [864, 209] width 138 height 21
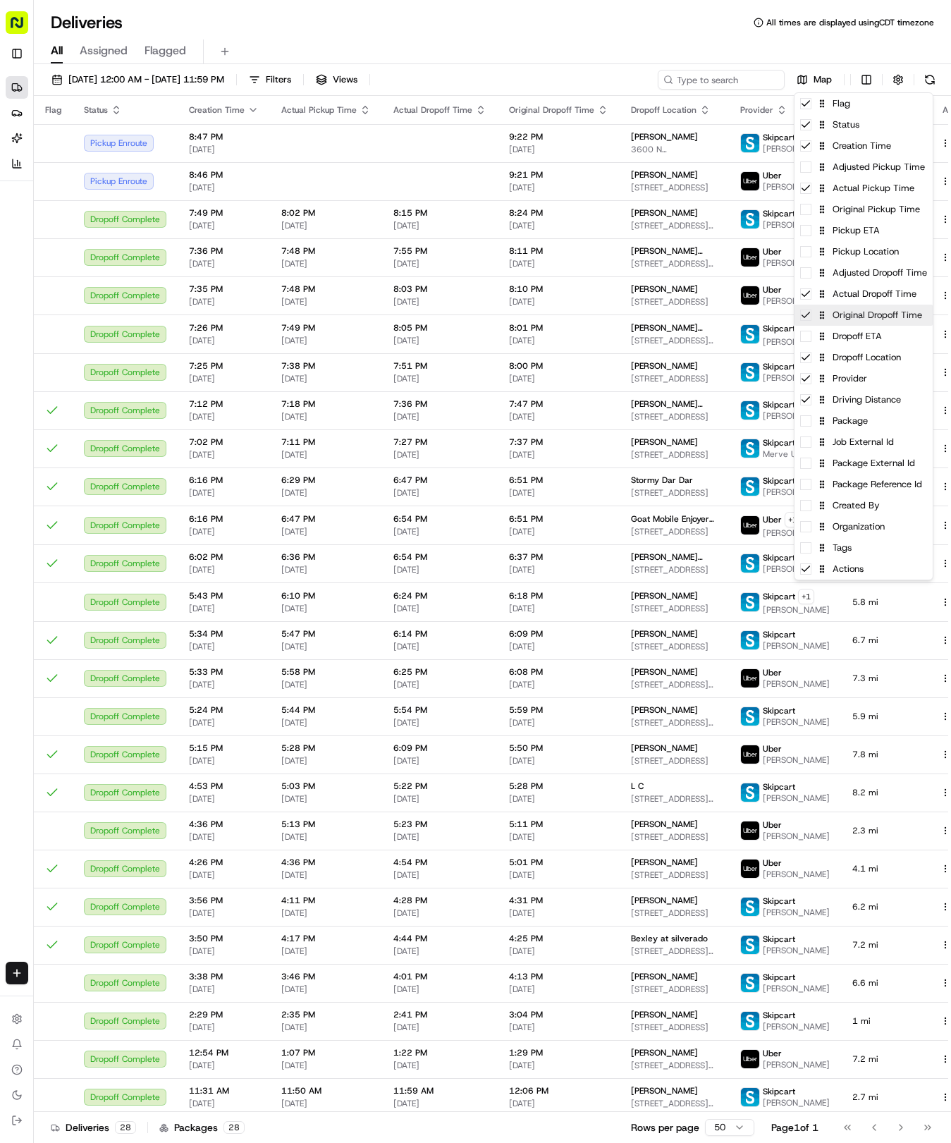
click at [872, 323] on div "Original Dropoff Time" at bounding box center [864, 315] width 138 height 21
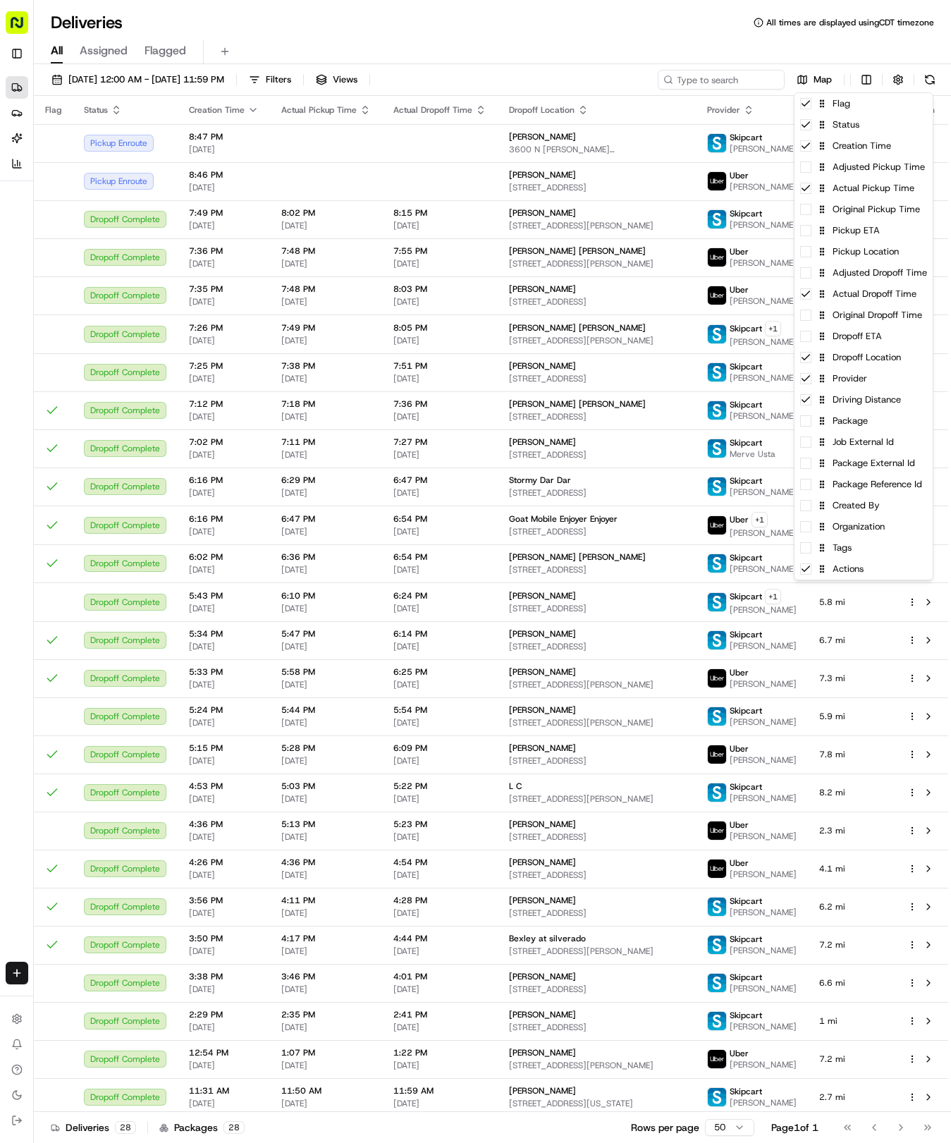
click at [599, 38] on html "Tso Chinese 04 Round Rock hayden@tsochinese.com Toggle Sidebar Deliveries Provi…" at bounding box center [475, 571] width 951 height 1143
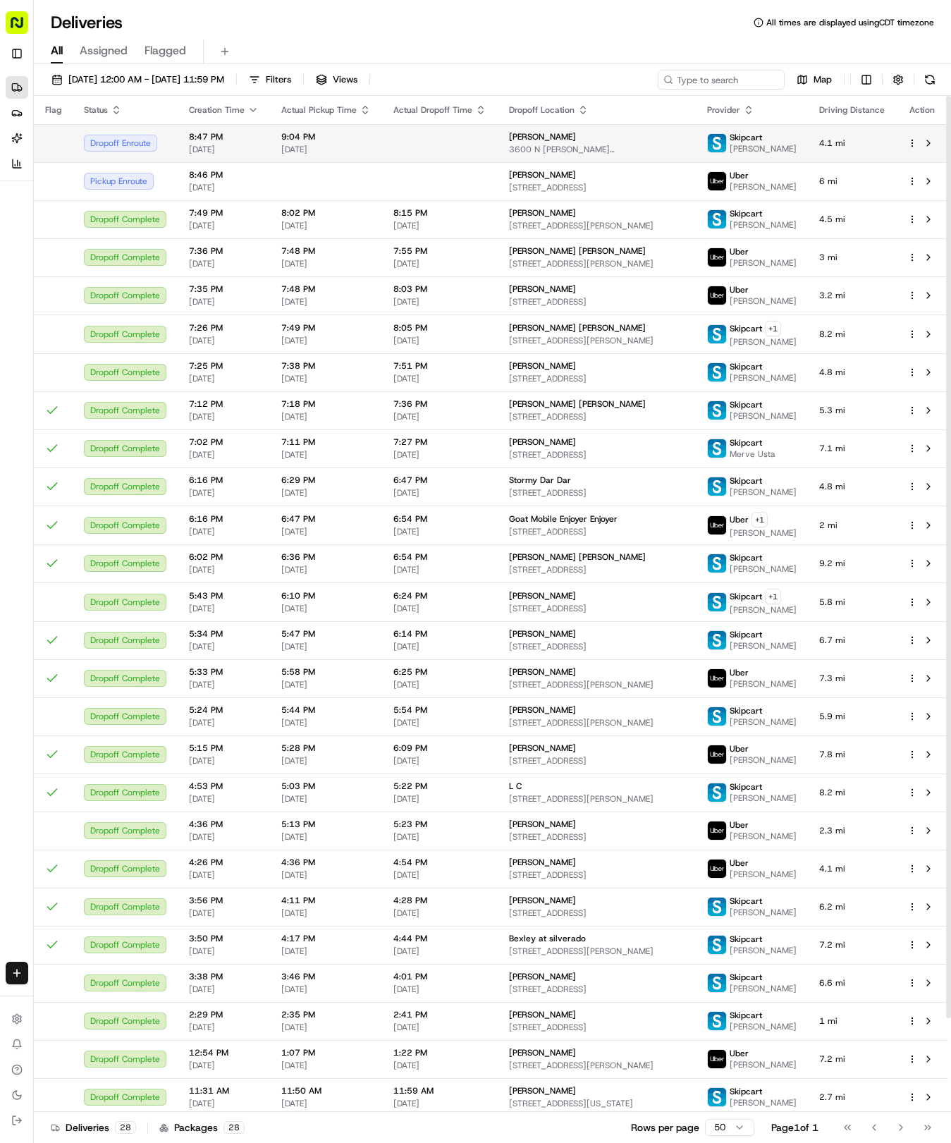
click at [374, 150] on td "9:04 PM 08/22/2025" at bounding box center [326, 143] width 112 height 38
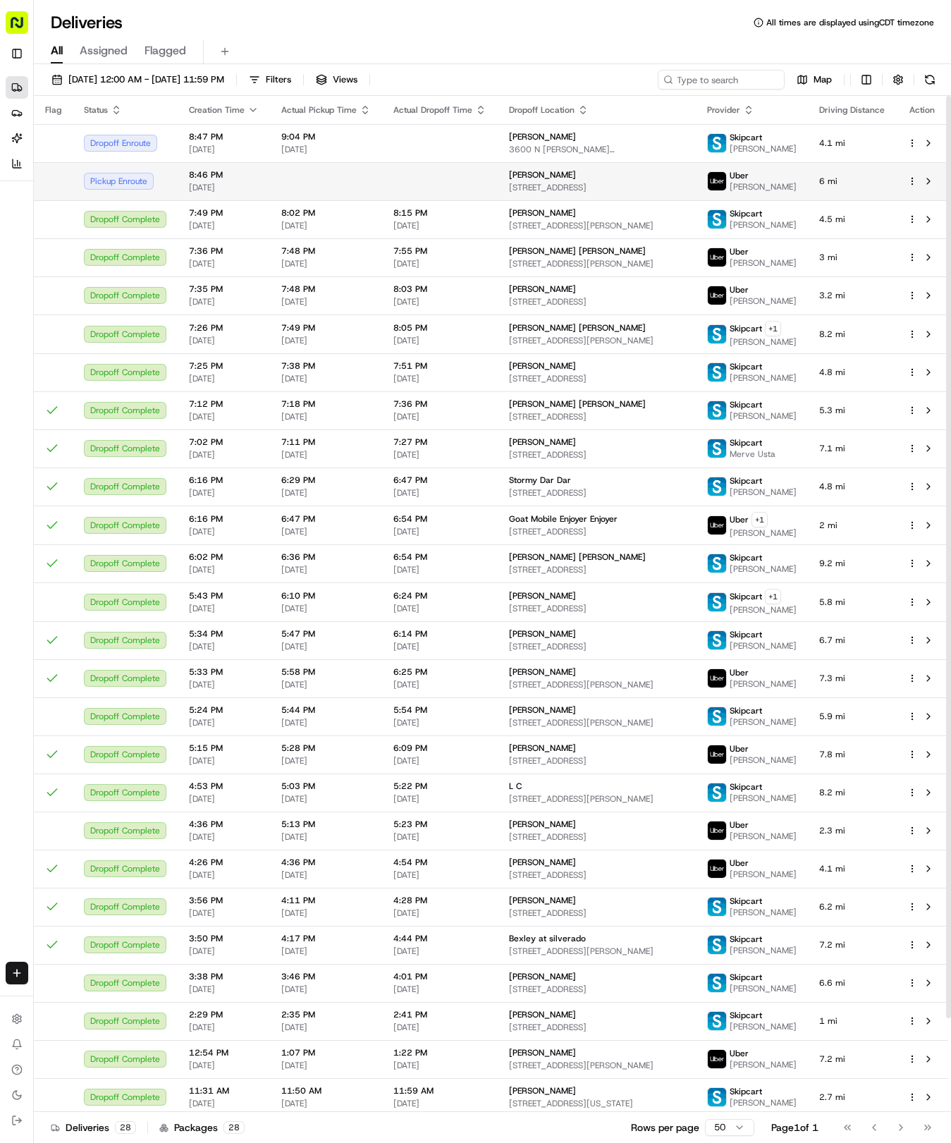
click at [367, 173] on td at bounding box center [326, 181] width 112 height 38
click at [476, 179] on td at bounding box center [440, 181] width 116 height 38
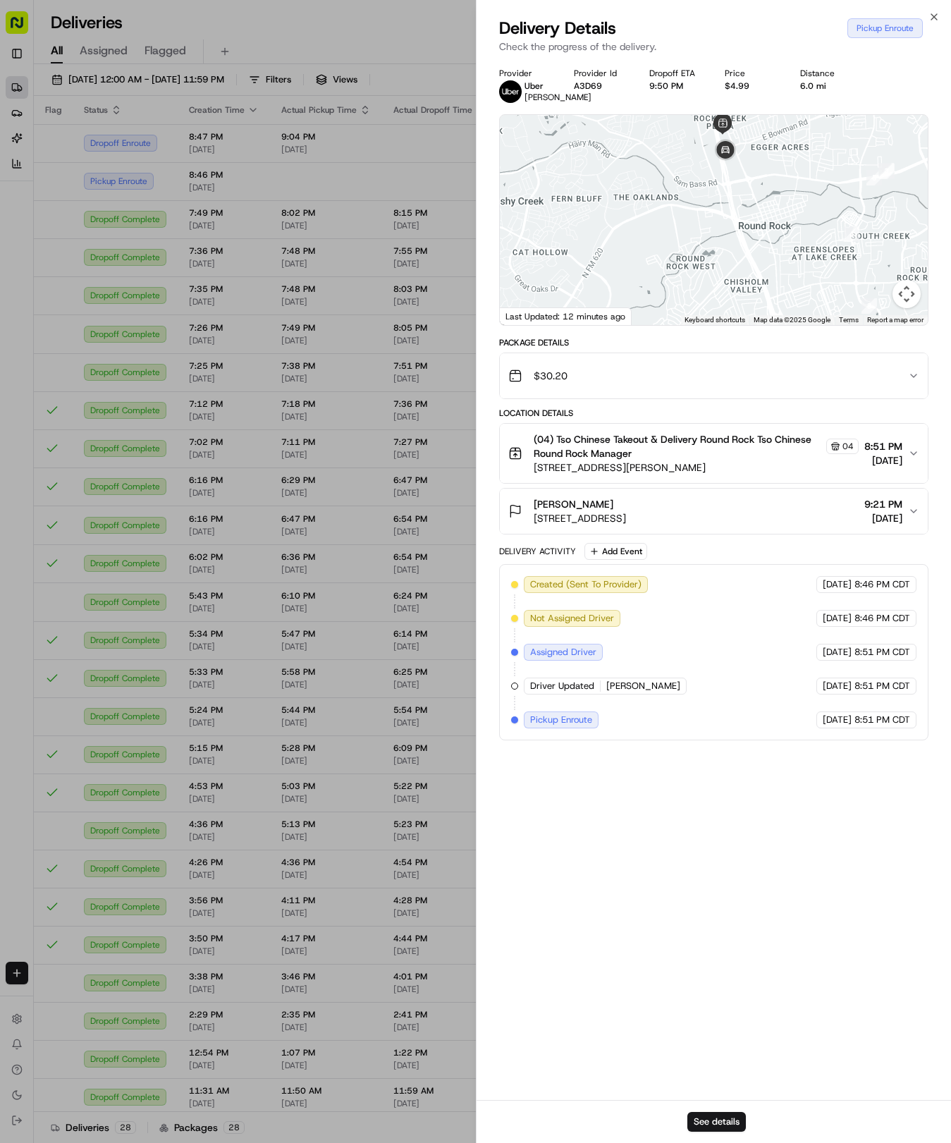
drag, startPoint x: 741, startPoint y: 173, endPoint x: 745, endPoint y: 257, distance: 83.3
click at [745, 257] on div at bounding box center [714, 220] width 429 height 210
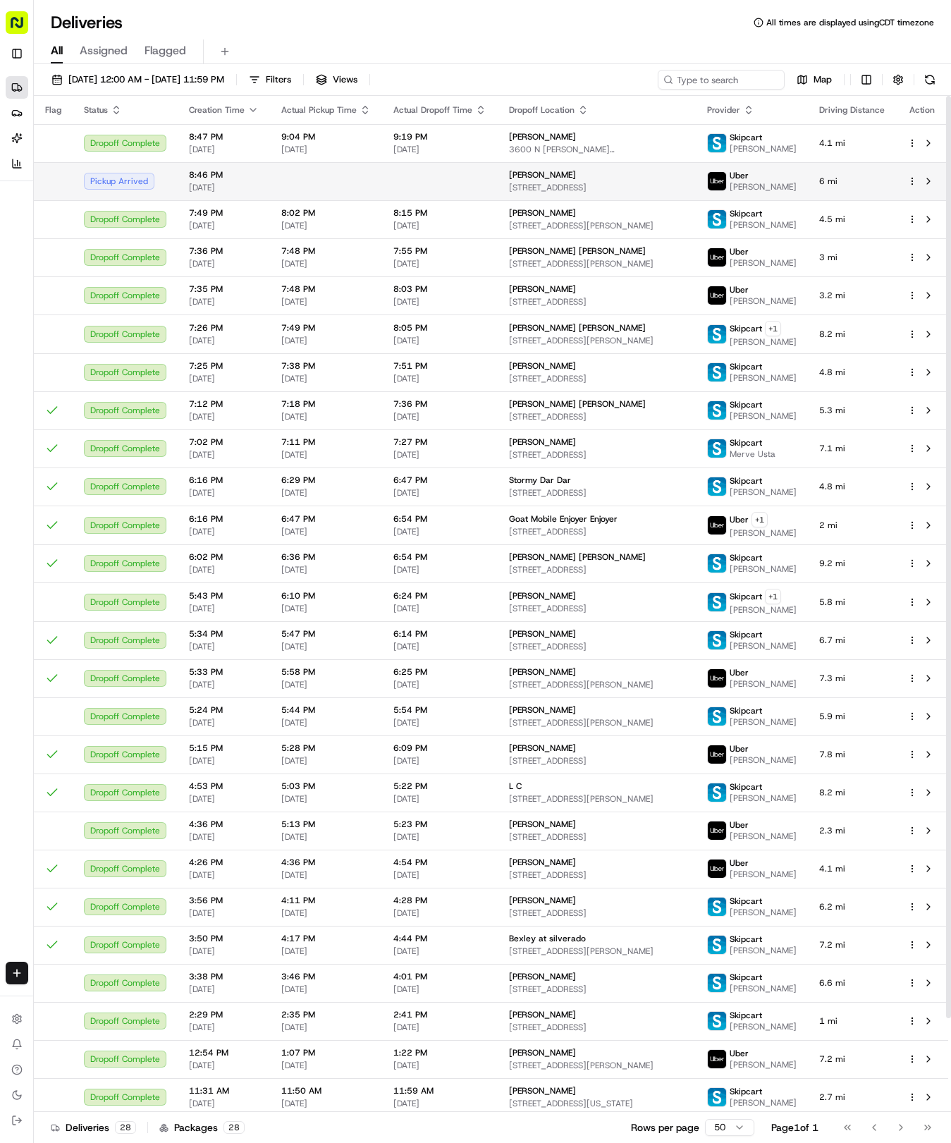
click at [355, 169] on td at bounding box center [326, 181] width 112 height 38
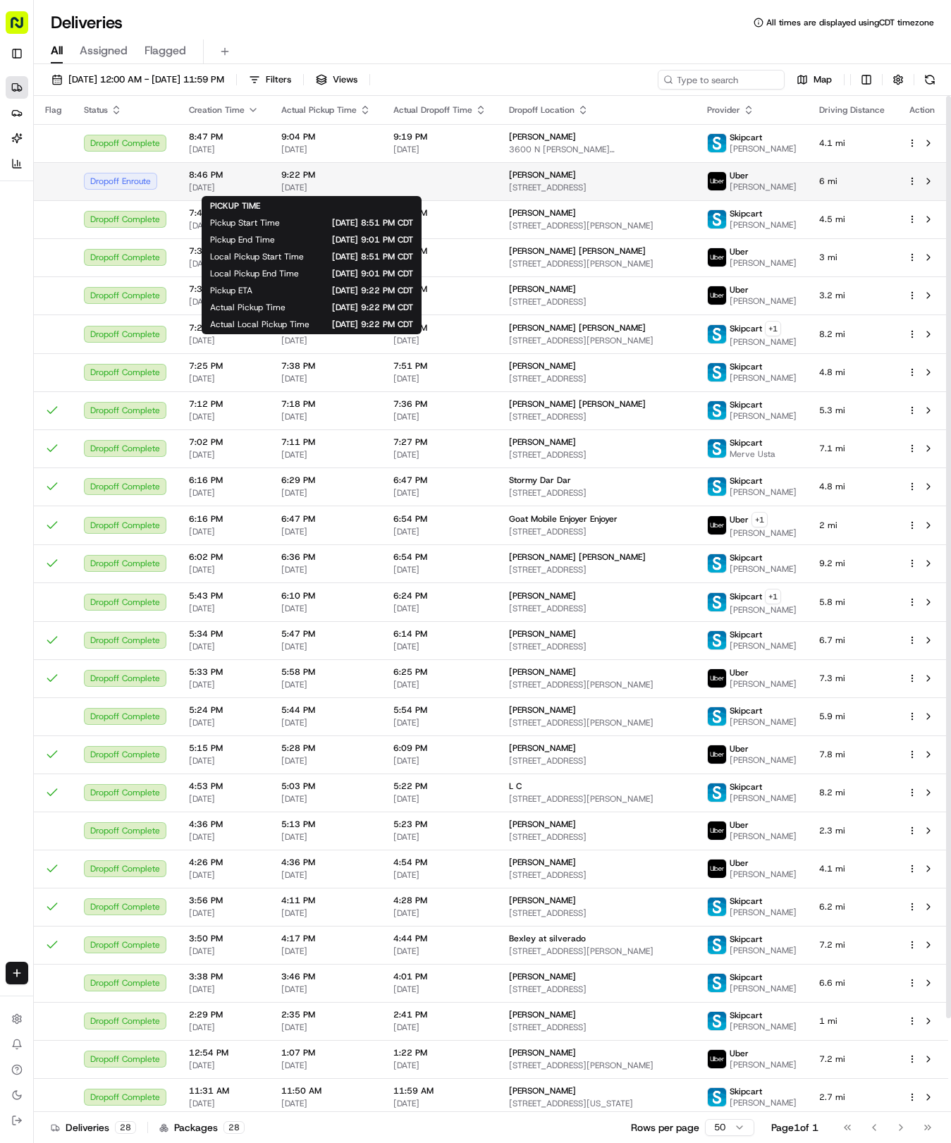
click at [332, 186] on span "[DATE]" at bounding box center [326, 187] width 90 height 11
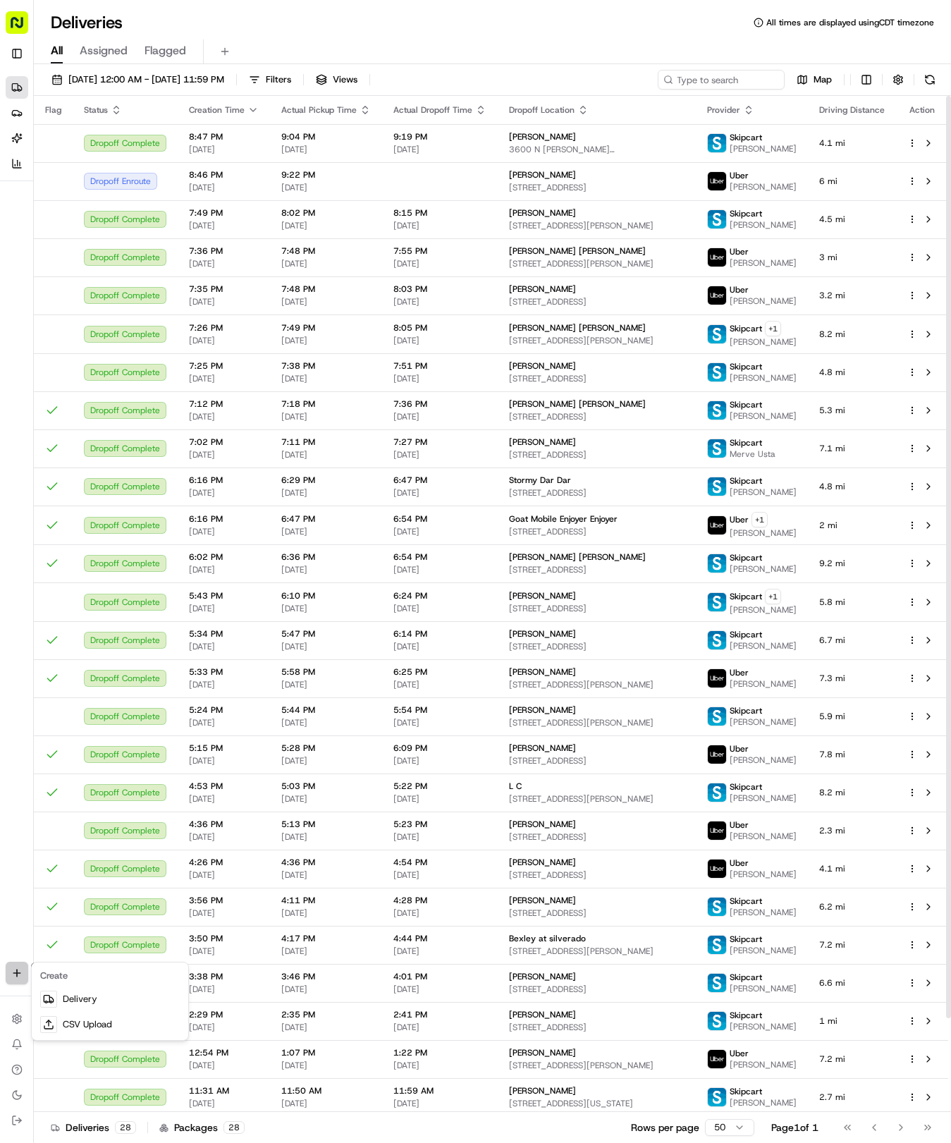
click at [28, 976] on html "Tso Chinese 04 Round Rock hayden@tsochinese.com Toggle Sidebar Deliveries Provi…" at bounding box center [475, 571] width 951 height 1143
click at [56, 994] on div at bounding box center [48, 999] width 17 height 17
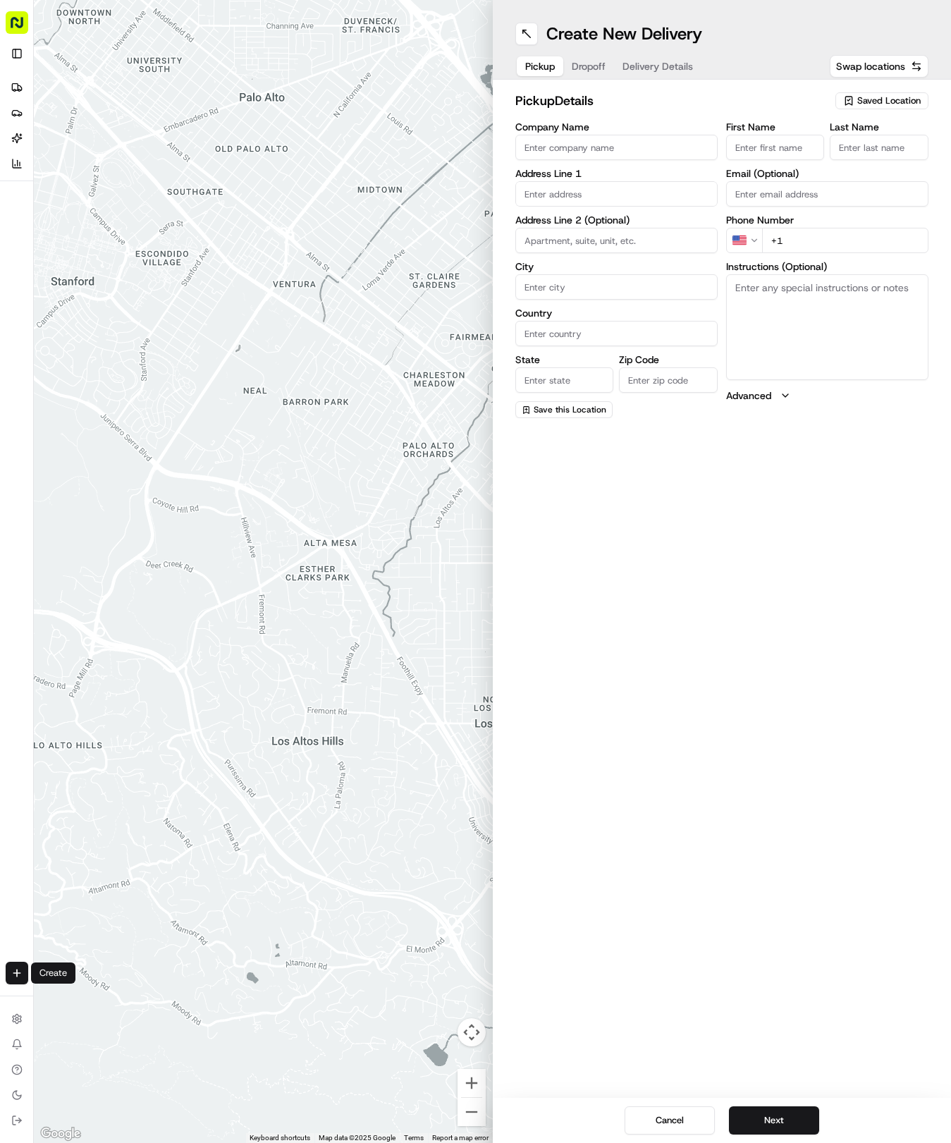
drag, startPoint x: 850, startPoint y: 86, endPoint x: 860, endPoint y: 92, distance: 11.4
click at [857, 89] on div "pickup Details Saved Location Company Name Address Line 1 Address Line 2 (Optio…" at bounding box center [722, 255] width 459 height 350
click at [860, 92] on button "Saved Location" at bounding box center [882, 101] width 93 height 20
click at [831, 152] on span "(04) Tso Chinese Takeout & Delivery Round Rock (04)" at bounding box center [857, 159] width 173 height 25
type input "(04) Tso Chinese Takeout & Delivery Round Rock"
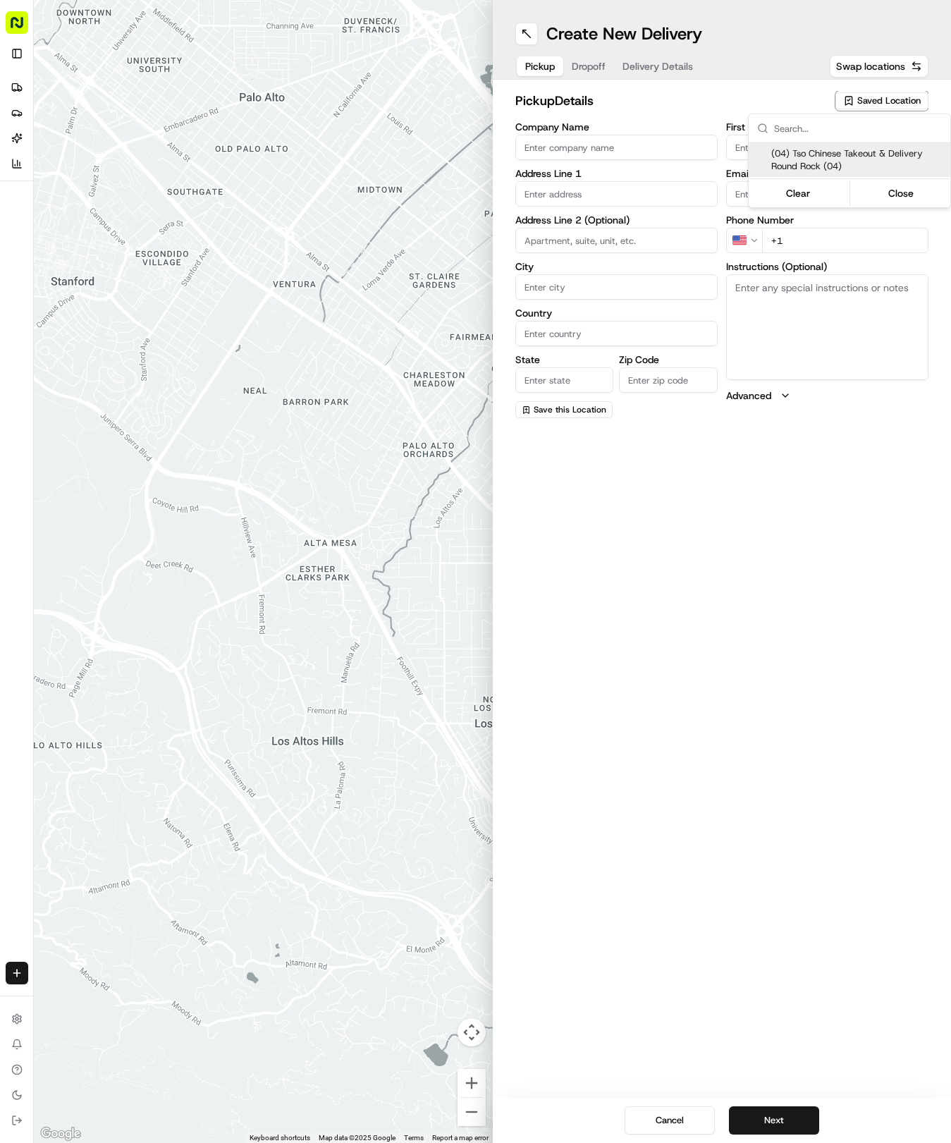
type input "2000 N [PERSON_NAME] St"
type input "Ste 108"
type input "Round Rock"
type input "US"
type input "[GEOGRAPHIC_DATA]"
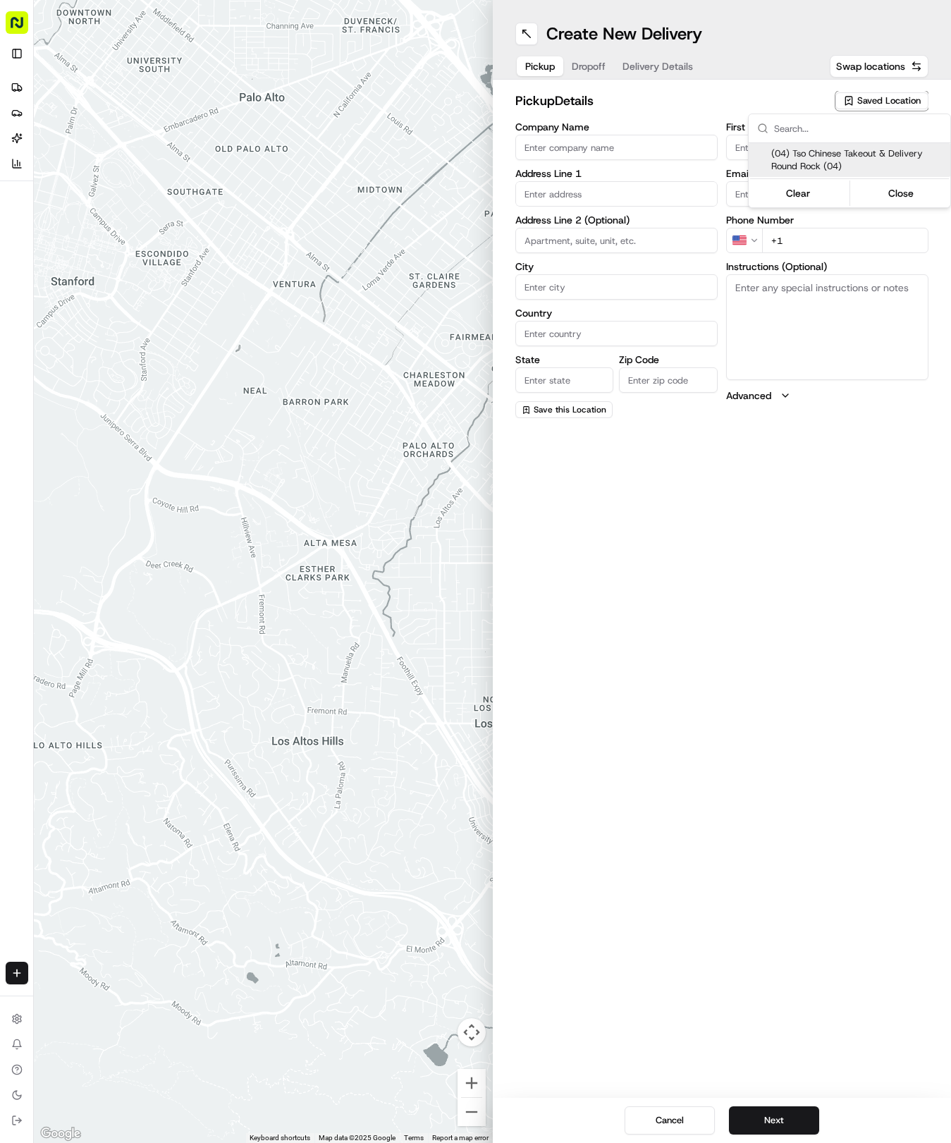
type input "78664"
type input "Tso Chinese"
type input "Round Rock Manager"
type input "[EMAIL_ADDRESS][DOMAIN_NAME]"
type input "[PHONE_NUMBER]"
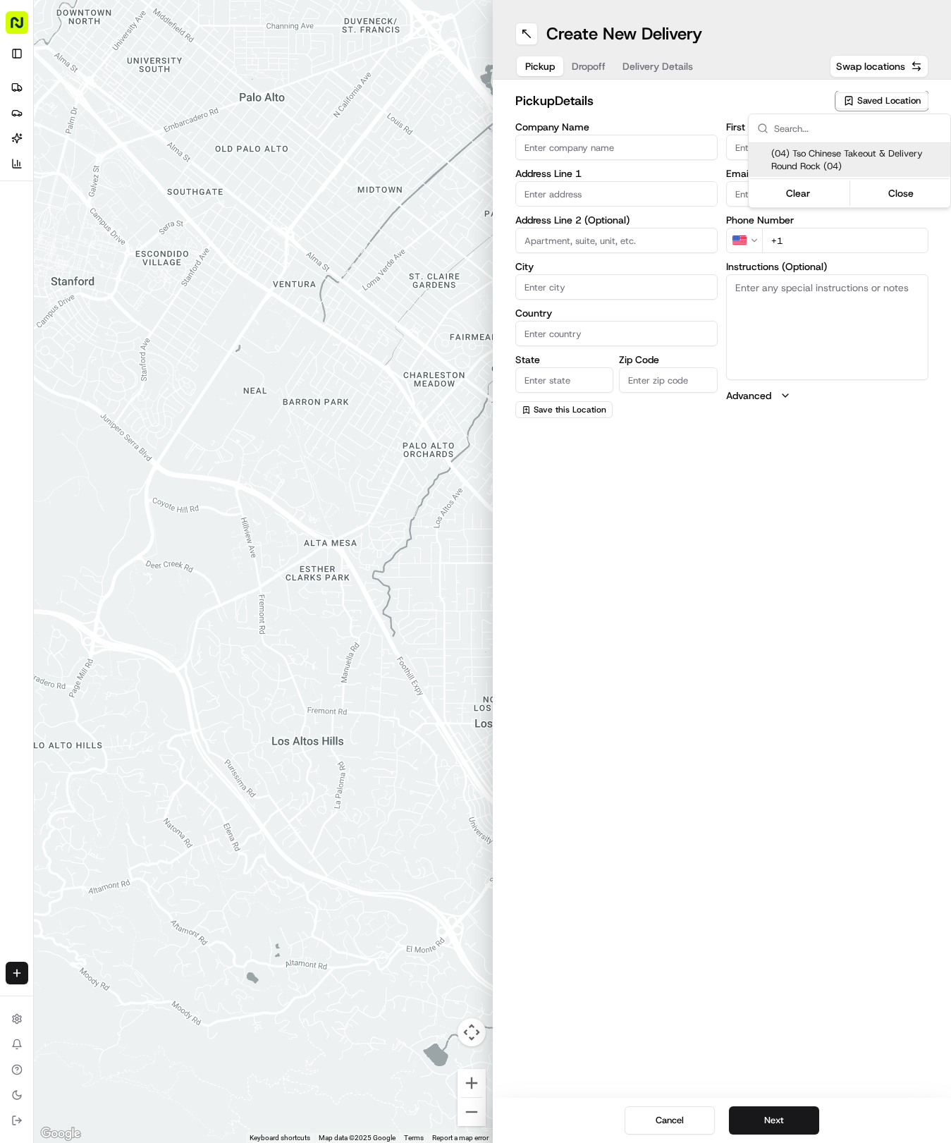
type textarea "Submit a picture displaying address & food as Proof of Delivery. Envía una foto…"
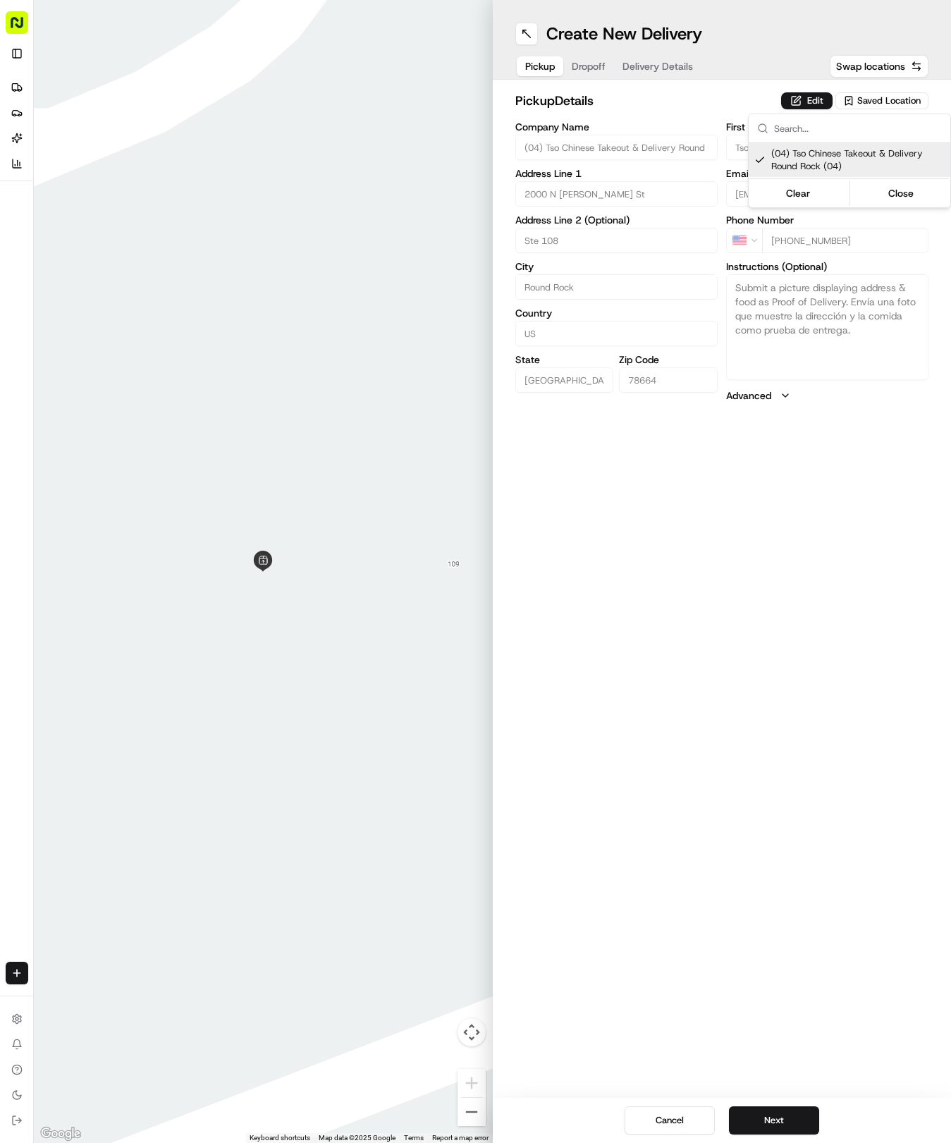
click at [668, 72] on html "Tso Chinese 04 Round Rock [EMAIL_ADDRESS][DOMAIN_NAME] Toggle Sidebar Deliverie…" at bounding box center [475, 571] width 951 height 1143
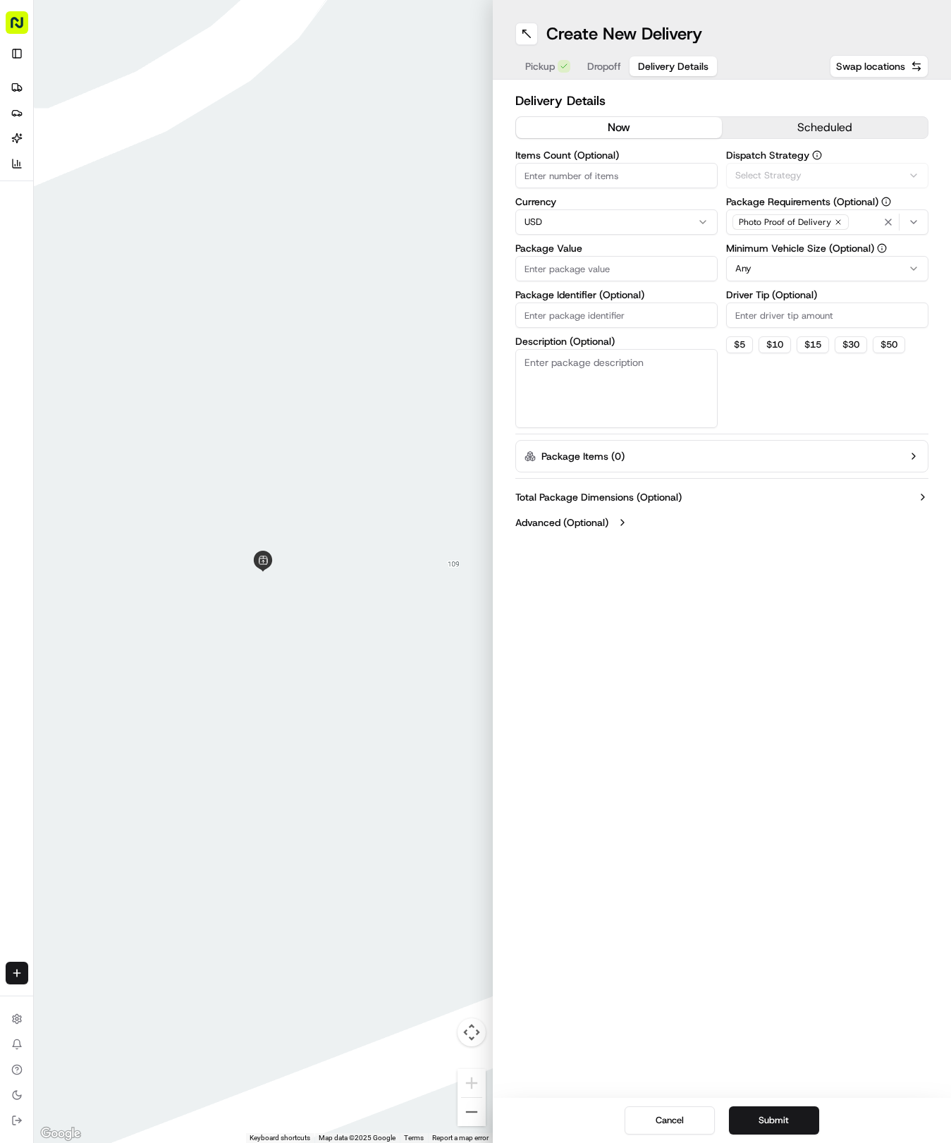
click at [668, 72] on span "Delivery Details" at bounding box center [673, 66] width 71 height 14
paste input "UFLBKMY"
click at [596, 319] on input "UFLBKMY" at bounding box center [616, 315] width 202 height 25
type input "UFLBKMY"
click at [593, 54] on div "Pickup Dropoff Delivery Details" at bounding box center [616, 66] width 203 height 25
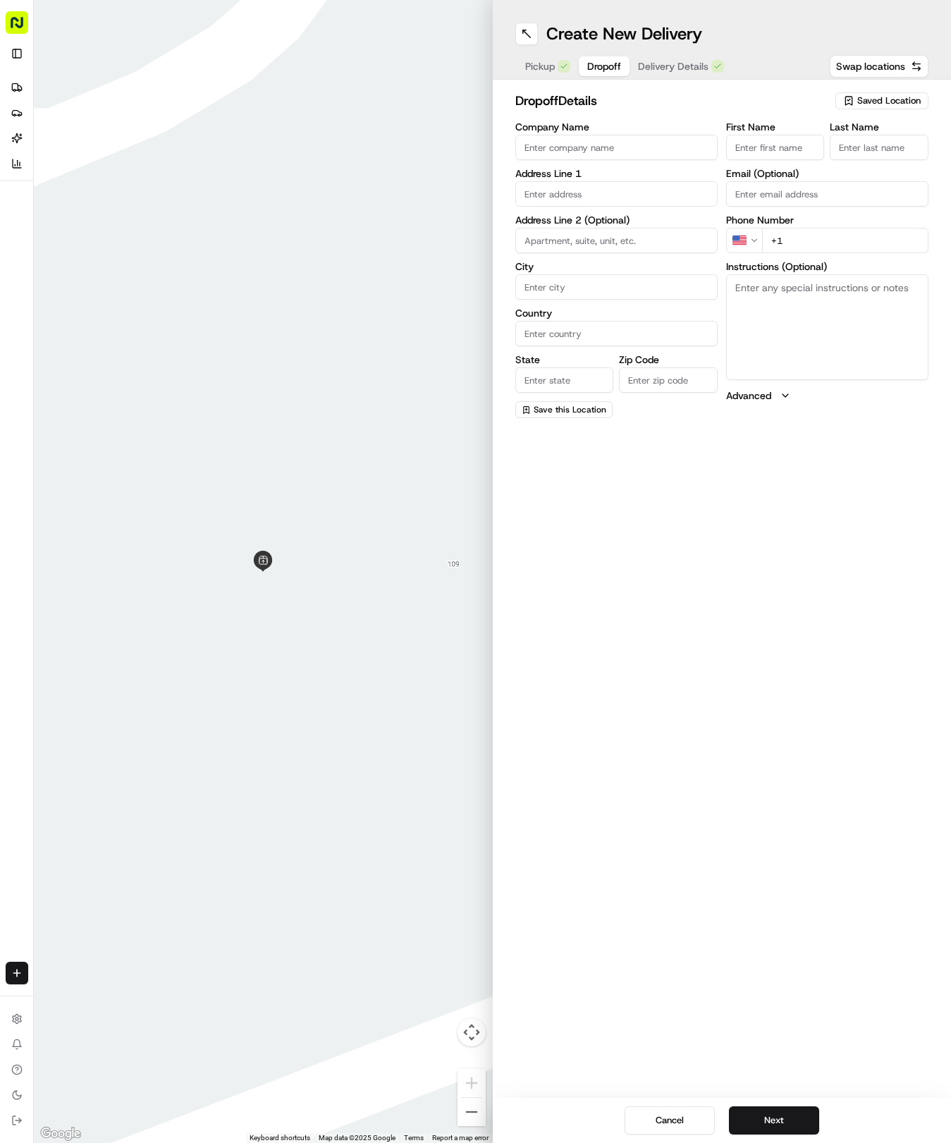
click at [606, 56] on button "Dropoff" at bounding box center [604, 66] width 51 height 20
click at [752, 142] on input "First Name" at bounding box center [775, 147] width 99 height 25
type input "Olita"
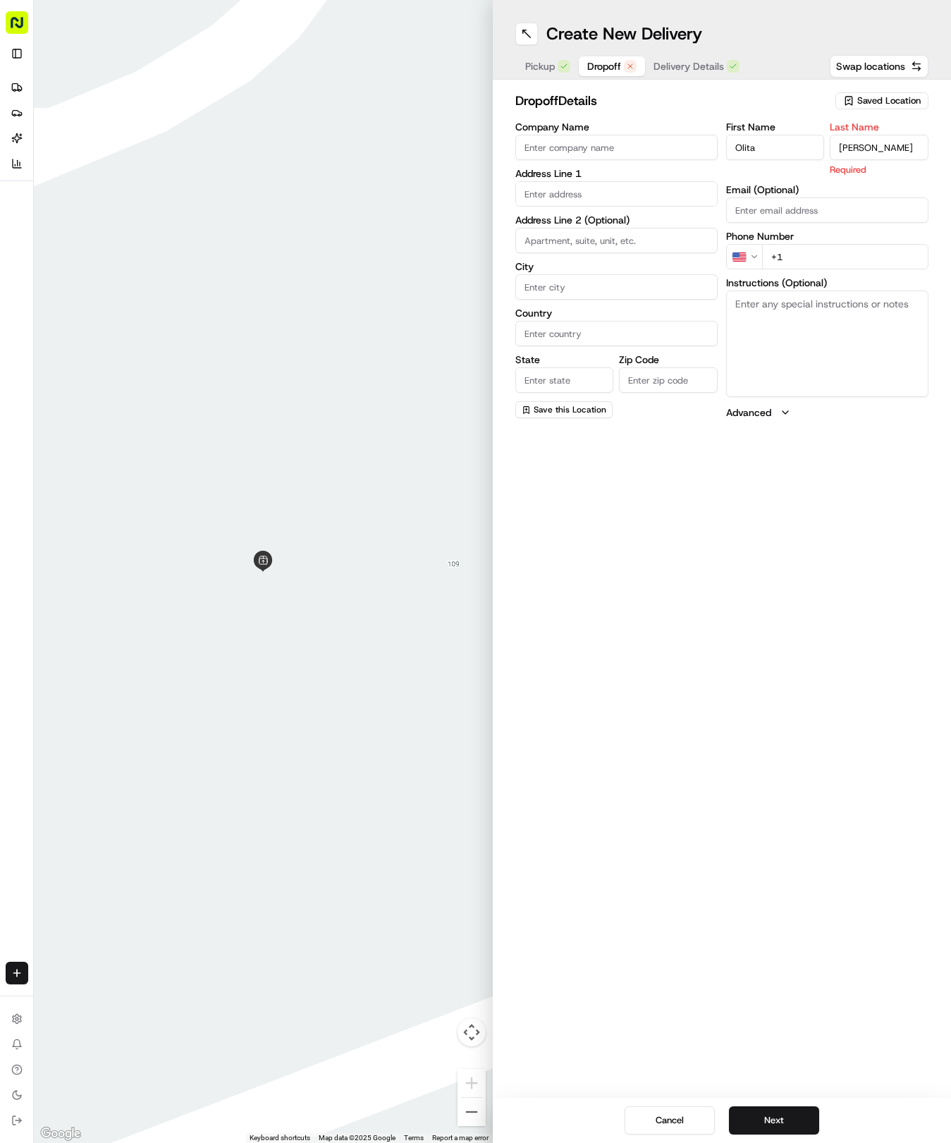
type input "Spinks"
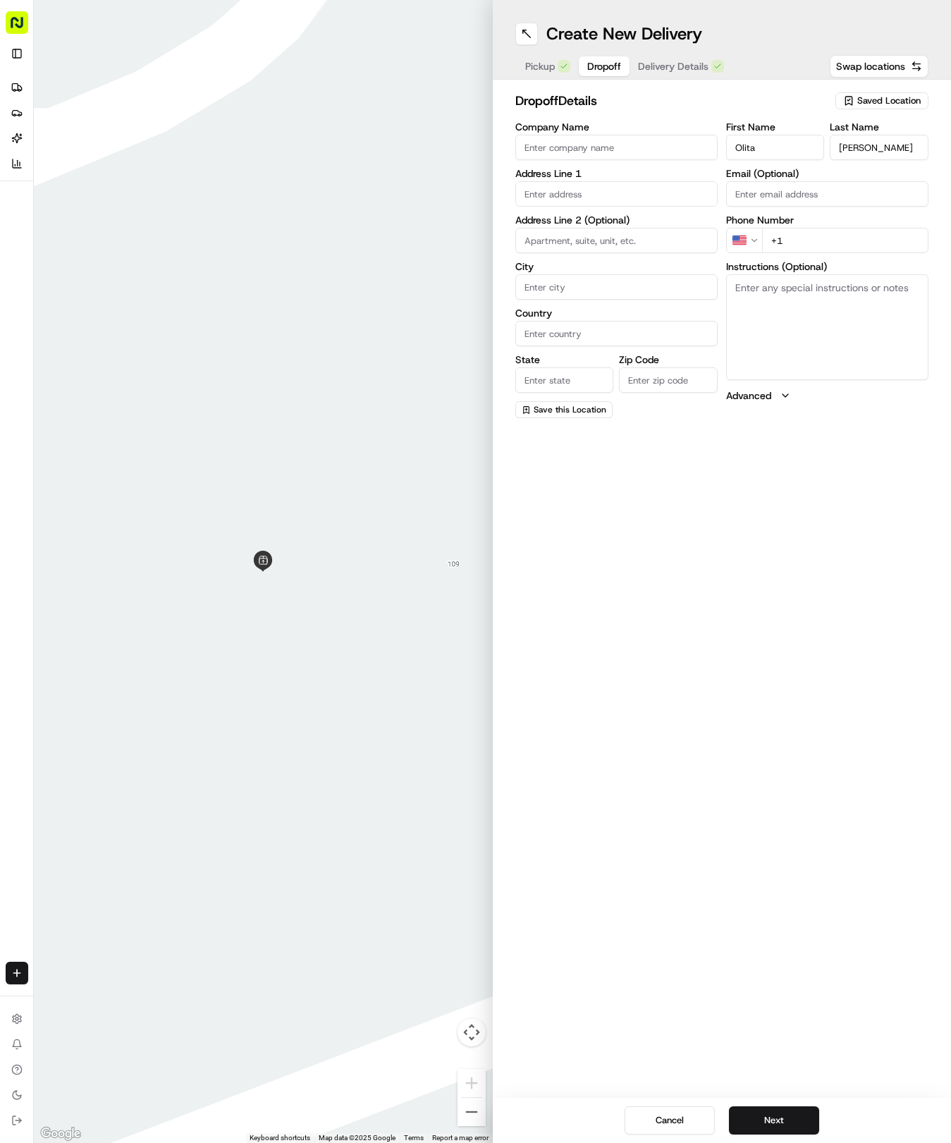
click at [589, 207] on div "Company Name Address Line 1 Address Line 2 (Optional) City Country State Zip Co…" at bounding box center [616, 270] width 202 height 296
click at [597, 185] on input "text" at bounding box center [616, 193] width 202 height 25
type input "1702 Onion Creek Village Dr, Round Rock, TX 78664, USA"
type input "Round Rock"
type input "[GEOGRAPHIC_DATA]"
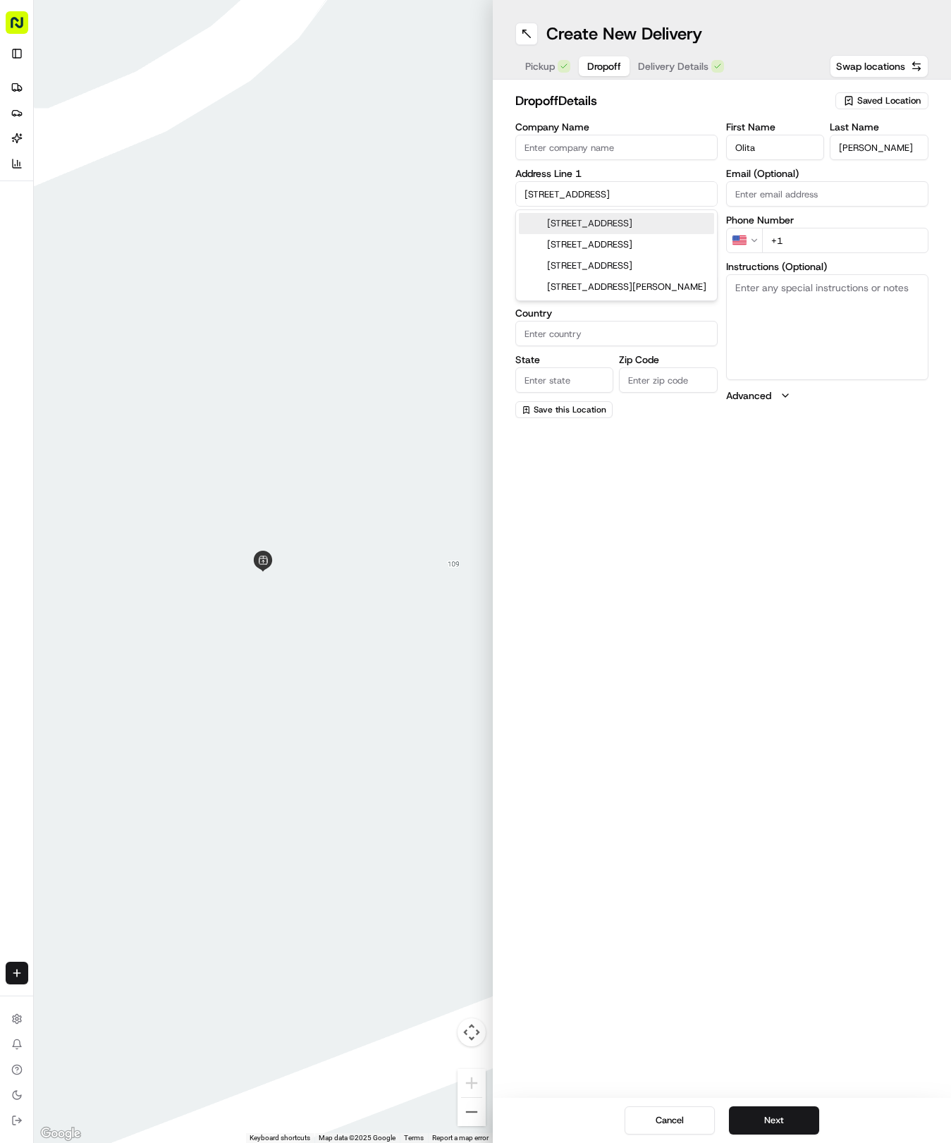
type input "[GEOGRAPHIC_DATA]"
type input "78664"
type input "1702 Onion Creek Village Drive"
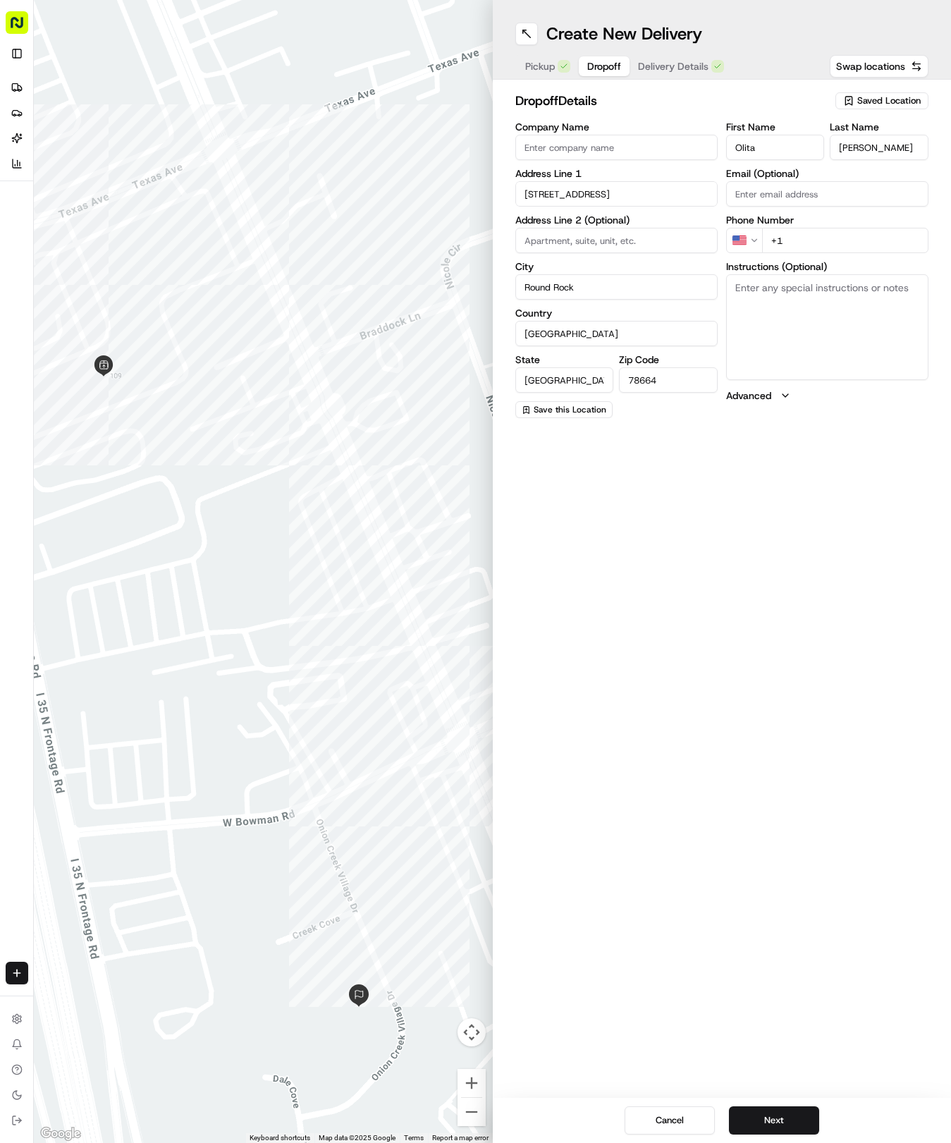
click at [820, 234] on input "+1" at bounding box center [845, 240] width 166 height 25
click at [826, 240] on input "+1" at bounding box center [845, 240] width 166 height 25
type input "+1 512 786 3199"
click at [830, 341] on textarea "Instructions (Optional)" at bounding box center [827, 327] width 202 height 106
paste textarea "There's an old 1961 light blue Ford Falcon in the driveway on the right hand si…"
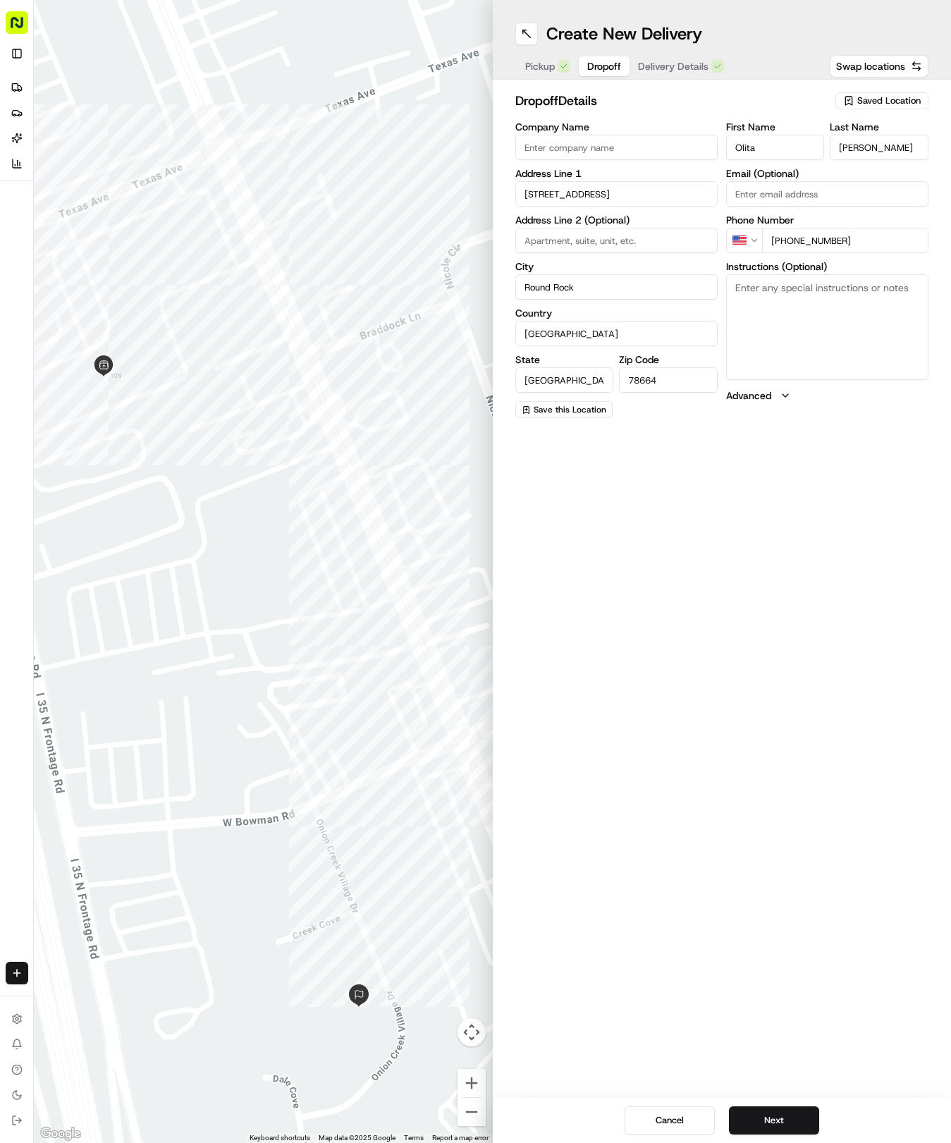
type textarea "There's an old 1961 light blue Ford Falcon in the driveway on the right hand si…"
click at [693, 61] on span "Delivery Details" at bounding box center [673, 66] width 71 height 14
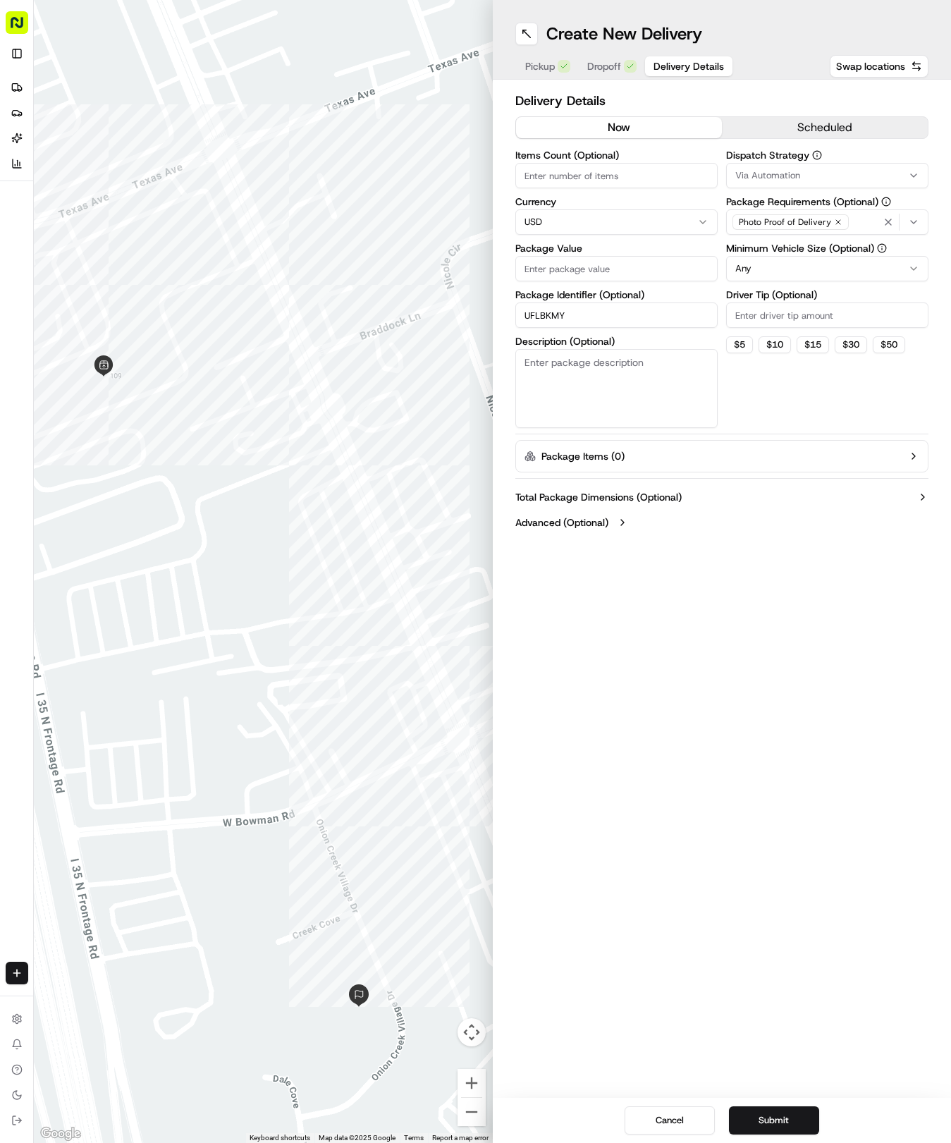
click at [665, 254] on div "Package Value" at bounding box center [616, 262] width 202 height 38
click at [638, 282] on div "Items Count (Optional) Currency USD Package Value Package Identifier (Optional)…" at bounding box center [616, 289] width 202 height 278
click at [641, 269] on input "Package Value" at bounding box center [616, 268] width 202 height 25
type input "37.78"
drag, startPoint x: 738, startPoint y: 168, endPoint x: 745, endPoint y: 172, distance: 8.2
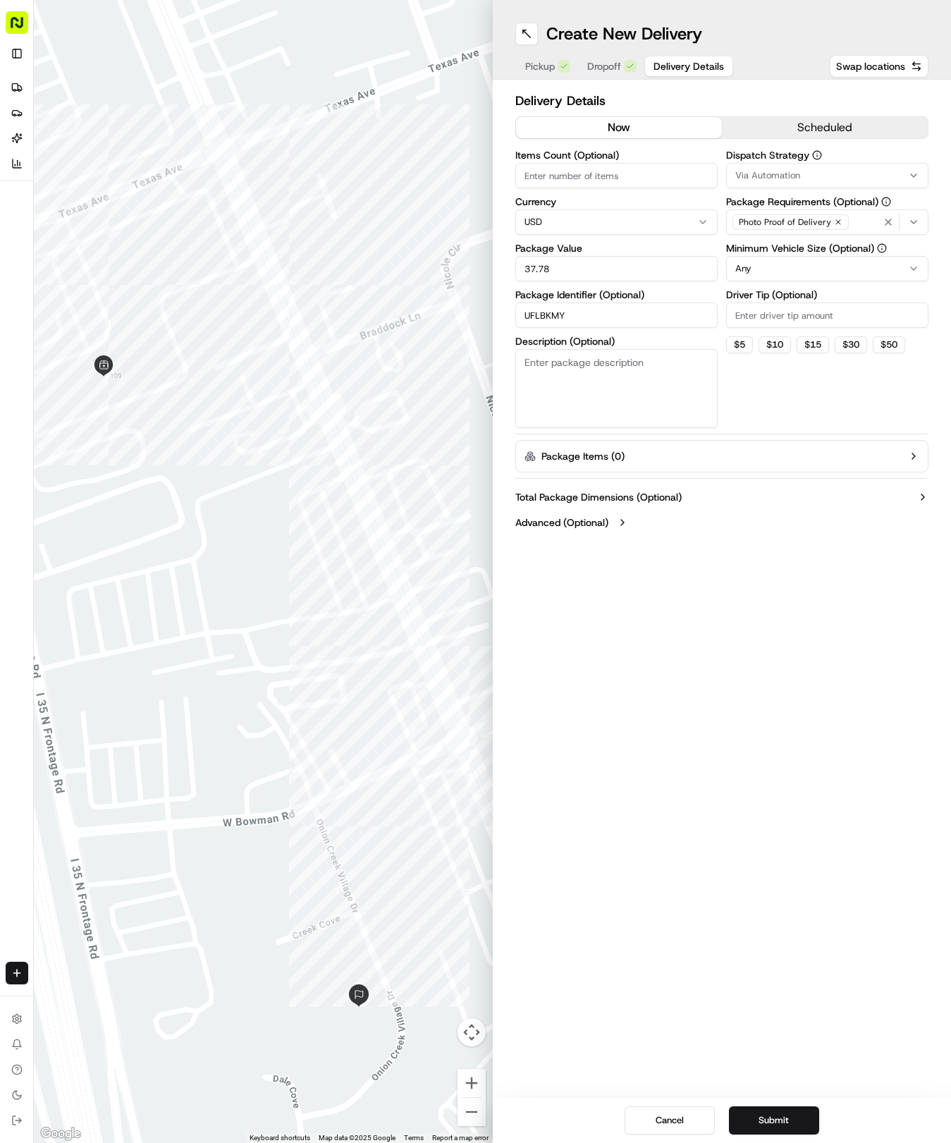
click at [743, 169] on button "Via Automation" at bounding box center [827, 175] width 202 height 25
click at [762, 248] on span "Tso Round Rock Strategy" at bounding box center [836, 252] width 173 height 13
drag, startPoint x: 767, startPoint y: 358, endPoint x: 759, endPoint y: 310, distance: 48.5
click at [767, 347] on html "Tso Chinese 04 Round Rock hayden@tsochinese.com Toggle Sidebar Deliveries Provi…" at bounding box center [475, 571] width 951 height 1143
click at [764, 275] on html "Tso Chinese 04 Round Rock hayden@tsochinese.com Toggle Sidebar Deliveries Provi…" at bounding box center [475, 571] width 951 height 1143
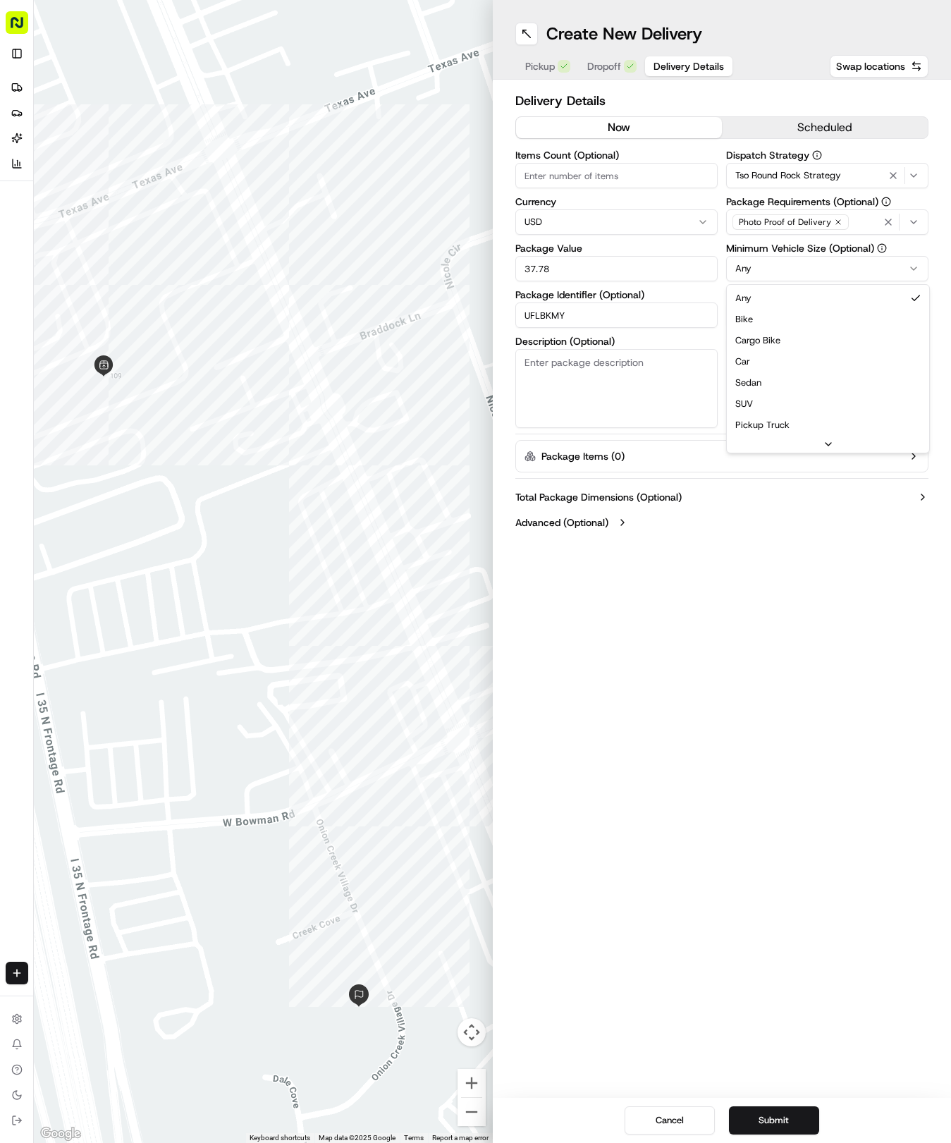
drag, startPoint x: 762, startPoint y: 357, endPoint x: 762, endPoint y: 333, distance: 24.0
click at [762, 331] on div "Dispatch Strategy Tso Round Rock Strategy Package Requirements (Optional) Photo…" at bounding box center [827, 289] width 202 height 278
click at [761, 320] on input "Driver Tip (Optional)" at bounding box center [827, 315] width 202 height 25
type input "2"
click at [752, 1117] on button "Submit" at bounding box center [774, 1120] width 90 height 28
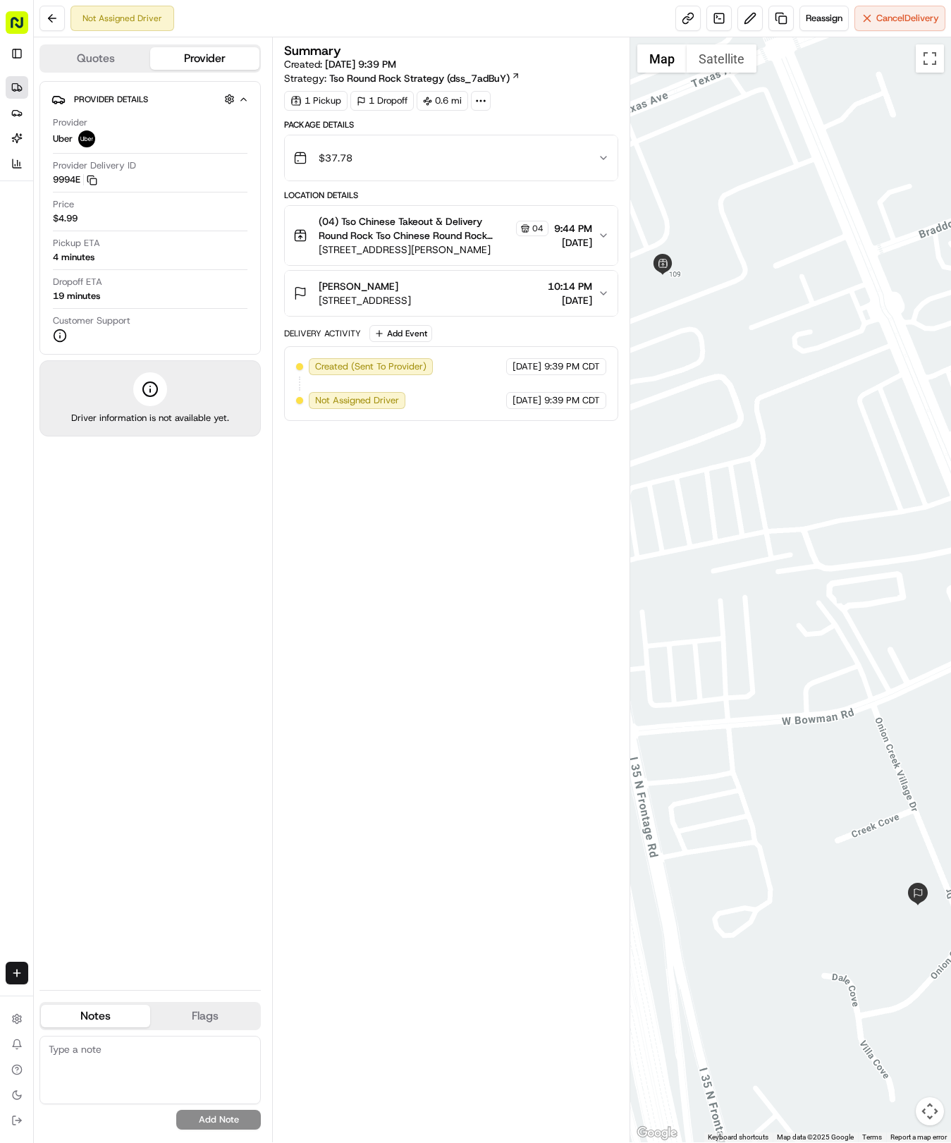
click at [18, 90] on icon at bounding box center [17, 90] width 3 height 0
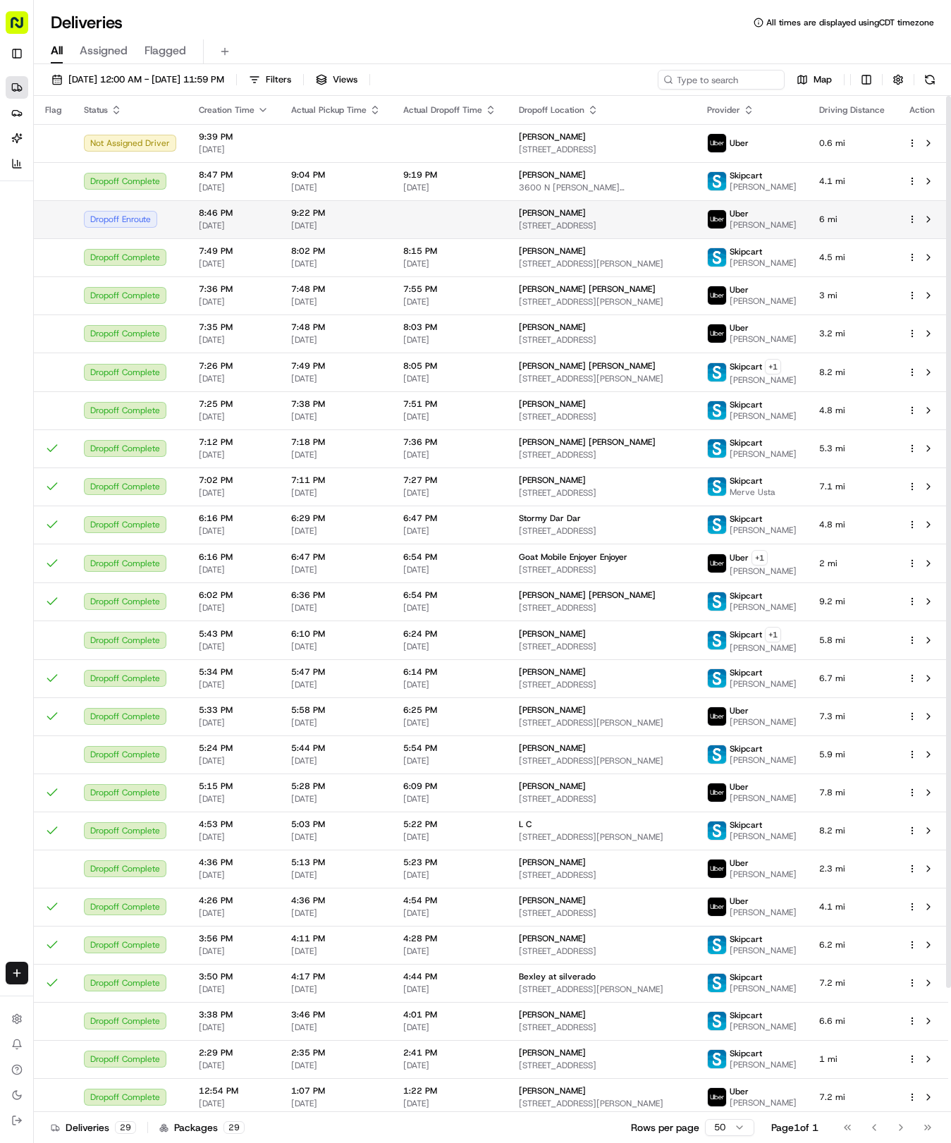
click at [304, 221] on span "[DATE]" at bounding box center [336, 225] width 90 height 11
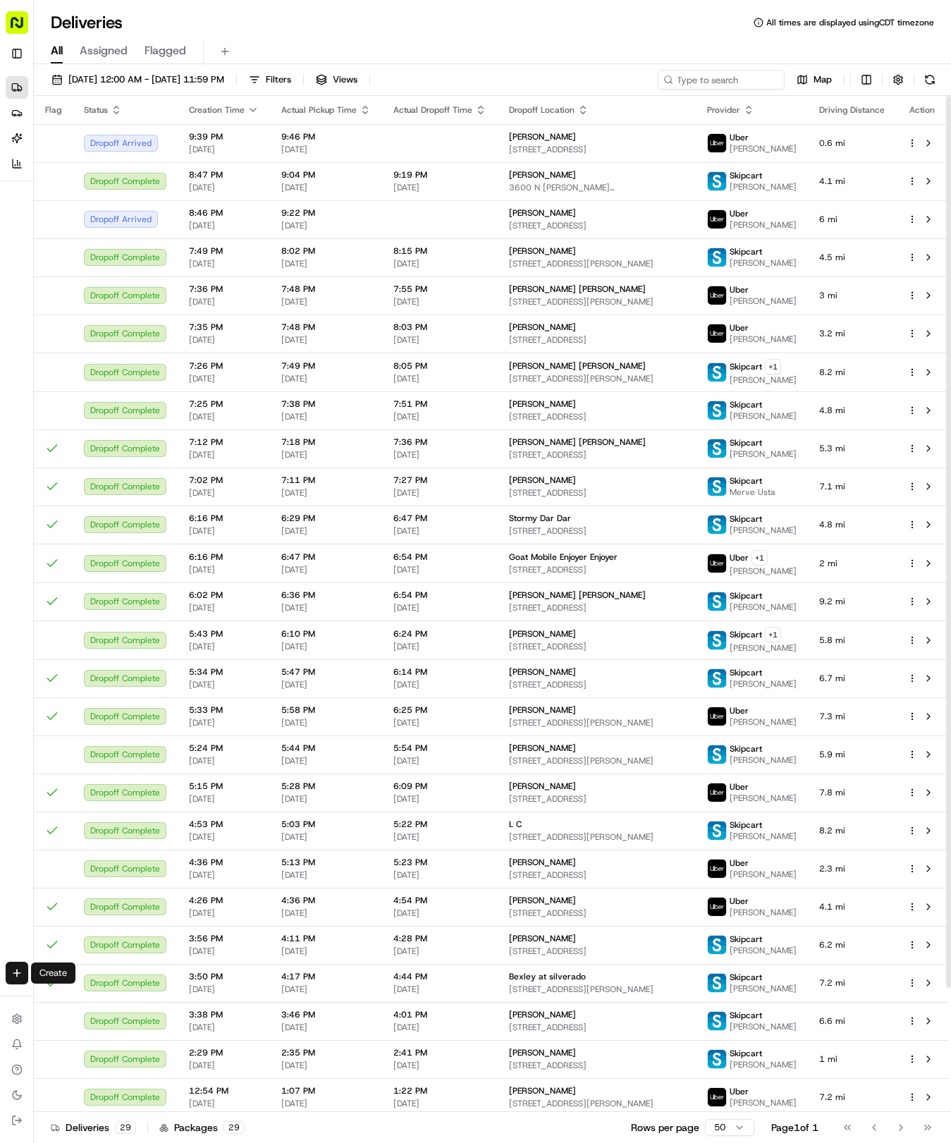
click at [29, 969] on div "Create" at bounding box center [16, 973] width 33 height 34
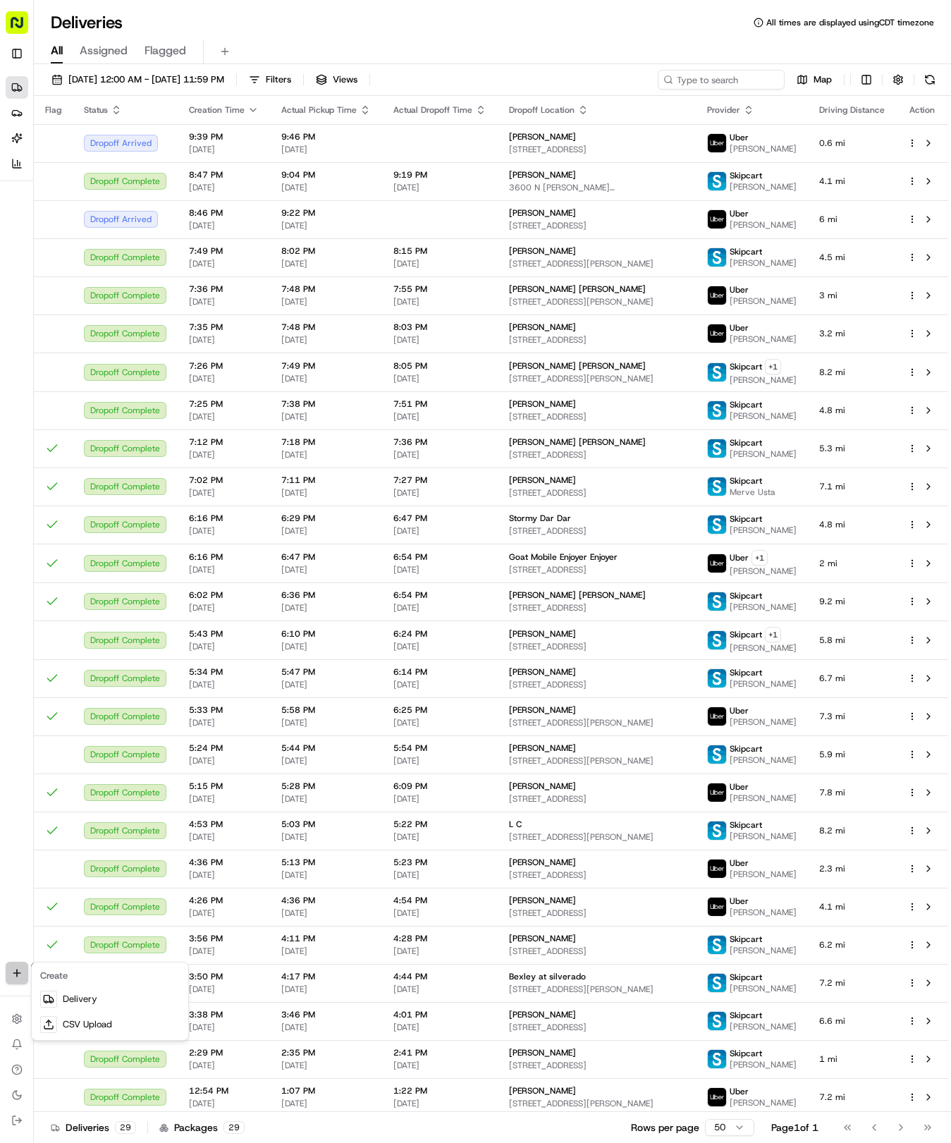
click at [20, 973] on html "Tso Chinese 04 Round Rock hayden@tsochinese.com Toggle Sidebar Deliveries Provi…" at bounding box center [475, 571] width 951 height 1143
click at [84, 1003] on link "Delivery" at bounding box center [110, 999] width 151 height 25
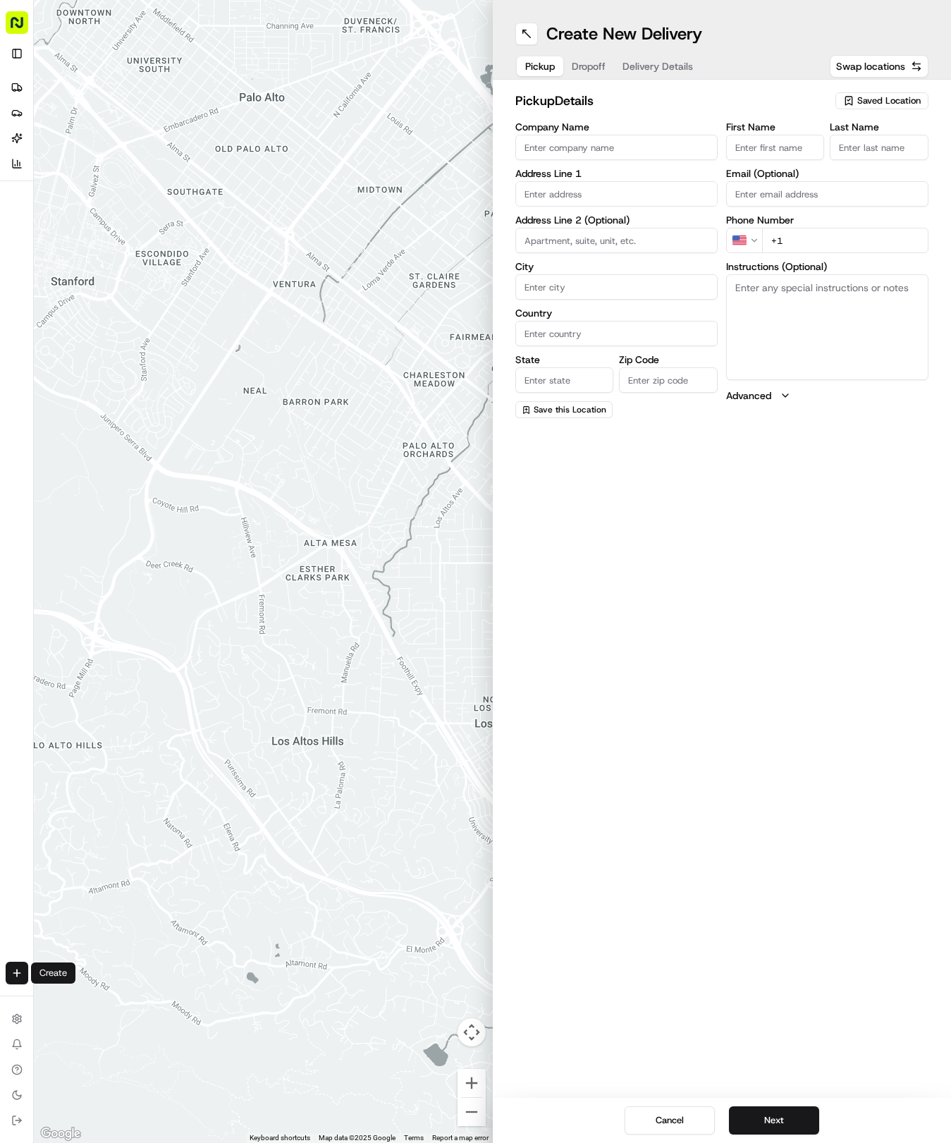
click at [869, 97] on span "Saved Location" at bounding box center [888, 100] width 63 height 13
drag, startPoint x: 823, startPoint y: 164, endPoint x: 796, endPoint y: 144, distance: 33.3
click at [819, 164] on span "(04) Tso Chinese Takeout & Delivery Round Rock (04)" at bounding box center [857, 159] width 173 height 25
type input "(04) Tso Chinese Takeout & Delivery Round Rock"
type input "2000 N [PERSON_NAME] St"
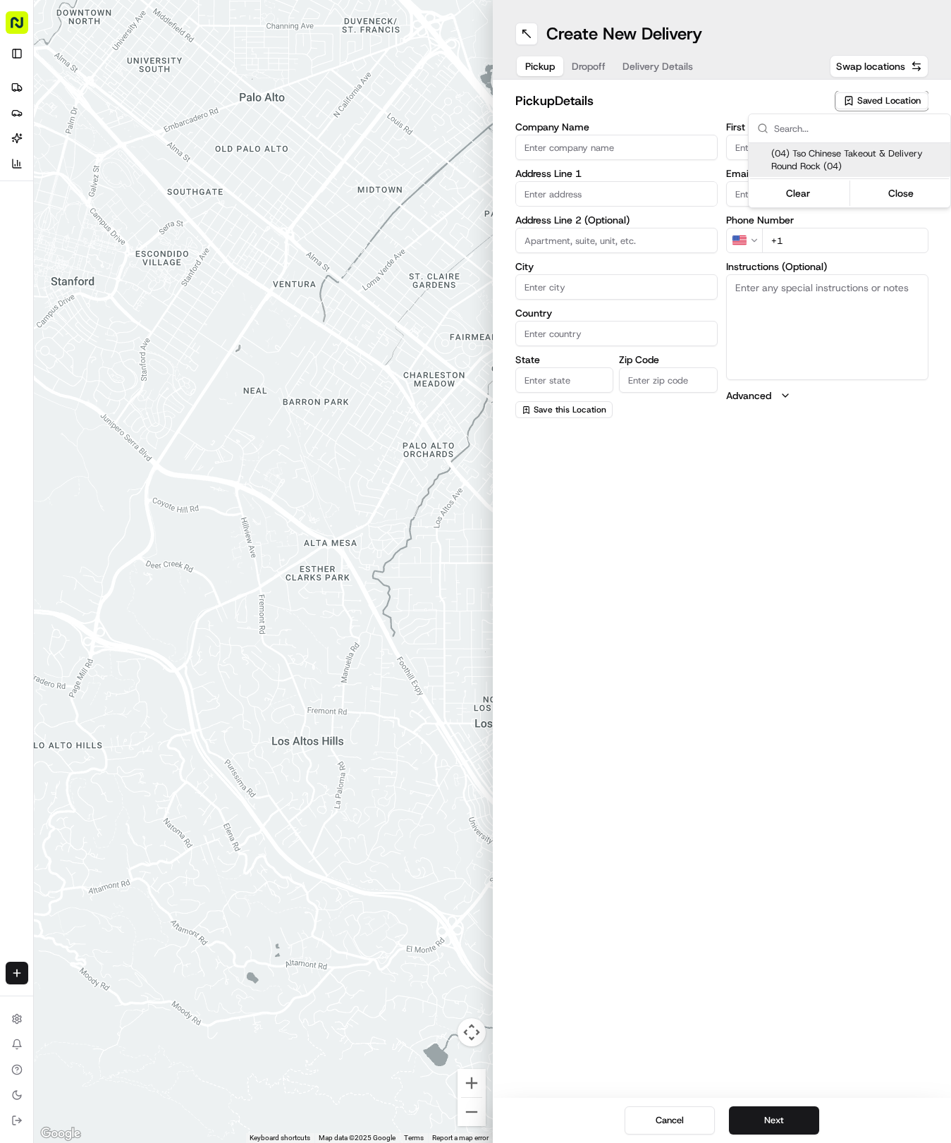
type input "Ste 108"
type input "Round Rock"
type input "US"
type input "[GEOGRAPHIC_DATA]"
type input "78664"
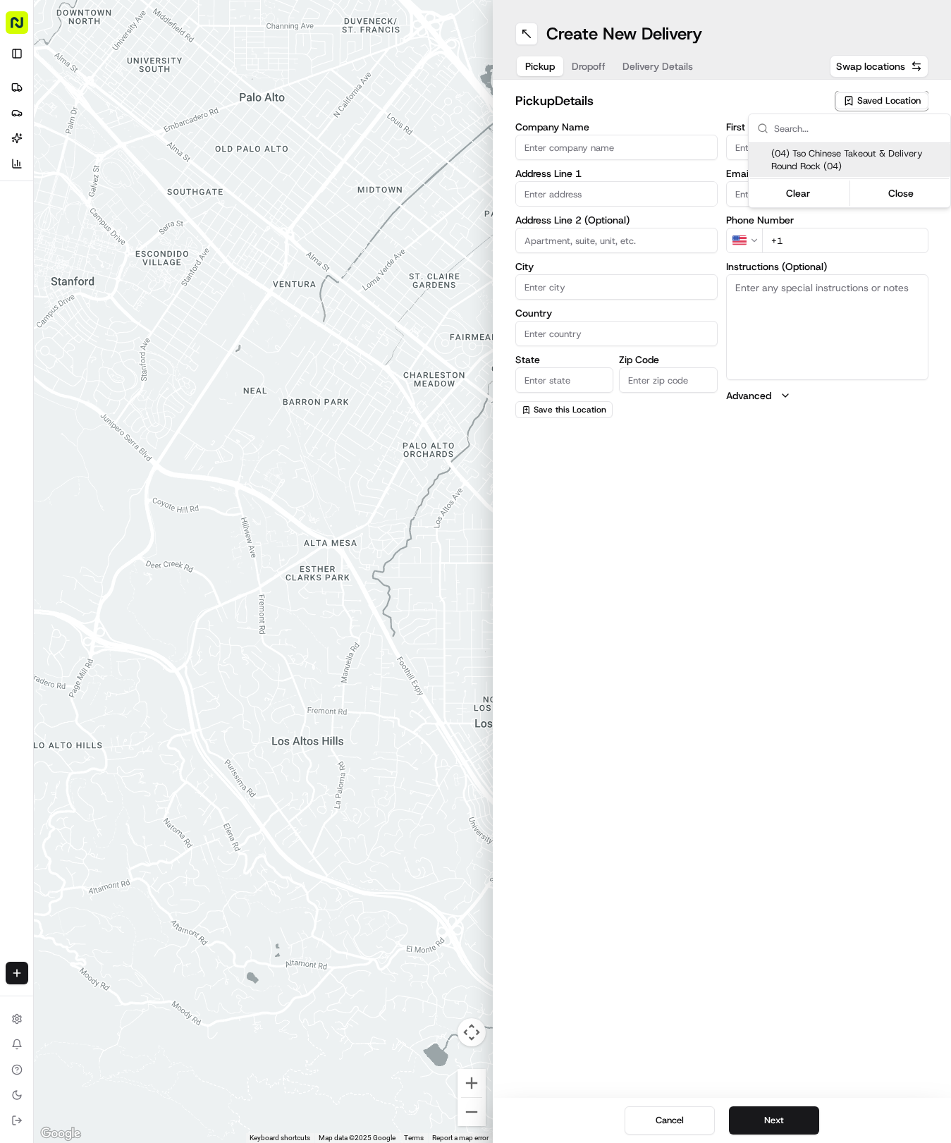
type input "Tso Chinese"
type input "Round Rock Manager"
type input "[EMAIL_ADDRESS][DOMAIN_NAME]"
type input "[PHONE_NUMBER]"
type textarea "Submit a picture displaying address & food as Proof of Delivery. Envía una foto…"
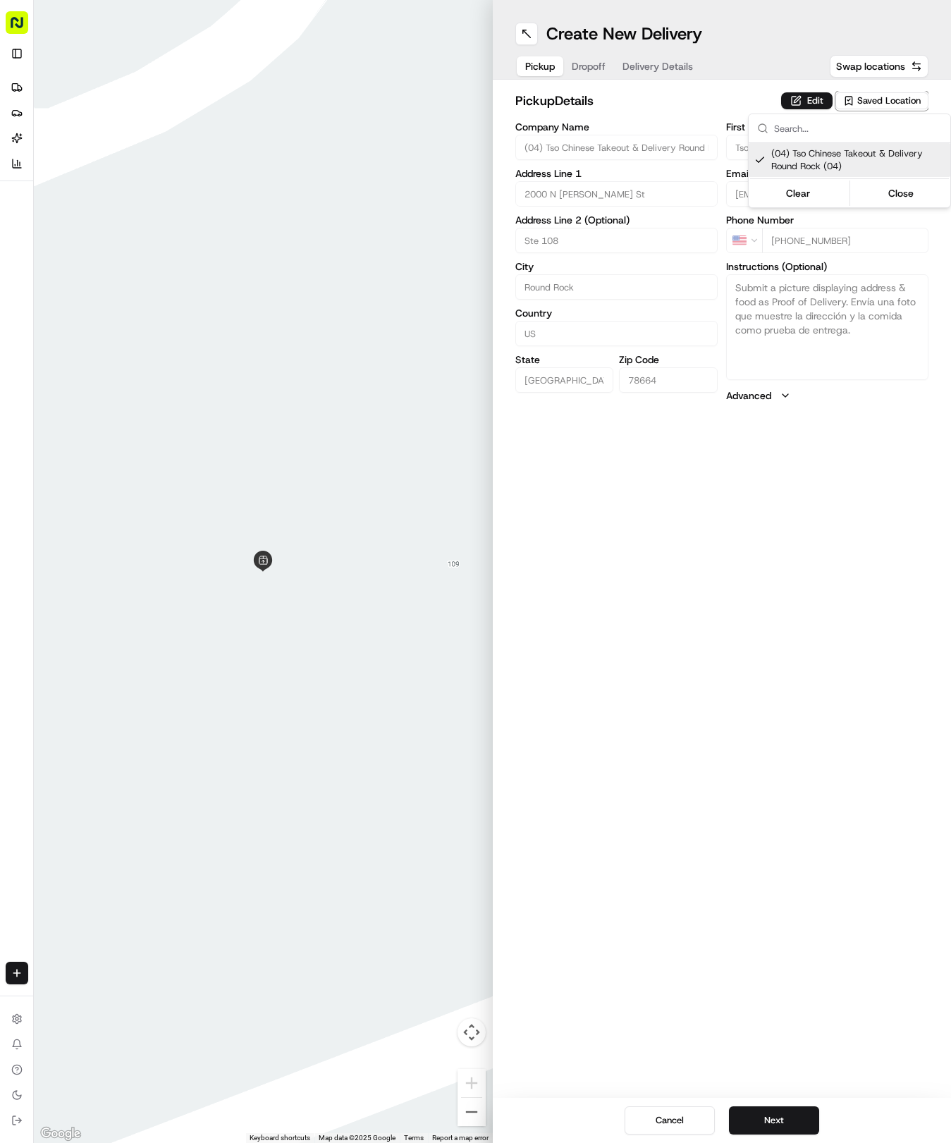
drag, startPoint x: 699, startPoint y: 72, endPoint x: 686, endPoint y: 72, distance: 12.7
click at [690, 72] on html "Tso Chinese 04 Round Rock [EMAIL_ADDRESS][DOMAIN_NAME] Toggle Sidebar Deliverie…" at bounding box center [475, 571] width 951 height 1143
click at [686, 71] on span "Delivery Details" at bounding box center [658, 66] width 71 height 14
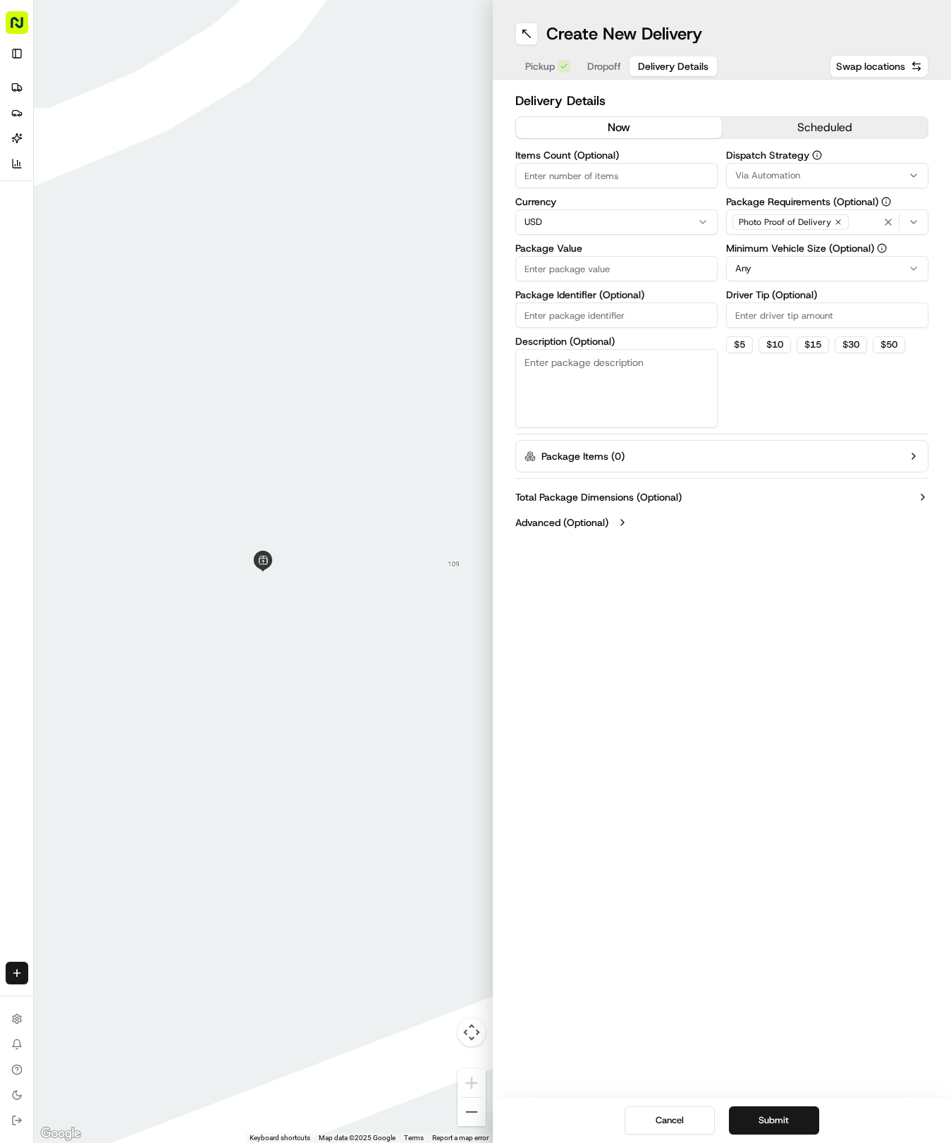
click at [634, 306] on input "Package Identifier (Optional)" at bounding box center [616, 315] width 202 height 25
paste input "JDLBHPL"
type input "JDLBHPL"
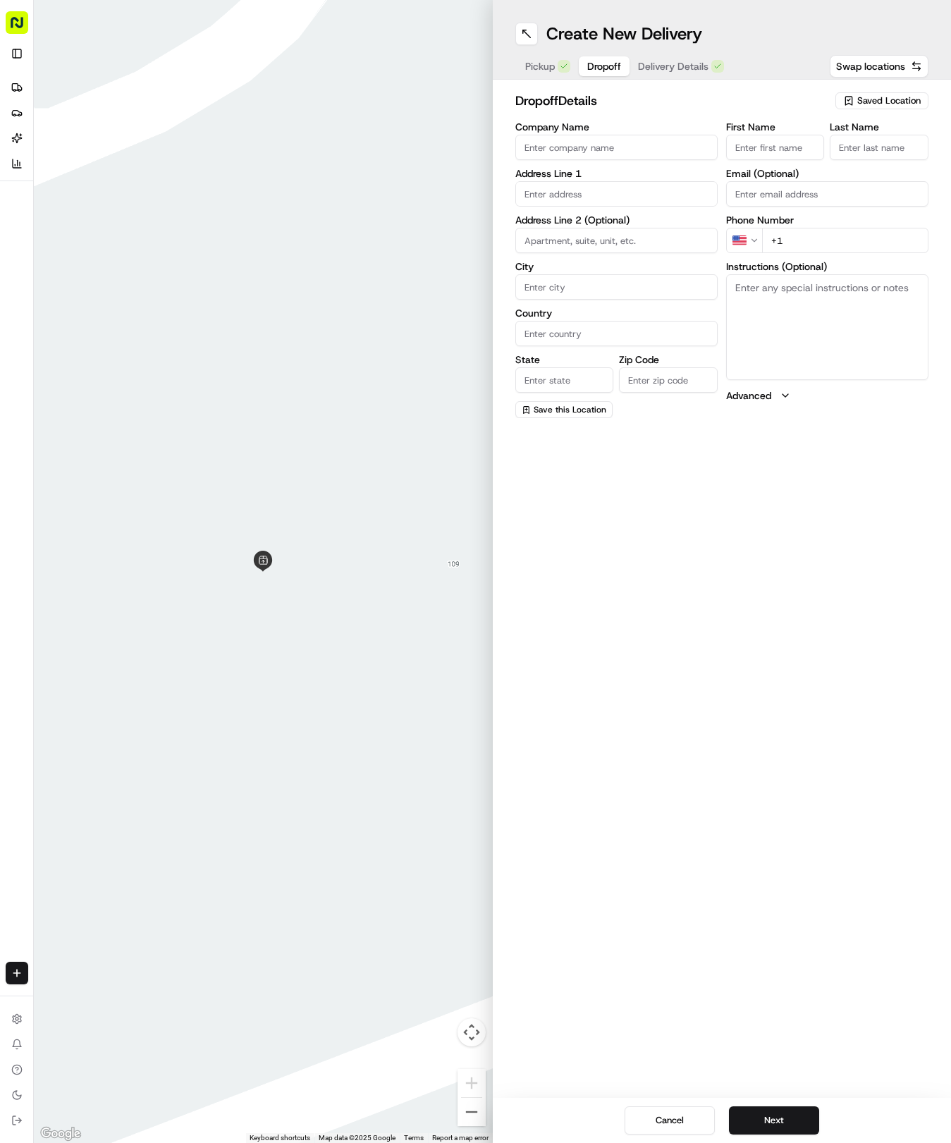
click at [609, 75] on button "Dropoff" at bounding box center [604, 66] width 51 height 20
click at [757, 148] on input "First Name" at bounding box center [775, 147] width 99 height 25
type input "Jada"
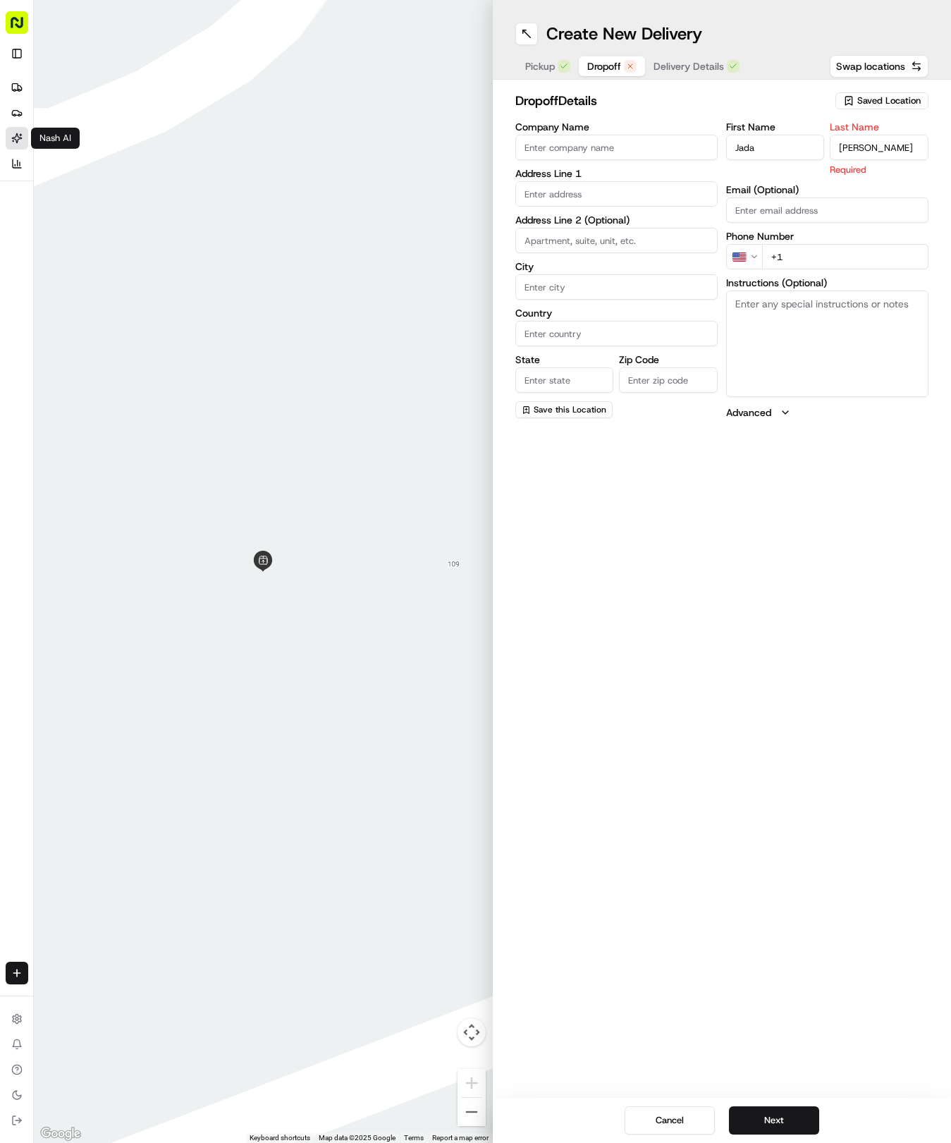
type input "Garcia"
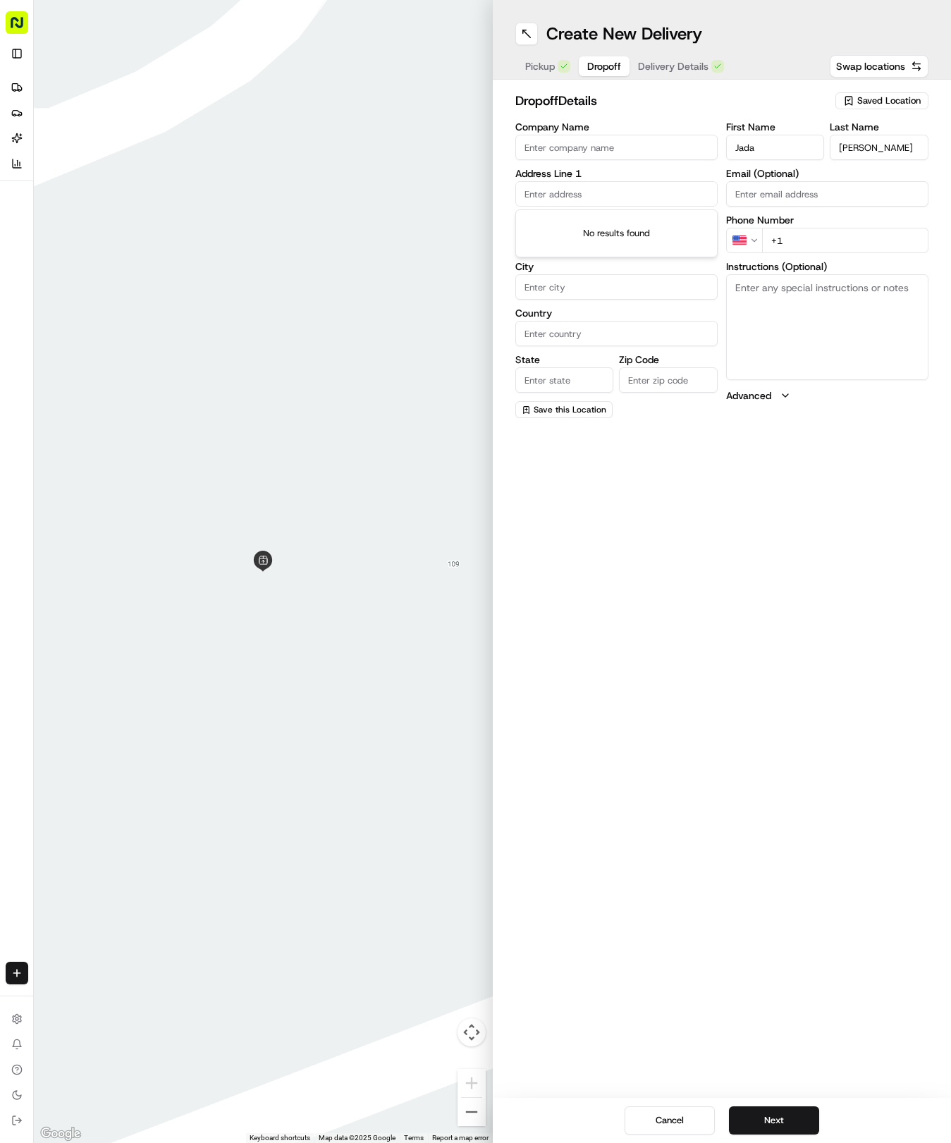
click at [597, 188] on input "text" at bounding box center [616, 193] width 202 height 25
type input "19600 N Heatherwilde Blvd, Pflugerville, TX 78660, USA"
type input "Pflugerville"
type input "[GEOGRAPHIC_DATA]"
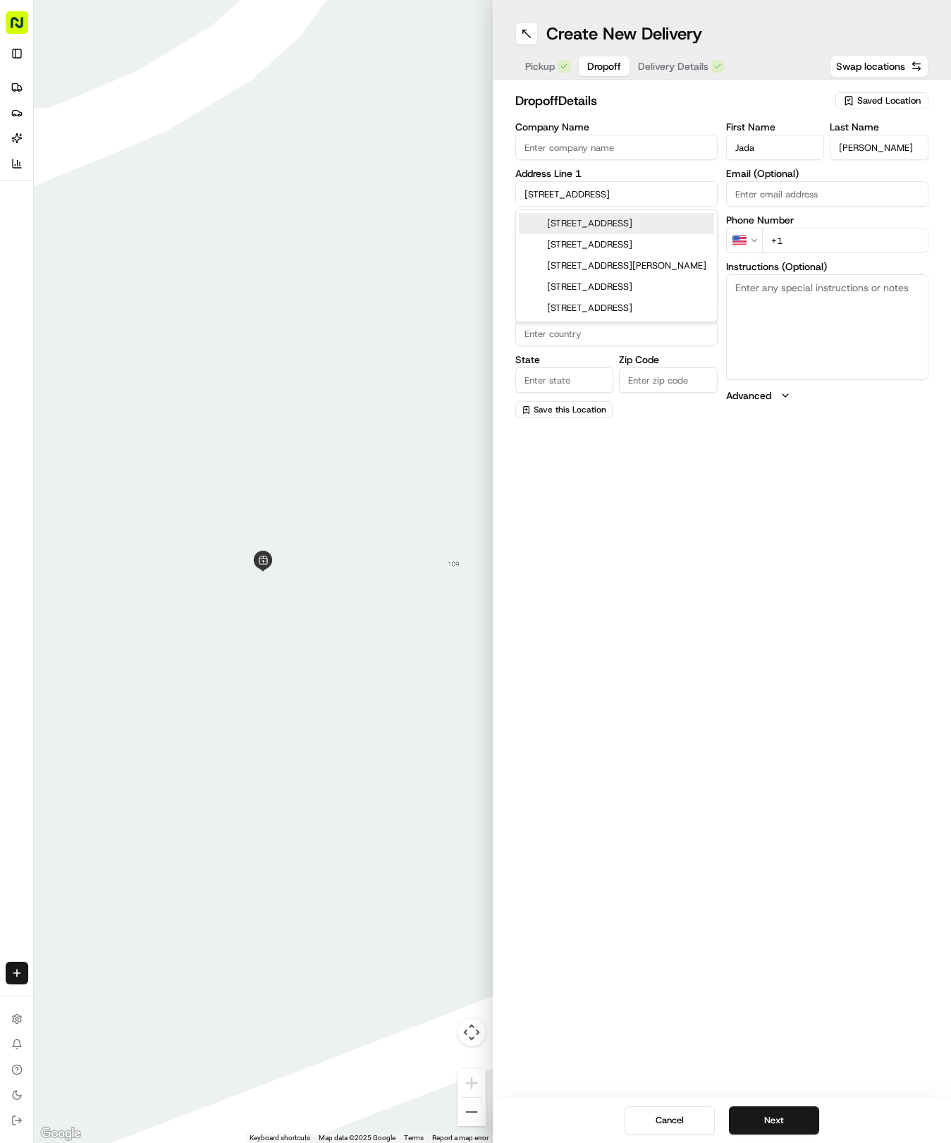
type input "78660"
type input "19600 North Heatherwilde Boulevard"
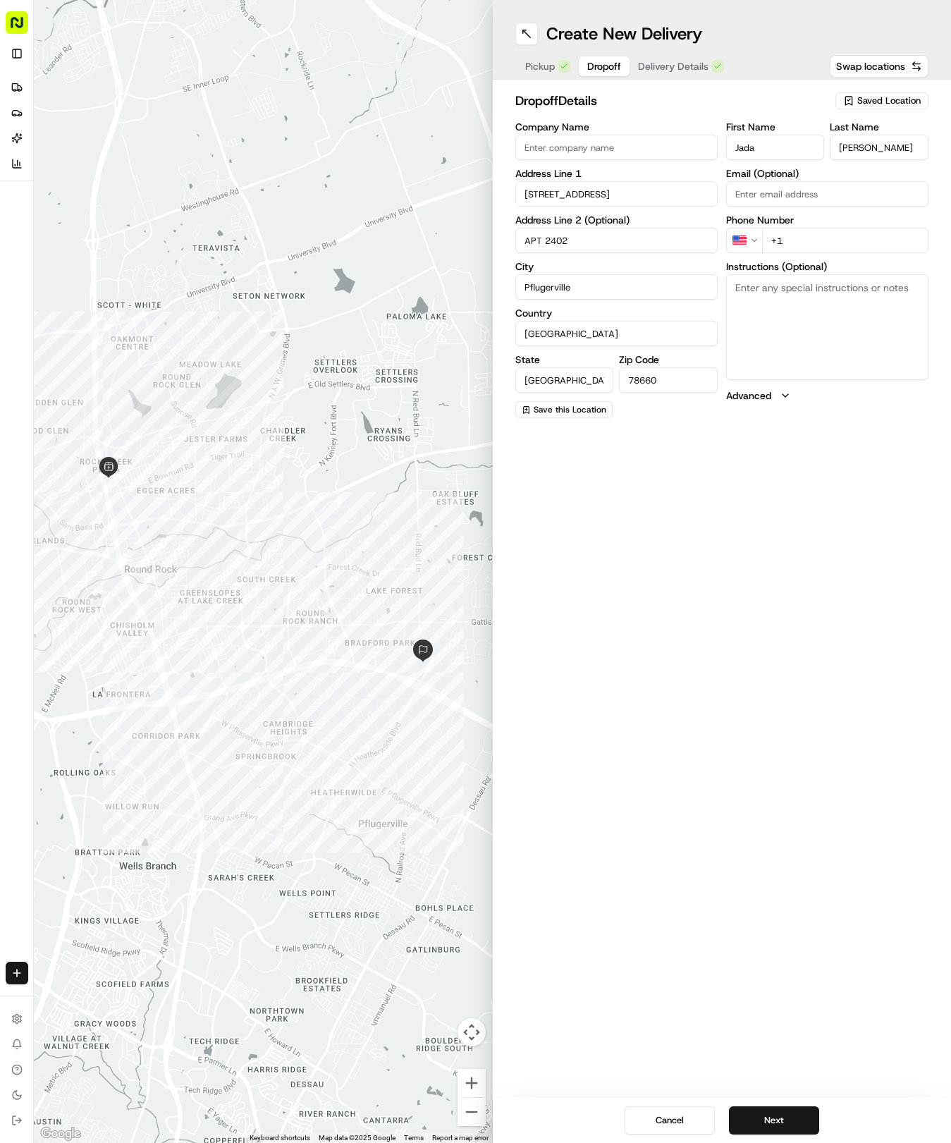
type input "APT 2402"
click at [809, 245] on input "+1" at bounding box center [845, 240] width 166 height 25
type input "+1 737 218 3693"
click at [810, 330] on textarea "Instructions (Optional)" at bounding box center [827, 327] width 202 height 106
paste textarea "take the LEFT GATE (if the gate is closed, there’s no code, just drive up reall…"
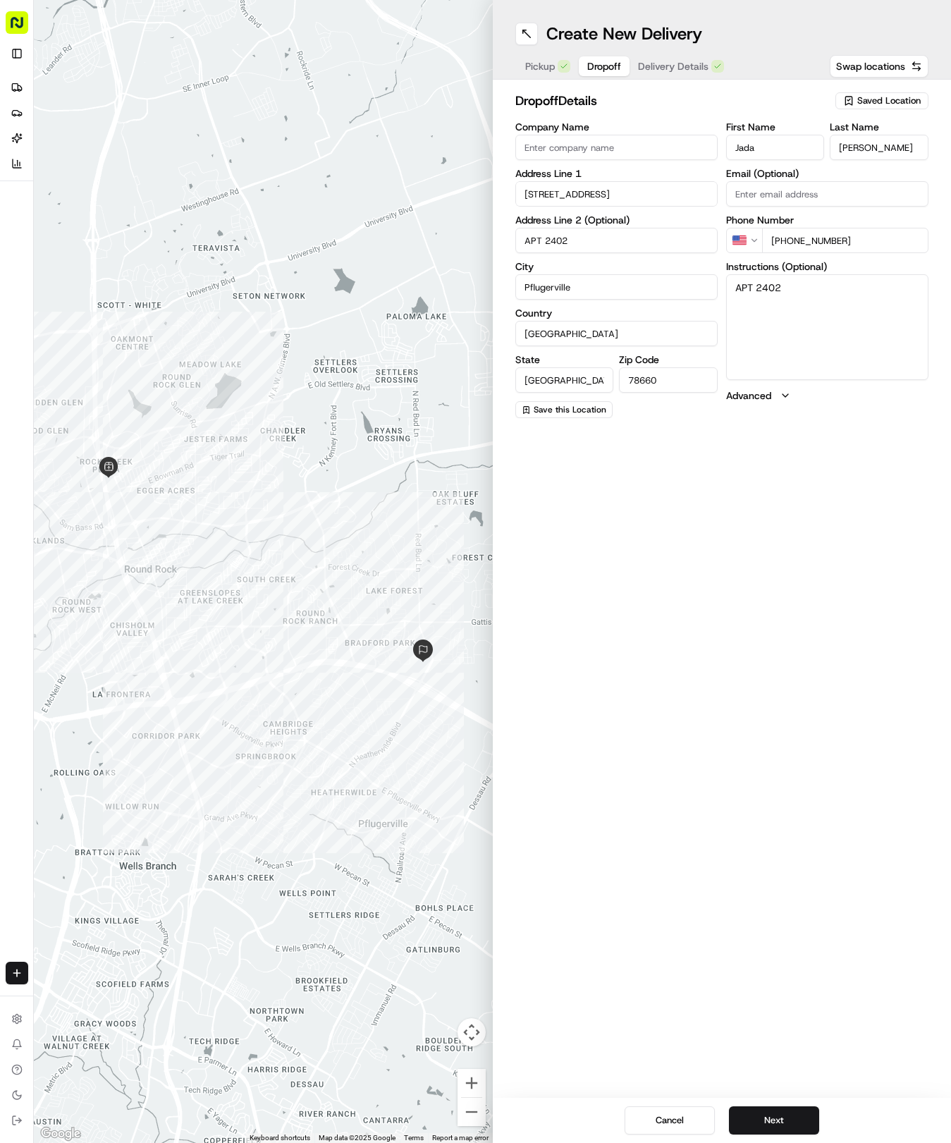
type textarea "APT 2402 take the LEFT GATE (if the gate is closed, there’s no code, just drive…"
click at [655, 75] on button "Delivery Details" at bounding box center [681, 66] width 103 height 20
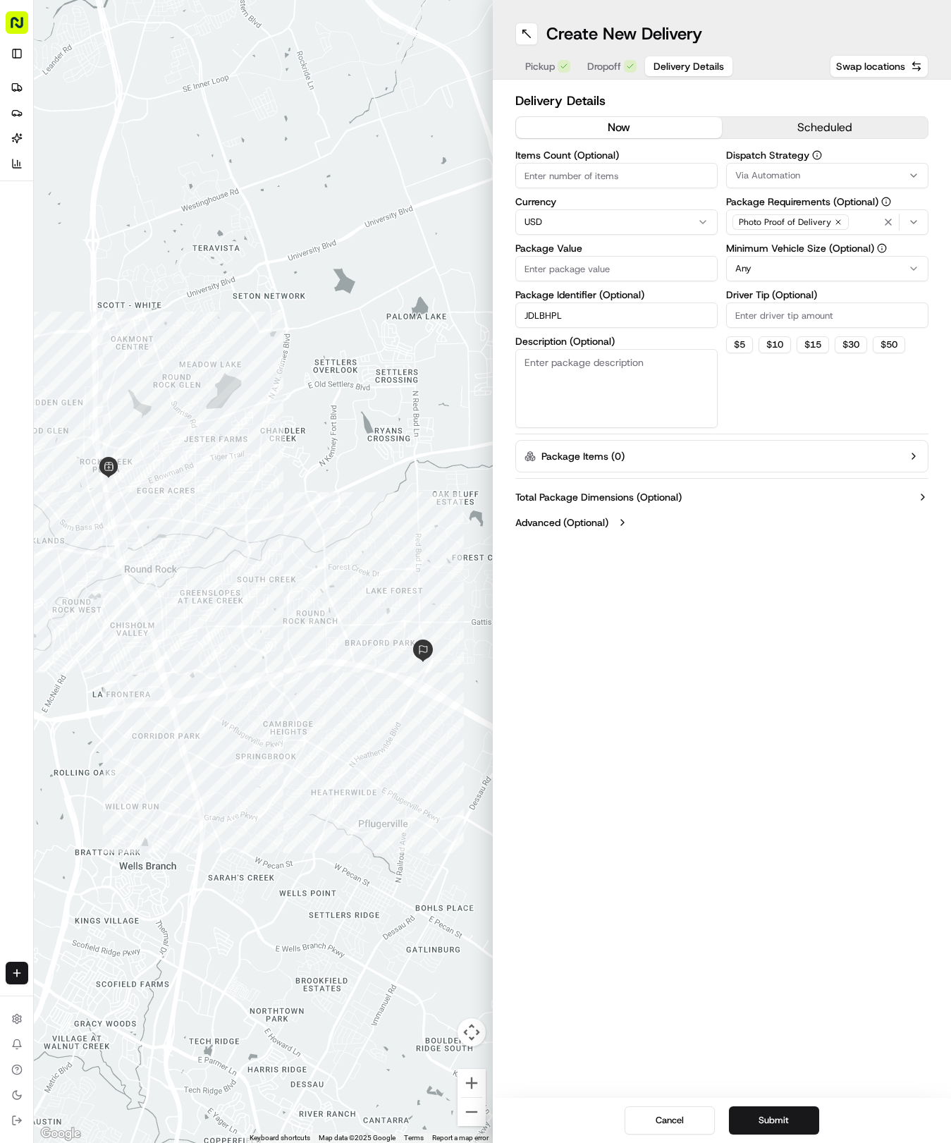
click at [607, 262] on input "Package Value" at bounding box center [616, 268] width 202 height 25
type input "25.57"
click at [744, 172] on span "Via Automation" at bounding box center [767, 175] width 65 height 13
click at [761, 251] on span "Tso Round Rock Strategy" at bounding box center [836, 252] width 173 height 13
click at [779, 377] on html "Tso Chinese 04 Round Rock hayden@tsochinese.com Toggle Sidebar Deliveries Provi…" at bounding box center [475, 571] width 951 height 1143
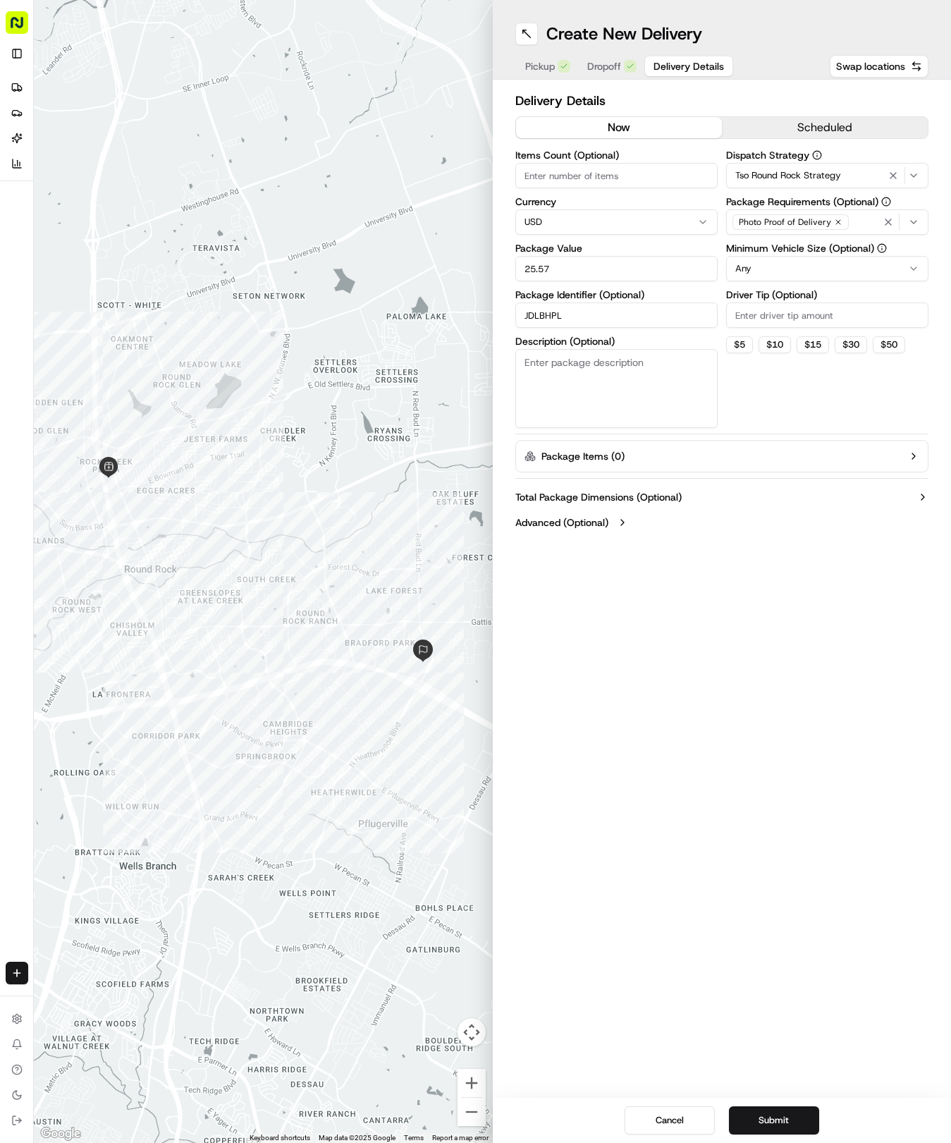
click at [768, 275] on html "Tso Chinese 04 Round Rock hayden@tsochinese.com Toggle Sidebar Deliveries Provi…" at bounding box center [475, 571] width 951 height 1143
click at [759, 315] on input "Driver Tip (Optional)" at bounding box center [827, 315] width 202 height 25
type input "2"
click at [748, 1111] on button "Submit" at bounding box center [774, 1120] width 90 height 28
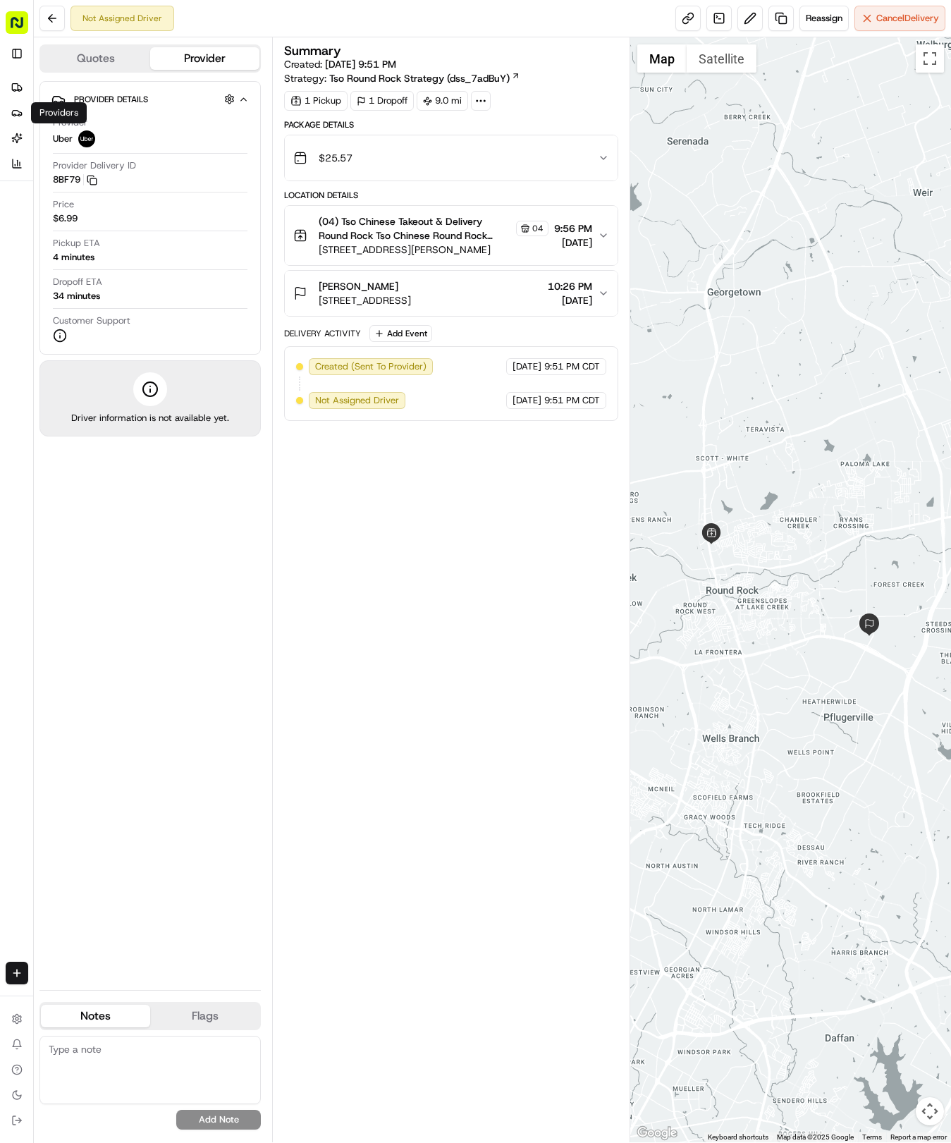
click at [13, 100] on ul "Deliveries Providers [PERSON_NAME] Analytics" at bounding box center [33, 125] width 54 height 99
click at [12, 82] on icon at bounding box center [16, 87] width 11 height 11
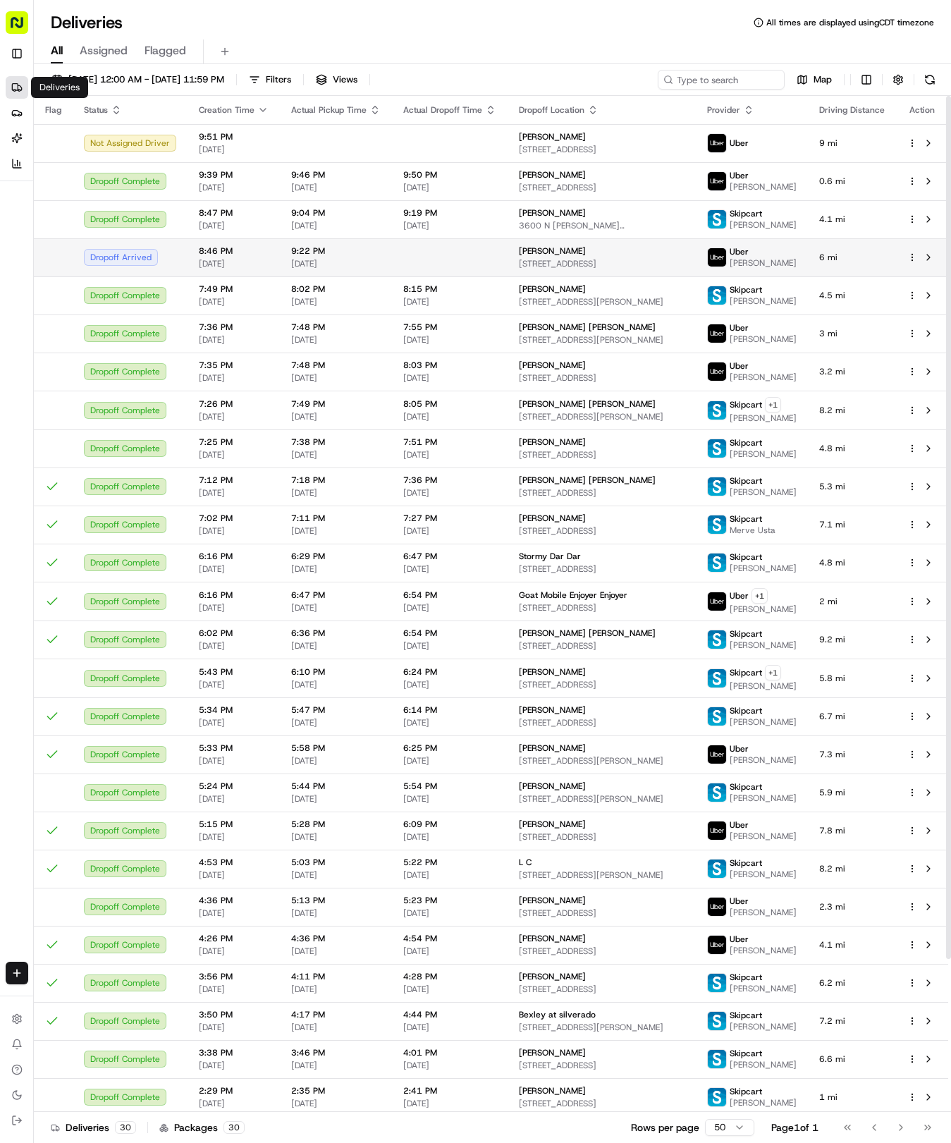
click at [374, 261] on span "[DATE]" at bounding box center [336, 263] width 90 height 11
click at [468, 245] on td at bounding box center [450, 257] width 116 height 38
click at [445, 257] on div "9:57 PM 08/22/2025" at bounding box center [449, 257] width 93 height 24
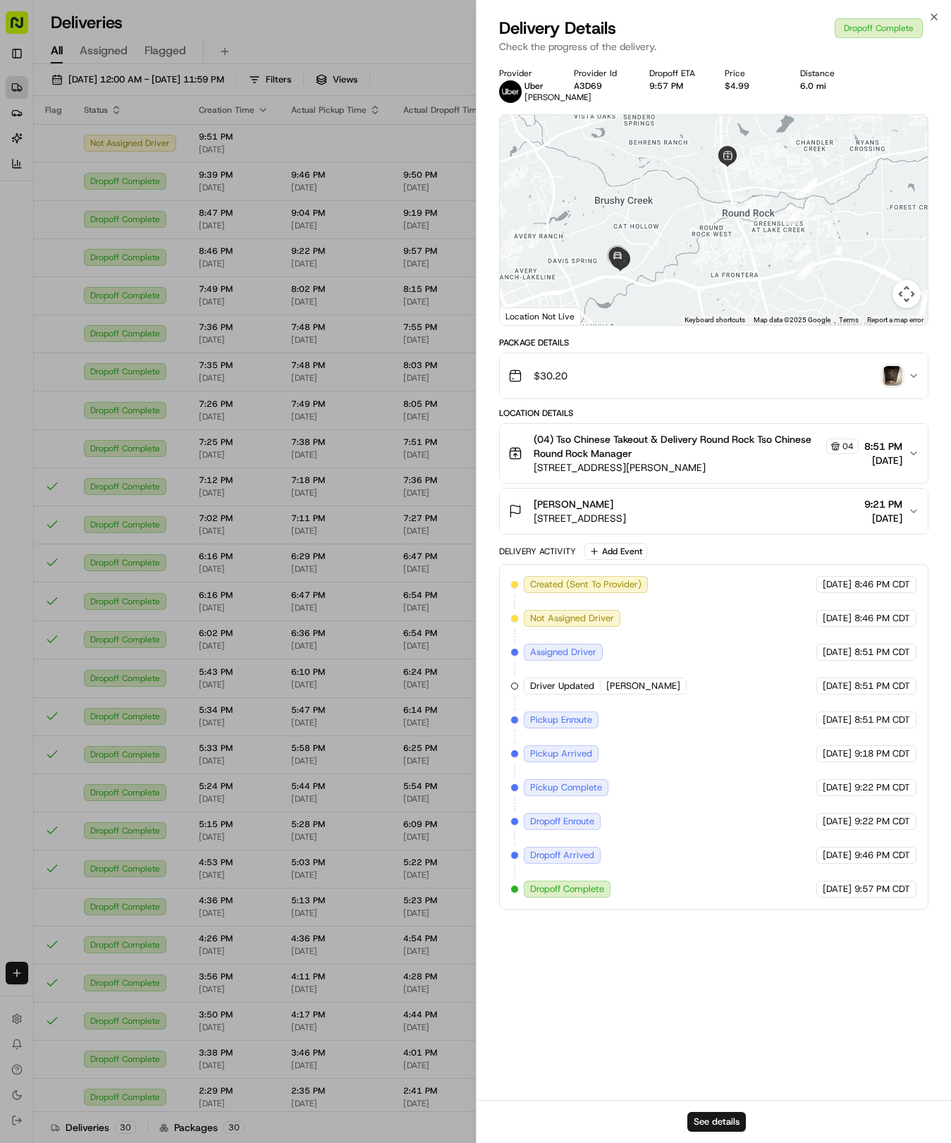
click at [888, 386] on img "button" at bounding box center [893, 376] width 20 height 20
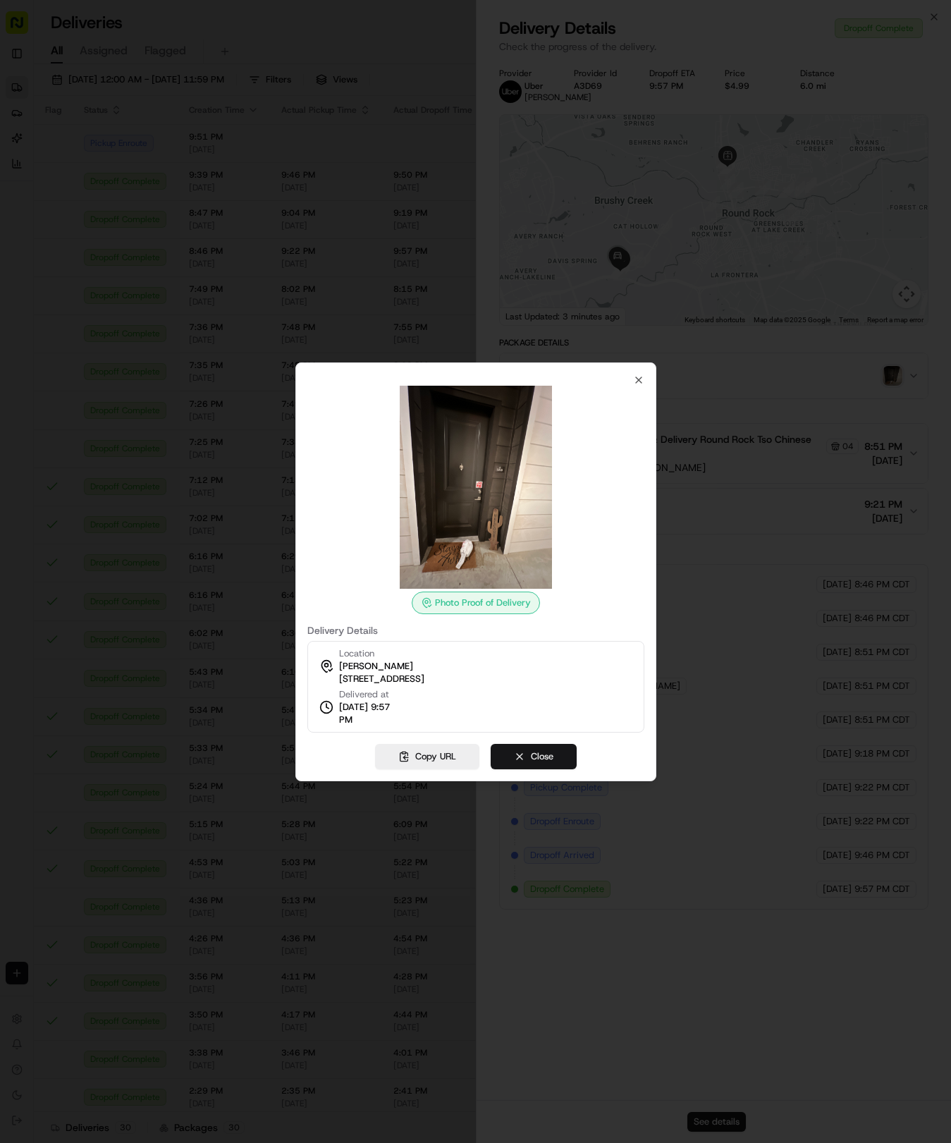
click at [520, 757] on button "Close" at bounding box center [534, 756] width 86 height 25
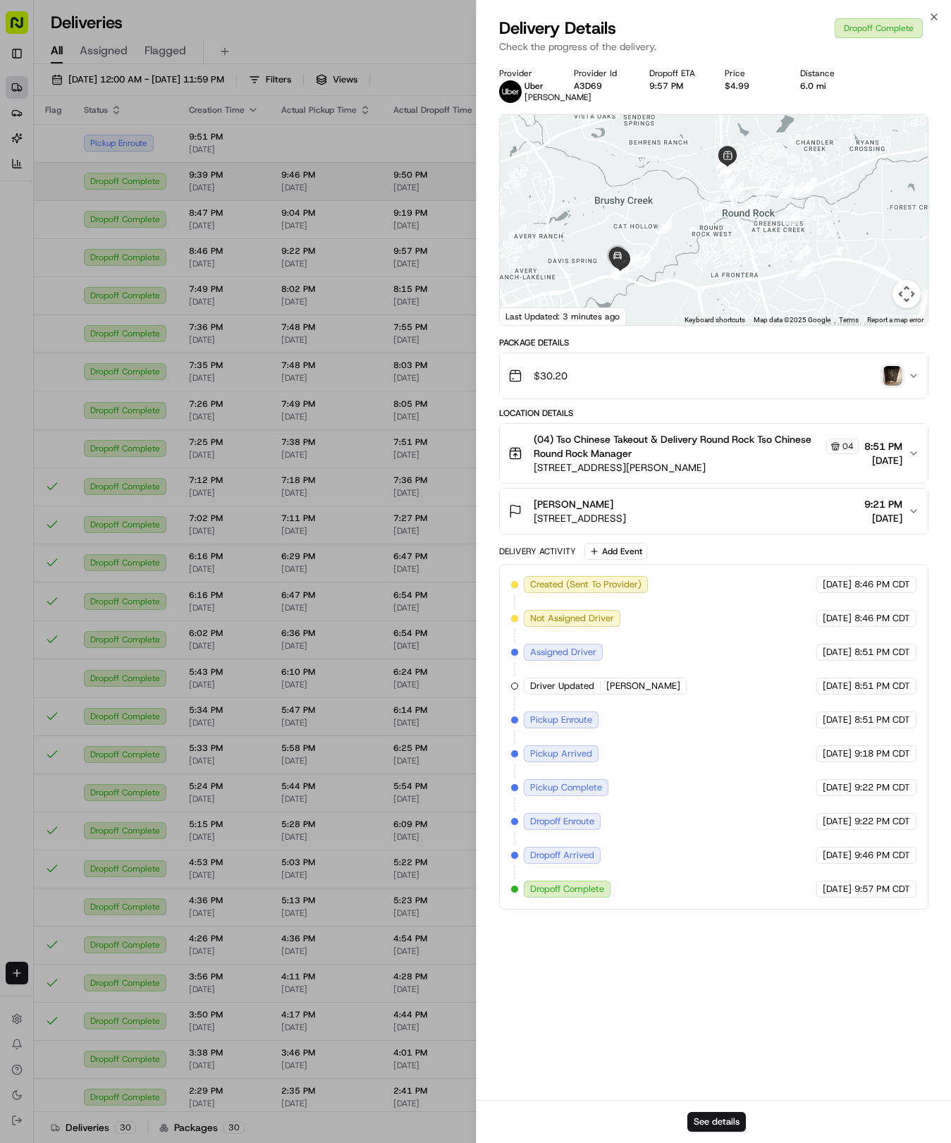
drag, startPoint x: 174, startPoint y: 331, endPoint x: 400, endPoint y: 190, distance: 266.1
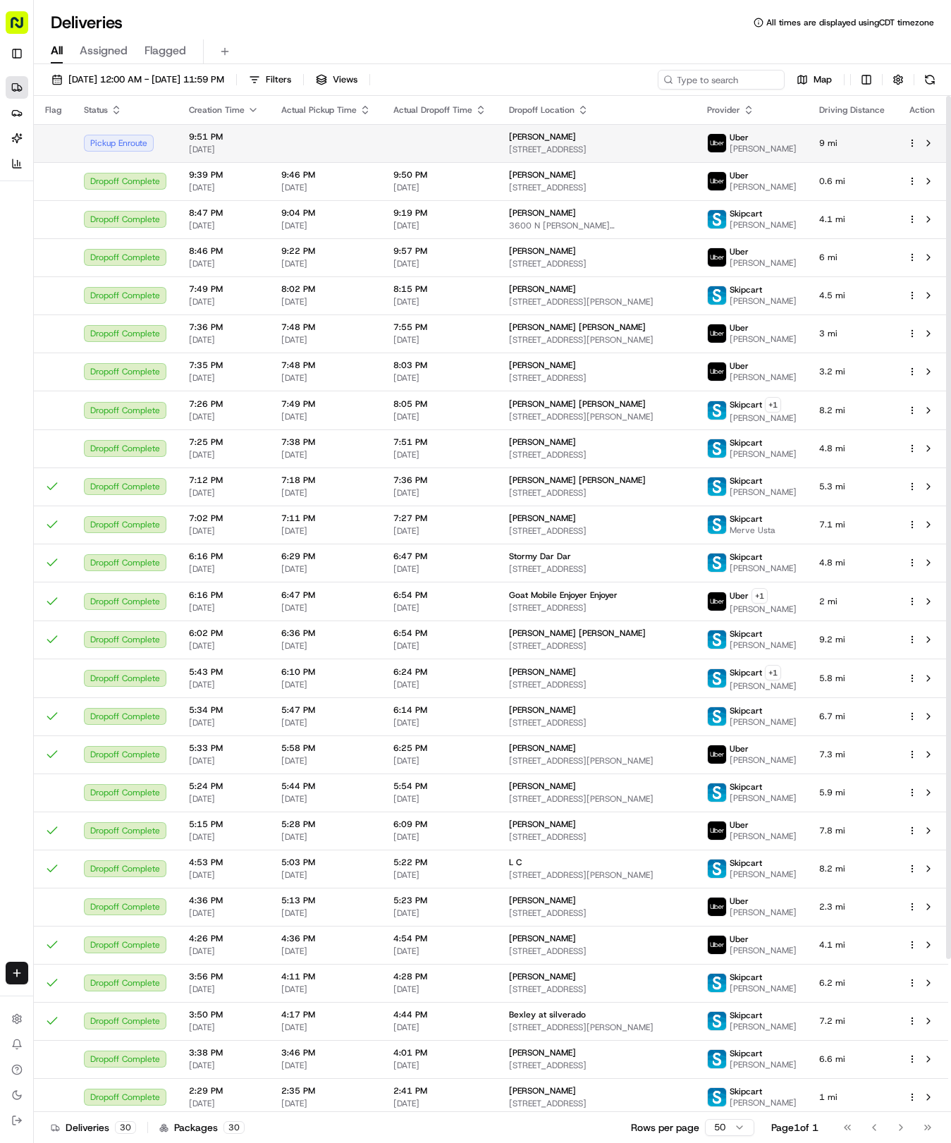
click at [451, 128] on td at bounding box center [440, 143] width 116 height 38
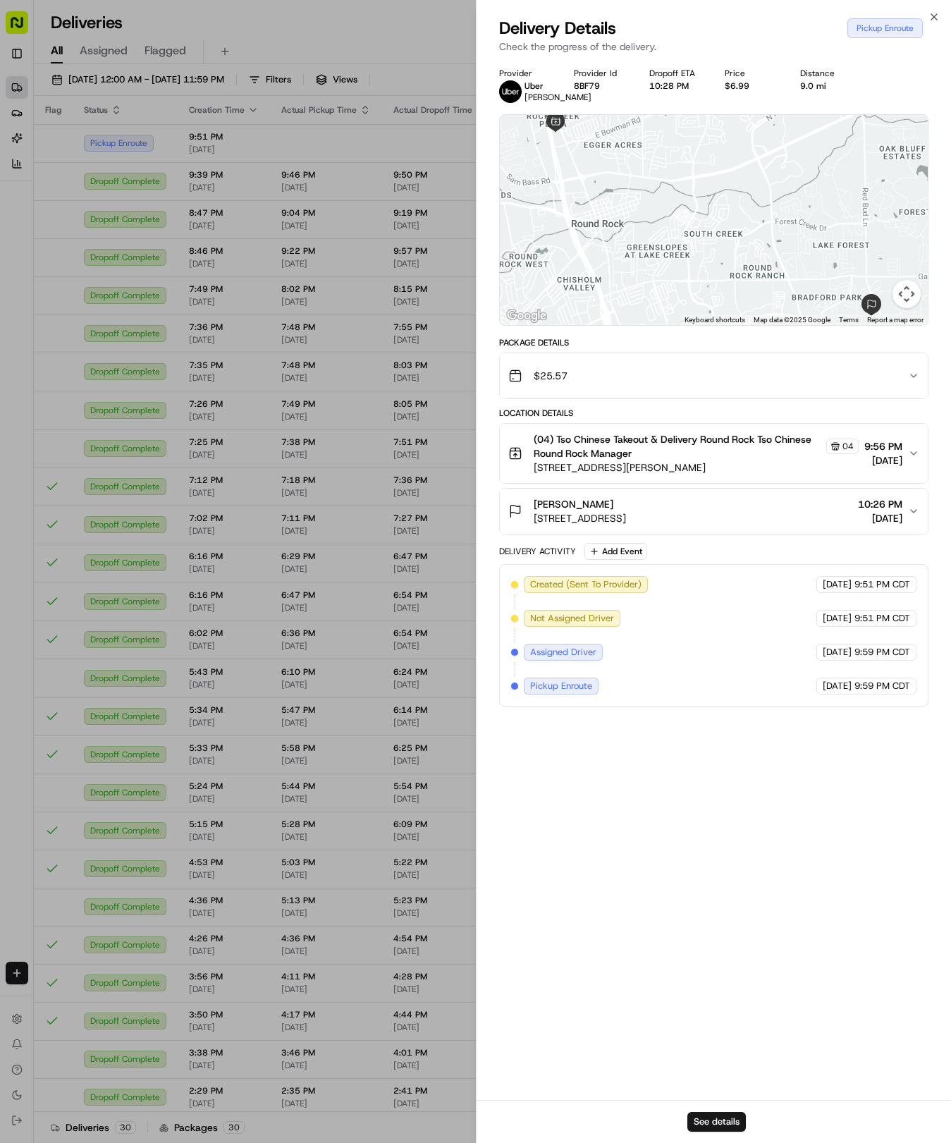
drag, startPoint x: 356, startPoint y: 188, endPoint x: 604, endPoint y: 98, distance: 264.1
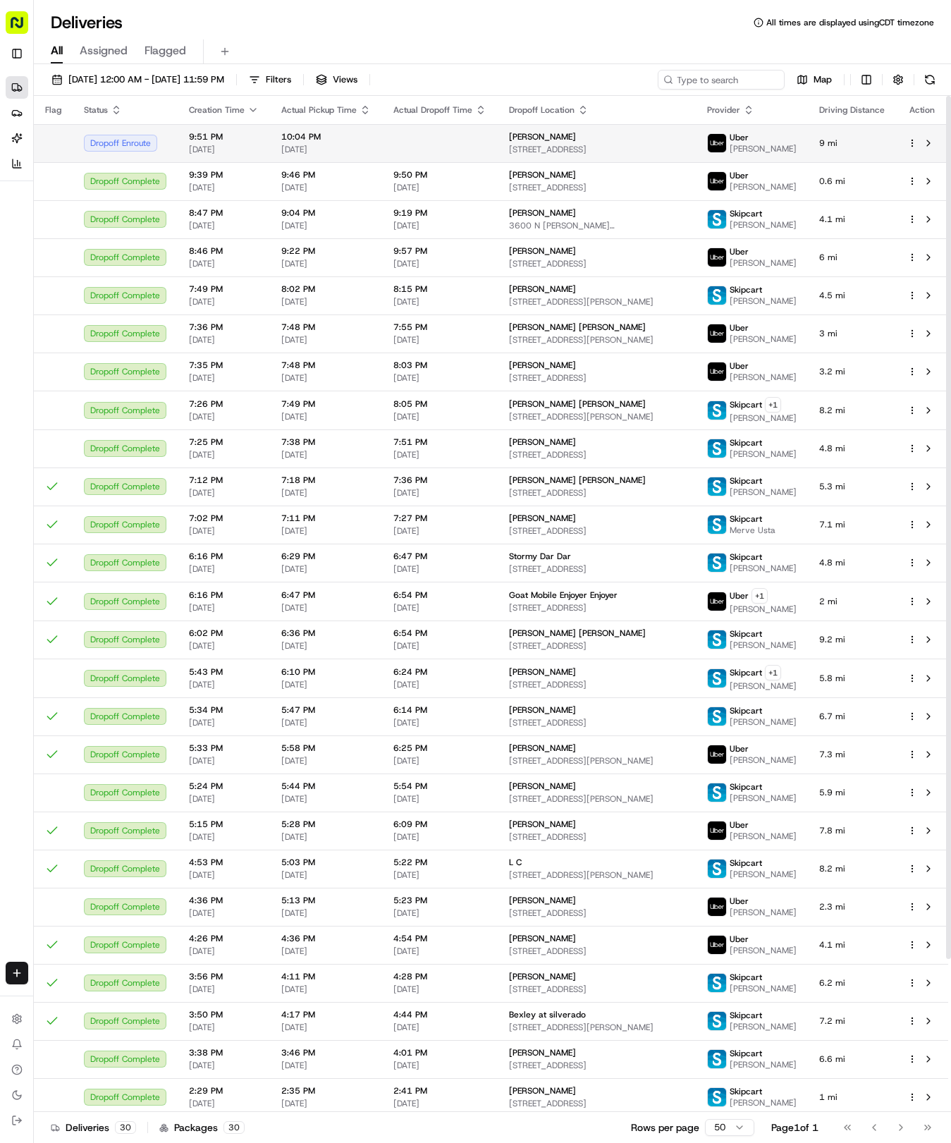
click at [373, 136] on td "10:04 PM 08/22/2025" at bounding box center [326, 143] width 112 height 38
